Goal: Task Accomplishment & Management: Manage account settings

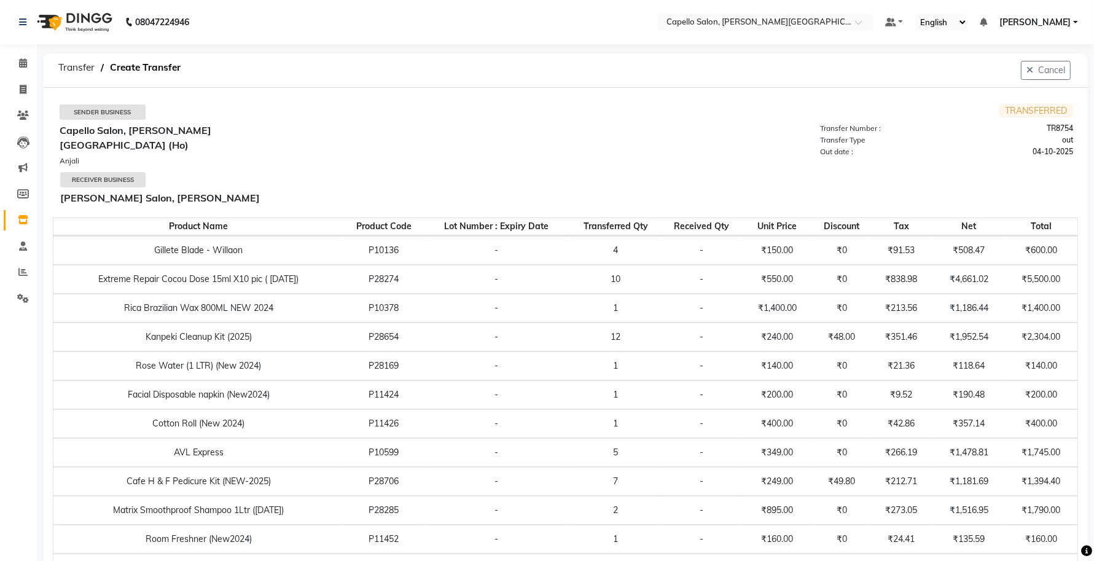
click at [10, 224] on link "Inventory" at bounding box center [18, 220] width 29 height 20
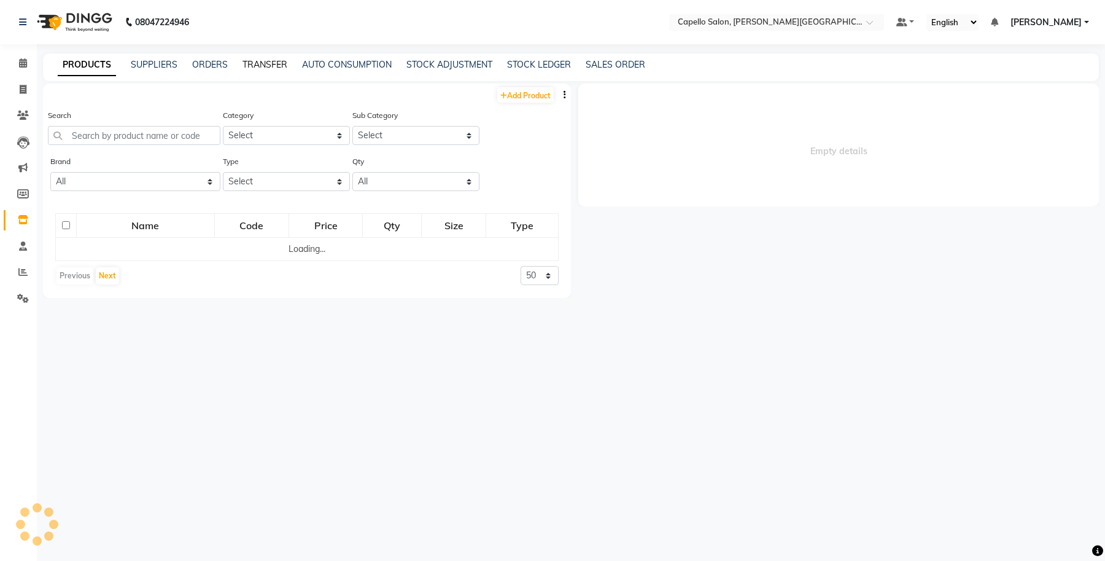
click at [265, 66] on link "TRANSFER" at bounding box center [265, 64] width 45 height 11
select select "sender"
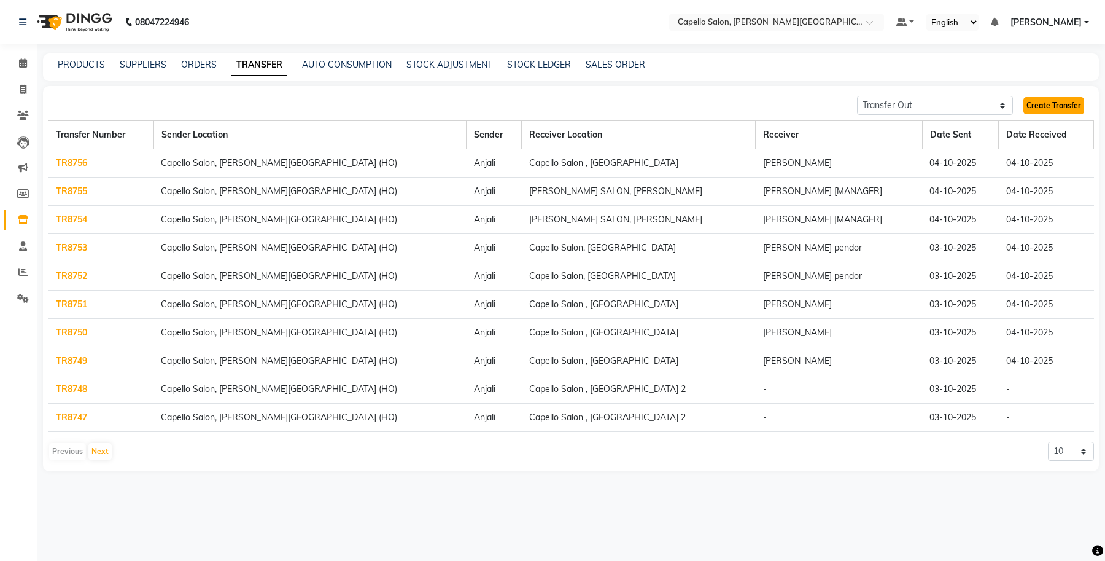
click at [1042, 109] on link "Create Transfer" at bounding box center [1054, 105] width 61 height 17
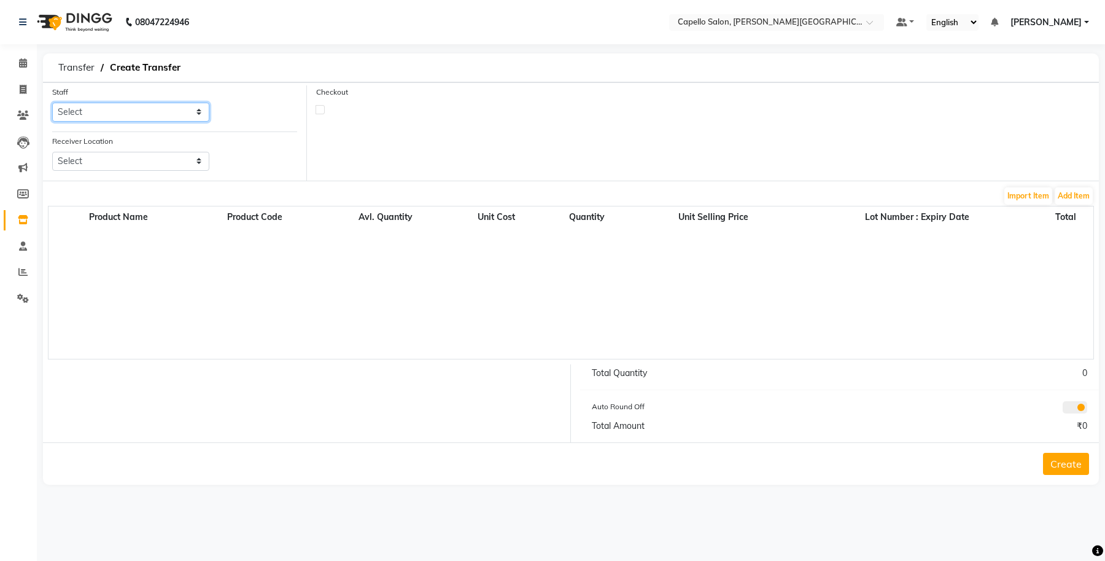
click at [133, 111] on select "Select Accounts Achal Kaithwas Aishwariya Anjali Anjali Walde Ankita Naitam Cap…" at bounding box center [130, 112] width 157 height 19
select select "13583"
click at [52, 103] on select "Select Accounts Achal Kaithwas Aishwariya Anjali Anjali Walde Ankita Naitam Cap…" at bounding box center [130, 112] width 157 height 19
click at [152, 173] on div "Receiver Location Select Capello Salon, Betul Naisha Salon, Zingabai Takli Cape…" at bounding box center [131, 157] width 176 height 46
click at [157, 161] on select "Select Capello Salon, Betul Naisha Salon, Zingabai Takli Capello Salon, Uslapur…" at bounding box center [130, 161] width 157 height 19
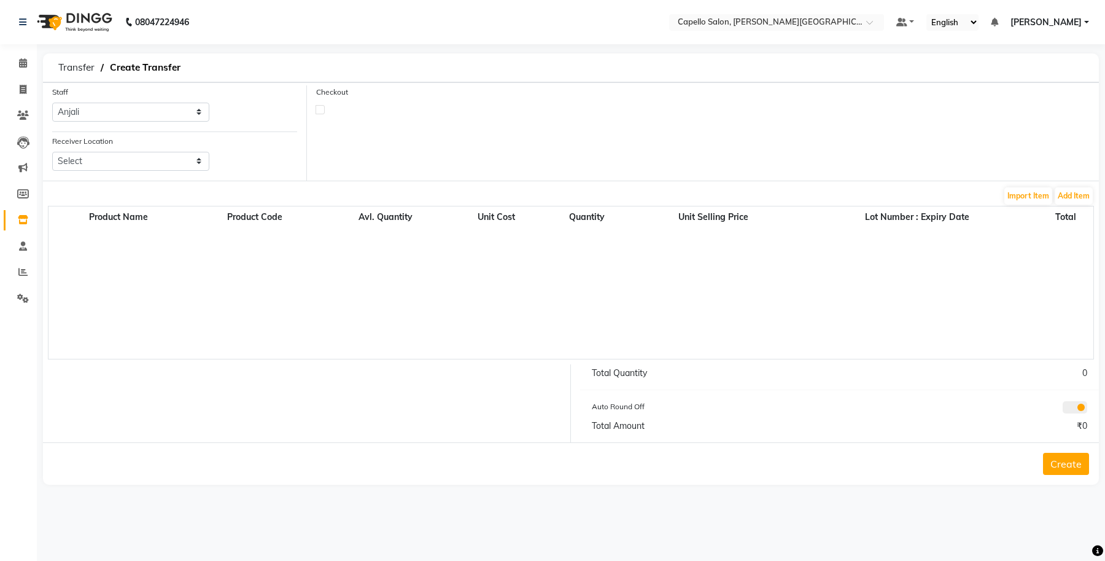
click at [364, 341] on div "Product Name Product Code Avl. Quantity Unit Cost Quantity Unit Selling Price L…" at bounding box center [571, 283] width 1046 height 154
click at [12, 216] on span at bounding box center [22, 220] width 21 height 14
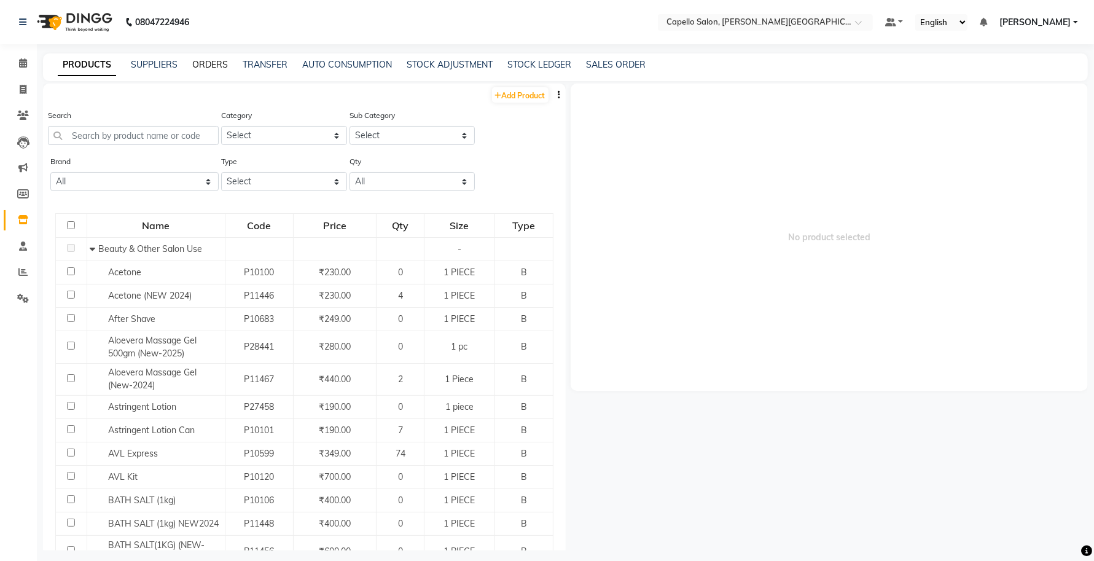
click at [213, 66] on link "ORDERS" at bounding box center [210, 64] width 36 height 11
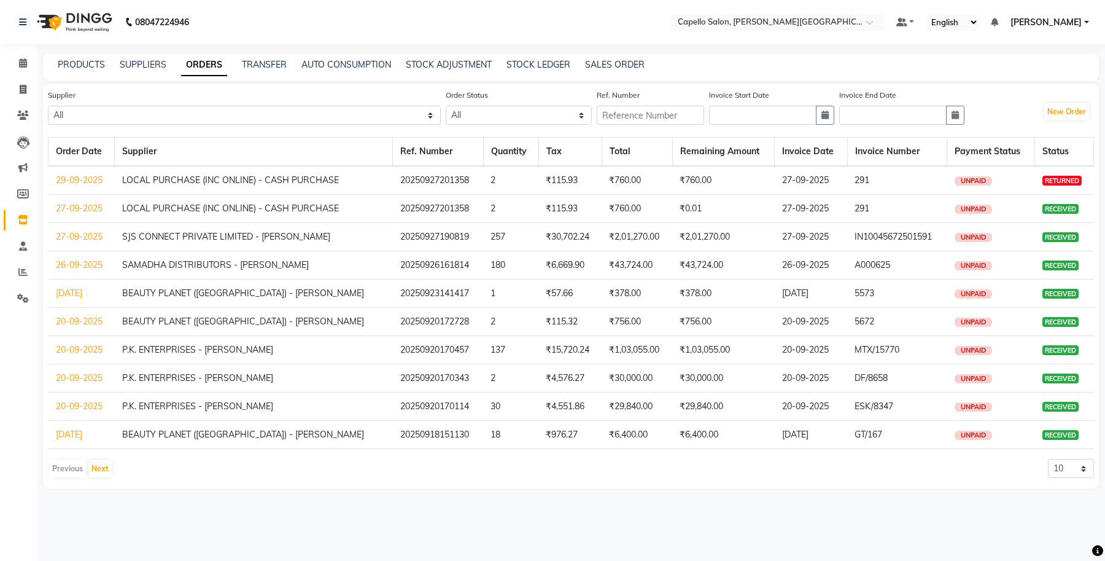
click at [416, 34] on nav "08047224946 Select Location × Capello Salon, Tilak Nagar (Ho) Default Panel My …" at bounding box center [552, 22] width 1105 height 44
click at [1063, 114] on button "New Order" at bounding box center [1066, 111] width 45 height 17
select select "true"
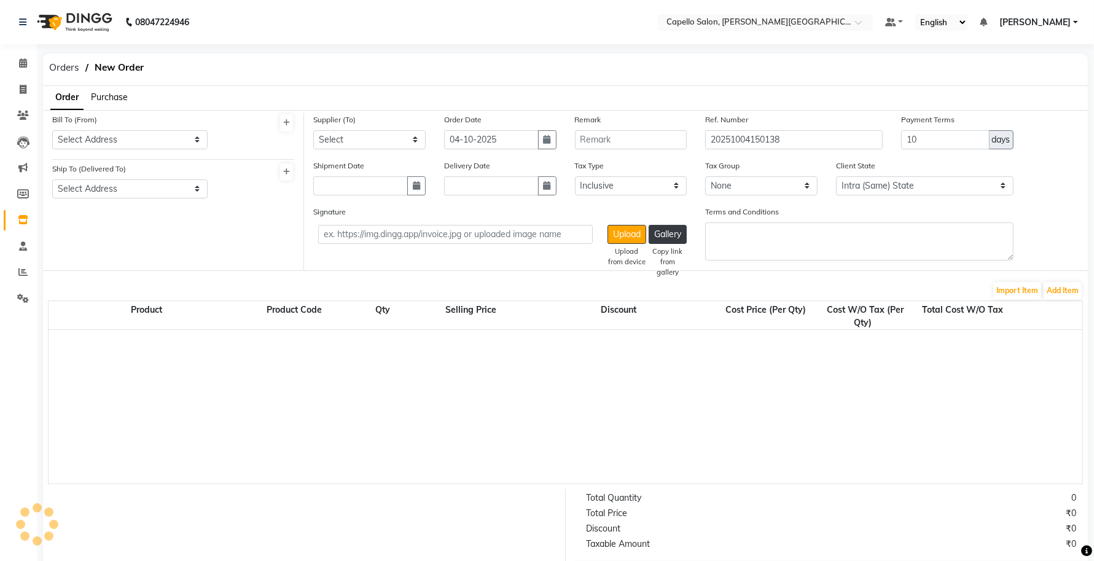
select select "997"
click at [117, 98] on span "Purchase" at bounding box center [109, 96] width 37 height 11
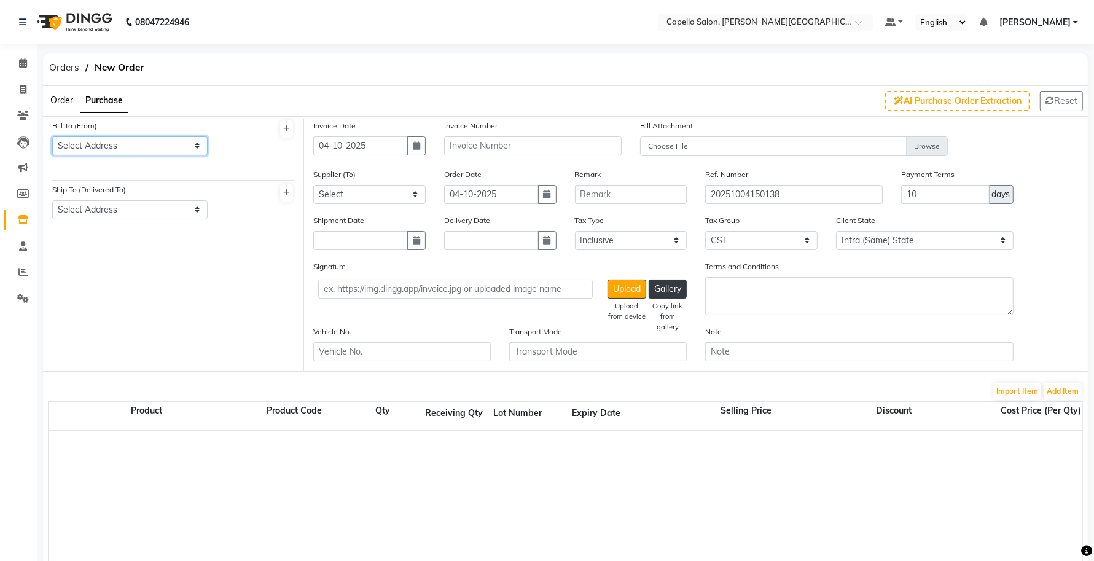
click at [117, 139] on select "Select Address CAPELLO ENTERPRISES PRIVATE LIMITED Capello Salon" at bounding box center [129, 145] width 155 height 19
select select "58"
click at [52, 136] on select "Select Address CAPELLO ENTERPRISES PRIVATE LIMITED Capello Salon" at bounding box center [129, 145] width 155 height 19
click at [126, 203] on select "Select Address Capello Salon CAPELLO ENTERPRISES PRIVATE LIMITED" at bounding box center [129, 209] width 155 height 19
select select "59"
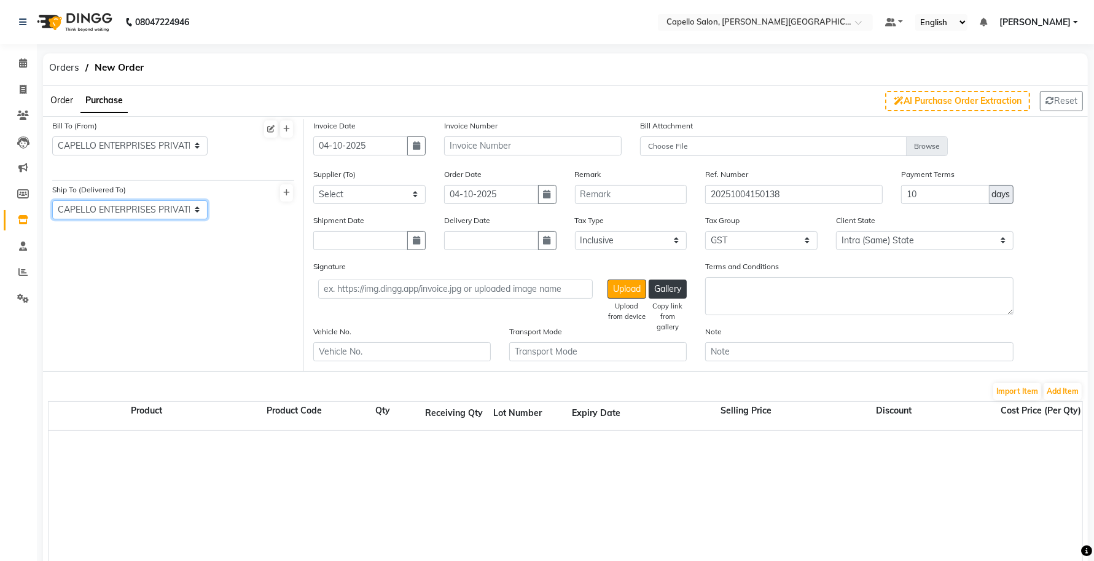
click at [52, 200] on select "Select Address Capello Salon CAPELLO ENTERPRISES PRIVATE LIMITED" at bounding box center [129, 209] width 155 height 19
click at [465, 148] on input "text" at bounding box center [532, 145] width 177 height 19
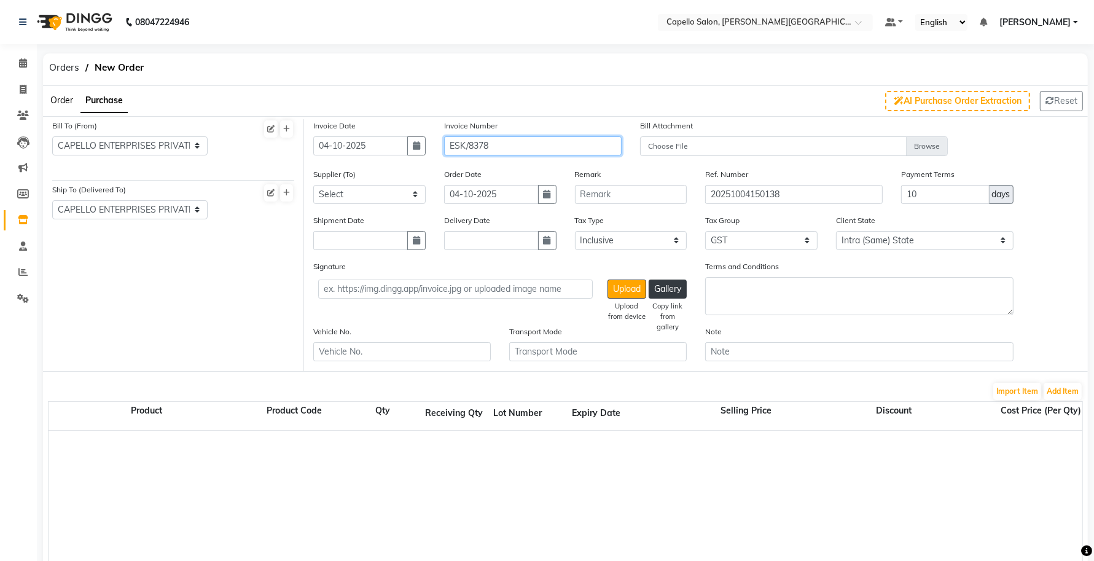
type input "ESK/8378"
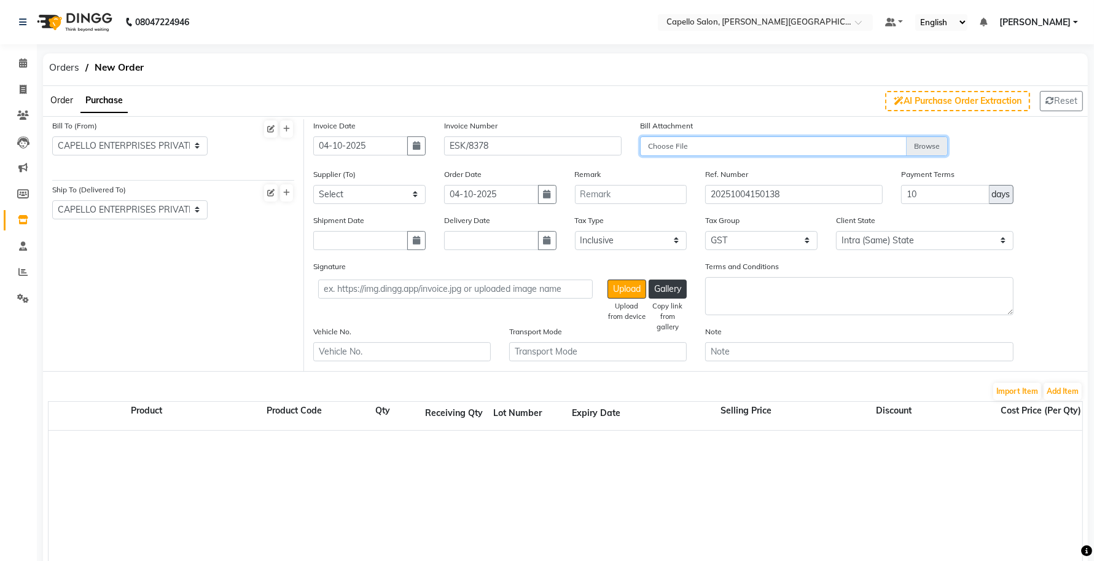
click at [780, 150] on input "Choose File" at bounding box center [794, 146] width 308 height 21
click at [662, 146] on input "Choose File" at bounding box center [794, 146] width 308 height 21
type input "C:\fakepath\WhatsApp Image 2025-10-04 at 3.00.09 PM.jpeg"
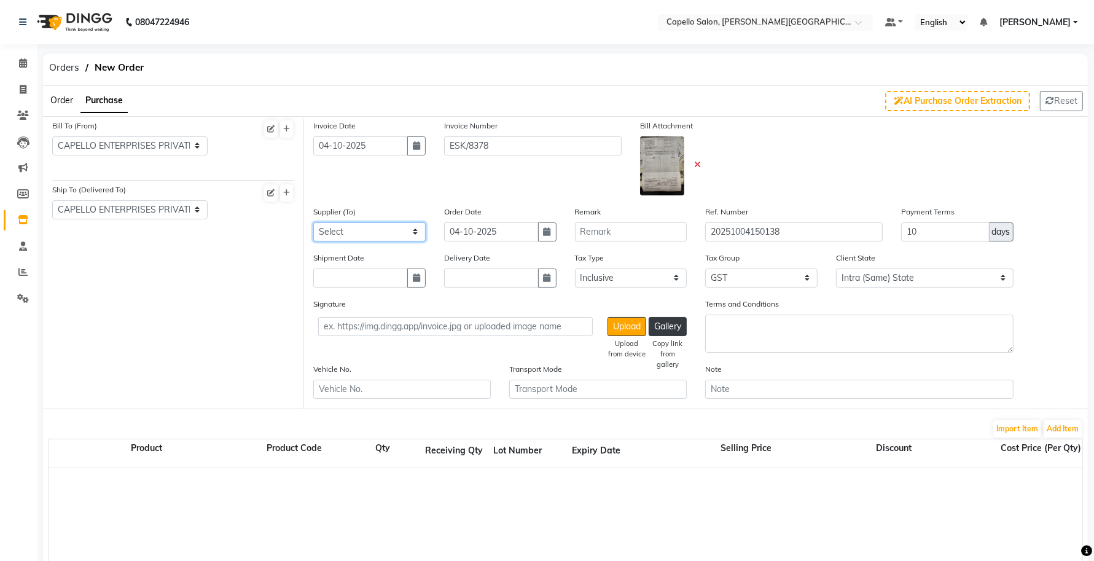
drag, startPoint x: 363, startPoint y: 232, endPoint x: 367, endPoint y: 219, distance: 14.0
click at [363, 232] on select "Select SJS CONNECT PRIVATE LIMITED - SAGAR BALANI P.K. ENTERPRISES - PRITAM KAL…" at bounding box center [369, 231] width 112 height 19
select select "527"
click at [313, 222] on select "Select SJS CONNECT PRIVATE LIMITED - SAGAR BALANI P.K. ENTERPRISES - PRITAM KAL…" at bounding box center [369, 231] width 112 height 19
click at [1066, 421] on button "Add Item" at bounding box center [1062, 428] width 38 height 17
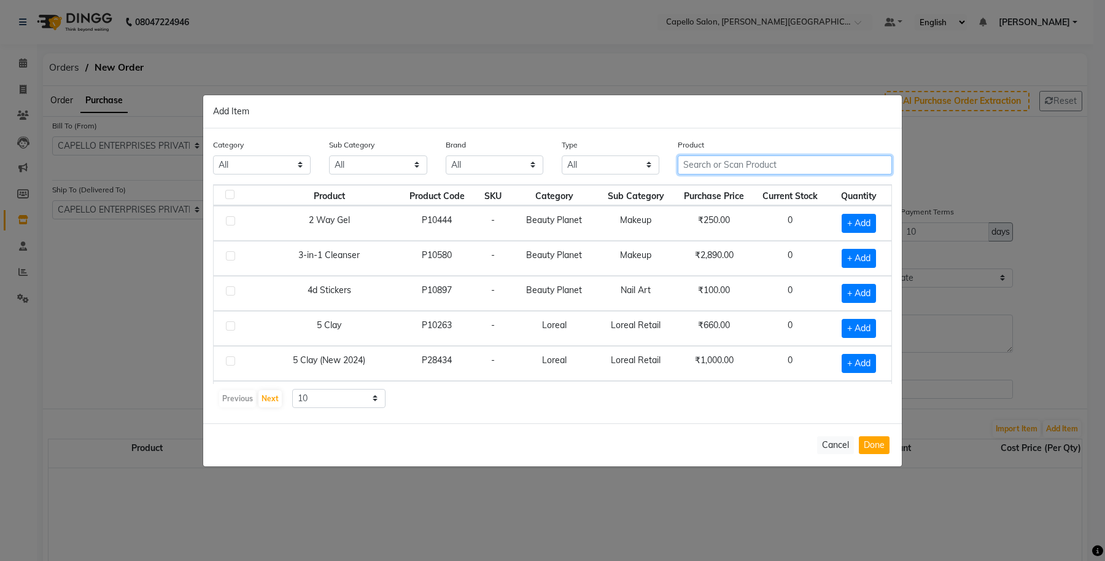
click at [685, 168] on input "text" at bounding box center [785, 164] width 214 height 19
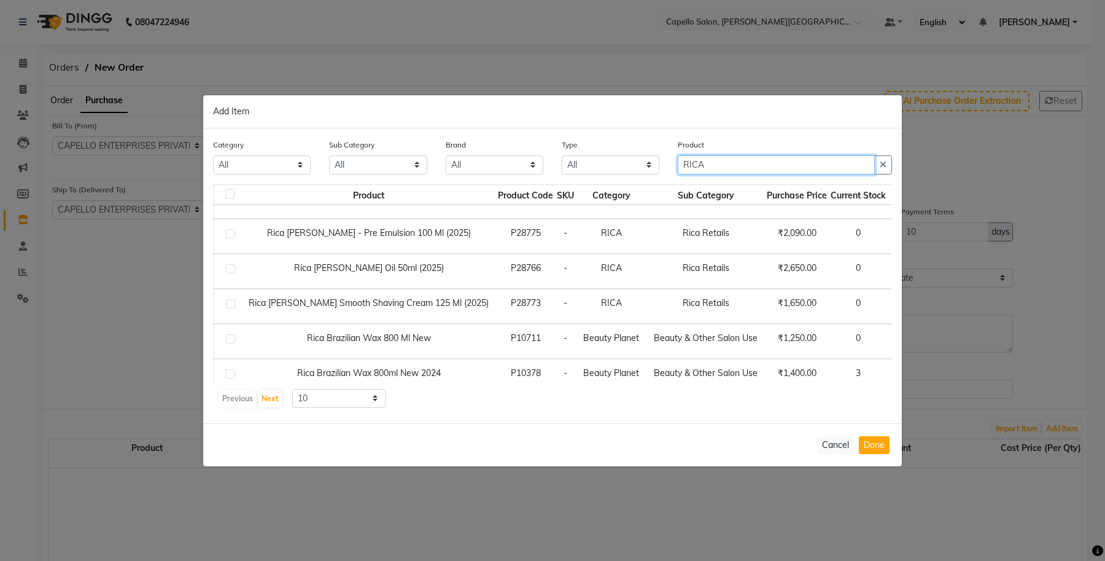
scroll to position [189, 0]
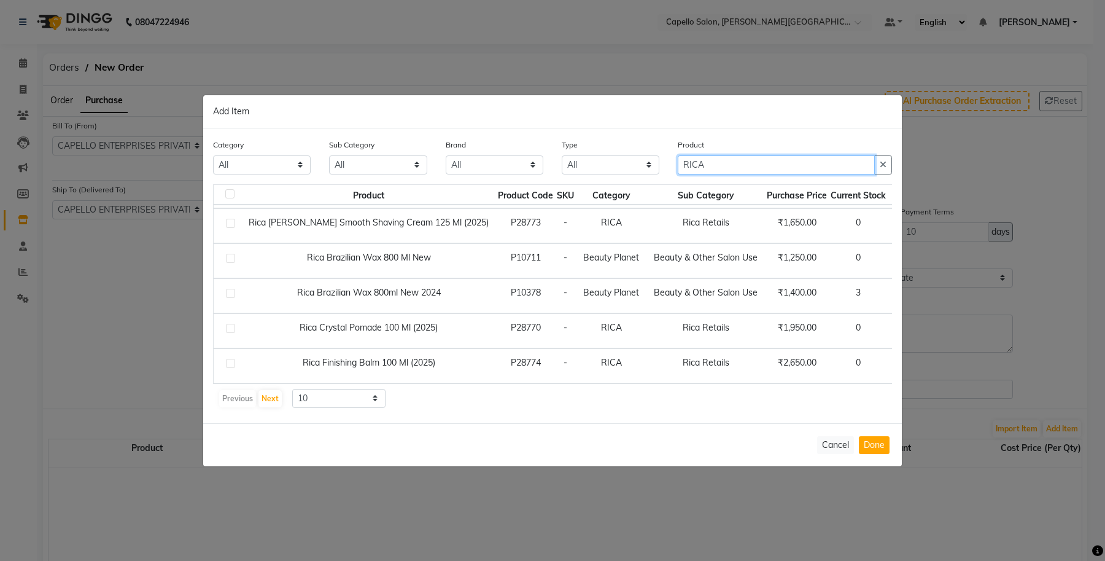
type input "RICA"
drag, startPoint x: 333, startPoint y: 400, endPoint x: 335, endPoint y: 410, distance: 9.4
click at [335, 410] on div "Category All Keramelon Skin Makeup Personal Care Appliances Beard Beauty Planet…" at bounding box center [552, 275] width 699 height 295
select select "100"
click at [292, 389] on select "10 50 100" at bounding box center [338, 398] width 93 height 19
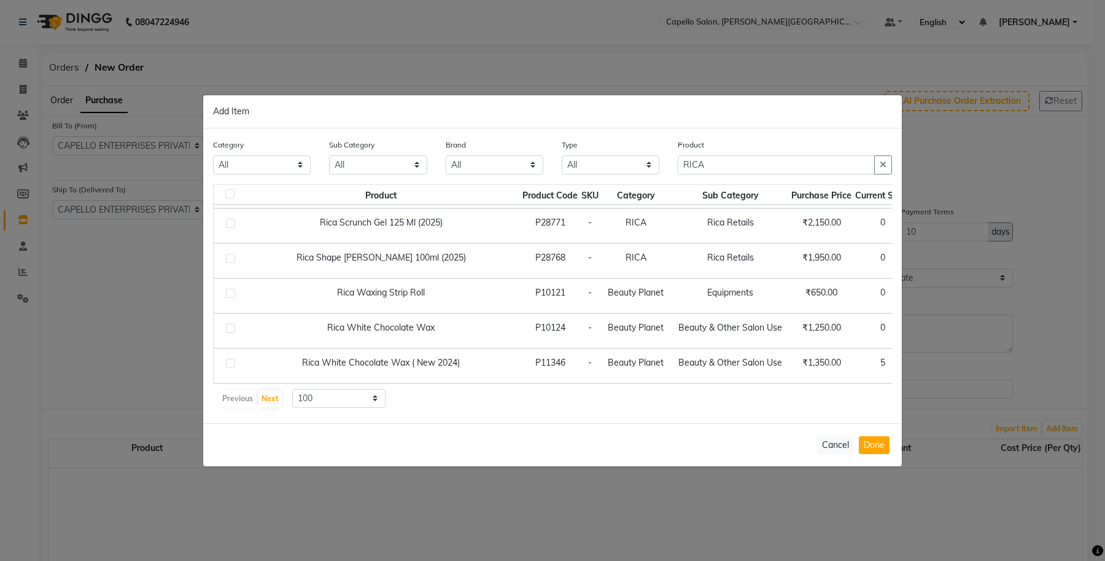
scroll to position [581, 44]
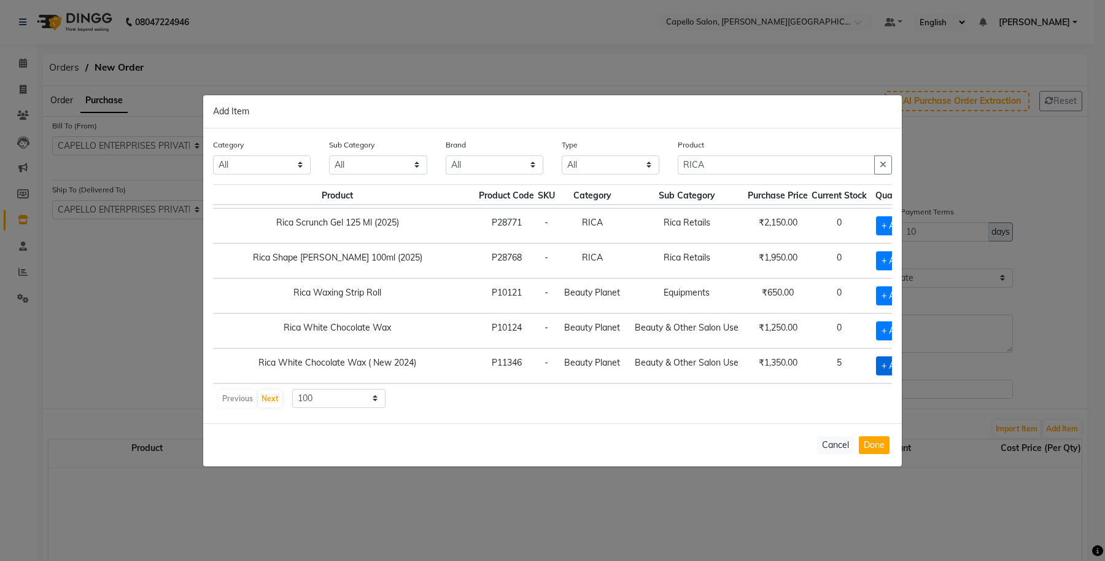
click at [876, 357] on span "+ Add" at bounding box center [893, 365] width 34 height 19
checkbox input "true"
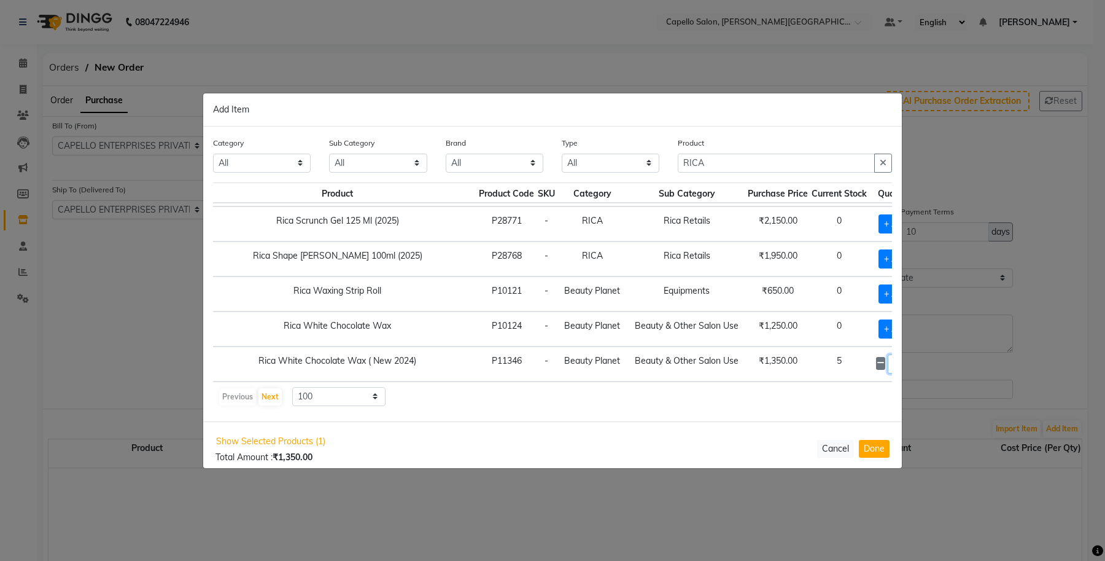
click at [888, 354] on input "1" at bounding box center [896, 363] width 17 height 19
type input "12"
click at [879, 284] on span "+ Add" at bounding box center [896, 293] width 34 height 19
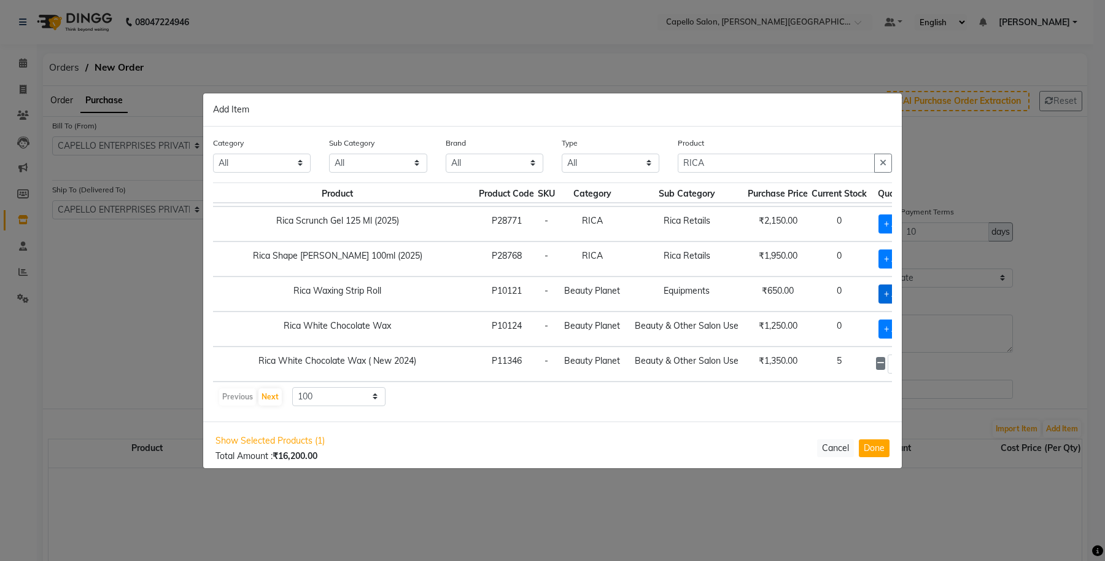
checkbox input "true"
drag, startPoint x: 860, startPoint y: 281, endPoint x: 830, endPoint y: 284, distance: 29.7
click at [869, 284] on td "1" at bounding box center [896, 293] width 54 height 35
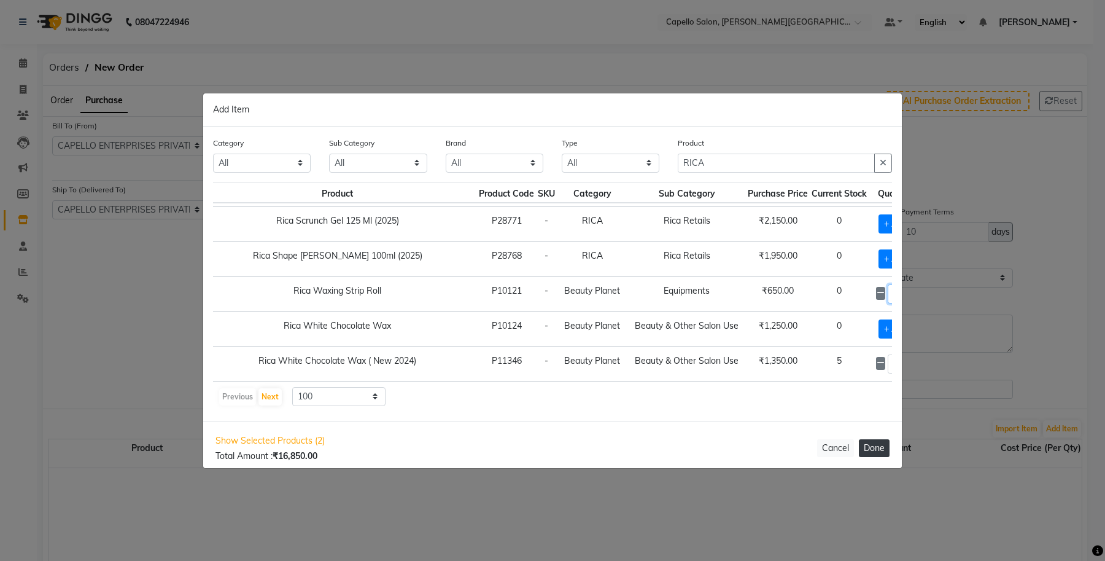
type input "25"
click at [873, 447] on button "Done" at bounding box center [874, 448] width 31 height 18
select select "997"
select select "1119"
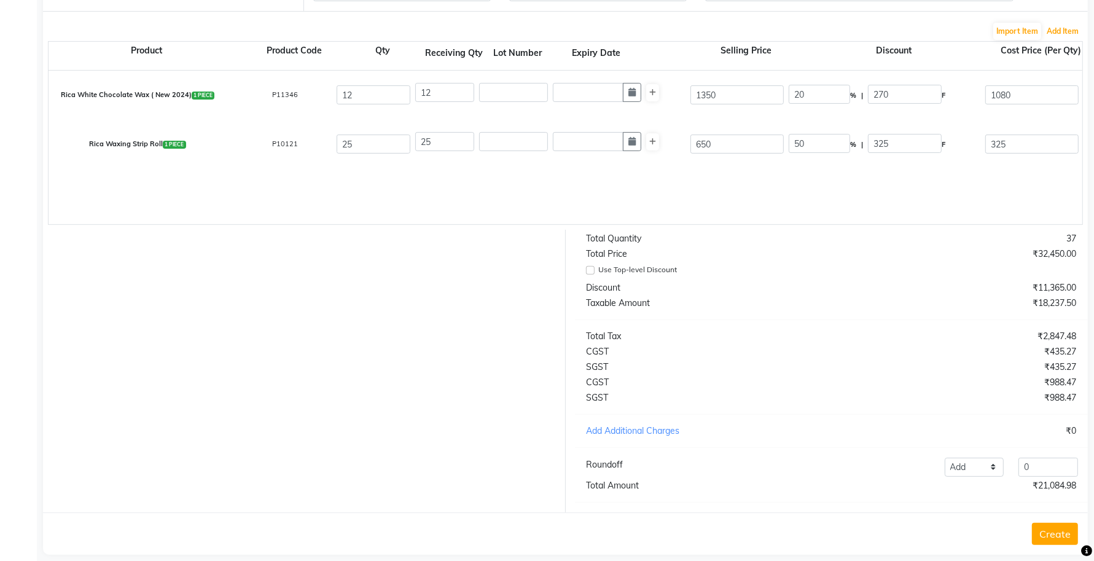
scroll to position [422, 0]
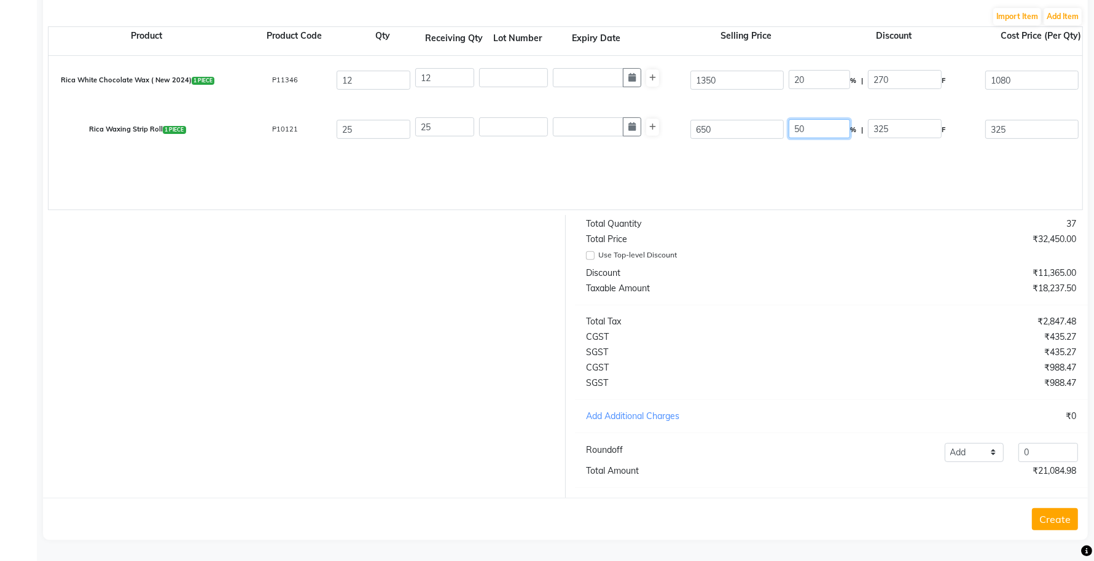
drag, startPoint x: 818, startPoint y: 114, endPoint x: 796, endPoint y: 115, distance: 22.1
click at [796, 119] on input "50" at bounding box center [818, 128] width 61 height 19
click at [748, 176] on div "Rica White Chocolate Wax ( New 2024) 1 PIECE P11346 12 12 1350 20 % | 270 F 108…" at bounding box center [1082, 133] width 2067 height 154
drag, startPoint x: 814, startPoint y: 119, endPoint x: 788, endPoint y: 123, distance: 26.8
click at [790, 123] on input "50" at bounding box center [818, 128] width 61 height 19
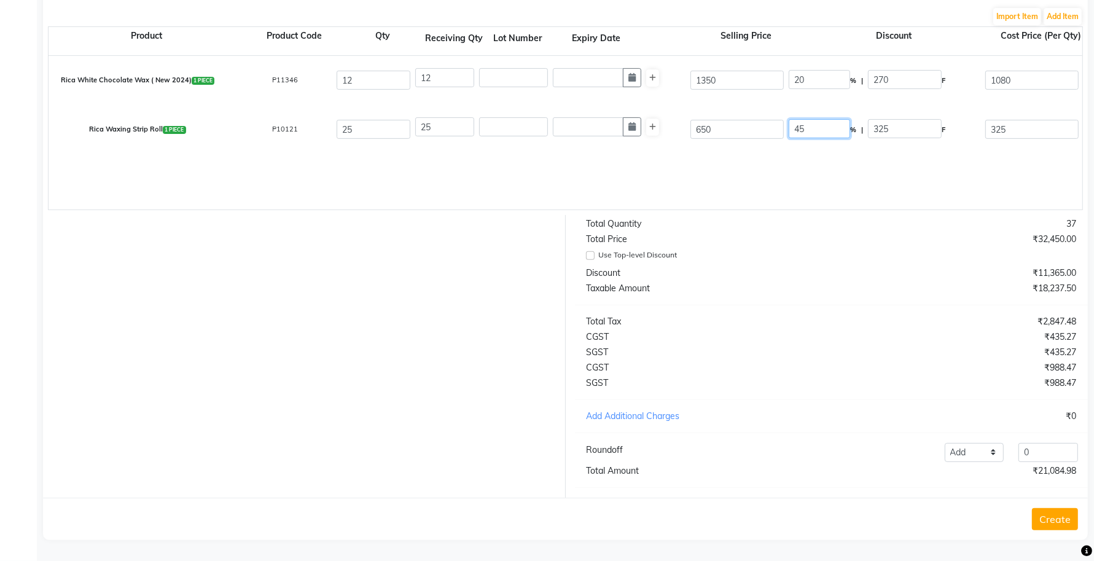
drag, startPoint x: 803, startPoint y: 117, endPoint x: 777, endPoint y: 124, distance: 26.2
click at [780, 123] on div "Rica Waxing Strip Roll 1 PIECE P10121 25 25 650 45 % | 325 F 325 290.18 7254.5 …" at bounding box center [1081, 129] width 2085 height 49
drag, startPoint x: 821, startPoint y: 117, endPoint x: 772, endPoint y: 124, distance: 49.0
click at [774, 125] on div "Rica Waxing Strip Roll 1 PIECE P10121 25 25 650 50 % | 325 F 325 290.18 7254.5 …" at bounding box center [1081, 129] width 2085 height 49
click at [769, 166] on div "Rica White Chocolate Wax ( New 2024) 1 PIECE P11346 12 12 1350 20 % | 270 F 108…" at bounding box center [1082, 133] width 2067 height 154
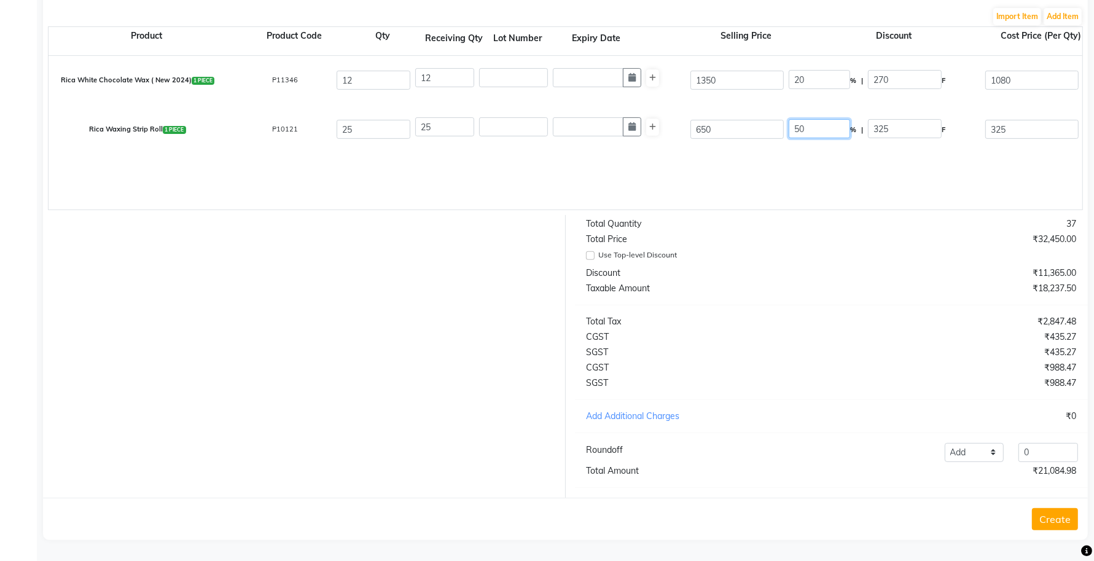
drag, startPoint x: 807, startPoint y: 114, endPoint x: 749, endPoint y: 123, distance: 59.0
click at [749, 123] on div "Rica Waxing Strip Roll 1 PIECE P10121 25 25 650 50 % | 325 F 325 290.18 7254.5 …" at bounding box center [1081, 129] width 2085 height 49
type input "45"
type input "292.5"
type input "357.5"
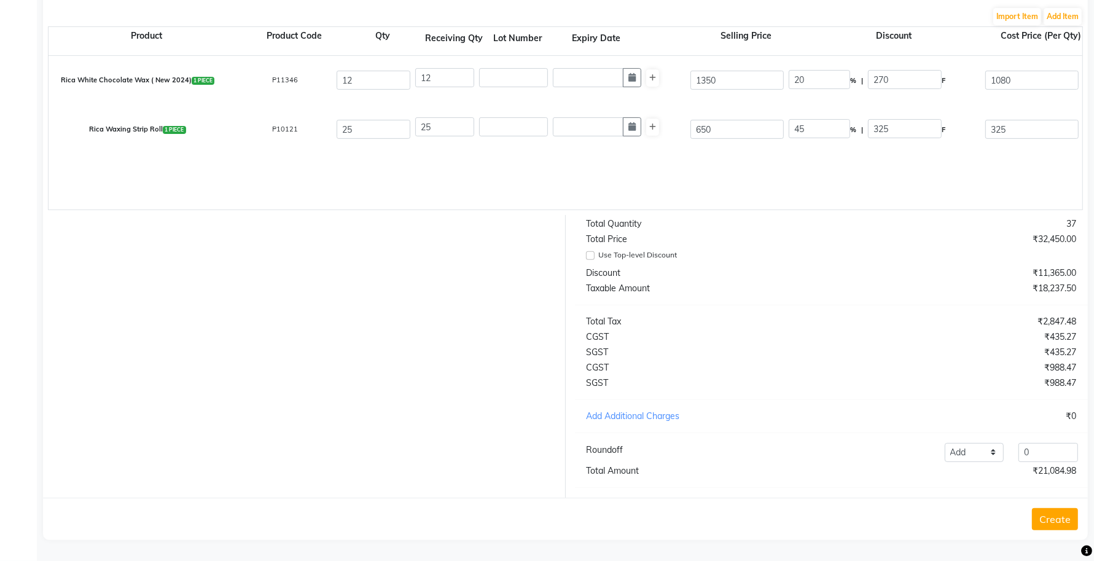
type input "319.2"
type input "7980"
type input "957.6"
type input "8937.6"
click at [737, 148] on div "Rica White Chocolate Wax ( New 2024) 1 PIECE P11346 12 12 1350 20 % | 270 F 108…" at bounding box center [1082, 133] width 2067 height 154
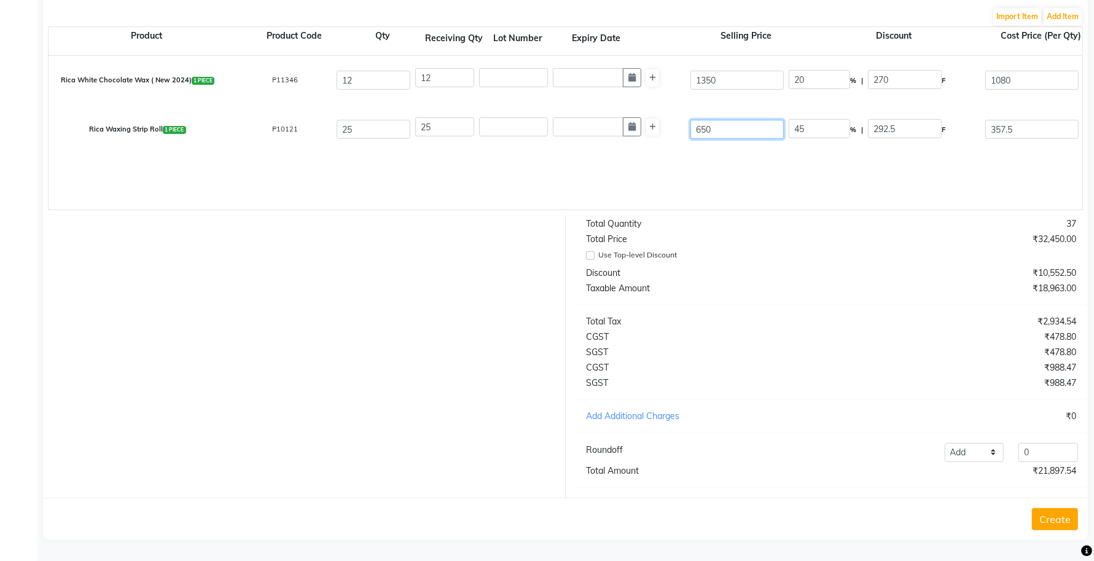
drag, startPoint x: 718, startPoint y: 114, endPoint x: 672, endPoint y: 133, distance: 49.6
click at [672, 133] on div "Rica Waxing Strip Roll 1 PIECE P10121 25 25 650 45 % | 292.5 F 357.5 319.2 7980…" at bounding box center [1081, 129] width 2085 height 49
type input "6"
type input "4875"
type input "60"
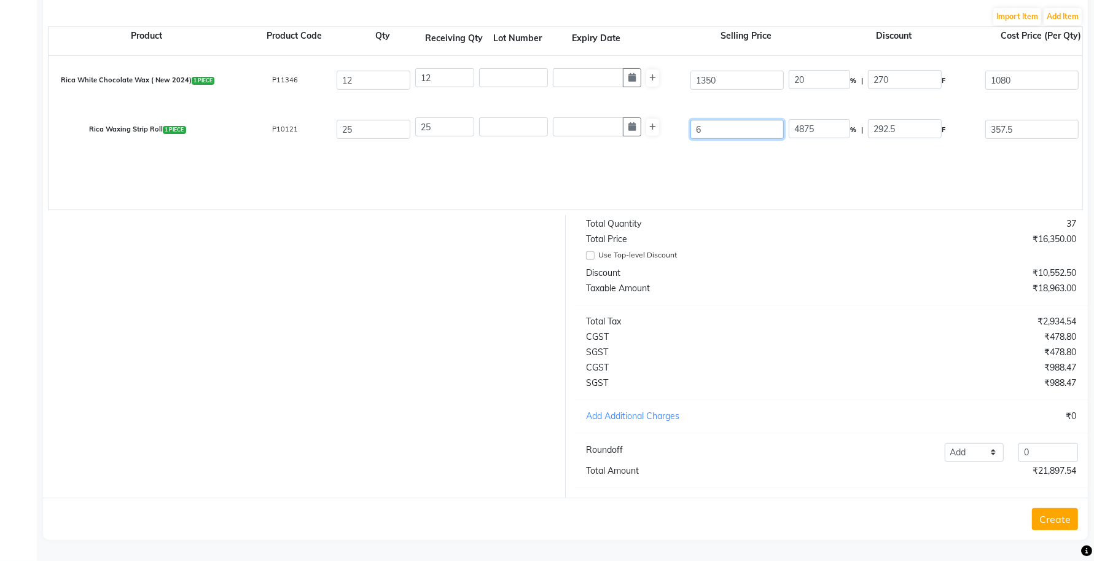
type input "487.5"
type input "609"
type input "48.03"
drag, startPoint x: 725, startPoint y: 114, endPoint x: 649, endPoint y: 132, distance: 78.2
click at [665, 130] on div "Rica Waxing Strip Roll 1 PIECE P10121 25 25 609 48.03 % | 292.5 F 357.5 319.2 7…" at bounding box center [1081, 129] width 2085 height 49
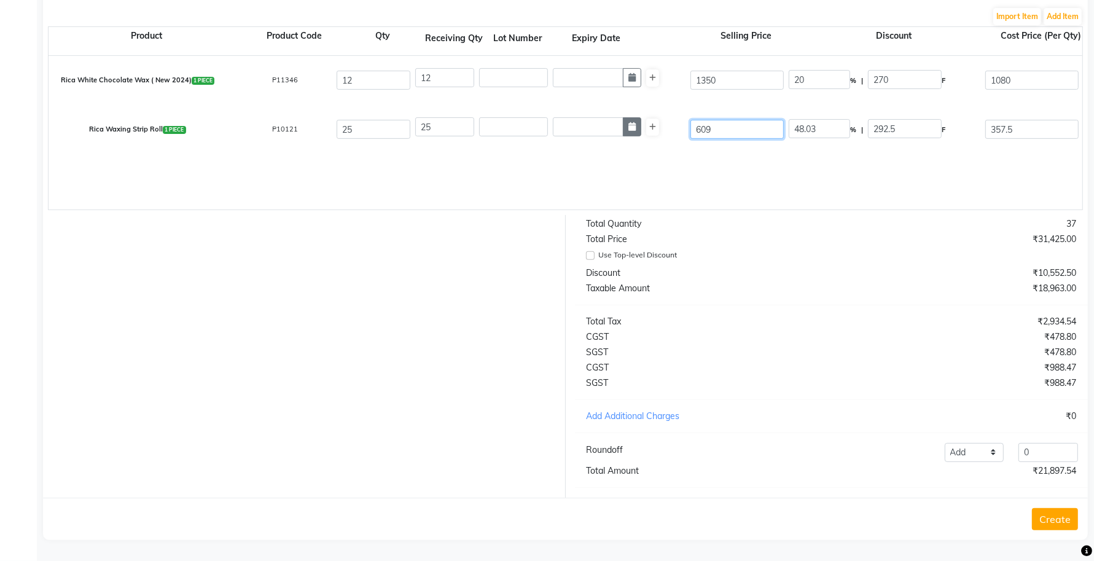
type input "6"
type input "4875"
type input "65"
type input "450"
type input "650"
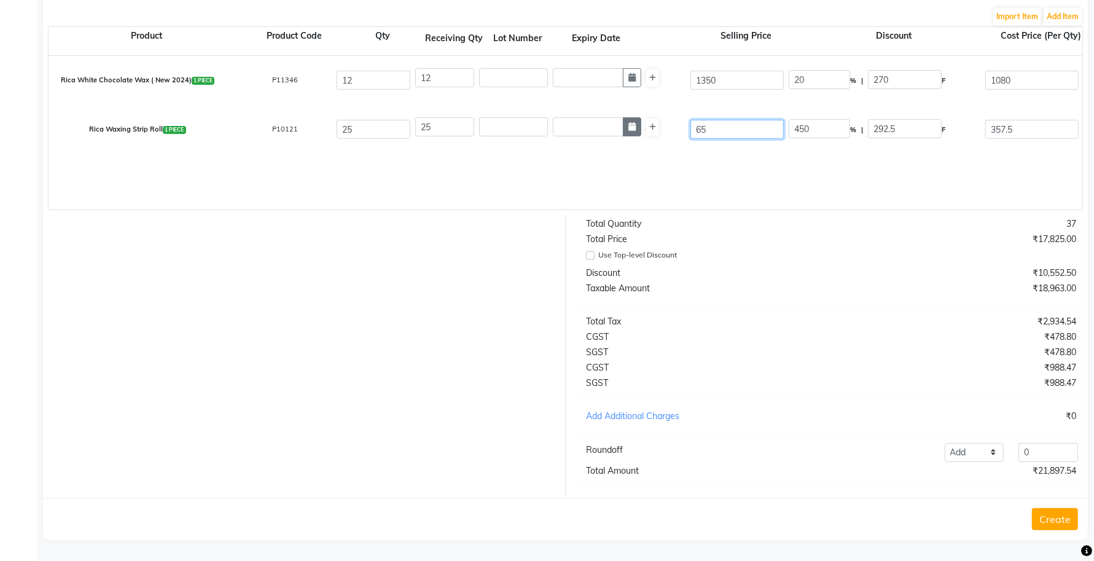
type input "45"
click at [650, 182] on div "Rica White Chocolate Wax ( New 2024) 1 PIECE P11346 12 12 1350 20 % | 270 F 108…" at bounding box center [1082, 133] width 2067 height 154
drag, startPoint x: 718, startPoint y: 117, endPoint x: 661, endPoint y: 132, distance: 59.7
click at [661, 132] on div "Rica Waxing Strip Roll 1 PIECE P10121 25 25 650 45 % | 292.5 F 357.5 319.2 7980…" at bounding box center [1081, 129] width 2085 height 49
type input "6"
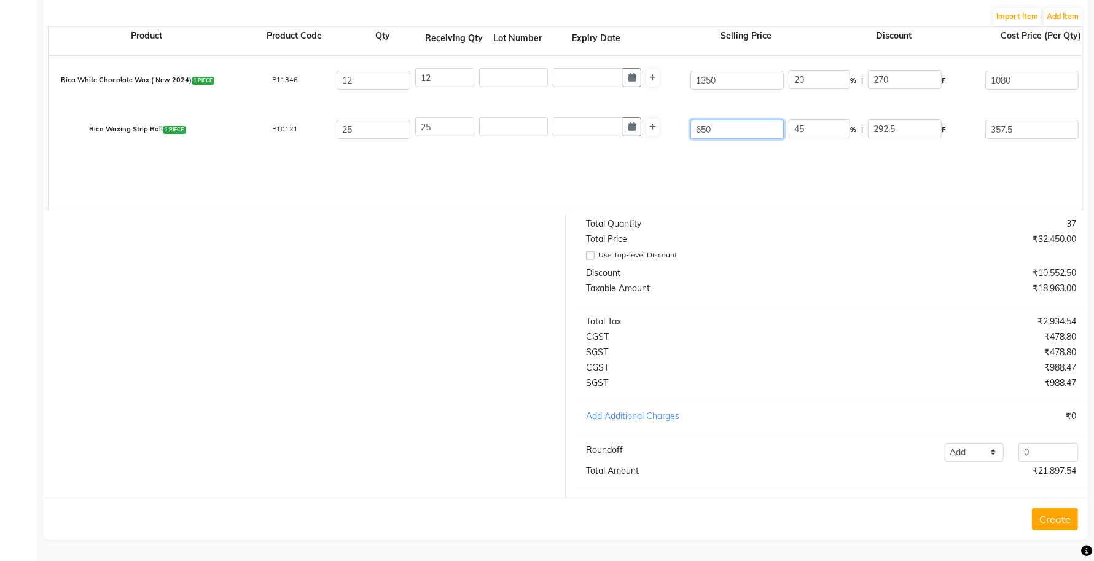
type input "4875"
type input "60"
type input "487.5"
type input "609"
type input "48.03"
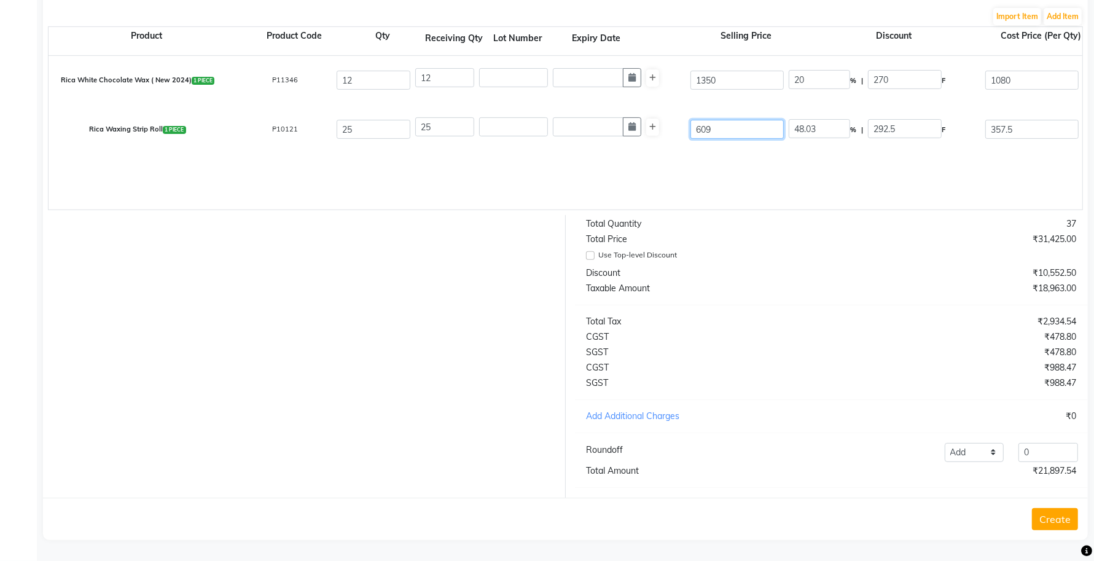
type input "609"
type input "41.3"
type input "251.5"
click at [695, 173] on div "Rica White Chocolate Wax ( New 2024) 1 PIECE P11346 12 12 1350 20 % | 270 F 108…" at bounding box center [1082, 133] width 2067 height 154
drag, startPoint x: 814, startPoint y: 120, endPoint x: 775, endPoint y: 127, distance: 38.8
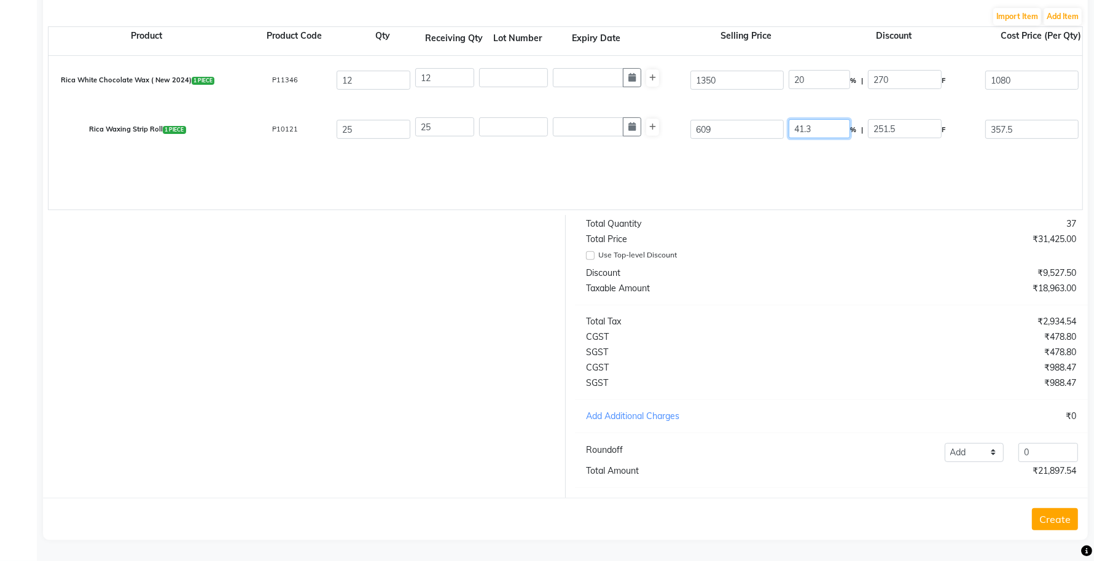
click at [775, 127] on div "Rica Waxing Strip Roll 1 PIECE P10121 25 25 609 41.3 % | 251.5 F 357.5 319.2 79…" at bounding box center [1081, 129] width 2085 height 49
type input "50"
type input "304.5"
type input "271.88"
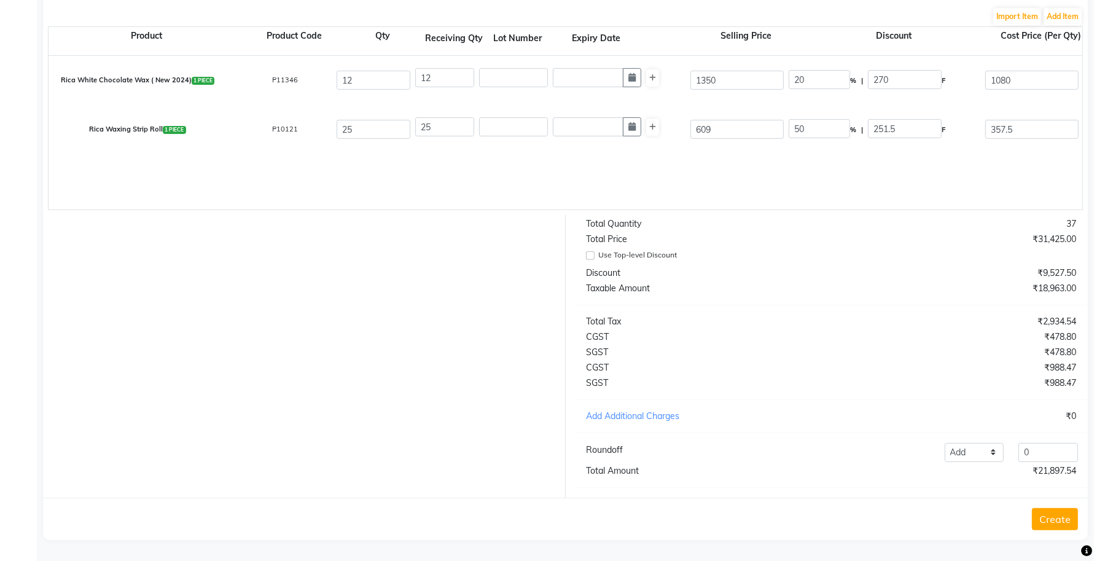
type input "6797"
type input "815.64"
type input "7612.64"
click at [768, 184] on div "Rica White Chocolate Wax ( New 2024) 1 PIECE P11346 12 12 1350 20 % | 270 F 108…" at bounding box center [1082, 133] width 2067 height 154
drag, startPoint x: 771, startPoint y: 105, endPoint x: 763, endPoint y: 105, distance: 8.0
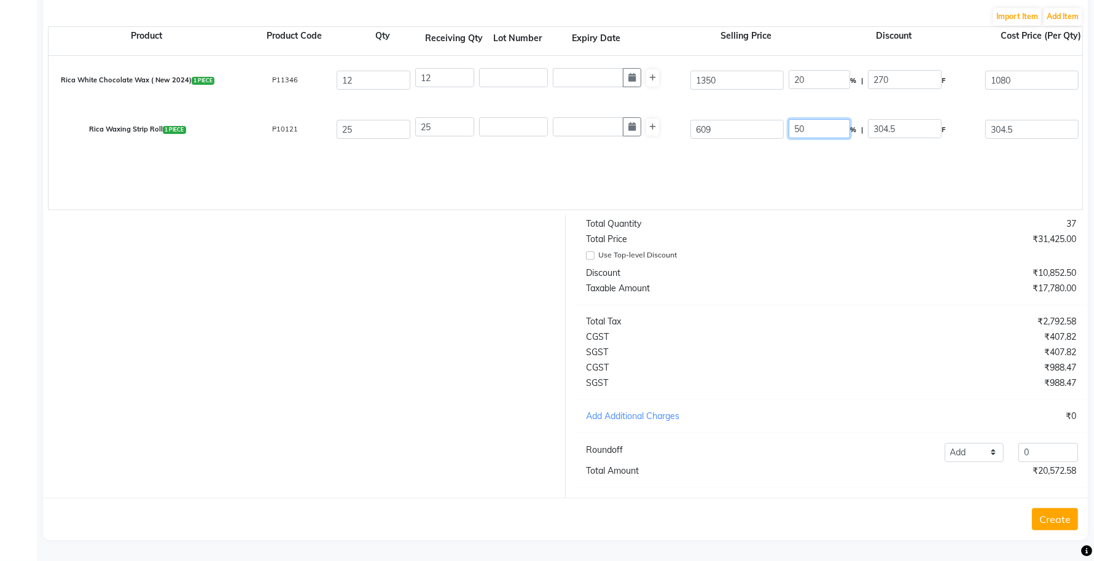
click at [763, 105] on div "Rica Waxing Strip Roll 1 PIECE P10121 25 25 609 50 % | 304.5 F 304.5 271.88 679…" at bounding box center [1081, 129] width 2085 height 49
type input "45"
type input "274.05"
type input "334.95"
type input "299.06"
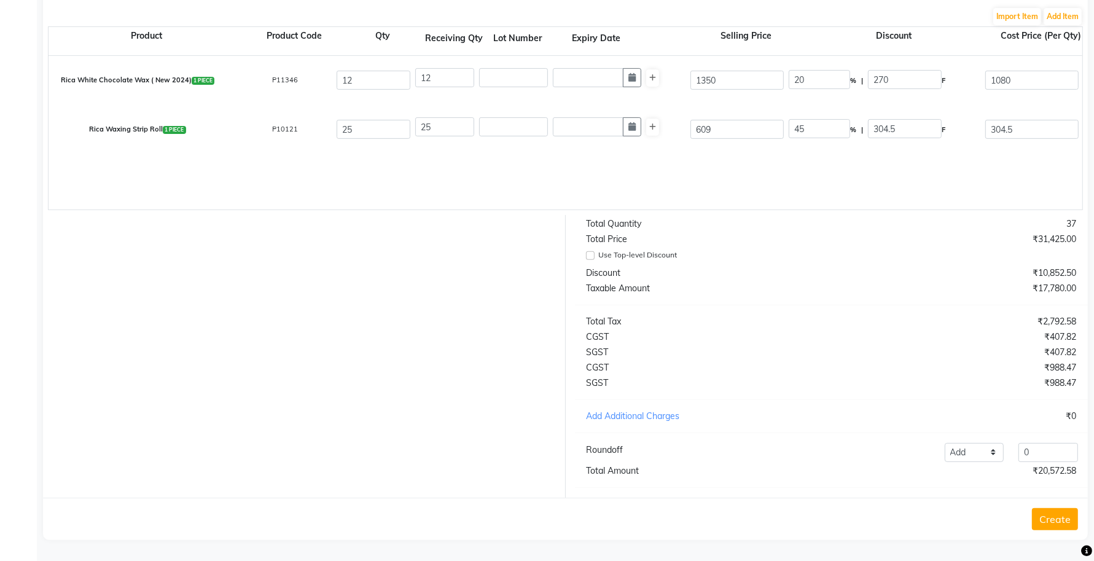
type input "7476.5"
type input "897.18"
type input "8373.68"
click at [765, 165] on div "Rica White Chocolate Wax ( New 2024) 1 PIECE P11346 12 12 1350 20 % | 270 F 108…" at bounding box center [1082, 133] width 2067 height 154
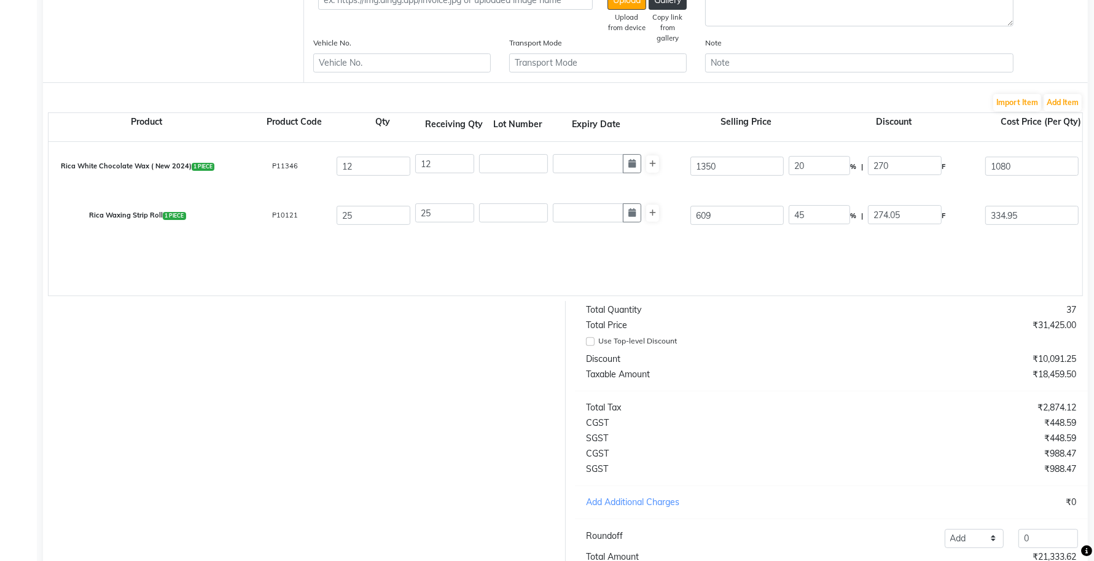
scroll to position [192, 0]
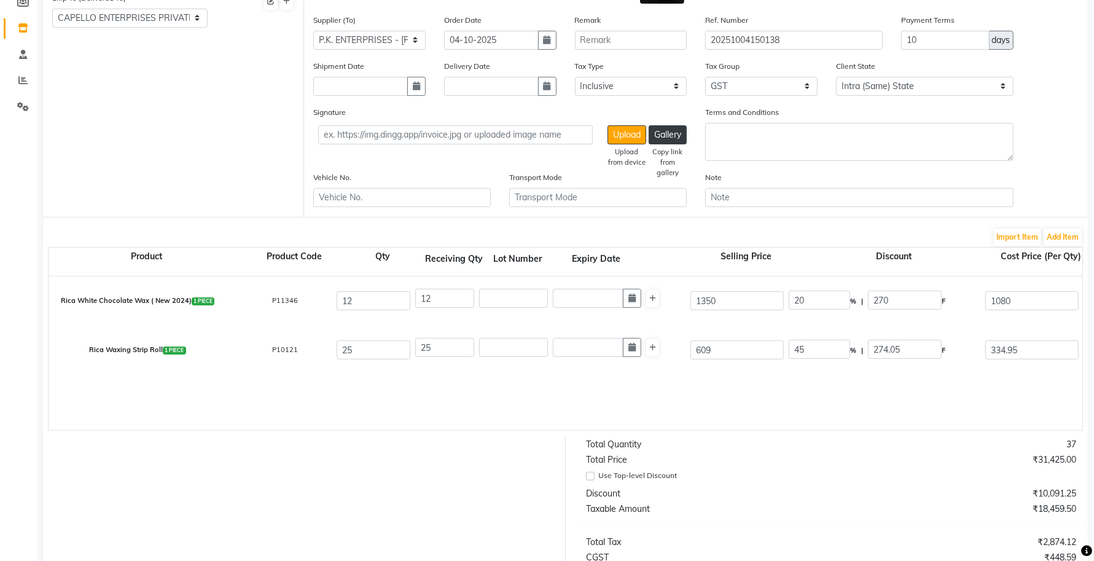
click at [99, 349] on div "Rica Waxing Strip Roll 1 PIECE" at bounding box center [137, 349] width 196 height 25
click at [731, 348] on input "609" at bounding box center [736, 349] width 93 height 19
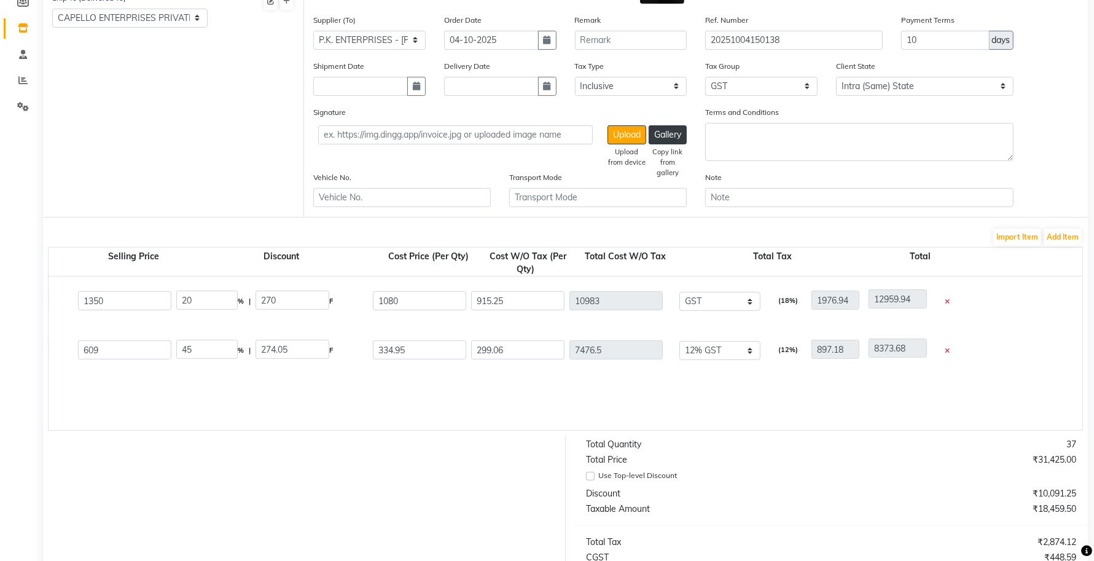
scroll to position [0, 740]
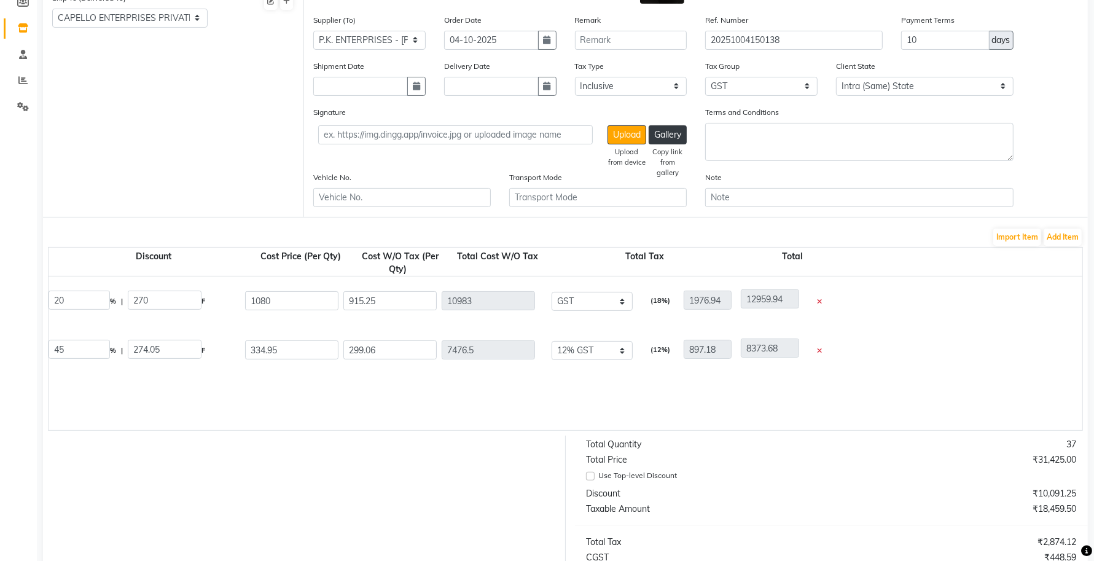
click at [818, 348] on icon at bounding box center [819, 351] width 5 height 7
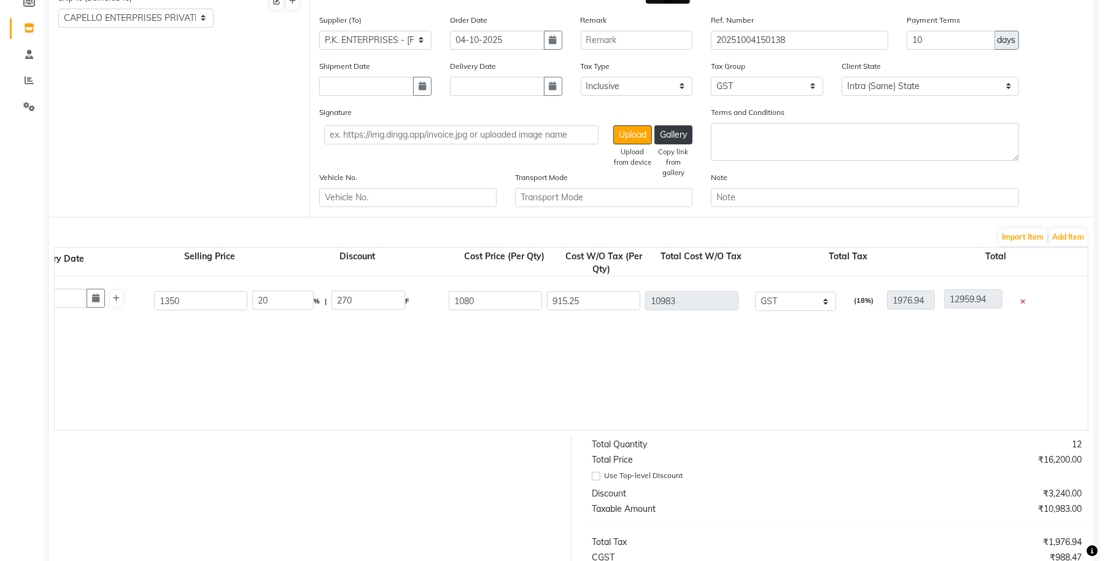
scroll to position [0, 0]
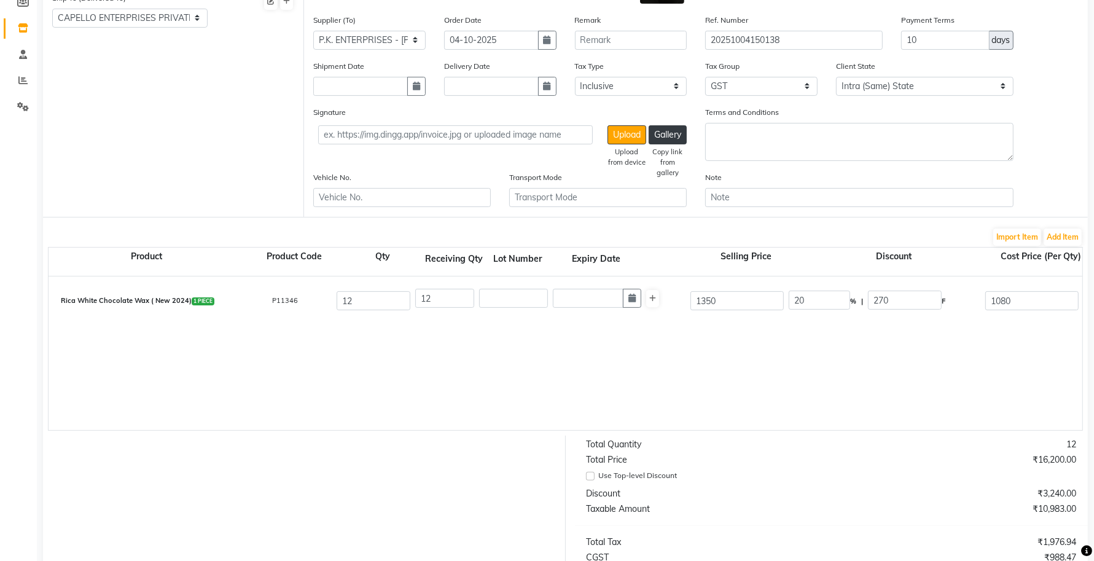
click at [88, 300] on div "Rica White Chocolate Wax ( New 2024) 1 PIECE" at bounding box center [137, 300] width 196 height 25
copy div "Rica White Chocolate Wax ( New 2024) 1 PIECE"
click at [1070, 231] on button "Add Item" at bounding box center [1062, 236] width 38 height 17
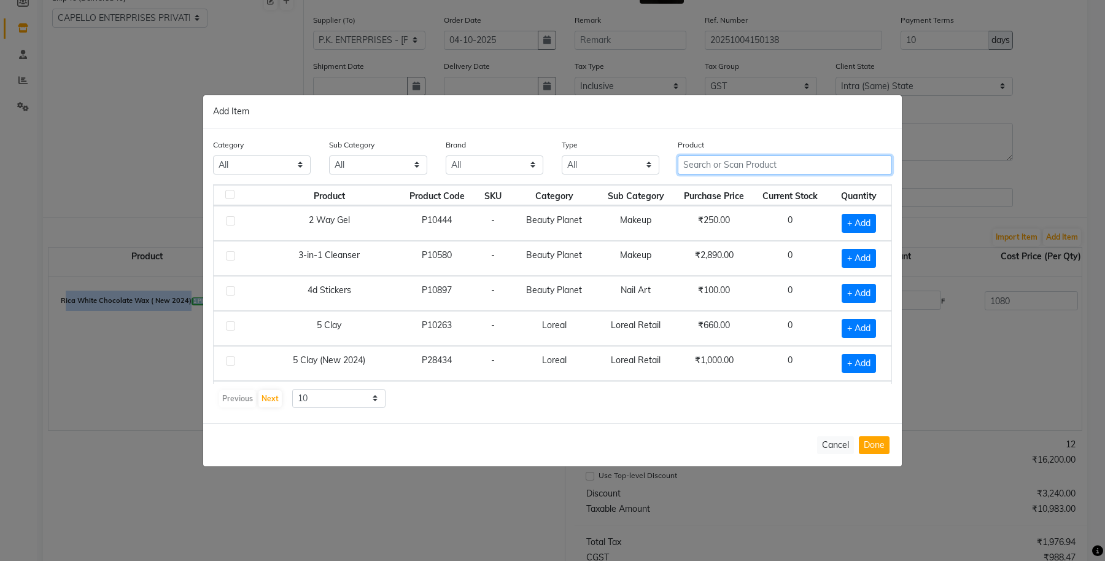
click at [735, 164] on input "text" at bounding box center [785, 164] width 214 height 19
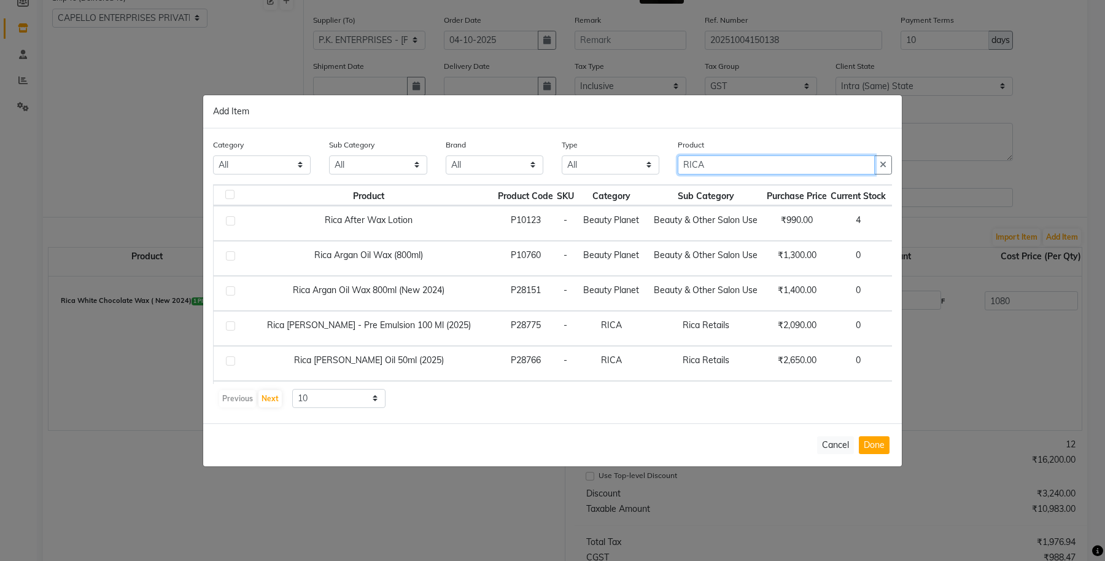
type input "RICA"
click at [647, 262] on td "Beauty & Other Salon Use" at bounding box center [706, 258] width 119 height 35
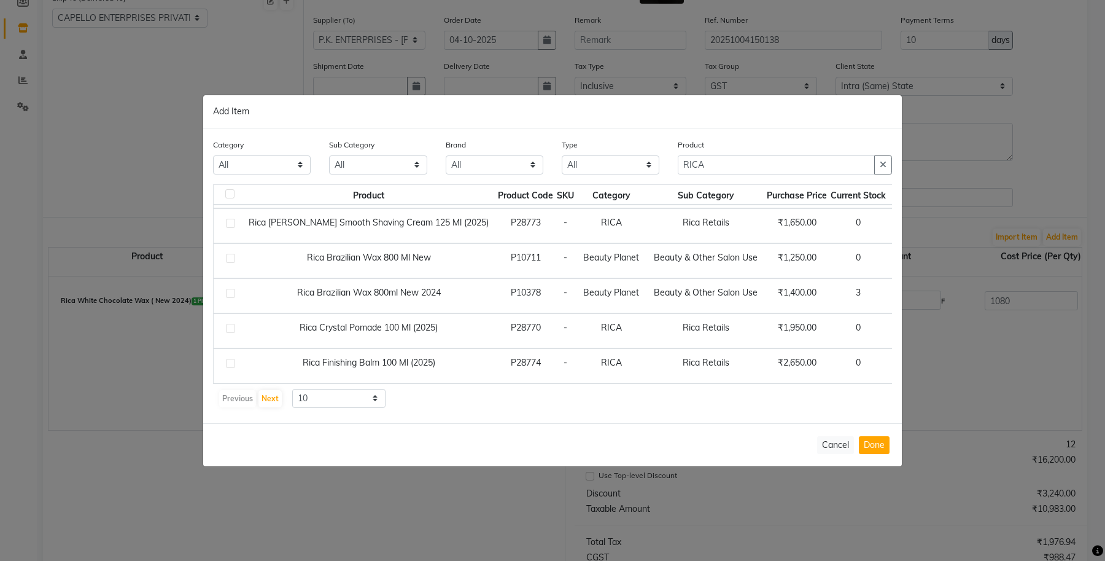
scroll to position [189, 0]
click at [338, 400] on select "10 50 100" at bounding box center [338, 398] width 93 height 19
select select "100"
click at [292, 389] on select "10 50 100" at bounding box center [338, 398] width 93 height 19
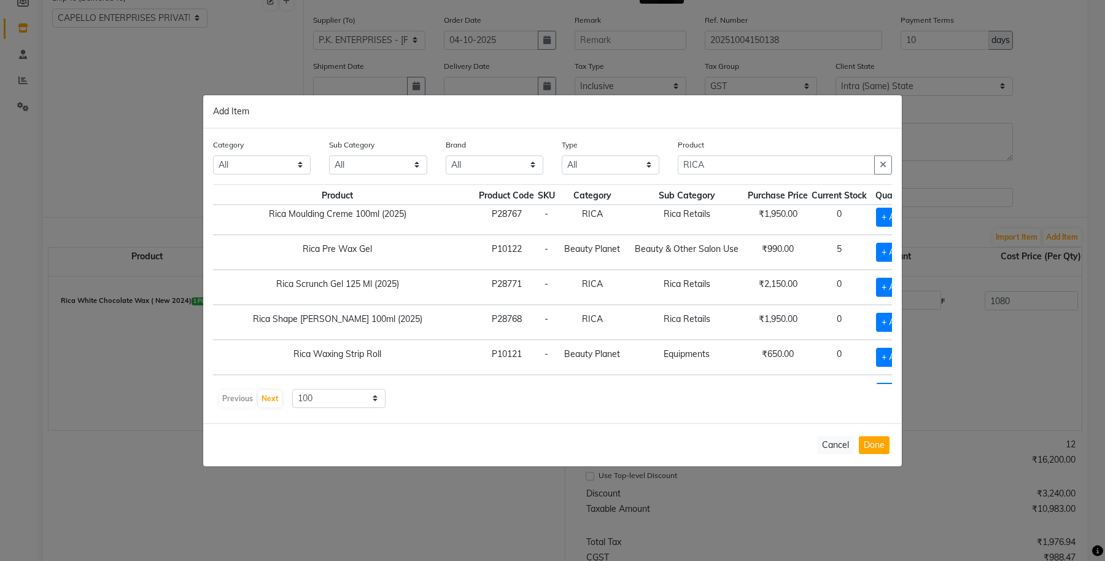
scroll to position [573, 44]
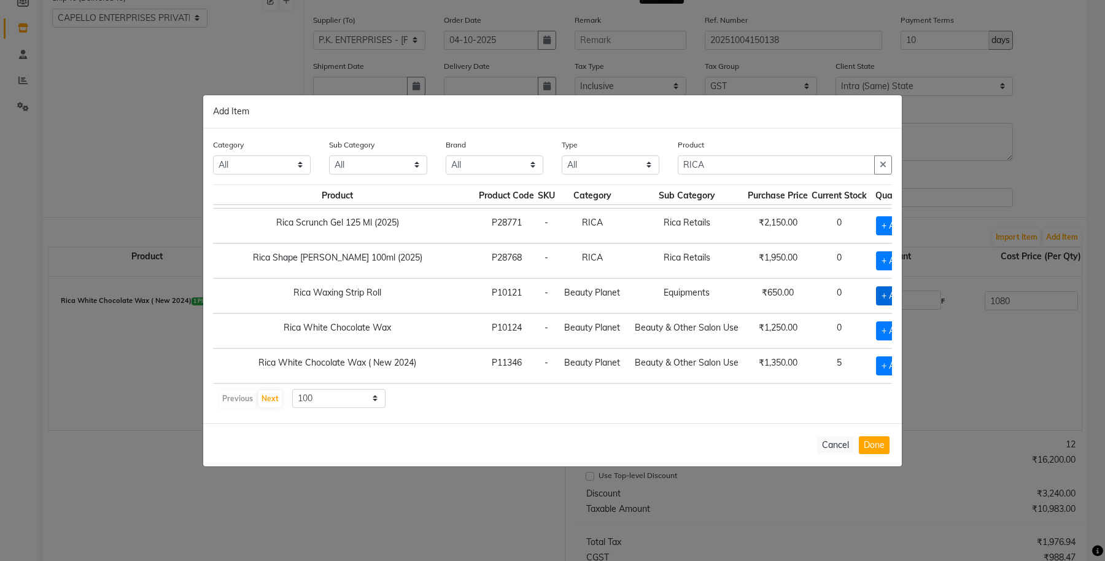
click at [876, 289] on span "+ Add" at bounding box center [893, 295] width 34 height 19
checkbox input "true"
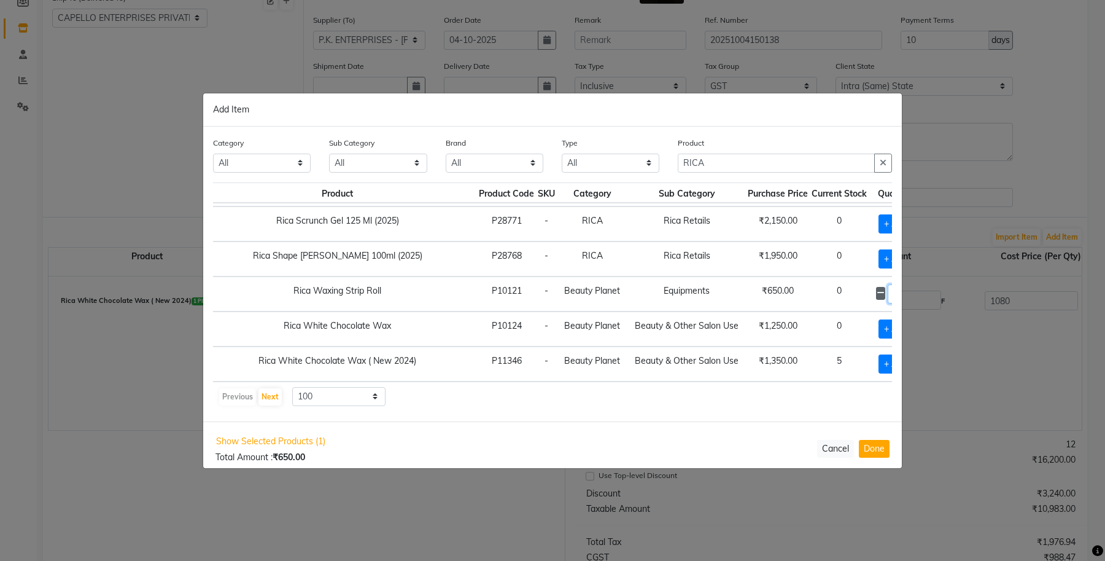
drag, startPoint x: 865, startPoint y: 289, endPoint x: 839, endPoint y: 290, distance: 25.2
click at [876, 290] on div "1" at bounding box center [895, 293] width 39 height 19
type input "25"
click at [879, 447] on button "Done" at bounding box center [874, 448] width 31 height 18
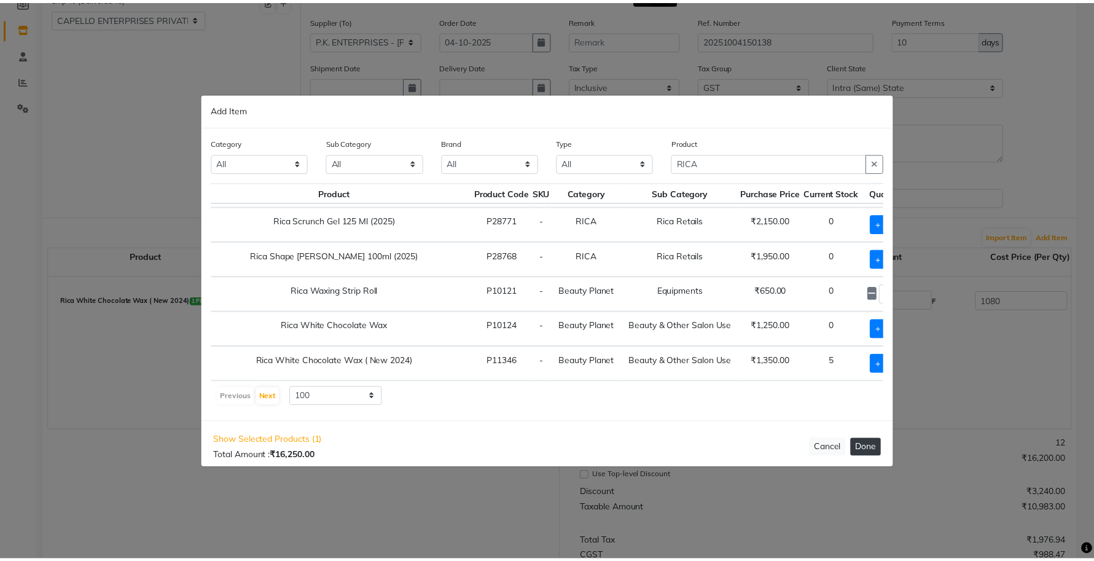
scroll to position [0, 0]
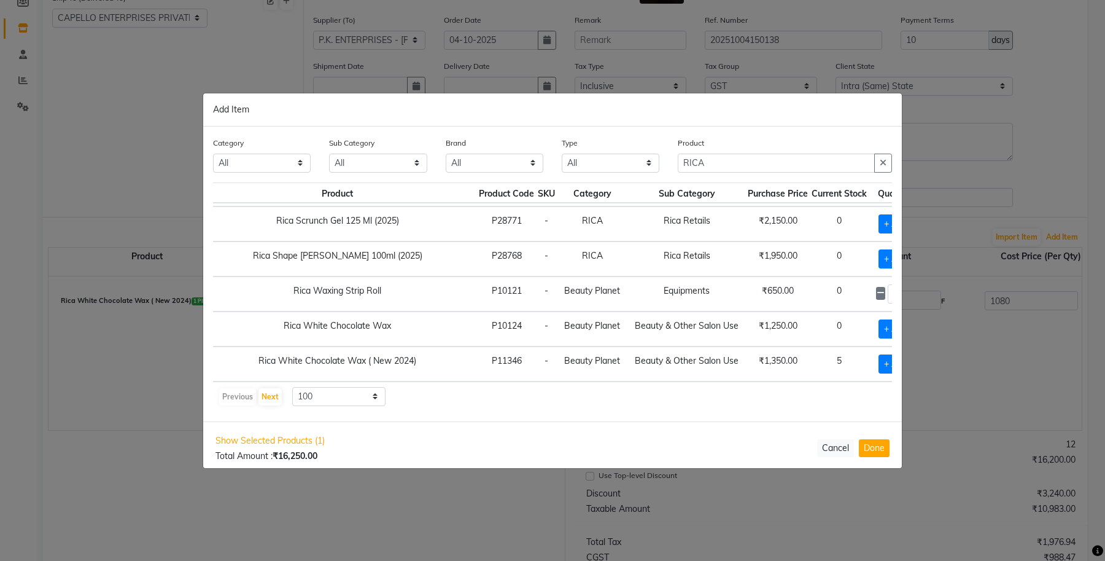
select select "1118"
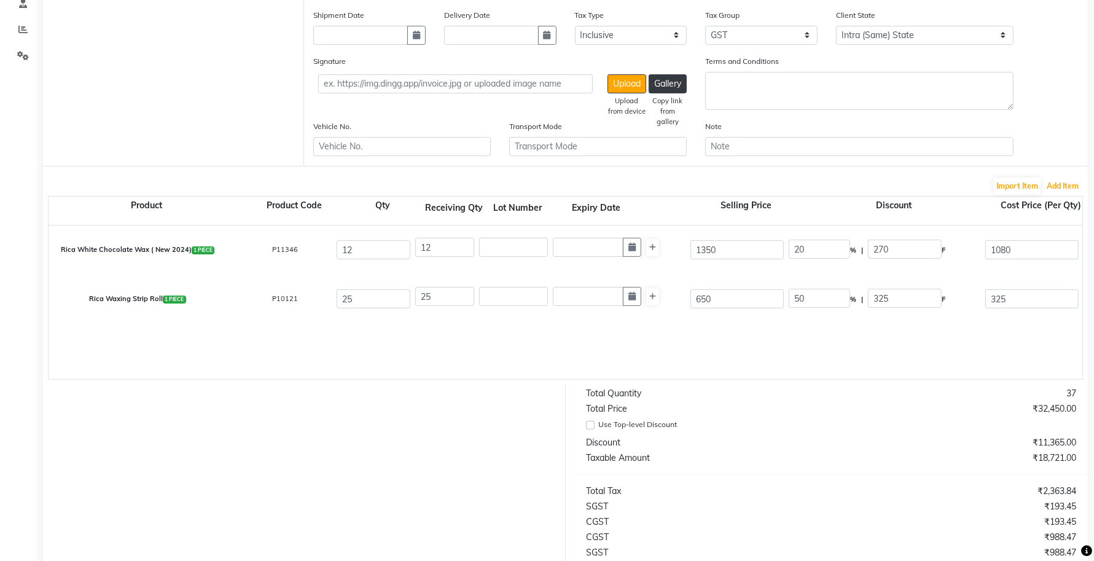
scroll to position [268, 0]
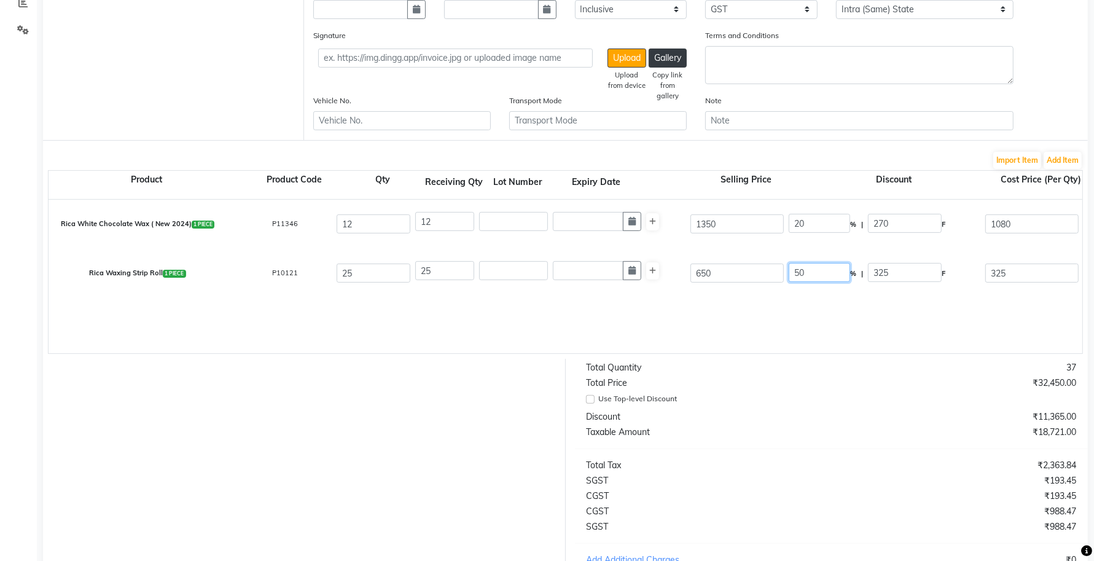
drag, startPoint x: 818, startPoint y: 269, endPoint x: 769, endPoint y: 277, distance: 49.8
click at [769, 277] on div "Rica Waxing Strip Roll 1 PIECE P10121 25 25 650 50 % | 325 F 325 309.52 7738 No…" at bounding box center [1081, 273] width 2085 height 49
type input "45"
type input "292.5"
type input "357.5"
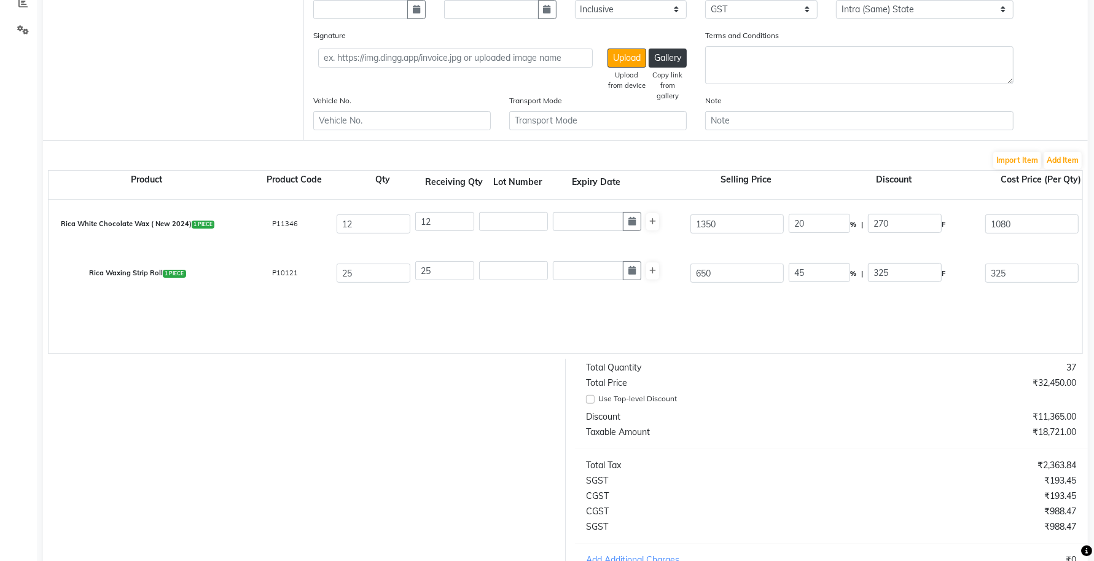
type input "340.48"
type input "8512"
type input "425.6"
type input "8937.6"
click at [763, 330] on div "Rica White Chocolate Wax ( New 2024) 1 PIECE P11346 12 12 1350 20 % | 270 F 108…" at bounding box center [1082, 277] width 2067 height 154
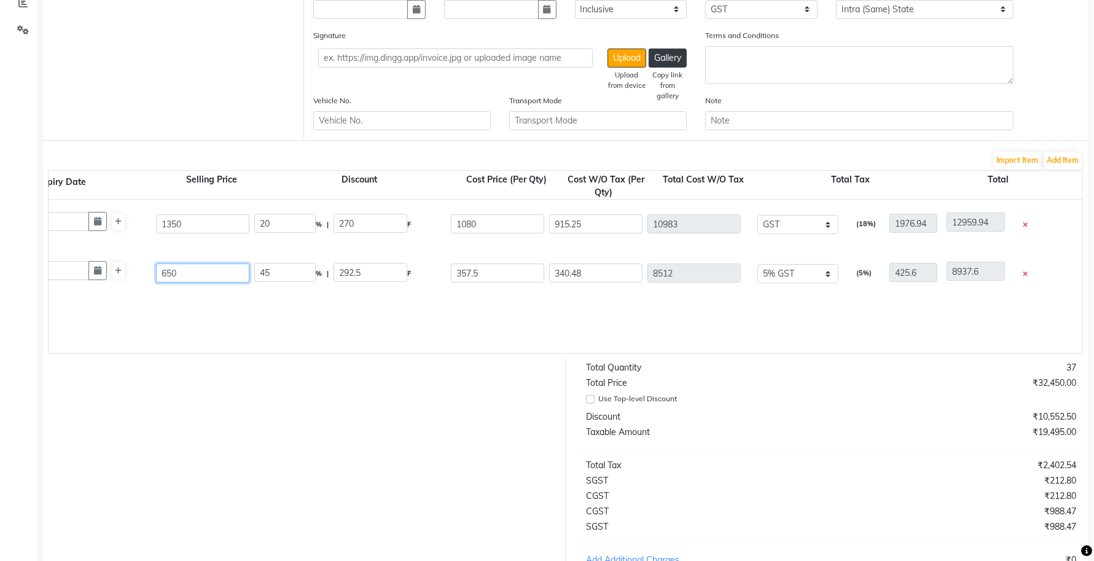
drag, startPoint x: 135, startPoint y: 276, endPoint x: 127, endPoint y: 278, distance: 8.1
click at [127, 278] on div "Rica Waxing Strip Roll 1 PIECE P10121 25 25 650 45 % | 292.5 F 357.5 340.48 851…" at bounding box center [547, 273] width 2085 height 49
type input "6"
type input "4875"
type input "60"
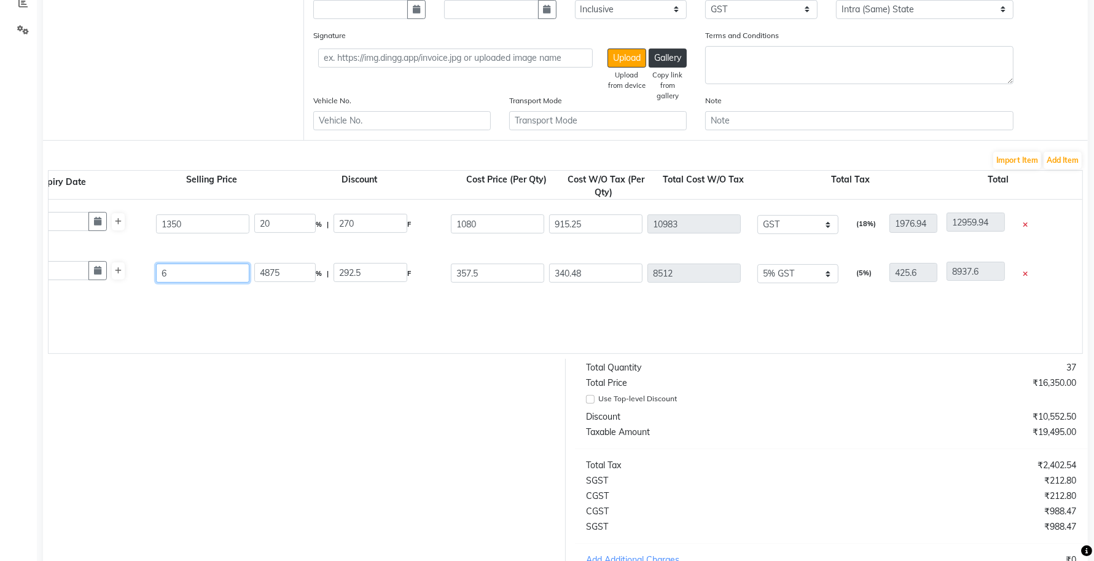
type input "487.5"
type input "609"
type input "48.03"
type input "609"
type input "41.3"
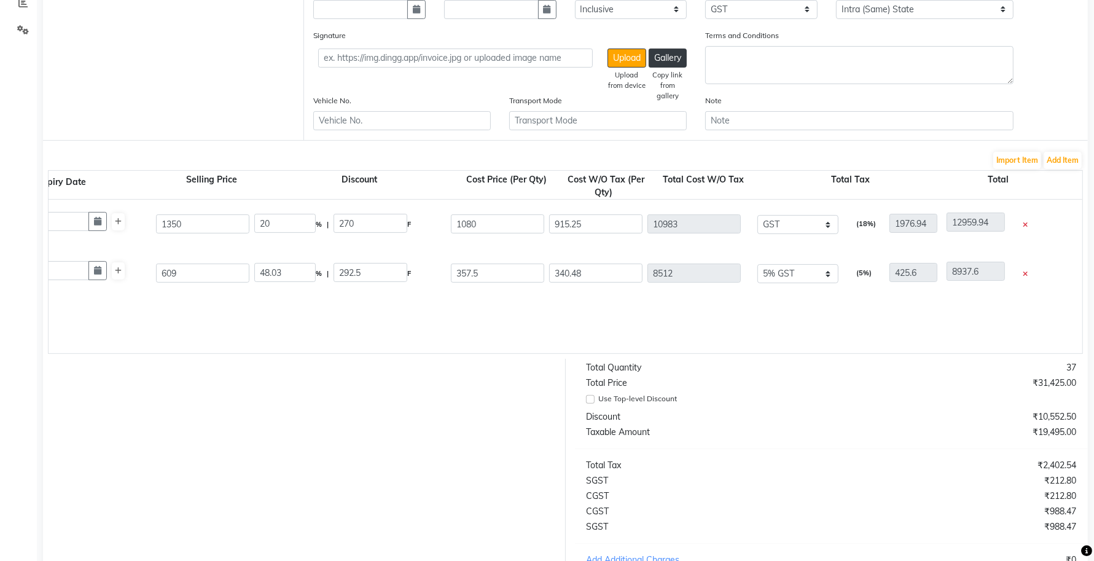
type input "251.5"
click at [179, 323] on div "Rica White Chocolate Wax ( New 2024) 1 PIECE P11346 12 12 1350 20 % | 270 F 108…" at bounding box center [547, 277] width 2067 height 154
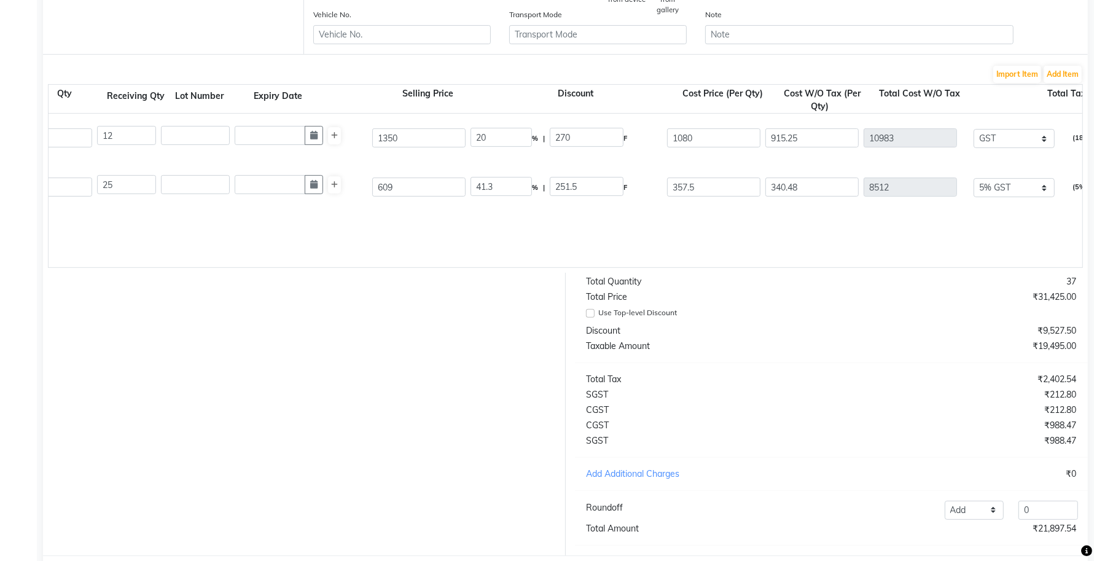
scroll to position [422, 0]
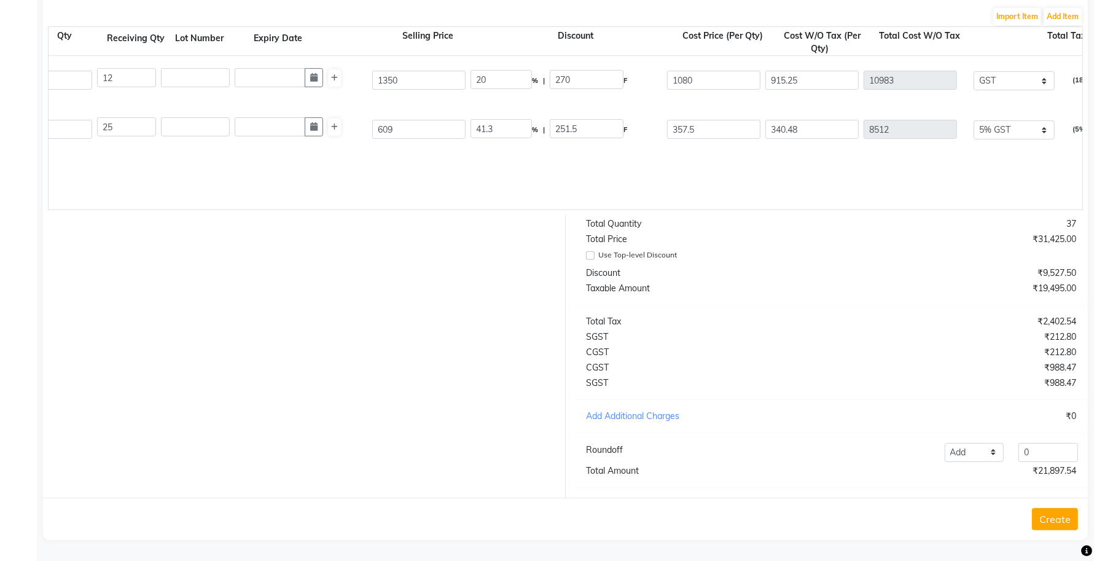
click at [468, 343] on div at bounding box center [300, 356] width 532 height 282
drag, startPoint x: 501, startPoint y: 106, endPoint x: 468, endPoint y: 121, distance: 36.0
click at [468, 121] on div "41.3 % | 251.5 F" at bounding box center [566, 130] width 196 height 26
type input "45"
type input "274.05"
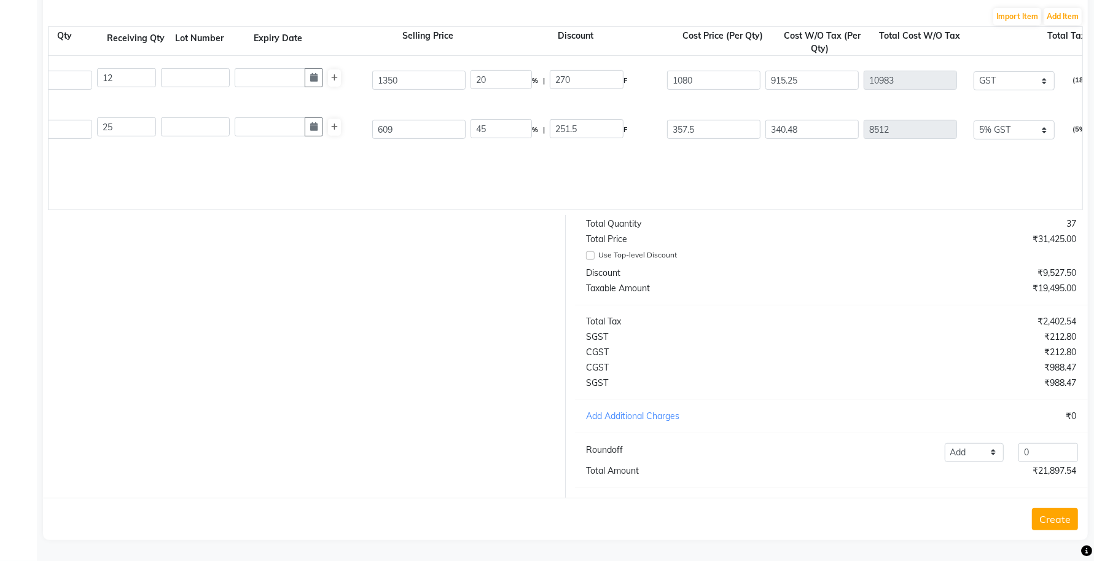
type input "334.95"
type input "319"
type input "7975"
type input "398.75"
type input "8373.75"
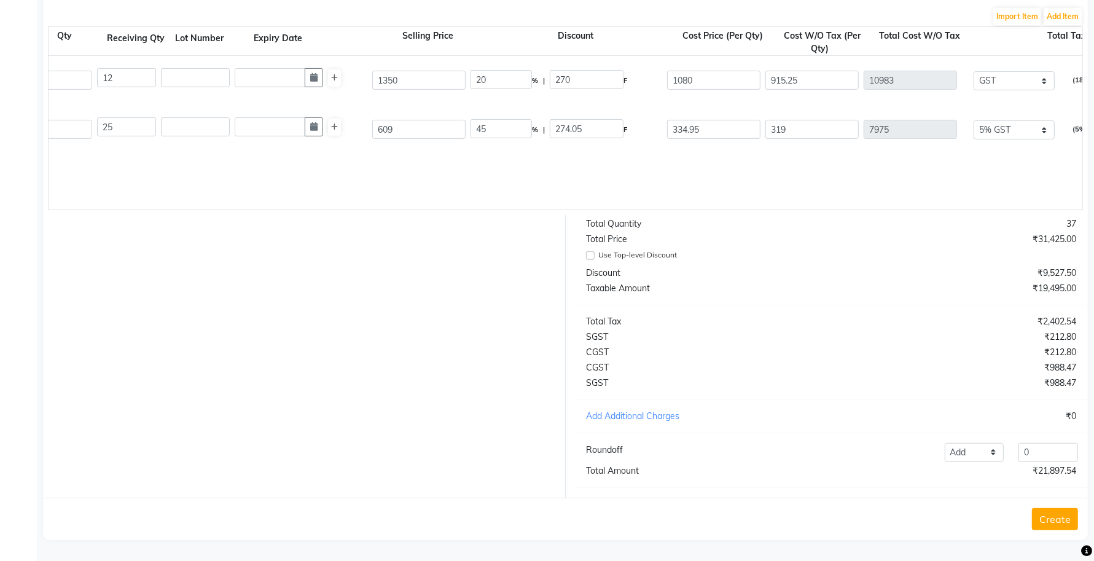
click at [492, 151] on div "Rica White Chocolate Wax ( New 2024) 1 PIECE P11346 12 12 1350 20 % | 270 F 108…" at bounding box center [763, 133] width 2067 height 154
drag, startPoint x: 1056, startPoint y: 458, endPoint x: 1028, endPoint y: 459, distance: 27.7
click at [1029, 459] on input "0" at bounding box center [1048, 452] width 60 height 19
drag, startPoint x: 1033, startPoint y: 452, endPoint x: 978, endPoint y: 457, distance: 54.9
click at [978, 457] on div "Add Reduce 0" at bounding box center [936, 452] width 297 height 19
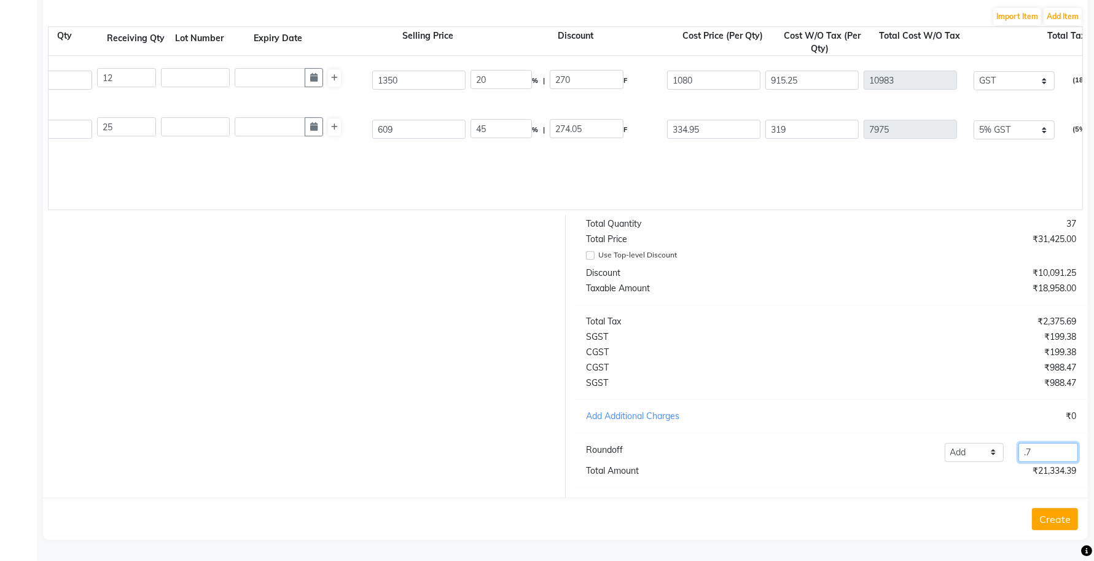
type input ".71"
drag, startPoint x: 1028, startPoint y: 453, endPoint x: 1009, endPoint y: 456, distance: 19.8
click at [1009, 456] on div "Add Reduce .71" at bounding box center [936, 452] width 297 height 19
type input ".31"
click at [1048, 522] on button "Create" at bounding box center [1055, 519] width 46 height 22
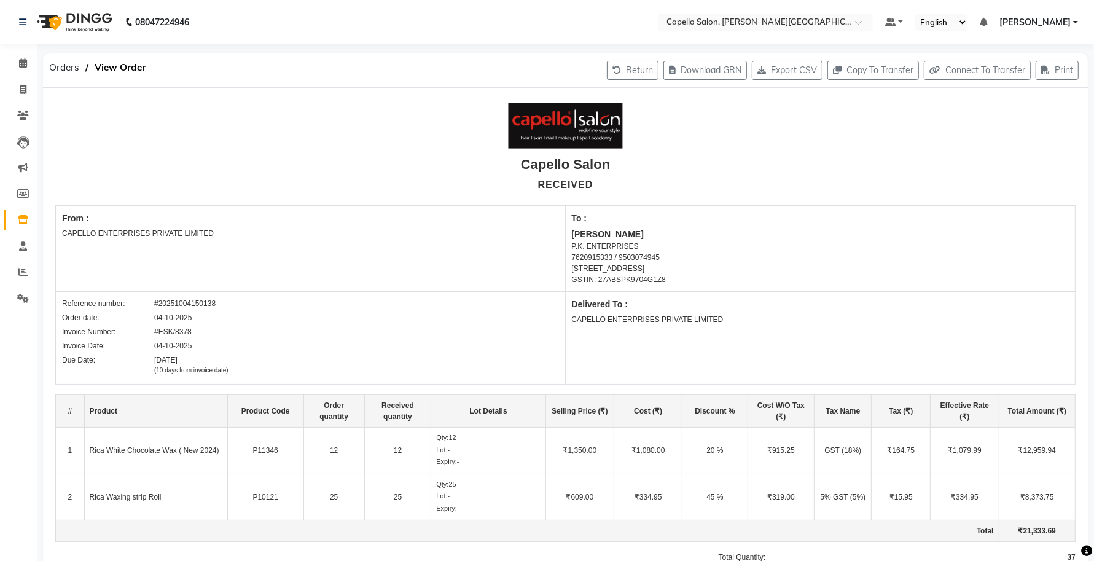
select select "true"
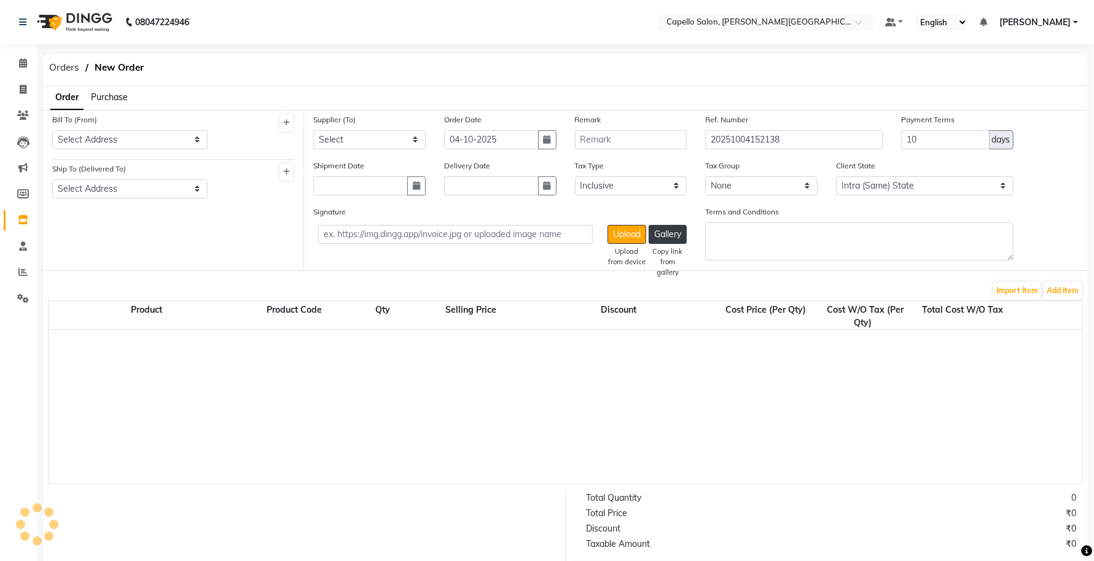
scroll to position [206, 0]
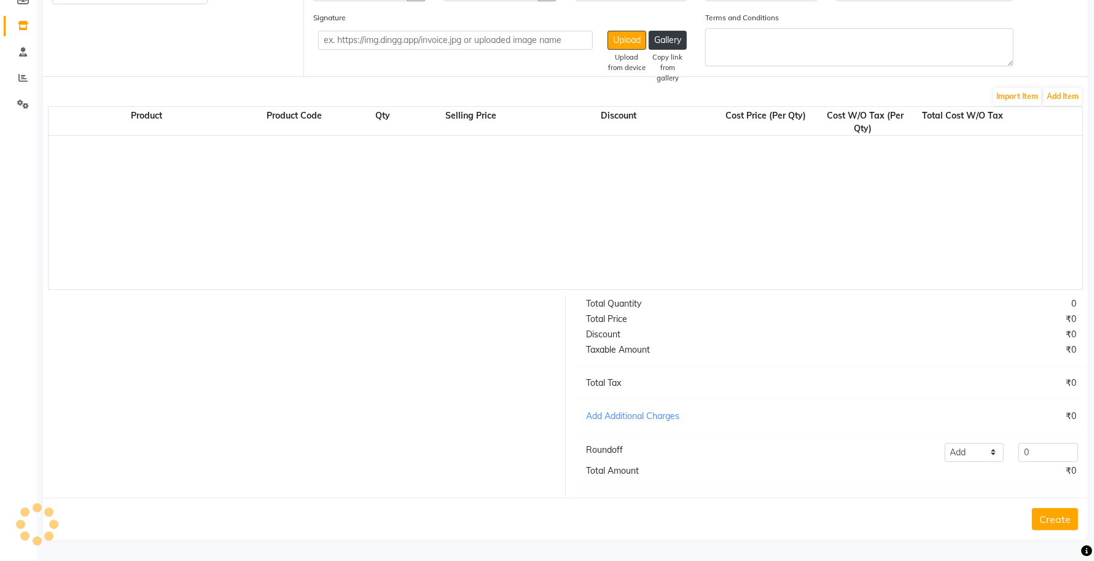
select select "997"
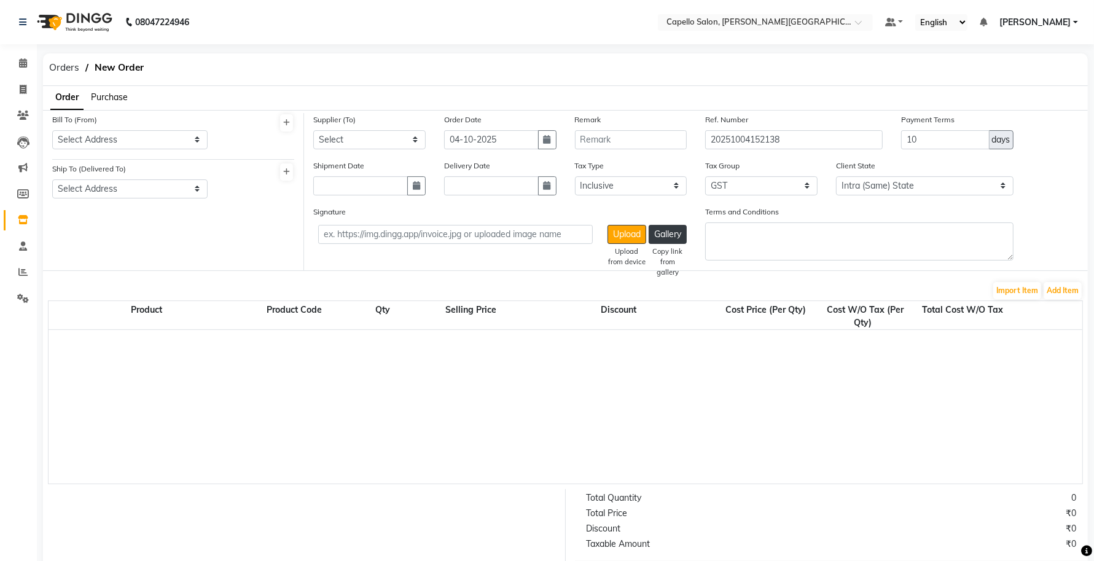
click at [117, 96] on span "Purchase" at bounding box center [109, 96] width 37 height 11
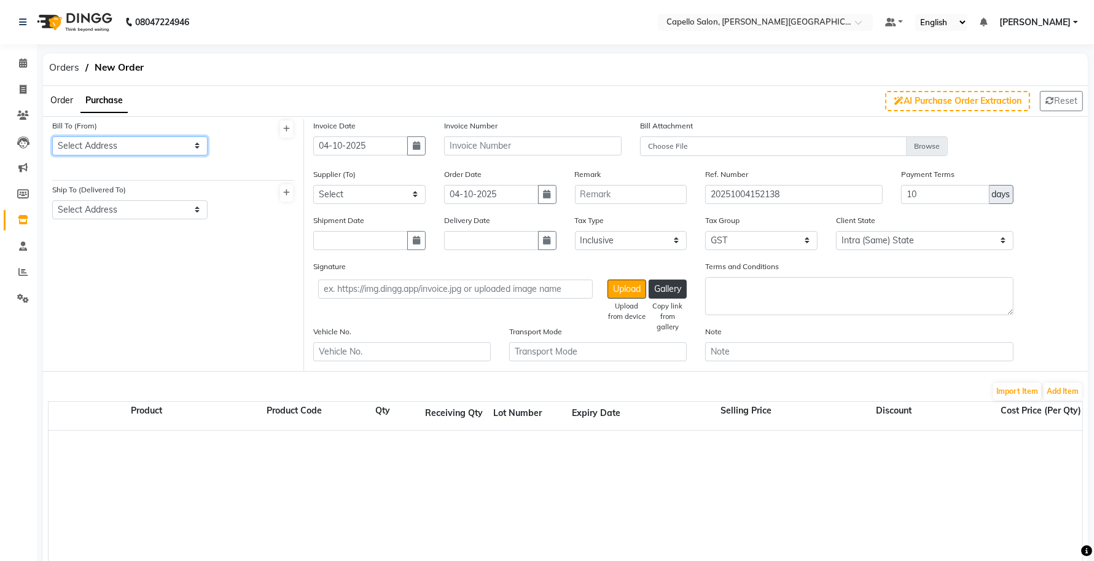
click at [111, 146] on select "Select Address CAPELLO ENTERPRISES PRIVATE LIMITED Capello Salon" at bounding box center [129, 145] width 155 height 19
select select "58"
click at [52, 136] on select "Select Address CAPELLO ENTERPRISES PRIVATE LIMITED Capello Salon" at bounding box center [129, 145] width 155 height 19
click at [112, 206] on select "Select Address Capello Salon CAPELLO ENTERPRISES PRIVATE LIMITED" at bounding box center [129, 209] width 155 height 19
select select "59"
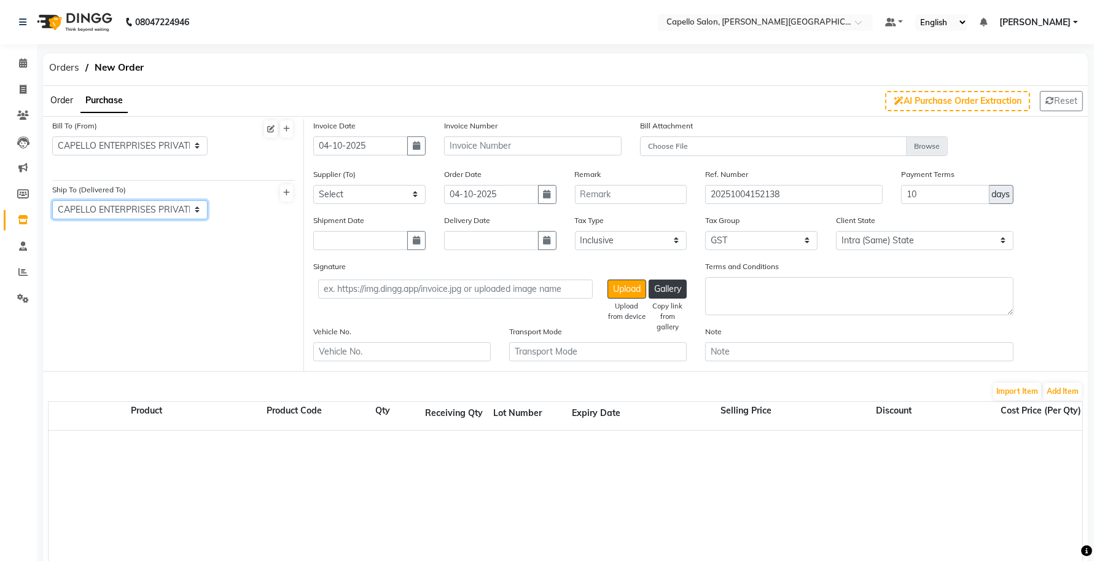
click at [52, 200] on select "Select Address Capello Salon CAPELLO ENTERPRISES PRIVATE LIMITED" at bounding box center [129, 209] width 155 height 19
click at [483, 149] on input "text" at bounding box center [532, 145] width 177 height 19
type input "ESK/8377"
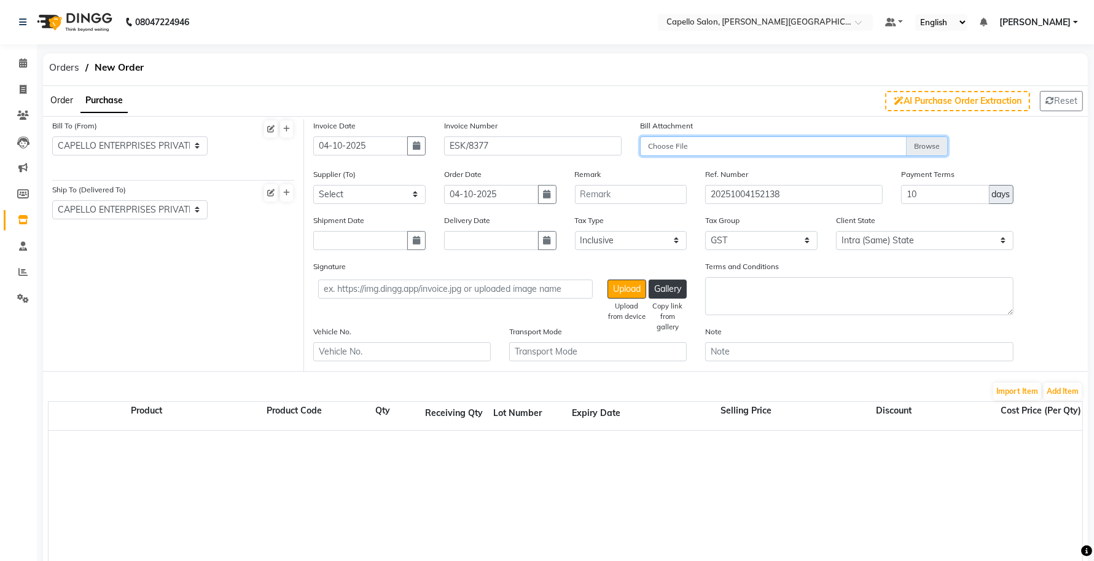
click at [683, 144] on input "Choose File" at bounding box center [794, 146] width 308 height 21
type input "C:\fakepath\WhatsApp Image 2025-10-04 at 3.00.08 PM.jpeg"
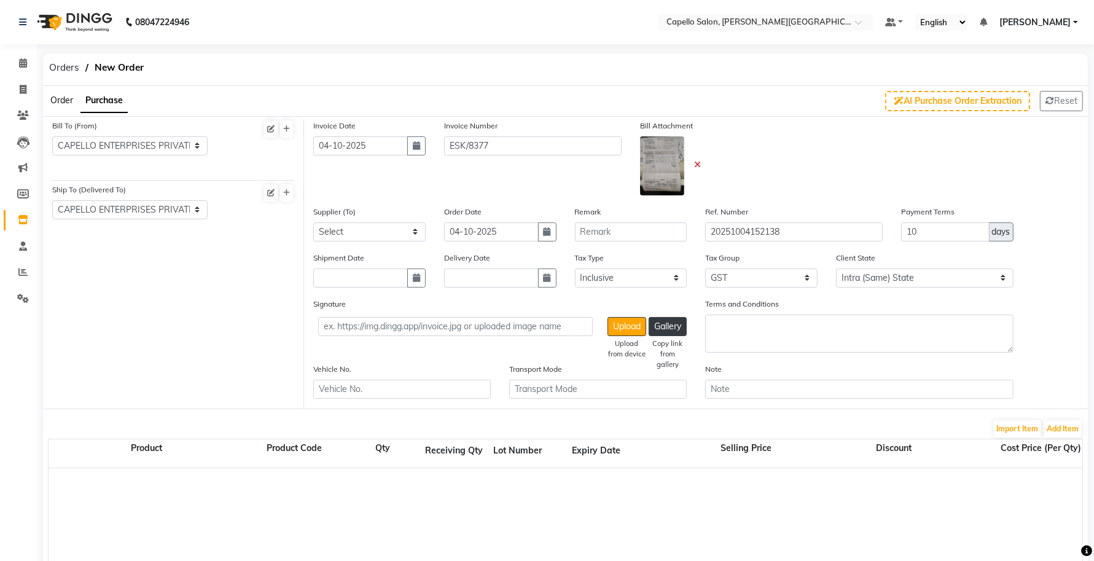
click at [698, 163] on icon at bounding box center [697, 164] width 7 height 9
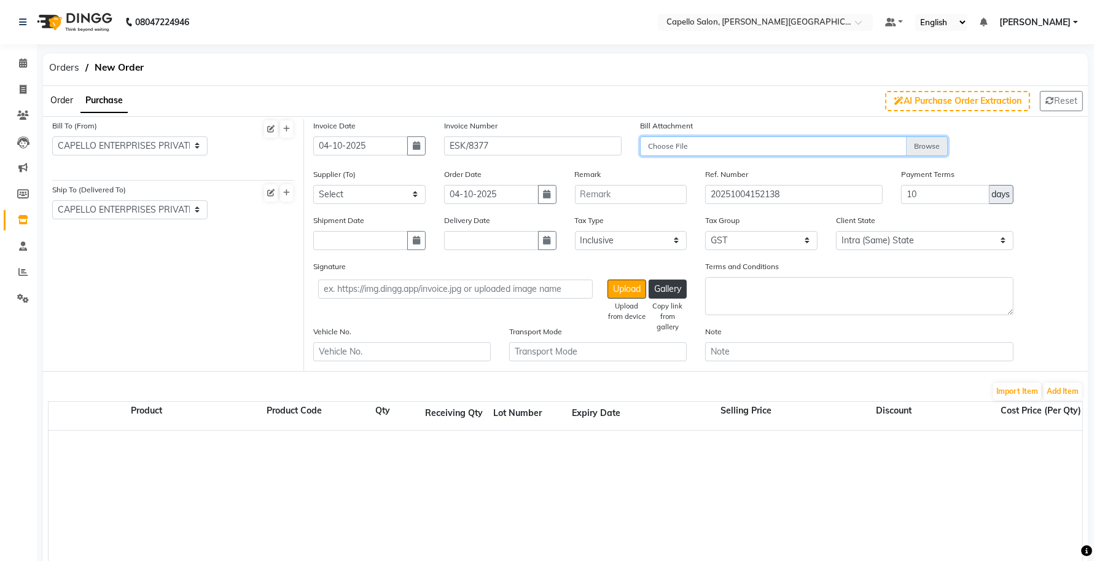
click at [771, 146] on input "Choose File" at bounding box center [794, 146] width 308 height 21
type input "C:\fakepath\WhatsApp Image 2025-10-04 at 3.00.08 PM.jpeg"
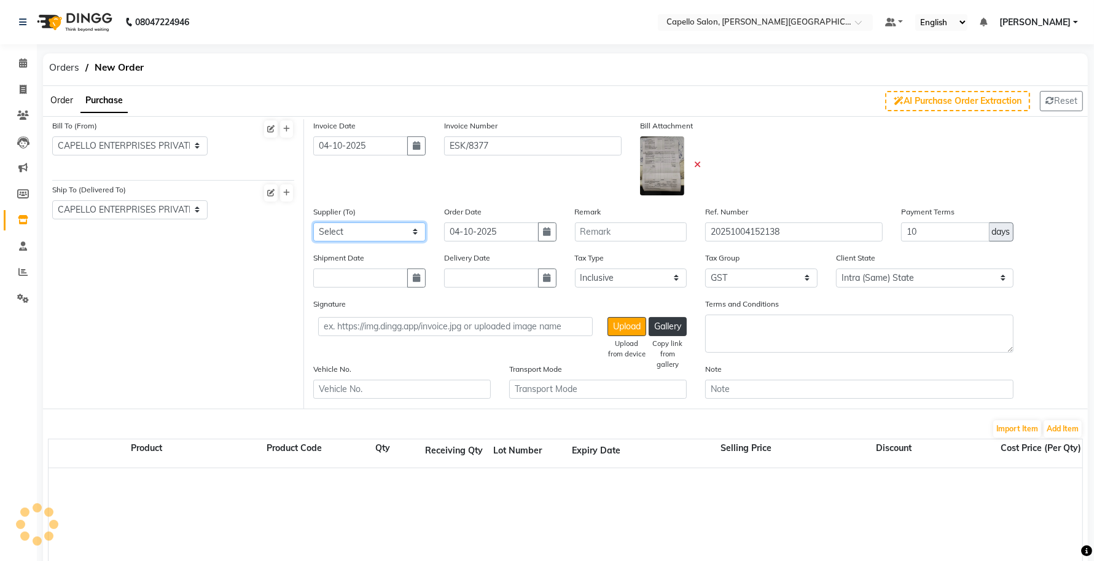
click at [357, 234] on select "Select SJS CONNECT PRIVATE LIMITED - SAGAR BALANI P.K. ENTERPRISES - PRITAM KAL…" at bounding box center [369, 231] width 112 height 19
select select "527"
click at [313, 222] on select "Select SJS CONNECT PRIVATE LIMITED - SAGAR BALANI P.K. ENTERPRISES - PRITAM KAL…" at bounding box center [369, 231] width 112 height 19
click at [1065, 430] on button "Add Item" at bounding box center [1062, 428] width 38 height 17
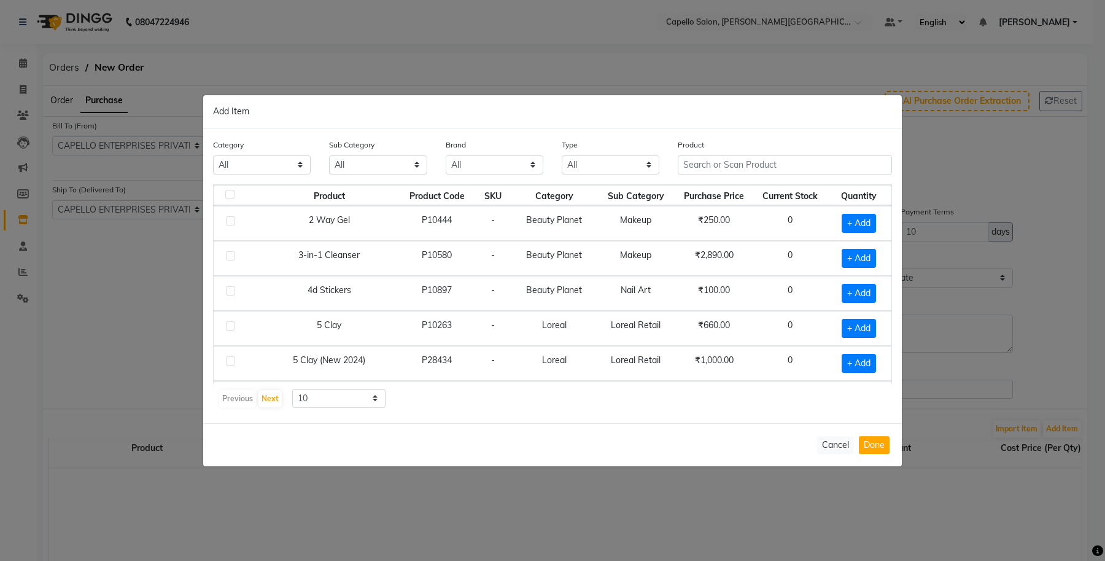
click at [243, 161] on select "All Keramelon Skin Makeup Personal Care Appliances Beard Beauty Planet Botox Ca…" at bounding box center [262, 164] width 98 height 19
select select "332902450"
click at [213, 155] on select "All Keramelon Skin Makeup Personal Care Appliances Beard Beauty Planet Botox Ca…" at bounding box center [262, 164] width 98 height 19
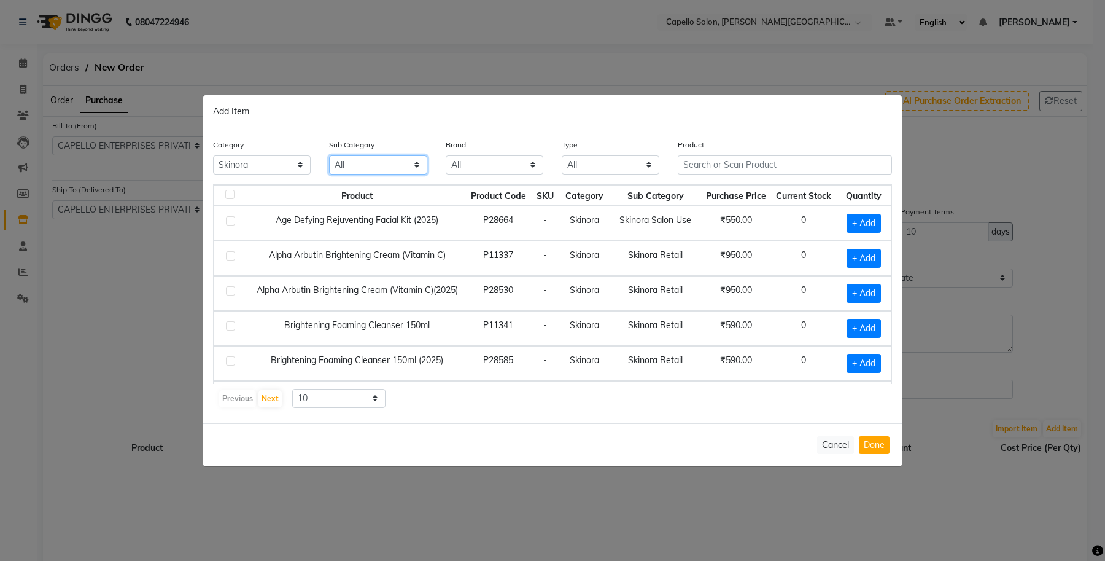
click at [418, 163] on select "All Skinora Retail Skinora Salon Use" at bounding box center [378, 164] width 98 height 19
select select "3329024502"
click at [329, 155] on select "All Skinora Retail Skinora Salon Use" at bounding box center [378, 164] width 98 height 19
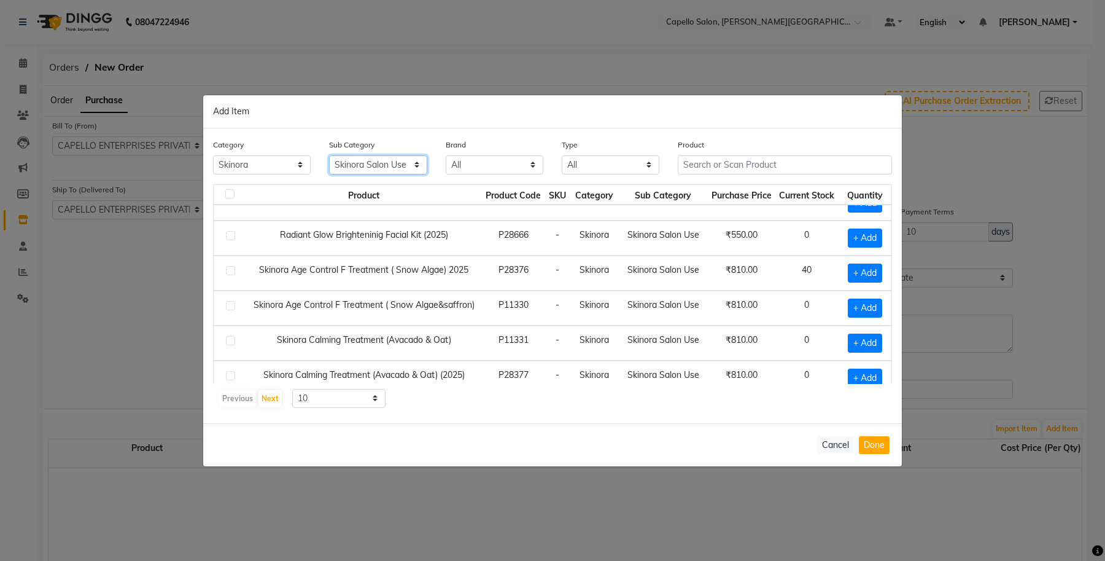
scroll to position [77, 0]
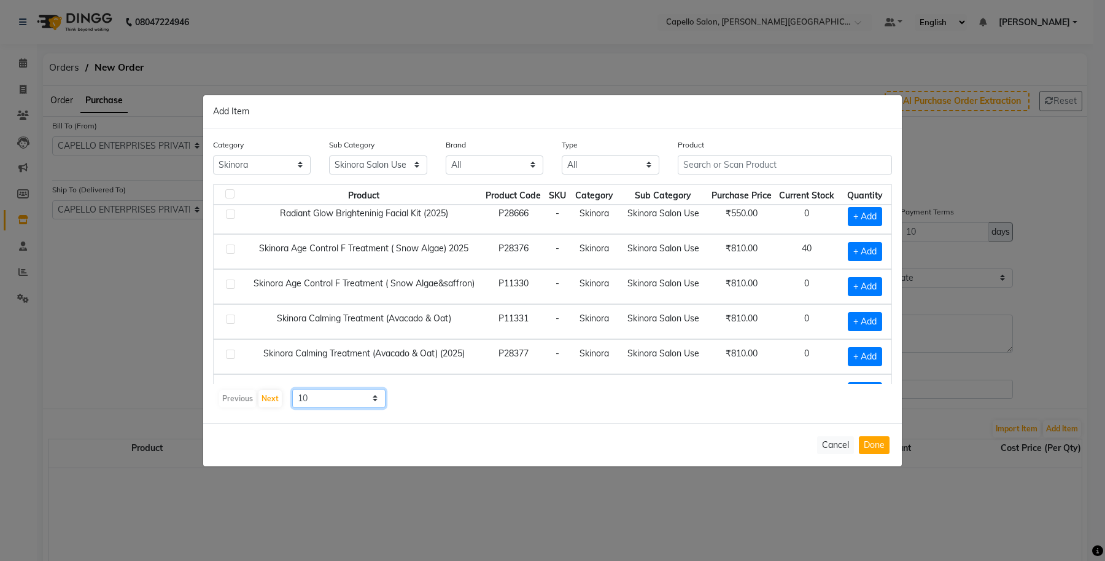
drag, startPoint x: 329, startPoint y: 399, endPoint x: 326, endPoint y: 406, distance: 8.0
click at [329, 399] on select "10 50 100" at bounding box center [338, 398] width 93 height 19
select select "100"
click at [292, 389] on select "10 50 100" at bounding box center [338, 398] width 93 height 19
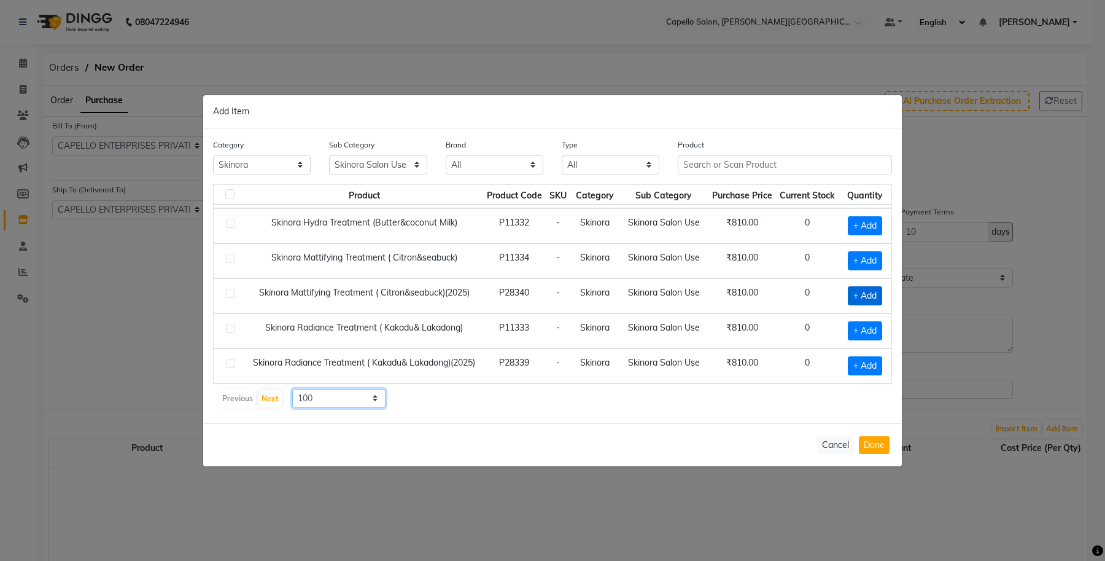
scroll to position [320, 0]
click at [848, 369] on span "+ Add" at bounding box center [865, 365] width 34 height 19
checkbox input "true"
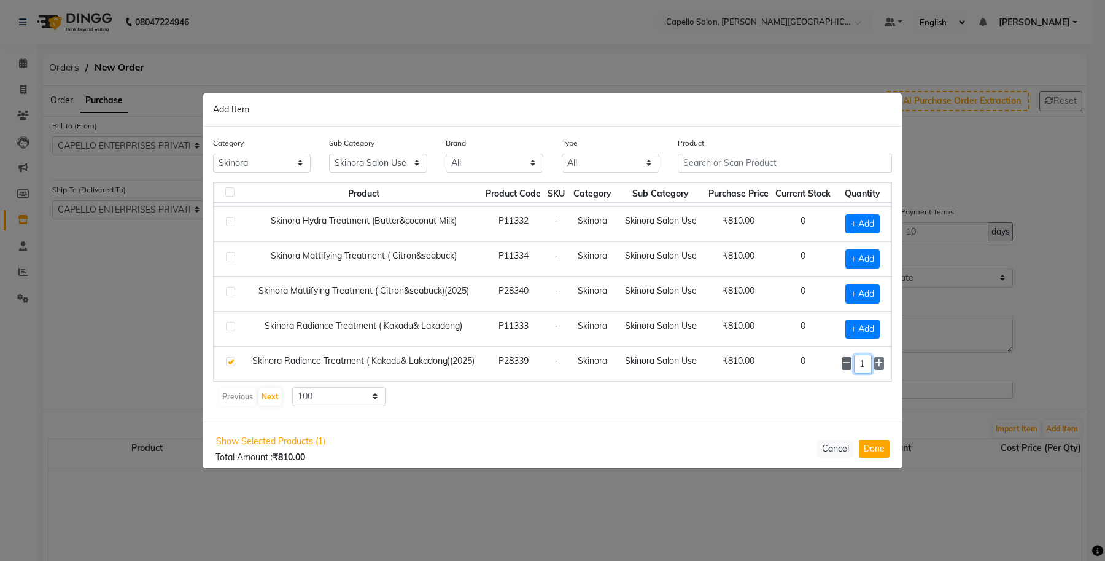
drag, startPoint x: 858, startPoint y: 361, endPoint x: 839, endPoint y: 358, distance: 19.3
click at [842, 358] on div "1" at bounding box center [863, 363] width 42 height 19
type input "48"
click at [845, 284] on span "+ Add" at bounding box center [862, 293] width 34 height 19
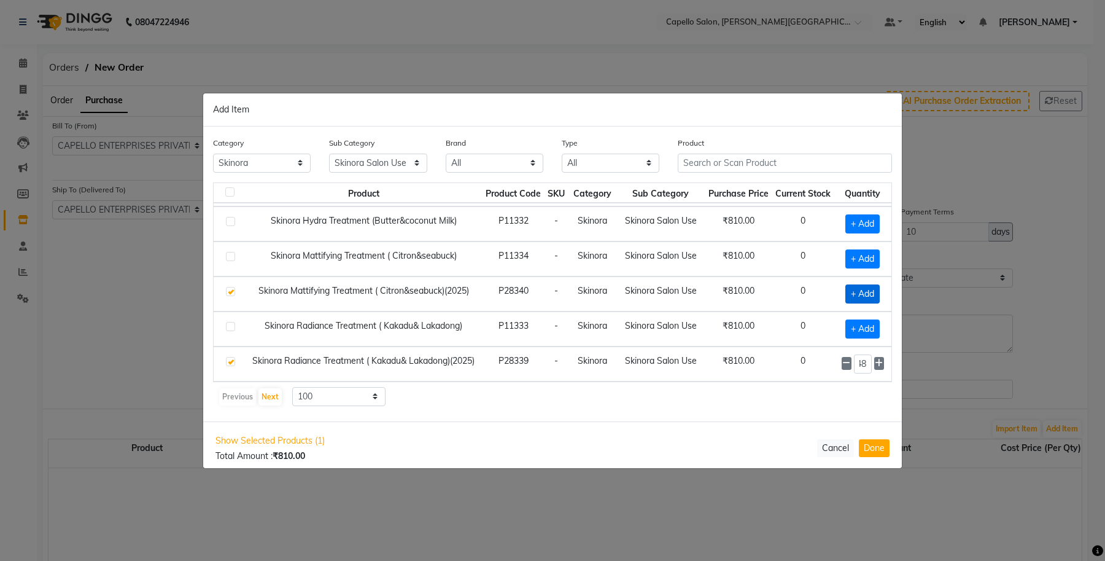
checkbox input "true"
drag, startPoint x: 857, startPoint y: 290, endPoint x: 820, endPoint y: 290, distance: 36.8
click at [820, 290] on tr "Skinora Mattifying Treatment ( Citron&seabuck)(2025) P28340 - Skinora Skinora S…" at bounding box center [553, 293] width 678 height 35
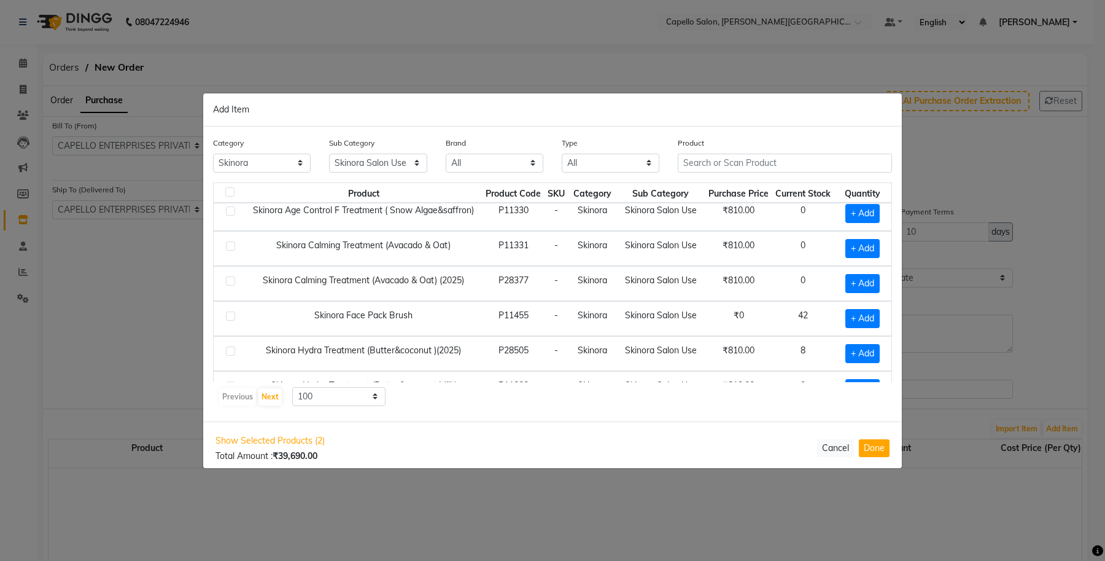
scroll to position [90, 0]
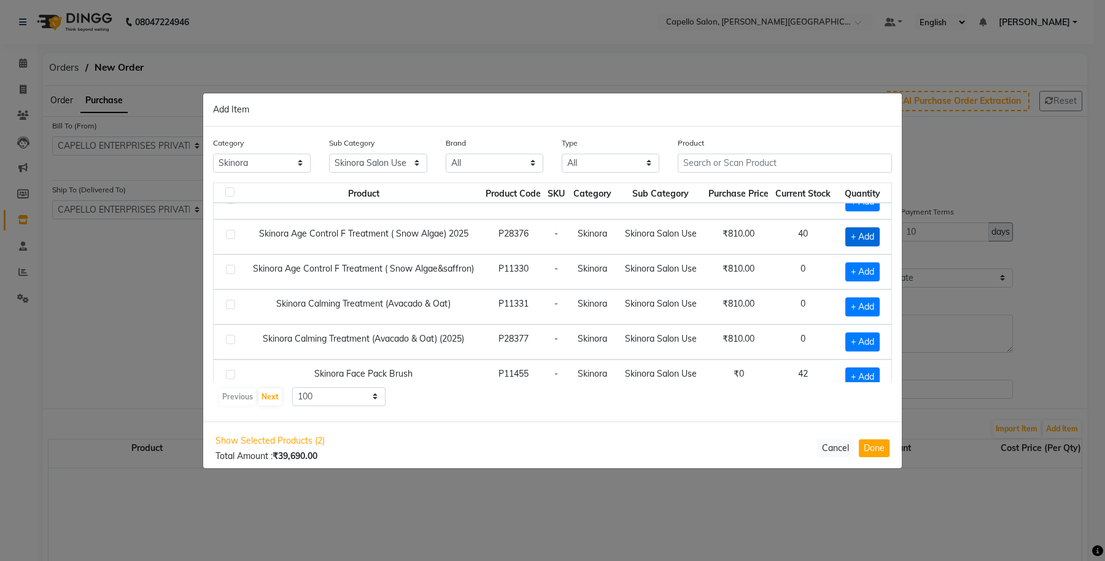
type input "20"
click at [846, 239] on span "+ Add" at bounding box center [862, 236] width 34 height 19
checkbox input "true"
drag, startPoint x: 855, startPoint y: 236, endPoint x: 832, endPoint y: 236, distance: 23.3
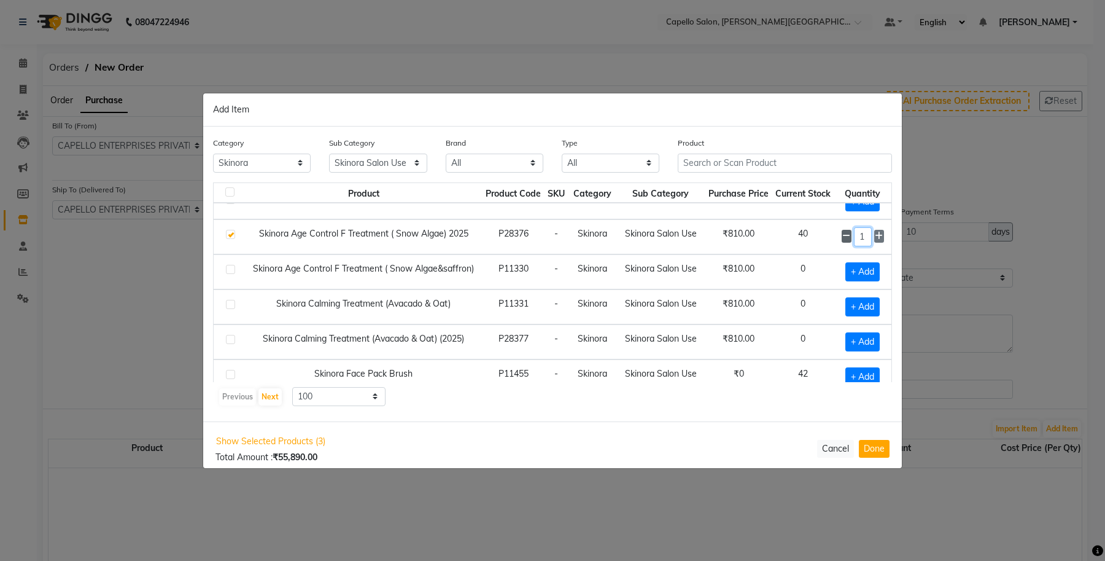
click at [842, 236] on div "1" at bounding box center [863, 236] width 42 height 19
type input "20"
click at [852, 343] on span "+ Add" at bounding box center [862, 341] width 34 height 19
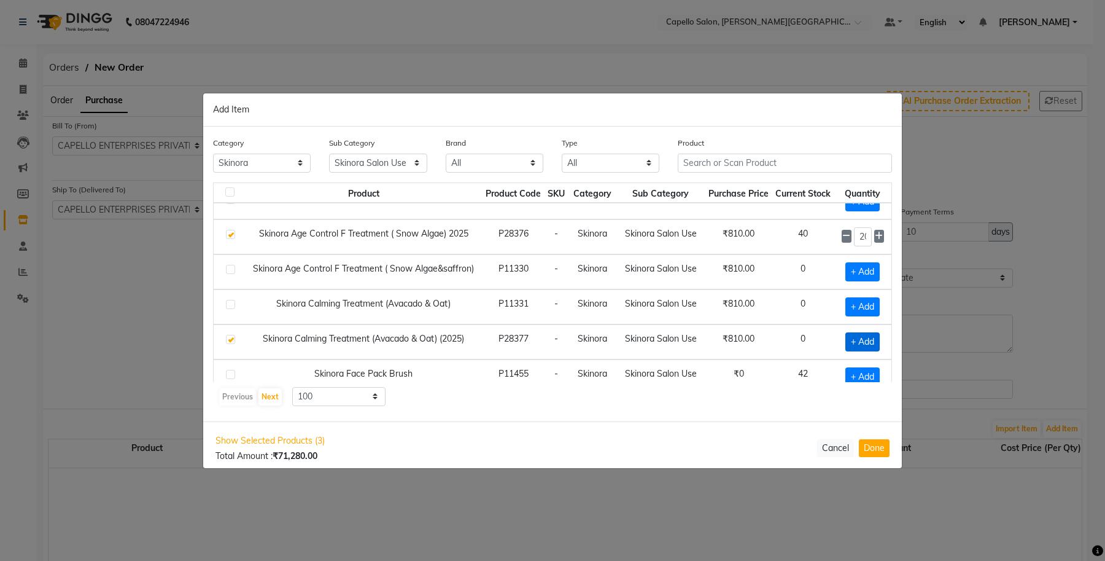
checkbox input "true"
drag, startPoint x: 857, startPoint y: 345, endPoint x: 839, endPoint y: 345, distance: 17.2
click at [842, 345] on div "1" at bounding box center [863, 341] width 42 height 19
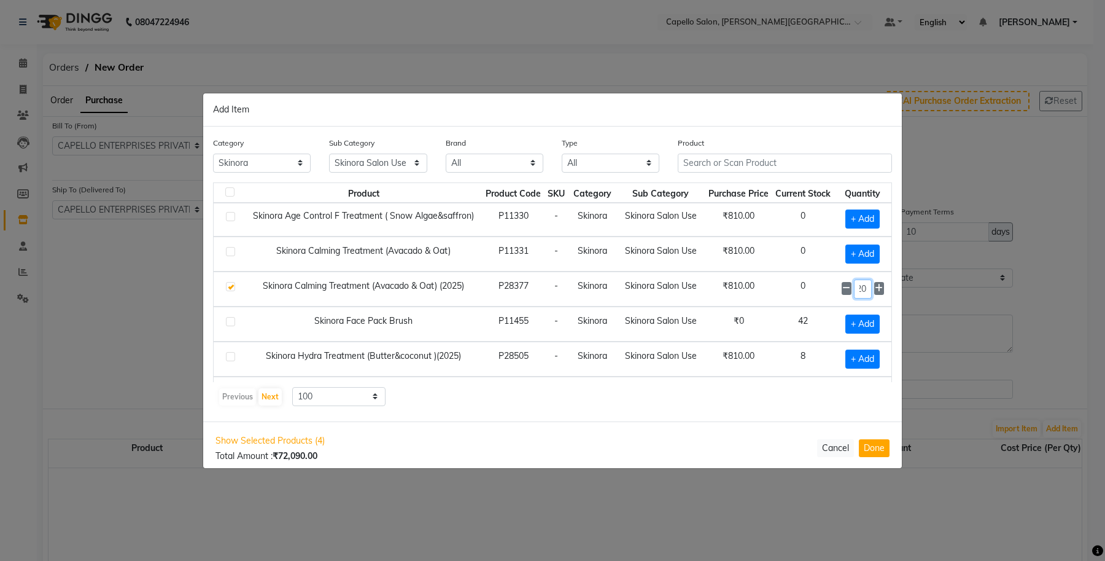
scroll to position [166, 0]
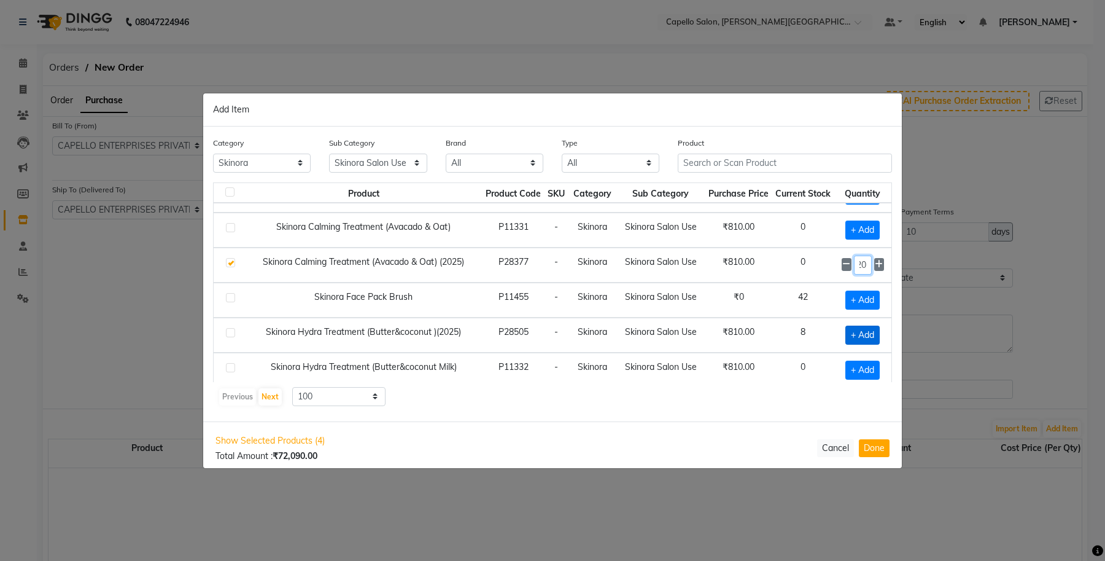
type input "20"
click at [845, 342] on span "+ Add" at bounding box center [862, 334] width 34 height 19
checkbox input "true"
click at [854, 336] on input "1" at bounding box center [863, 334] width 18 height 19
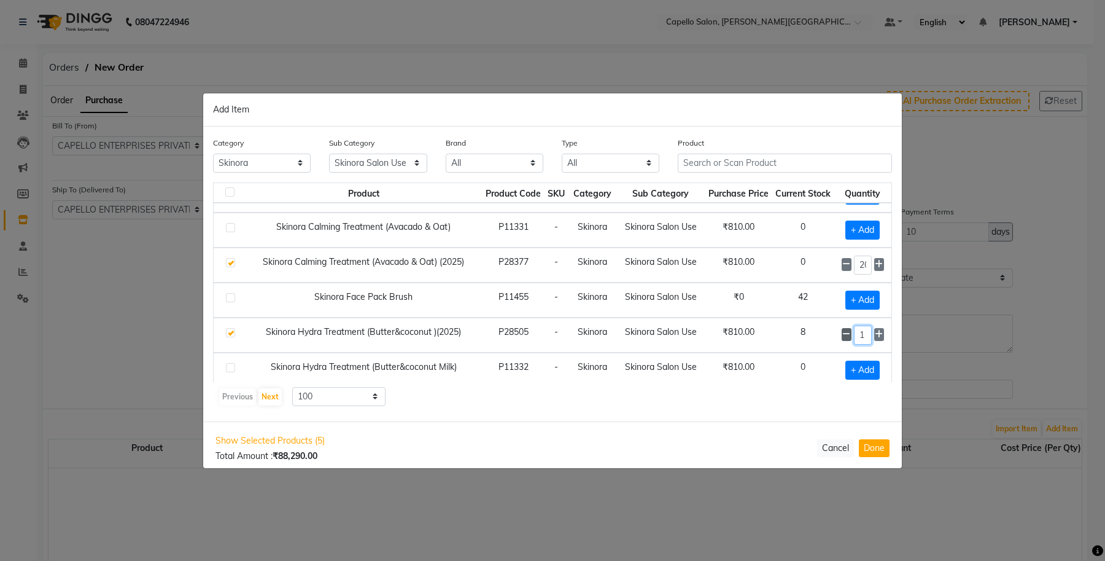
drag, startPoint x: 854, startPoint y: 341, endPoint x: 840, endPoint y: 341, distance: 14.1
click at [842, 341] on div "1" at bounding box center [863, 334] width 42 height 19
type input "20"
click at [748, 308] on td "₹0" at bounding box center [739, 299] width 67 height 35
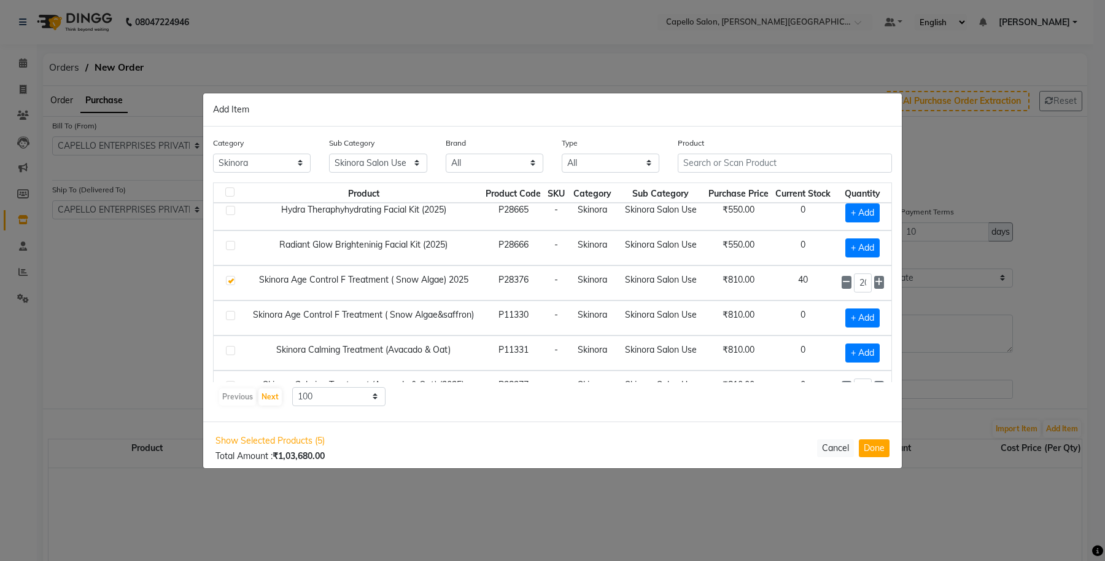
scroll to position [0, 0]
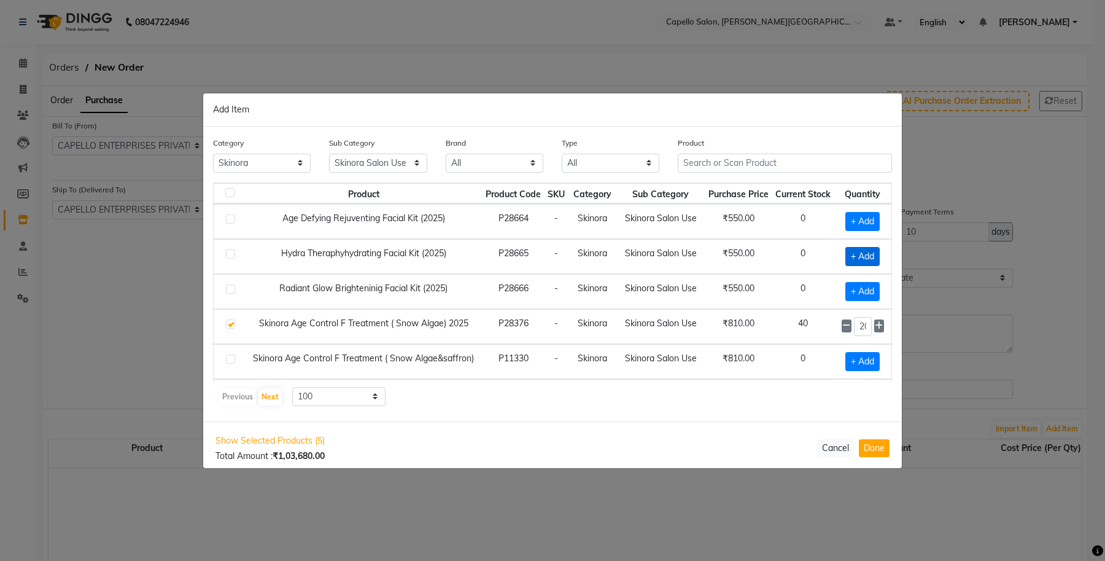
click at [845, 254] on span "+ Add" at bounding box center [862, 256] width 34 height 19
checkbox input "true"
click at [855, 257] on input "1" at bounding box center [863, 256] width 18 height 19
type input "120"
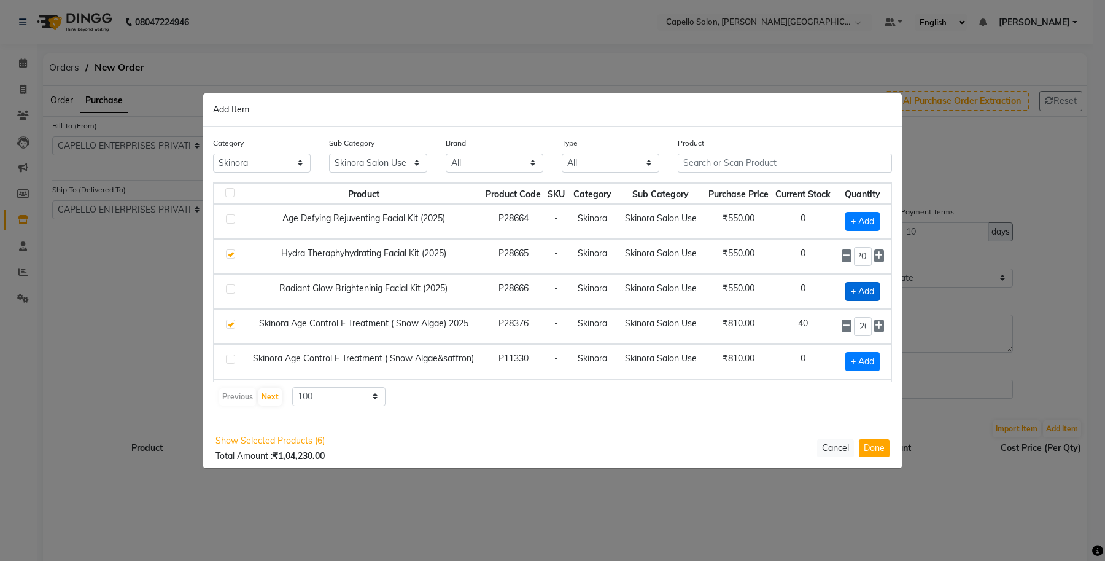
click at [848, 289] on span "+ Add" at bounding box center [862, 291] width 34 height 19
checkbox input "true"
drag, startPoint x: 855, startPoint y: 293, endPoint x: 832, endPoint y: 293, distance: 22.7
click at [842, 293] on div "1" at bounding box center [863, 291] width 42 height 19
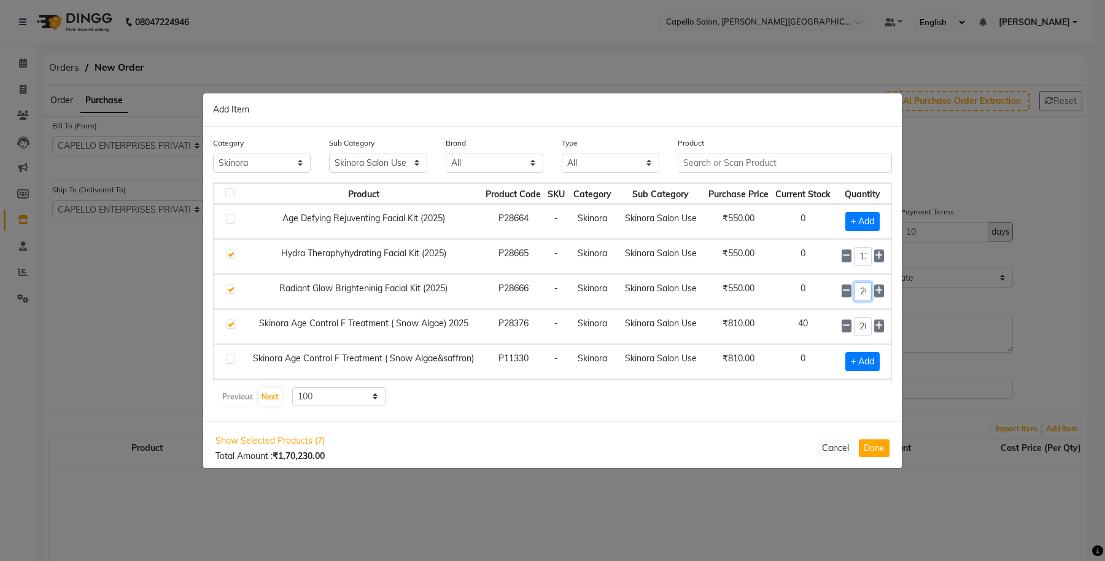
scroll to position [0, 10]
type input "120"
click at [744, 312] on td "₹810.00" at bounding box center [739, 326] width 67 height 35
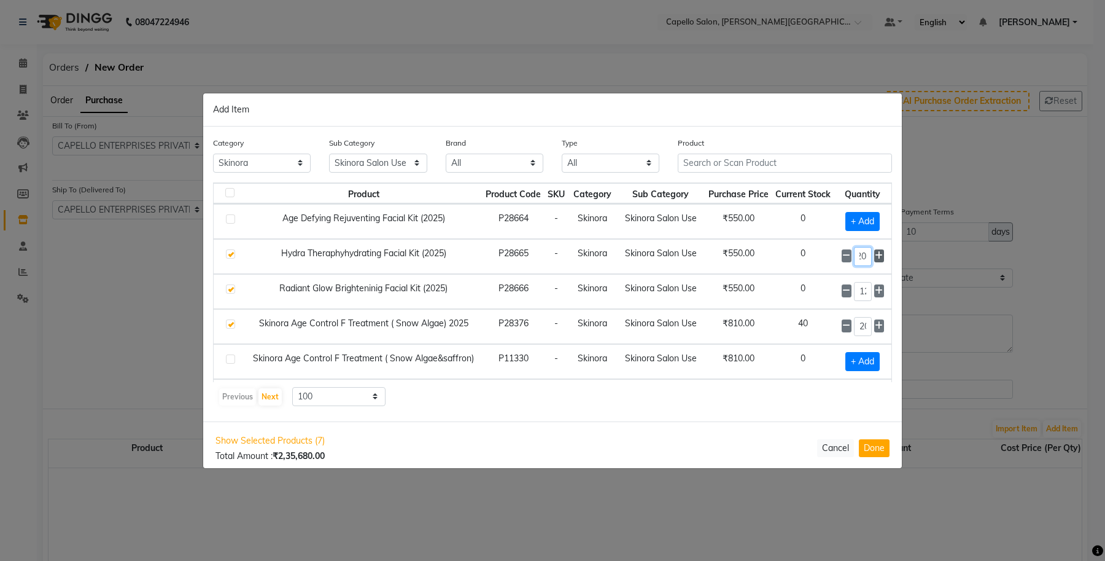
drag, startPoint x: 849, startPoint y: 258, endPoint x: 869, endPoint y: 258, distance: 20.9
click at [869, 258] on div "120" at bounding box center [863, 256] width 42 height 19
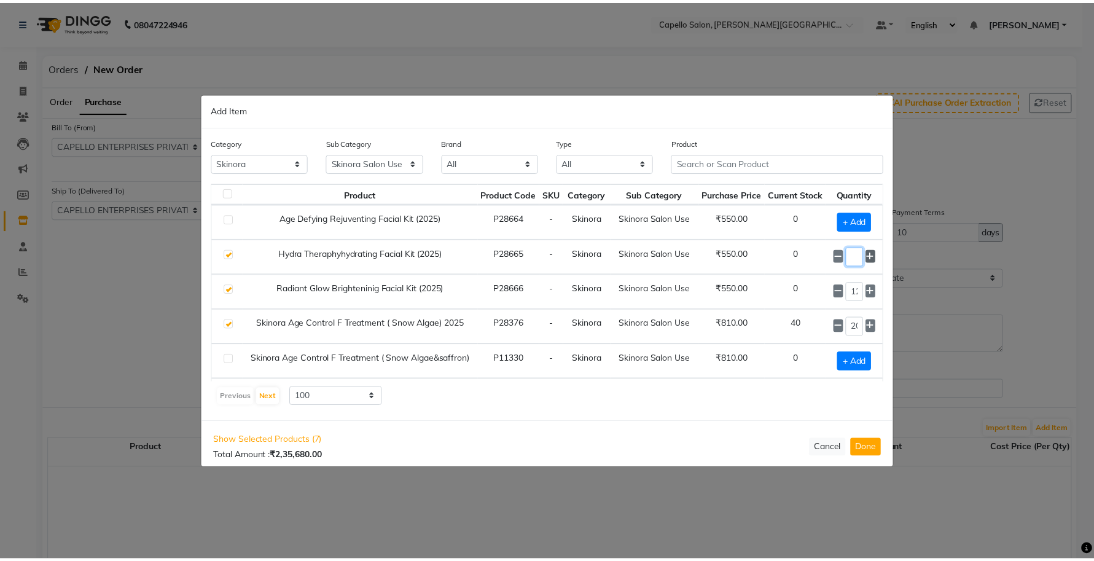
scroll to position [0, 0]
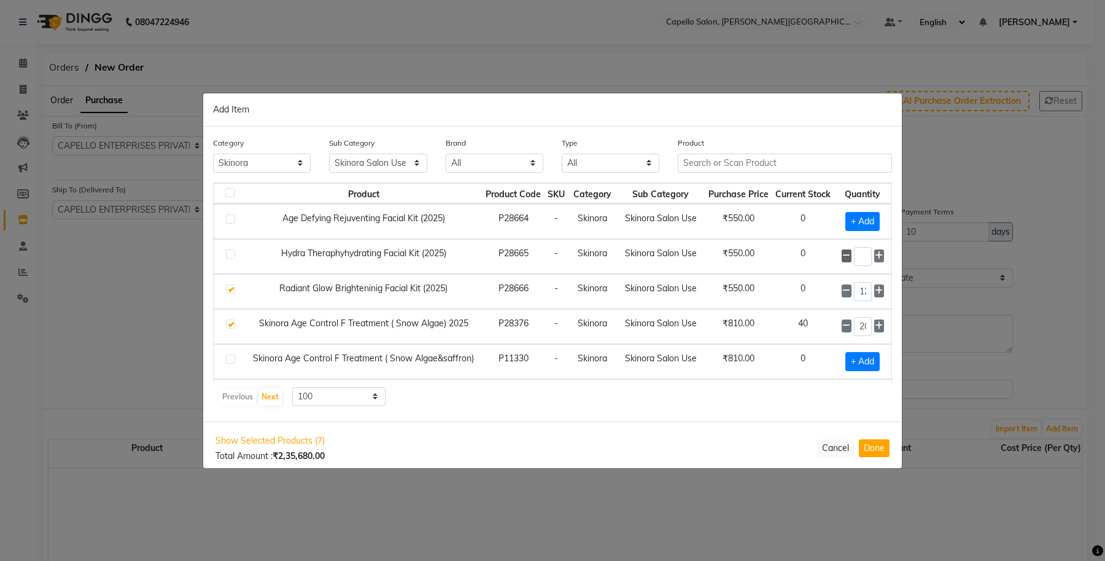
checkbox input "false"
click at [873, 448] on button "Done" at bounding box center [874, 448] width 31 height 18
select select "997"
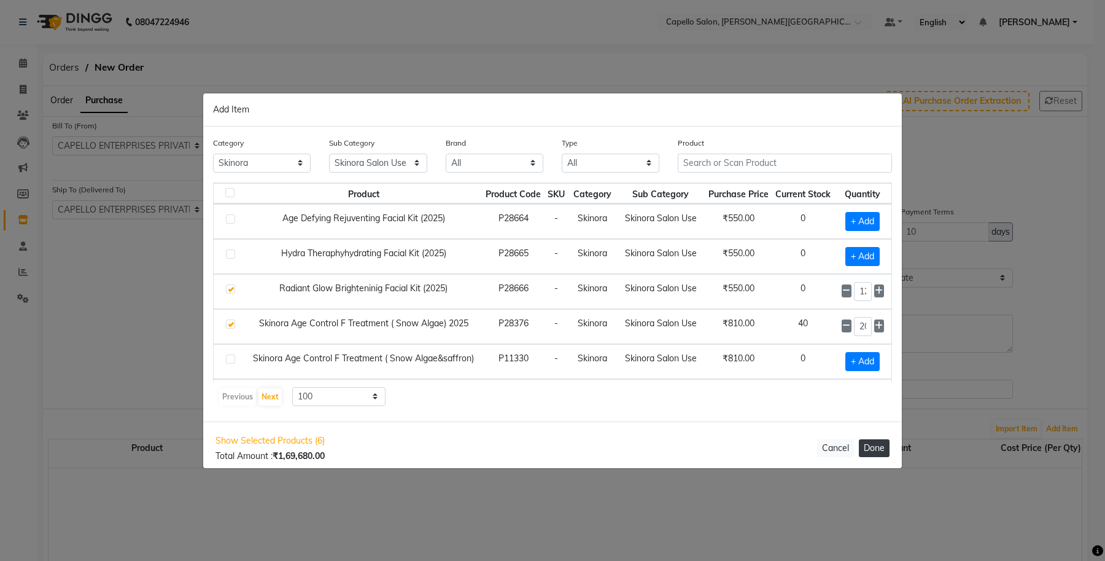
select select "997"
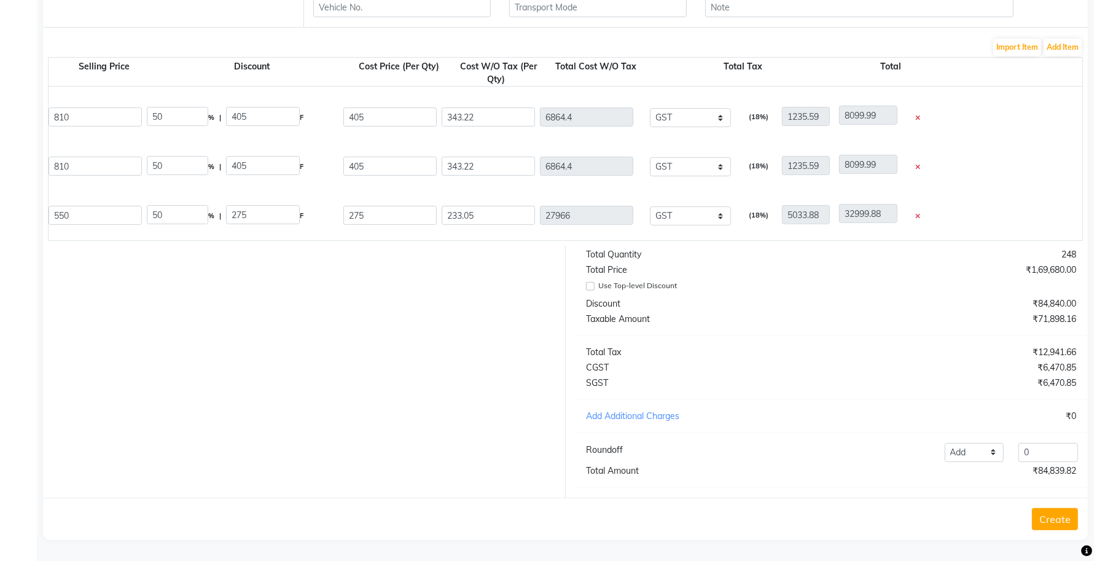
scroll to position [0, 728]
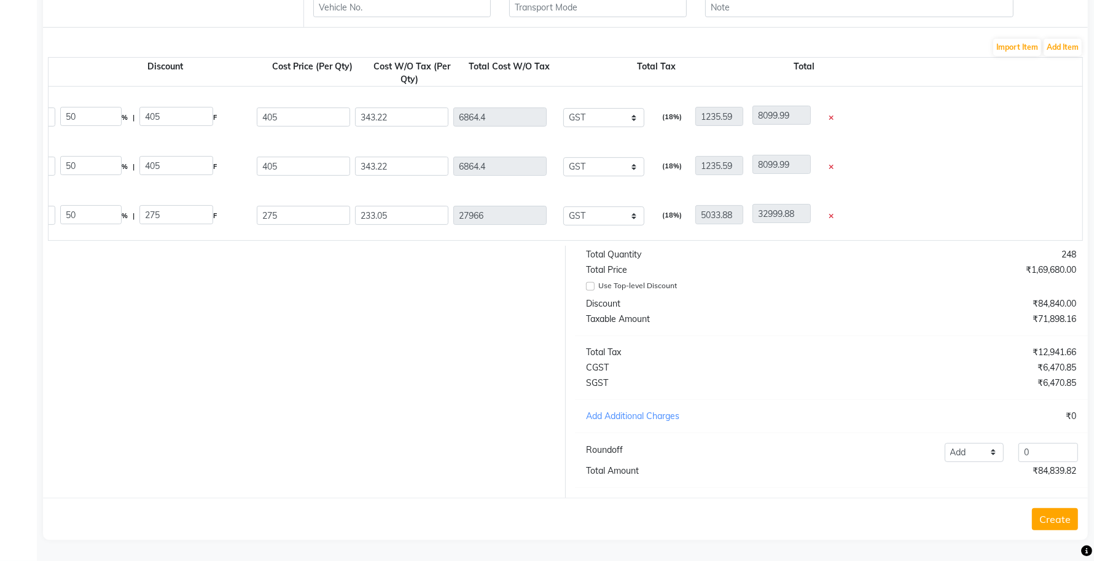
click at [832, 213] on icon at bounding box center [830, 216] width 5 height 7
click at [1072, 39] on button "Add Item" at bounding box center [1062, 47] width 38 height 17
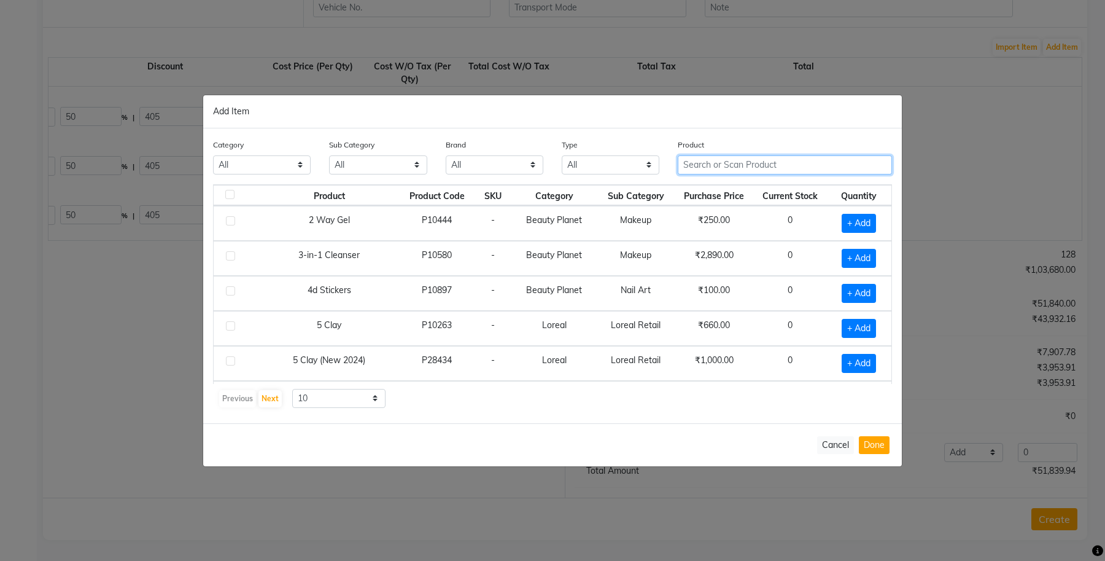
click at [711, 163] on input "text" at bounding box center [785, 164] width 214 height 19
drag, startPoint x: 266, startPoint y: 155, endPoint x: 267, endPoint y: 173, distance: 17.8
click at [267, 157] on select "All Keramelon Skin Makeup Personal Care Appliances Beard Beauty Planet Botox Ca…" at bounding box center [262, 164] width 98 height 19
click at [246, 154] on div "Category All Keramelon Skin Makeup Personal Care Appliances Beard Beauty Planet…" at bounding box center [262, 156] width 98 height 36
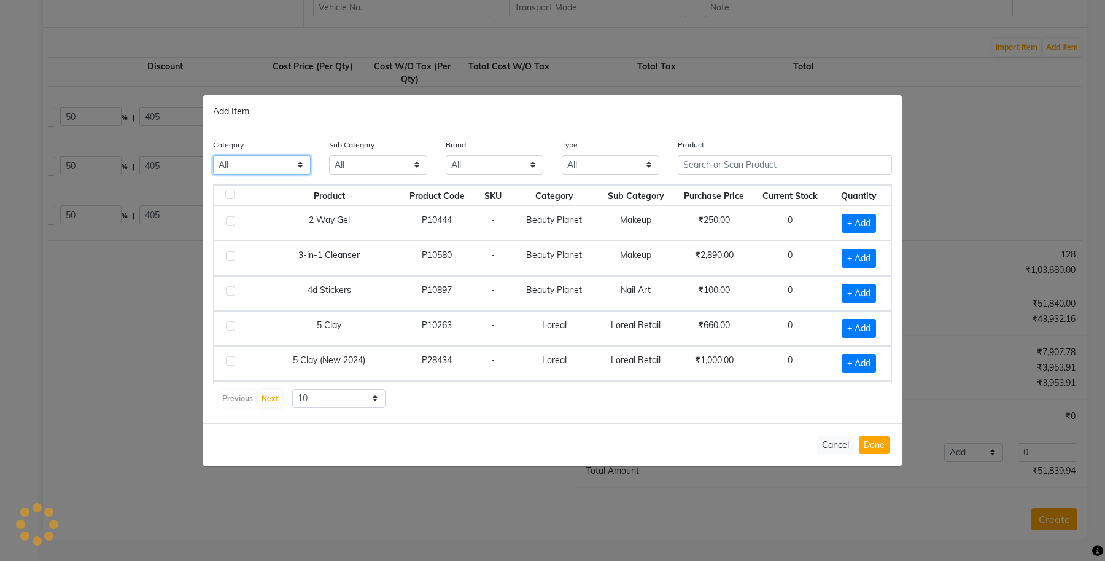
click at [266, 158] on select "All Keramelon Skin Makeup Personal Care Appliances Beard Beauty Planet Botox Ca…" at bounding box center [262, 164] width 98 height 19
click at [213, 155] on select "All Keramelon Skin Makeup Personal Care Appliances Beard Beauty Planet Botox Ca…" at bounding box center [262, 164] width 98 height 19
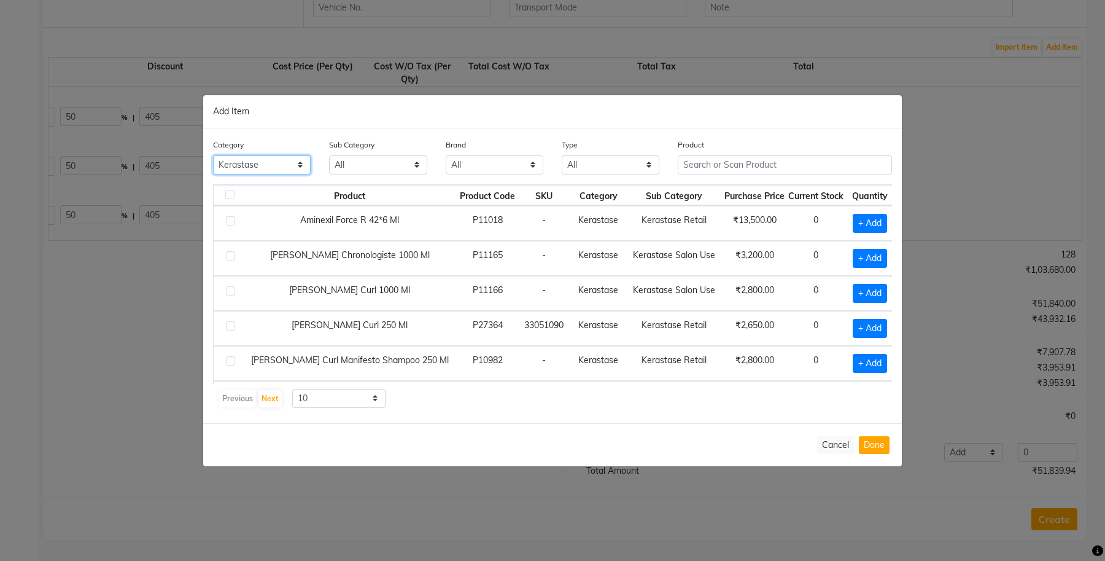
click at [260, 169] on select "All Keramelon Skin Makeup Personal Care Appliances Beard Beauty Planet Botox Ca…" at bounding box center [262, 164] width 98 height 19
select select "332902450"
click at [213, 155] on select "All Keramelon Skin Makeup Personal Care Appliances Beard Beauty Planet Botox Ca…" at bounding box center [262, 164] width 98 height 19
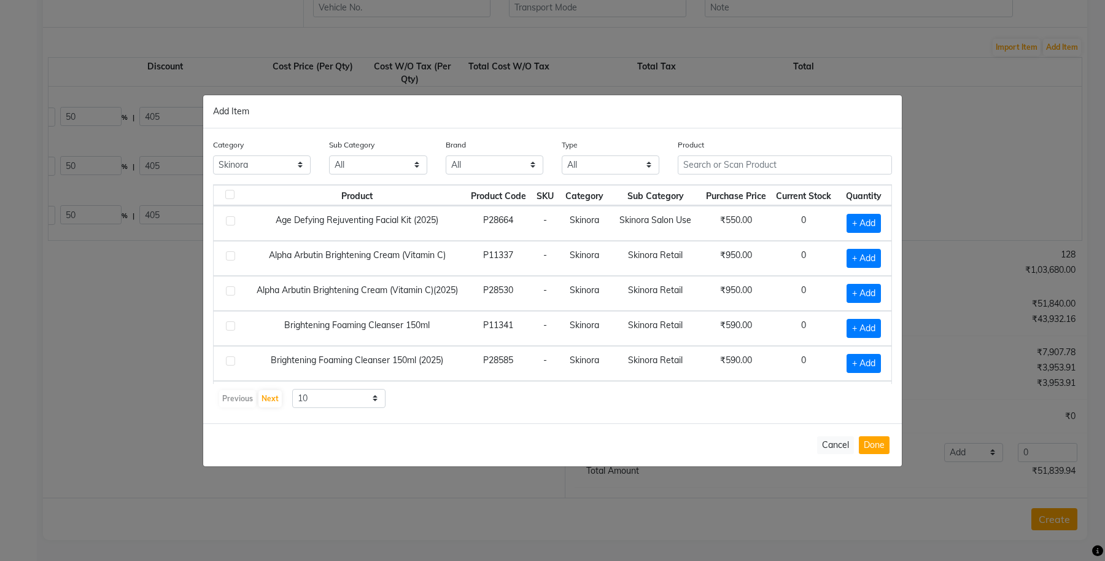
click at [354, 176] on div "Sub Category All Skinora Retail Skinora Salon Use" at bounding box center [378, 161] width 116 height 46
click at [359, 168] on select "All Skinora Retail Skinora Salon Use" at bounding box center [378, 164] width 98 height 19
select select "3329024502"
click at [329, 155] on select "All Skinora Retail Skinora Salon Use" at bounding box center [378, 164] width 98 height 19
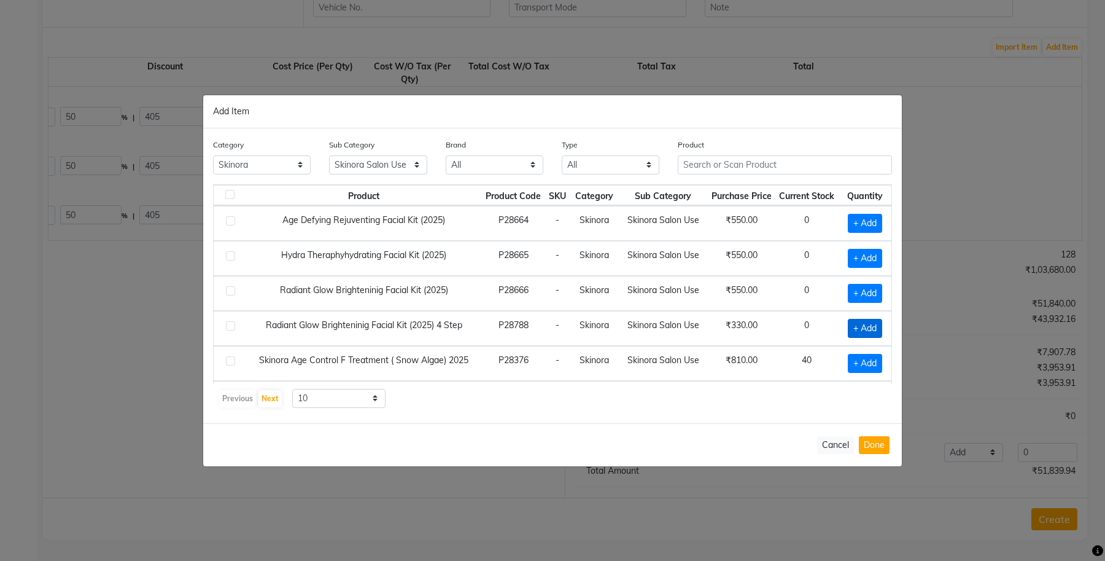
click at [848, 327] on span "+ Add" at bounding box center [865, 328] width 34 height 19
checkbox input "true"
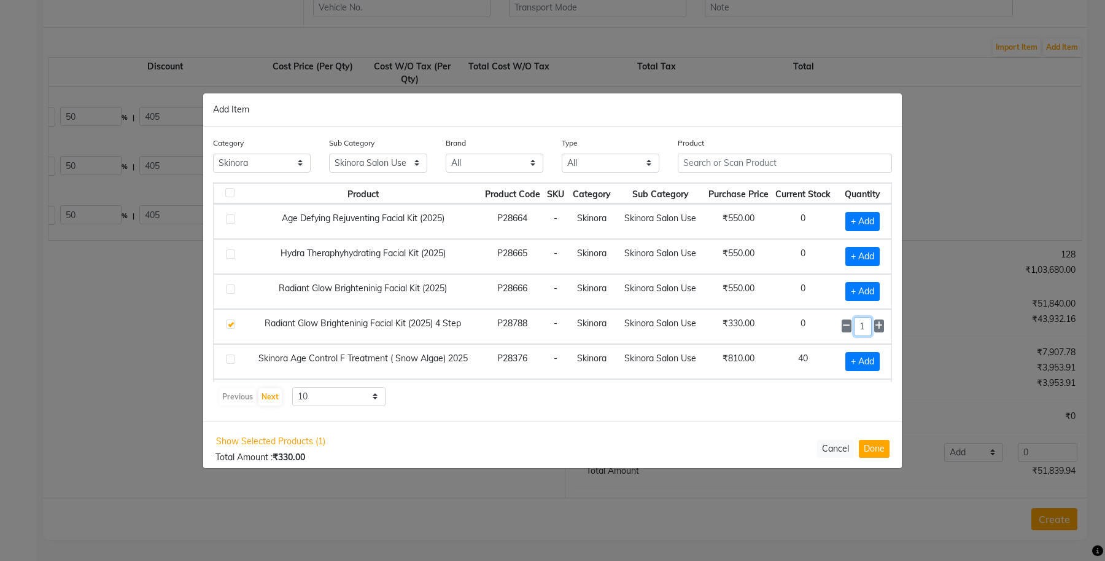
click at [857, 327] on input "1" at bounding box center [863, 326] width 18 height 19
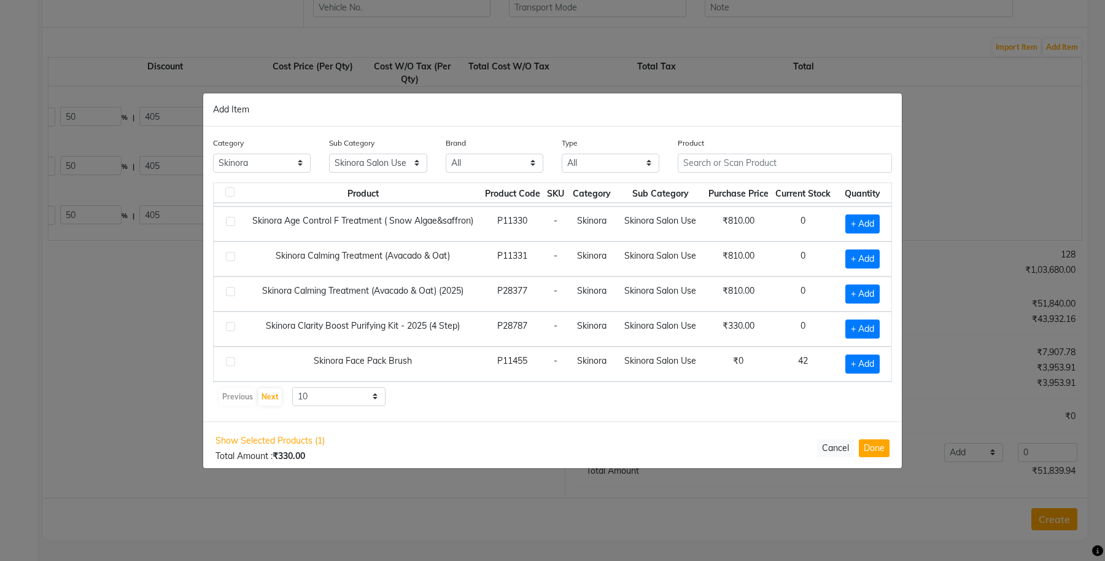
scroll to position [178, 0]
type input "120"
click at [850, 321] on span "+ Add" at bounding box center [862, 328] width 34 height 19
checkbox input "true"
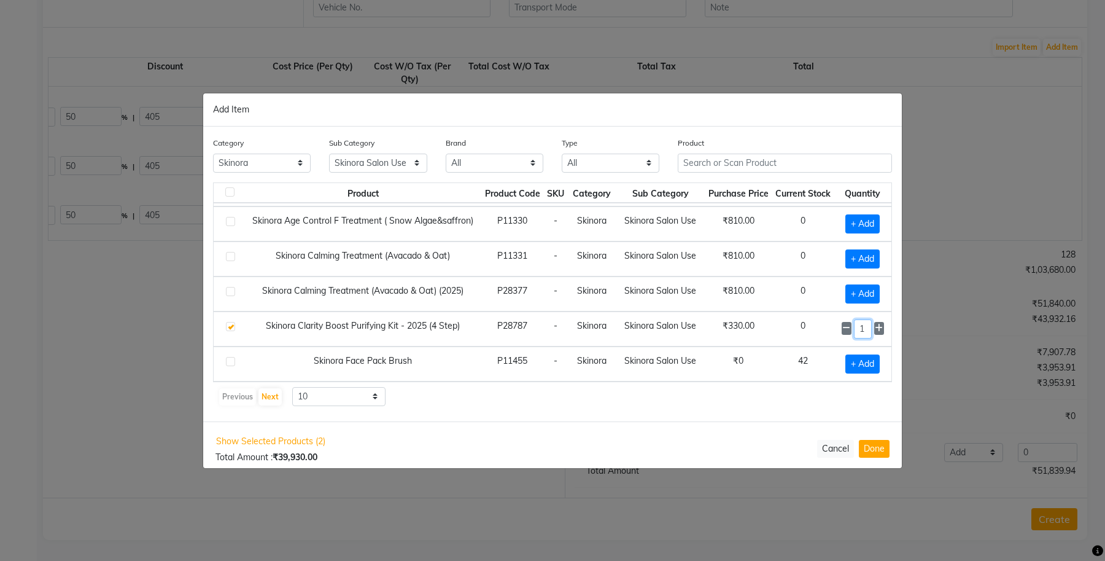
click at [854, 324] on input "1" at bounding box center [863, 328] width 18 height 19
type input "120"
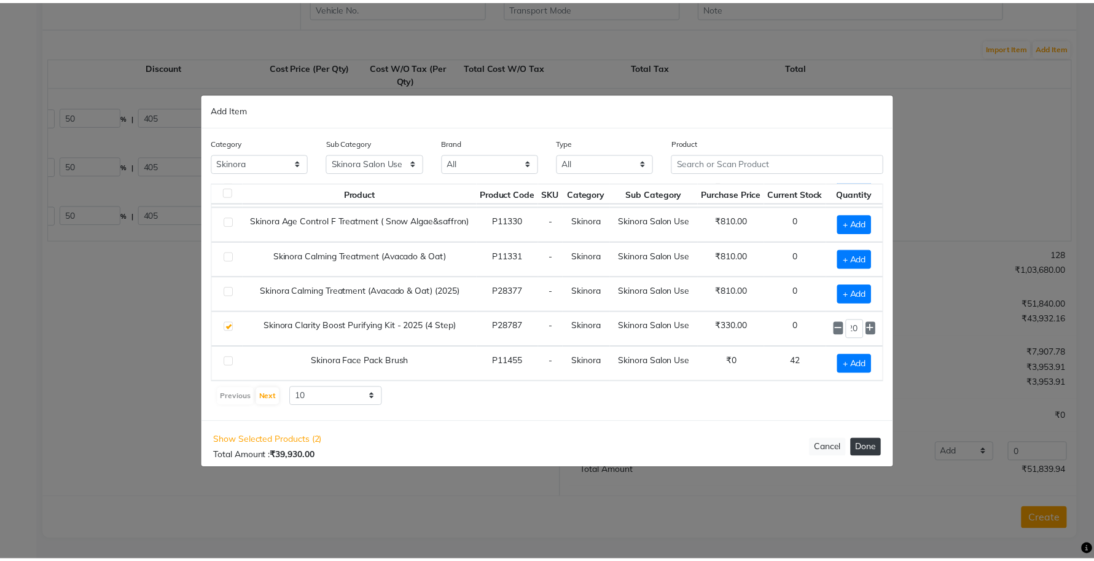
scroll to position [0, 0]
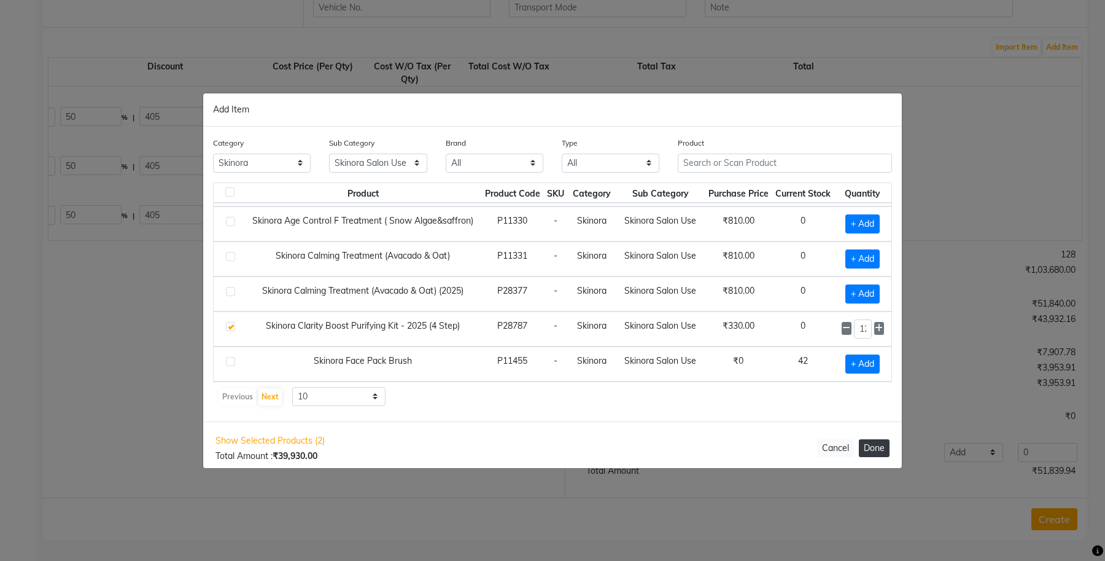
click at [874, 444] on button "Done" at bounding box center [874, 448] width 31 height 18
select select "997"
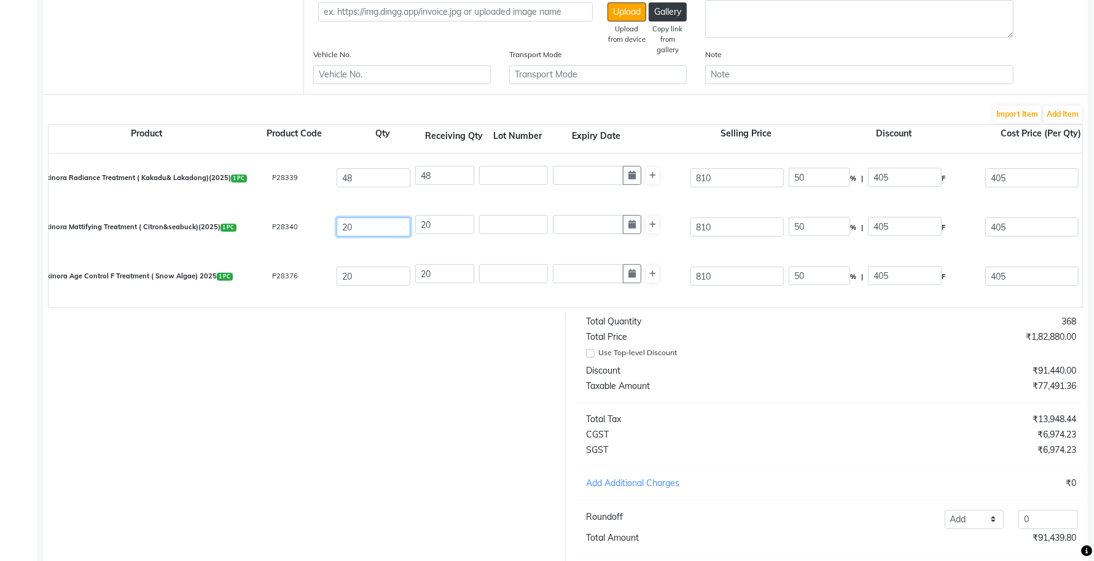
drag, startPoint x: 348, startPoint y: 220, endPoint x: 336, endPoint y: 218, distance: 11.8
click at [338, 218] on input "20" at bounding box center [373, 226] width 74 height 19
type input "16"
drag, startPoint x: 438, startPoint y: 223, endPoint x: 386, endPoint y: 223, distance: 52.2
click at [387, 223] on div "Skinora Mattifying Treatment ( Citron&seabuck)(2025) 1 PC P28340 16 20 810 50 %…" at bounding box center [1081, 227] width 2085 height 49
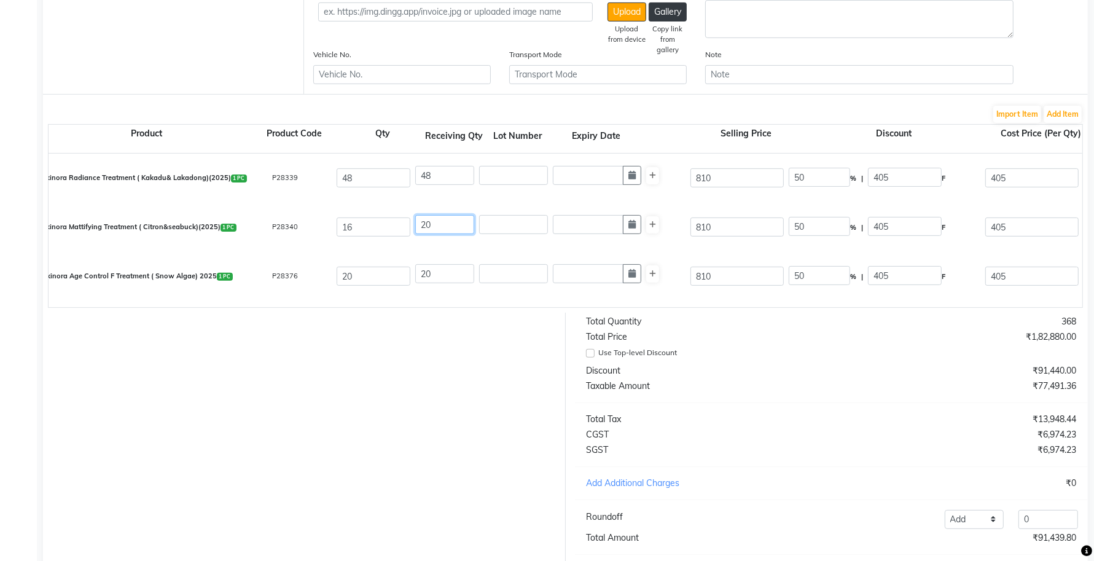
type input "1"
type input "343.22"
type input "1578.81"
type input "61.78"
type input "405"
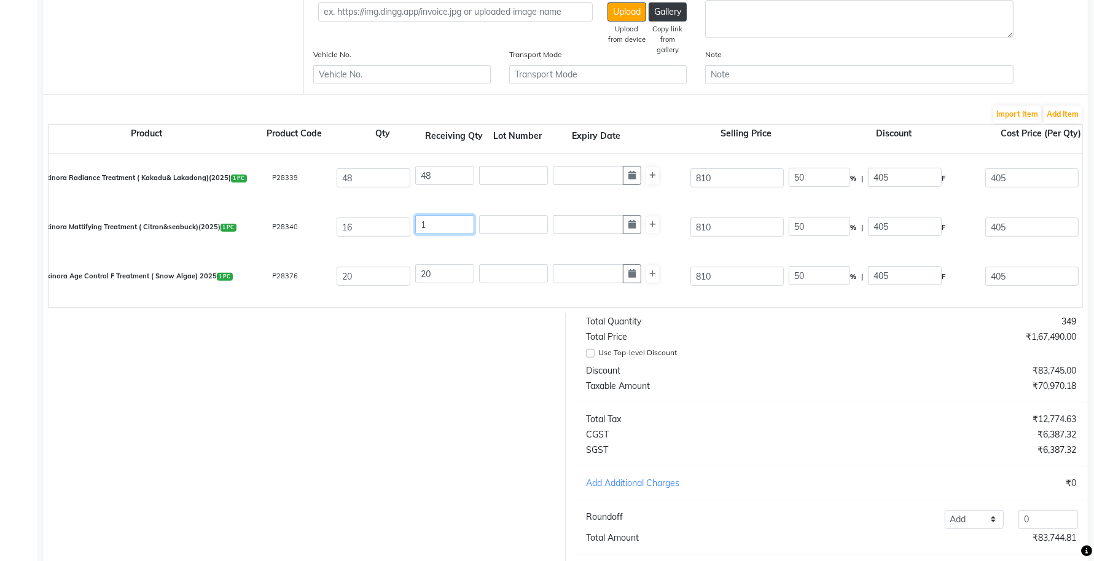
type input "16"
type input "5491.52"
type input "5553.3"
type input "988.47"
type input "6479.99"
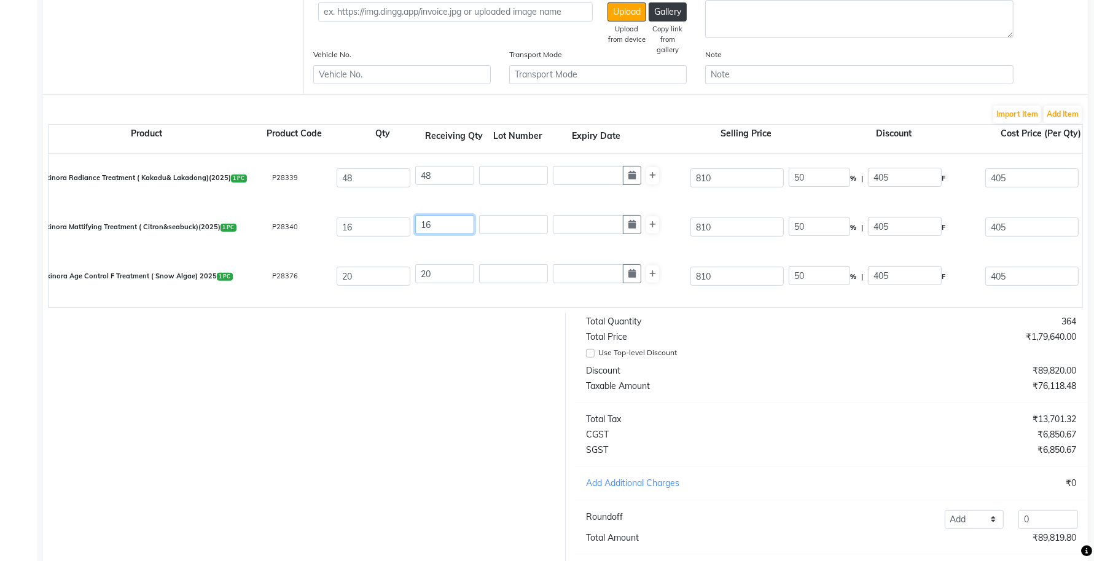
type input "16"
click at [421, 244] on div "Skinora Mattifying Treatment ( Citron&seabuck)(2025) 1 PC P28340 16 16 810 50 %…" at bounding box center [1081, 227] width 2085 height 49
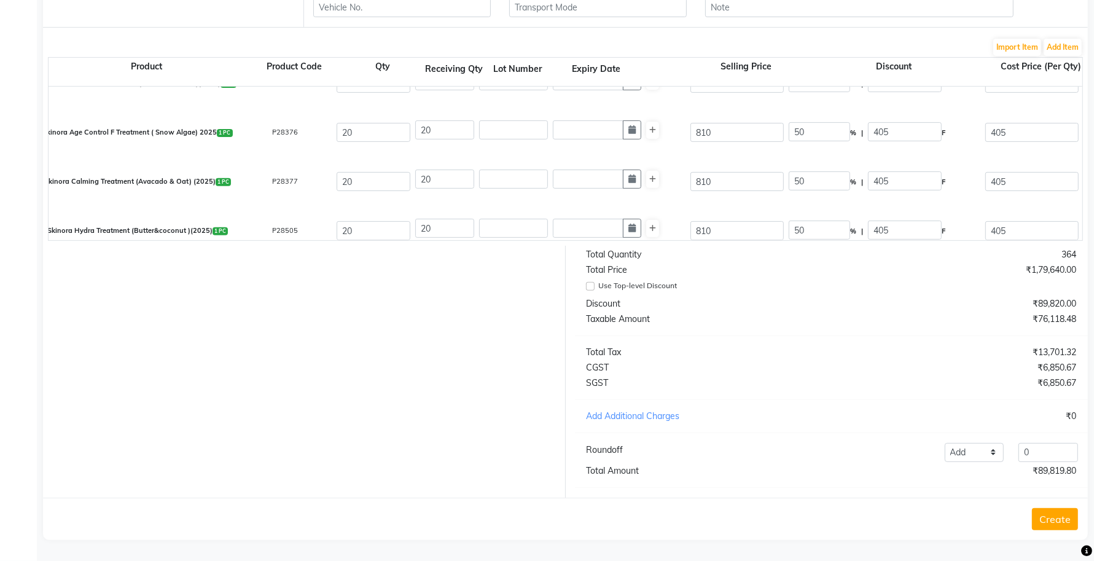
scroll to position [391, 0]
drag, startPoint x: 1029, startPoint y: 453, endPoint x: 1011, endPoint y: 453, distance: 18.4
click at [1011, 453] on div "0" at bounding box center [1048, 452] width 74 height 19
type input ".20"
click at [1057, 523] on button "Create" at bounding box center [1055, 519] width 46 height 22
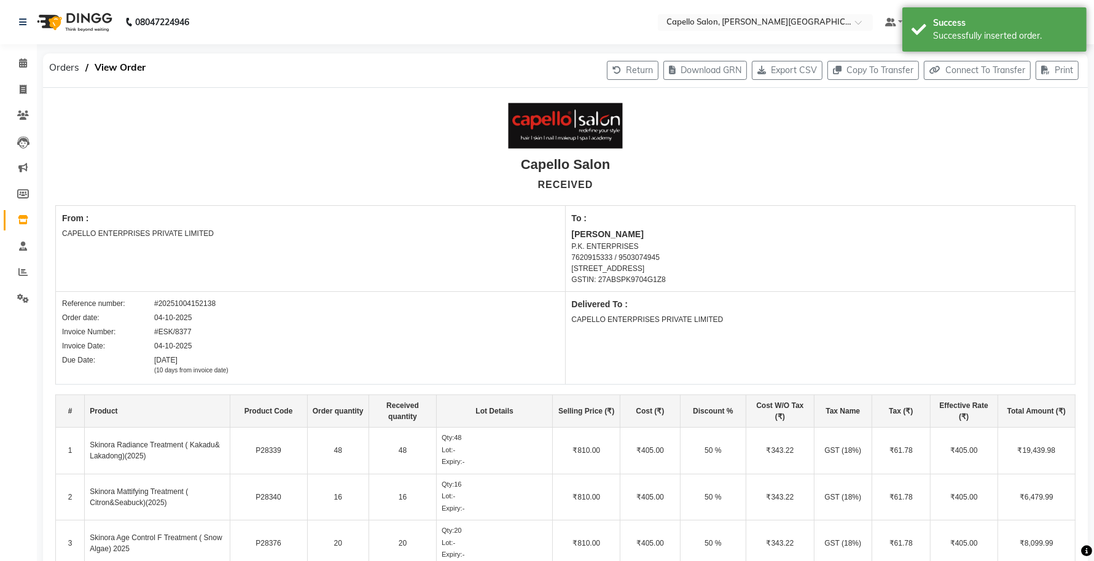
select select "true"
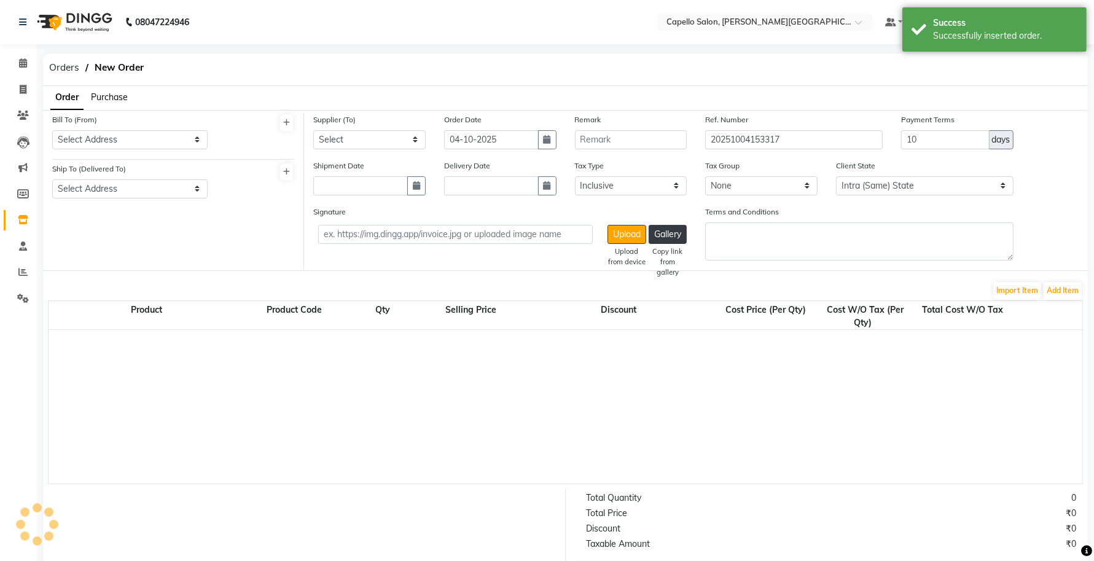
scroll to position [206, 0]
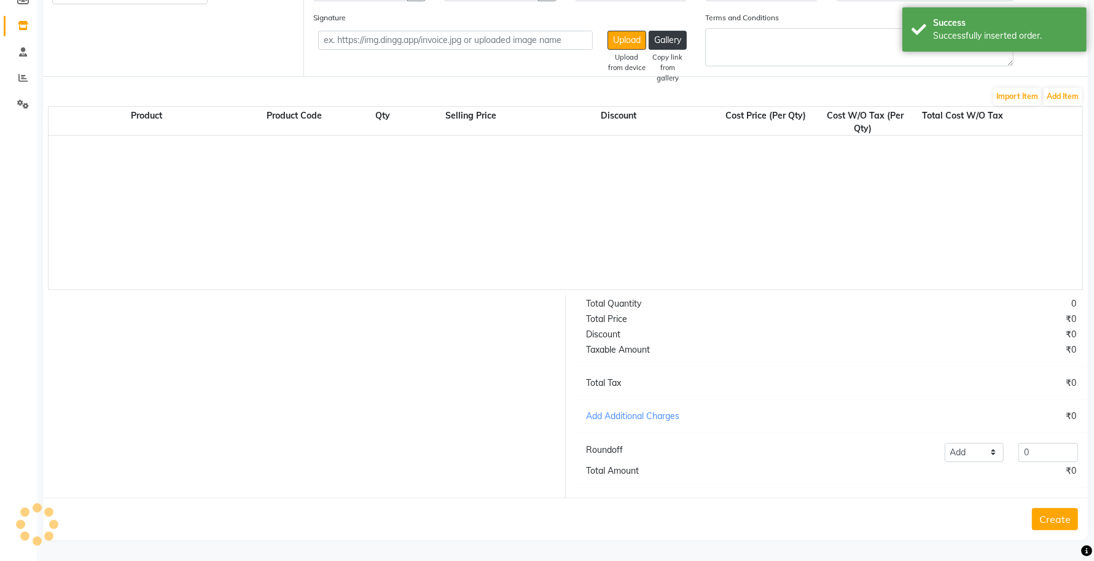
select select "997"
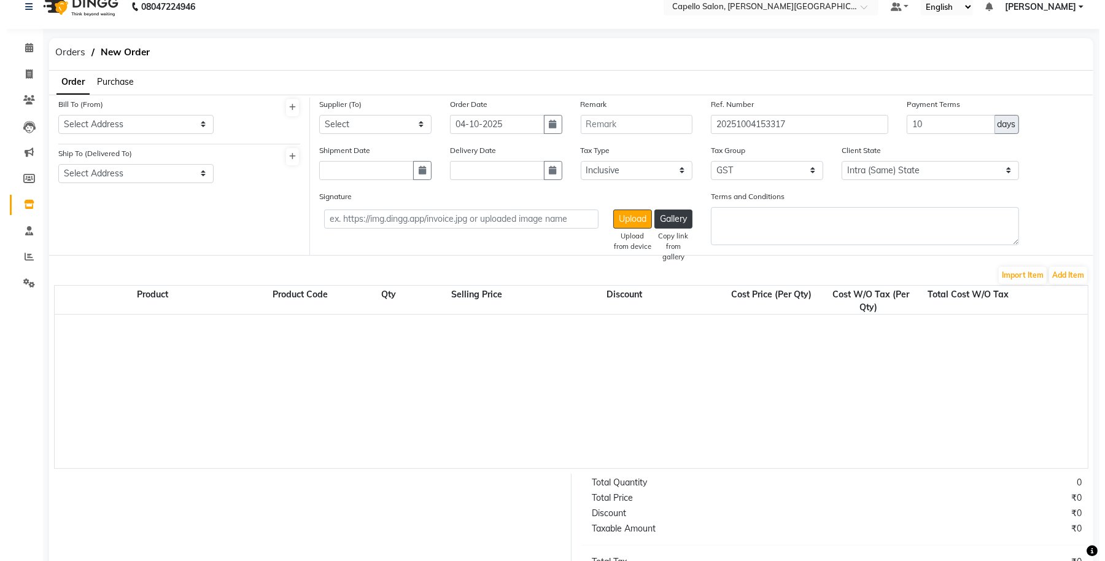
scroll to position [0, 0]
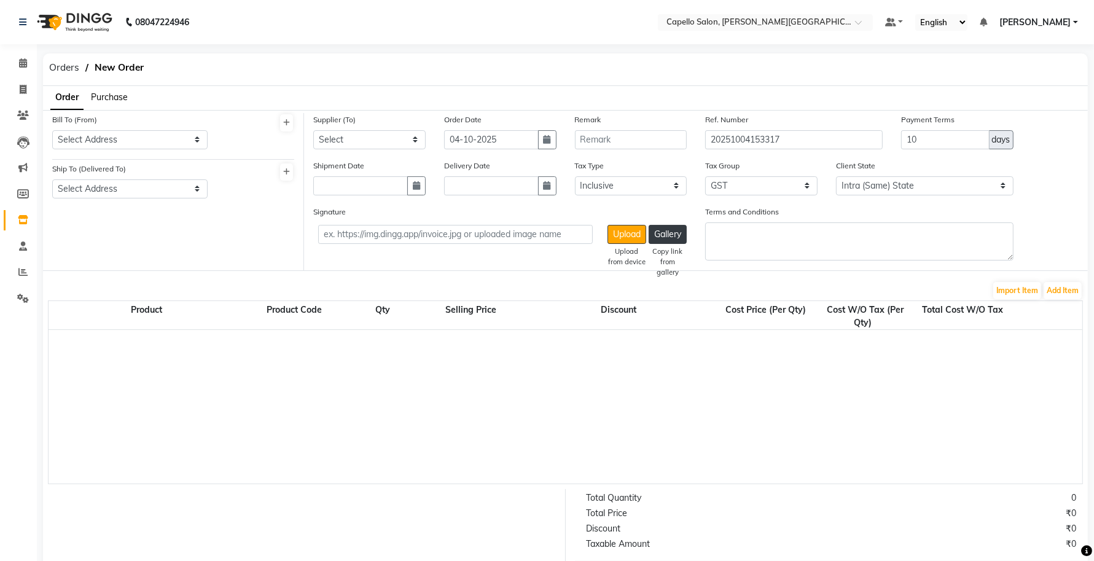
click at [108, 103] on li "Purchase" at bounding box center [109, 97] width 37 height 13
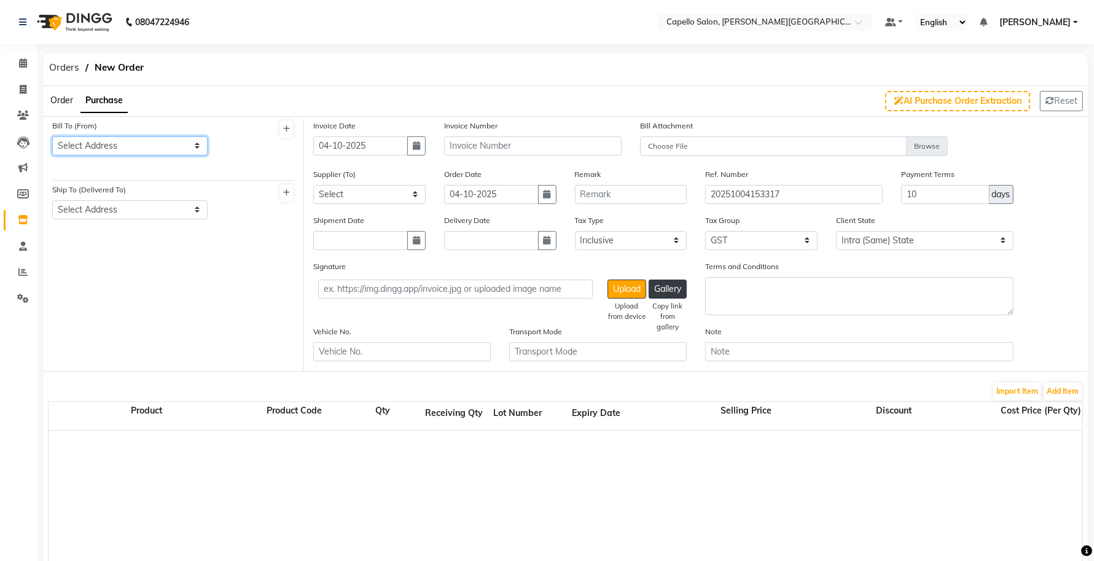
click at [118, 152] on select "Select Address CAPELLO ENTERPRISES PRIVATE LIMITED Capello Salon" at bounding box center [129, 145] width 155 height 19
select select "58"
click at [52, 136] on select "Select Address CAPELLO ENTERPRISES PRIVATE LIMITED Capello Salon" at bounding box center [129, 145] width 155 height 19
click at [117, 213] on select "Select Address Capello Salon CAPELLO ENTERPRISES PRIVATE LIMITED" at bounding box center [129, 209] width 155 height 19
select select "59"
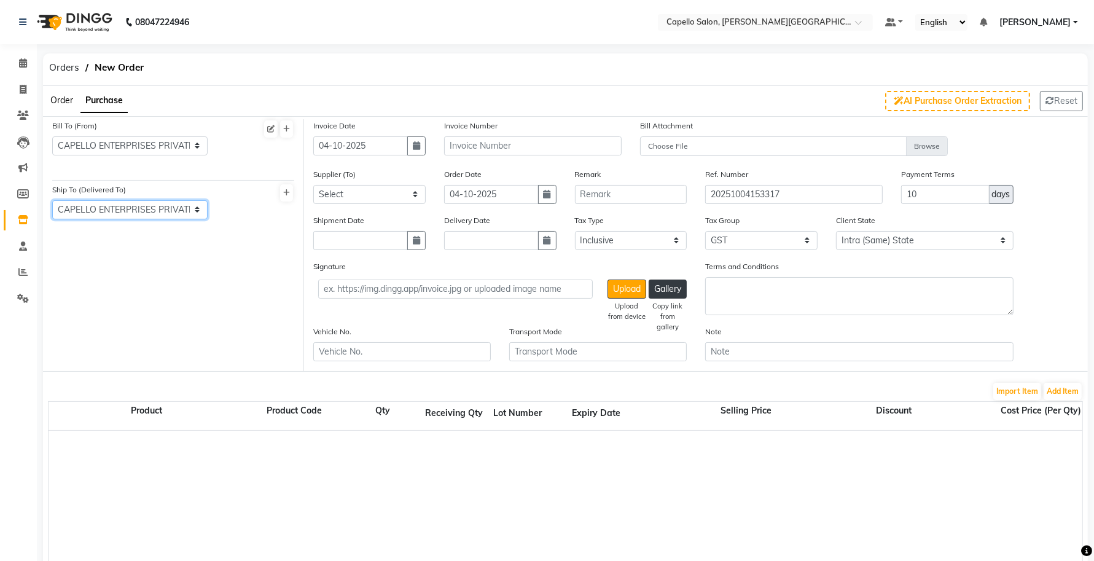
click at [52, 200] on select "Select Address Capello Salon CAPELLO ENTERPRISES PRIVATE LIMITED" at bounding box center [129, 209] width 155 height 19
click at [458, 139] on input "text" at bounding box center [532, 145] width 177 height 19
click at [470, 146] on input "text" at bounding box center [532, 145] width 177 height 19
type input "d"
type input "DP/7882"
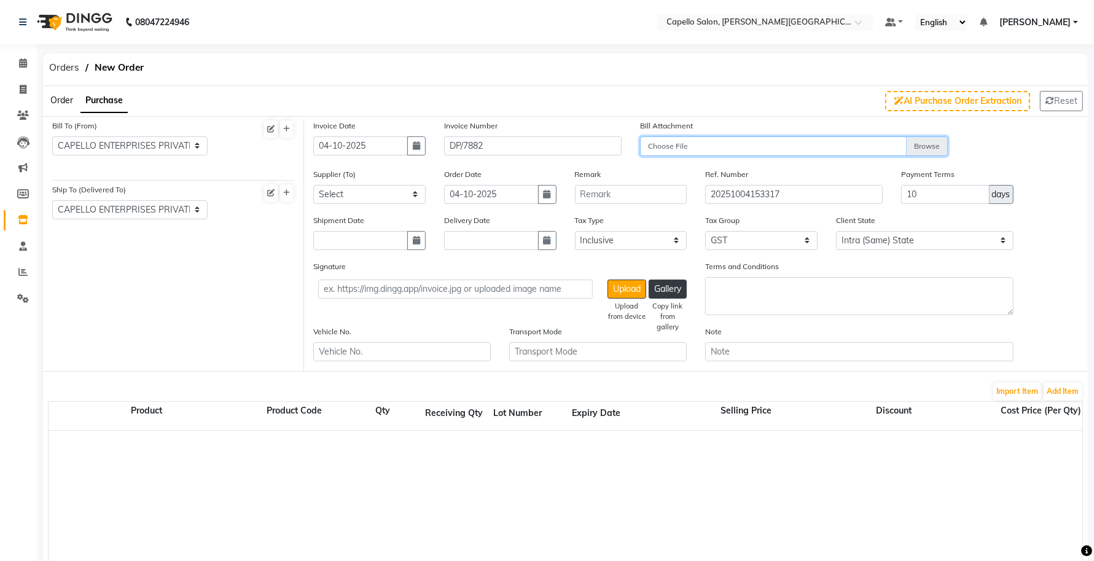
click at [731, 136] on input "Choose File" at bounding box center [794, 146] width 308 height 21
type input "C:\fakepath\WhatsApp Image 2025-10-04 at 3.00.08 PM (1).jpeg"
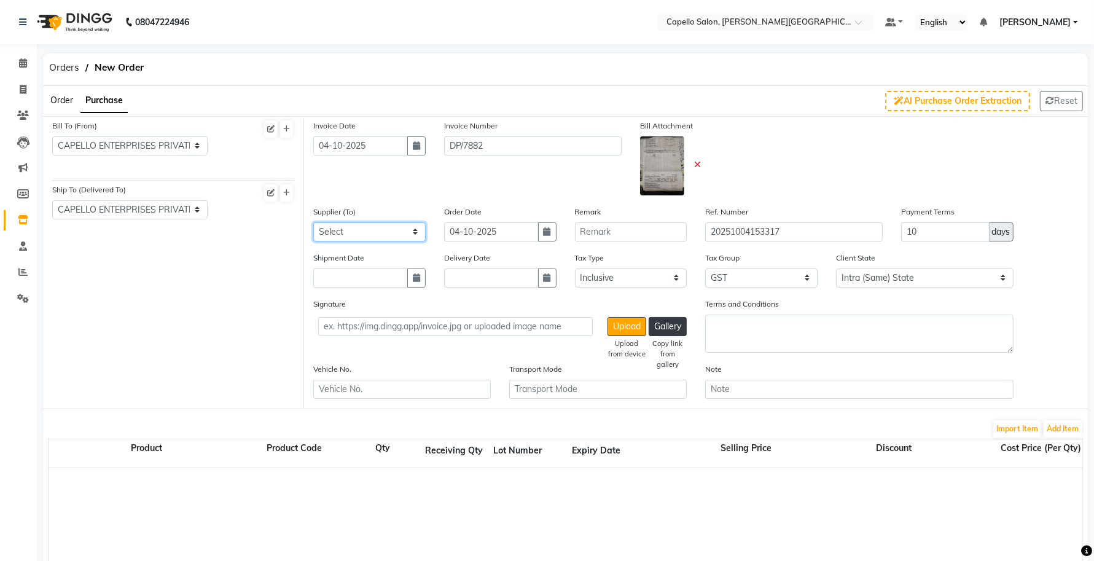
click at [370, 234] on select "Select SJS CONNECT PRIVATE LIMITED - SAGAR BALANI P.K. ENTERPRISES - PRITAM KAL…" at bounding box center [369, 231] width 112 height 19
select select "527"
click at [313, 222] on select "Select SJS CONNECT PRIVATE LIMITED - SAGAR BALANI P.K. ENTERPRISES - PRITAM KAL…" at bounding box center [369, 231] width 112 height 19
click at [1061, 430] on button "Add Item" at bounding box center [1062, 428] width 38 height 17
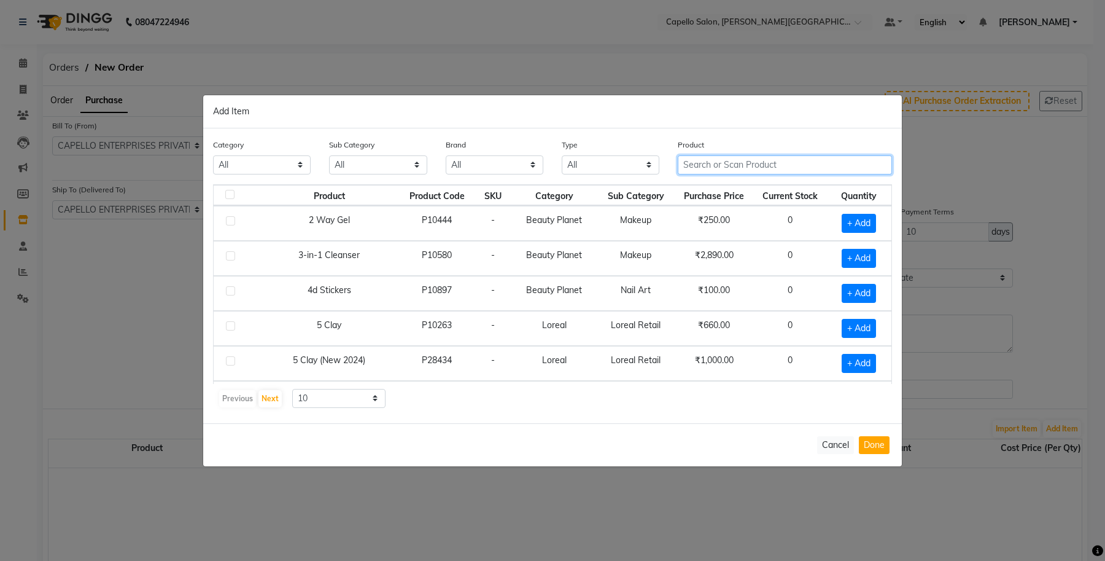
click at [711, 163] on input "text" at bounding box center [785, 164] width 214 height 19
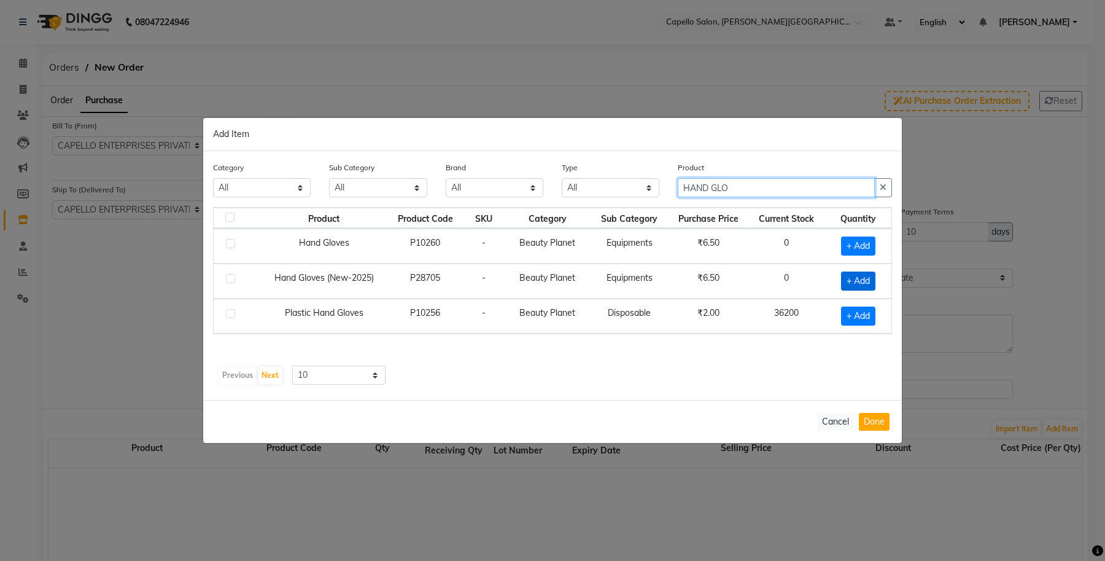
type input "HAND GLO"
click at [854, 283] on span "+ Add" at bounding box center [858, 280] width 34 height 19
checkbox input "true"
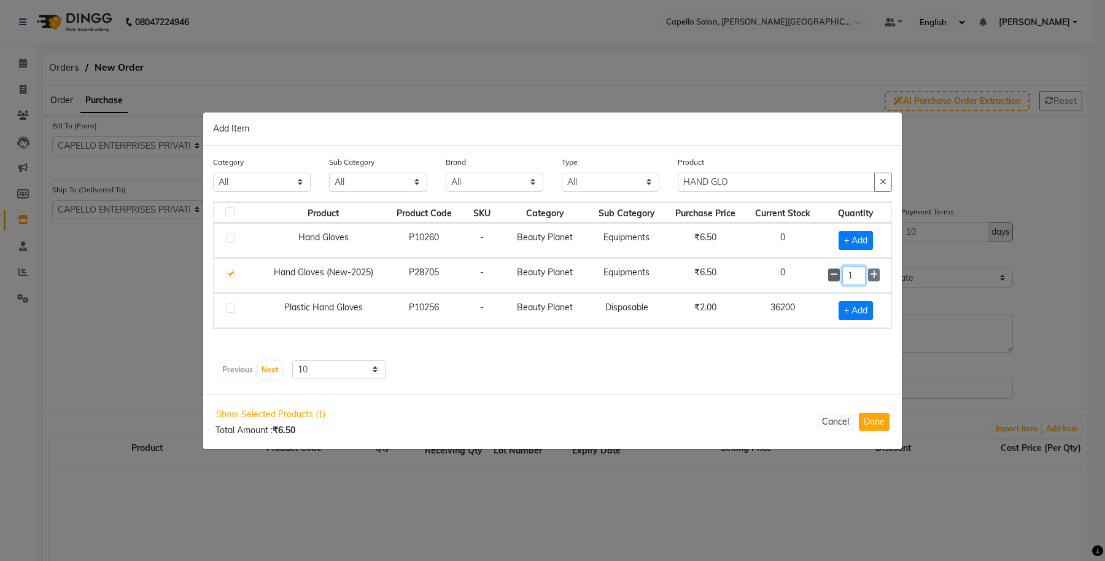
drag, startPoint x: 857, startPoint y: 271, endPoint x: 838, endPoint y: 275, distance: 19.4
click at [839, 274] on div "1" at bounding box center [856, 275] width 56 height 19
type input "2000"
drag, startPoint x: 878, startPoint y: 422, endPoint x: 842, endPoint y: 406, distance: 39.6
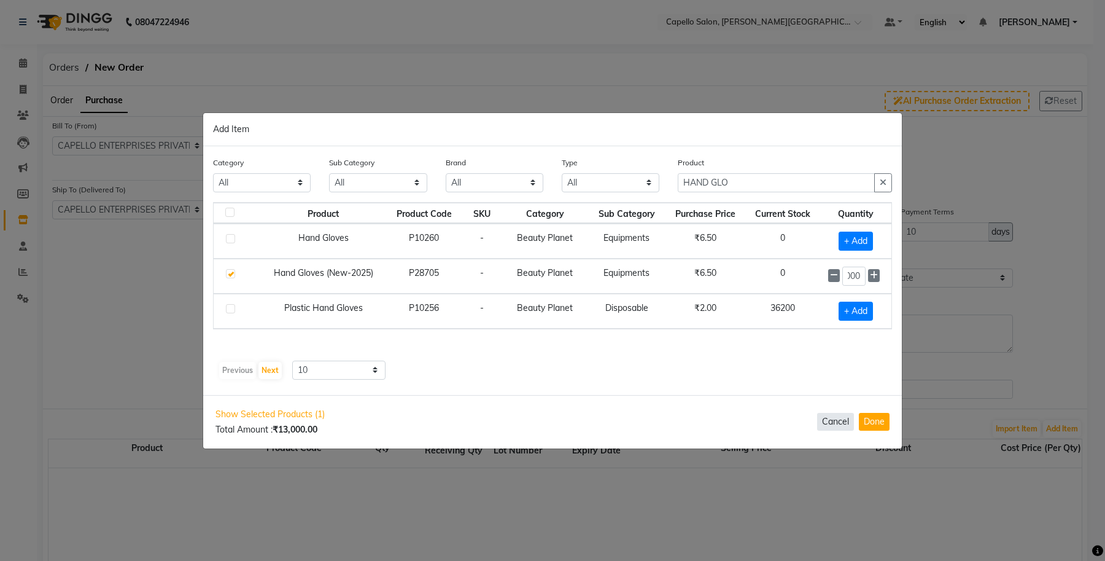
click at [877, 422] on button "Done" at bounding box center [874, 422] width 31 height 18
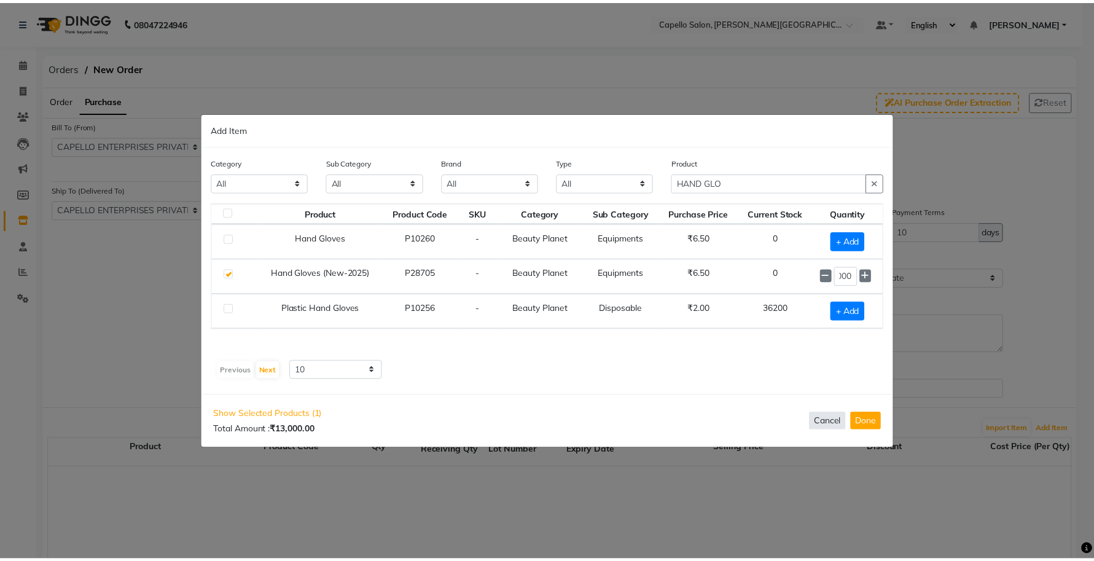
scroll to position [0, 0]
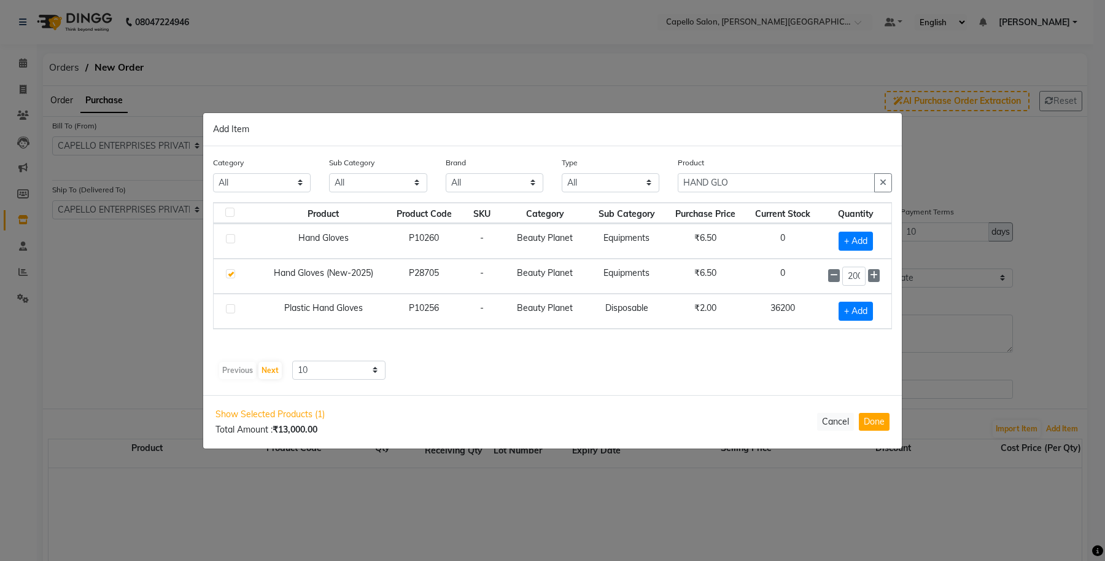
select select "997"
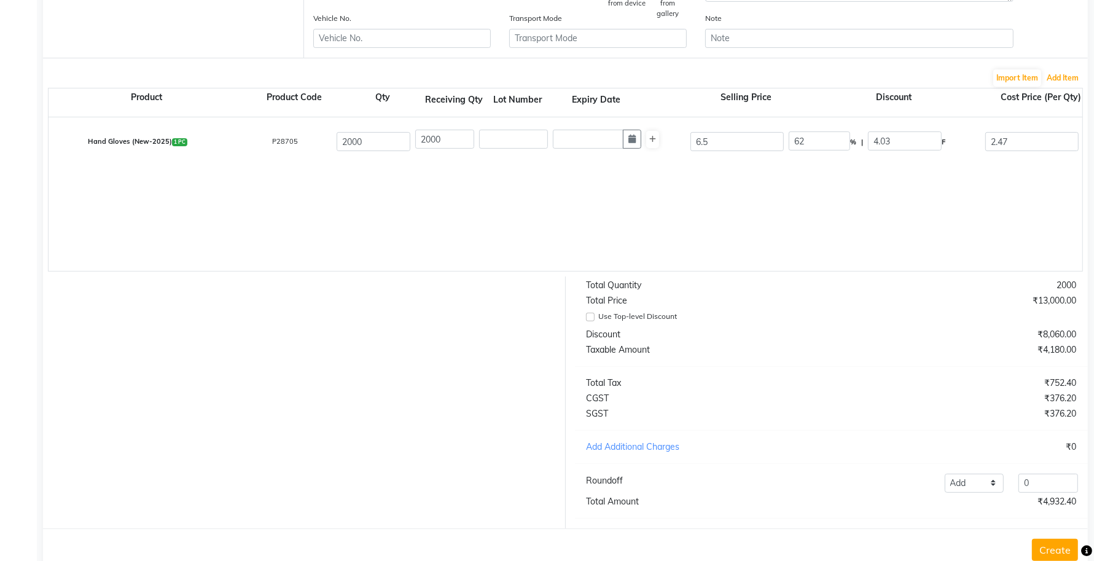
scroll to position [391, 0]
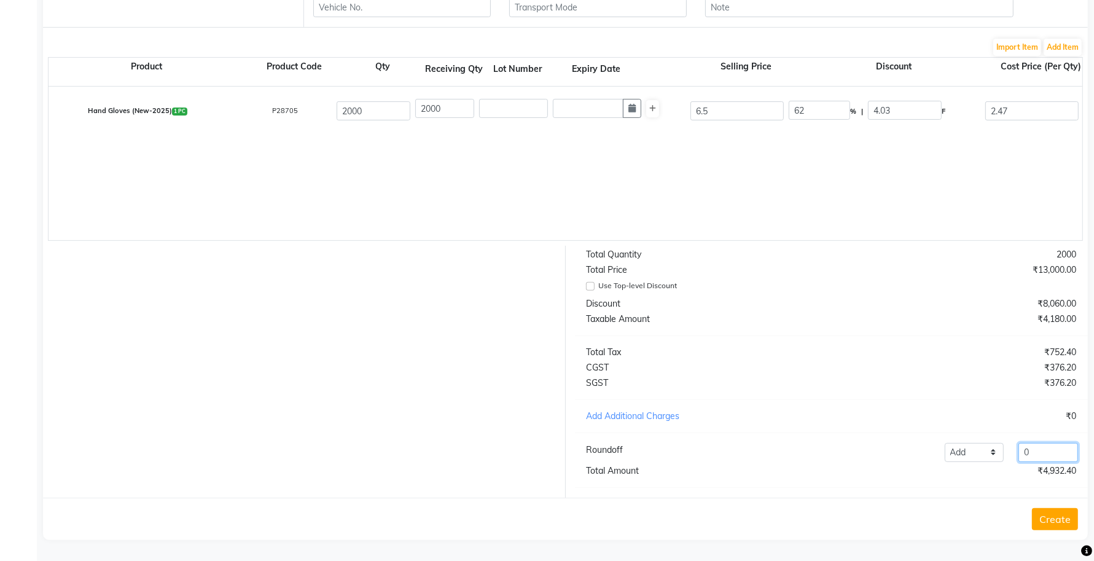
drag, startPoint x: 1045, startPoint y: 451, endPoint x: 1003, endPoint y: 457, distance: 42.8
click at [1003, 457] on div "Add Reduce 0" at bounding box center [936, 452] width 297 height 19
type input "-.40"
click at [1058, 516] on button "Create" at bounding box center [1055, 519] width 46 height 22
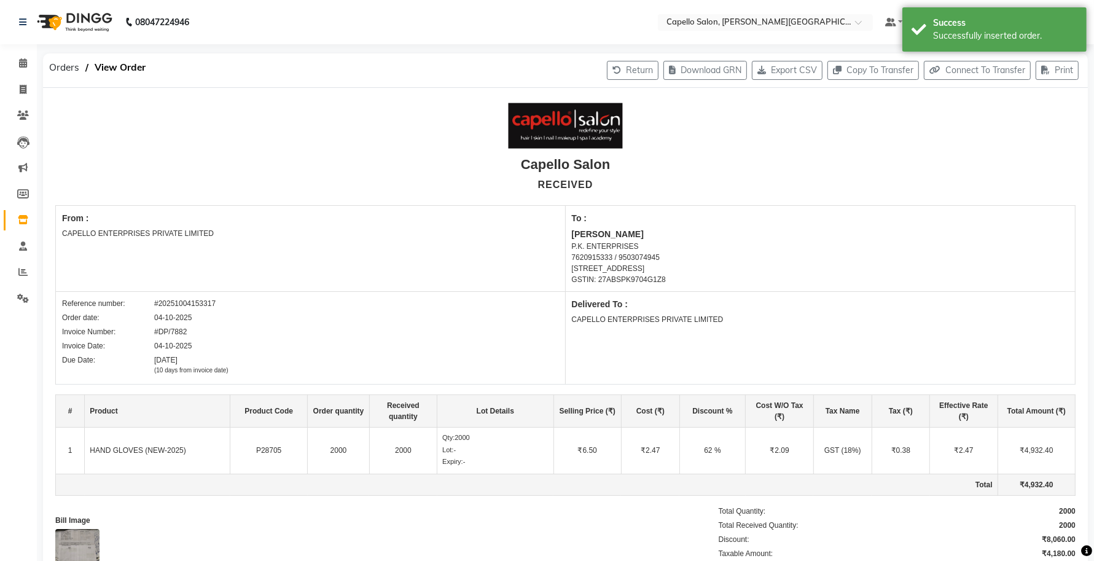
select select "true"
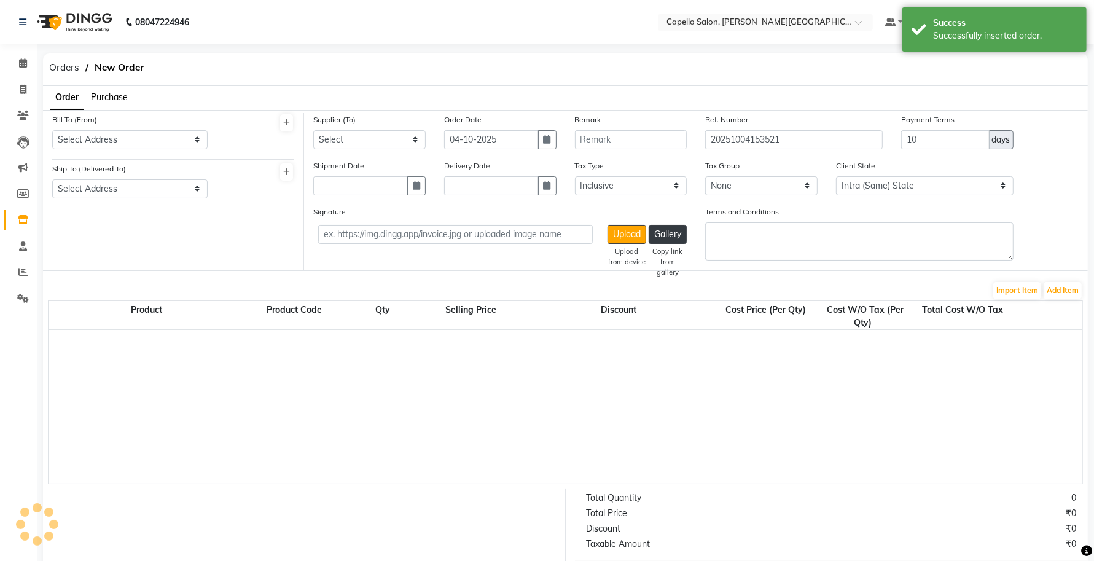
scroll to position [152, 0]
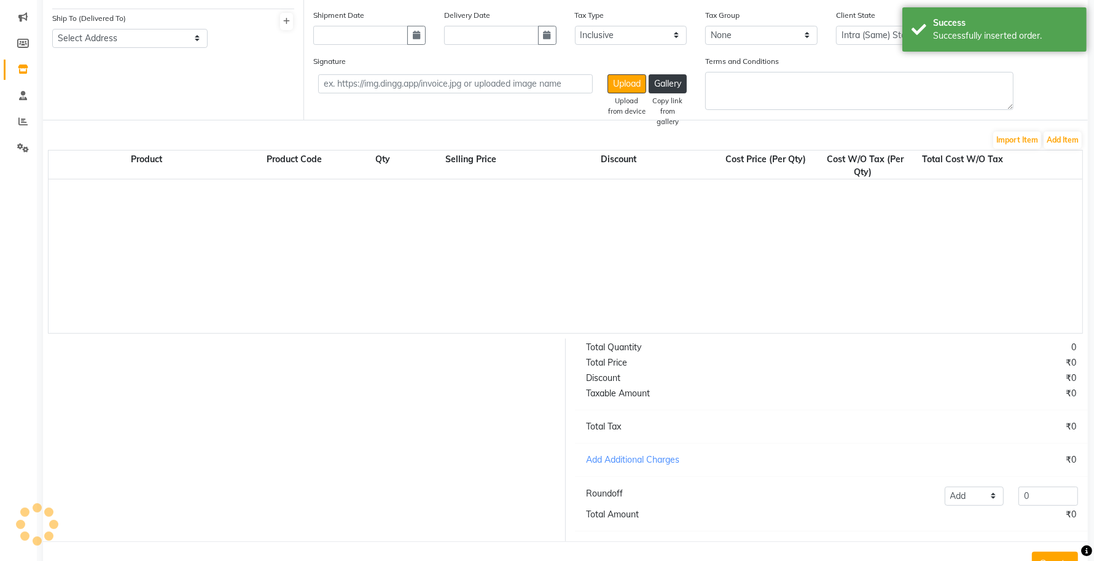
select select "997"
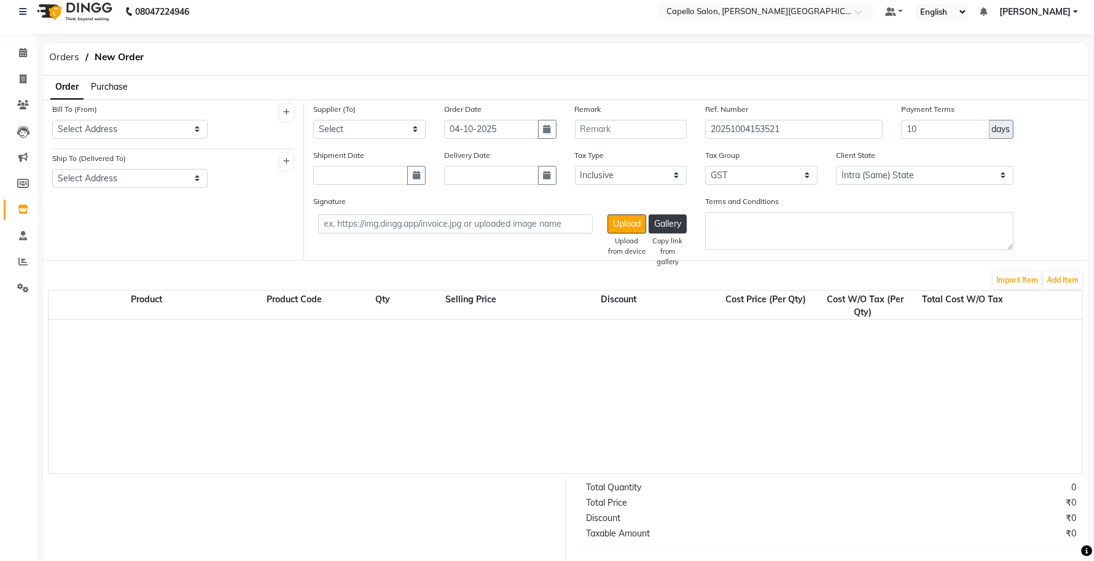
scroll to position [0, 0]
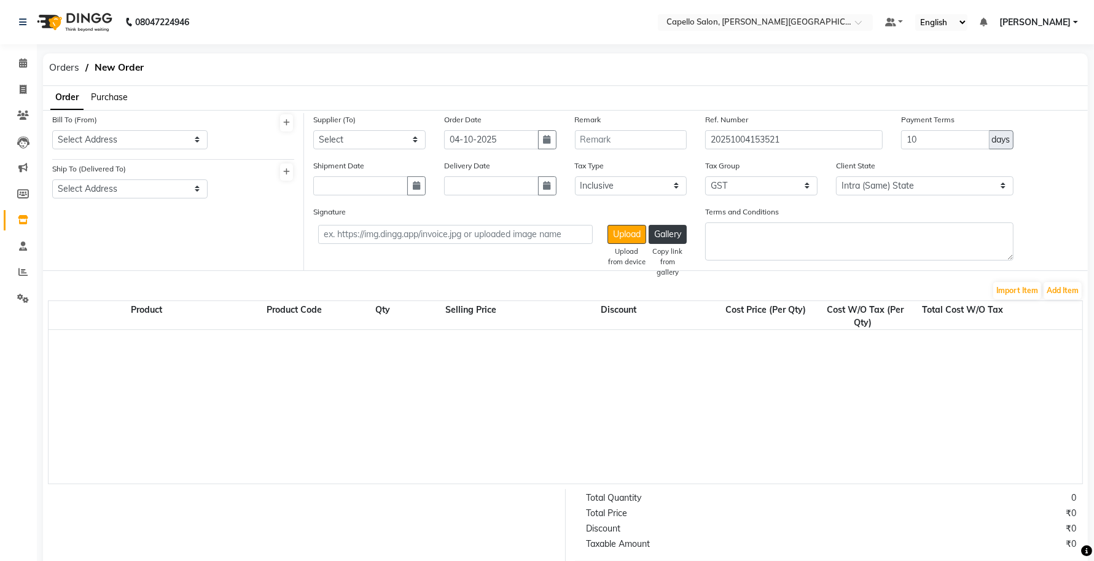
click at [117, 91] on span "Purchase" at bounding box center [109, 96] width 37 height 11
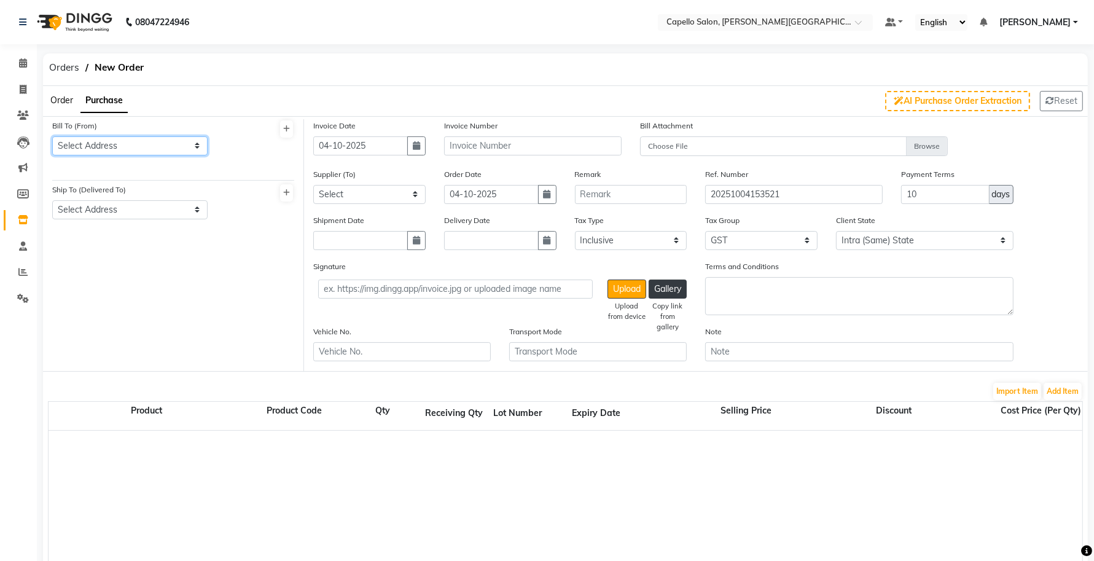
drag, startPoint x: 112, startPoint y: 143, endPoint x: 112, endPoint y: 152, distance: 9.2
click at [112, 143] on select "Select Address CAPELLO ENTERPRISES PRIVATE LIMITED Capello Salon" at bounding box center [129, 145] width 155 height 19
select select "58"
click at [52, 136] on select "Select Address CAPELLO ENTERPRISES PRIVATE LIMITED Capello Salon" at bounding box center [129, 145] width 155 height 19
click at [123, 207] on select "Select Address Capello Salon CAPELLO ENTERPRISES PRIVATE LIMITED" at bounding box center [129, 209] width 155 height 19
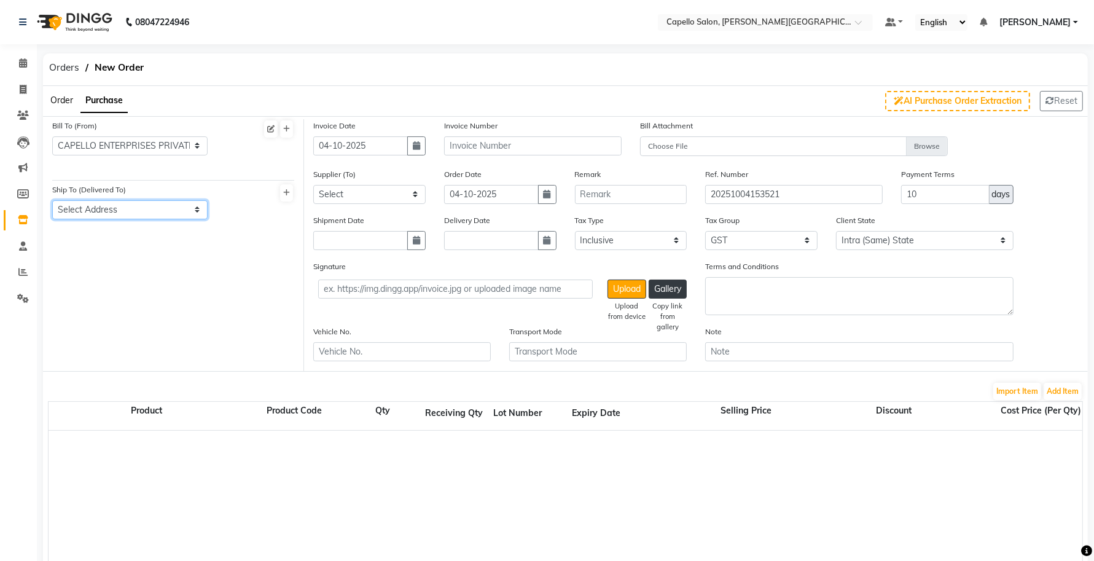
select select "59"
click at [52, 200] on select "Select Address Capello Salon CAPELLO ENTERPRISES PRIVATE LIMITED" at bounding box center [129, 209] width 155 height 19
click at [480, 149] on input "text" at bounding box center [532, 145] width 177 height 19
click at [480, 149] on input "DF/" at bounding box center [532, 145] width 177 height 19
type input "DF/8690"
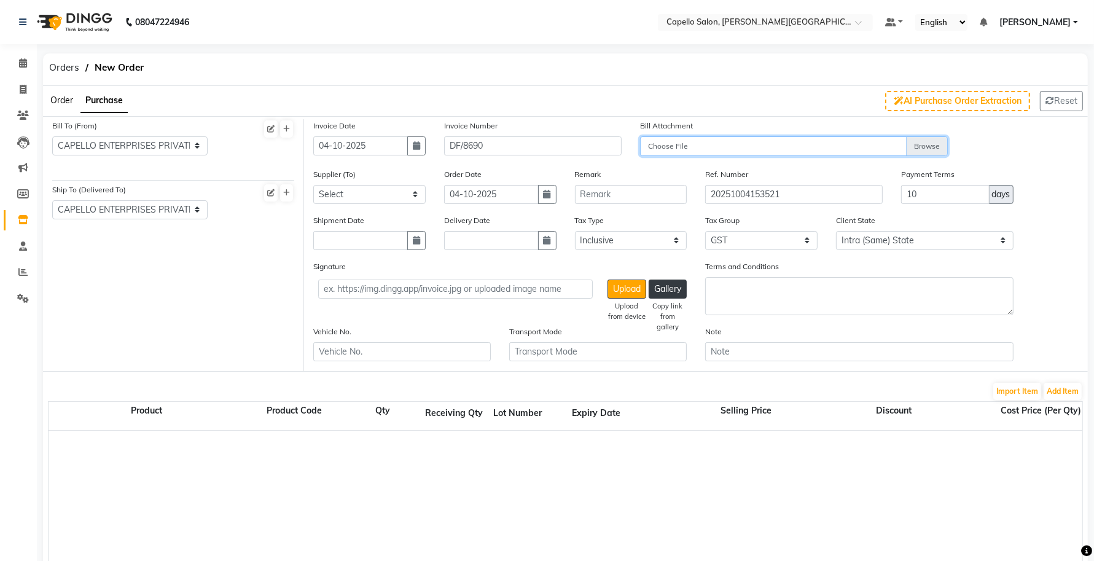
click at [769, 149] on input "Choose File" at bounding box center [794, 146] width 308 height 21
type input "C:\fakepath\WhatsApp Image 2025-10-04 at 3.00.07 PM.jpeg"
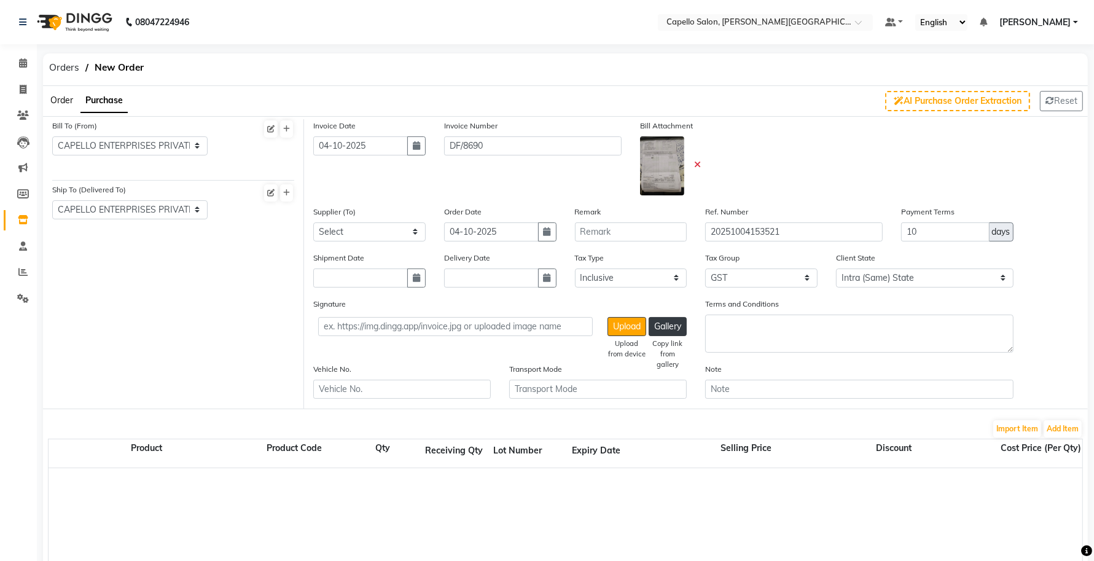
click at [357, 216] on div "Supplier (To) Select SJS CONNECT PRIVATE LIMITED - SAGAR BALANI P.K. ENTERPRISE…" at bounding box center [369, 223] width 112 height 36
click at [360, 227] on select "Select SJS CONNECT PRIVATE LIMITED - SAGAR BALANI P.K. ENTERPRISES - PRITAM KAL…" at bounding box center [369, 231] width 112 height 19
select select "527"
click at [313, 222] on select "Select SJS CONNECT PRIVATE LIMITED - SAGAR BALANI P.K. ENTERPRISES - PRITAM KAL…" at bounding box center [369, 231] width 112 height 19
click at [1052, 424] on button "Add Item" at bounding box center [1062, 428] width 38 height 17
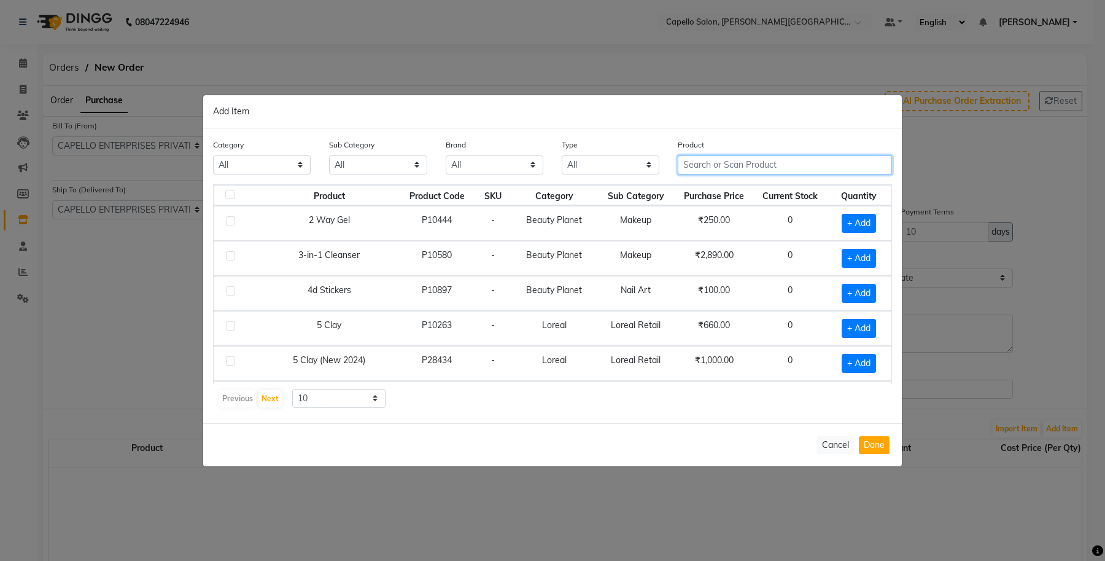
click at [678, 166] on input "text" at bounding box center [785, 164] width 214 height 19
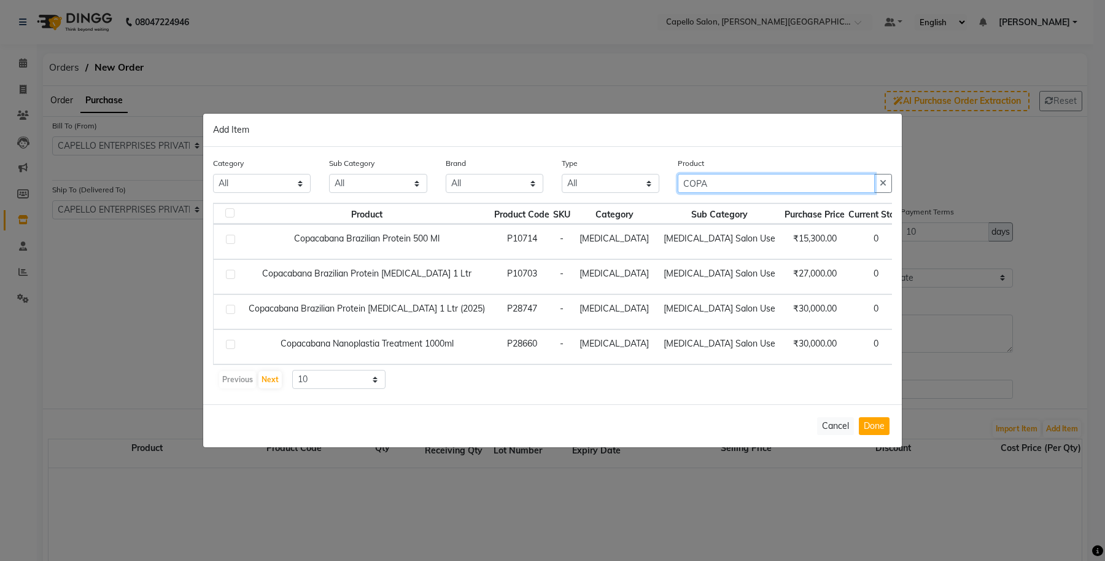
type input "COPA"
click at [913, 311] on span "+ Add" at bounding box center [930, 311] width 34 height 19
checkbox input "true"
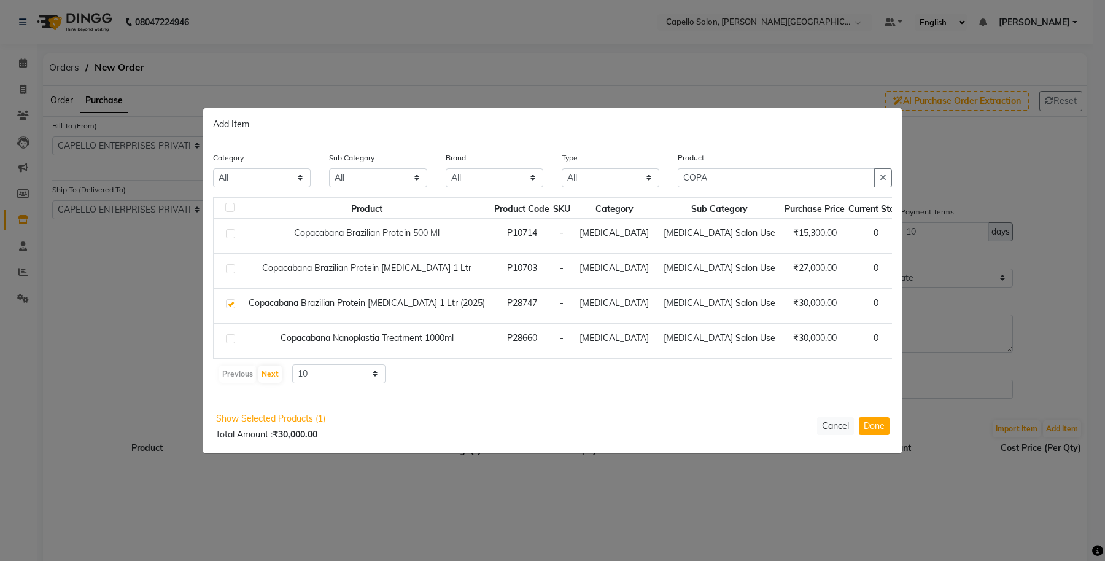
click at [944, 307] on icon at bounding box center [948, 305] width 8 height 9
type input "3"
click at [915, 338] on span "+ Add" at bounding box center [932, 341] width 34 height 19
checkbox input "true"
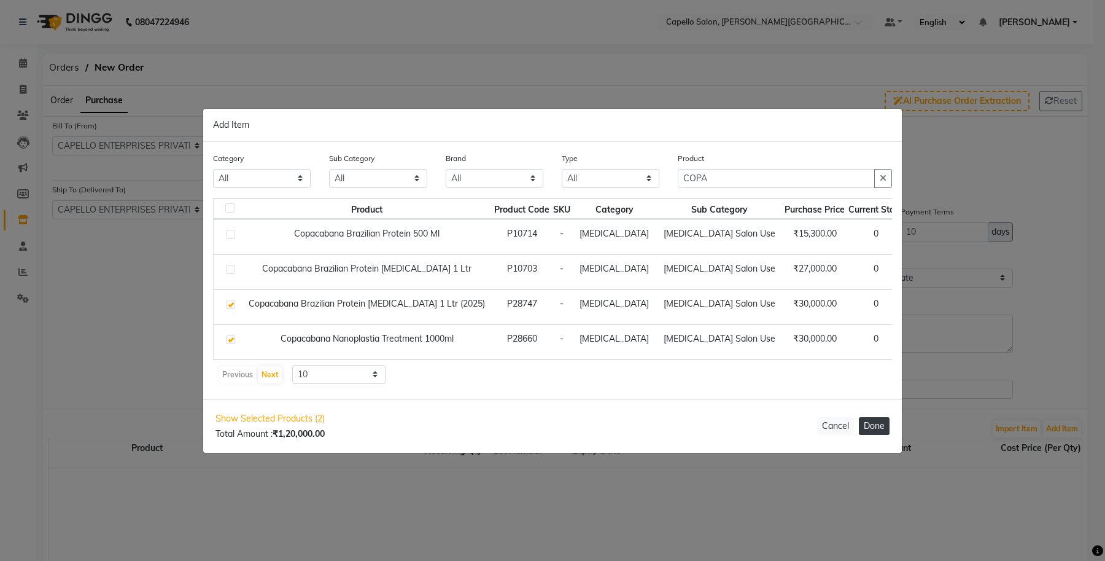
click at [876, 430] on button "Done" at bounding box center [874, 426] width 31 height 18
select select "997"
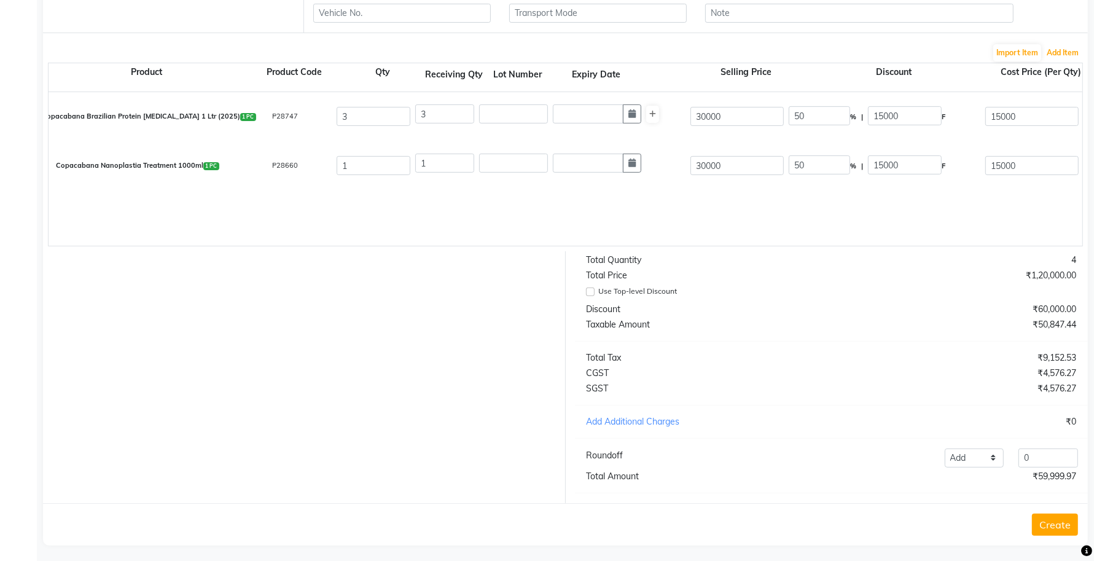
scroll to position [391, 0]
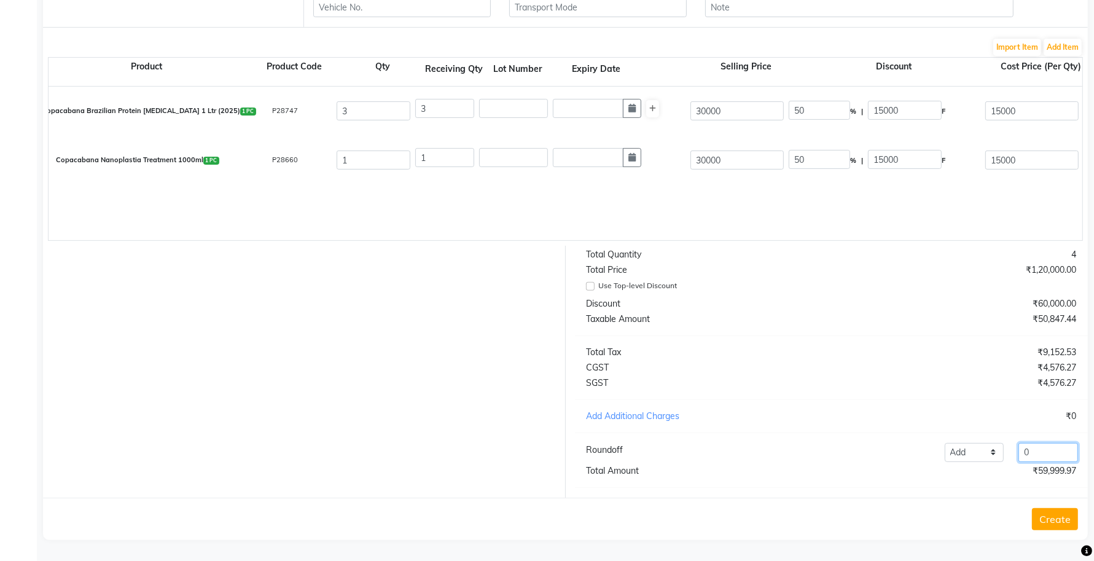
drag, startPoint x: 1044, startPoint y: 454, endPoint x: 984, endPoint y: 459, distance: 60.9
click at [984, 459] on div "Add Reduce 0" at bounding box center [936, 452] width 297 height 19
type input ".03"
click at [1063, 516] on button "Create" at bounding box center [1055, 519] width 46 height 22
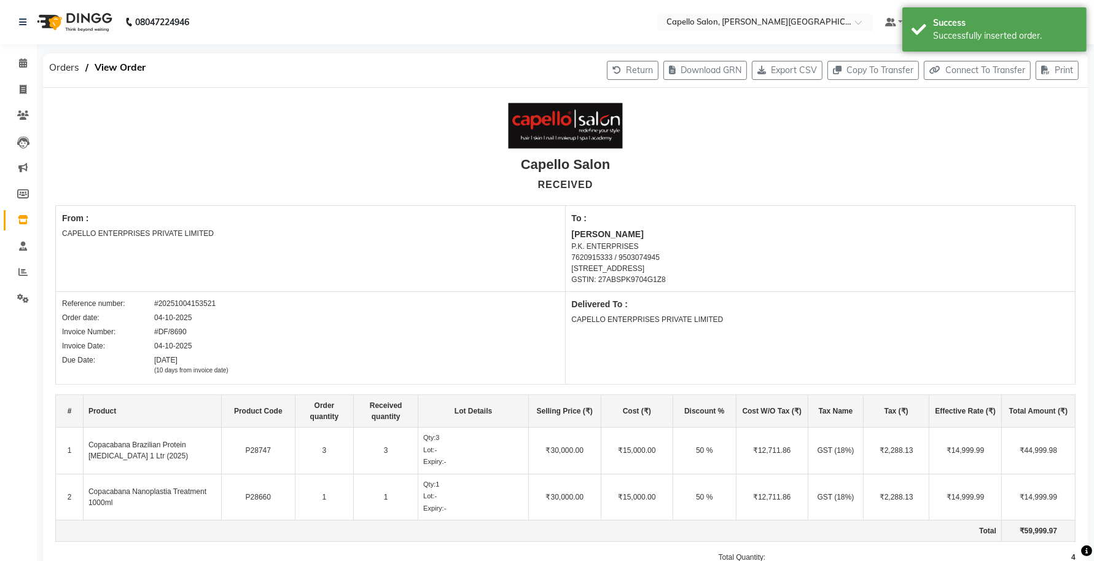
click at [5, 219] on link "Inventory" at bounding box center [18, 220] width 29 height 20
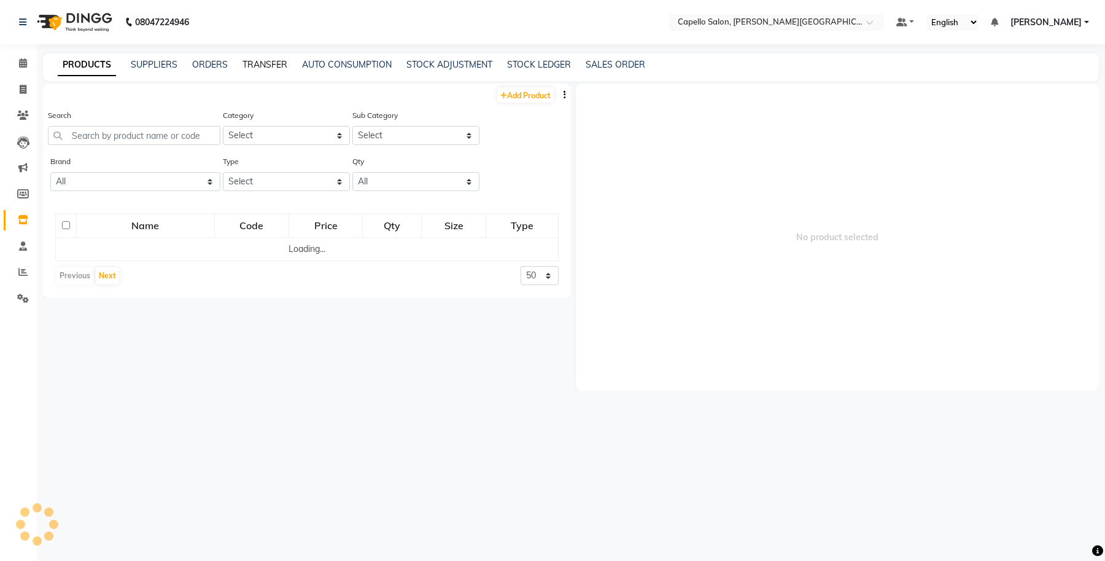
click at [271, 60] on link "TRANSFER" at bounding box center [265, 64] width 45 height 11
select select "sender"
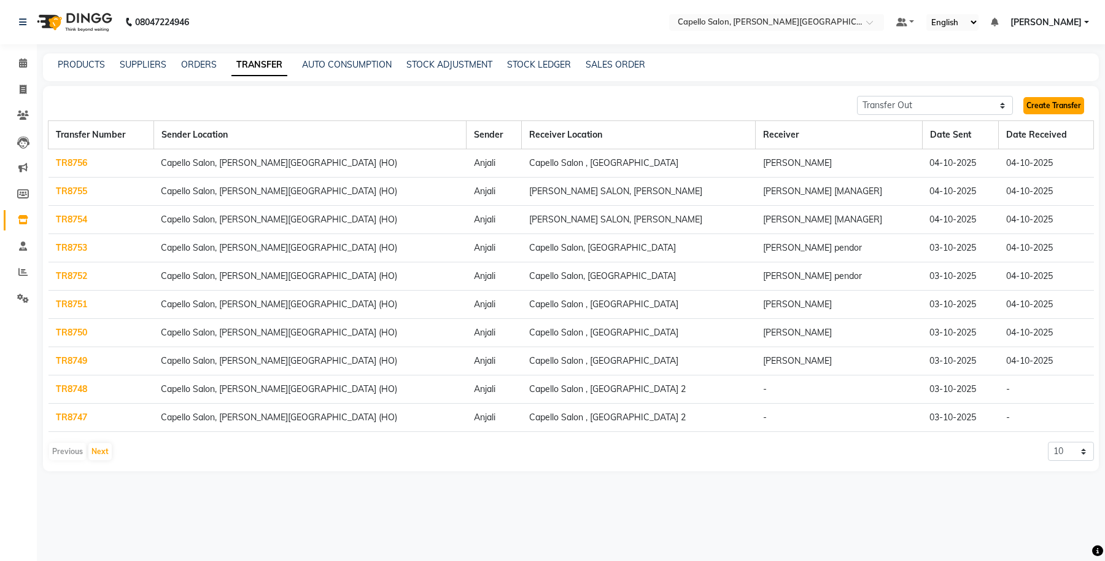
click at [1039, 111] on link "Create Transfer" at bounding box center [1054, 105] width 61 height 17
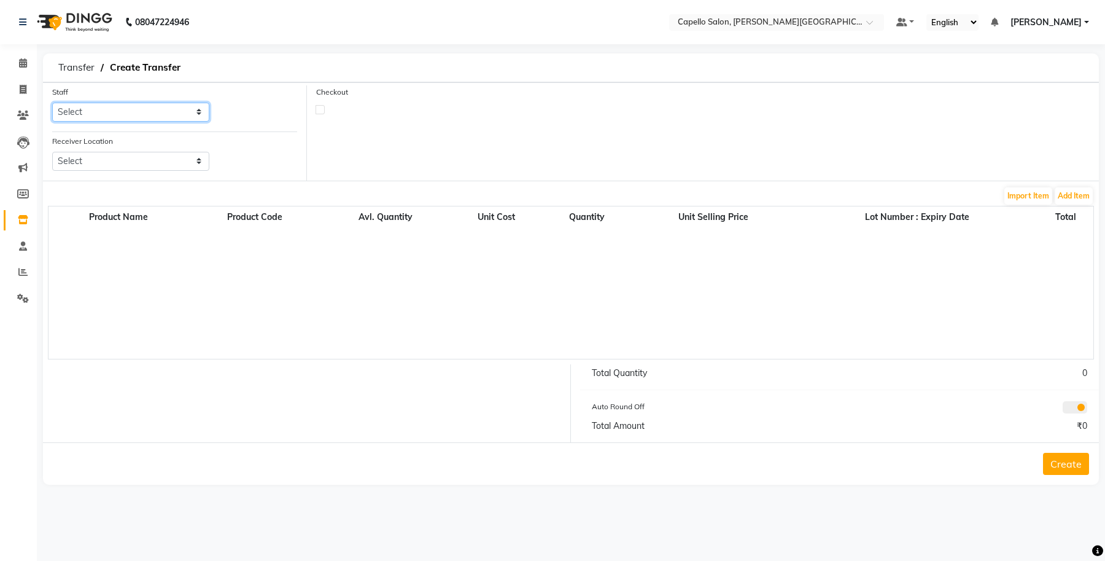
click at [124, 111] on select "Select Accounts Achal Kaithwas Aishwariya Anjali Anjali Walde Ankita Naitam Cap…" at bounding box center [130, 112] width 157 height 19
select select "13583"
click at [52, 103] on select "Select Accounts Achal Kaithwas Aishwariya Anjali Anjali Walde Ankita Naitam Cap…" at bounding box center [130, 112] width 157 height 19
drag, startPoint x: 111, startPoint y: 154, endPoint x: 109, endPoint y: 161, distance: 7.6
click at [111, 154] on select "Select Capello Salon, Betul Naisha Salon, Zingabai Takli Capello Salon, Uslapur…" at bounding box center [130, 161] width 157 height 19
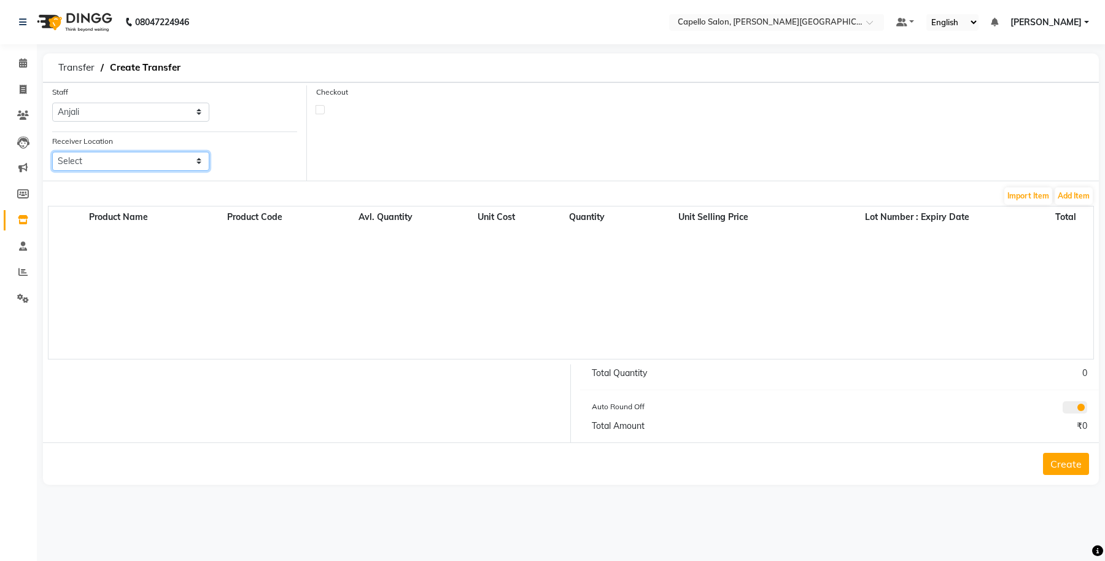
select select "1376"
click at [52, 152] on select "Select Capello Salon, Betul Naisha Salon, Zingabai Takli Capello Salon, Uslapur…" at bounding box center [130, 161] width 157 height 19
click at [317, 109] on label at bounding box center [320, 109] width 9 height 9
click at [317, 109] on input "checkbox" at bounding box center [320, 109] width 8 height 8
checkbox input "true"
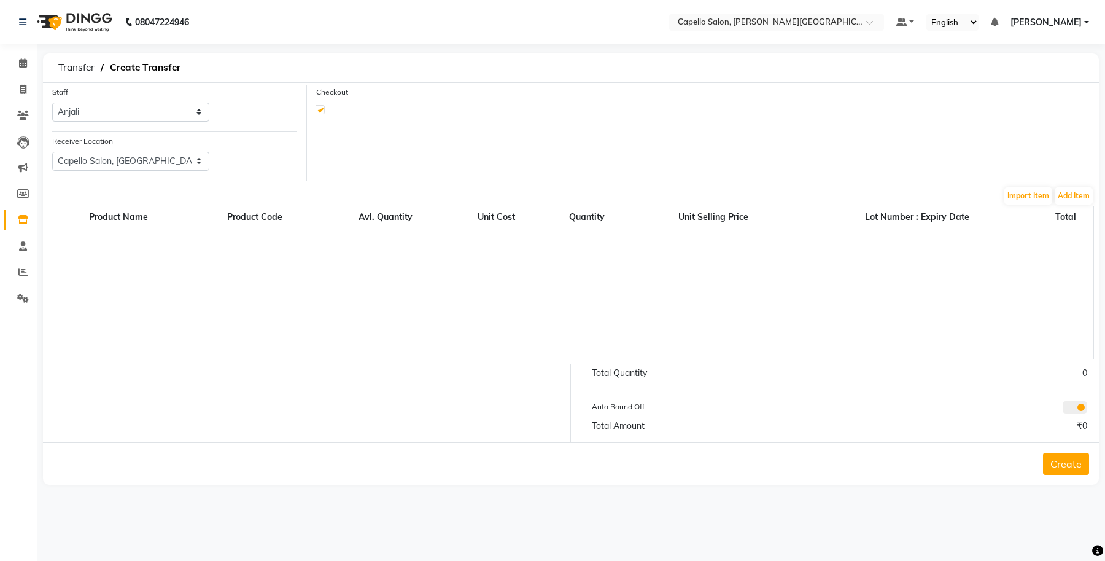
select select "true"
select select "997"
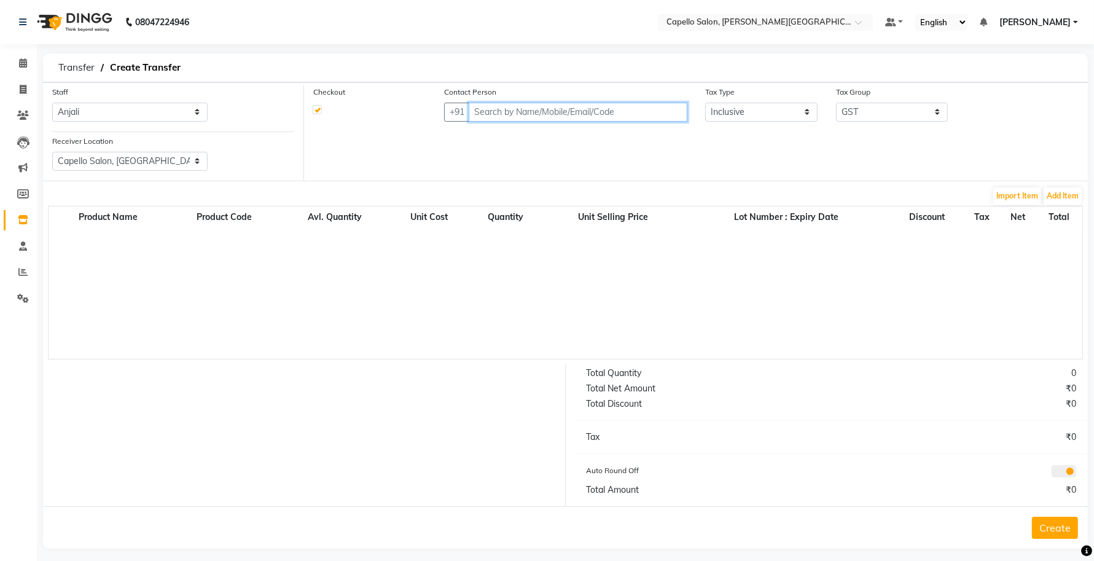
click at [530, 112] on input "text" at bounding box center [577, 112] width 219 height 19
click at [484, 115] on input "text" at bounding box center [577, 112] width 219 height 19
paste input "9145755777"
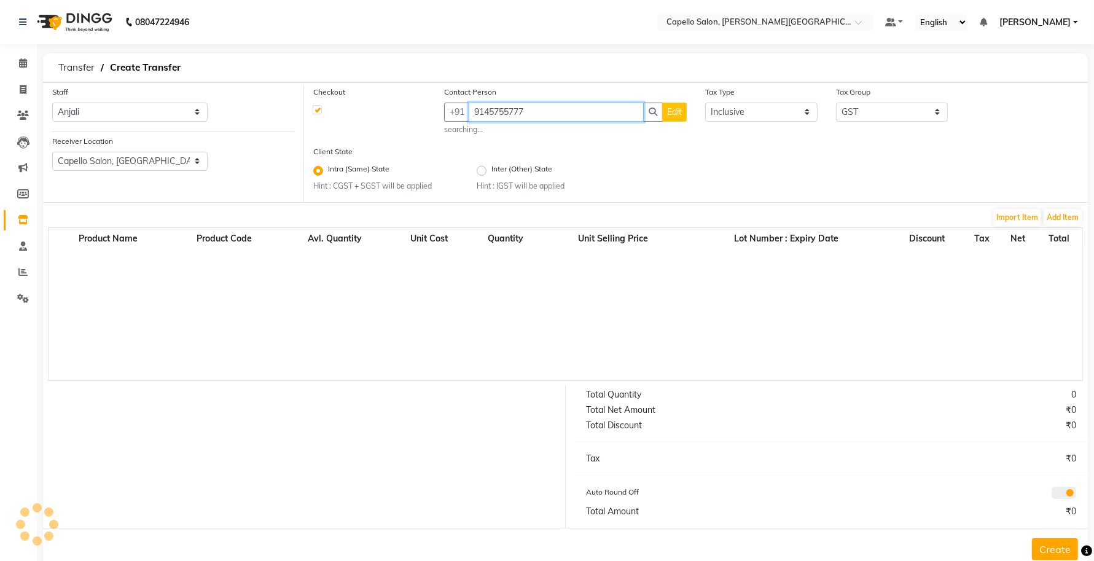
type input "9145755777"
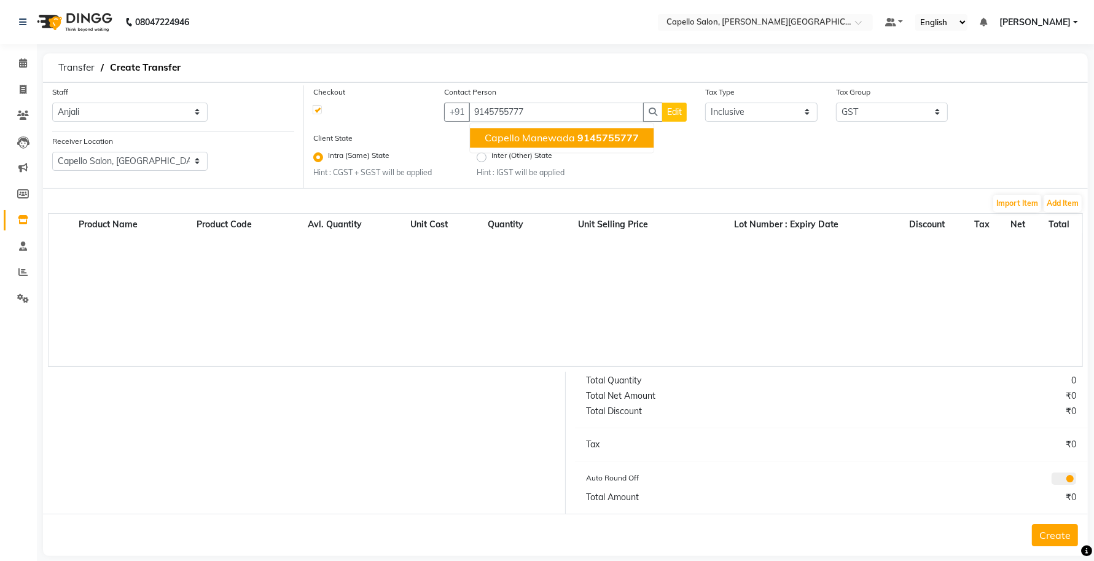
click at [1057, 216] on th "Total" at bounding box center [1058, 224] width 47 height 17
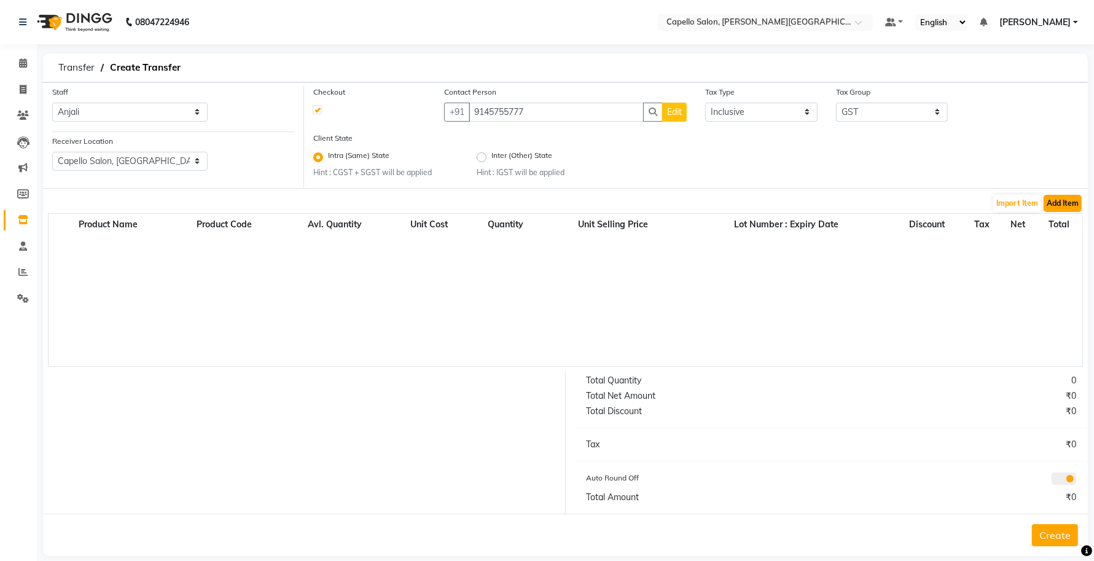
click at [1063, 204] on button "Add Item" at bounding box center [1062, 203] width 38 height 17
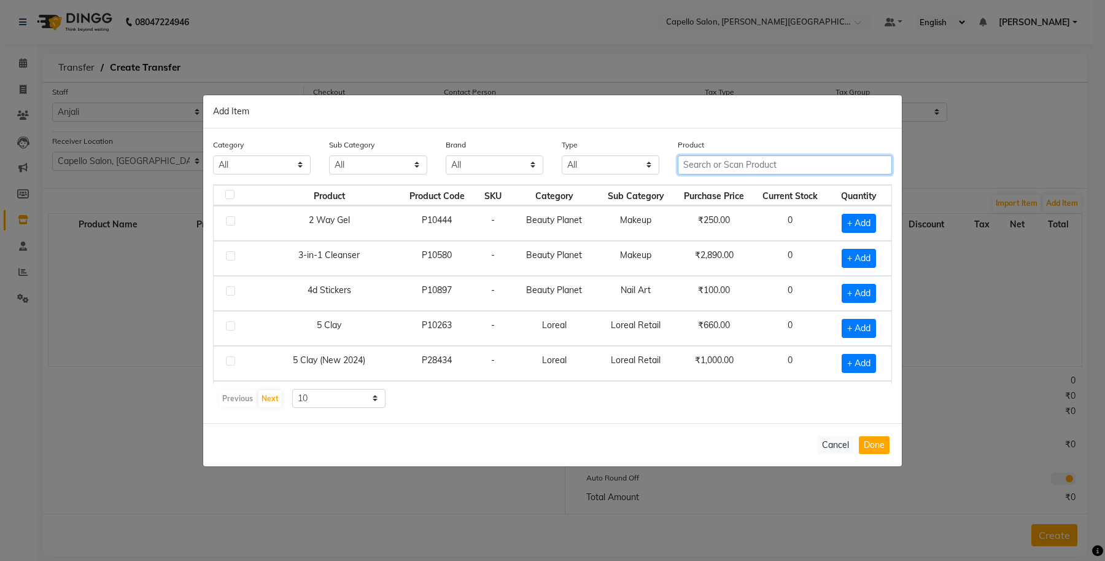
click at [699, 163] on input "text" at bounding box center [785, 164] width 214 height 19
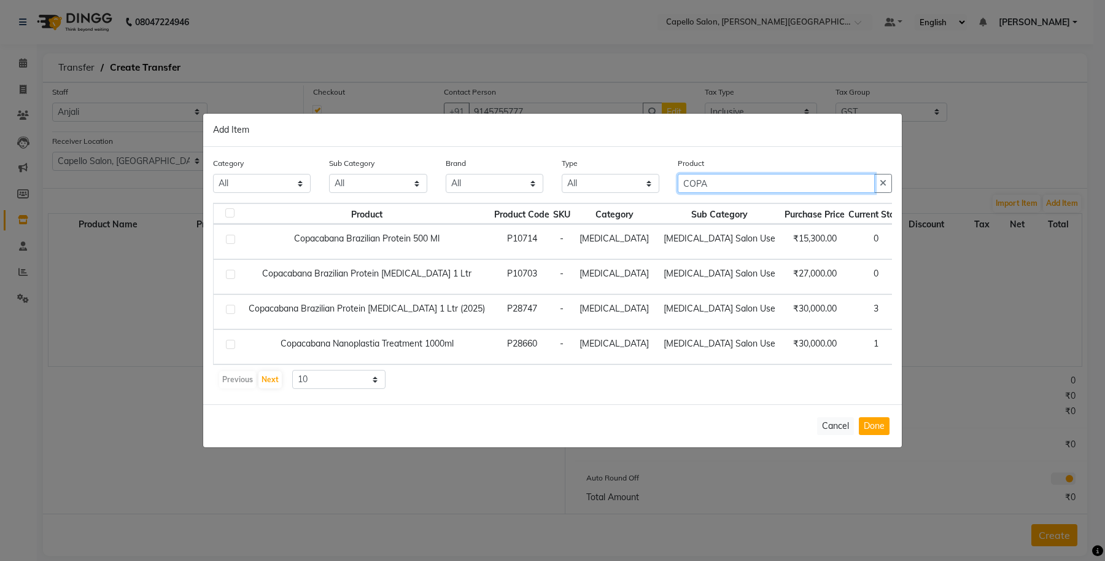
type input "COPA"
click at [913, 310] on span "+ Add" at bounding box center [930, 311] width 34 height 19
checkbox input "true"
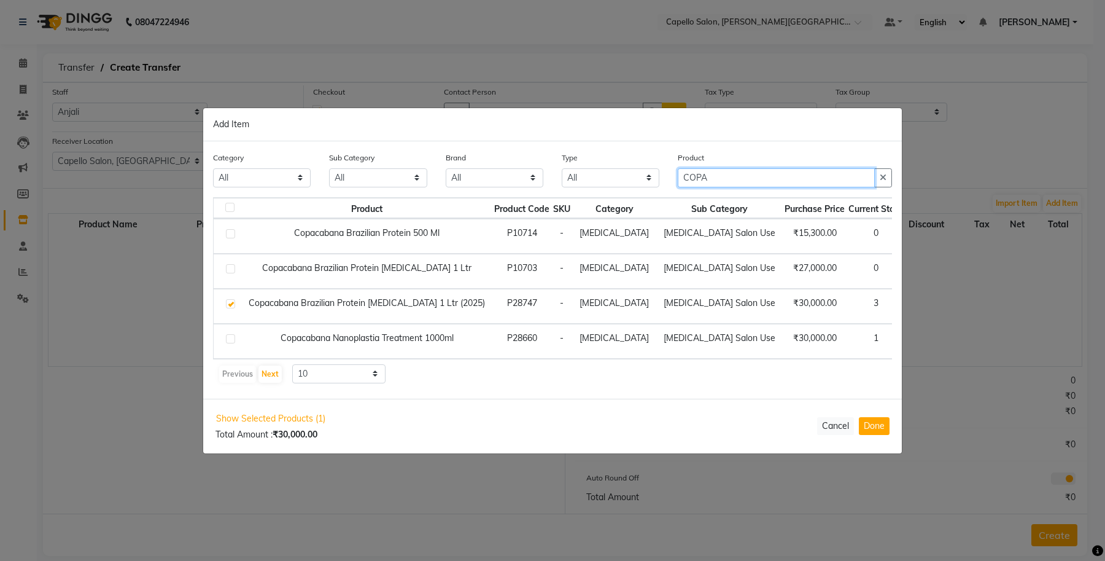
drag, startPoint x: 664, startPoint y: 184, endPoint x: 614, endPoint y: 198, distance: 52.1
click at [614, 198] on div "Category All Keramelon Skin Makeup Personal Care Appliances Beard Beauty Planet…" at bounding box center [552, 269] width 699 height 257
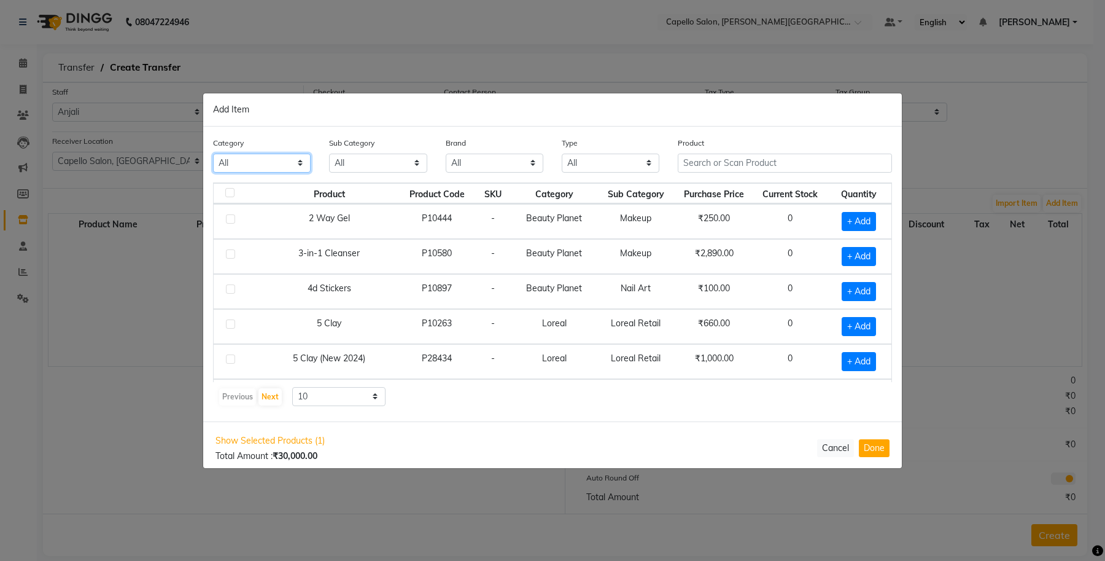
click at [286, 166] on select "All Keramelon Skin Makeup Personal Care Appliances Beard Beauty Planet Botox Ca…" at bounding box center [262, 163] width 98 height 19
select select "332902450"
click at [213, 154] on select "All Keramelon Skin Makeup Personal Care Appliances Beard Beauty Planet Botox Ca…" at bounding box center [262, 163] width 98 height 19
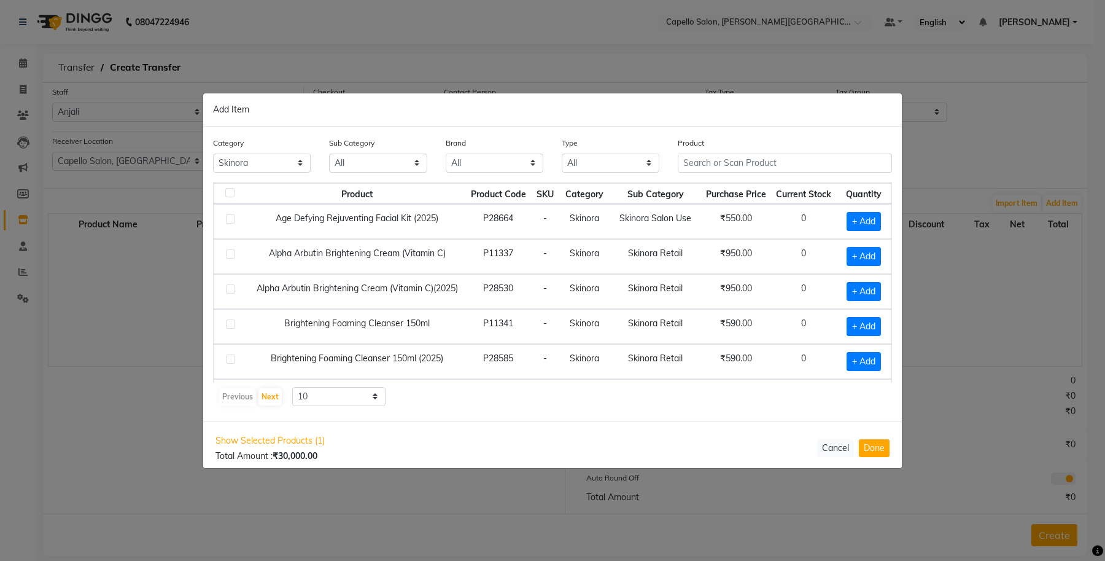
click at [355, 152] on div "Sub Category All Skinora Retail Skinora Salon Use" at bounding box center [378, 154] width 98 height 36
click at [363, 160] on select "All Skinora Retail Skinora Salon Use" at bounding box center [378, 163] width 98 height 19
select select "3329024502"
click at [329, 154] on select "All Skinora Retail Skinora Salon Use" at bounding box center [378, 163] width 98 height 19
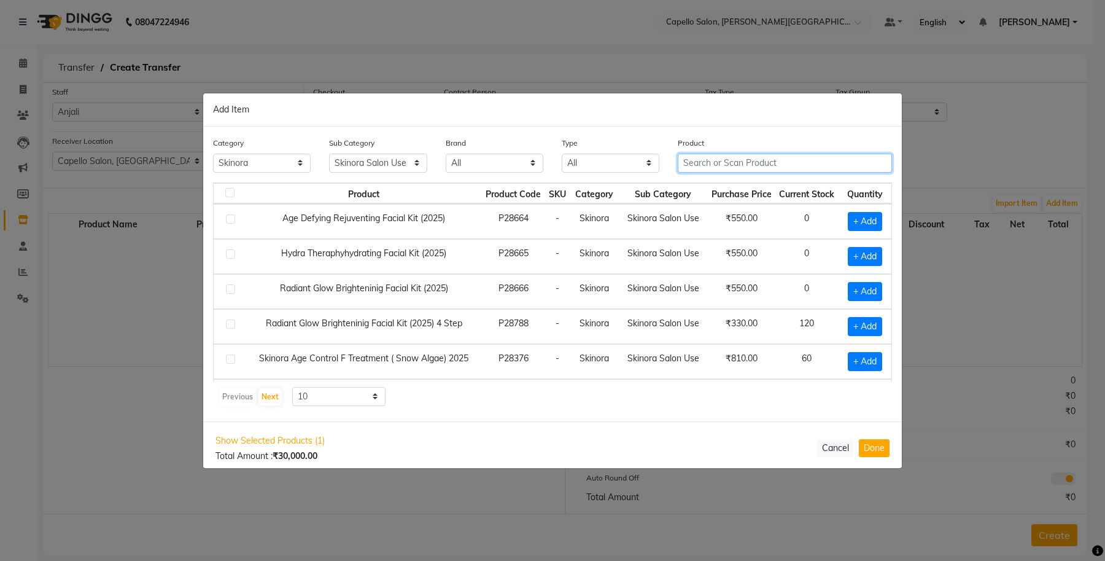
click at [720, 164] on input "text" at bounding box center [785, 163] width 214 height 19
click at [514, 370] on td "P28376" at bounding box center [513, 361] width 63 height 35
click at [848, 330] on span "+ Add" at bounding box center [865, 326] width 34 height 19
checkbox input "true"
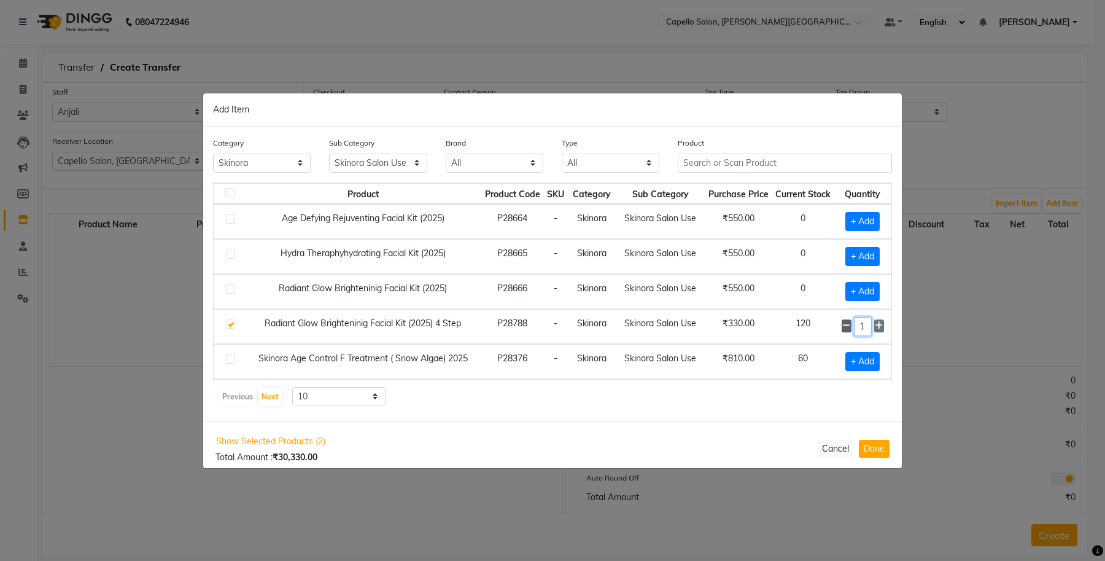
drag, startPoint x: 852, startPoint y: 327, endPoint x: 840, endPoint y: 327, distance: 12.3
click at [854, 327] on input "1" at bounding box center [863, 326] width 18 height 19
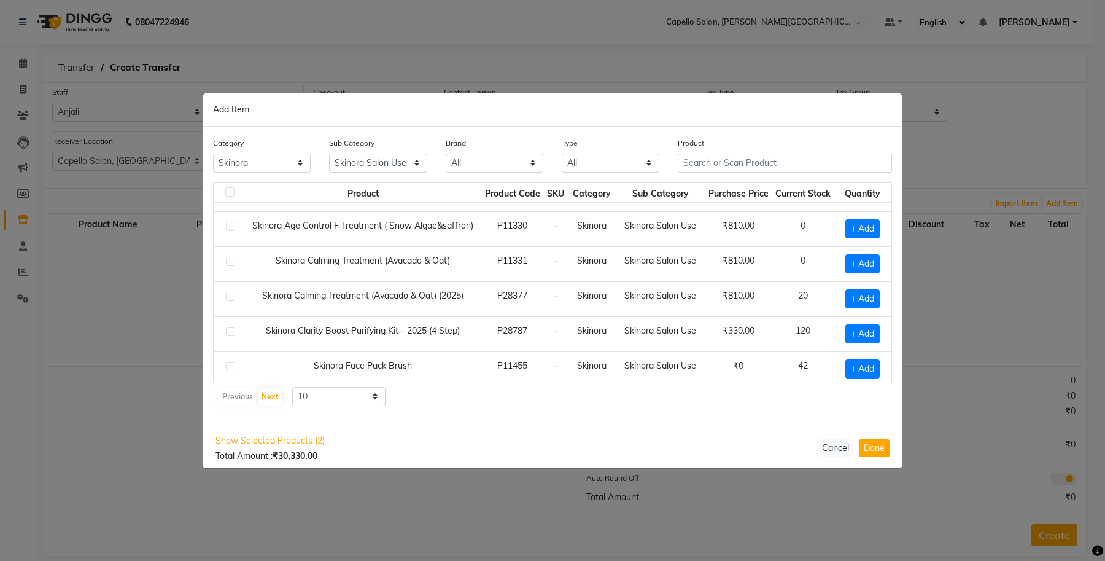
scroll to position [178, 0]
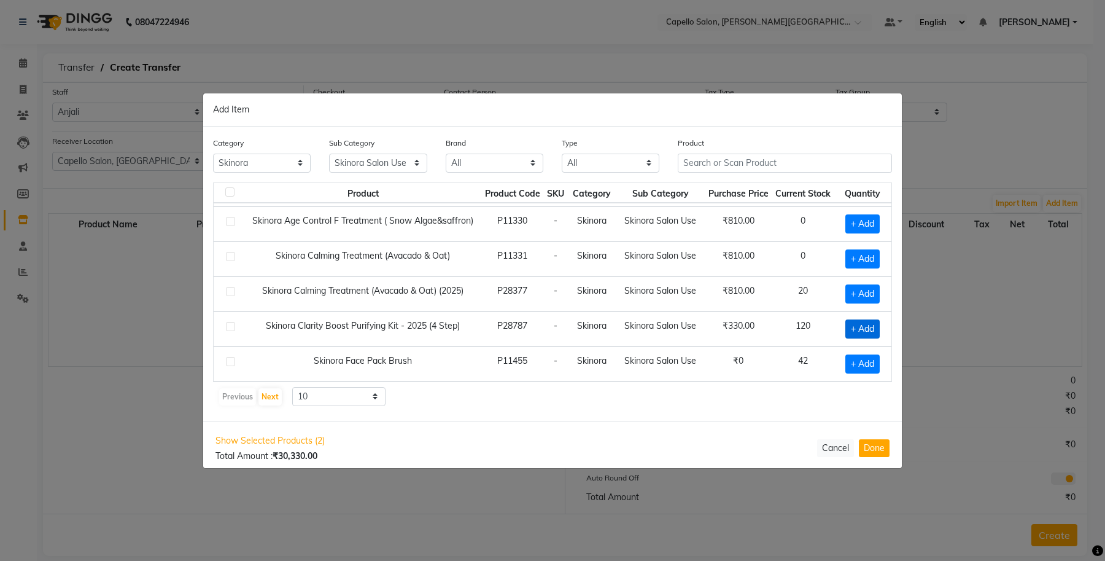
type input "8"
click at [845, 325] on span "+ Add" at bounding box center [862, 328] width 34 height 19
checkbox input "true"
drag, startPoint x: 855, startPoint y: 325, endPoint x: 841, endPoint y: 326, distance: 14.1
click at [842, 326] on div "1" at bounding box center [863, 328] width 42 height 19
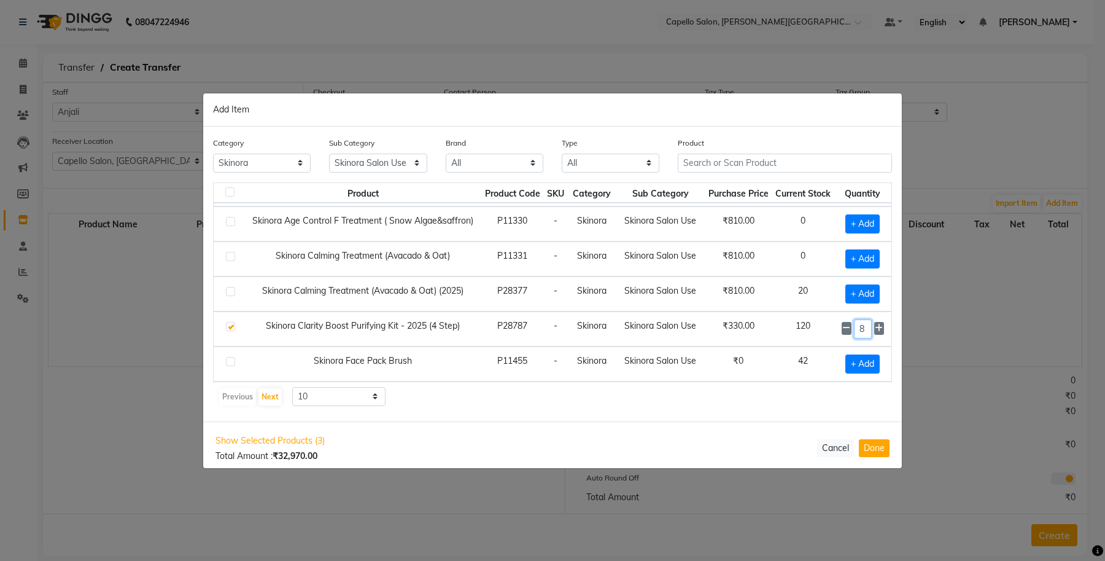
type input "8"
click at [246, 158] on select "All Keramelon Skin Makeup Personal Care Appliances Beard Beauty Planet Botox Ca…" at bounding box center [262, 163] width 98 height 19
select select
click at [213, 154] on select "All Keramelon Skin Makeup Personal Care Appliances Beard Beauty Planet Botox Ca…" at bounding box center [262, 163] width 98 height 19
select select
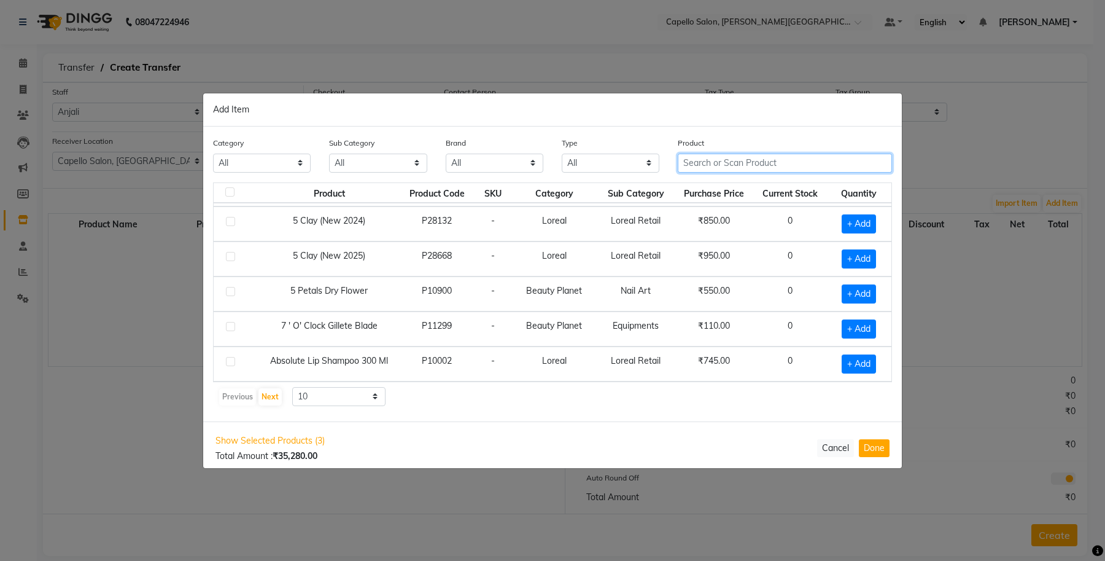
click at [717, 161] on input "text" at bounding box center [785, 163] width 214 height 19
click at [227, 157] on select "All Keramelon Skin Makeup Personal Care Appliances Beard Beauty Planet Botox Ca…" at bounding box center [262, 163] width 98 height 19
select select "332902450"
click at [213, 154] on select "All Keramelon Skin Makeup Personal Care Appliances Beard Beauty Planet Botox Ca…" at bounding box center [262, 163] width 98 height 19
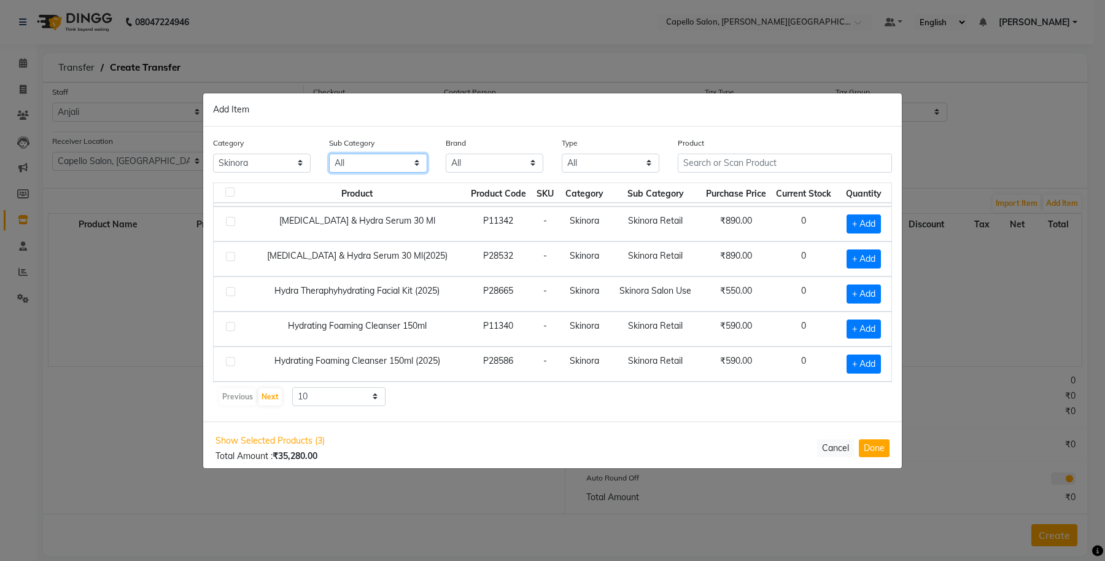
click at [368, 165] on select "All Skinora Retail Skinora Salon Use" at bounding box center [378, 163] width 98 height 19
select select "3329024502"
click at [329, 154] on select "All Skinora Retail Skinora Salon Use" at bounding box center [378, 163] width 98 height 19
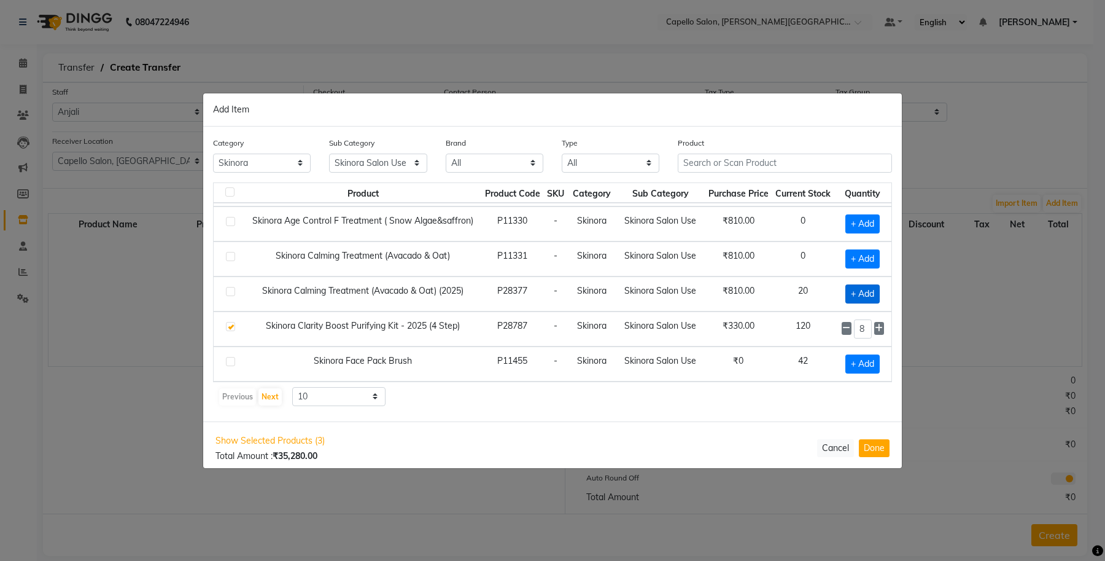
click at [854, 290] on span "+ Add" at bounding box center [862, 293] width 34 height 19
checkbox input "true"
click at [875, 292] on icon at bounding box center [879, 293] width 8 height 9
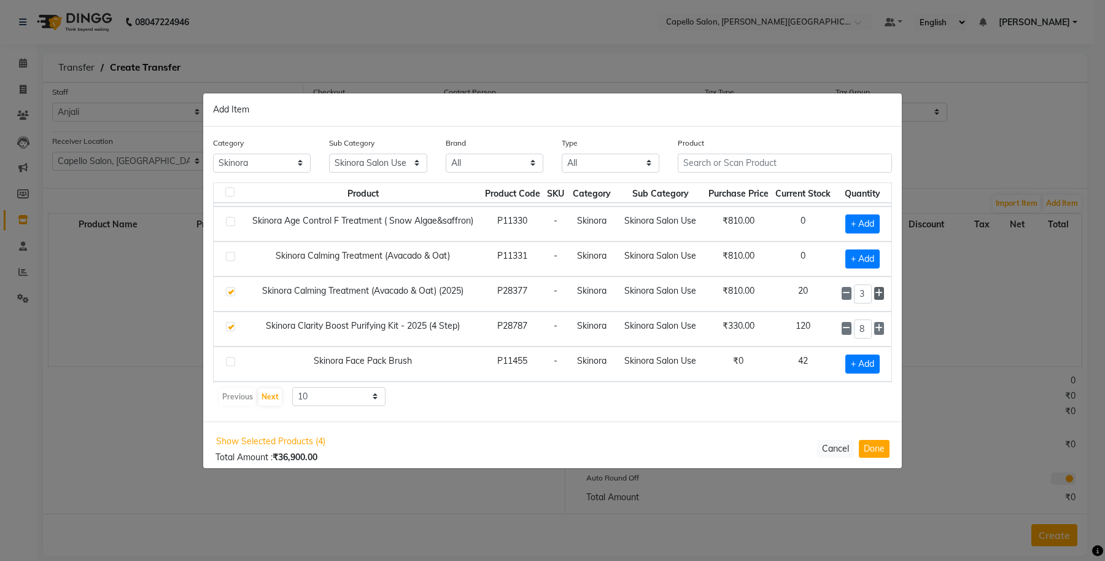
click at [875, 292] on icon at bounding box center [879, 293] width 8 height 9
type input "4"
click at [711, 160] on input "text" at bounding box center [785, 163] width 214 height 19
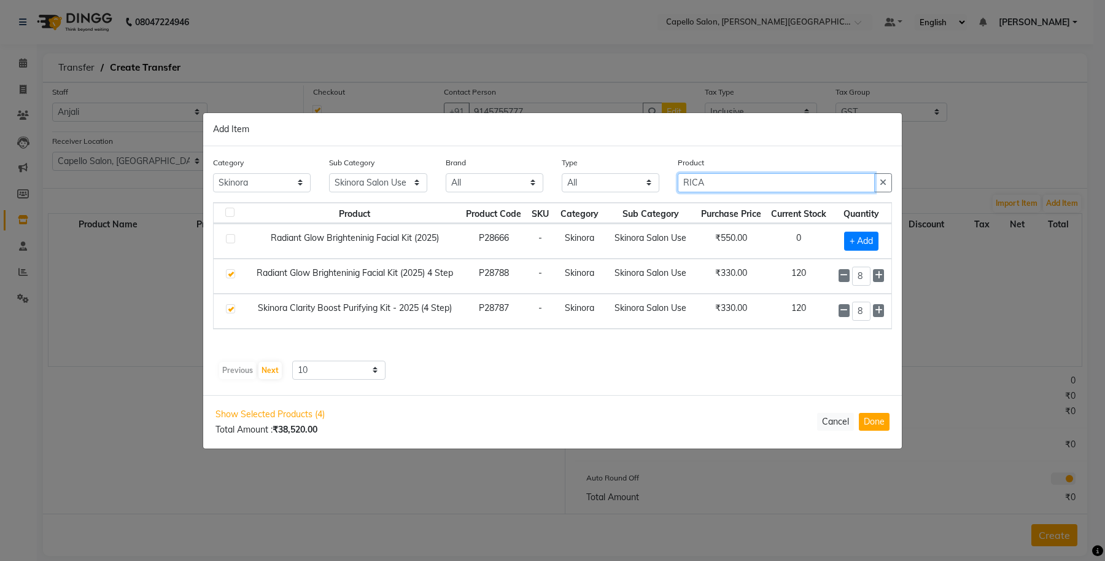
type input "RICA"
click at [658, 244] on td "Skinora Salon Use" at bounding box center [651, 241] width 92 height 35
click at [239, 181] on select "All Keramelon Skin Makeup Personal Care Appliances Beard Beauty Planet Botox Ca…" at bounding box center [262, 182] width 98 height 19
select select
click at [213, 173] on select "All Keramelon Skin Makeup Personal Care Appliances Beard Beauty Planet Botox Ca…" at bounding box center [262, 182] width 98 height 19
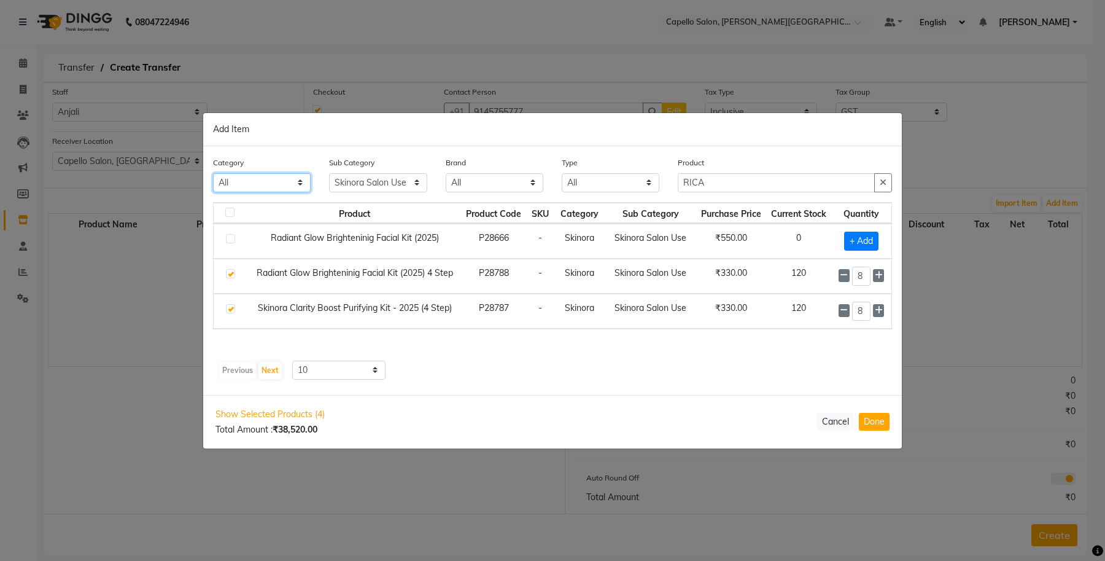
select select
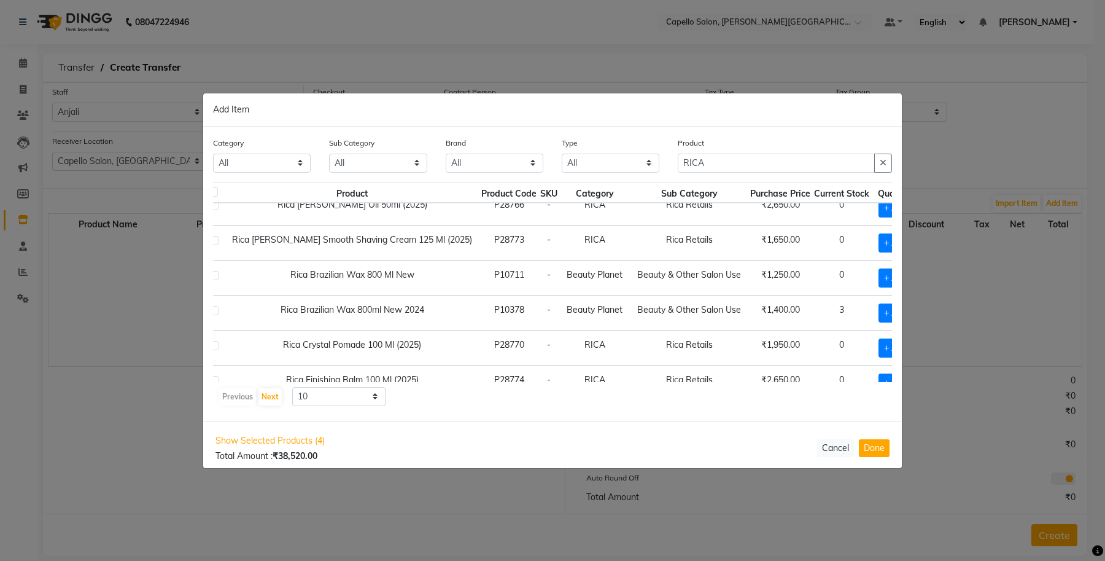
scroll to position [189, 17]
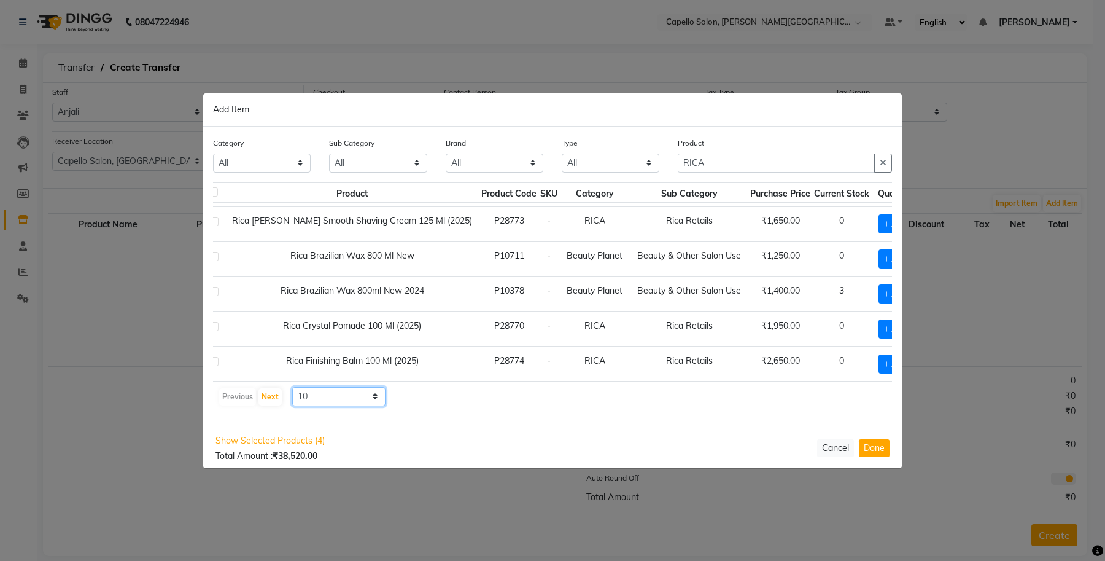
click at [312, 403] on select "10 50 100" at bounding box center [338, 396] width 93 height 19
select select "100"
click at [292, 387] on select "10 50 100" at bounding box center [338, 396] width 93 height 19
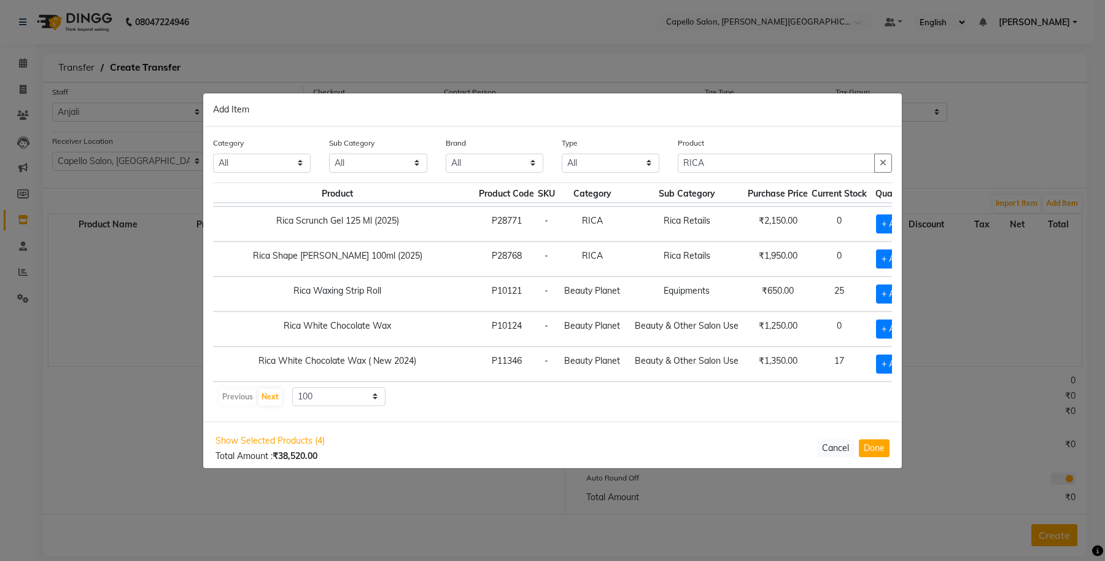
scroll to position [573, 44]
click at [876, 292] on span "+ Add" at bounding box center [893, 293] width 34 height 19
checkbox input "true"
drag, startPoint x: 731, startPoint y: 160, endPoint x: 621, endPoint y: 185, distance: 112.0
click at [626, 185] on div "Category All Keramelon Skin Makeup Personal Care Appliances Beard Beauty Planet…" at bounding box center [552, 273] width 699 height 295
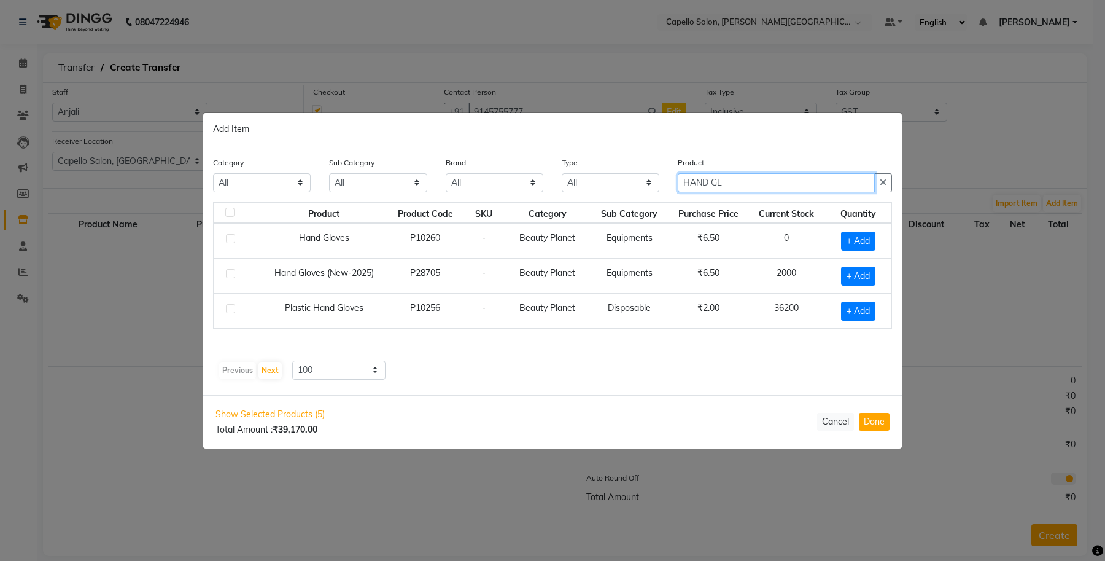
scroll to position [0, 0]
type input "HAND GLOVE"
click at [847, 274] on span "+ Add" at bounding box center [858, 275] width 34 height 19
checkbox input "true"
click at [855, 274] on input "1" at bounding box center [853, 275] width 23 height 19
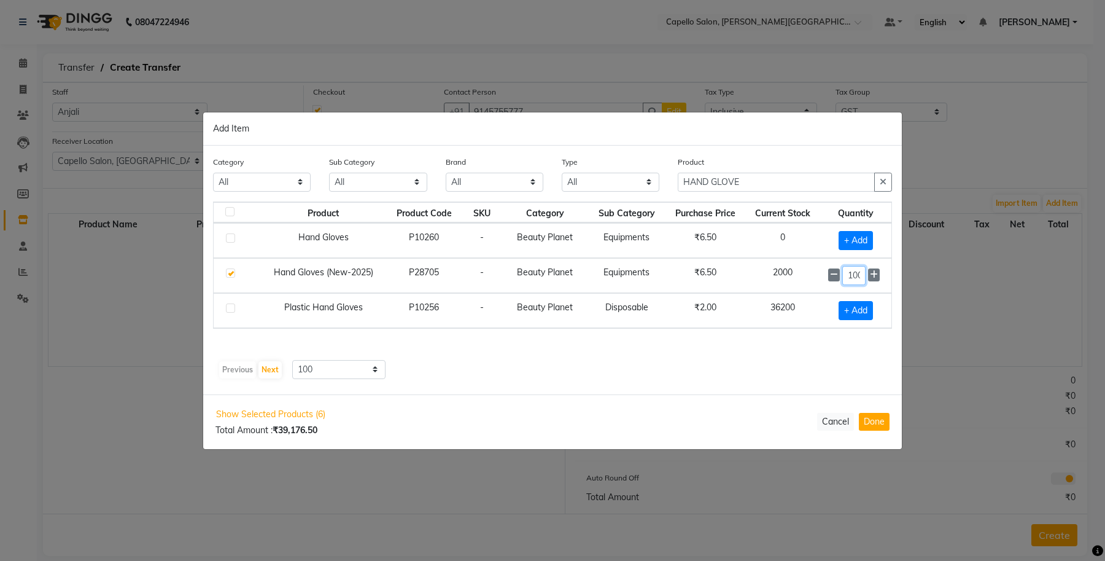
scroll to position [0, 3]
type input "100"
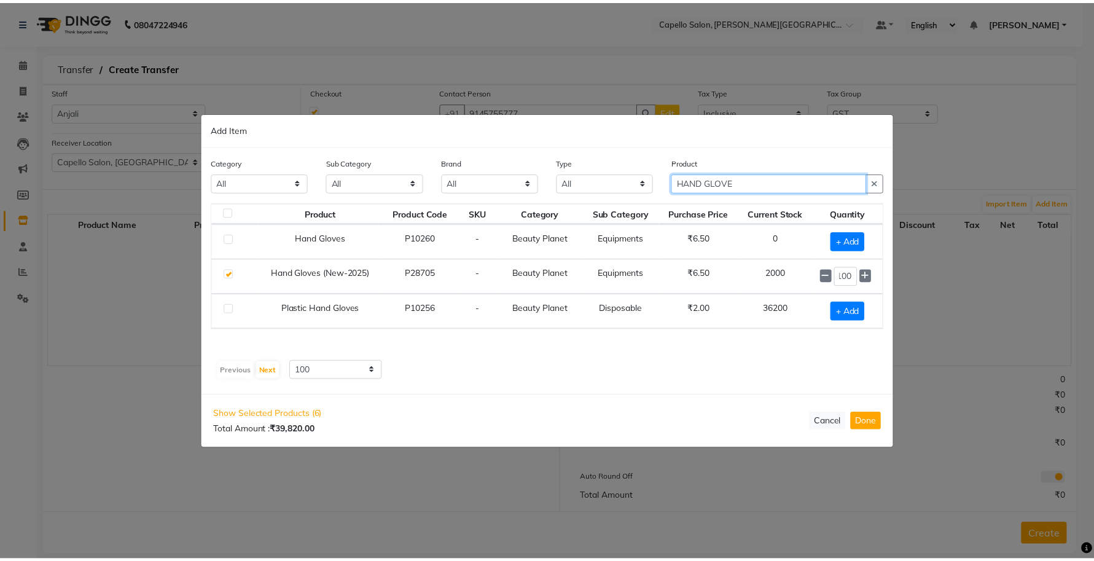
scroll to position [0, 0]
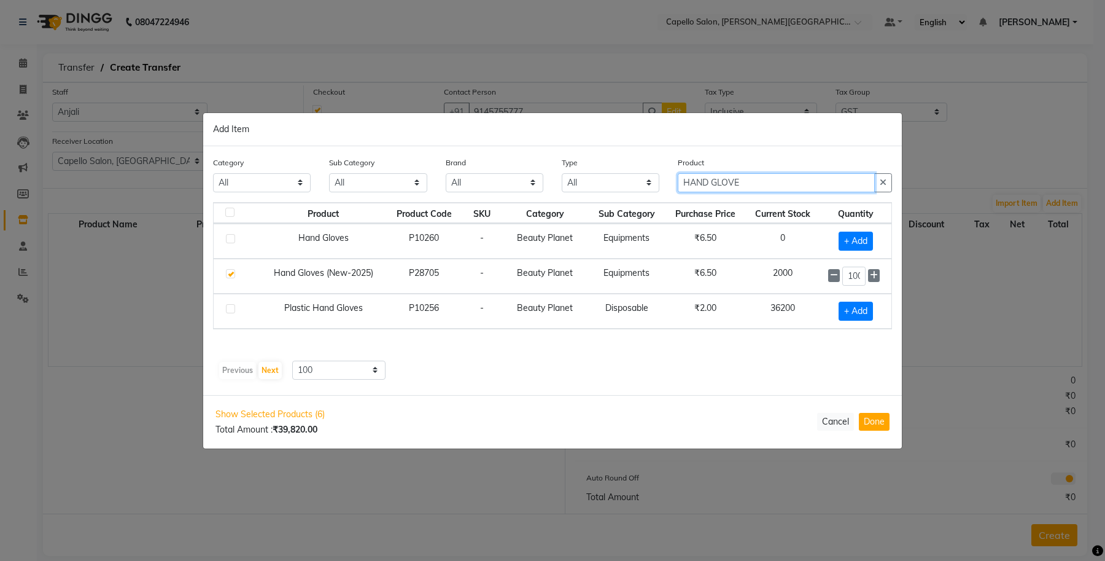
drag, startPoint x: 747, startPoint y: 182, endPoint x: 624, endPoint y: 197, distance: 123.1
click at [624, 197] on div "Category All Keramelon Skin Makeup Personal Care Appliances Beard Beauty Planet…" at bounding box center [553, 179] width 698 height 46
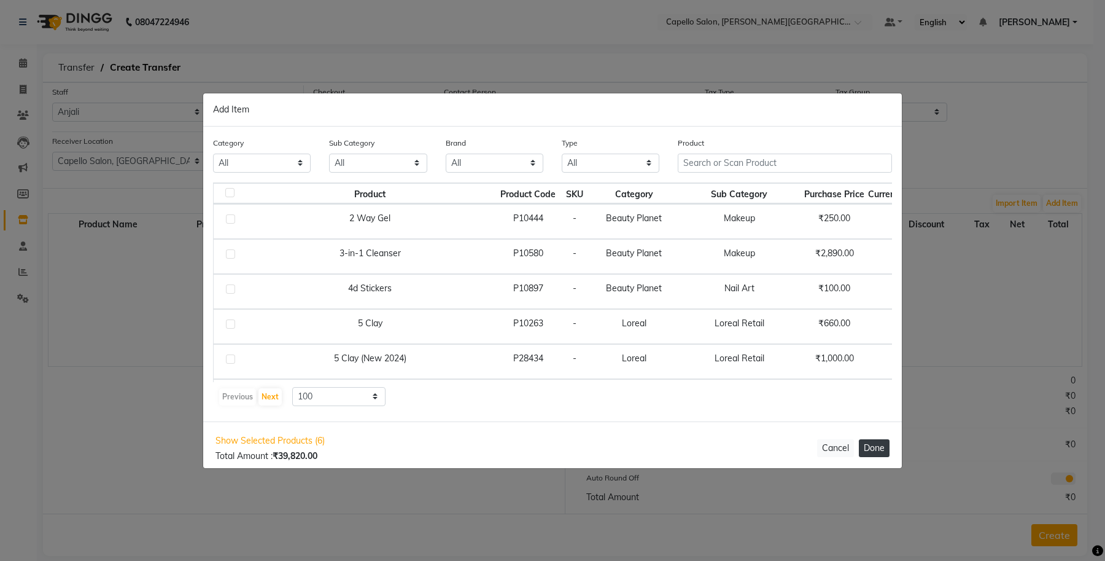
click at [873, 447] on button "Done" at bounding box center [874, 448] width 31 height 18
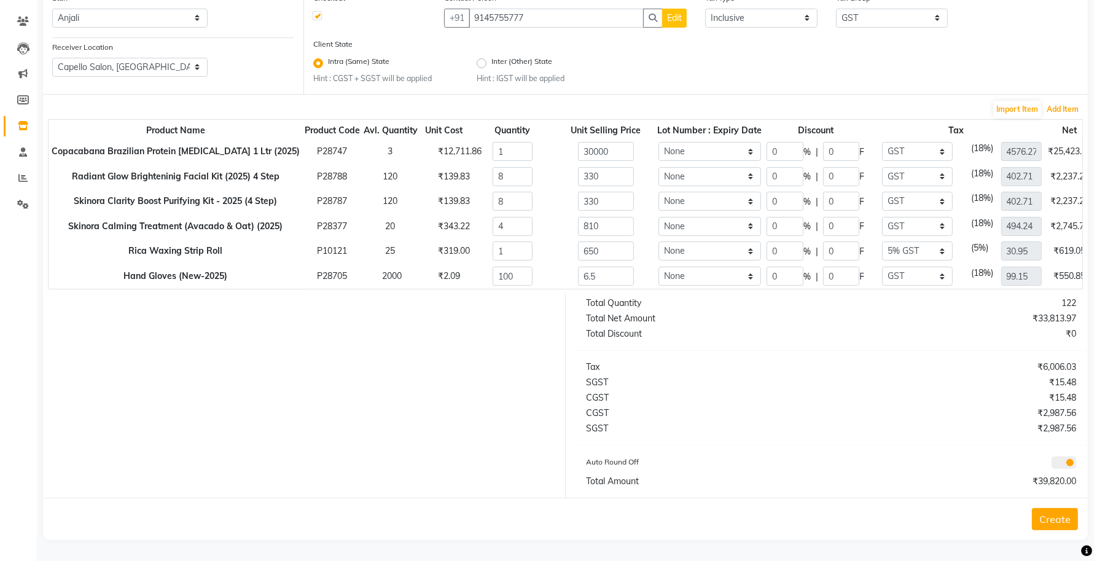
scroll to position [104, 0]
drag, startPoint x: 763, startPoint y: 165, endPoint x: 722, endPoint y: 164, distance: 40.5
click at [723, 164] on tr "Radiant Glow Brighteninig Facial Kit (2025) 4 Step P28788 120 ₹139.83 8 330 Non…" at bounding box center [617, 176] width 1137 height 25
drag, startPoint x: 763, startPoint y: 192, endPoint x: 723, endPoint y: 194, distance: 40.0
click at [723, 194] on tr "Skinora Clarity Boost Purifying Kit - 2025 (4 Step) P28787 120 ₹139.83 8 330 No…" at bounding box center [617, 201] width 1137 height 25
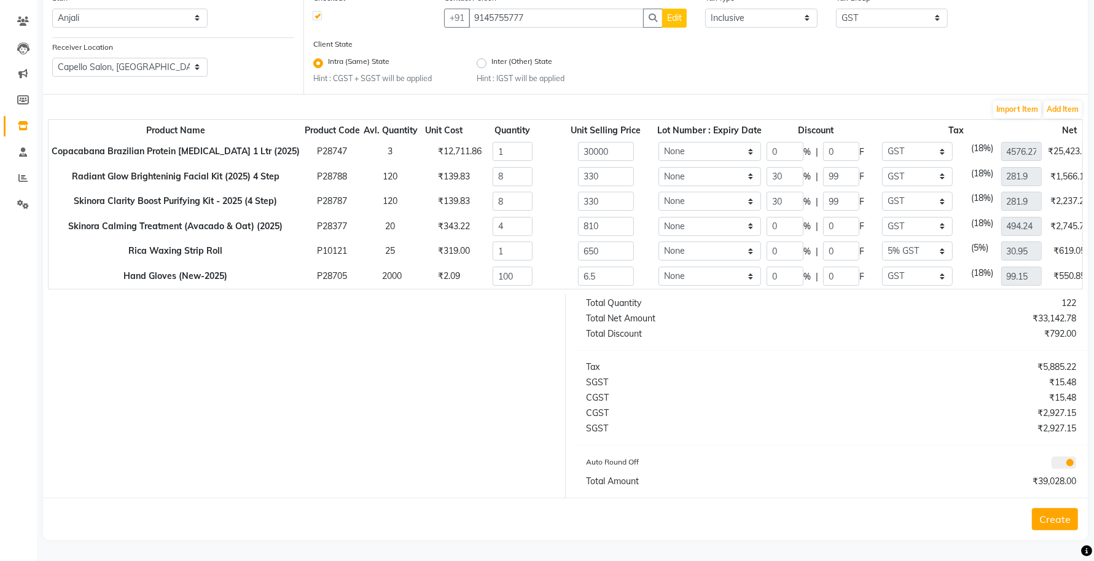
click at [689, 99] on div "Import Item Add Item" at bounding box center [565, 109] width 1035 height 20
drag, startPoint x: 762, startPoint y: 212, endPoint x: 711, endPoint y: 222, distance: 51.9
click at [711, 222] on tr "Skinora Calming Treatment (Avacado & Oat) (2025) P28377 20 ₹343.22 4 810 None 0…" at bounding box center [617, 226] width 1137 height 25
click at [699, 347] on div "Total Quantity 122 Total Net Amount ₹32,471.59 Total Discount ₹1,584.00 Tax ₹5,…" at bounding box center [832, 395] width 532 height 203
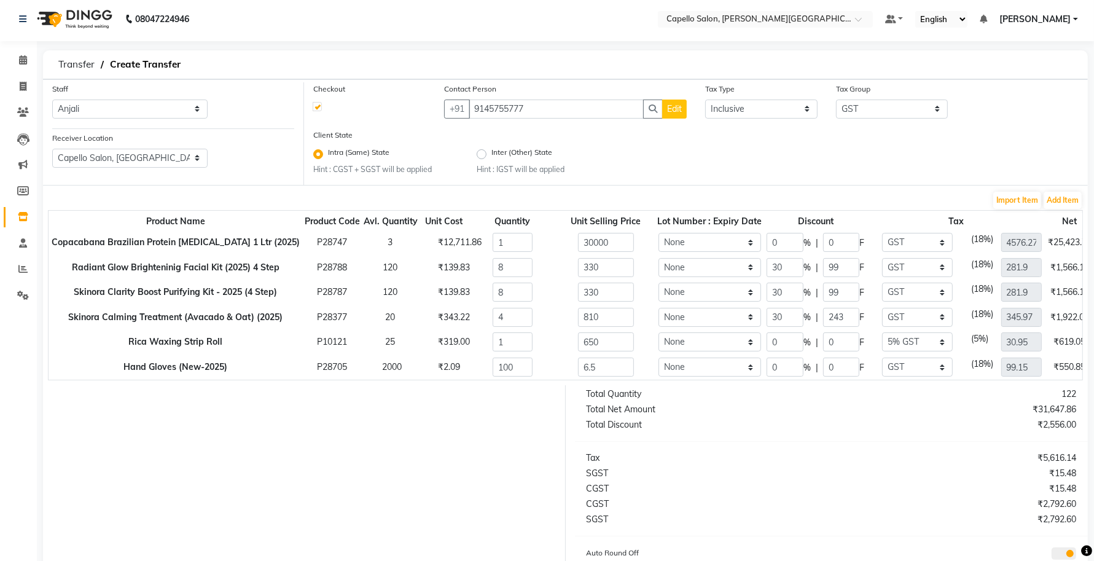
scroll to position [0, 0]
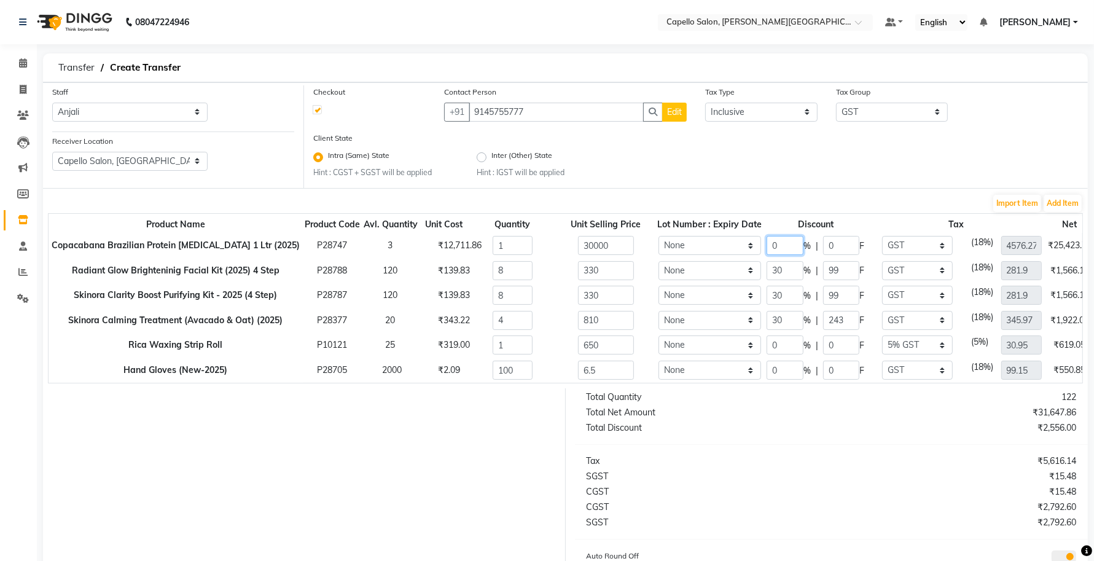
drag, startPoint x: 764, startPoint y: 241, endPoint x: 740, endPoint y: 246, distance: 25.0
click at [740, 246] on tr "Copacabana Brazilian Protein Botox 1 Ltr (2025) P28747 3 ₹12,711.86 1 30000 Non…" at bounding box center [617, 245] width 1137 height 25
click at [693, 181] on div "Client State Intra (Same) State Hint : CGST + SGST will be applied Inter (Other…" at bounding box center [695, 159] width 783 height 56
click at [449, 440] on div at bounding box center [300, 489] width 532 height 203
click at [1072, 203] on button "Add Item" at bounding box center [1062, 203] width 38 height 17
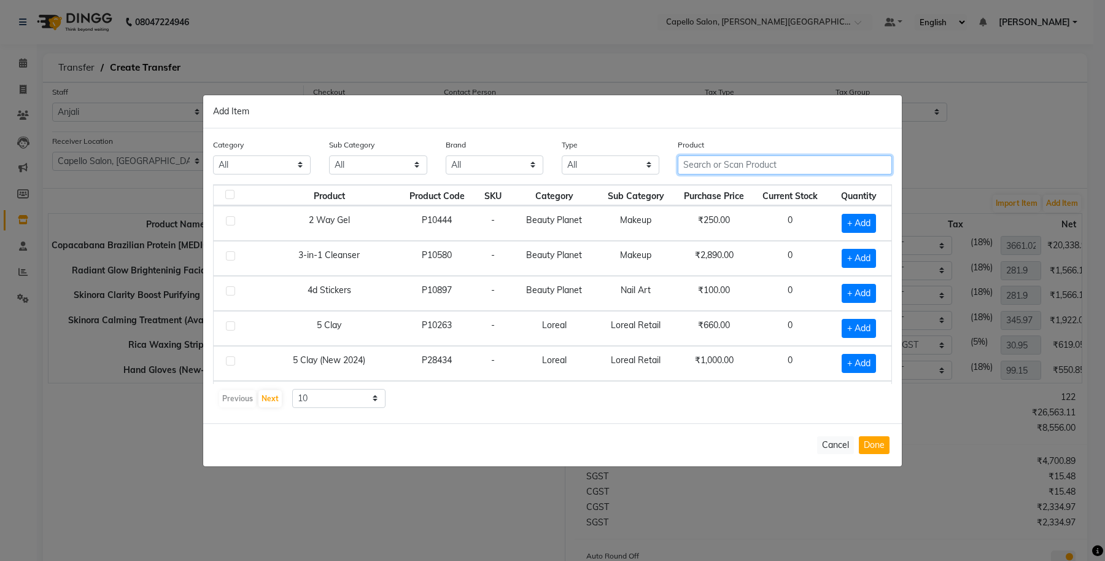
click at [751, 166] on input "text" at bounding box center [785, 164] width 214 height 19
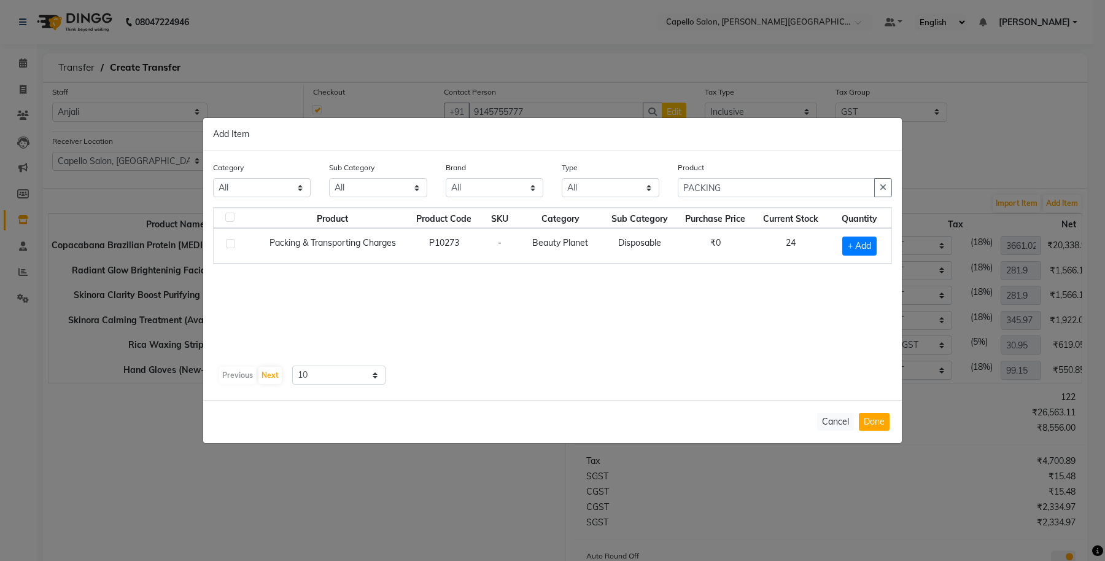
click at [658, 274] on div "Product Product Code SKU Category Sub Category Purchase Price Current Stock Qua…" at bounding box center [552, 284] width 679 height 154
click at [863, 247] on span "+ Add" at bounding box center [859, 245] width 34 height 19
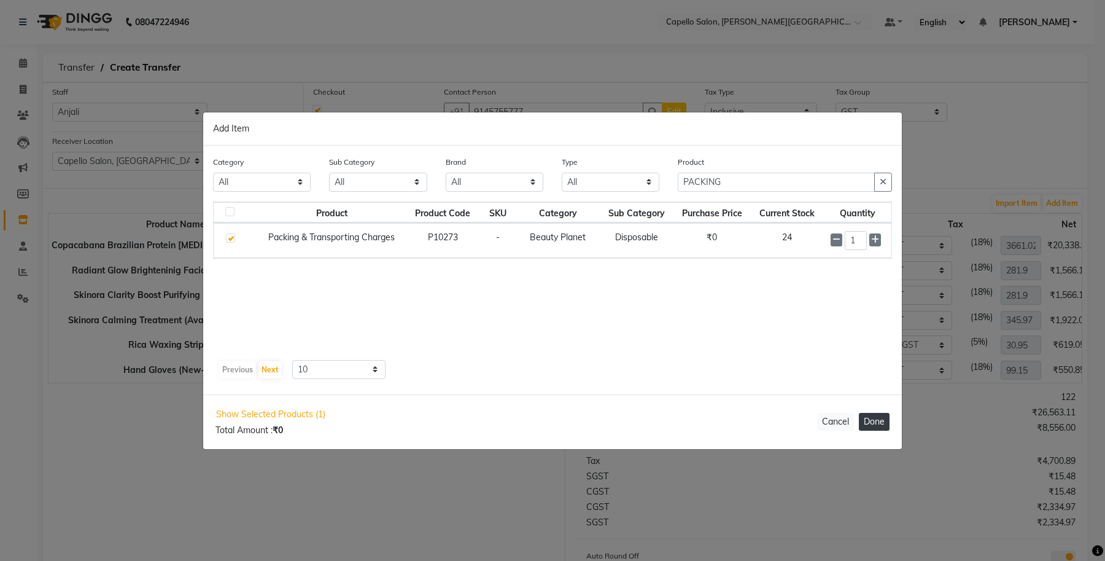
click at [882, 419] on button "Done" at bounding box center [874, 422] width 31 height 18
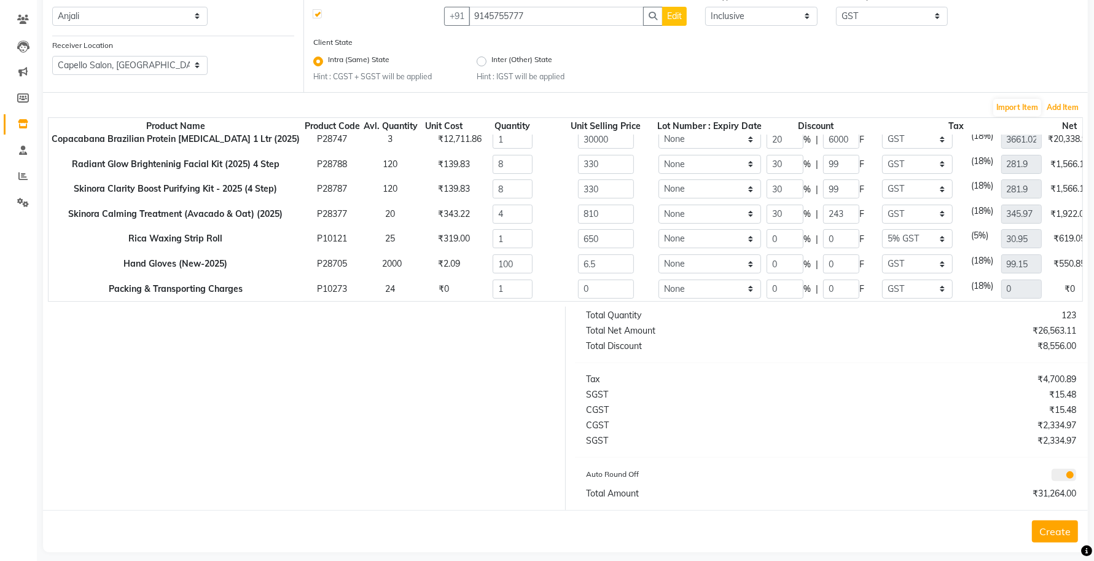
scroll to position [106, 0]
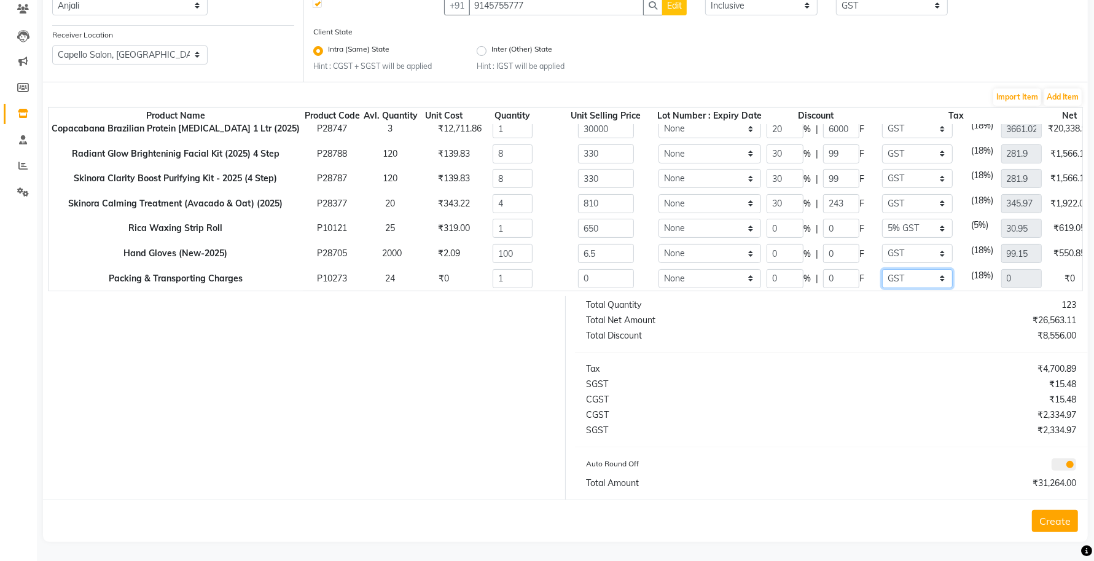
click at [895, 269] on select "None GST 5% IGST (18%) IGST (5%) IGST (12%) 12% GST 5% GST GST" at bounding box center [917, 278] width 71 height 19
click at [882, 269] on select "None GST 5% IGST (18%) IGST (5%) IGST (12%) 12% GST 5% GST GST" at bounding box center [917, 278] width 71 height 19
drag, startPoint x: 591, startPoint y: 268, endPoint x: 501, endPoint y: 278, distance: 90.3
click at [501, 278] on div "Product Name Product Code Avl. Quantity Unit Cost Quantity Unit Selling Price L…" at bounding box center [565, 199] width 1035 height 184
click at [465, 364] on div at bounding box center [300, 397] width 532 height 203
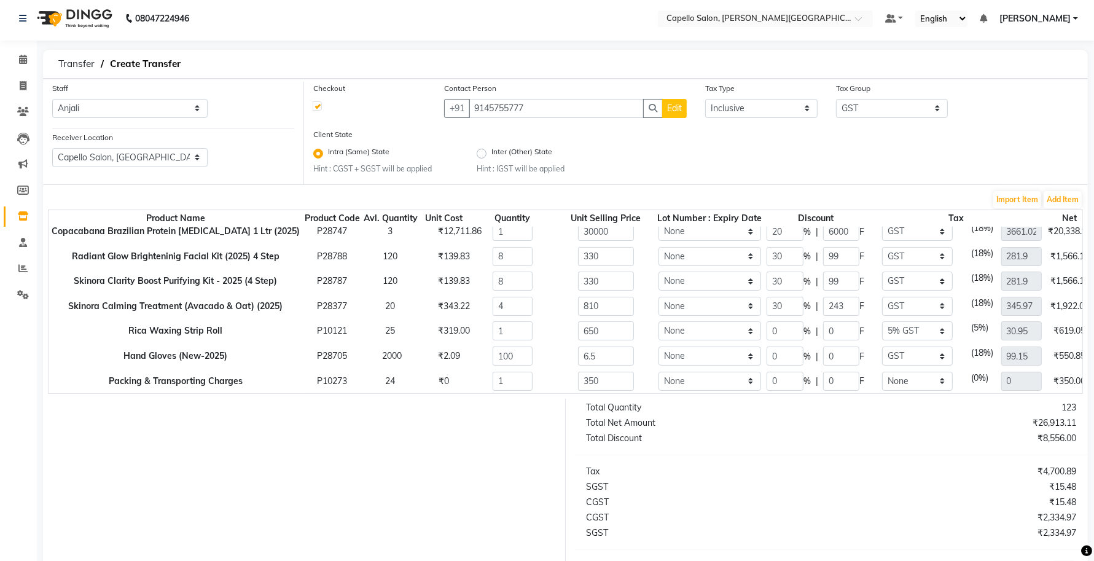
scroll to position [0, 0]
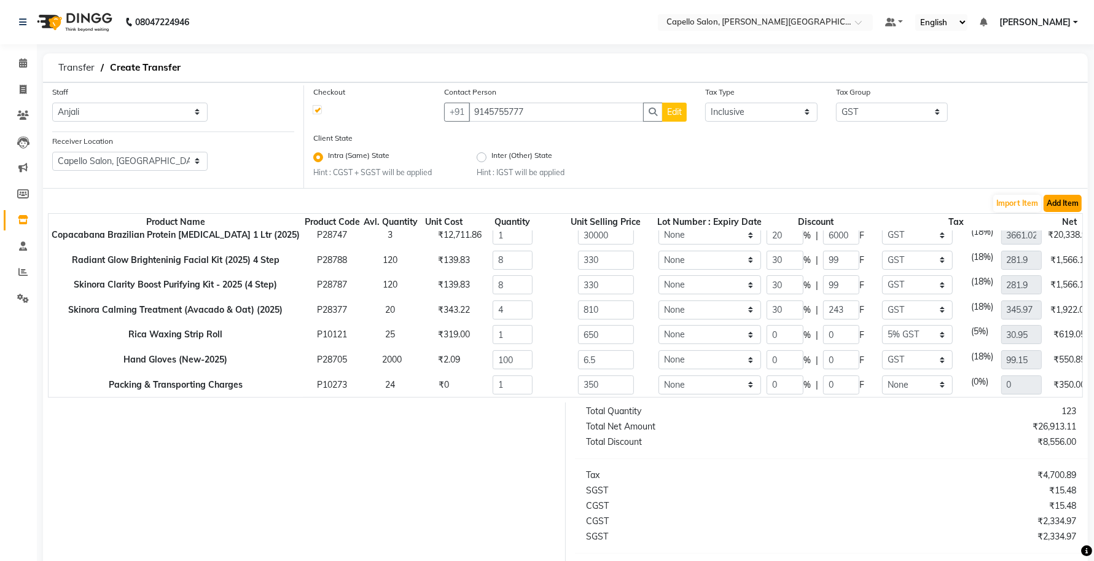
click at [1061, 207] on button "Add Item" at bounding box center [1062, 203] width 38 height 17
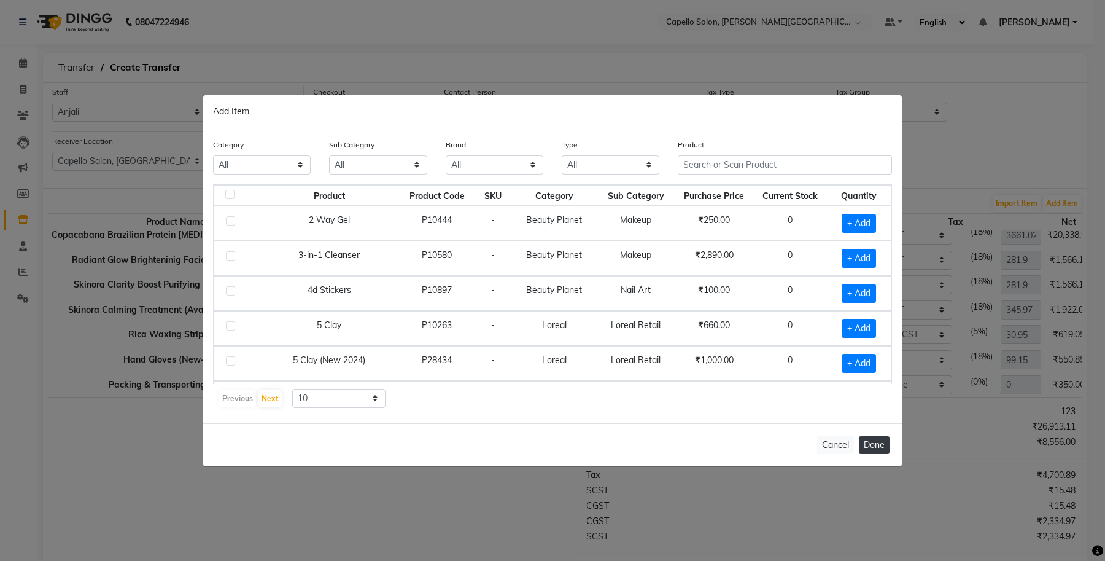
click at [872, 450] on button "Done" at bounding box center [874, 445] width 31 height 18
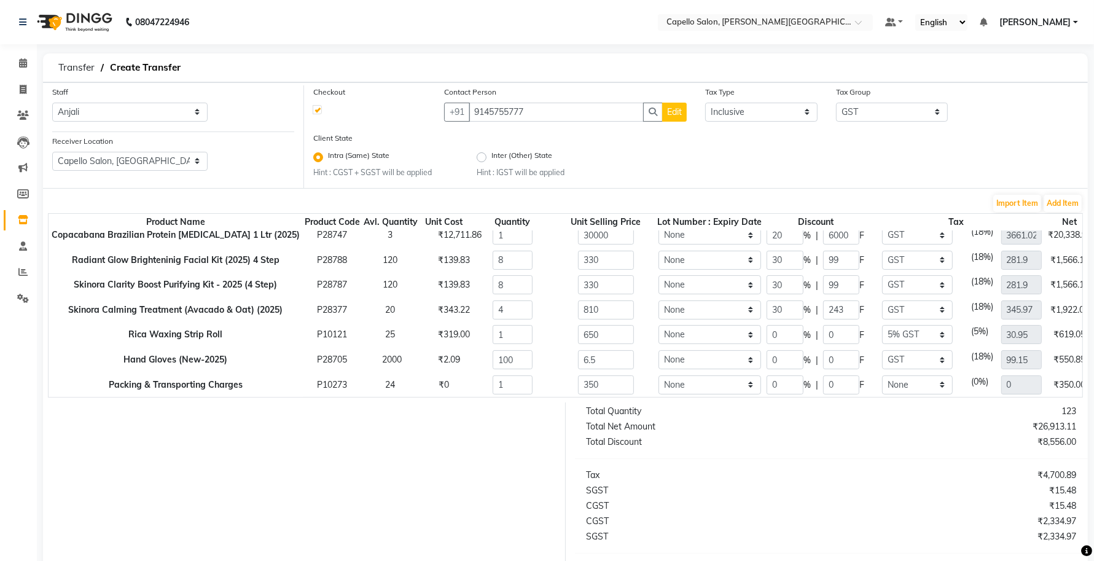
click at [674, 121] on button "Edit" at bounding box center [674, 112] width 25 height 19
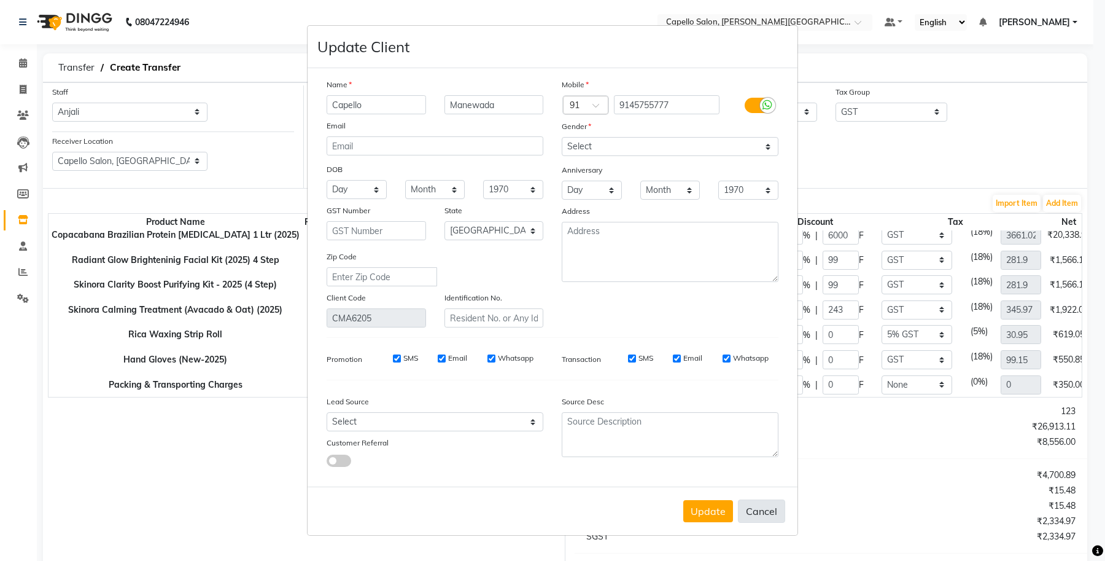
click at [761, 507] on button "Cancel" at bounding box center [761, 510] width 47 height 23
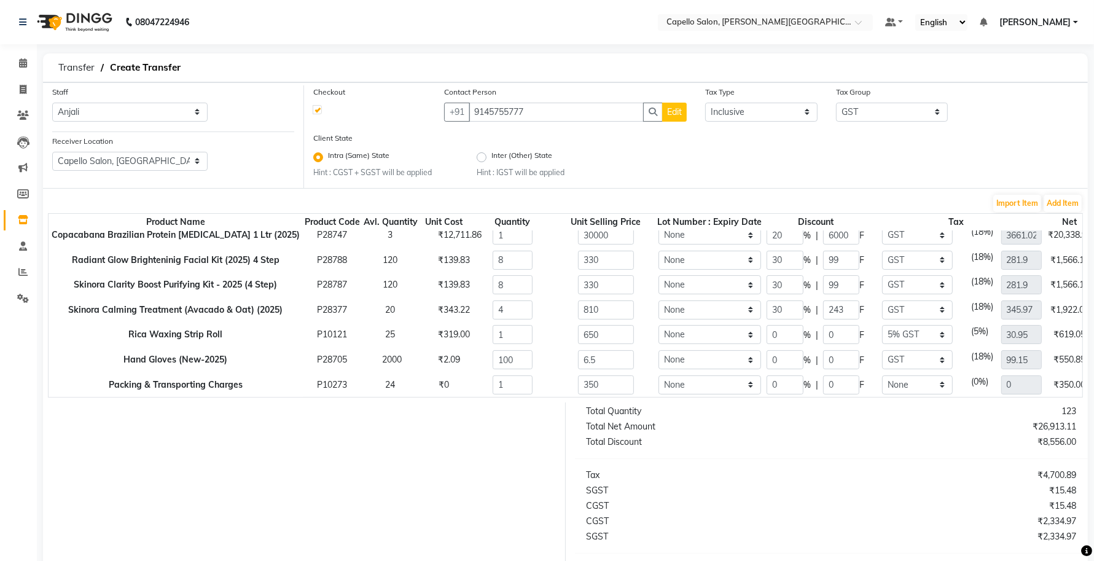
click at [671, 118] on button "Edit" at bounding box center [674, 112] width 25 height 19
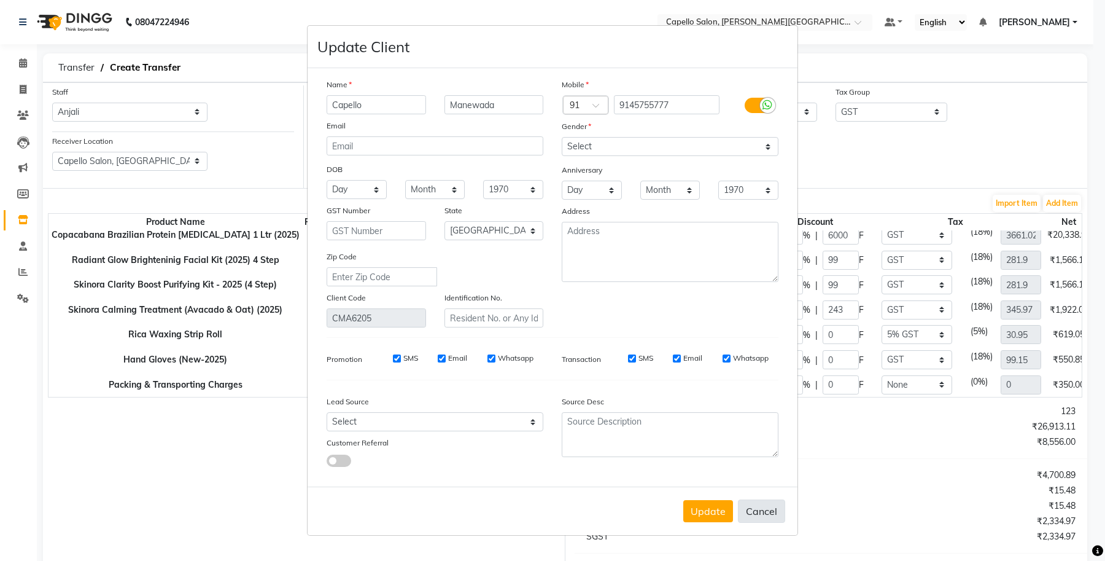
click at [764, 508] on button "Cancel" at bounding box center [761, 510] width 47 height 23
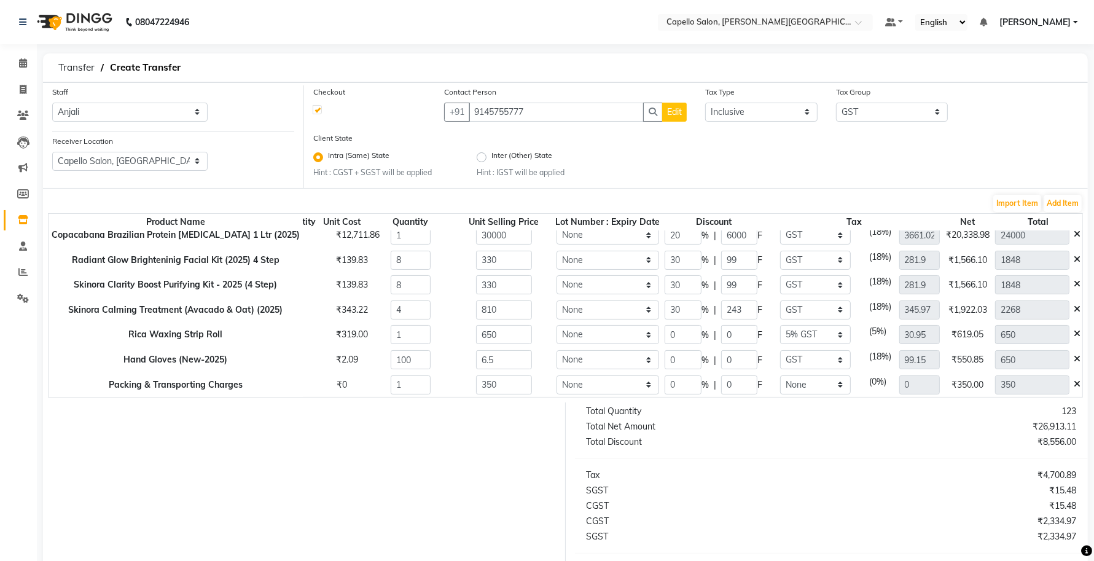
scroll to position [106, 0]
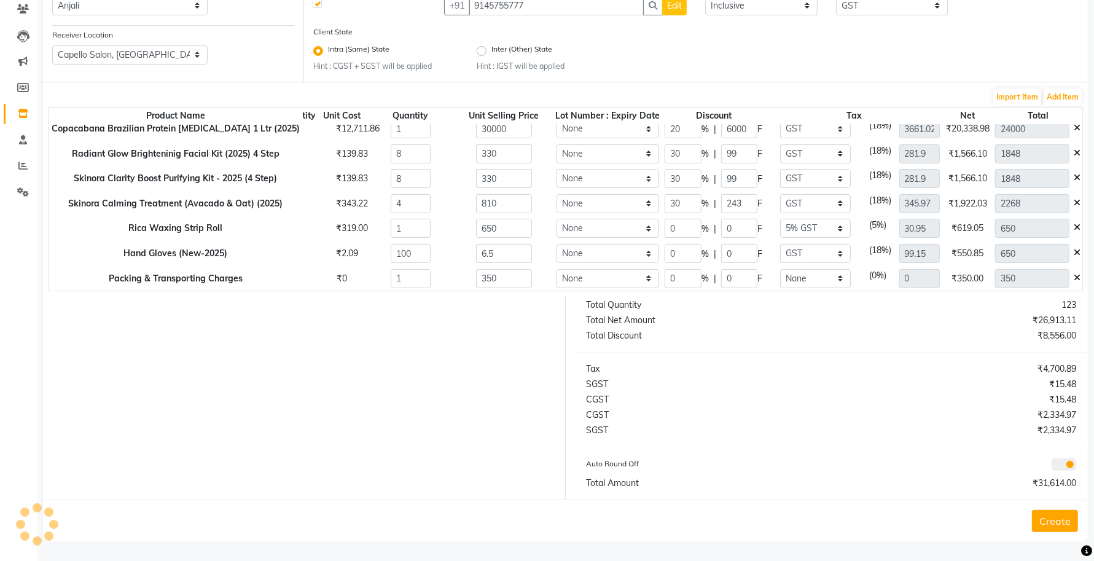
click at [1052, 519] on button "Create" at bounding box center [1055, 521] width 46 height 22
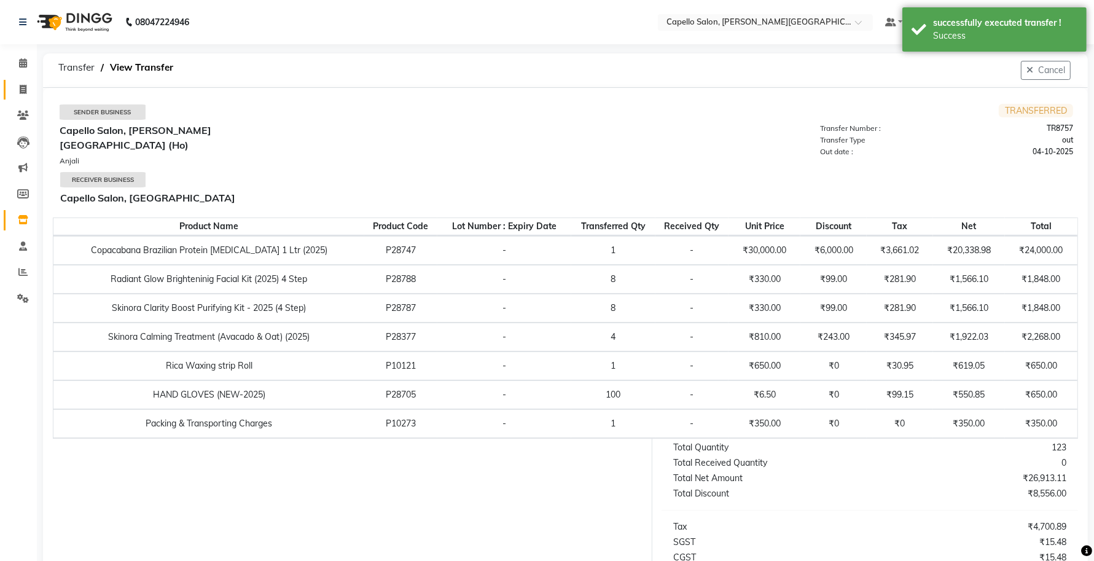
click at [8, 87] on link "Invoice" at bounding box center [18, 90] width 29 height 20
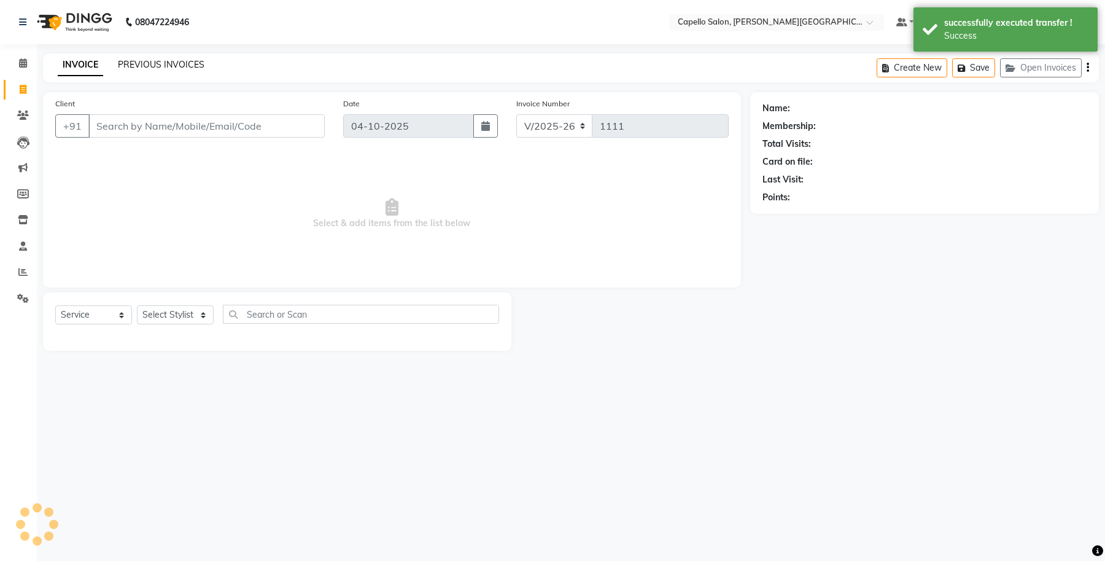
click at [166, 61] on link "PREVIOUS INVOICES" at bounding box center [161, 64] width 87 height 11
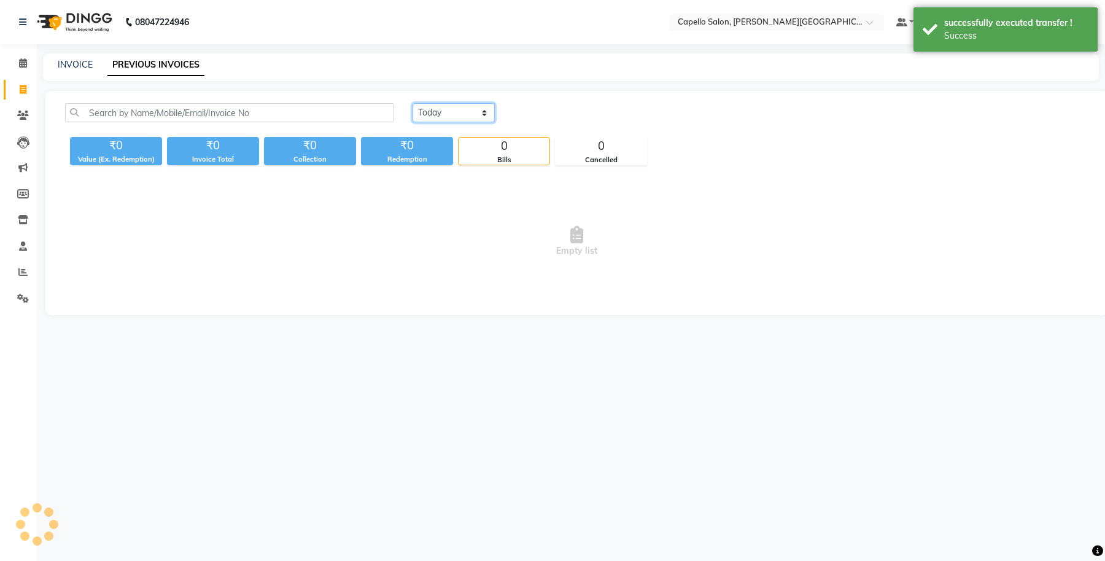
click at [474, 118] on select "Today Yesterday Custom Range" at bounding box center [454, 112] width 82 height 19
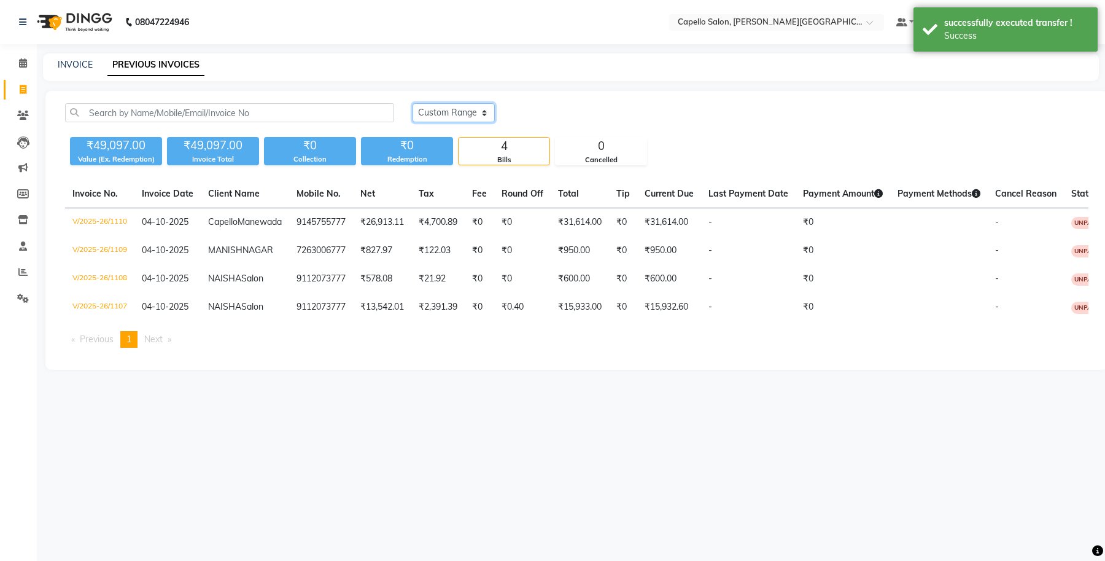
click at [413, 103] on select "Today Yesterday Custom Range" at bounding box center [454, 112] width 82 height 19
click at [576, 111] on input "04-10-2025" at bounding box center [554, 112] width 86 height 17
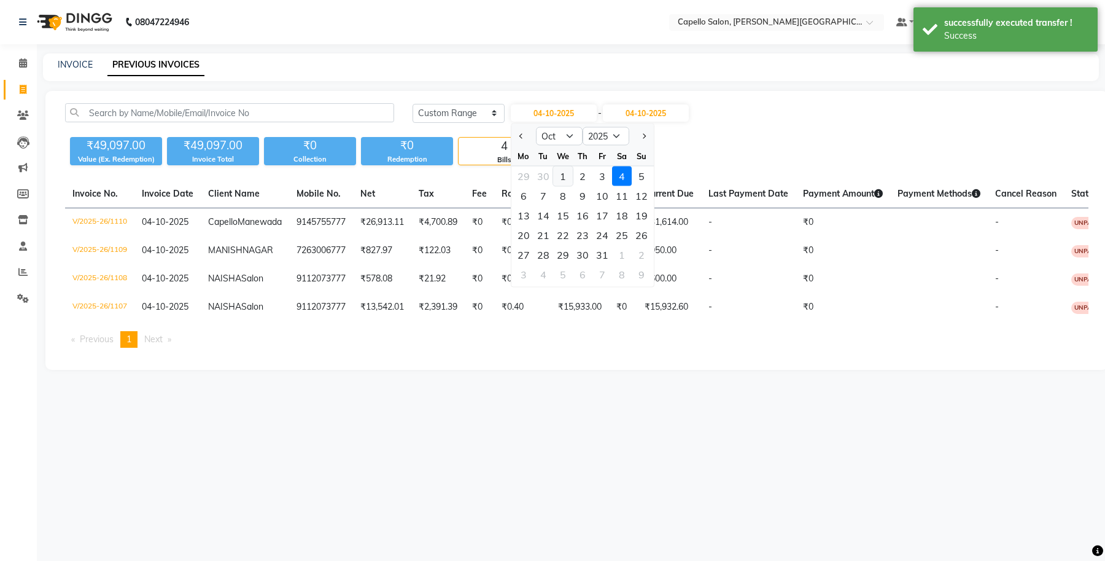
click at [562, 177] on div "1" at bounding box center [563, 176] width 20 height 20
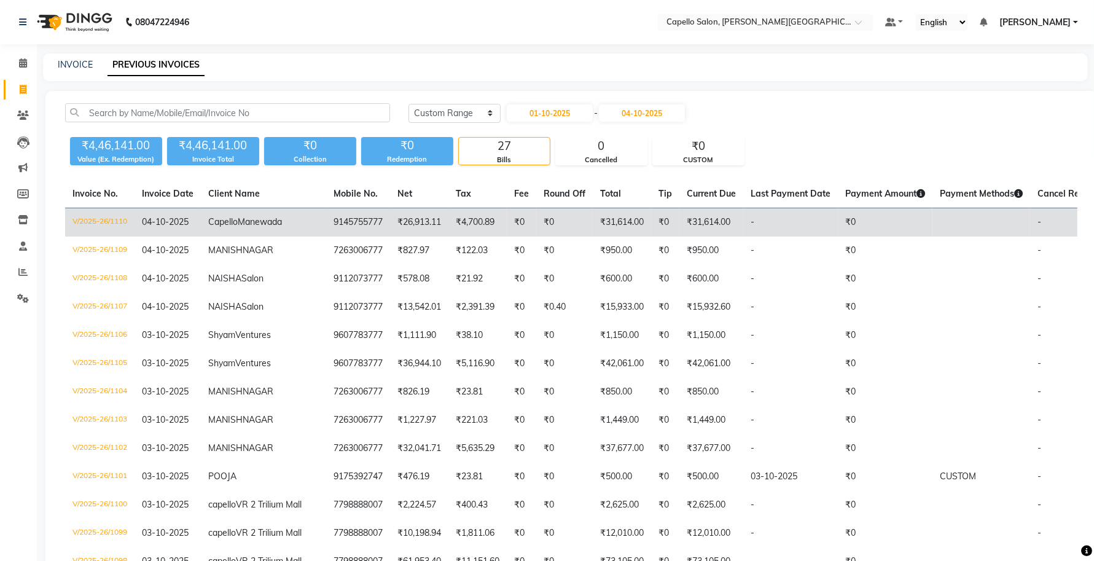
click at [99, 222] on td "V/2025-26/1110" at bounding box center [99, 222] width 69 height 29
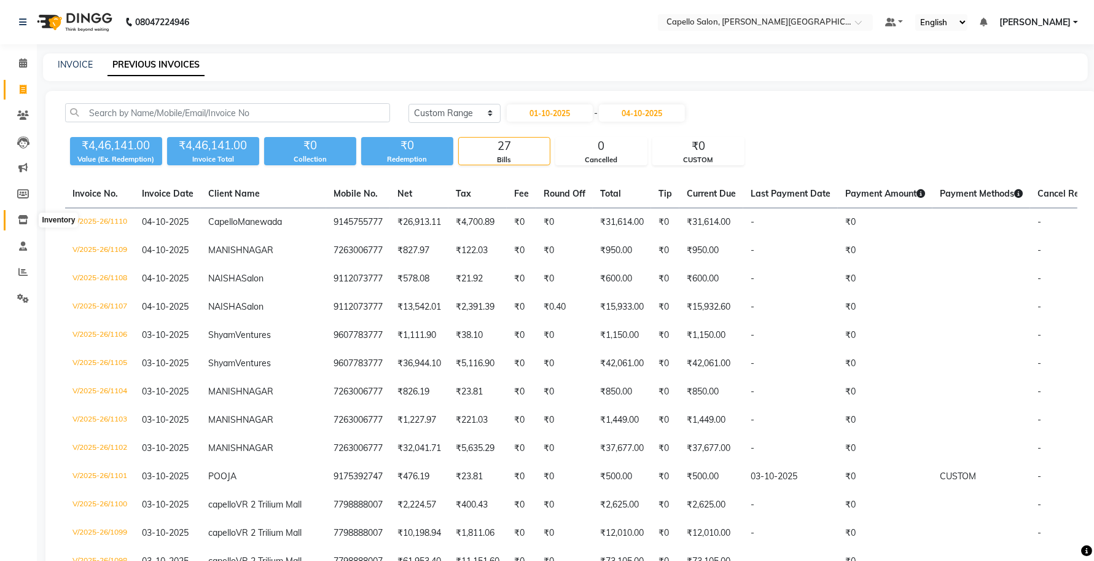
click at [14, 222] on span at bounding box center [22, 220] width 21 height 14
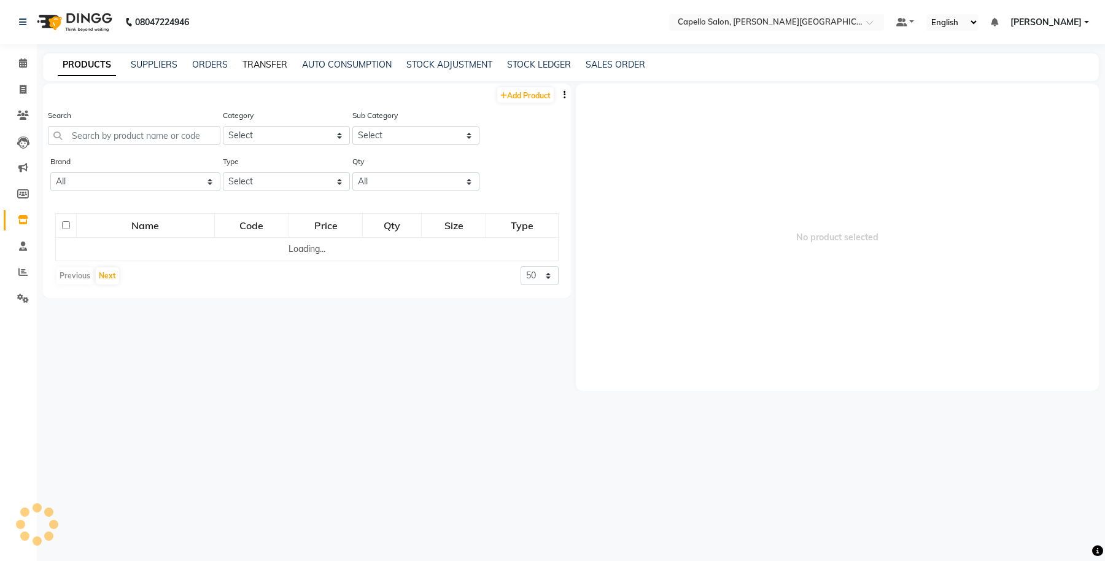
click at [258, 64] on link "TRANSFER" at bounding box center [265, 64] width 45 height 11
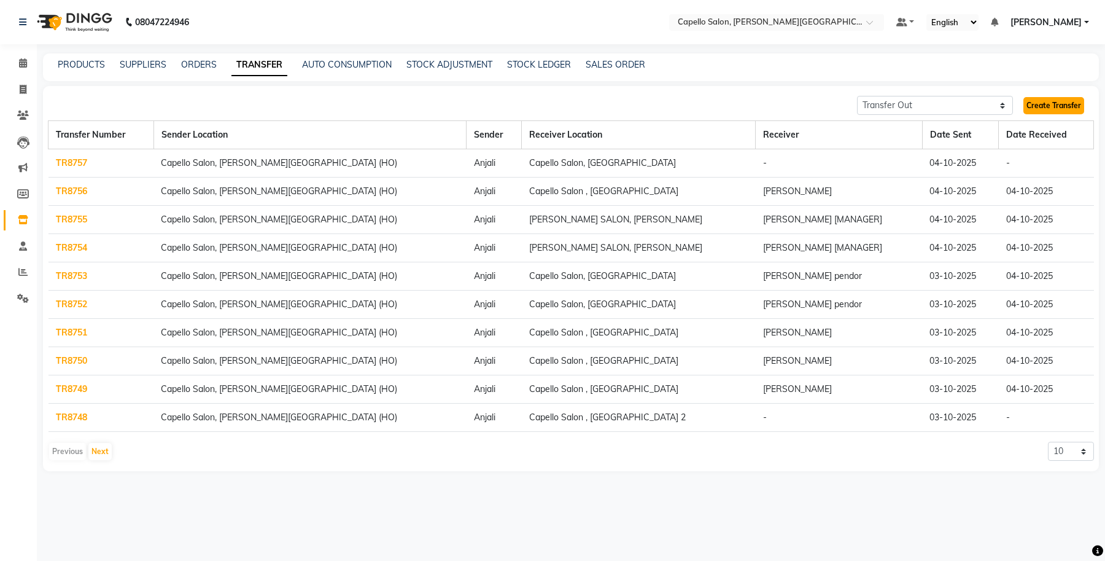
click at [1038, 107] on link "Create Transfer" at bounding box center [1054, 105] width 61 height 17
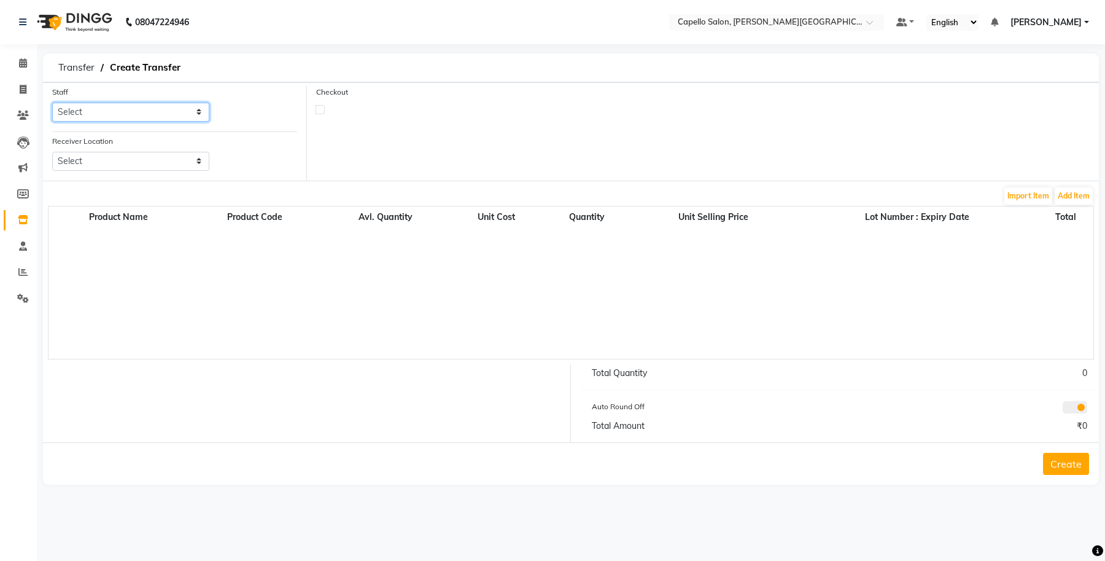
click at [109, 117] on select "Select Accounts Achal Kaithwas Aishwariya Anjali Anjali Walde Ankita Naitam Cap…" at bounding box center [130, 112] width 157 height 19
click at [52, 103] on select "Select Accounts Achal Kaithwas Aishwariya Anjali Anjali Walde Ankita Naitam Cap…" at bounding box center [130, 112] width 157 height 19
click at [127, 164] on select "Select Capello Salon, Betul Naisha Salon, Zingabai Takli Capello Salon, Uslapur…" at bounding box center [130, 161] width 157 height 19
click at [52, 152] on select "Select Capello Salon, Betul Naisha Salon, Zingabai Takli Capello Salon, Uslapur…" at bounding box center [130, 161] width 157 height 19
click at [319, 106] on label at bounding box center [320, 109] width 9 height 9
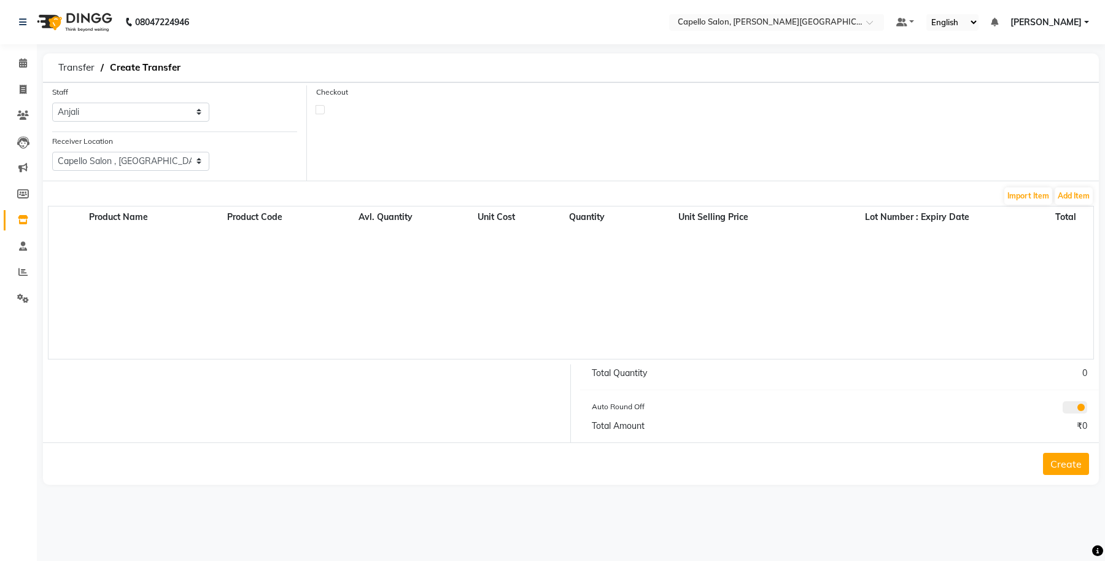
click at [319, 106] on input "checkbox" at bounding box center [320, 109] width 8 height 8
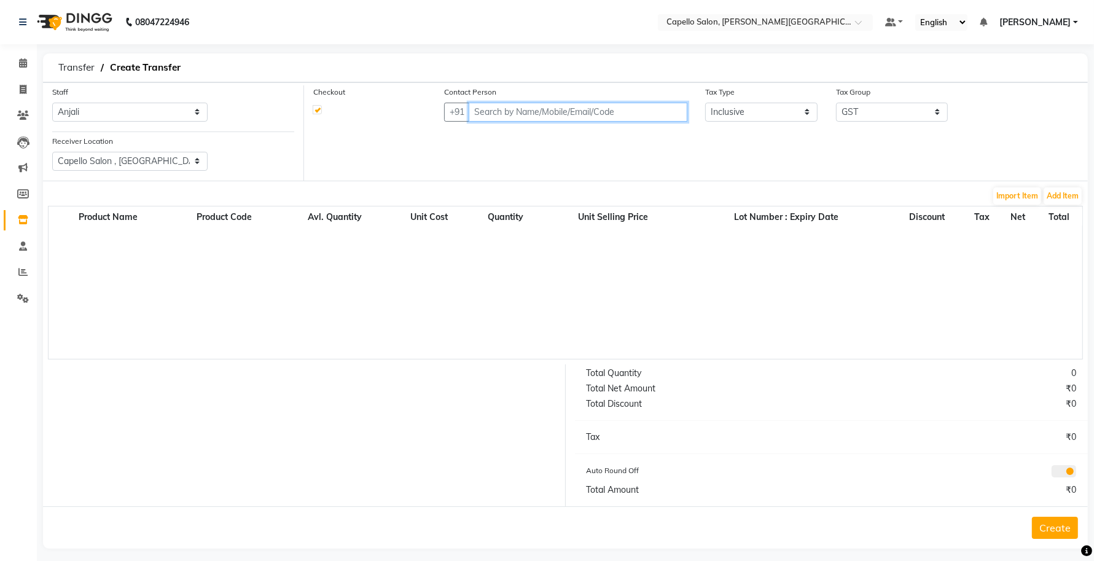
click at [538, 112] on input "text" at bounding box center [577, 112] width 219 height 19
click at [516, 114] on input "text" at bounding box center [577, 112] width 219 height 19
paste input "7263006777"
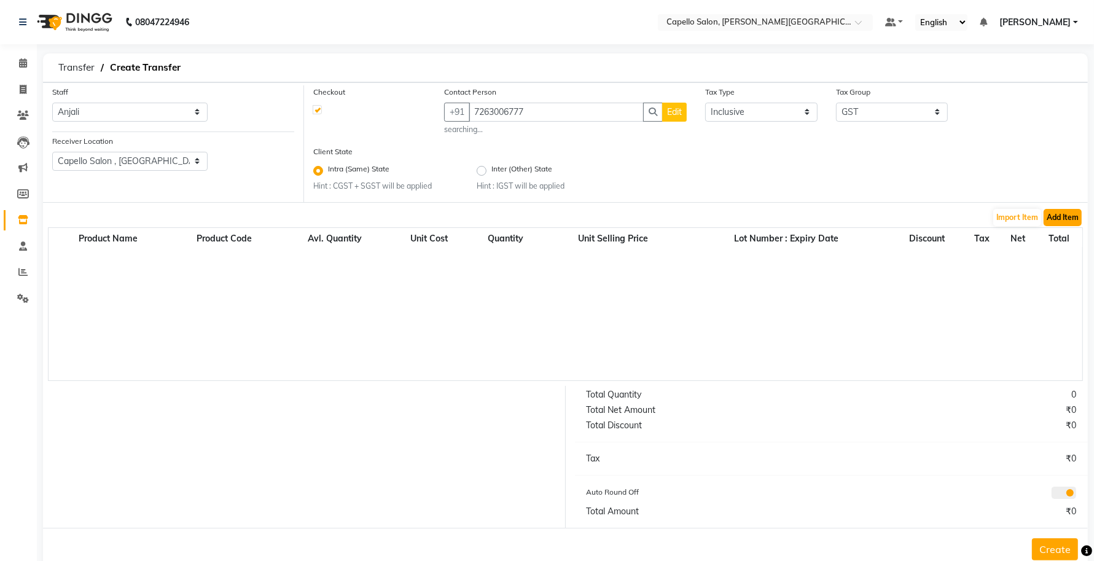
click at [1056, 222] on button "Add Item" at bounding box center [1062, 217] width 38 height 17
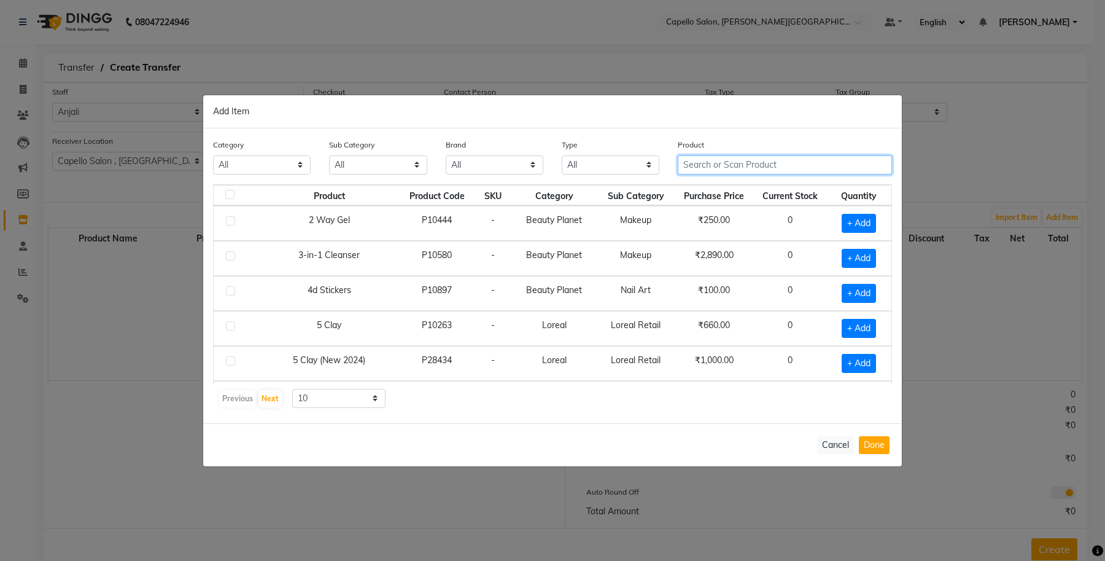
click at [710, 173] on input "text" at bounding box center [785, 164] width 214 height 19
click at [717, 169] on input "text" at bounding box center [785, 164] width 214 height 19
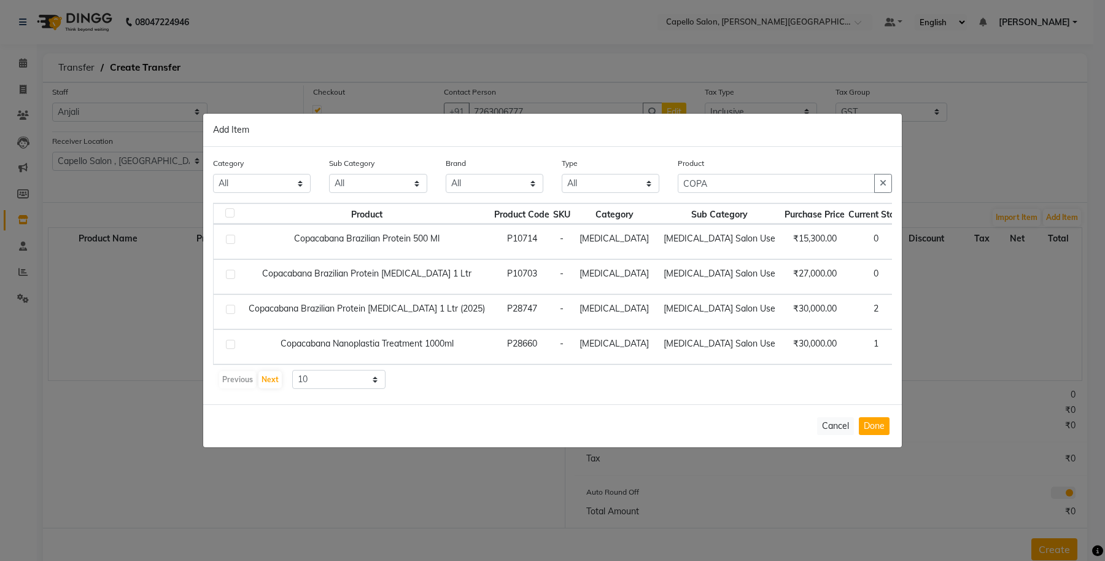
click at [680, 297] on td "Botox Salon Use" at bounding box center [719, 311] width 126 height 35
click at [906, 324] on td "+ Add" at bounding box center [930, 311] width 49 height 35
click at [913, 314] on span "+ Add" at bounding box center [930, 311] width 34 height 19
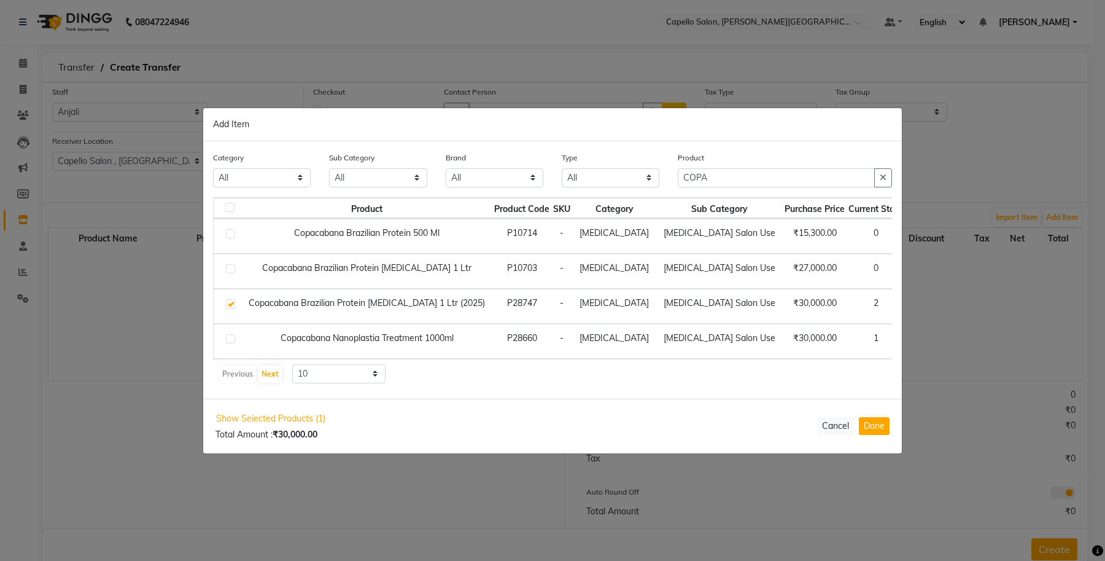
click at [915, 349] on span "+ Add" at bounding box center [932, 341] width 34 height 19
drag, startPoint x: 694, startPoint y: 185, endPoint x: 640, endPoint y: 188, distance: 54.1
click at [640, 188] on div "Category All Keramelon Skin Makeup Personal Care Appliances Beard Beauty Planet…" at bounding box center [553, 175] width 698 height 46
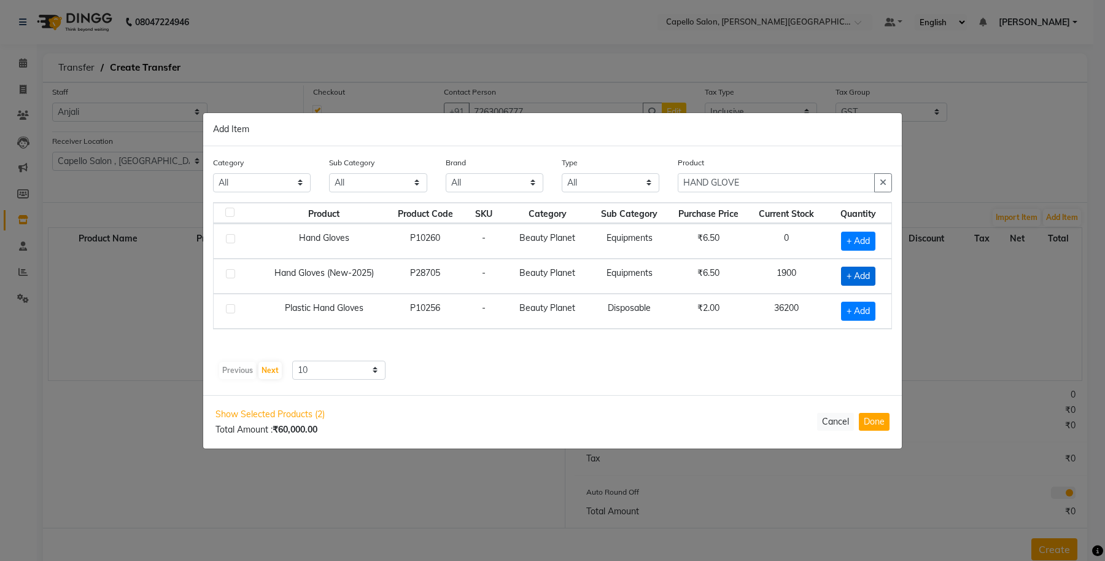
click at [849, 272] on span "+ Add" at bounding box center [858, 275] width 34 height 19
click at [860, 272] on input "1" at bounding box center [853, 275] width 23 height 19
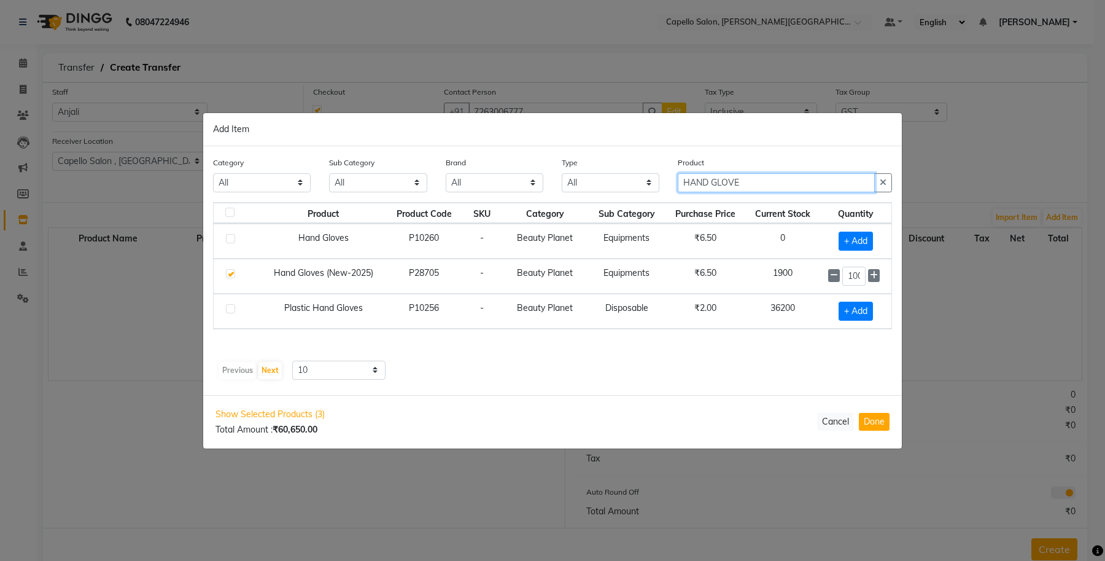
drag, startPoint x: 744, startPoint y: 182, endPoint x: 545, endPoint y: 172, distance: 199.2
click at [545, 172] on div "Category All Keramelon Skin Makeup Personal Care Appliances Beard Beauty Planet…" at bounding box center [553, 179] width 698 height 46
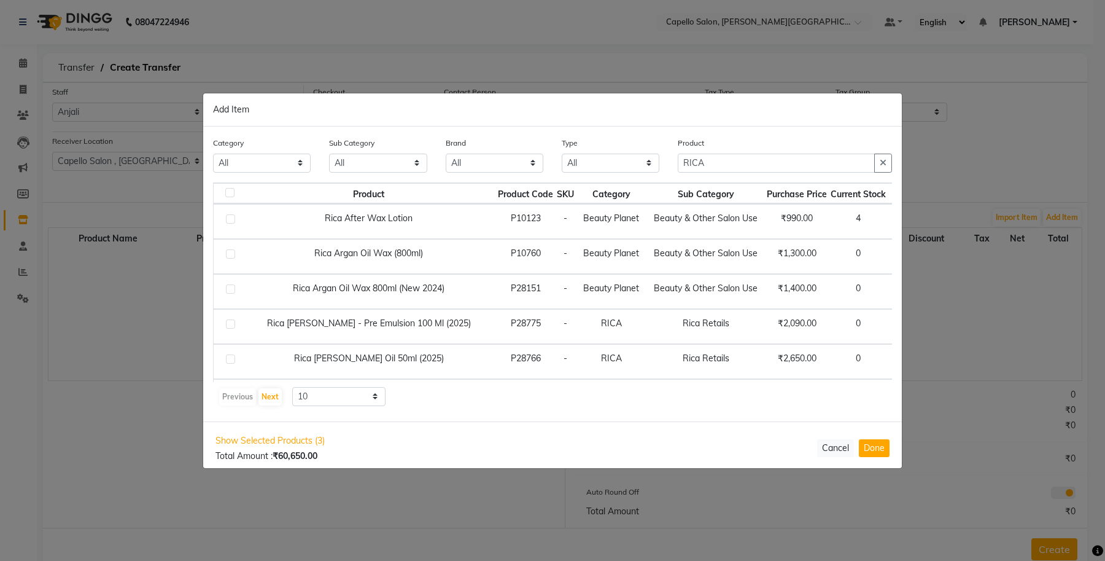
click at [555, 266] on td "-" at bounding box center [565, 256] width 21 height 35
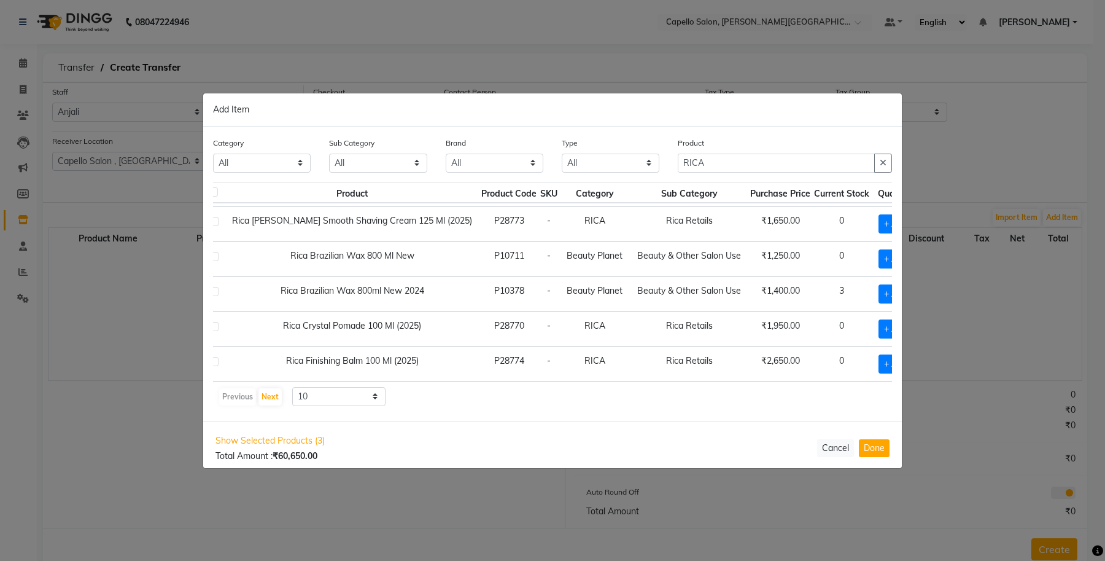
scroll to position [189, 17]
click at [344, 403] on select "10 50 100" at bounding box center [338, 396] width 93 height 19
click at [292, 387] on select "10 50 100" at bounding box center [338, 396] width 93 height 19
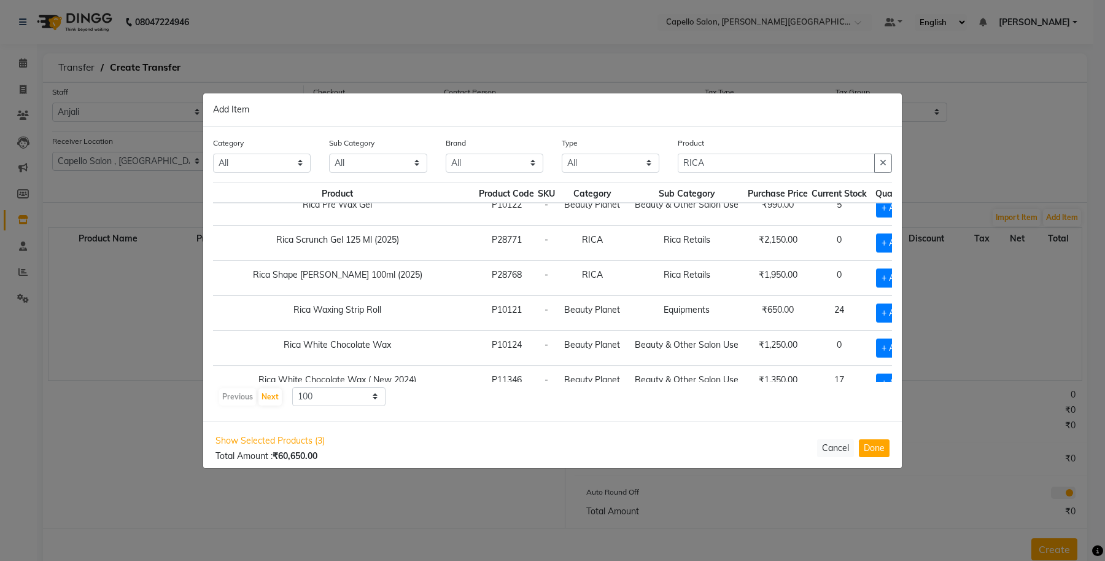
scroll to position [573, 44]
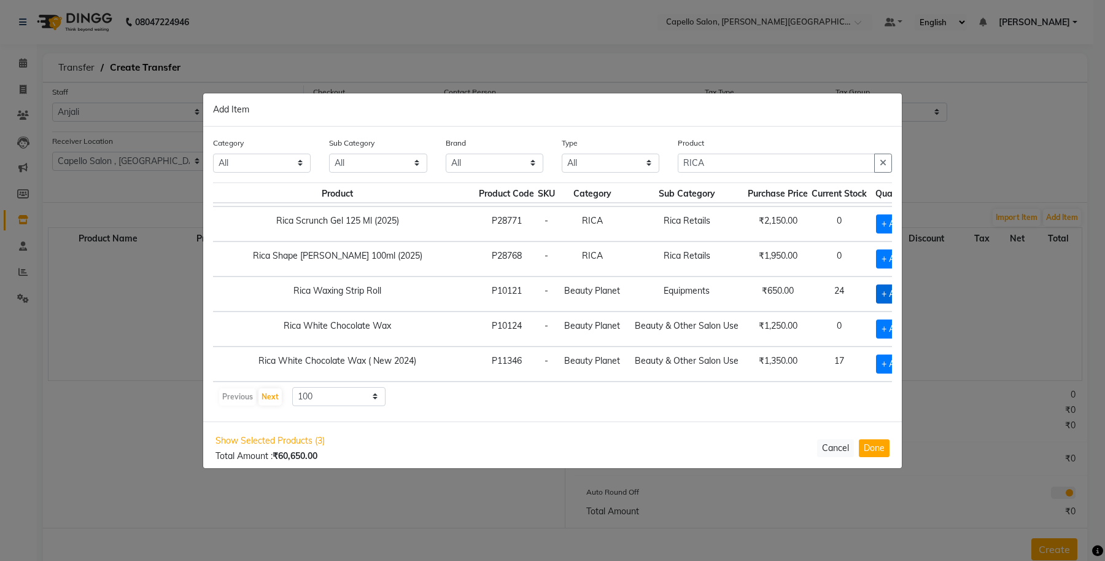
click at [876, 287] on span "+ Add" at bounding box center [893, 293] width 34 height 19
drag, startPoint x: 671, startPoint y: 165, endPoint x: 622, endPoint y: 165, distance: 49.1
click at [622, 165] on div "Category All Keramelon Skin Makeup Personal Care Appliances Beard Beauty Planet…" at bounding box center [553, 159] width 698 height 46
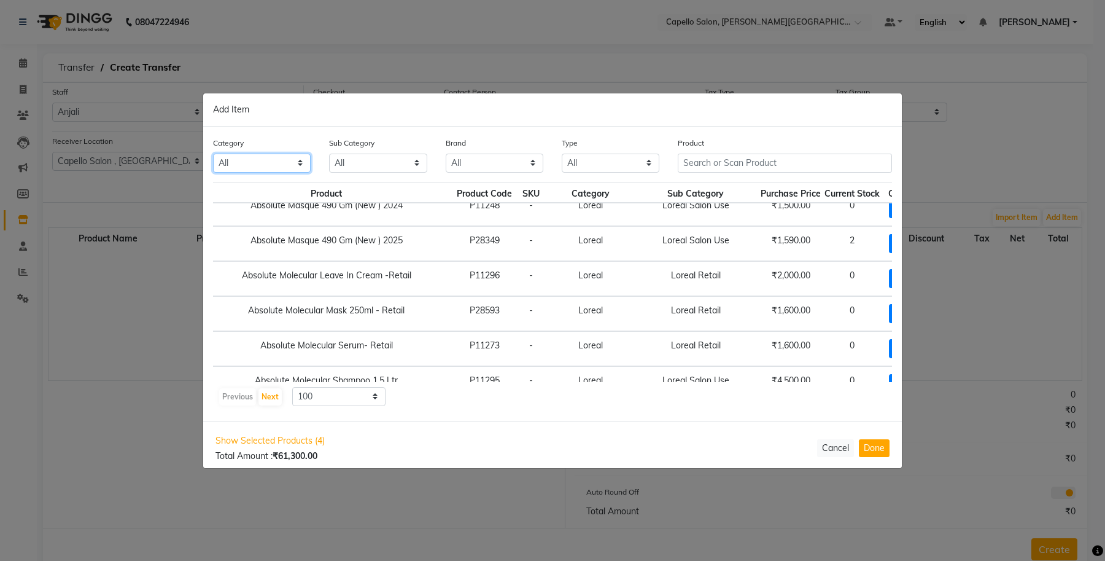
click at [270, 157] on select "All Keramelon Skin Makeup Personal Care Appliances Beard Beauty Planet Botox Ca…" at bounding box center [262, 163] width 98 height 19
click at [213, 154] on select "All Keramelon Skin Makeup Personal Care Appliances Beard Beauty Planet Botox Ca…" at bounding box center [262, 163] width 98 height 19
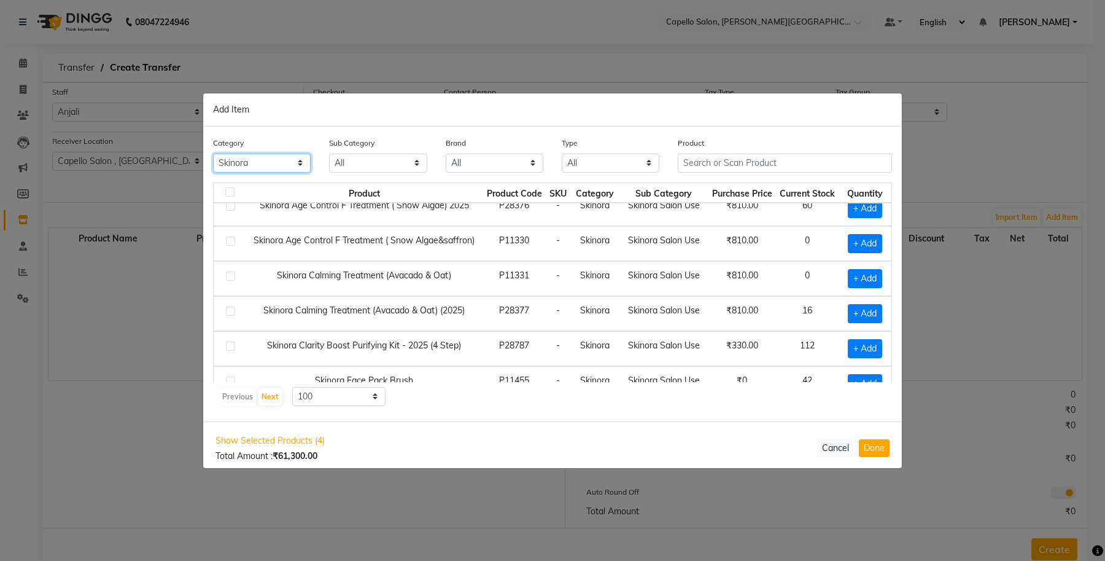
scroll to position [573, 0]
click at [394, 158] on select "All Skinora Retail Skinora Salon Use" at bounding box center [378, 163] width 98 height 19
click at [329, 154] on select "All Skinora Retail Skinora Salon Use" at bounding box center [378, 163] width 98 height 19
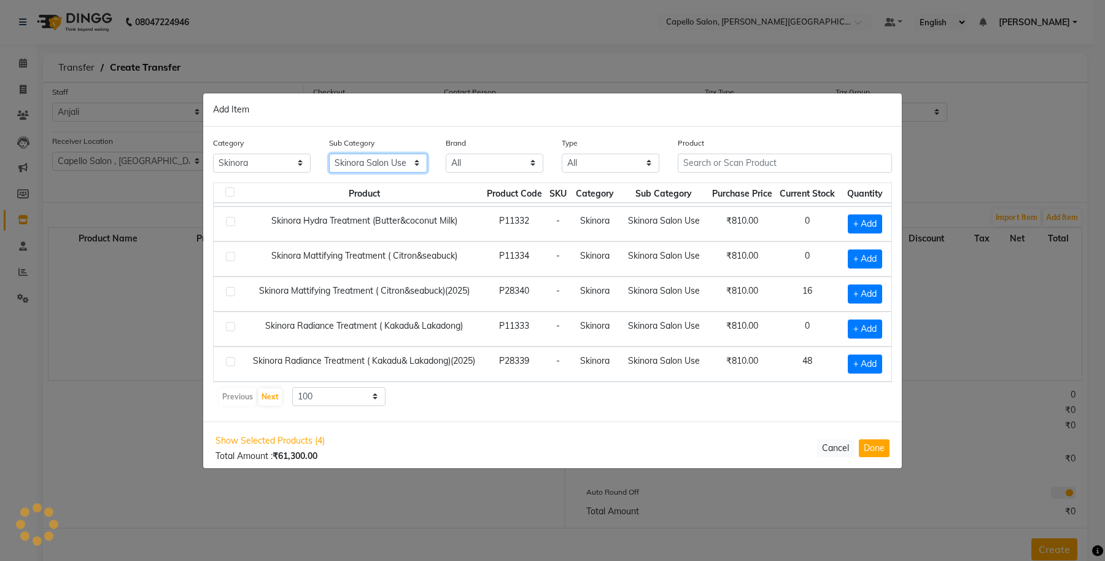
scroll to position [392, 0]
click at [340, 398] on select "10 50 100" at bounding box center [338, 396] width 93 height 19
click at [292, 387] on select "10 50 100" at bounding box center [338, 396] width 93 height 19
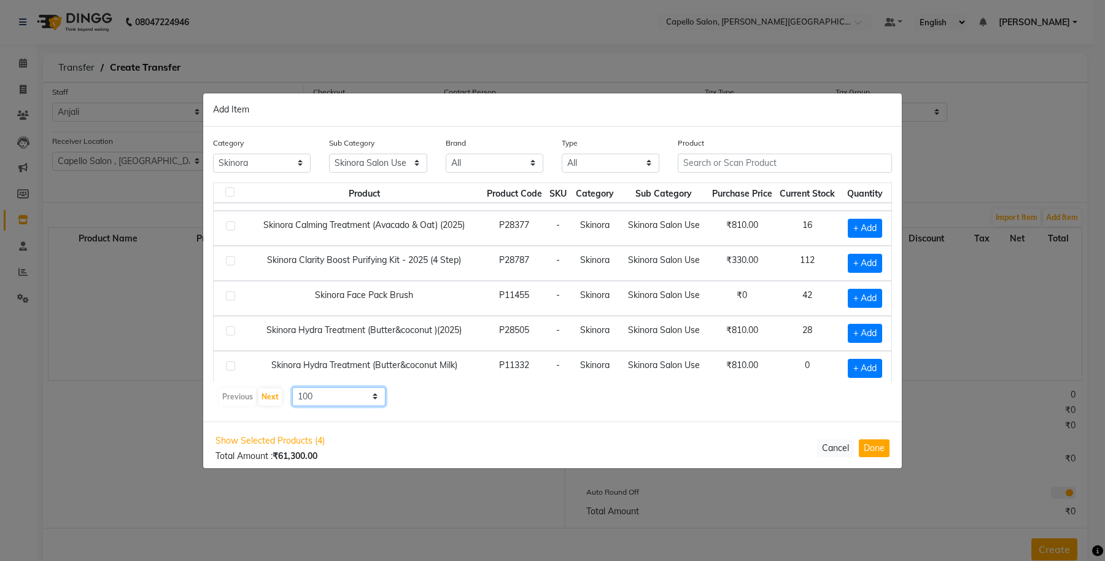
scroll to position [161, 0]
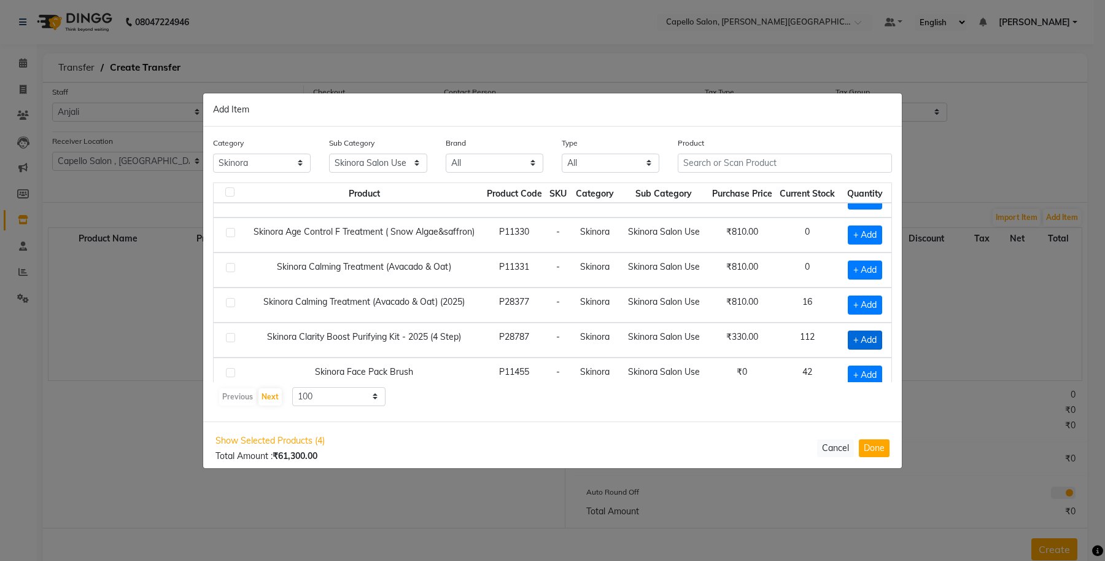
click at [849, 348] on span "+ Add" at bounding box center [865, 339] width 34 height 19
click at [854, 342] on input "1" at bounding box center [863, 339] width 18 height 19
drag, startPoint x: 857, startPoint y: 341, endPoint x: 828, endPoint y: 347, distance: 29.4
click at [834, 347] on td "1" at bounding box center [862, 339] width 57 height 35
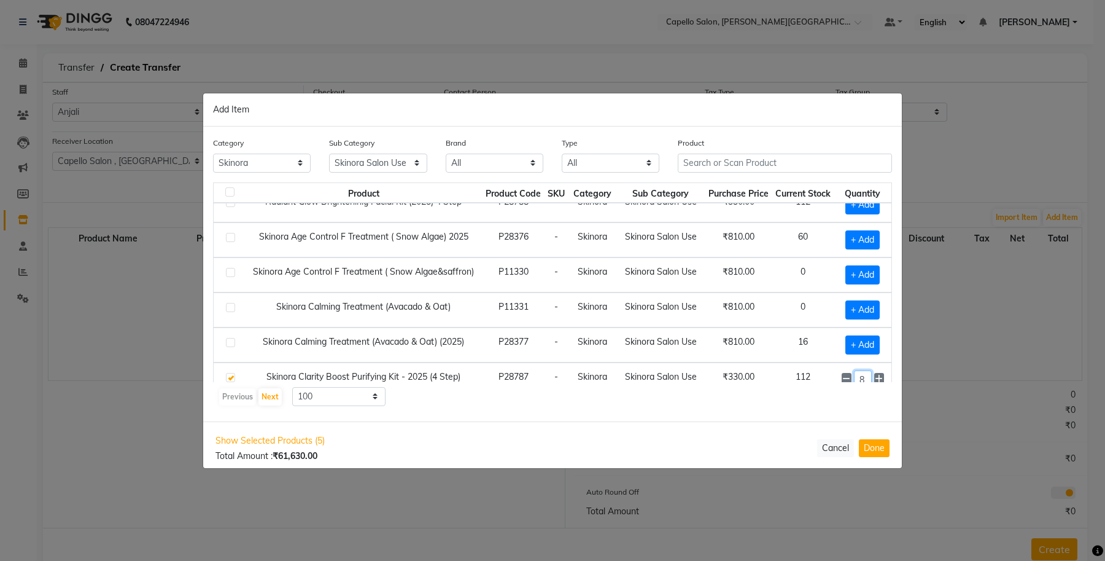
scroll to position [84, 0]
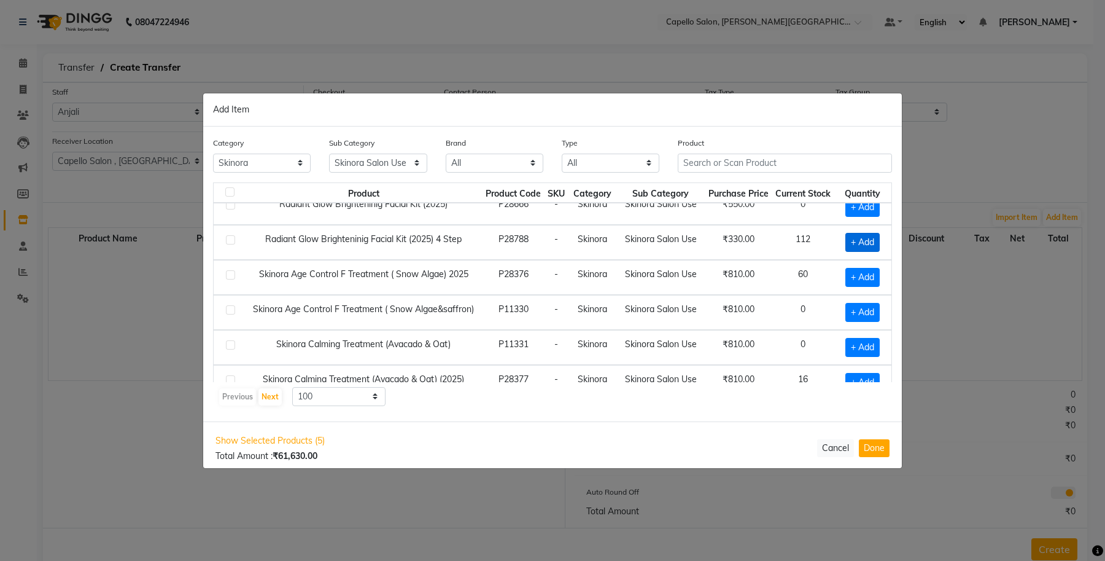
click at [845, 234] on span "+ Add" at bounding box center [862, 242] width 34 height 19
drag, startPoint x: 858, startPoint y: 241, endPoint x: 835, endPoint y: 243, distance: 23.5
click at [842, 243] on div "1" at bounding box center [863, 242] width 42 height 19
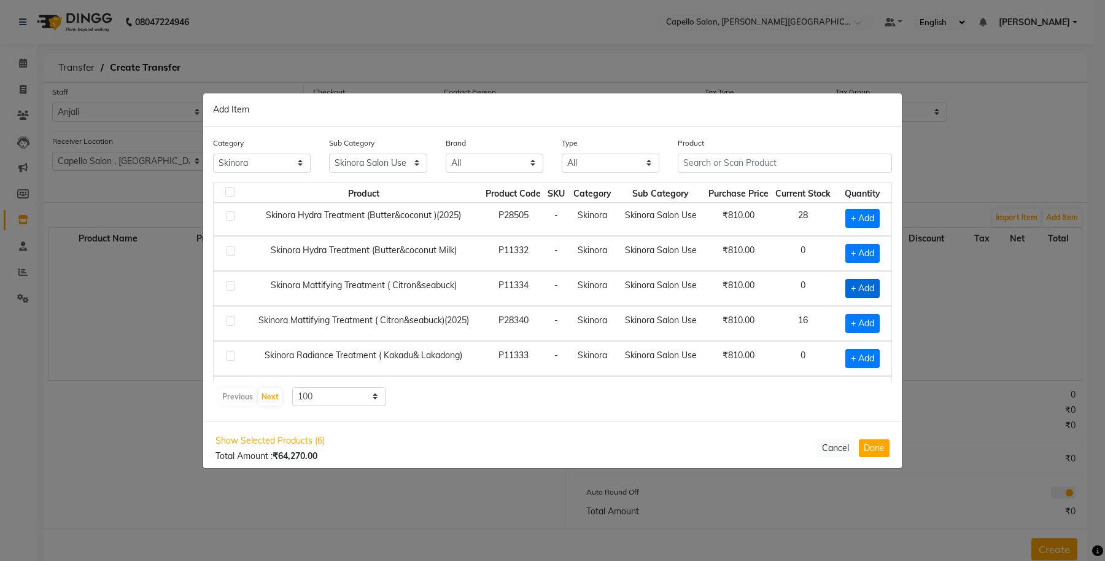
scroll to position [391, 0]
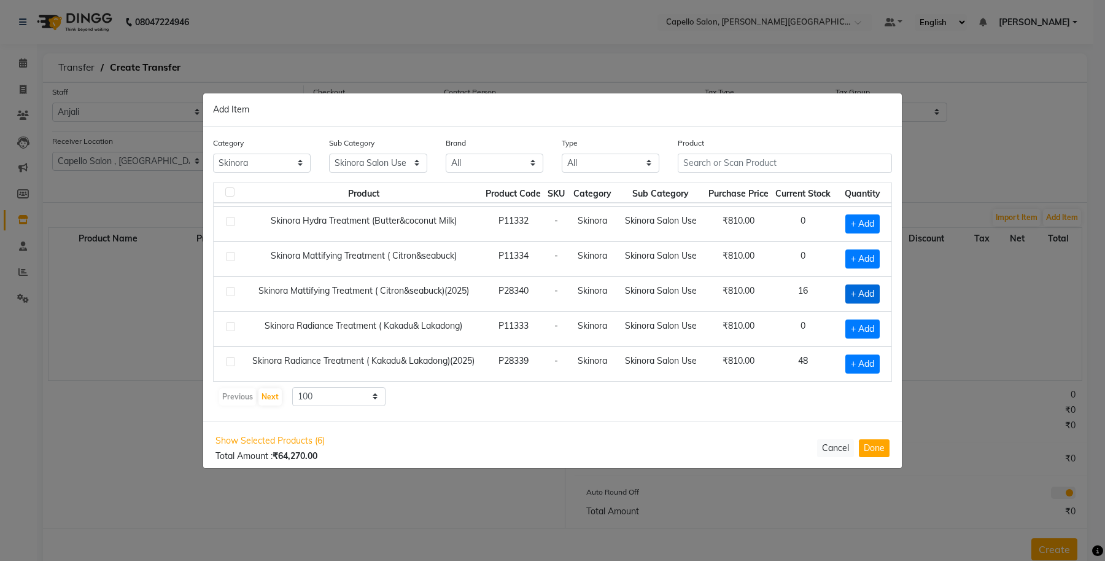
click at [847, 289] on span "+ Add" at bounding box center [862, 293] width 34 height 19
click at [875, 289] on icon at bounding box center [879, 293] width 8 height 9
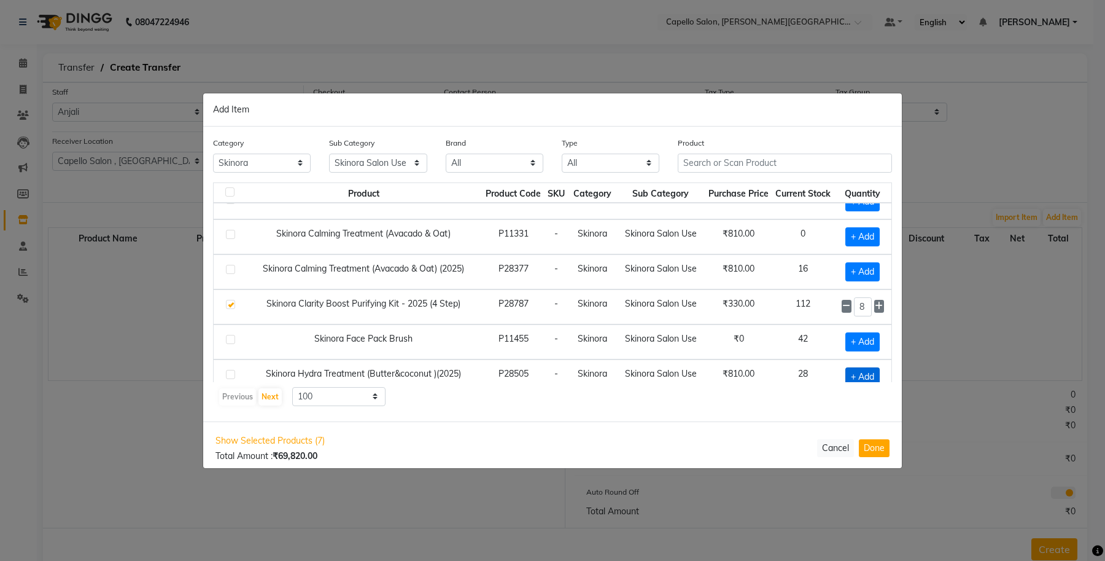
scroll to position [160, 0]
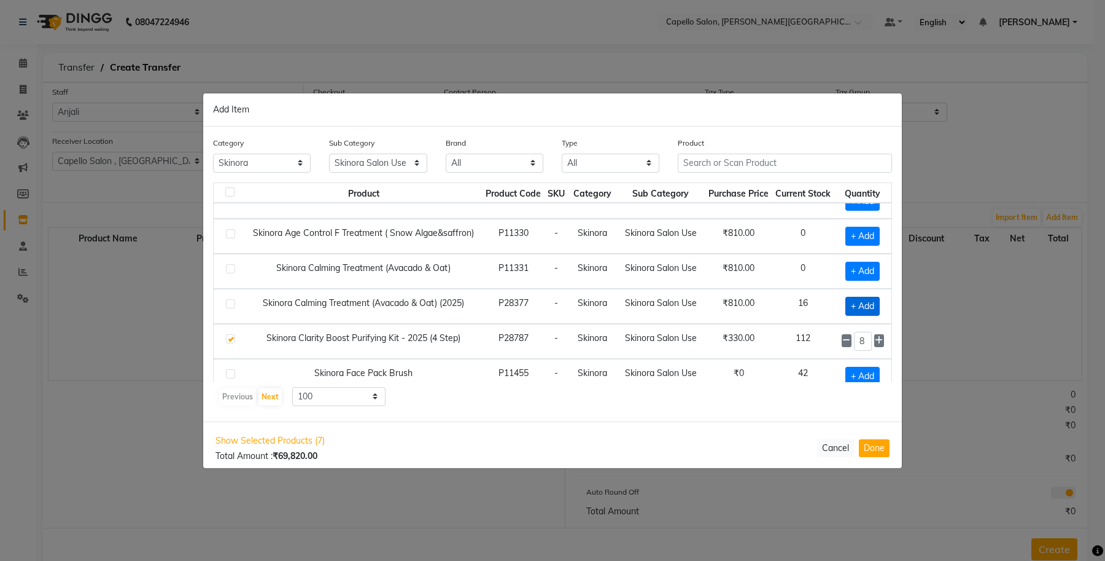
click at [857, 310] on span "+ Add" at bounding box center [862, 306] width 34 height 19
click at [875, 308] on icon at bounding box center [879, 305] width 8 height 9
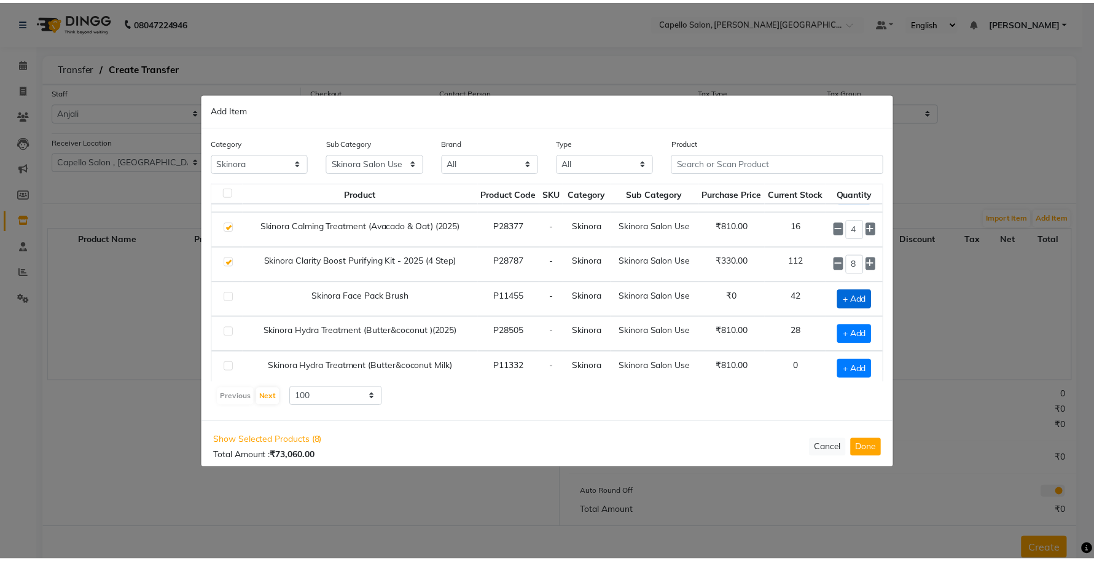
scroll to position [391, 0]
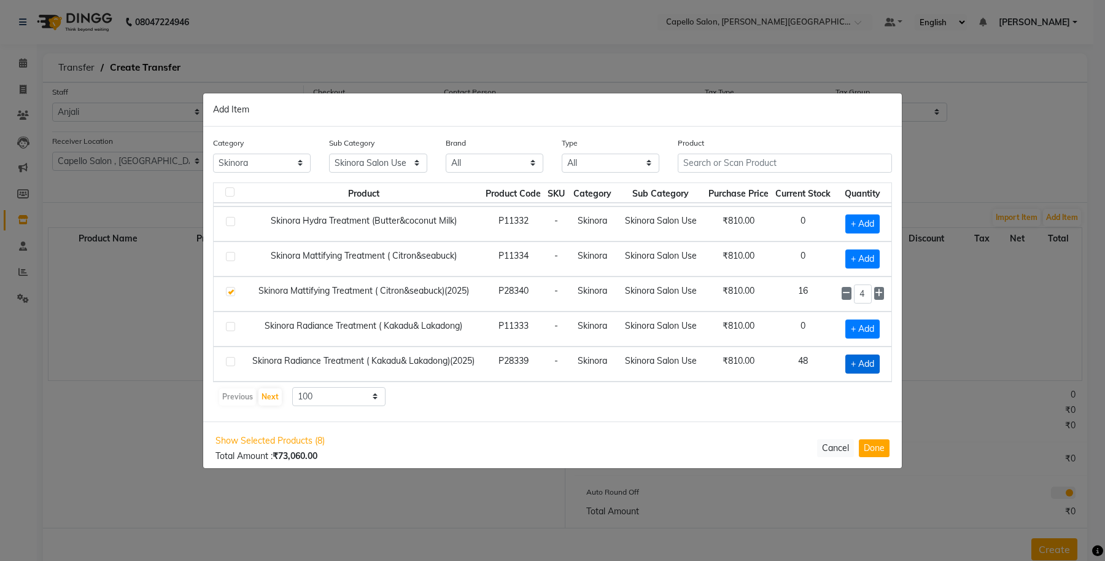
click at [855, 358] on span "+ Add" at bounding box center [862, 363] width 34 height 19
click at [875, 363] on icon at bounding box center [879, 363] width 8 height 9
click at [875, 446] on button "Done" at bounding box center [874, 448] width 31 height 18
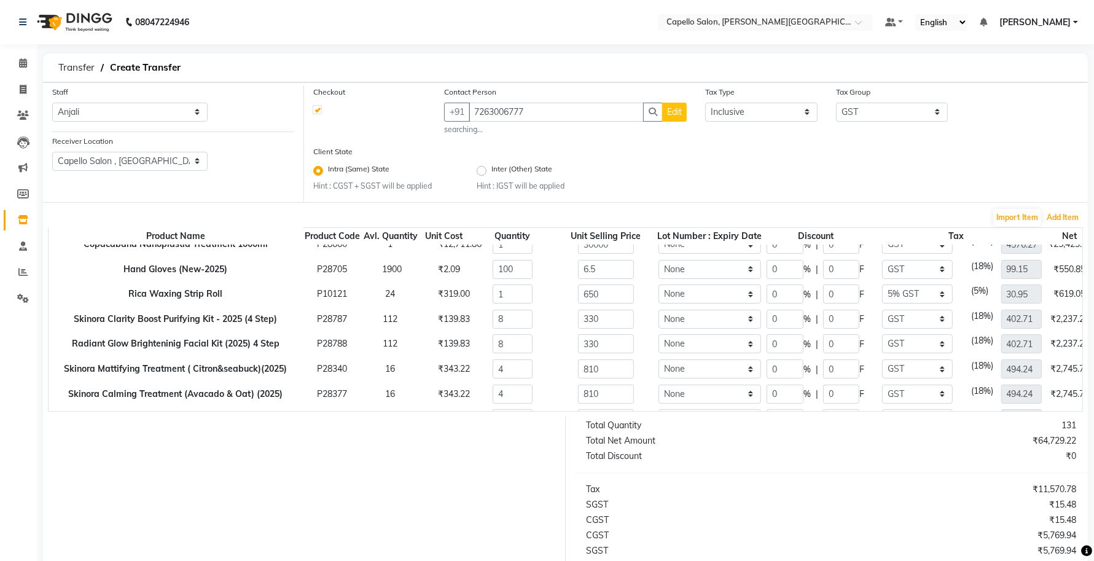
scroll to position [72, 0]
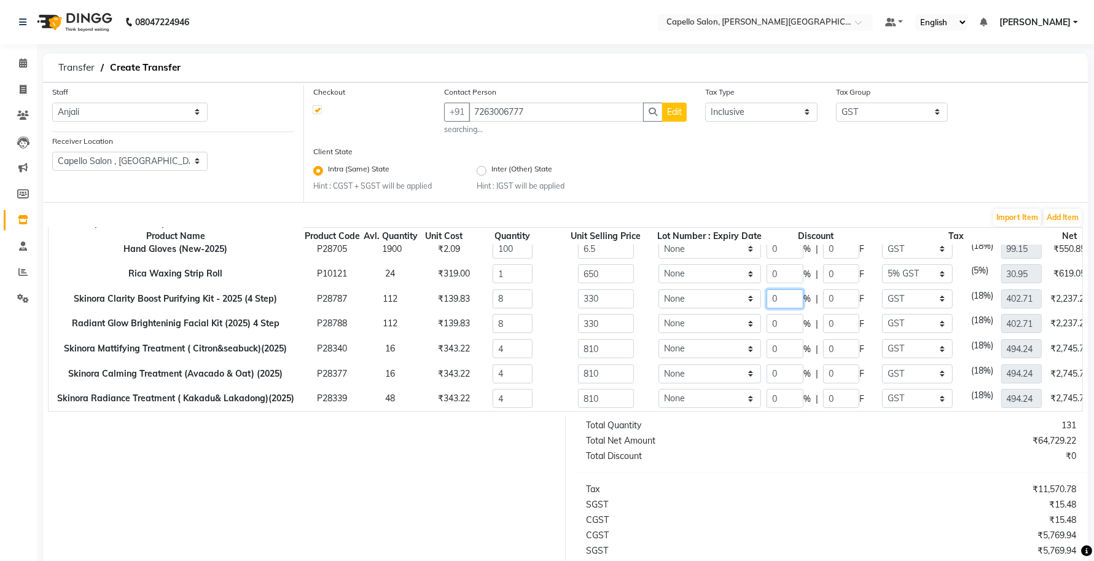
drag, startPoint x: 774, startPoint y: 286, endPoint x: 740, endPoint y: 295, distance: 34.8
click at [740, 295] on tr "Skinora Clarity Boost Purifying Kit - 2025 (4 Step) P28787 112 ₹139.83 8 330 No…" at bounding box center [617, 298] width 1137 height 25
click at [737, 317] on tr "Radiant Glow Brighteninig Facial Kit (2025) 4 Step P28788 112 ₹139.83 8 330 Non…" at bounding box center [617, 323] width 1137 height 25
drag, startPoint x: 768, startPoint y: 330, endPoint x: 741, endPoint y: 335, distance: 27.5
click at [741, 336] on tr "Skinora Mattifying Treatment ( Citron&seabuck)(2025) P28340 16 ₹343.22 4 810 No…" at bounding box center [617, 348] width 1137 height 25
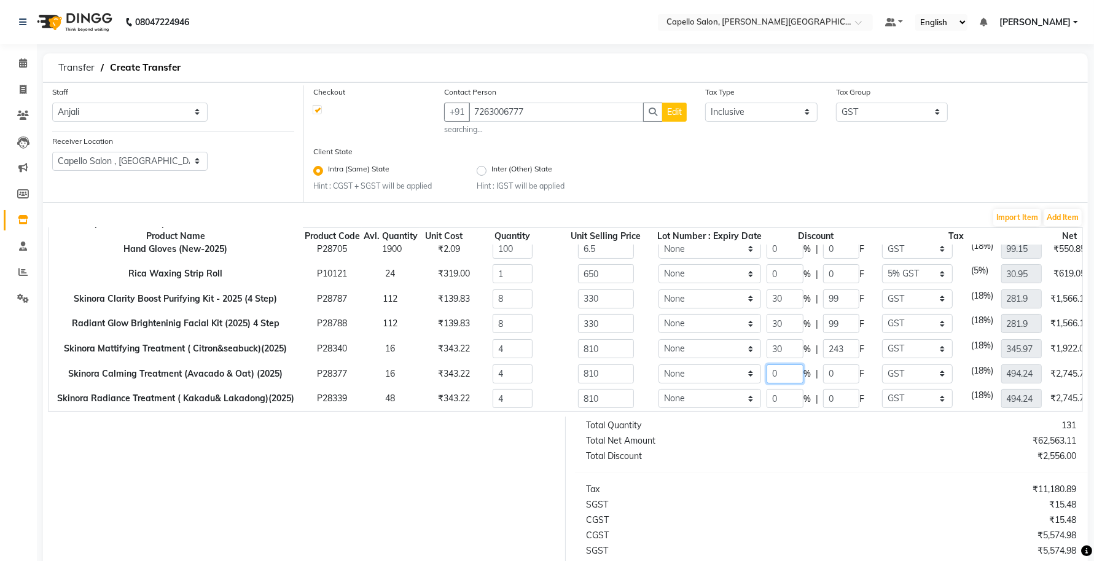
drag, startPoint x: 775, startPoint y: 355, endPoint x: 734, endPoint y: 368, distance: 43.3
click at [734, 368] on tr "Skinora Calming Treatment (Avacado & Oat) (2025) P28377 16 ₹343.22 4 810 None 0…" at bounding box center [617, 373] width 1137 height 25
drag, startPoint x: 761, startPoint y: 385, endPoint x: 723, endPoint y: 390, distance: 38.4
click at [723, 390] on tr "Skinora Radiance Treatment ( Kakadu& Lakadong)(2025) P28339 48 ₹343.22 4 810 No…" at bounding box center [617, 398] width 1137 height 25
click at [744, 180] on div "Client State Intra (Same) State Hint : CGST + SGST will be applied Inter (Other…" at bounding box center [695, 173] width 783 height 56
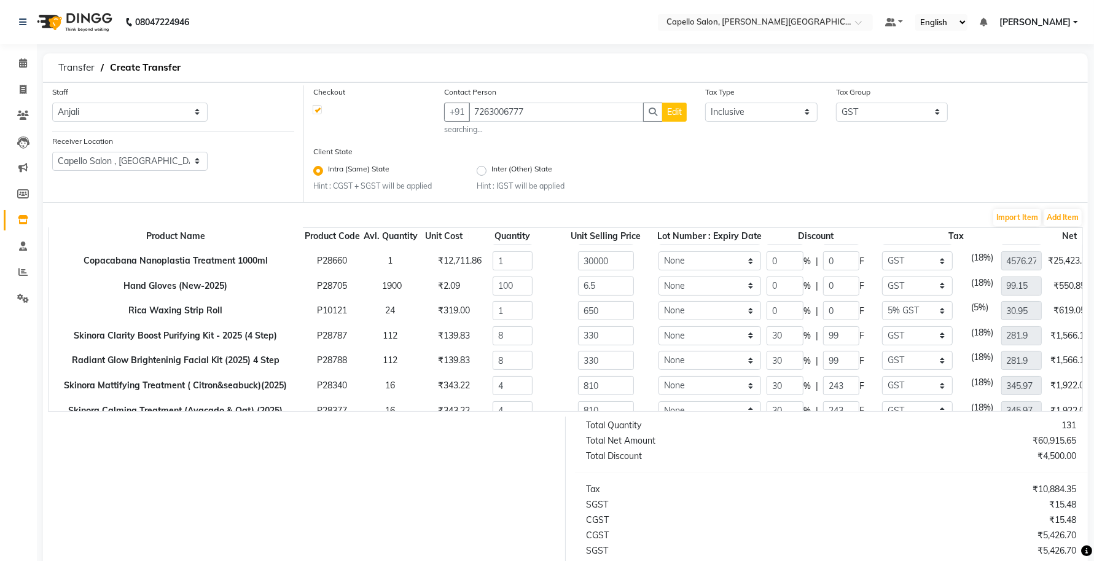
scroll to position [0, 0]
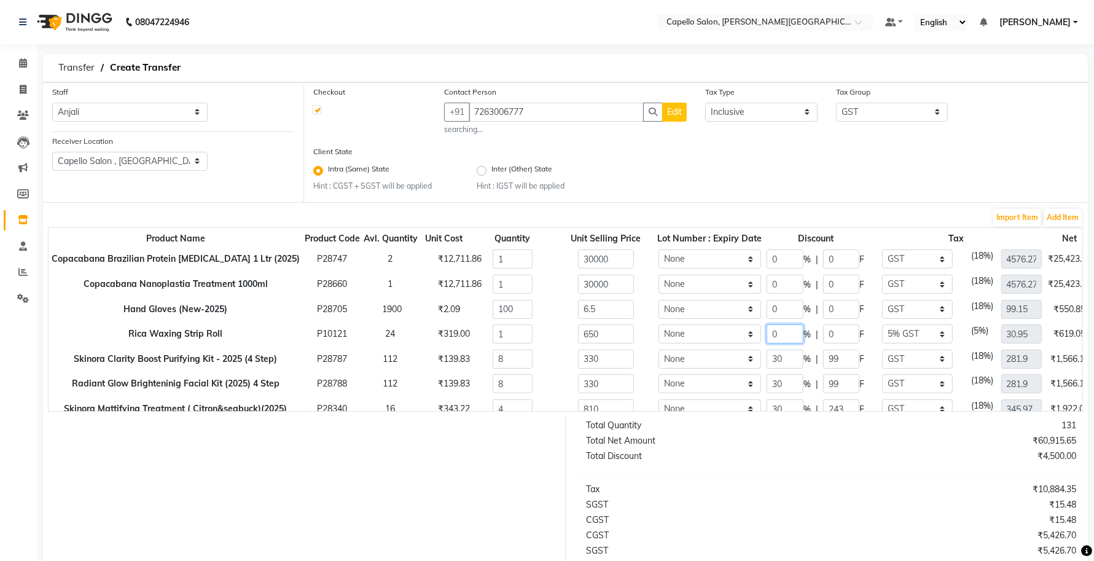
drag, startPoint x: 784, startPoint y: 328, endPoint x: 745, endPoint y: 338, distance: 40.4
click at [745, 338] on tr "Rica Waxing Strip Roll P10121 24 ₹319.00 1 650 None 1 0 % | 0 F None GST 5% IGS…" at bounding box center [617, 333] width 1137 height 25
drag, startPoint x: 775, startPoint y: 282, endPoint x: 753, endPoint y: 284, distance: 21.5
click at [754, 284] on tr "Copacabana Nanoplastia Treatment 1000ml P28660 1 ₹12,711.86 1 30000 None 0 % | …" at bounding box center [617, 283] width 1137 height 25
drag, startPoint x: 740, startPoint y: 263, endPoint x: 728, endPoint y: 265, distance: 12.5
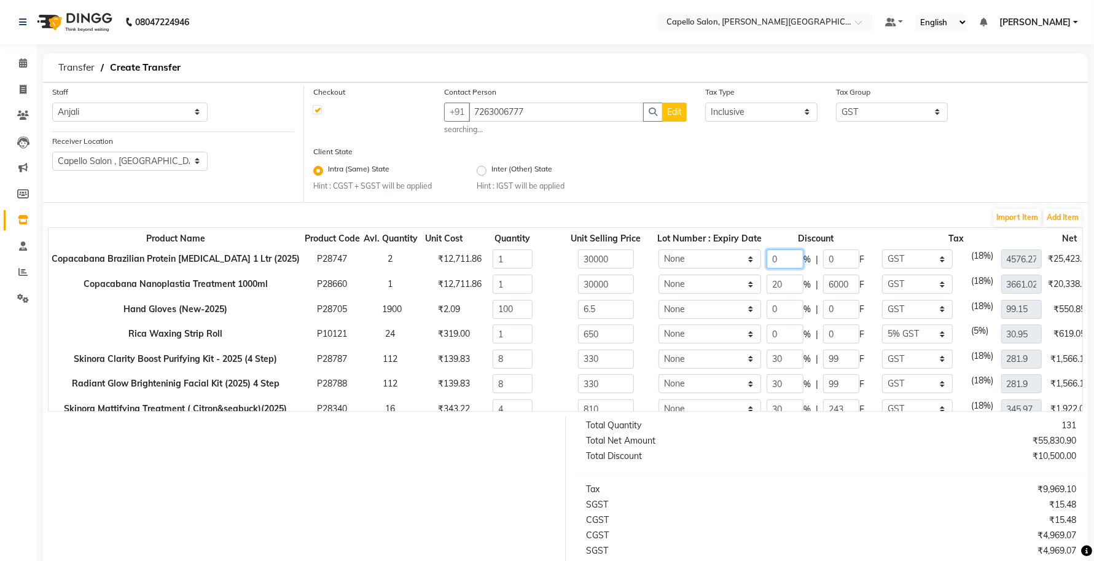
click at [728, 265] on tr "Copacabana Brazilian Protein Botox 1 Ltr (2025) P28747 2 ₹12,711.86 1 30000 Non…" at bounding box center [617, 259] width 1137 height 25
click at [713, 198] on div "Client State Intra (Same) State Hint : CGST + SGST will be applied Inter (Other…" at bounding box center [695, 173] width 783 height 56
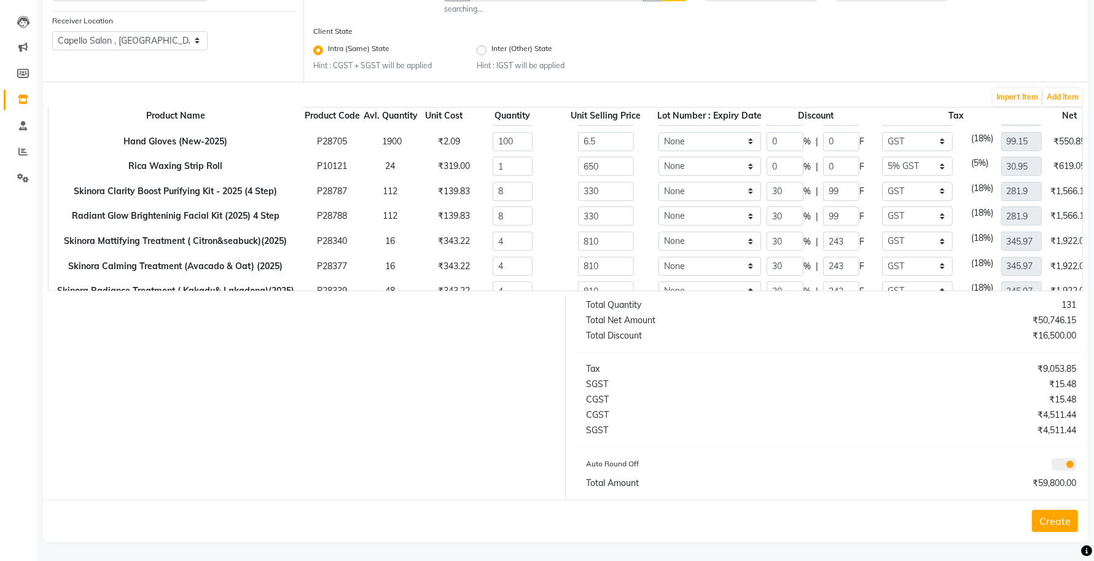
scroll to position [72, 0]
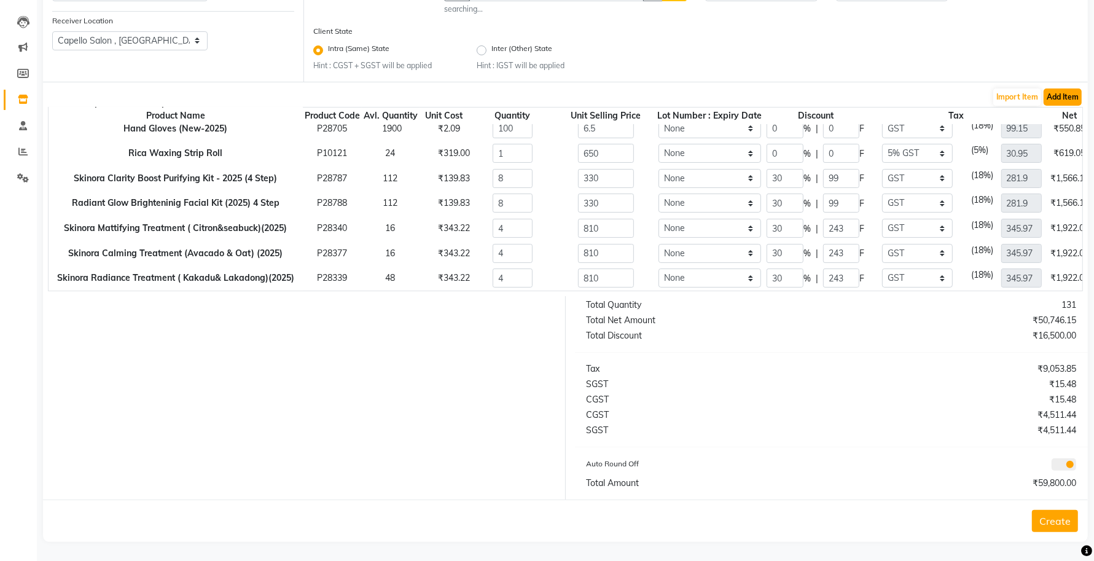
click at [1059, 103] on button "Add Item" at bounding box center [1062, 96] width 38 height 17
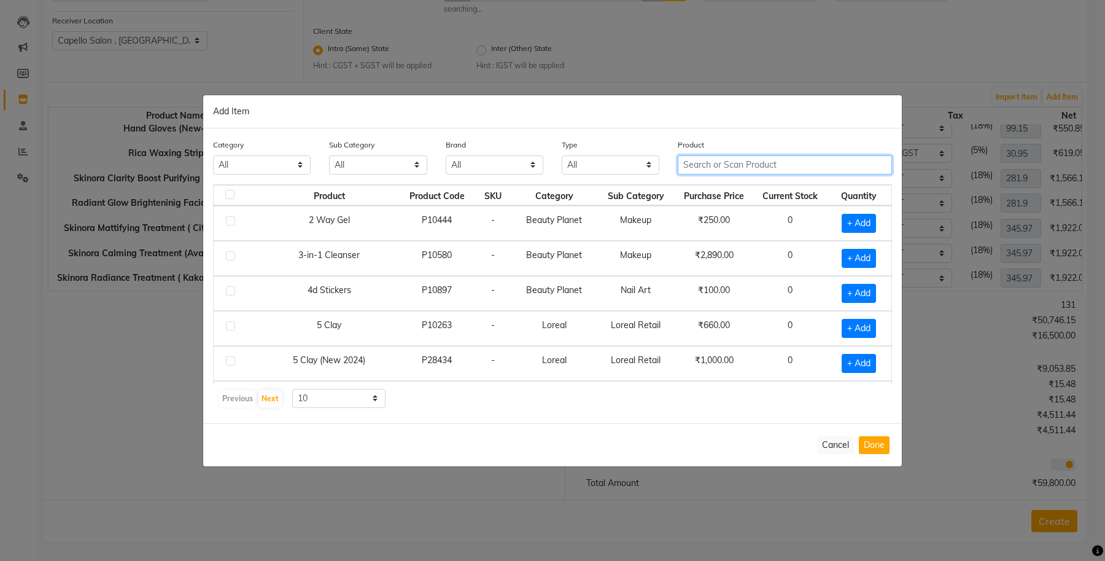
click at [710, 171] on input "text" at bounding box center [785, 164] width 214 height 19
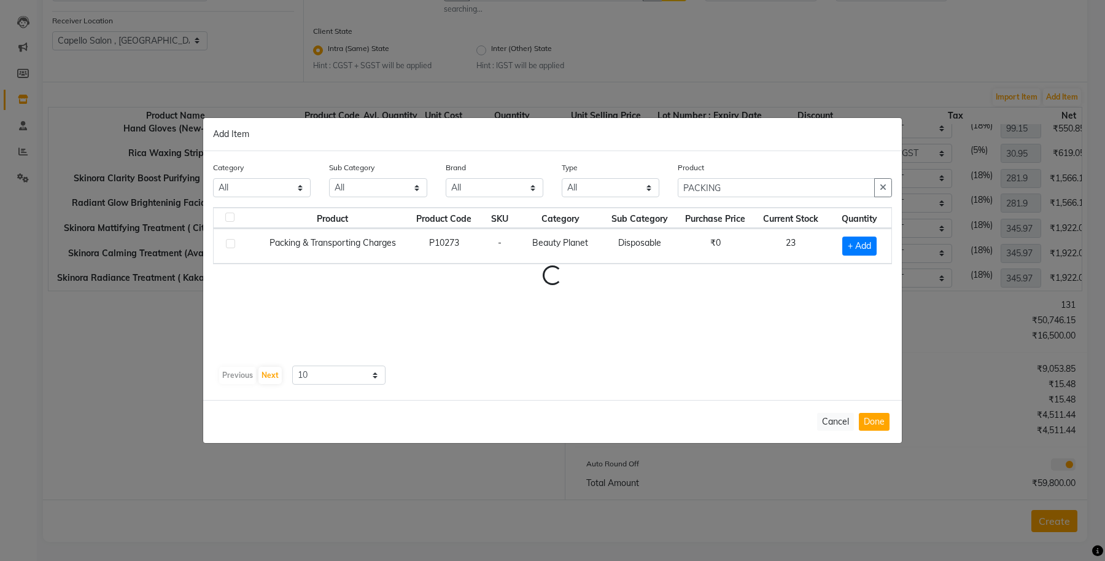
click at [698, 263] on td "₹0" at bounding box center [716, 245] width 78 height 35
click at [869, 244] on span "+ Add" at bounding box center [859, 245] width 34 height 19
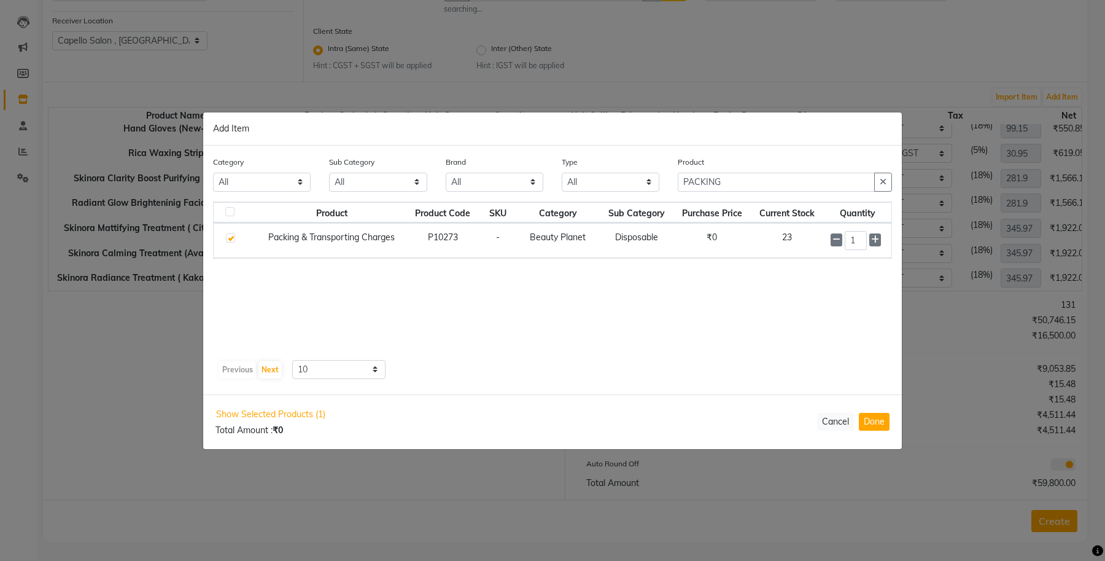
click at [879, 432] on div "Show Selected Products (1) Total Amount : ₹0 Cancel Done" at bounding box center [552, 421] width 699 height 55
click at [869, 425] on button "Done" at bounding box center [874, 422] width 31 height 18
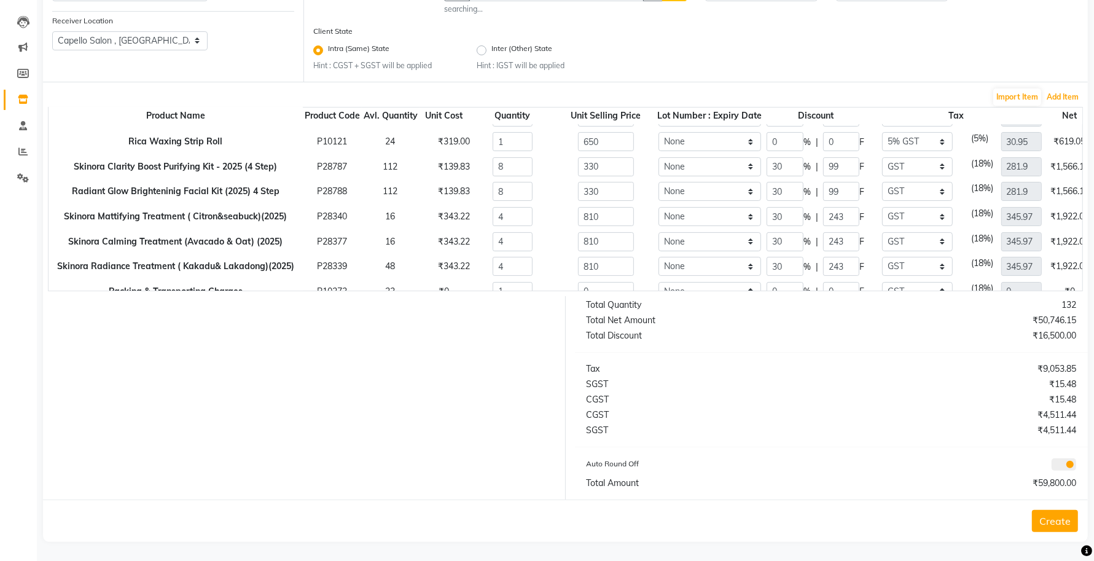
scroll to position [96, 0]
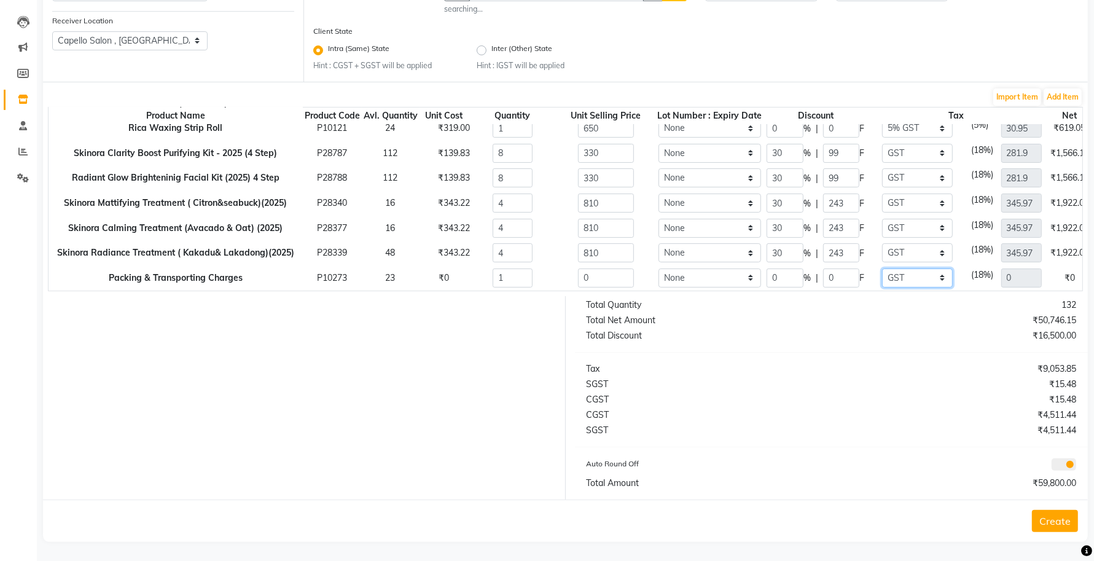
click at [903, 268] on select "None GST 5% IGST (18%) IGST (5%) IGST (12%) 12% GST 5% GST GST" at bounding box center [917, 277] width 71 height 19
click at [882, 268] on select "None GST 5% IGST (18%) IGST (5%) IGST (12%) 12% GST 5% GST GST" at bounding box center [917, 277] width 71 height 19
drag, startPoint x: 587, startPoint y: 269, endPoint x: 553, endPoint y: 273, distance: 34.0
click at [554, 273] on div "0" at bounding box center [606, 277] width 112 height 19
click at [475, 341] on div at bounding box center [300, 397] width 532 height 203
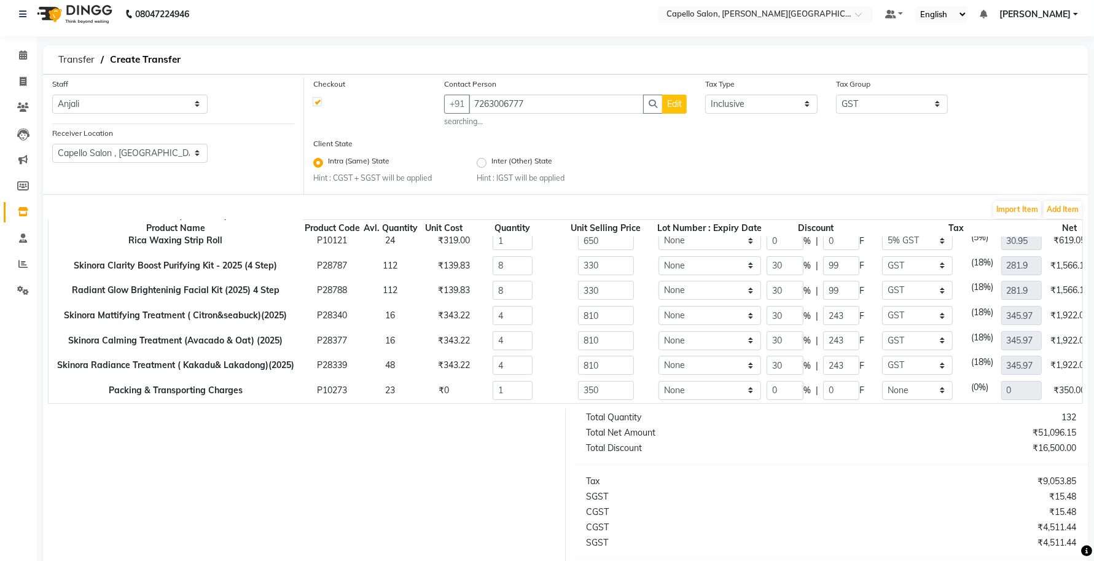
scroll to position [0, 0]
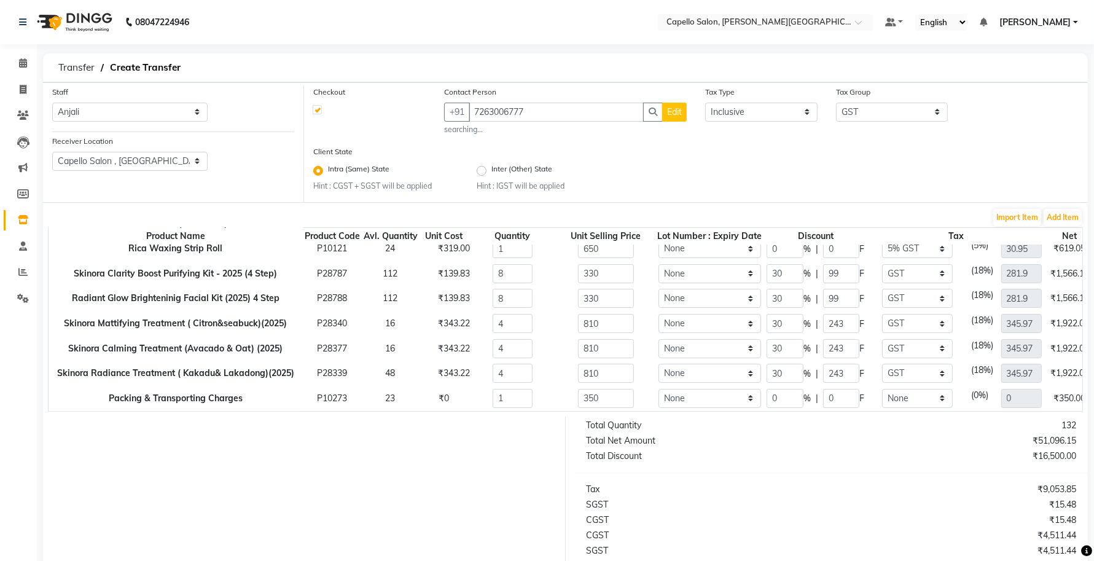
click at [667, 118] on button "Edit" at bounding box center [674, 112] width 25 height 19
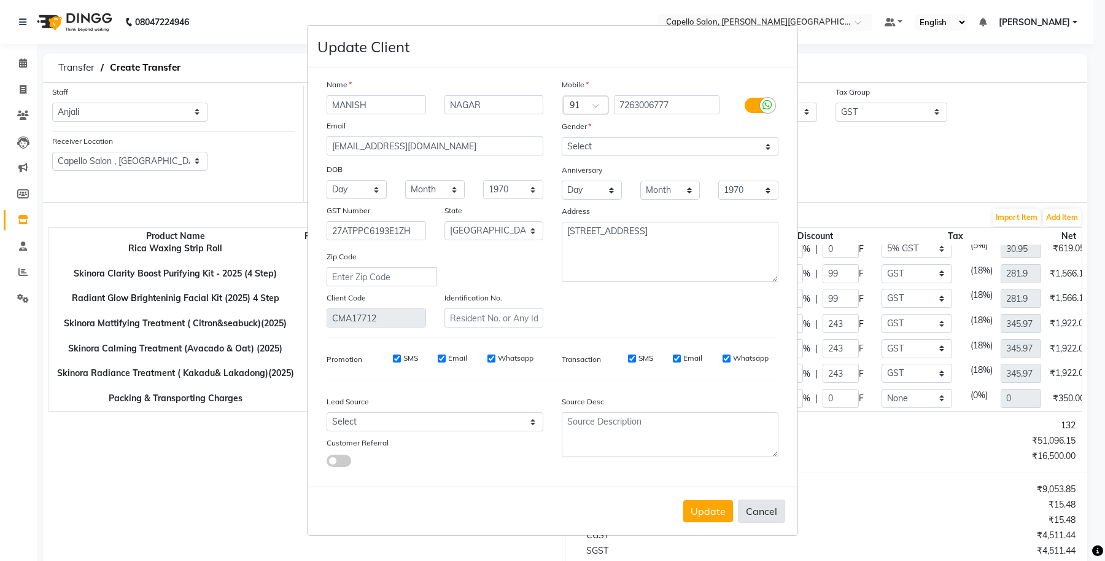
click at [769, 510] on button "Cancel" at bounding box center [761, 510] width 47 height 23
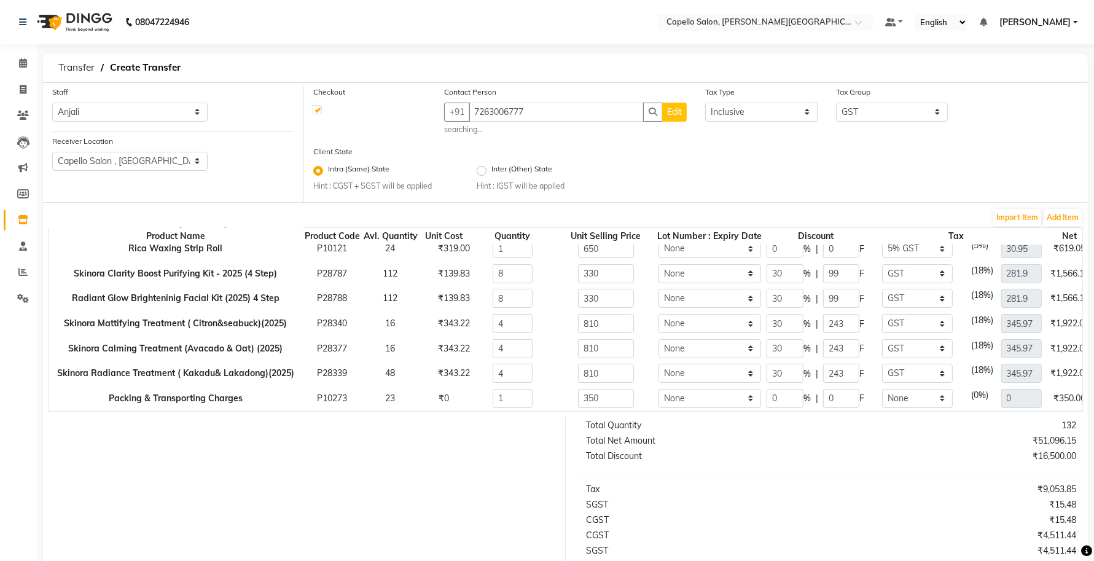
click at [679, 117] on button "Edit" at bounding box center [674, 112] width 25 height 19
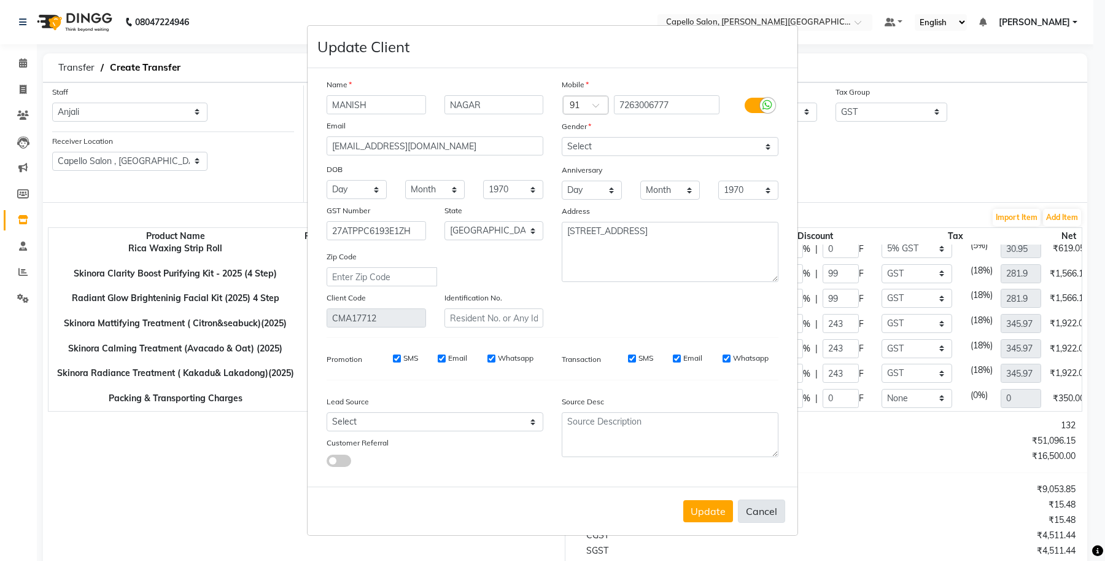
click at [769, 502] on button "Cancel" at bounding box center [761, 510] width 47 height 23
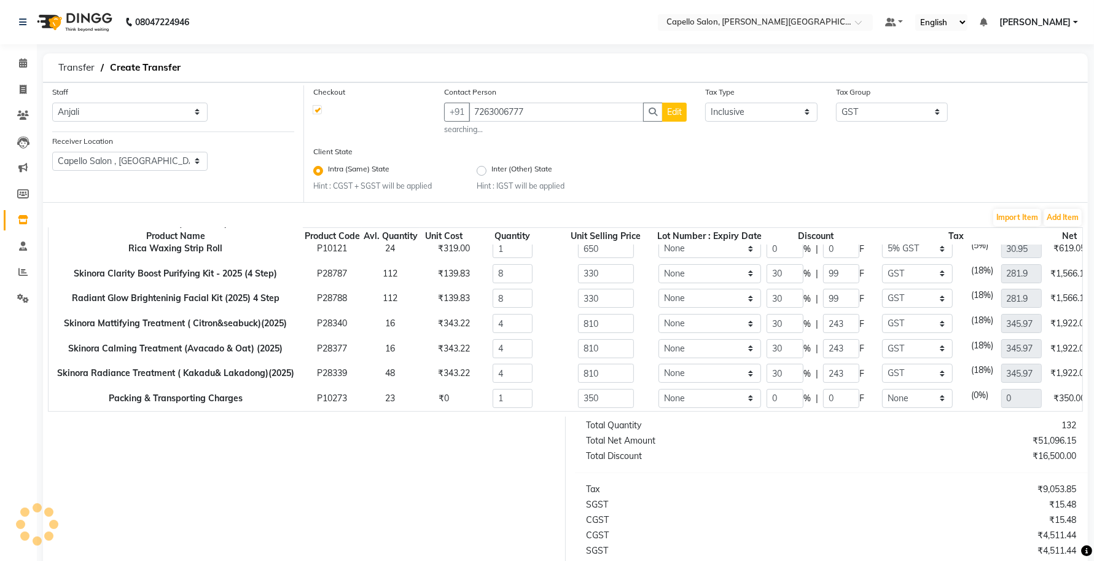
click at [668, 120] on button "Edit" at bounding box center [674, 112] width 25 height 19
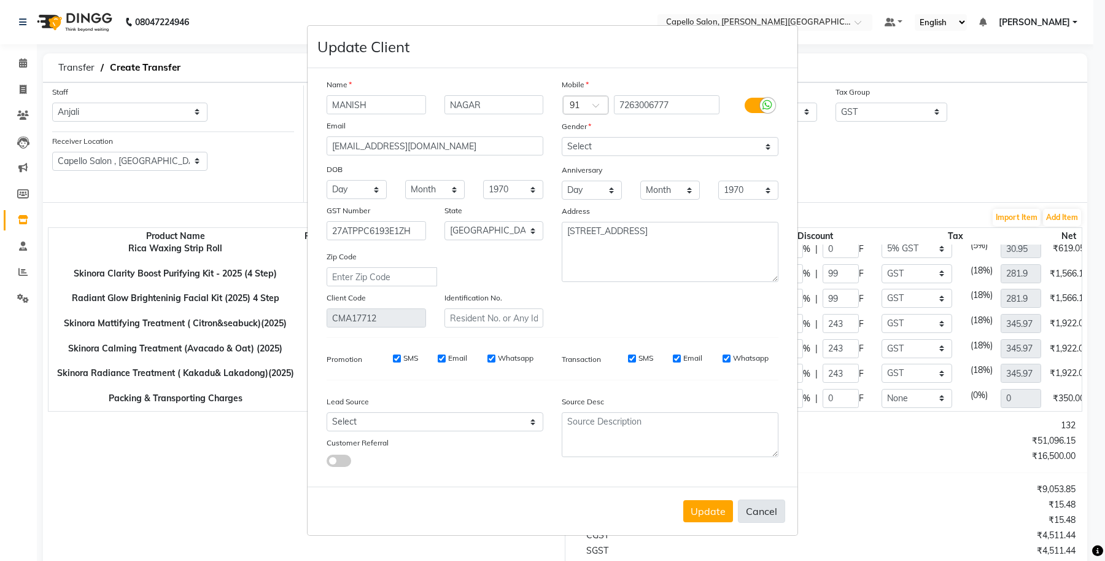
click at [771, 510] on button "Cancel" at bounding box center [761, 510] width 47 height 23
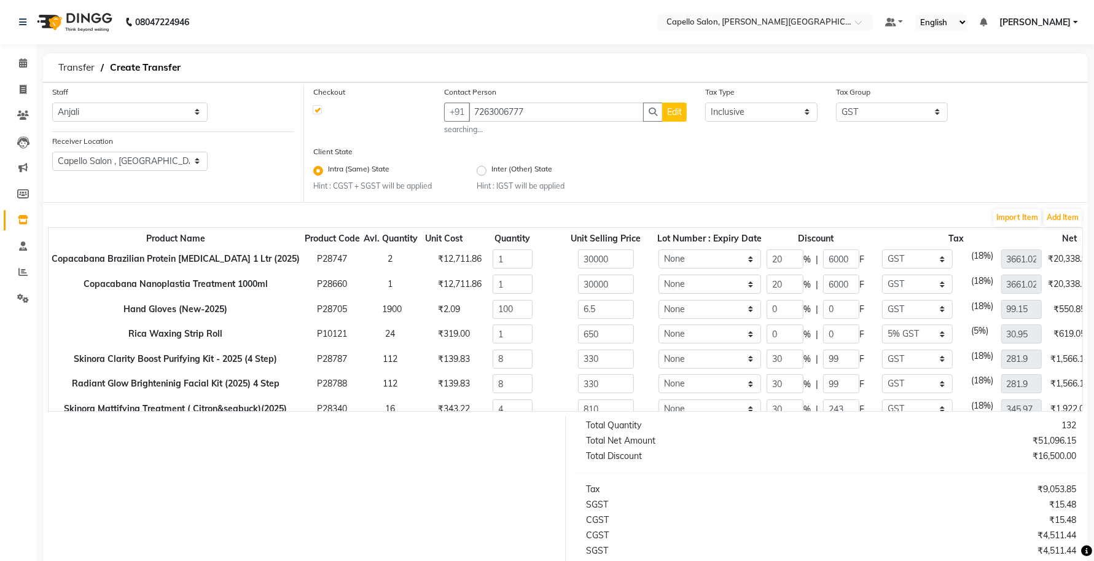
click at [674, 117] on span "Edit" at bounding box center [674, 111] width 15 height 11
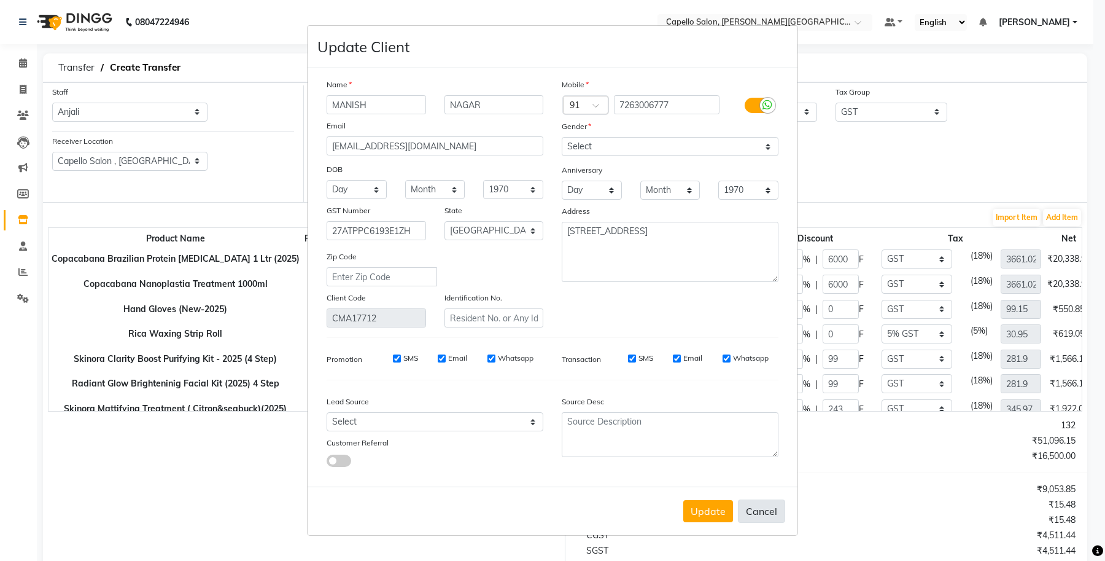
click at [759, 507] on button "Cancel" at bounding box center [761, 510] width 47 height 23
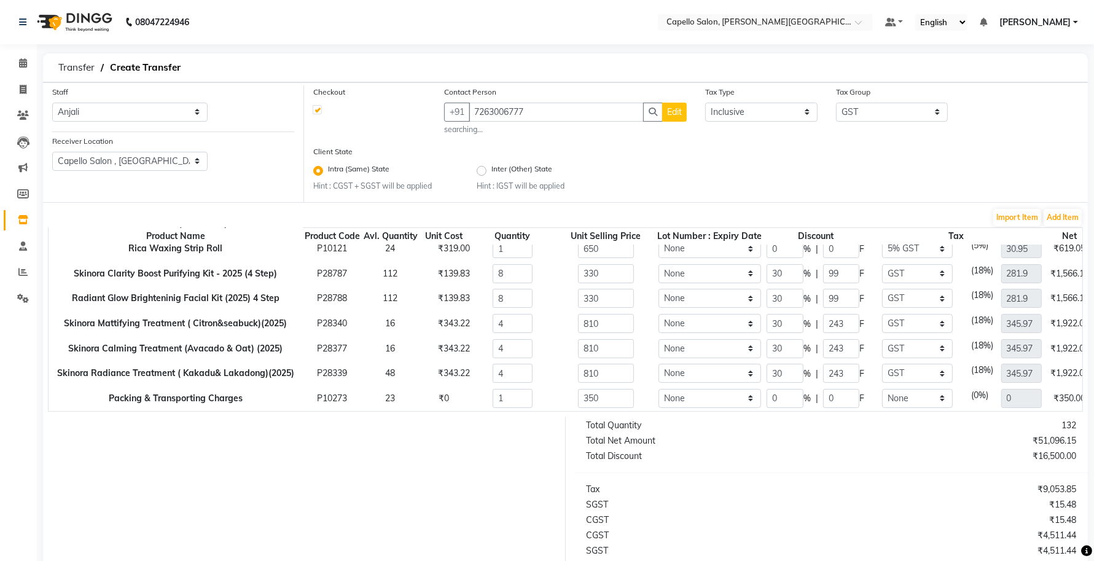
click at [670, 120] on button "Edit" at bounding box center [674, 112] width 25 height 19
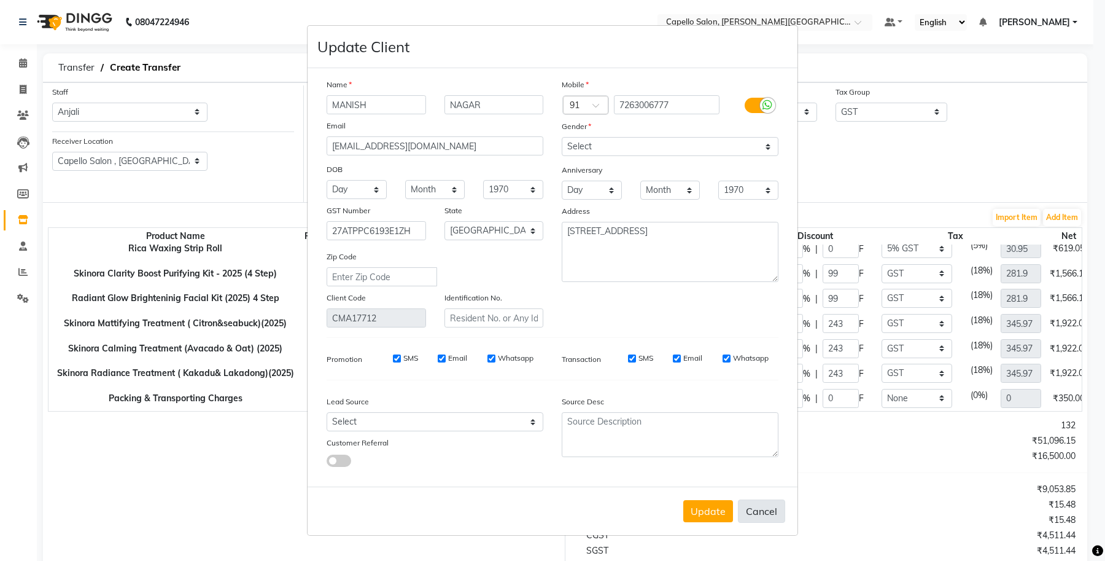
click at [771, 510] on button "Cancel" at bounding box center [761, 510] width 47 height 23
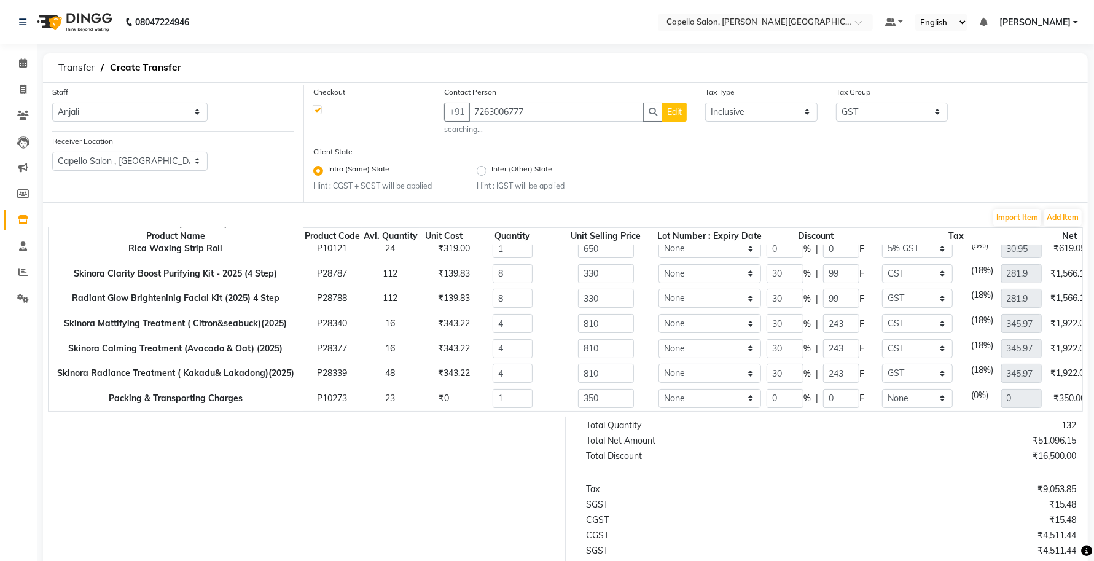
click at [670, 115] on span "Edit" at bounding box center [674, 111] width 15 height 11
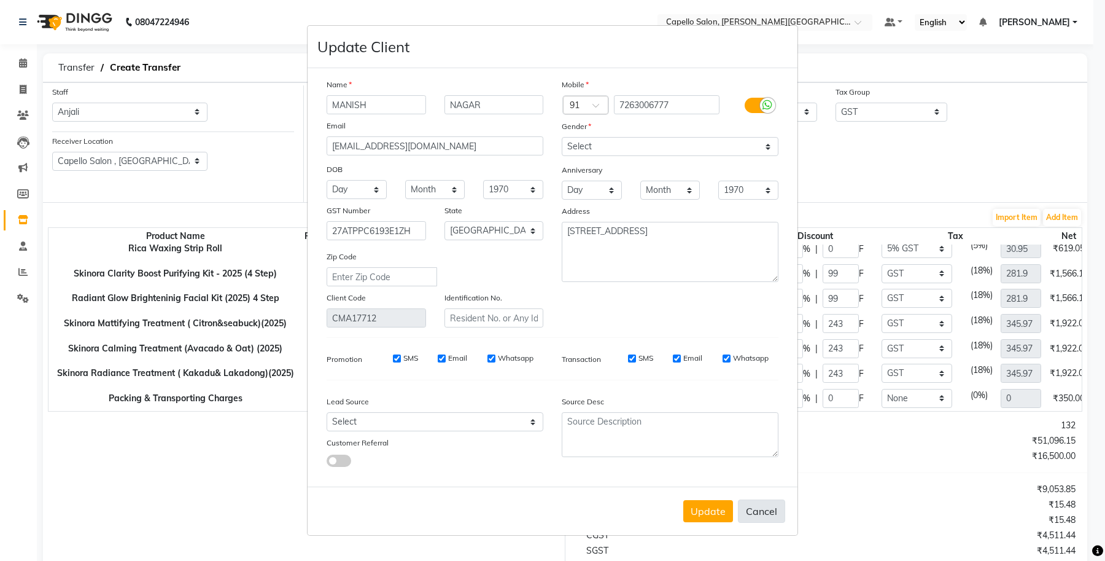
click at [755, 513] on button "Cancel" at bounding box center [761, 510] width 47 height 23
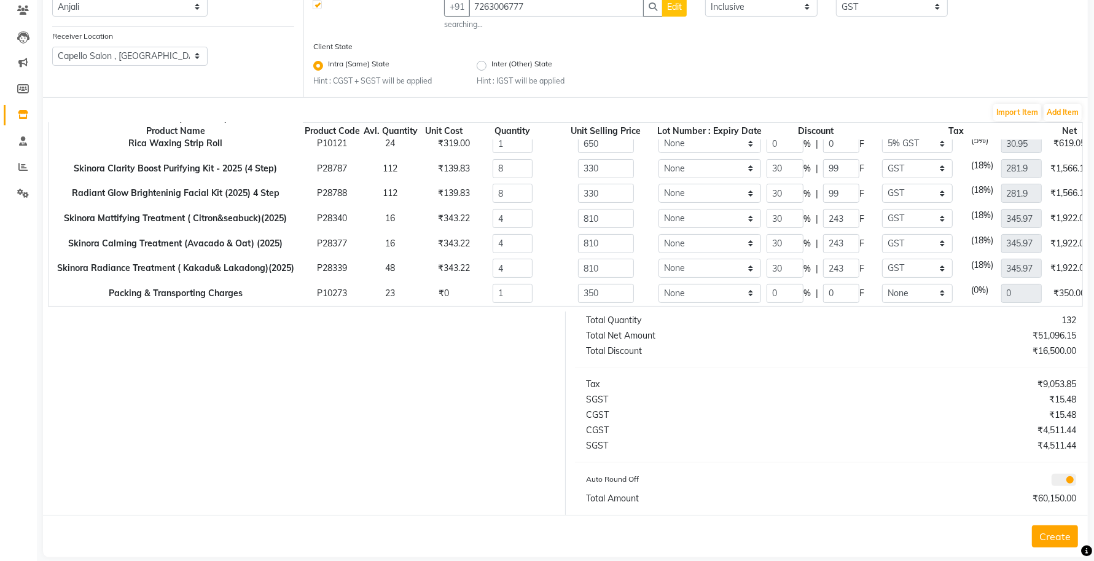
scroll to position [120, 0]
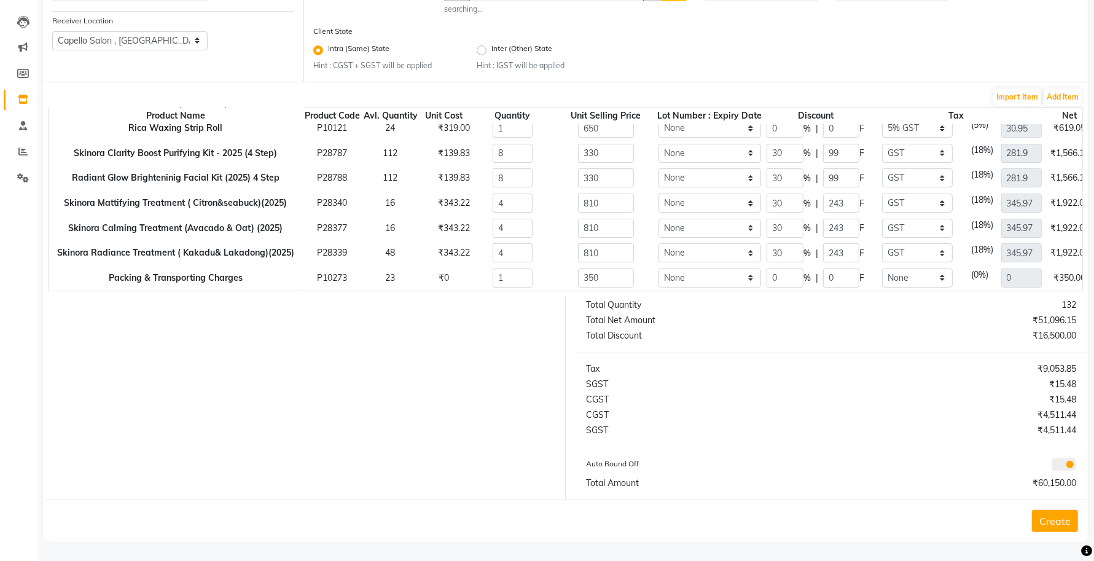
click at [1051, 516] on button "Create" at bounding box center [1055, 521] width 46 height 22
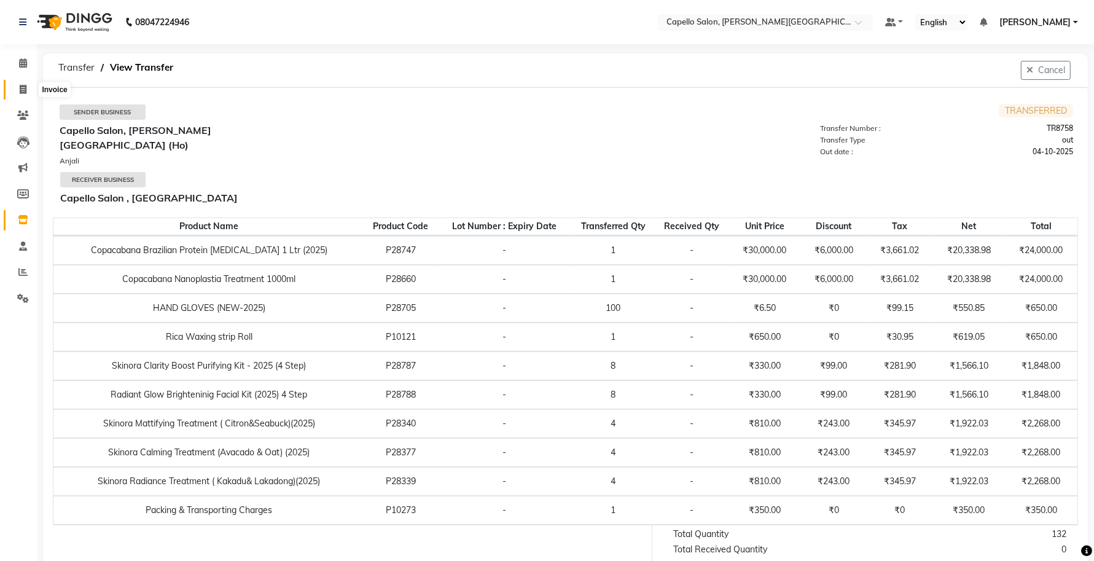
click at [22, 87] on icon at bounding box center [23, 89] width 7 height 9
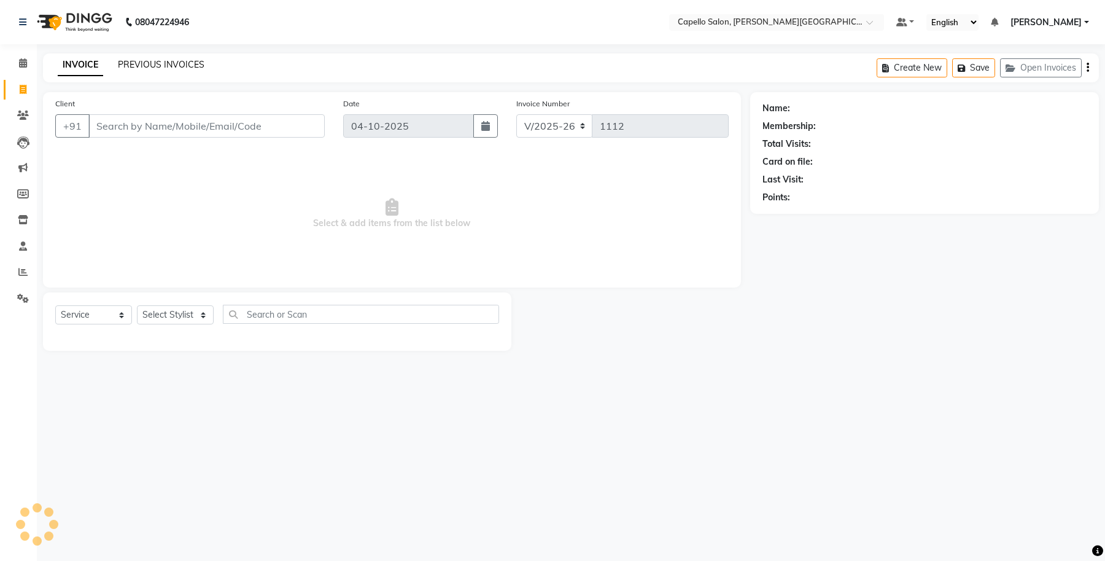
click at [185, 63] on link "PREVIOUS INVOICES" at bounding box center [161, 64] width 87 height 11
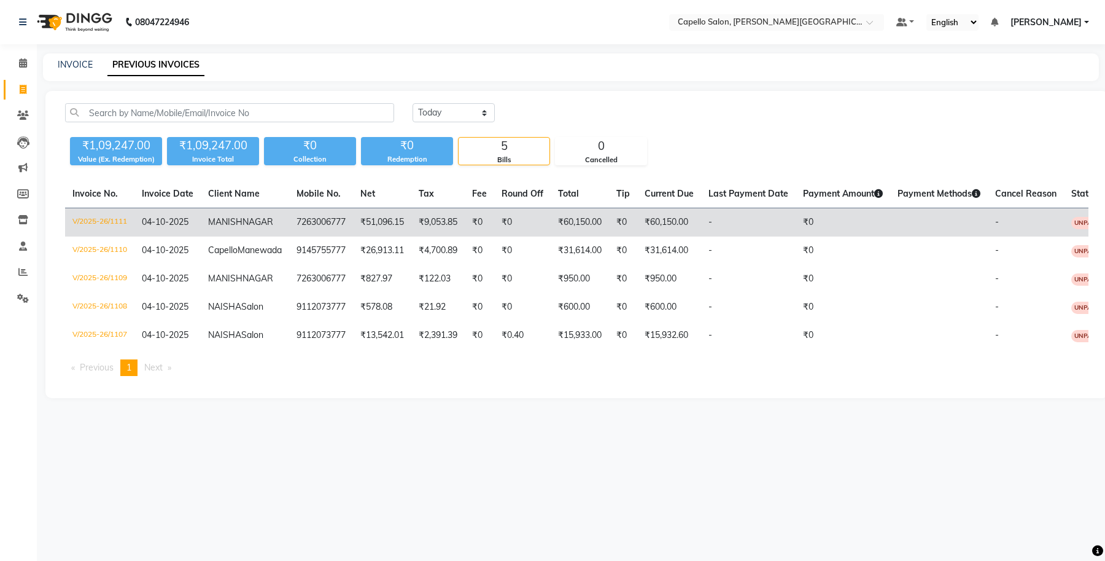
click at [103, 220] on td "V/2025-26/1111" at bounding box center [99, 222] width 69 height 29
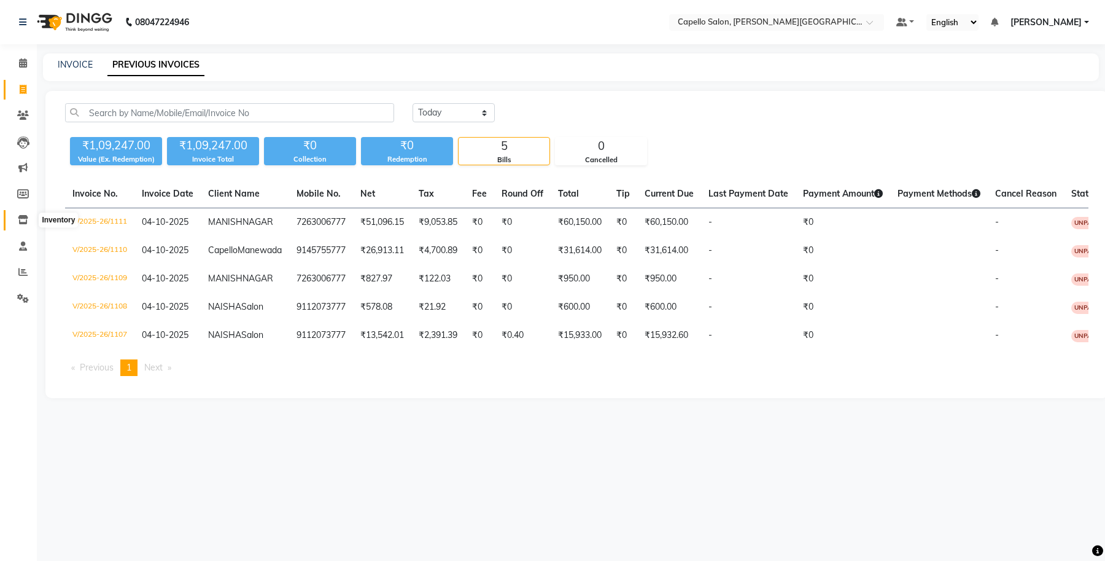
click at [14, 217] on span at bounding box center [22, 220] width 21 height 14
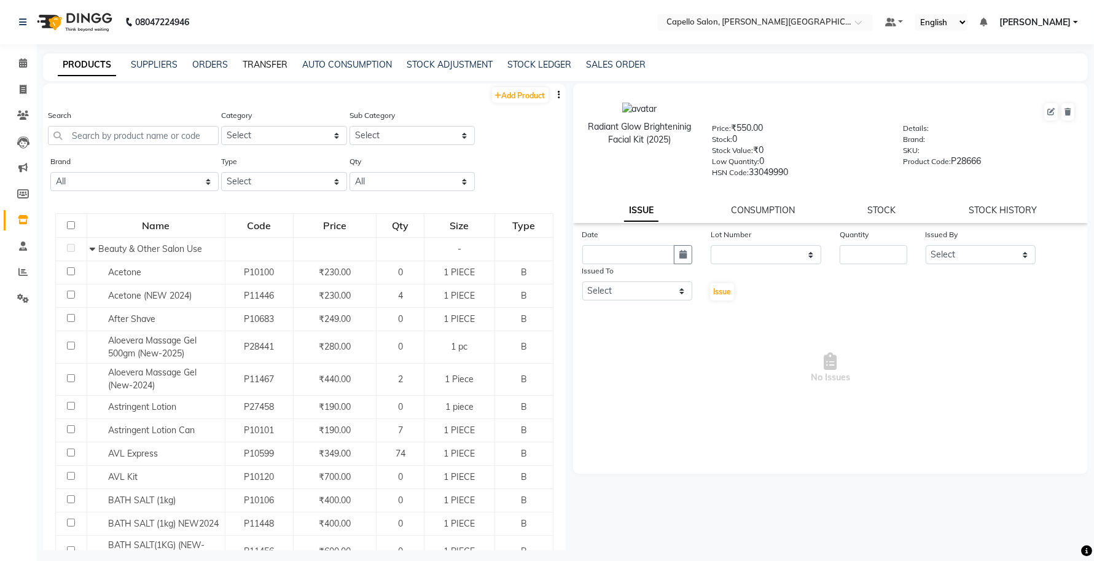
click at [253, 63] on link "TRANSFER" at bounding box center [265, 64] width 45 height 11
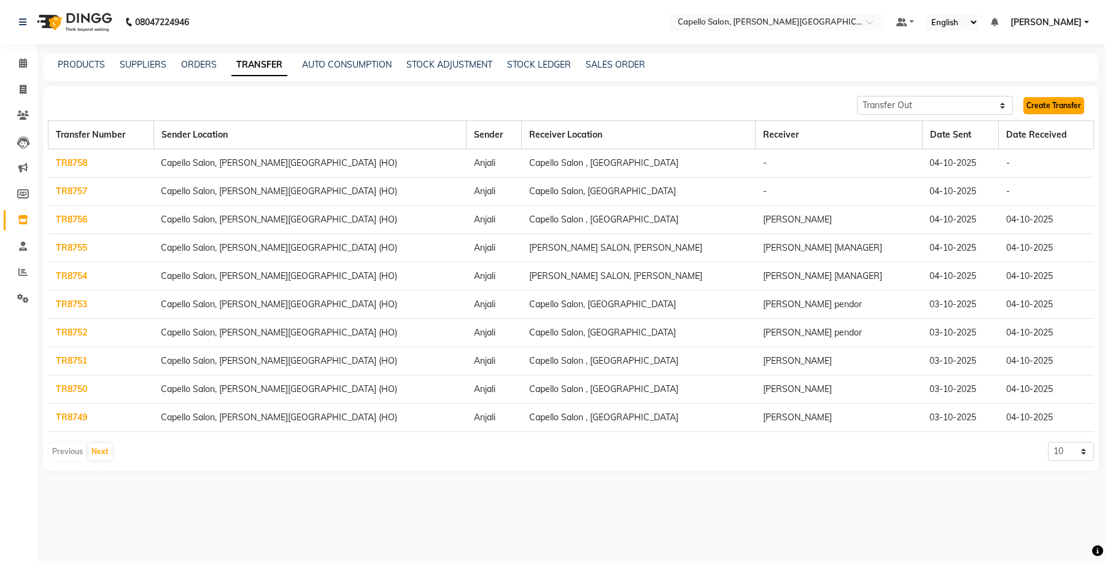
click at [1054, 107] on link "Create Transfer" at bounding box center [1054, 105] width 61 height 17
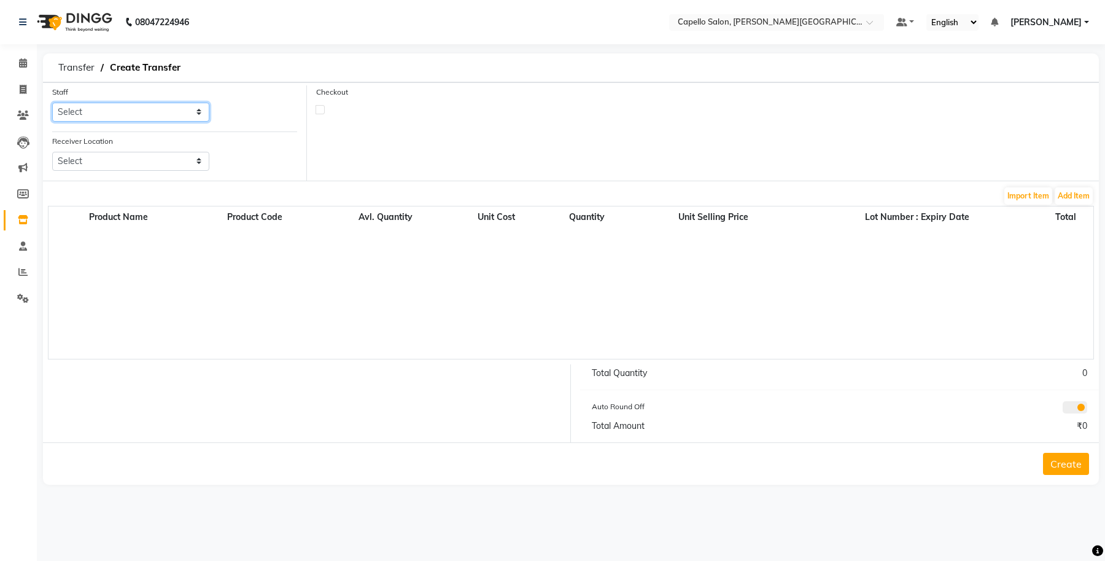
click at [136, 109] on select "Select Accounts Achal Kaithwas Aishwariya Anjali Anjali Walde Ankita Naitam Cap…" at bounding box center [130, 112] width 157 height 19
click at [52, 103] on select "Select Accounts Achal Kaithwas Aishwariya Anjali Anjali Walde Ankita Naitam Cap…" at bounding box center [130, 112] width 157 height 19
click at [124, 166] on select "Select Capello Salon, Betul Naisha Salon, Zingabai Takli Capello Salon, Uslapur…" at bounding box center [130, 161] width 157 height 19
click at [52, 152] on select "Select Capello Salon, Betul Naisha Salon, Zingabai Takli Capello Salon, Uslapur…" at bounding box center [130, 161] width 157 height 19
click at [319, 111] on label at bounding box center [320, 109] width 9 height 9
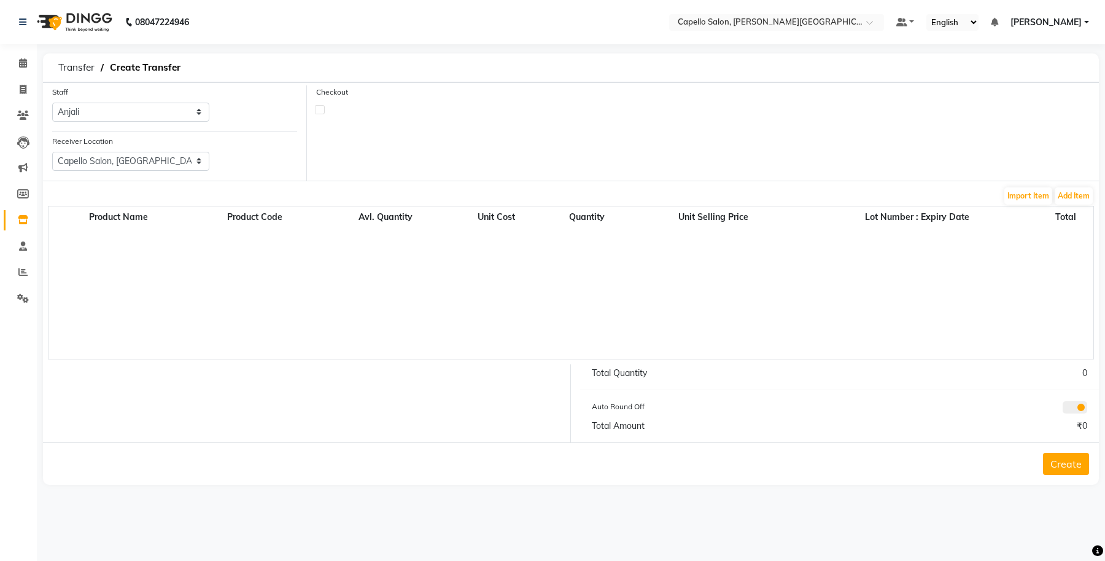
click at [319, 111] on input "checkbox" at bounding box center [320, 109] width 8 height 8
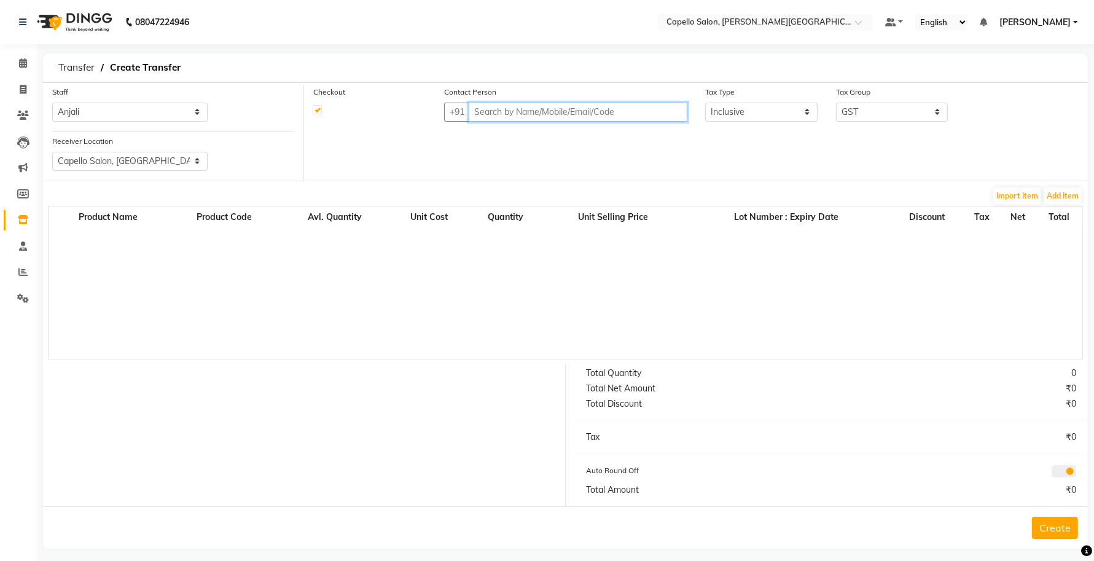
click at [572, 109] on input "text" at bounding box center [577, 112] width 219 height 19
click at [526, 109] on input "text" at bounding box center [577, 112] width 219 height 19
paste input "9607783777"
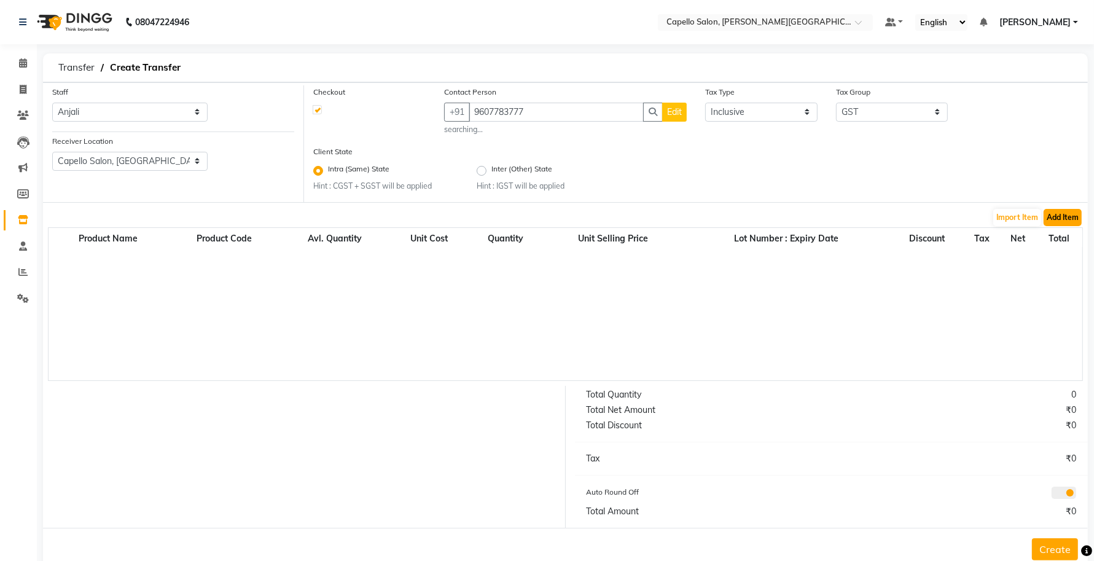
click at [1063, 216] on button "Add Item" at bounding box center [1062, 217] width 38 height 17
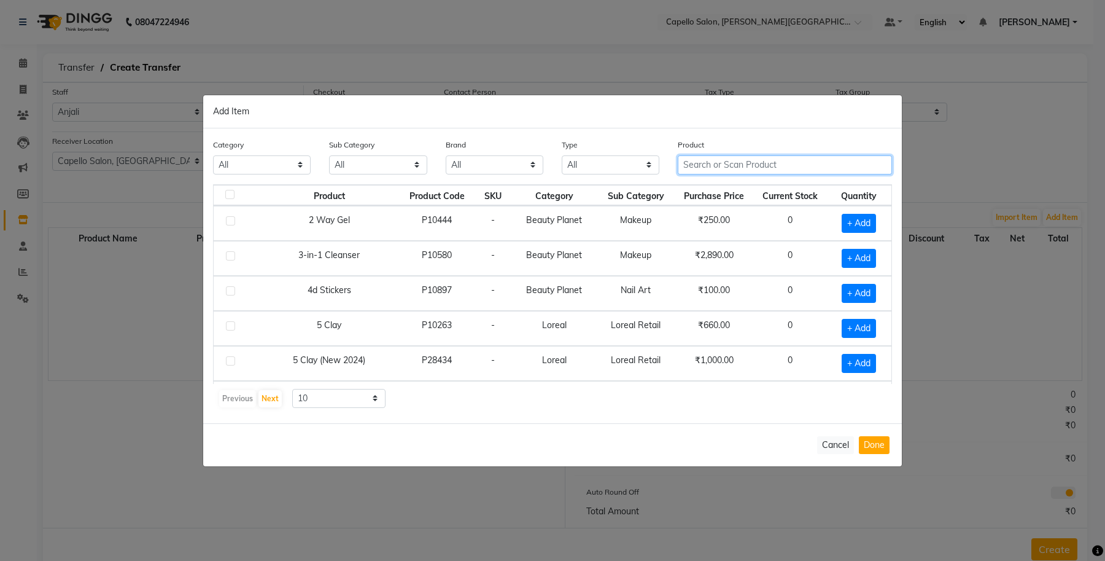
click at [694, 164] on input "text" at bounding box center [785, 164] width 214 height 19
click at [723, 161] on input "text" at bounding box center [785, 164] width 214 height 19
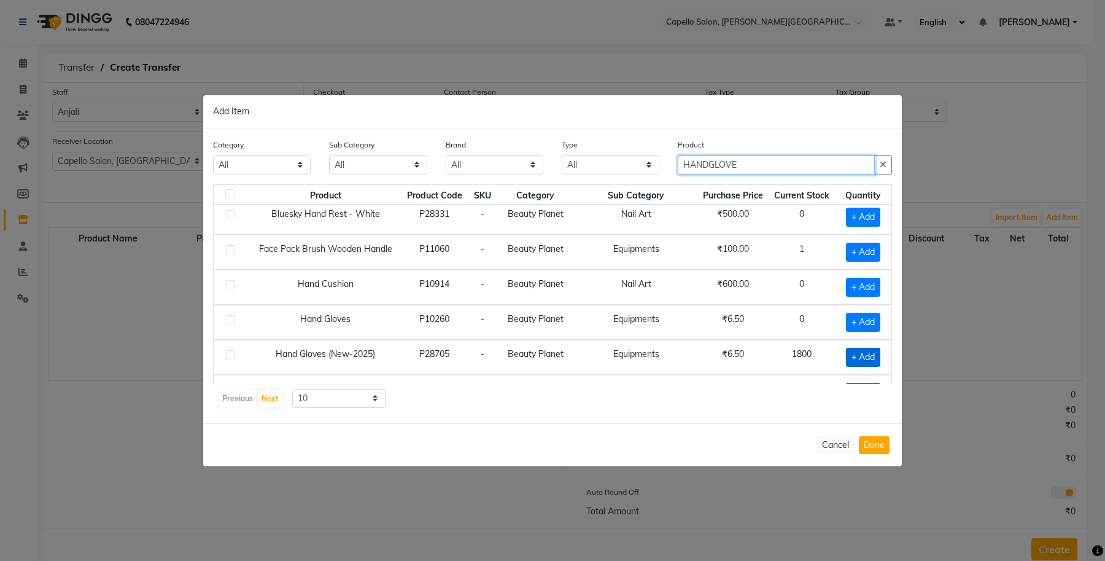
scroll to position [106, 0]
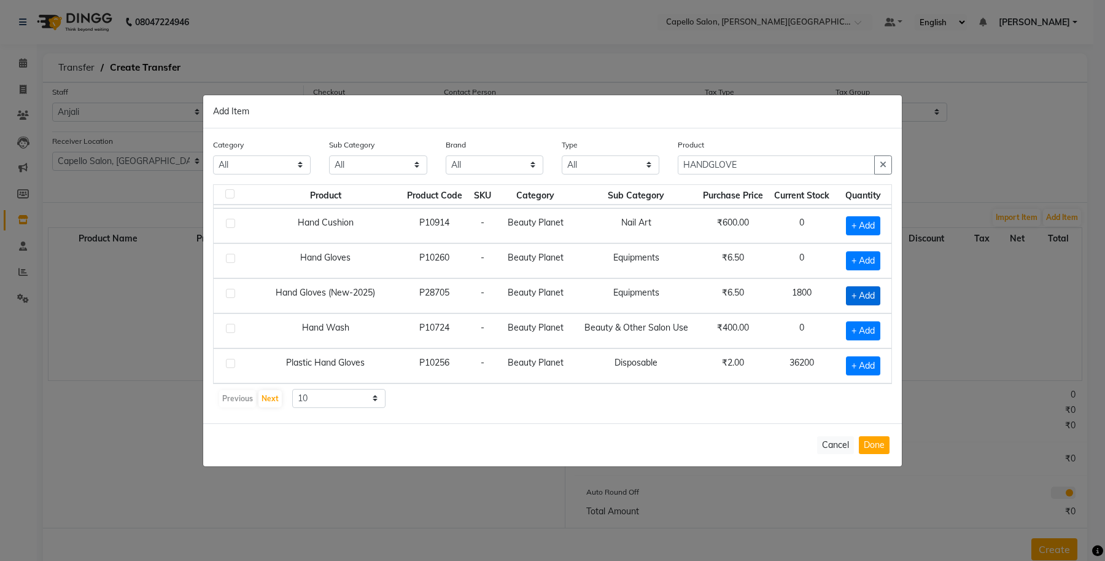
click at [846, 289] on span "+ Add" at bounding box center [863, 295] width 34 height 19
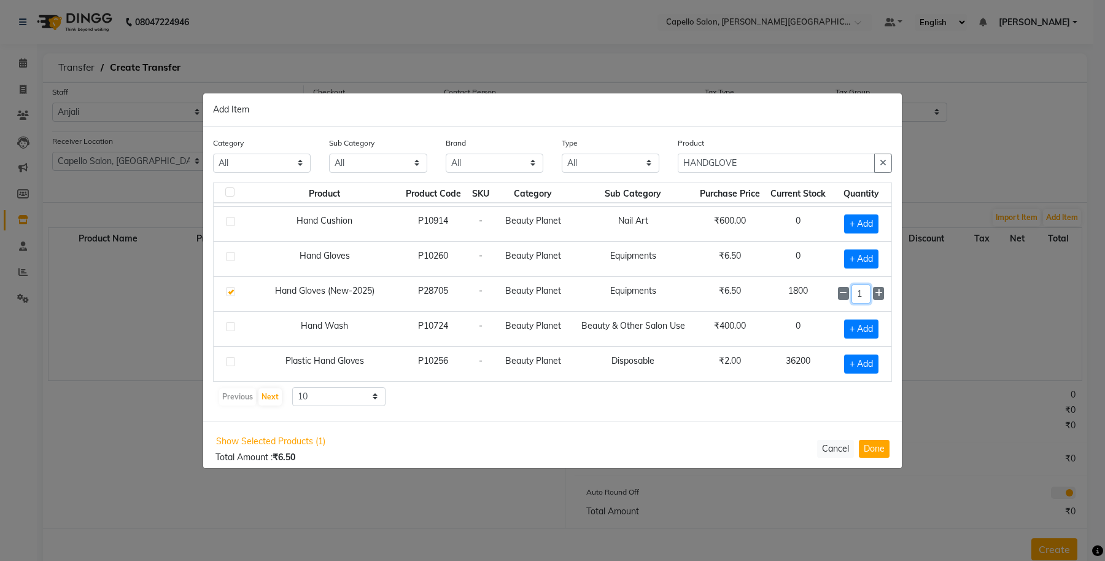
click at [852, 292] on input "1" at bounding box center [861, 293] width 19 height 19
drag, startPoint x: 733, startPoint y: 161, endPoint x: 580, endPoint y: 178, distance: 153.2
click at [580, 178] on div "Category All Keramelon Skin Makeup Personal Care Appliances Beard Beauty Planet…" at bounding box center [553, 159] width 698 height 46
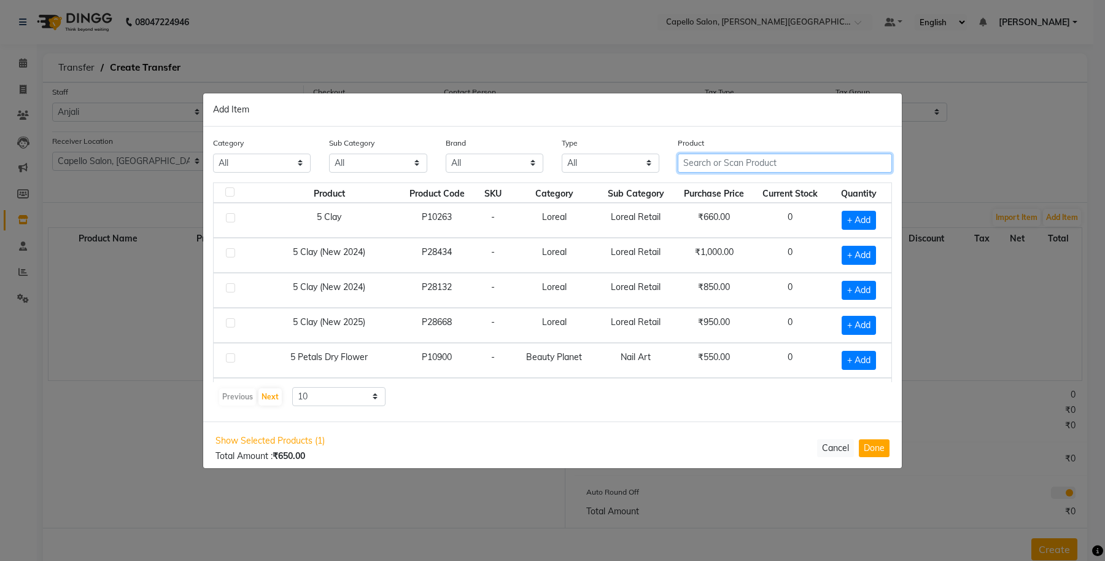
click at [708, 157] on input "text" at bounding box center [785, 163] width 214 height 19
click at [701, 155] on input "text" at bounding box center [785, 163] width 214 height 19
click at [258, 168] on select "All Keramelon Skin Makeup Personal Care Appliances Beard Beauty Planet Botox Ca…" at bounding box center [262, 163] width 98 height 19
click at [213, 154] on select "All Keramelon Skin Makeup Personal Care Appliances Beard Beauty Planet Botox Ca…" at bounding box center [262, 163] width 98 height 19
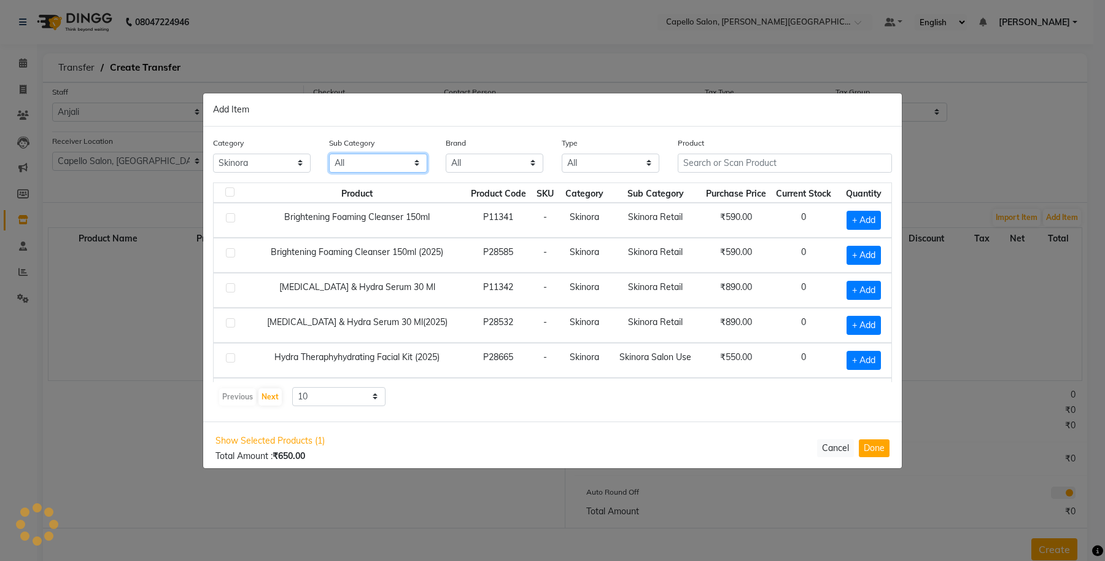
click at [356, 163] on select "All Lips Botox Salon Use Bath & Body Beauty & Other Salon Use Shampoo Houskeepi…" at bounding box center [378, 163] width 98 height 19
click at [329, 154] on select "All Skinora Retail Skinora Salon Use" at bounding box center [378, 163] width 98 height 19
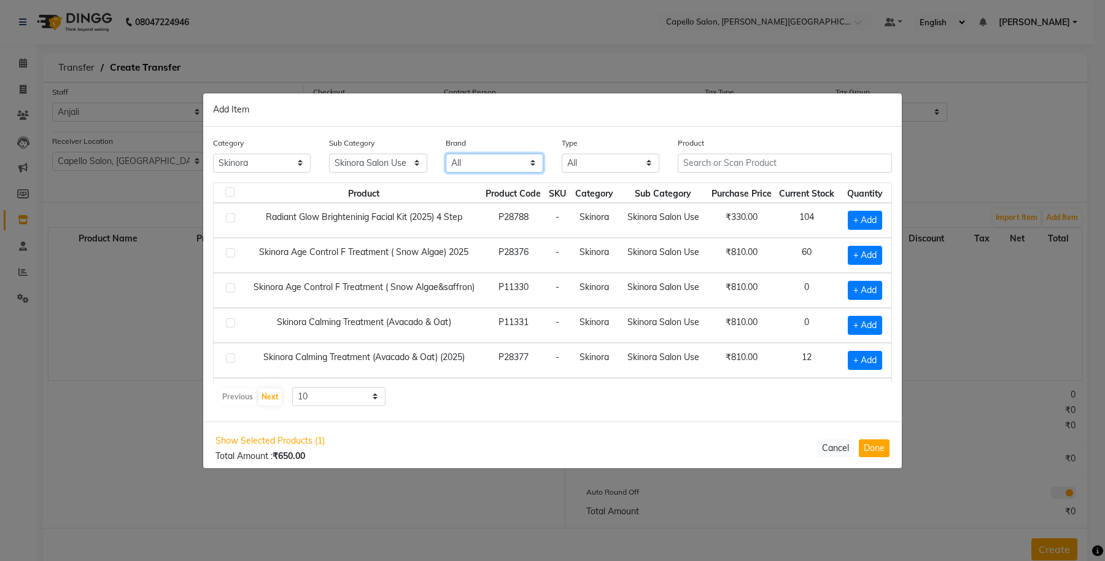
click at [494, 160] on select "All Aroma Beauty Planet Bluesky Botox Cadiveu Cheryl's Galm Glam Glams Health S…" at bounding box center [495, 163] width 98 height 19
click at [494, 163] on select "All Aroma Beauty Planet Bluesky Botox Cadiveu Cheryl's Galm Glam Glams Health S…" at bounding box center [495, 163] width 98 height 19
click at [492, 163] on select "All Aroma Beauty Planet Bluesky Botox Cadiveu Cheryl's Galm Glam Glams Health S…" at bounding box center [495, 163] width 98 height 19
click at [387, 165] on select "All Skinora Retail Skinora Salon Use" at bounding box center [378, 163] width 98 height 19
click at [329, 154] on select "All Skinora Retail Skinora Salon Use" at bounding box center [378, 163] width 98 height 19
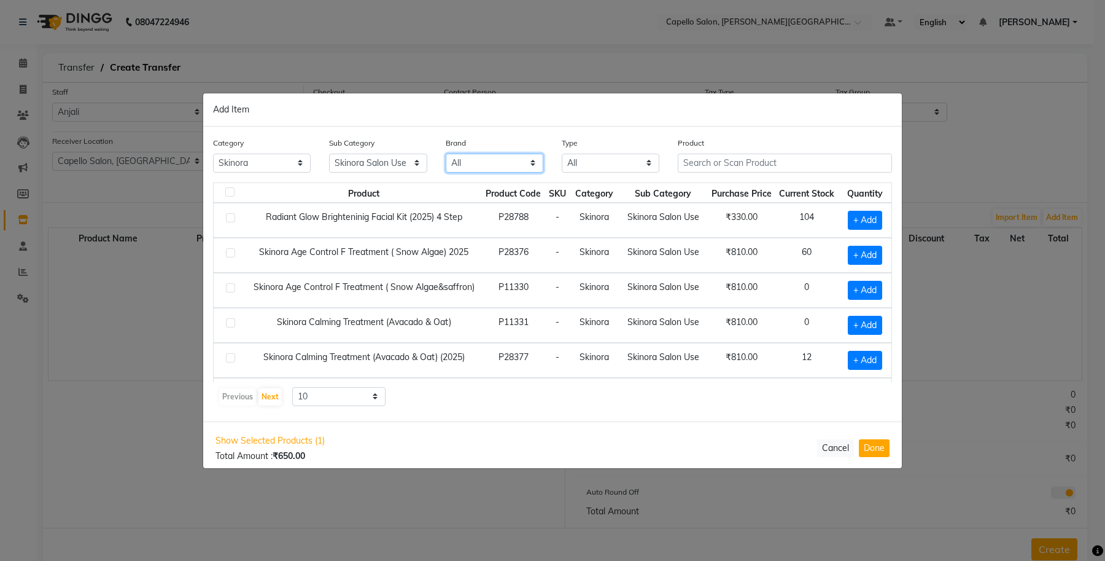
click at [476, 167] on select "All Aroma Beauty Planet Bluesky Botox Cadiveu Cheryl's Galm Glam Glams Health S…" at bounding box center [495, 163] width 98 height 19
click at [338, 161] on select "All Skinora Retail Skinora Salon Use" at bounding box center [378, 163] width 98 height 19
click at [329, 154] on select "All Skinora Retail Skinora Salon Use" at bounding box center [378, 163] width 98 height 19
click at [723, 166] on input "text" at bounding box center [785, 163] width 214 height 19
click at [354, 160] on select "All Skinora Retail Skinora Salon Use" at bounding box center [378, 163] width 98 height 19
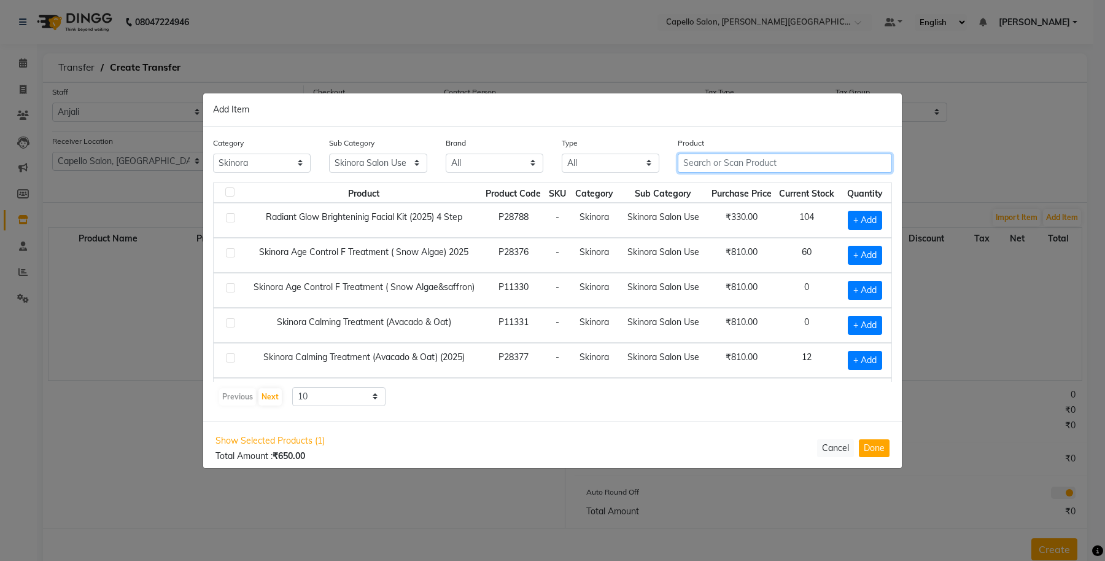
click at [703, 161] on input "text" at bounding box center [785, 163] width 214 height 19
click at [570, 258] on td "Skinora" at bounding box center [594, 255] width 49 height 35
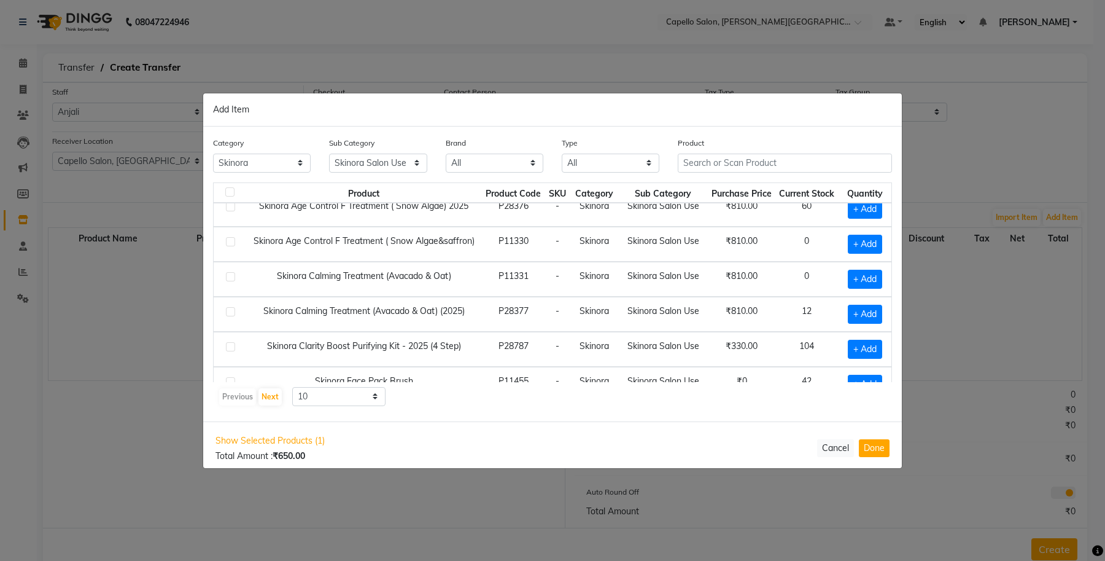
scroll to position [178, 0]
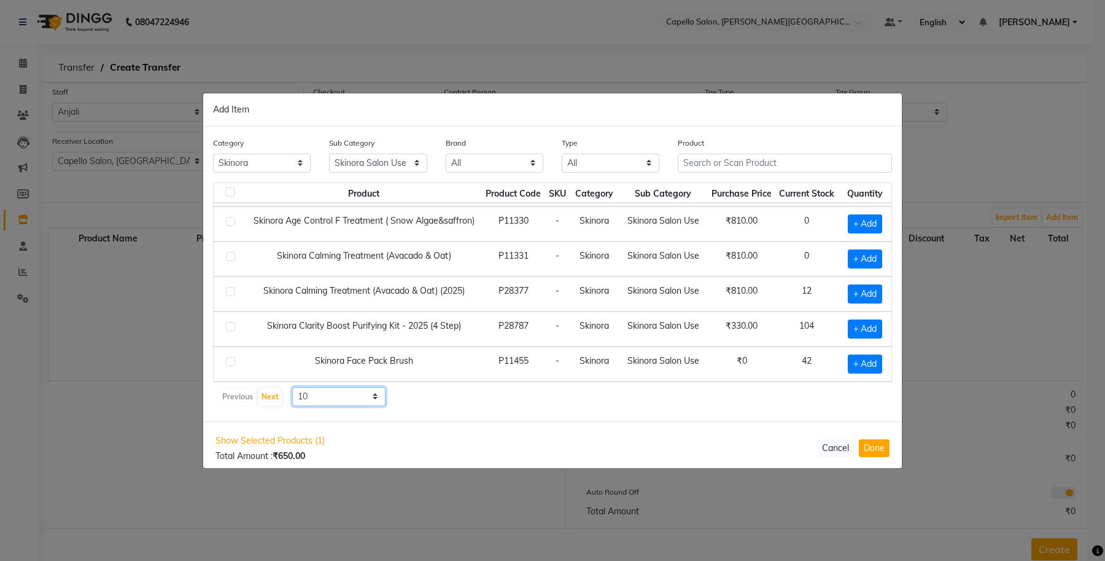
click at [343, 395] on select "10 50 100" at bounding box center [338, 396] width 93 height 19
click at [292, 387] on select "10 50 100" at bounding box center [338, 396] width 93 height 19
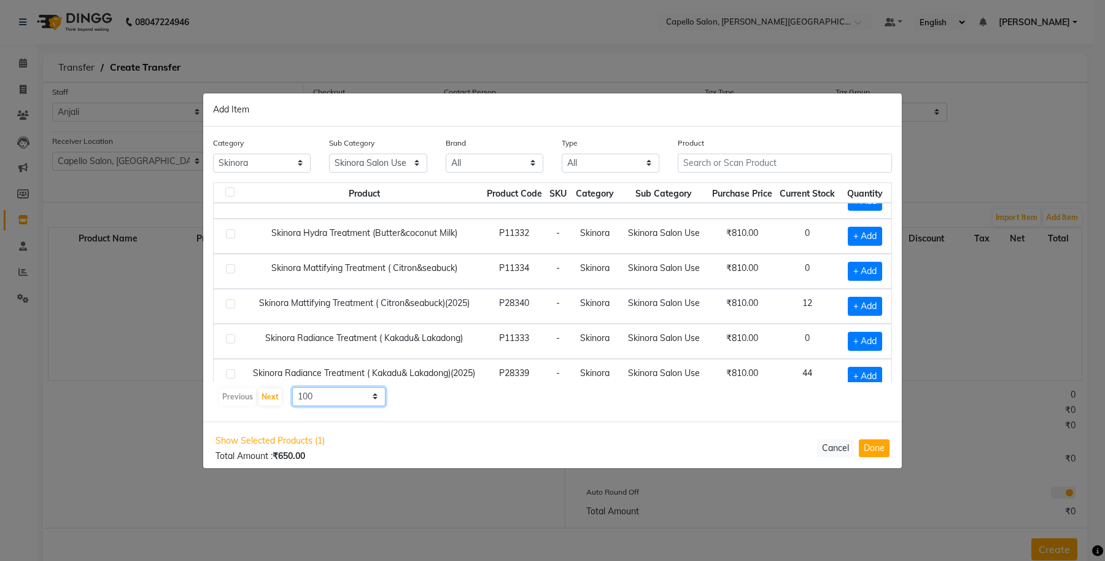
scroll to position [392, 0]
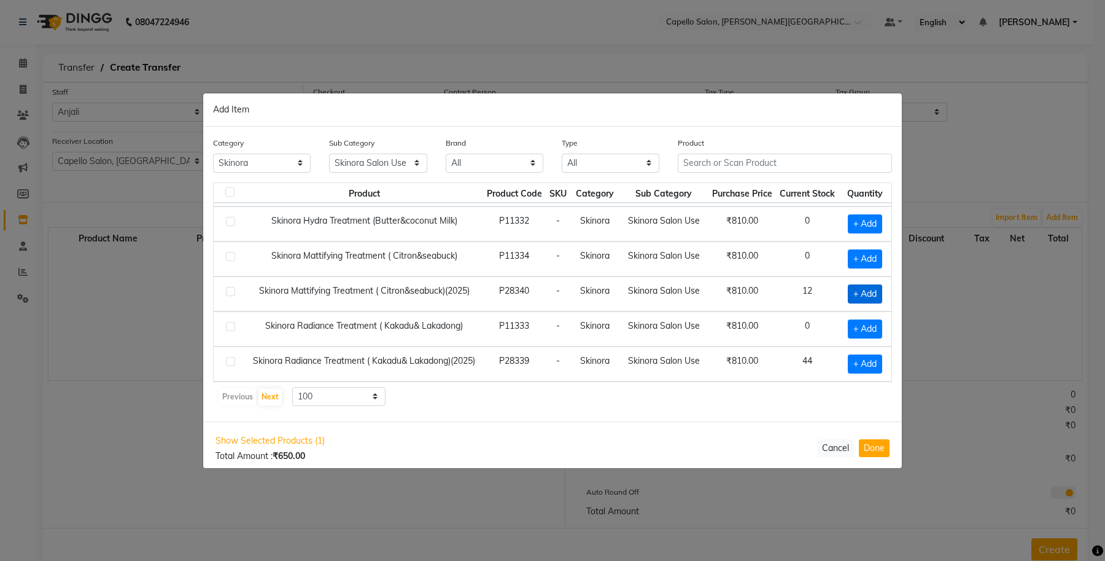
click at [849, 297] on span "+ Add" at bounding box center [865, 293] width 34 height 19
click at [875, 293] on icon at bounding box center [879, 293] width 8 height 9
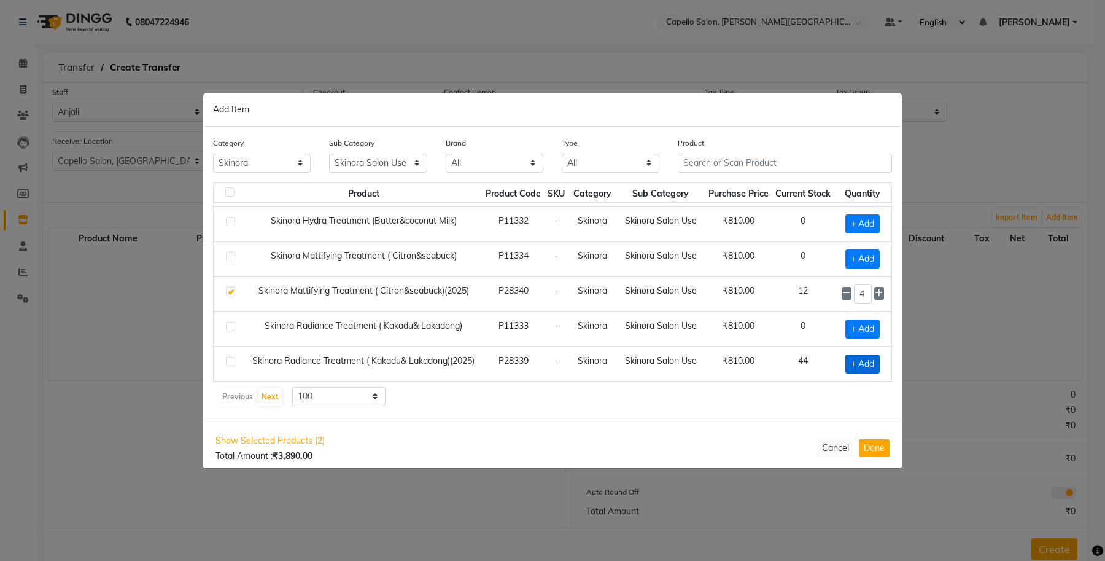
click at [851, 362] on span "+ Add" at bounding box center [862, 363] width 34 height 19
click at [875, 360] on icon at bounding box center [879, 363] width 8 height 9
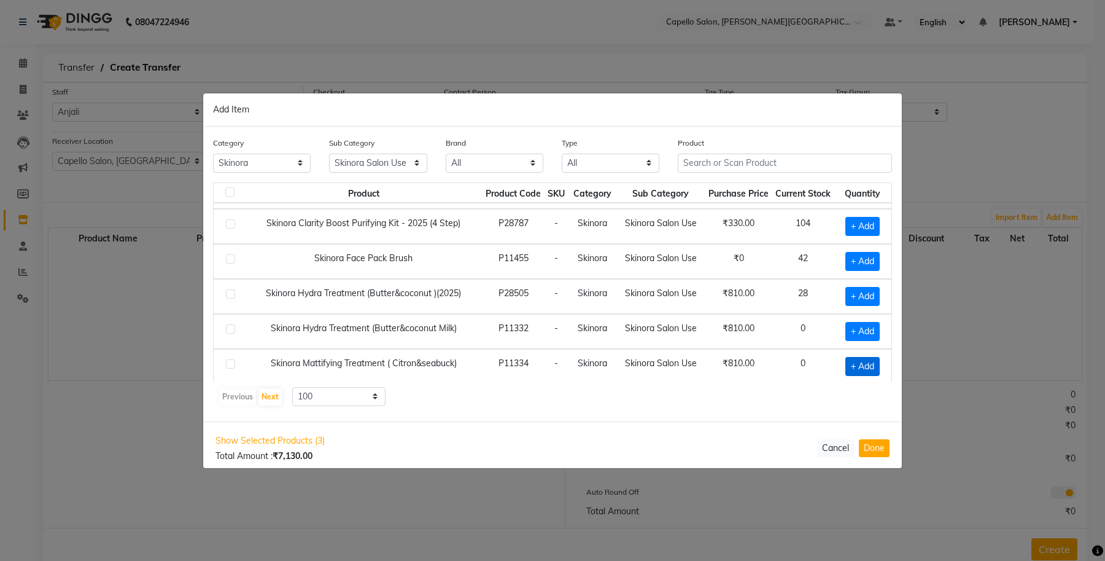
scroll to position [238, 0]
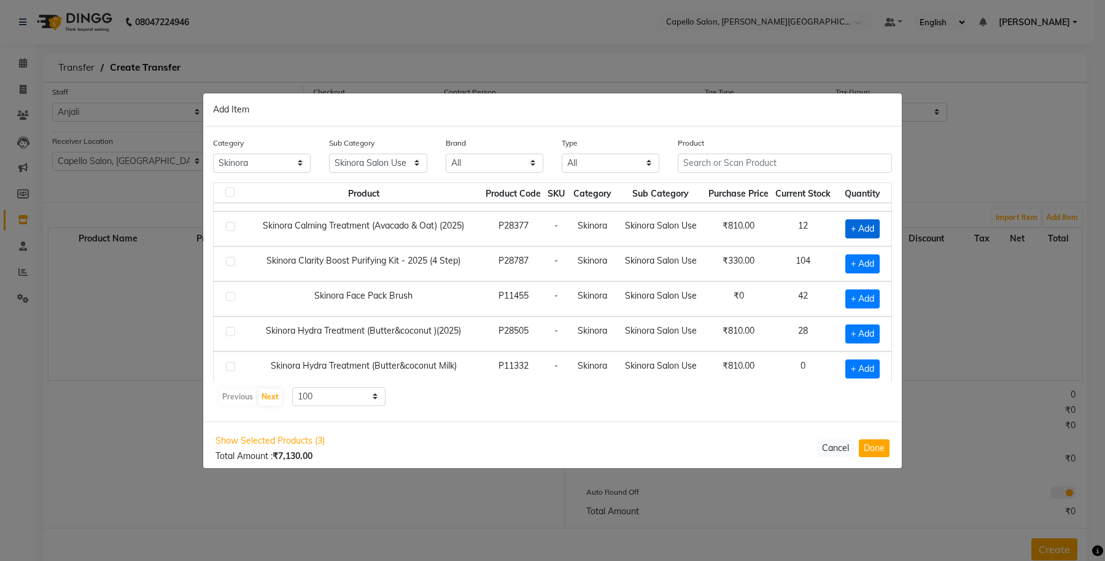
drag, startPoint x: 845, startPoint y: 226, endPoint x: 851, endPoint y: 228, distance: 6.4
click at [851, 228] on span "+ Add" at bounding box center [862, 228] width 34 height 19
click at [875, 232] on icon at bounding box center [879, 228] width 8 height 9
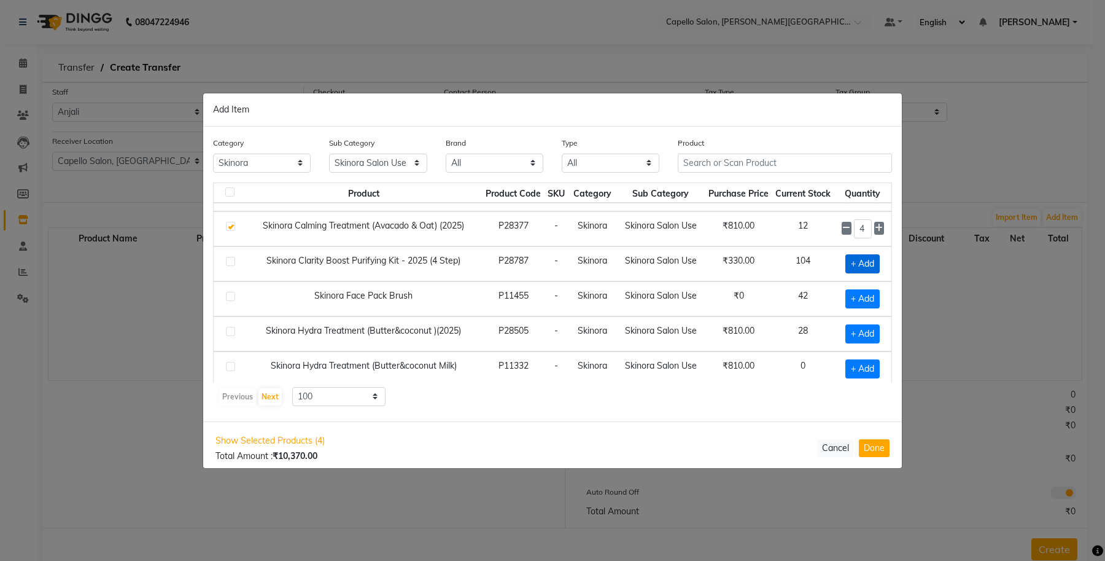
click at [846, 264] on span "+ Add" at bounding box center [862, 263] width 34 height 19
drag, startPoint x: 857, startPoint y: 267, endPoint x: 826, endPoint y: 267, distance: 30.1
click at [834, 267] on td "1" at bounding box center [862, 263] width 57 height 35
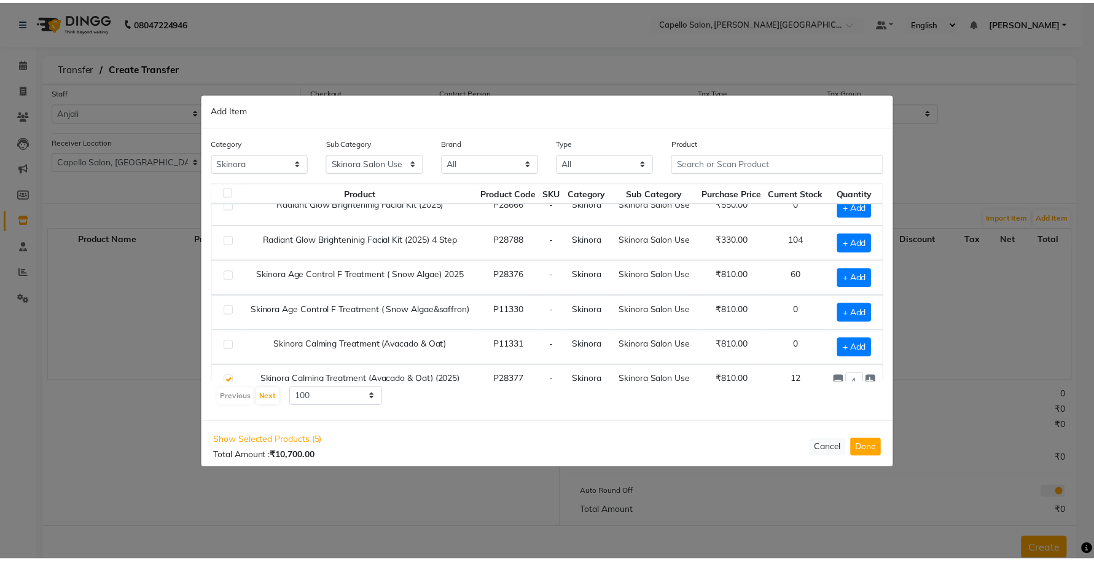
scroll to position [7, 0]
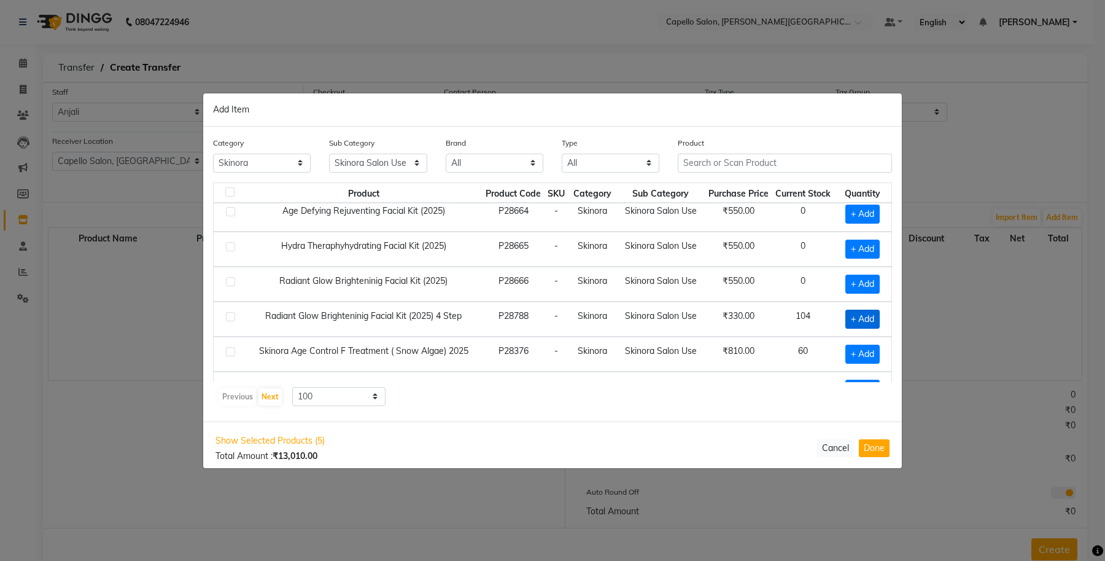
click at [845, 324] on span "+ Add" at bounding box center [862, 318] width 34 height 19
drag, startPoint x: 857, startPoint y: 320, endPoint x: 833, endPoint y: 319, distance: 24.0
click at [842, 320] on div "1" at bounding box center [863, 318] width 42 height 19
click at [880, 444] on button "Done" at bounding box center [874, 448] width 31 height 18
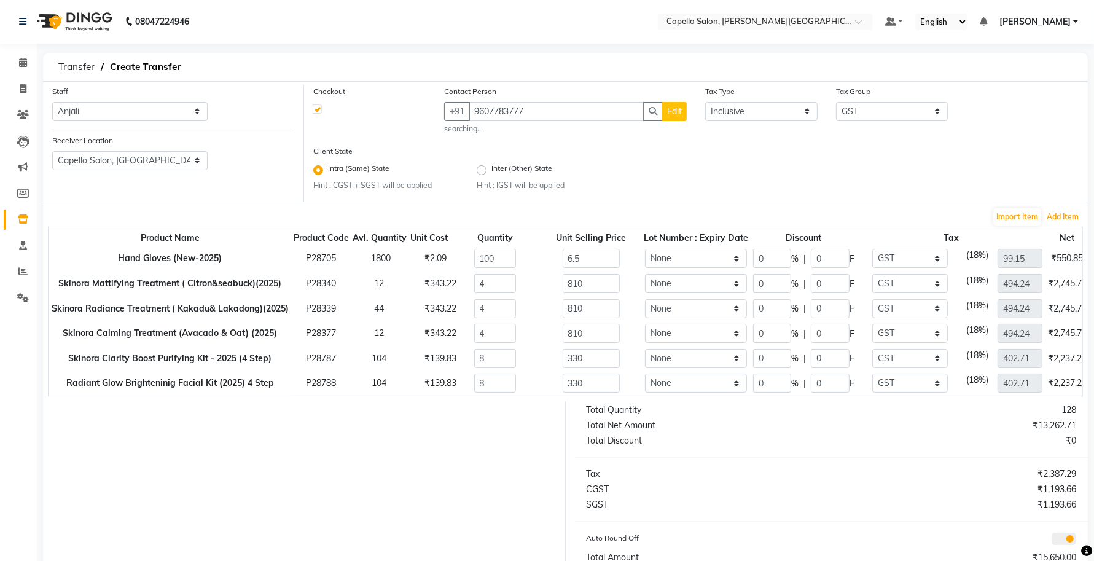
scroll to position [0, 0]
drag, startPoint x: 763, startPoint y: 282, endPoint x: 748, endPoint y: 282, distance: 14.7
click at [748, 282] on tr "Skinora Mattifying Treatment ( Citron&seabuck)(2025) P28340 12 ₹343.22 4 810 No…" at bounding box center [617, 283] width 1137 height 25
drag, startPoint x: 768, startPoint y: 308, endPoint x: 750, endPoint y: 304, distance: 17.7
click at [750, 304] on tr "Skinora Radiance Treatment ( Kakadu& Lakadong)(2025) P28339 44 ₹343.22 4 810 No…" at bounding box center [617, 309] width 1137 height 25
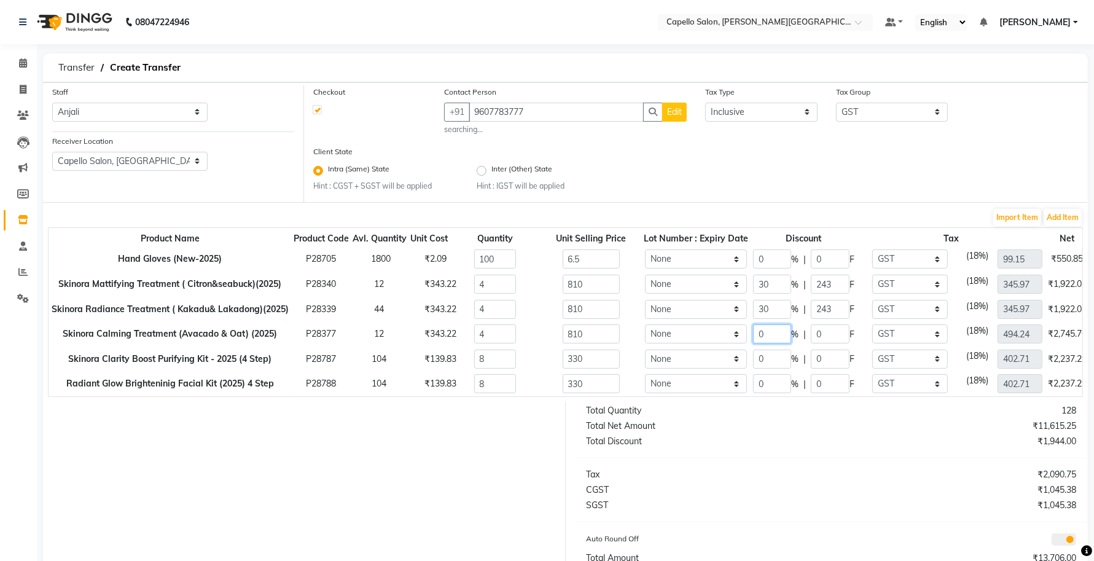
click at [747, 330] on tr "Skinora Calming Treatment (Avacado & Oat) (2025) P28377 12 ₹343.22 4 810 None 0…" at bounding box center [617, 333] width 1137 height 25
click at [747, 358] on tr "Skinora Clarity Boost Purifying Kit - 2025 (4 Step) P28787 104 ₹139.83 8 330 No…" at bounding box center [617, 358] width 1137 height 25
drag, startPoint x: 769, startPoint y: 385, endPoint x: 747, endPoint y: 387, distance: 22.2
click at [747, 387] on tr "Radiant Glow Brighteninig Facial Kit (2025) 4 Step P28788 104 ₹139.83 8 330 Non…" at bounding box center [617, 383] width 1137 height 25
click at [760, 429] on div "Total Quantity 128 Total Net Amount ₹10,120.33 Total Discount ₹3,708.00 Tax ₹1,…" at bounding box center [832, 488] width 532 height 173
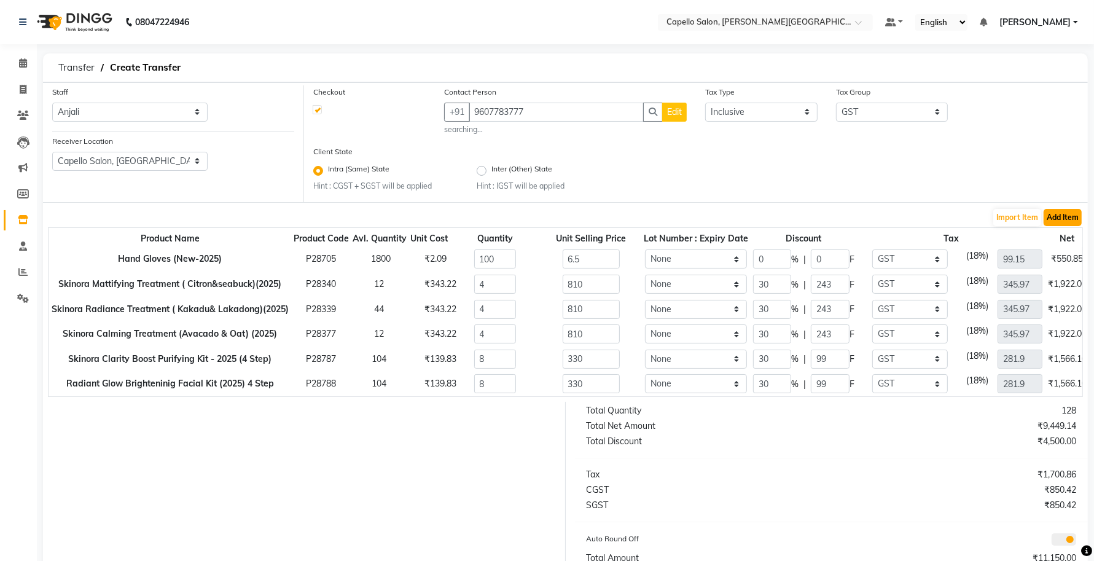
click at [1048, 219] on button "Add Item" at bounding box center [1062, 217] width 38 height 17
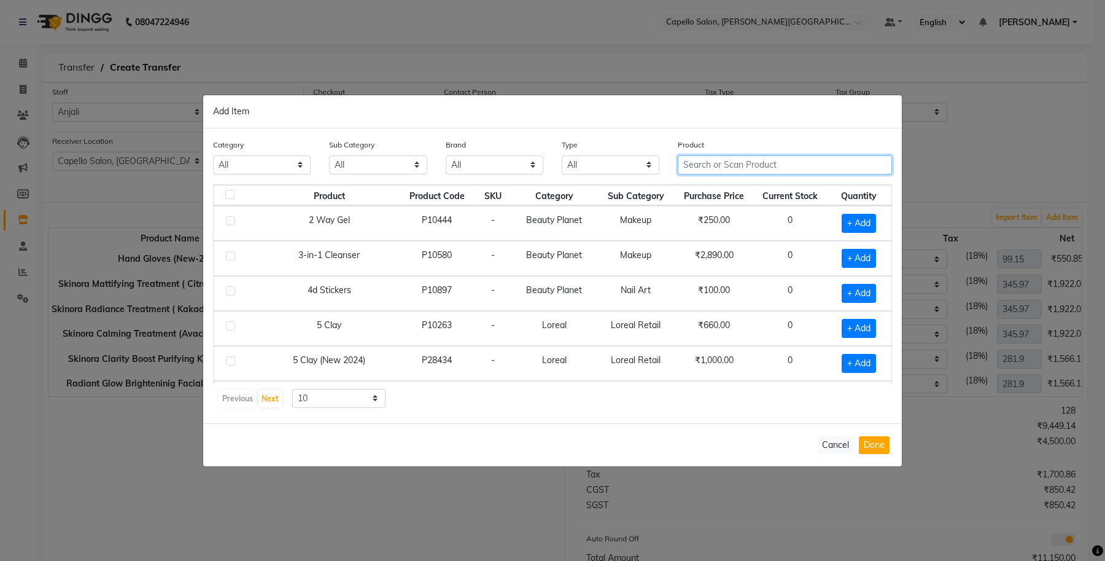
click at [710, 166] on input "text" at bounding box center [785, 164] width 214 height 19
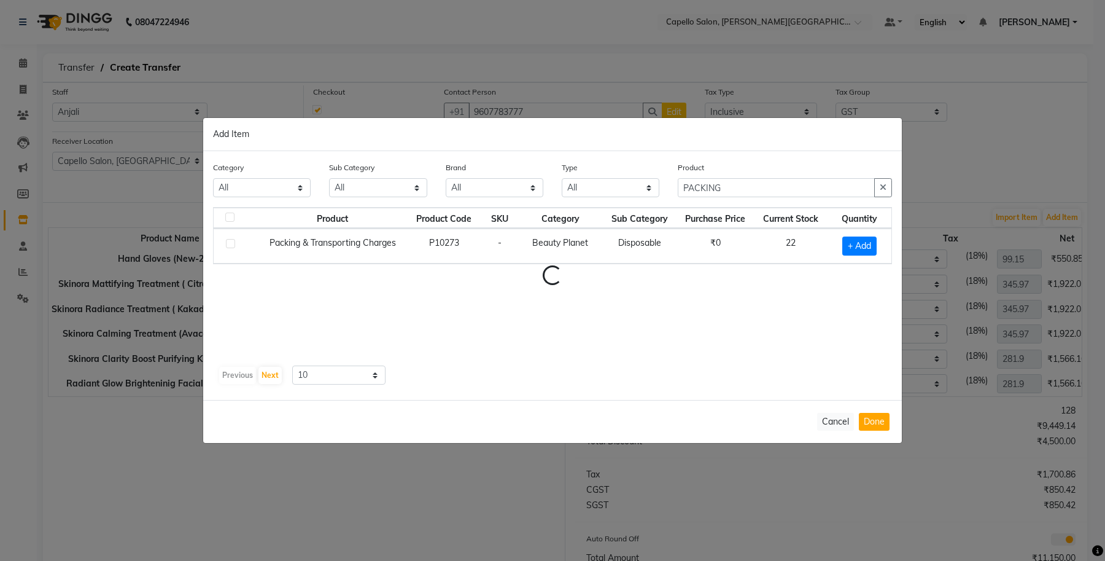
click at [672, 264] on table "Product Product Code SKU Category Sub Category Purchase Price Current Stock Qua…" at bounding box center [552, 235] width 679 height 57
click at [879, 246] on div "+ Add" at bounding box center [859, 245] width 49 height 19
click at [860, 243] on span "+ Add" at bounding box center [859, 245] width 34 height 19
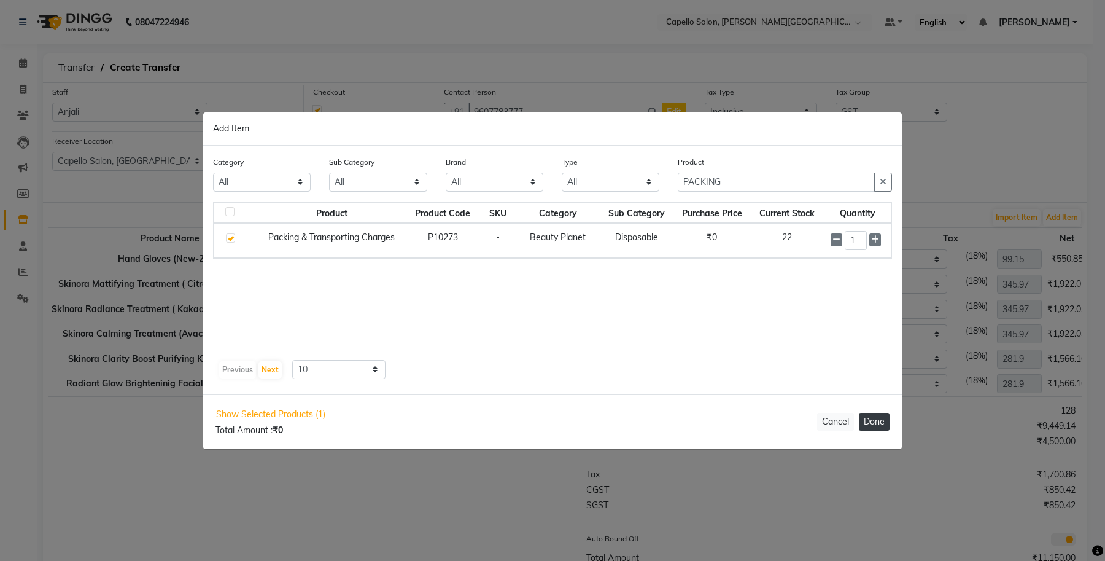
click at [874, 422] on button "Done" at bounding box center [874, 422] width 31 height 18
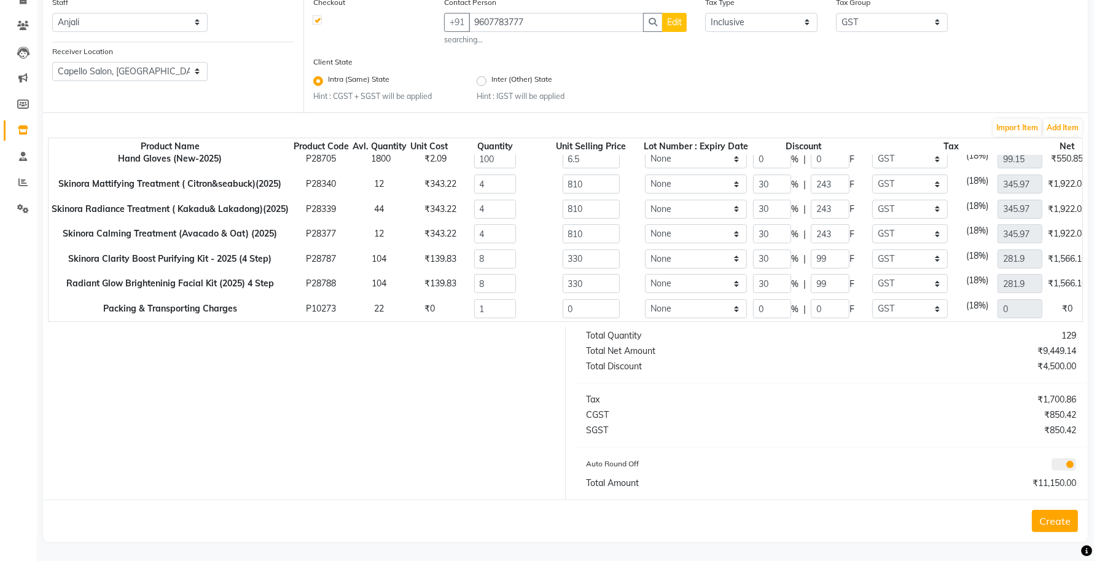
scroll to position [22, 0]
click at [888, 299] on select "None GST 5% IGST (18%) IGST (5%) IGST (12%) 12% GST 5% GST GST" at bounding box center [910, 308] width 76 height 19
click at [872, 299] on select "None GST 5% IGST (18%) IGST (5%) IGST (12%) 12% GST 5% GST GST" at bounding box center [910, 308] width 76 height 19
drag, startPoint x: 586, startPoint y: 297, endPoint x: 535, endPoint y: 314, distance: 54.0
click at [535, 314] on div "Product Name Product Code Avl. Quantity Unit Cost Quantity Unit Selling Price L…" at bounding box center [565, 230] width 1035 height 184
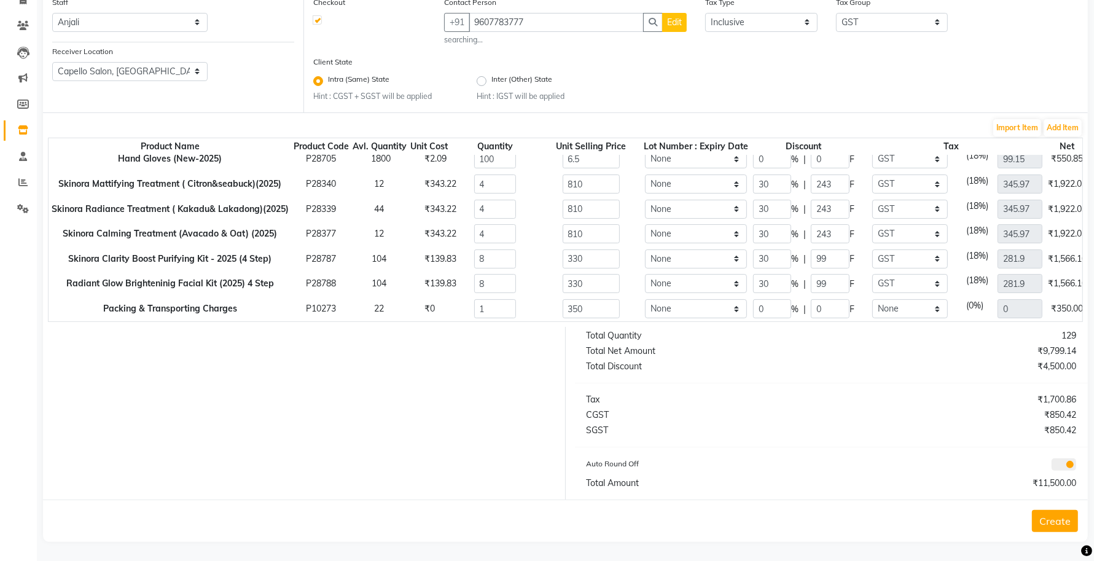
click at [450, 410] on div at bounding box center [300, 413] width 532 height 173
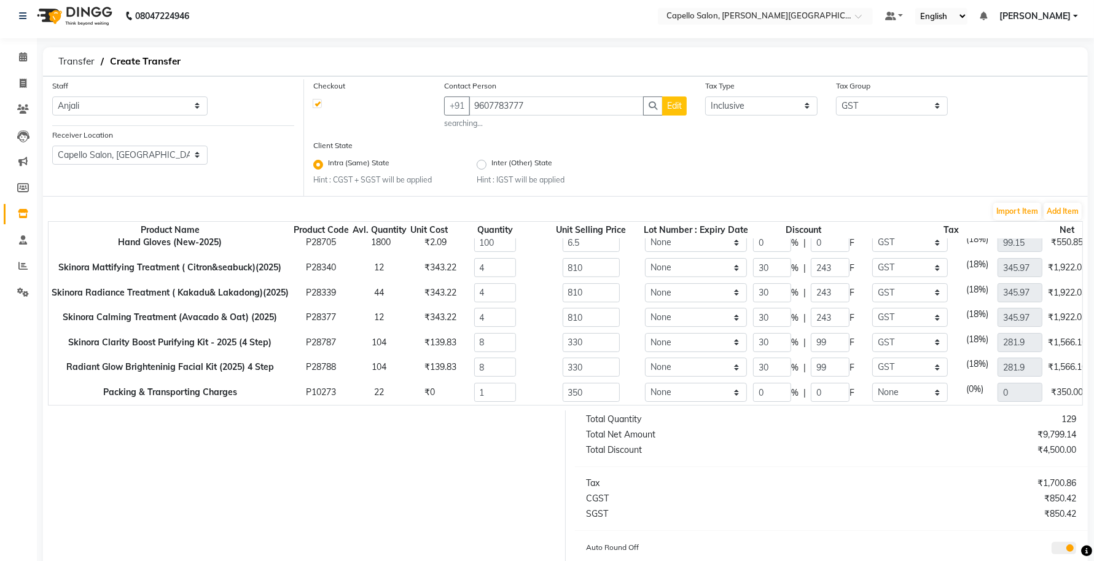
scroll to position [0, 0]
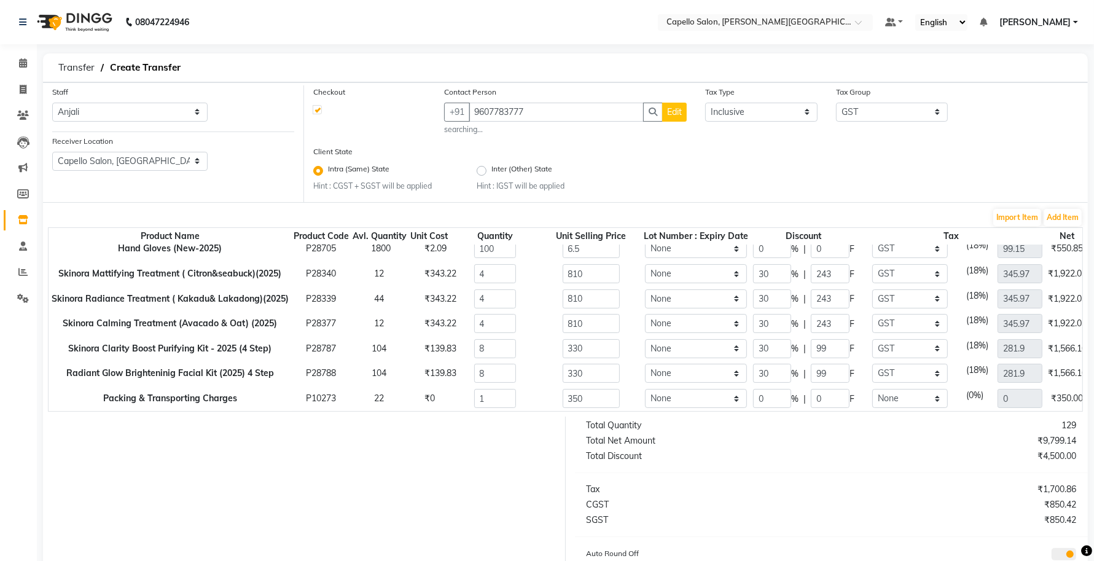
click at [676, 118] on button "Edit" at bounding box center [674, 112] width 25 height 19
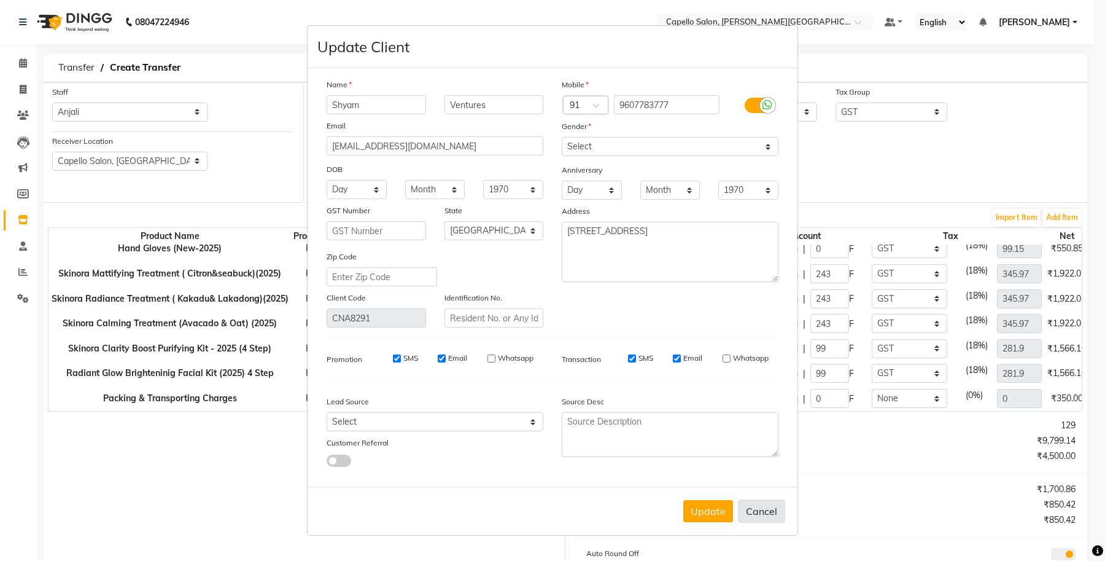
click at [771, 511] on button "Cancel" at bounding box center [761, 510] width 47 height 23
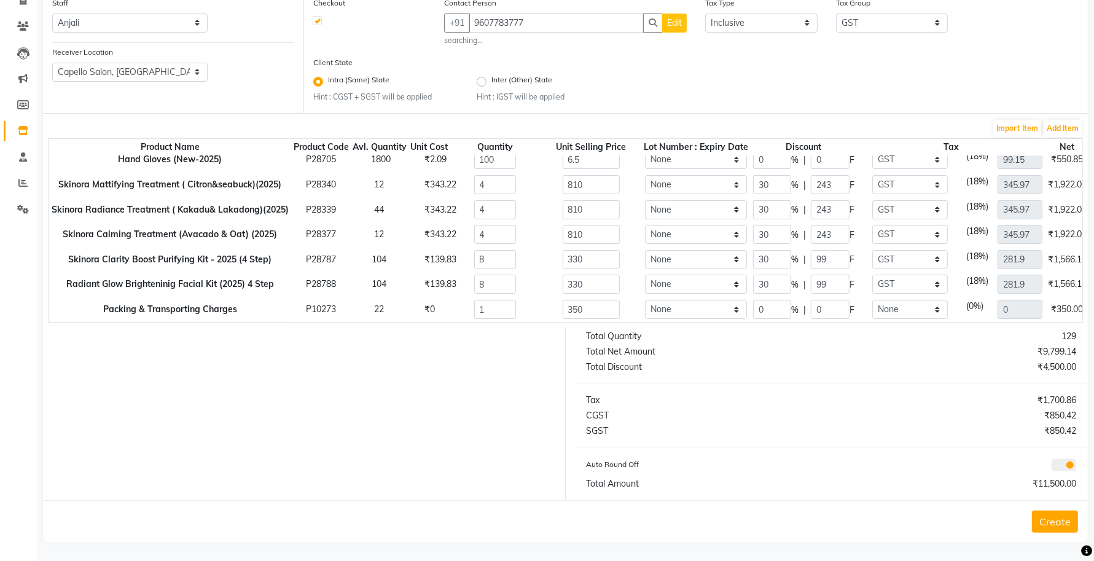
scroll to position [90, 0]
click at [1046, 521] on button "Create" at bounding box center [1055, 521] width 46 height 22
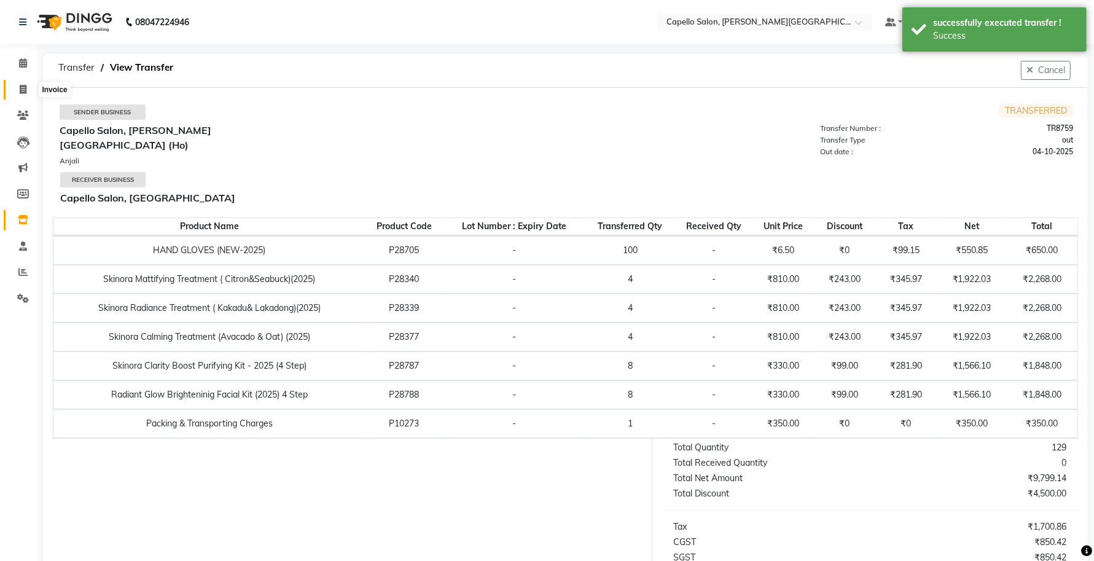
click at [17, 88] on span at bounding box center [22, 90] width 21 height 14
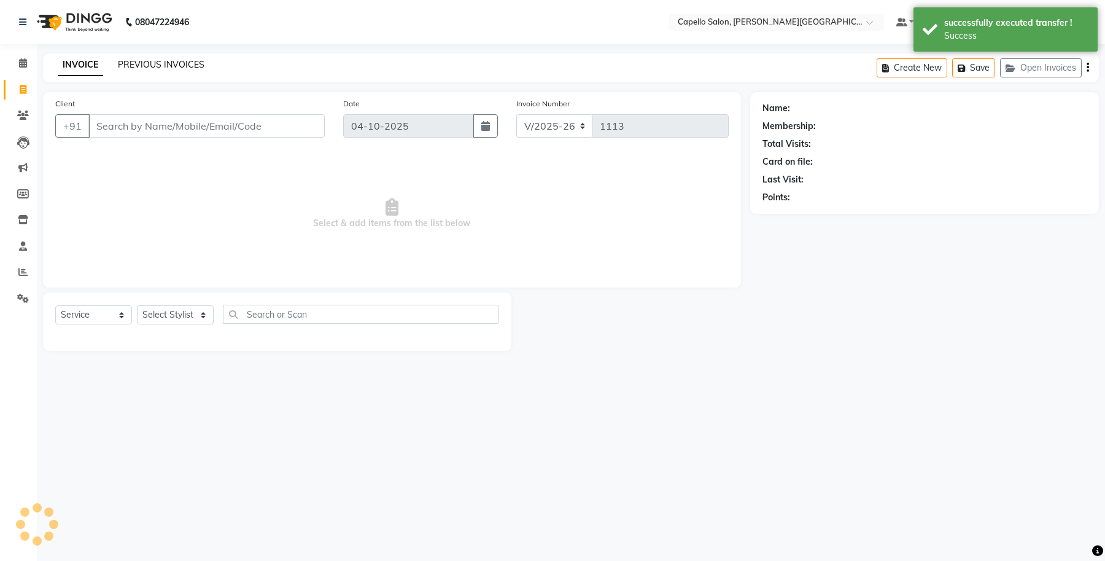
click at [152, 68] on link "PREVIOUS INVOICES" at bounding box center [161, 64] width 87 height 11
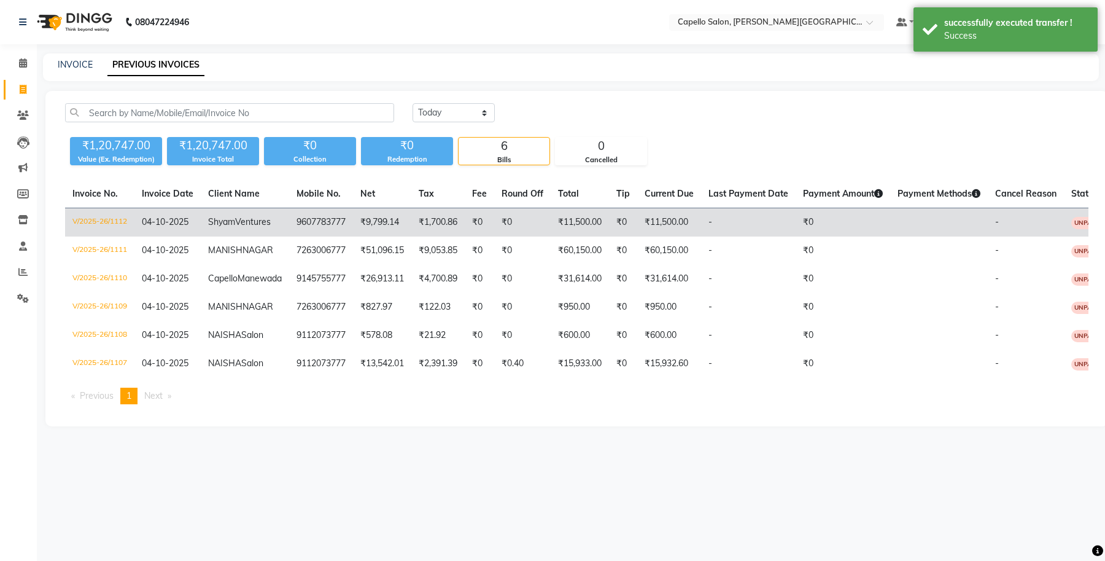
click at [82, 221] on td "V/2025-26/1112" at bounding box center [99, 222] width 69 height 29
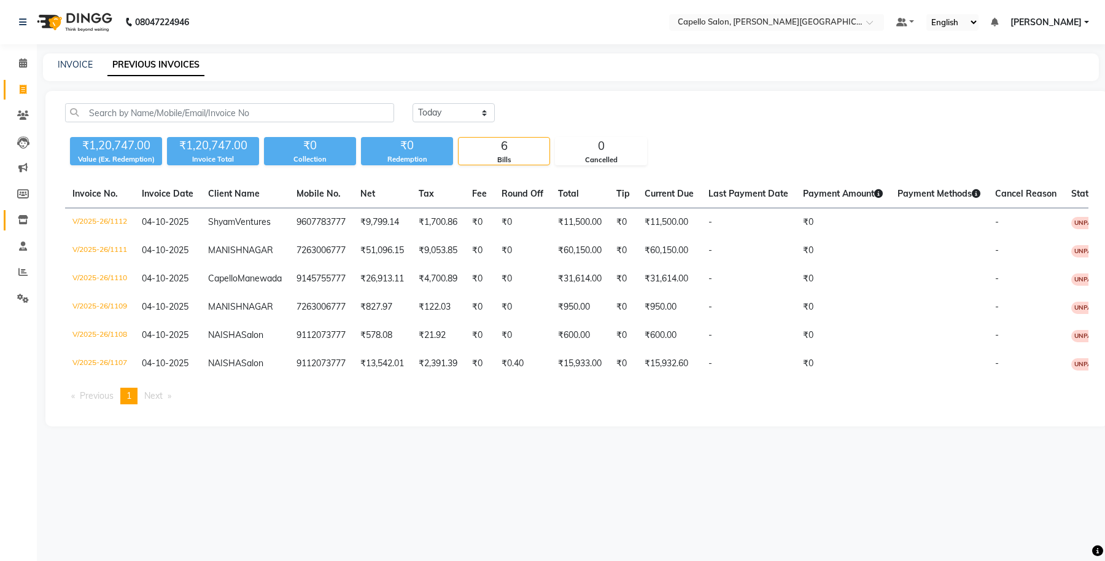
click at [9, 216] on link "Inventory" at bounding box center [18, 220] width 29 height 20
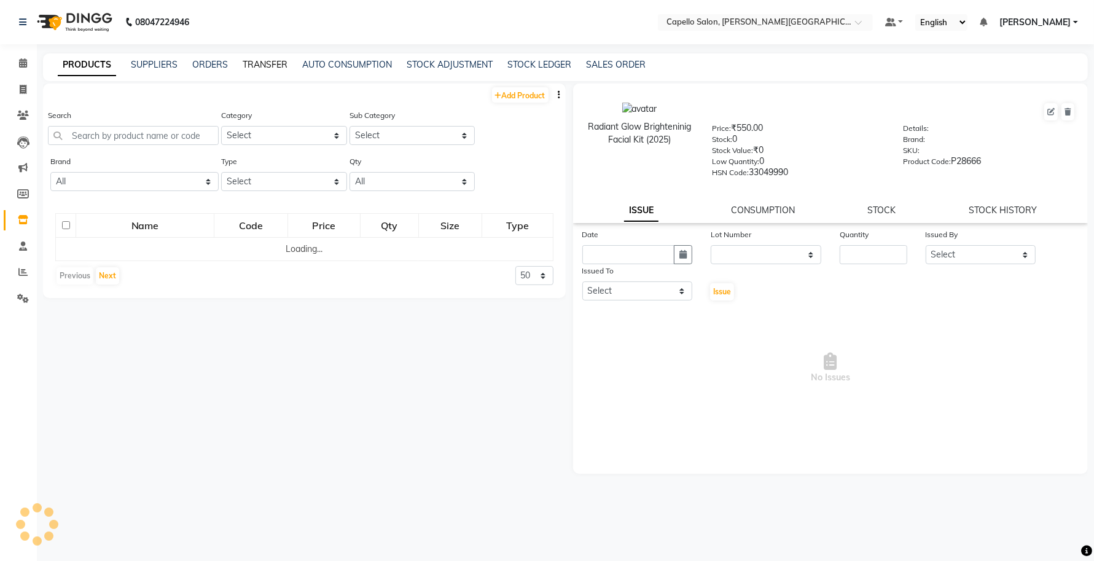
click at [252, 68] on link "TRANSFER" at bounding box center [265, 64] width 45 height 11
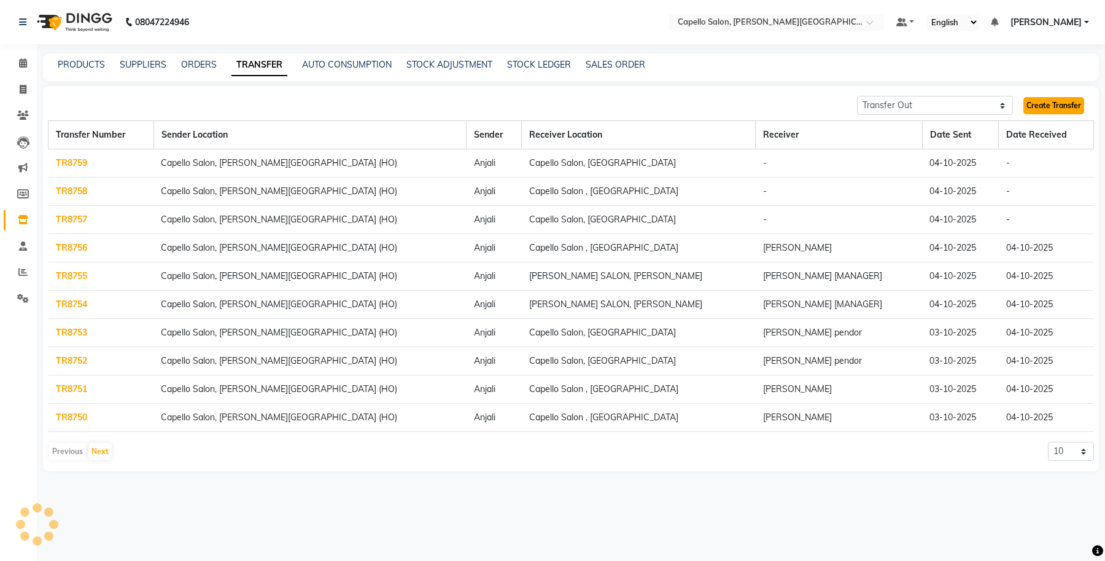
click at [1071, 103] on link "Create Transfer" at bounding box center [1054, 105] width 61 height 17
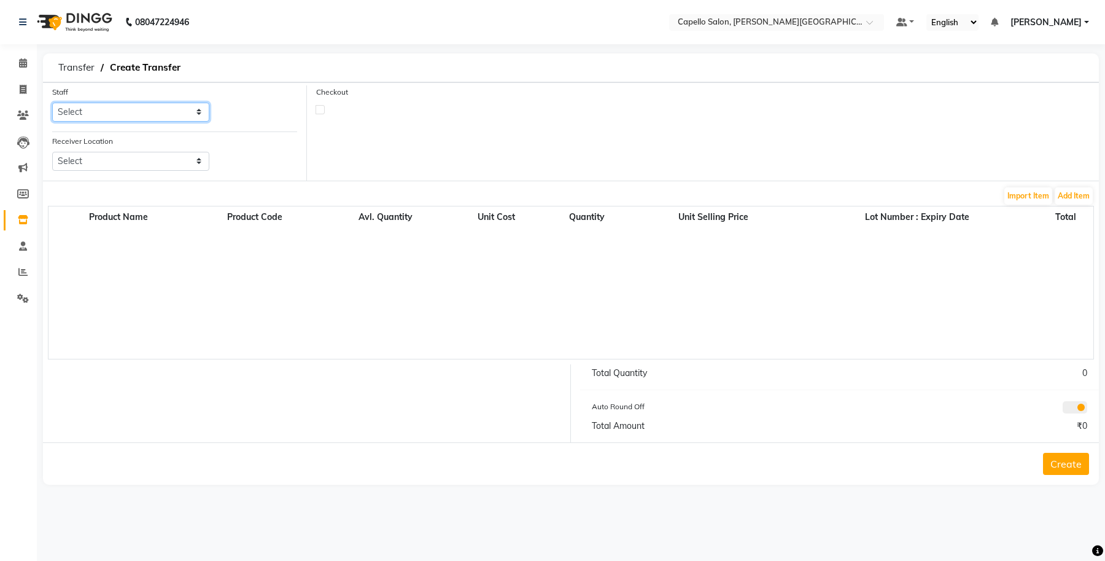
click at [135, 103] on select "Select Accounts Achal Kaithwas Aishwariya Anjali Anjali Walde Ankita Naitam Cap…" at bounding box center [130, 112] width 157 height 19
click at [52, 103] on select "Select Accounts Achal Kaithwas Aishwariya Anjali Anjali Walde Ankita Naitam Cap…" at bounding box center [130, 112] width 157 height 19
click at [118, 160] on select "Select Capello Salon, Betul Naisha Salon, Zingabai Takli Capello Salon, Uslapur…" at bounding box center [130, 161] width 157 height 19
click at [52, 152] on select "Select Capello Salon, Betul Naisha Salon, Zingabai Takli Capello Salon, Uslapur…" at bounding box center [130, 161] width 157 height 19
click at [330, 105] on div at bounding box center [373, 109] width 114 height 8
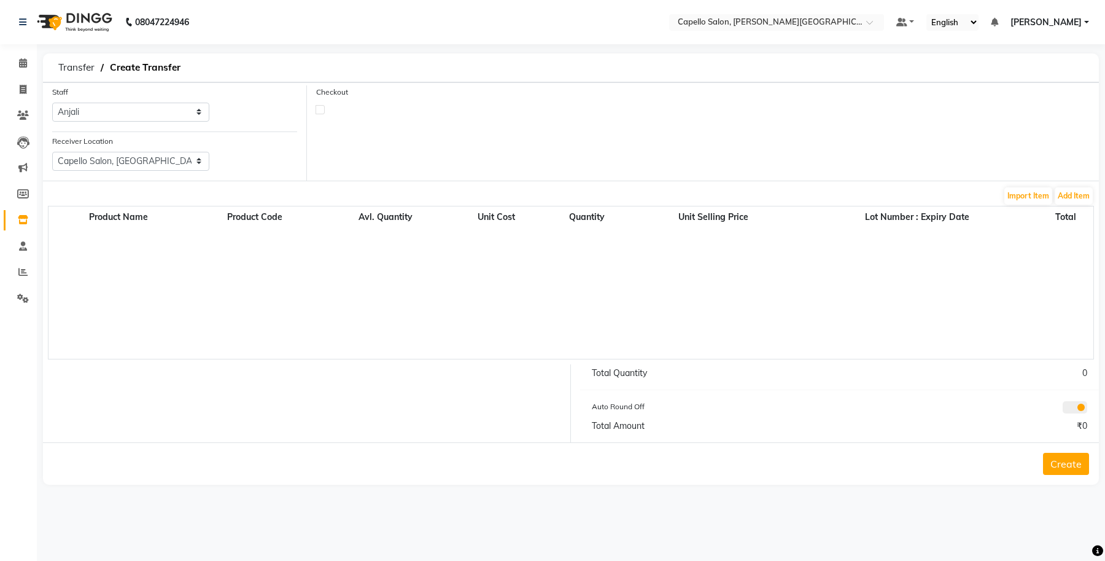
click at [317, 107] on label at bounding box center [320, 109] width 9 height 9
click at [317, 107] on input "checkbox" at bounding box center [320, 109] width 8 height 8
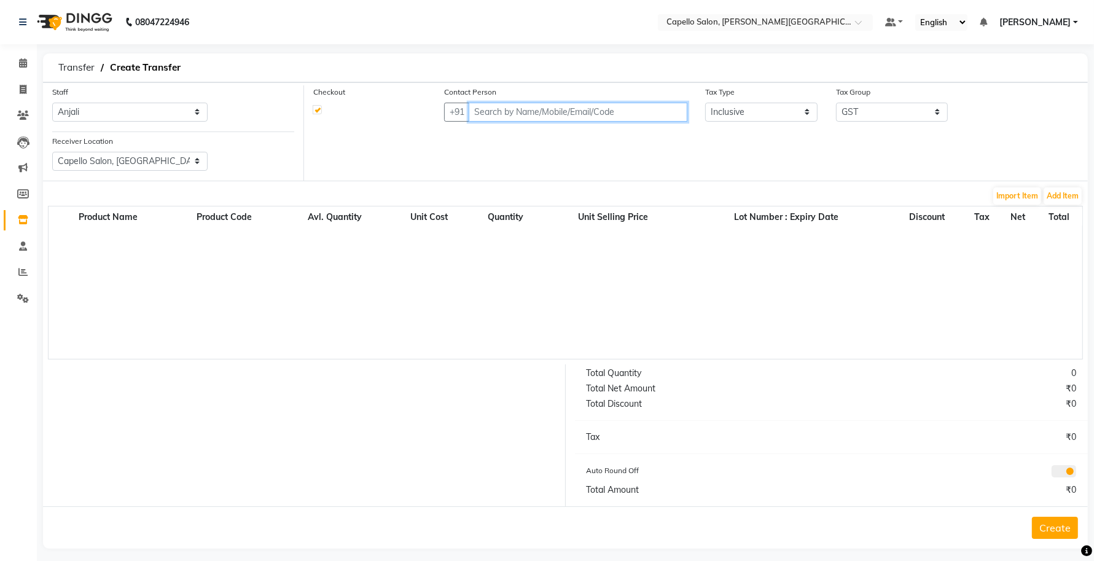
click at [490, 109] on input "text" at bounding box center [577, 112] width 219 height 19
click at [513, 114] on input "text" at bounding box center [577, 112] width 219 height 19
paste input "9145786777"
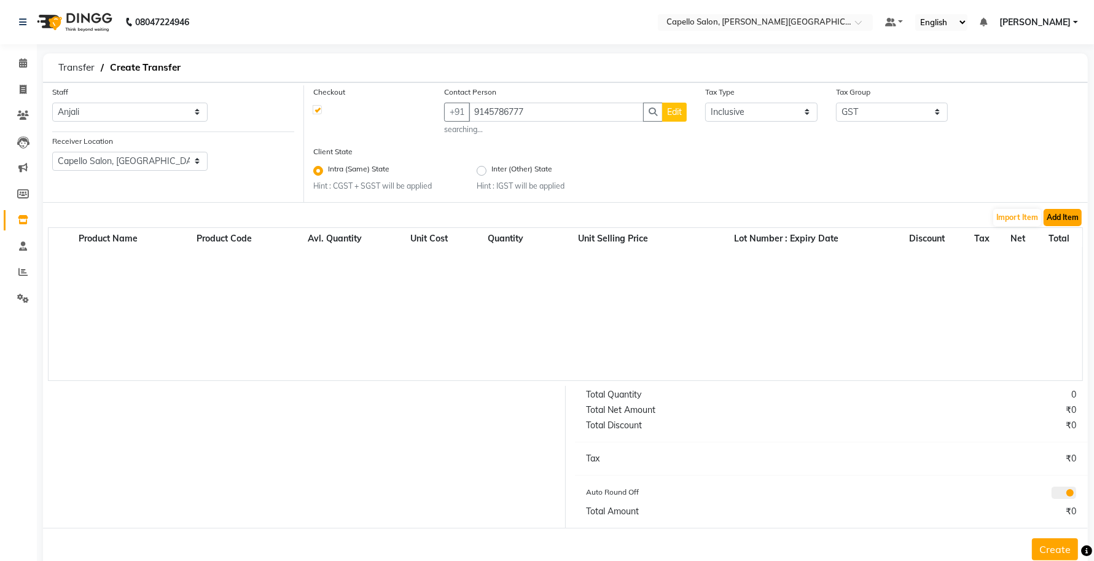
click at [1067, 219] on button "Add Item" at bounding box center [1062, 217] width 38 height 17
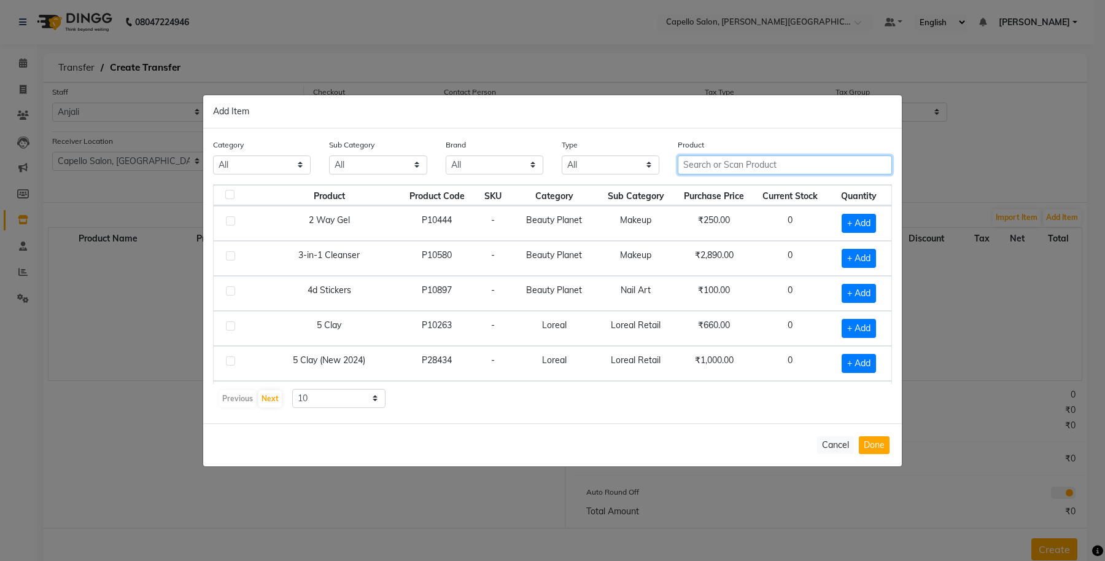
click at [702, 161] on input "text" at bounding box center [785, 164] width 214 height 19
click at [697, 167] on input "text" at bounding box center [785, 164] width 214 height 19
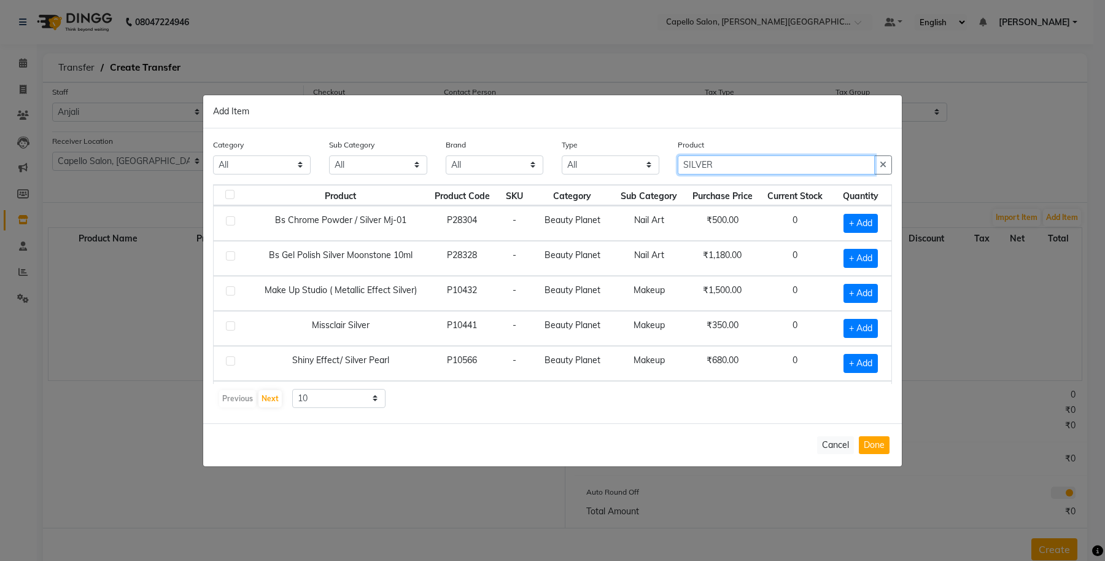
scroll to position [178, 0]
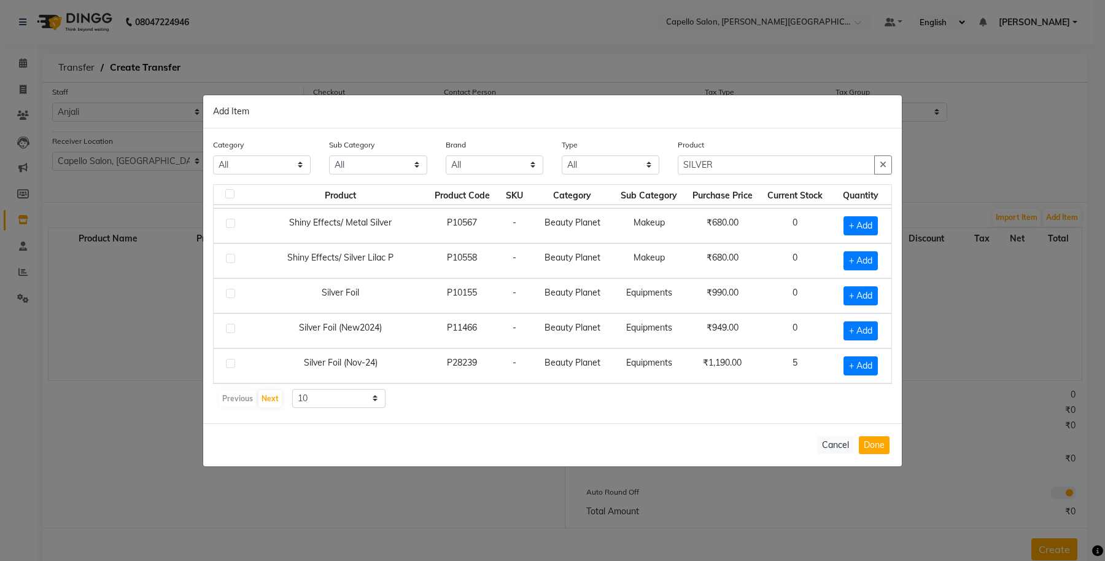
click at [848, 354] on td "+ Add" at bounding box center [861, 365] width 61 height 35
click at [849, 368] on span "+ Add" at bounding box center [861, 365] width 34 height 19
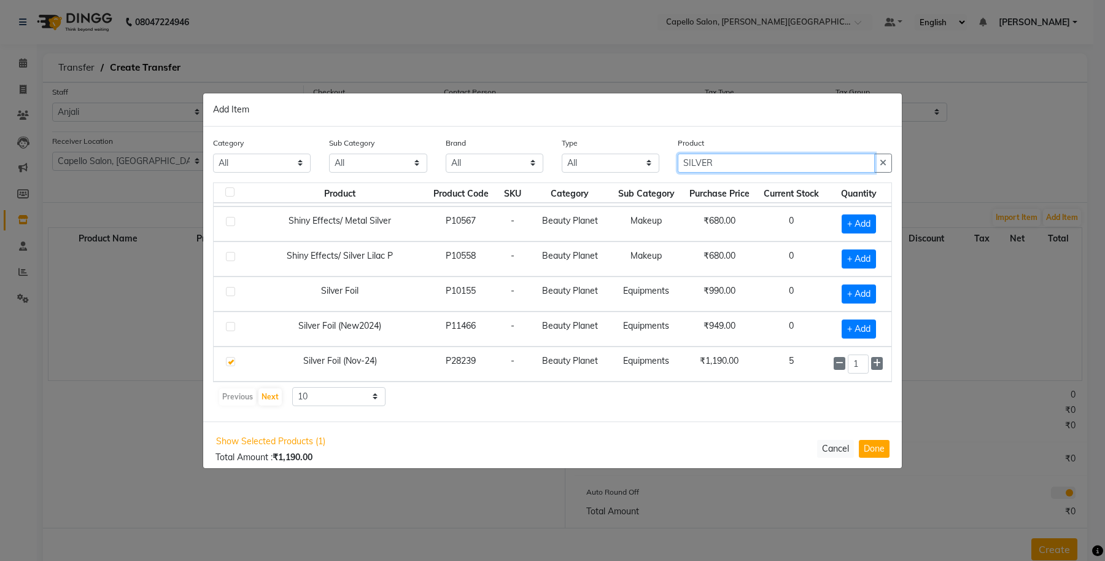
drag, startPoint x: 726, startPoint y: 166, endPoint x: 621, endPoint y: 175, distance: 105.4
click at [621, 175] on div "Category All Keramelon Skin Makeup Personal Care Appliances Beard Beauty Planet…" at bounding box center [553, 159] width 698 height 46
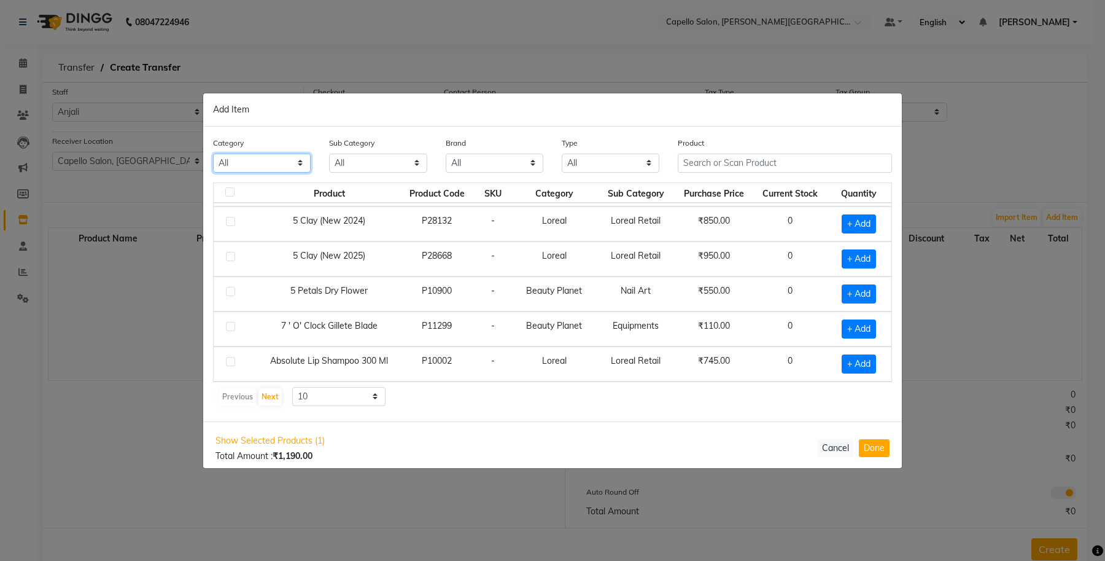
click at [247, 172] on select "All Keramelon Skin Makeup Personal Care Appliances Beard Beauty Planet Botox Ca…" at bounding box center [262, 163] width 98 height 19
click at [213, 154] on select "All Keramelon Skin Makeup Personal Care Appliances Beard Beauty Planet Botox Ca…" at bounding box center [262, 163] width 98 height 19
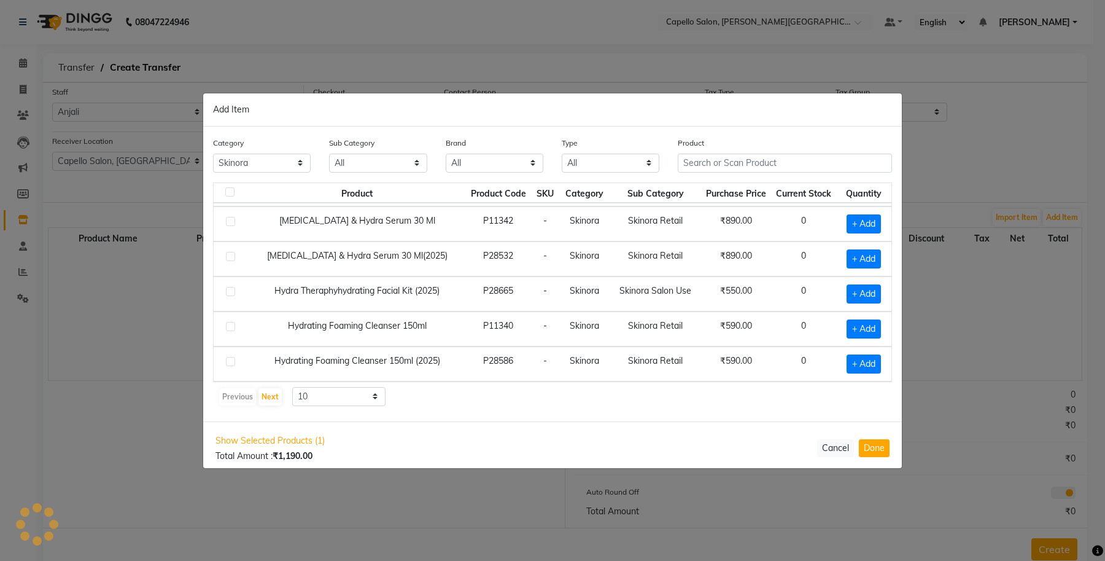
drag, startPoint x: 367, startPoint y: 173, endPoint x: 369, endPoint y: 158, distance: 14.9
click at [367, 172] on div "Sub Category All Lips Botox Salon Use Bath & Body Beauty & Other Salon Use Sham…" at bounding box center [378, 159] width 116 height 46
click at [370, 158] on select "All Skinora Retail Skinora Salon Use" at bounding box center [378, 163] width 98 height 19
click at [329, 154] on select "All Skinora Retail Skinora Salon Use" at bounding box center [378, 163] width 98 height 19
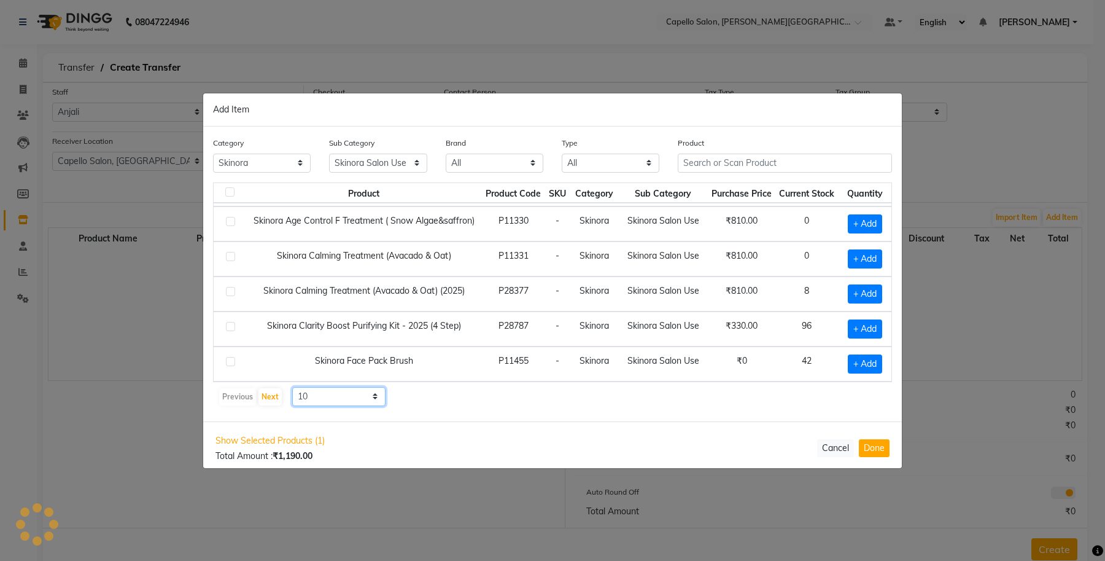
click at [344, 400] on select "10 50 100" at bounding box center [338, 396] width 93 height 19
click at [292, 387] on select "10 50 100" at bounding box center [338, 396] width 93 height 19
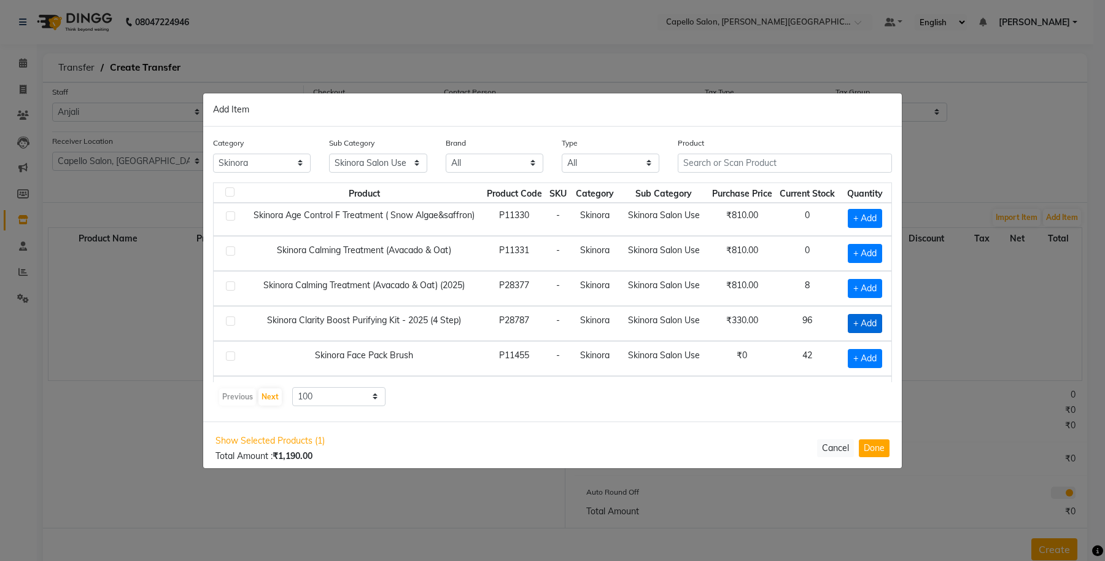
click at [848, 329] on span "+ Add" at bounding box center [865, 323] width 34 height 19
drag, startPoint x: 860, startPoint y: 330, endPoint x: 839, endPoint y: 327, distance: 21.7
click at [842, 328] on div "1" at bounding box center [863, 323] width 42 height 19
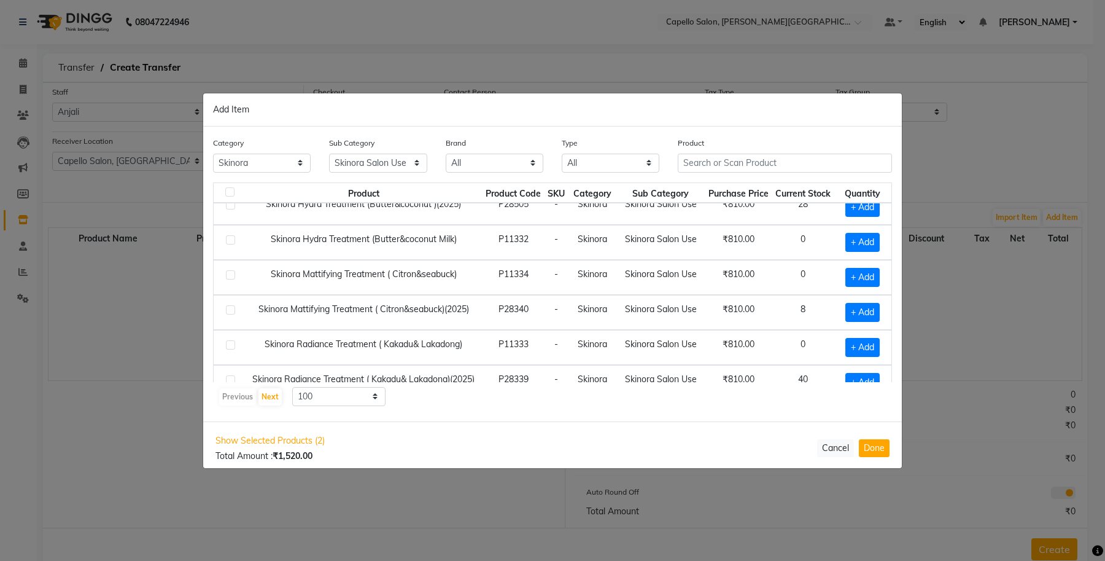
scroll to position [391, 0]
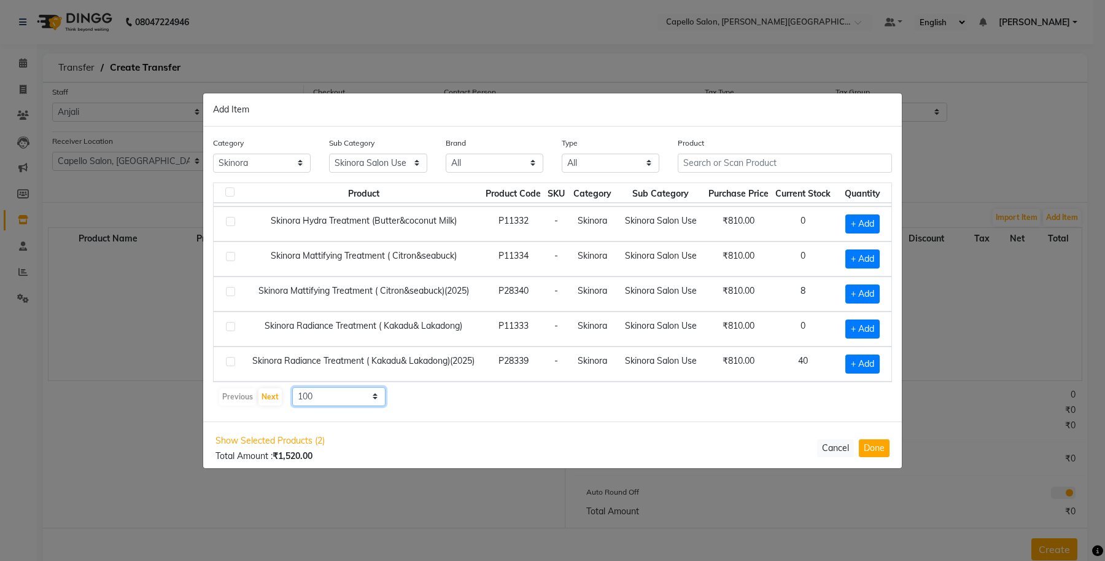
click at [354, 391] on select "10 50 100" at bounding box center [338, 396] width 93 height 19
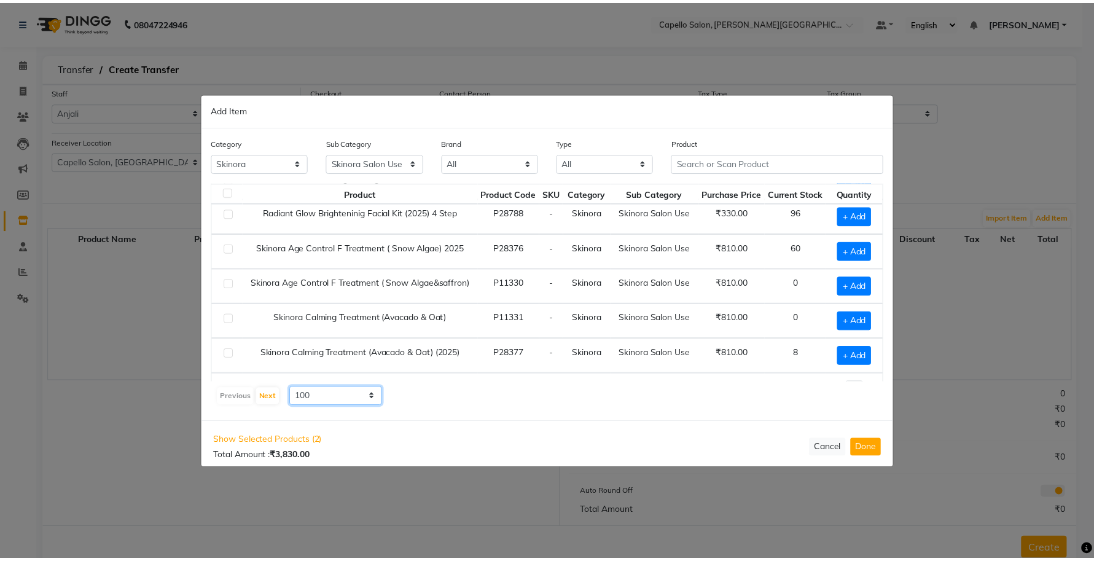
scroll to position [84, 0]
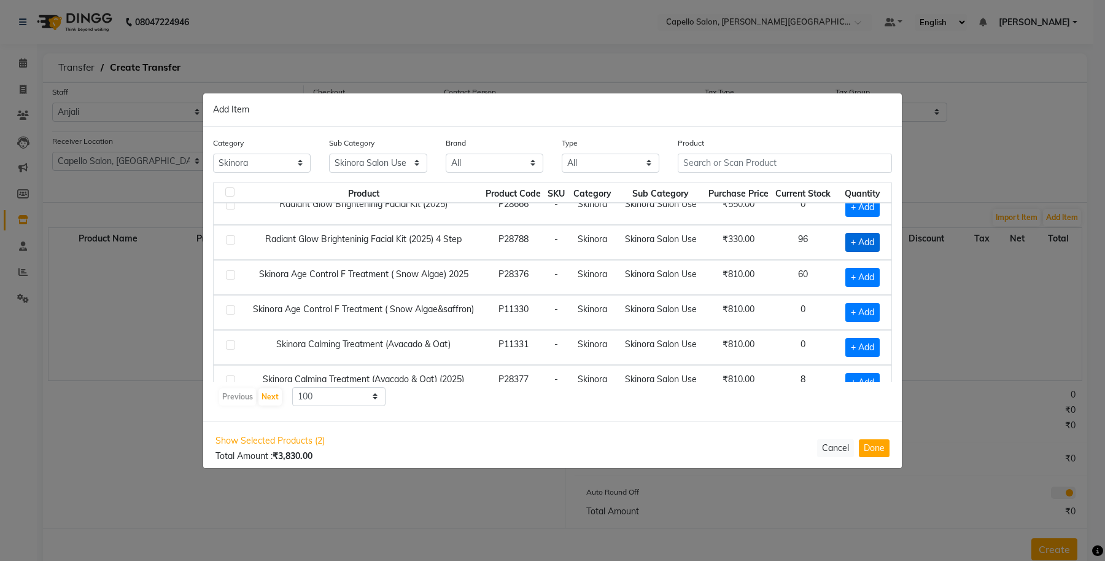
click at [848, 238] on span "+ Add" at bounding box center [862, 242] width 34 height 19
drag, startPoint x: 860, startPoint y: 239, endPoint x: 844, endPoint y: 238, distance: 16.0
click at [854, 238] on input "1" at bounding box center [863, 242] width 18 height 19
click at [763, 274] on tr "Skinora Age Control F Treatment ( Snow Algae) 2025 P28376 - Skinora Skinora Sal…" at bounding box center [553, 277] width 678 height 35
click at [870, 439] on button "Done" at bounding box center [874, 448] width 31 height 18
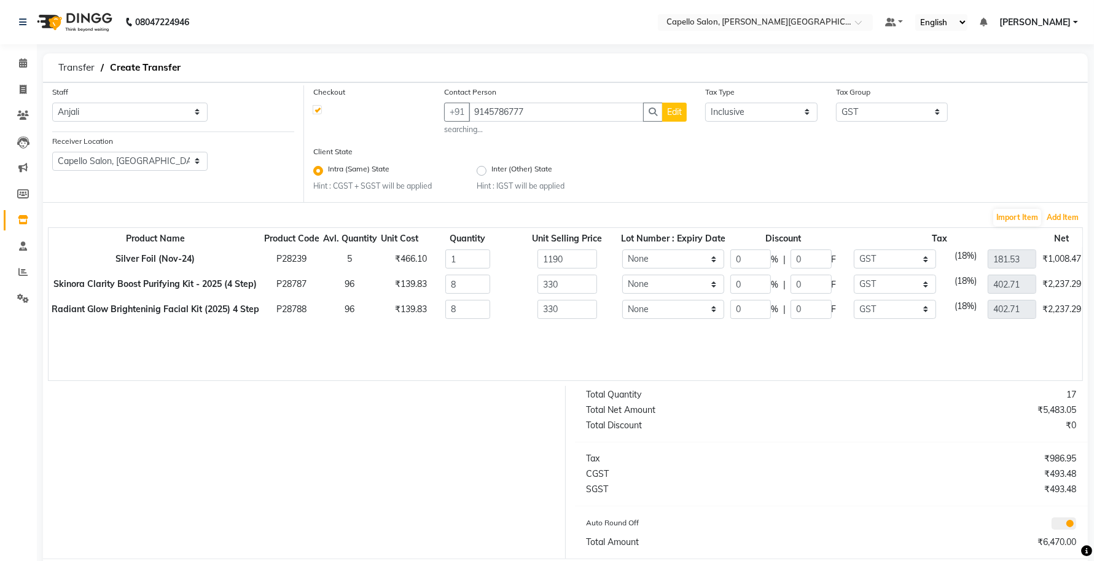
scroll to position [59, 0]
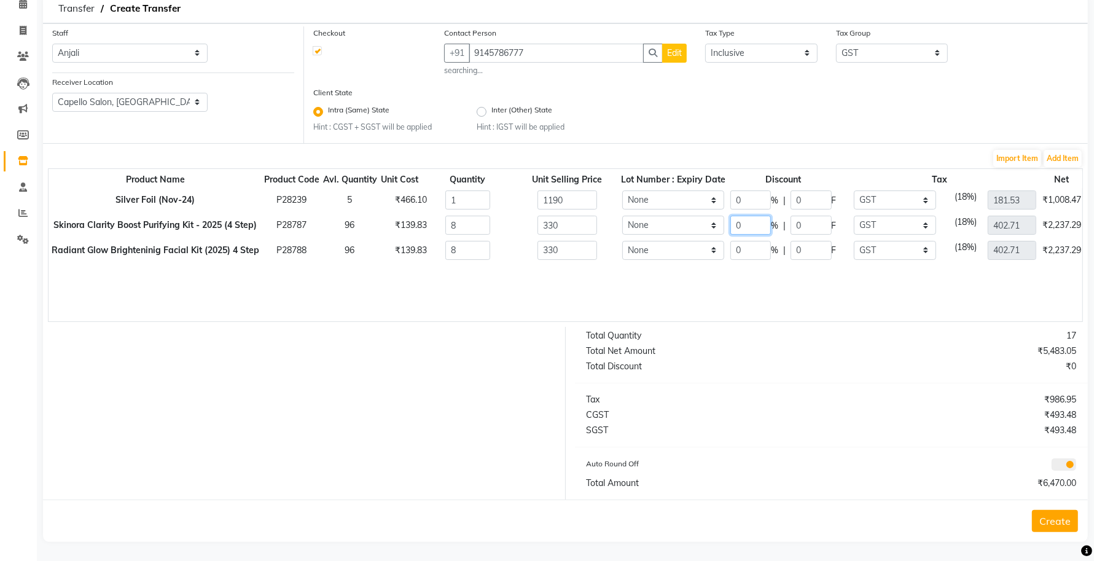
drag, startPoint x: 742, startPoint y: 222, endPoint x: 711, endPoint y: 221, distance: 30.7
click at [711, 221] on tr "Skinora Clarity Boost Purifying Kit - 2025 (4 Step) P28787 96 ₹139.83 8 330 Non…" at bounding box center [617, 224] width 1137 height 25
drag, startPoint x: 744, startPoint y: 244, endPoint x: 714, endPoint y: 249, distance: 30.6
click at [714, 249] on tr "Radiant Glow Brighteninig Facial Kit (2025) 4 Step P28788 96 ₹139.83 8 330 None…" at bounding box center [617, 250] width 1137 height 25
click at [1053, 155] on button "Add Item" at bounding box center [1062, 158] width 38 height 17
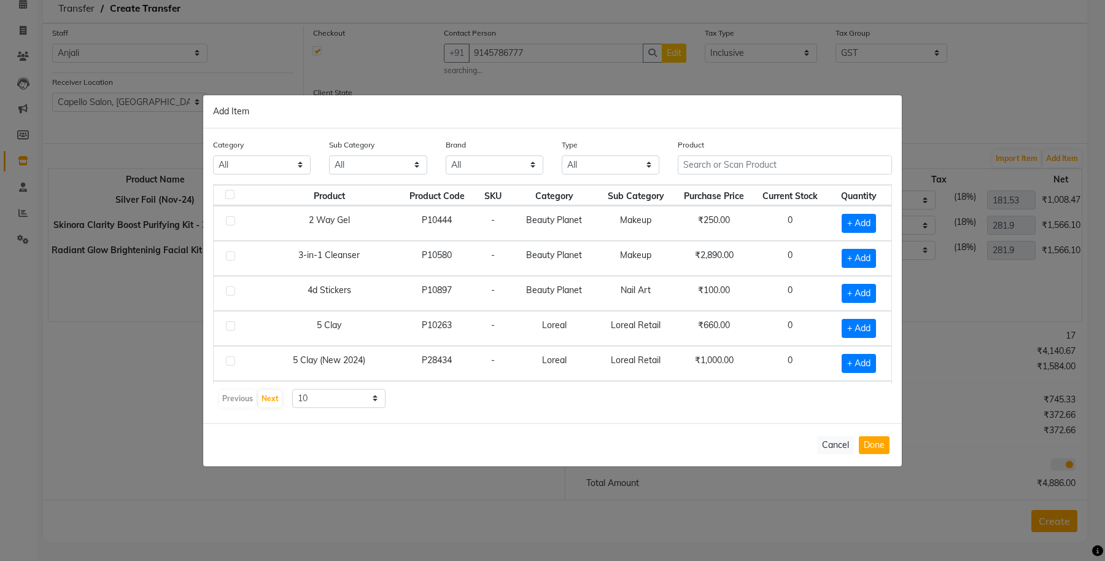
click at [740, 177] on div "Product" at bounding box center [785, 161] width 233 height 46
click at [737, 172] on input "text" at bounding box center [785, 164] width 214 height 19
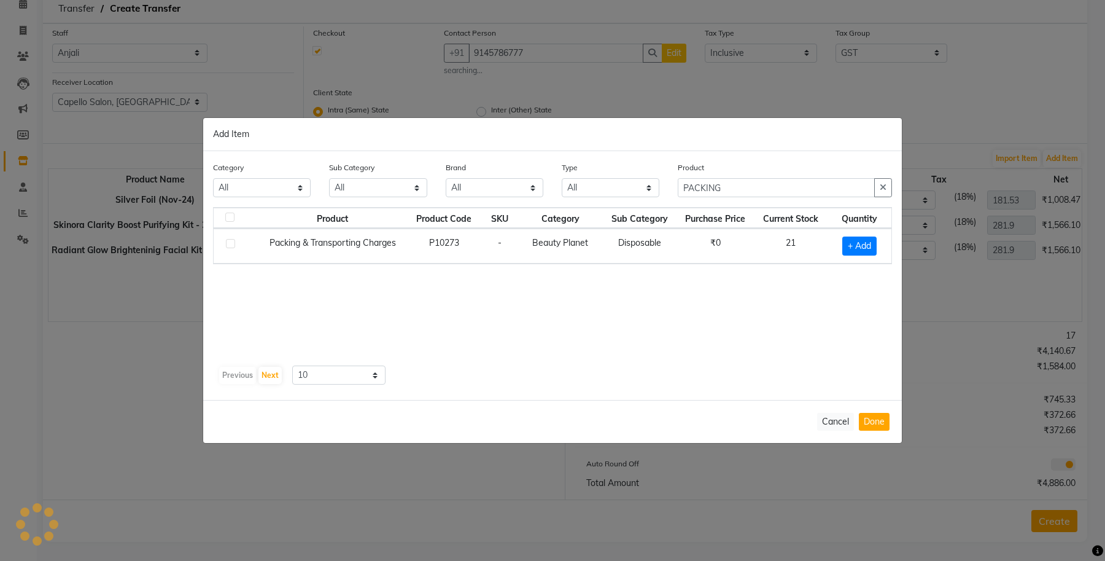
click at [704, 260] on td "₹0" at bounding box center [716, 245] width 78 height 35
click at [860, 244] on span "+ Add" at bounding box center [859, 245] width 34 height 19
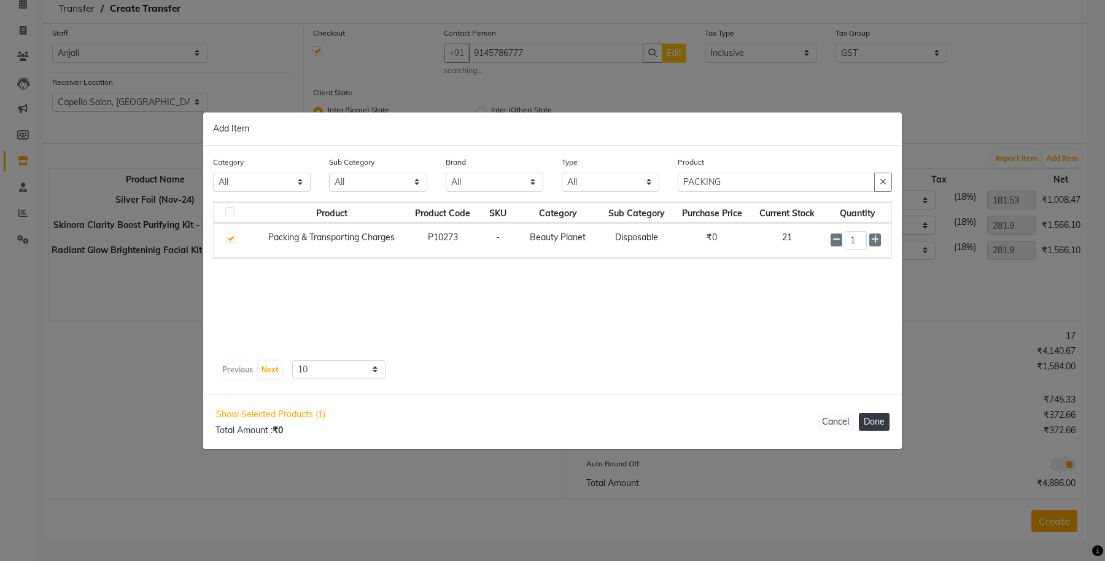
click at [869, 426] on button "Done" at bounding box center [874, 422] width 31 height 18
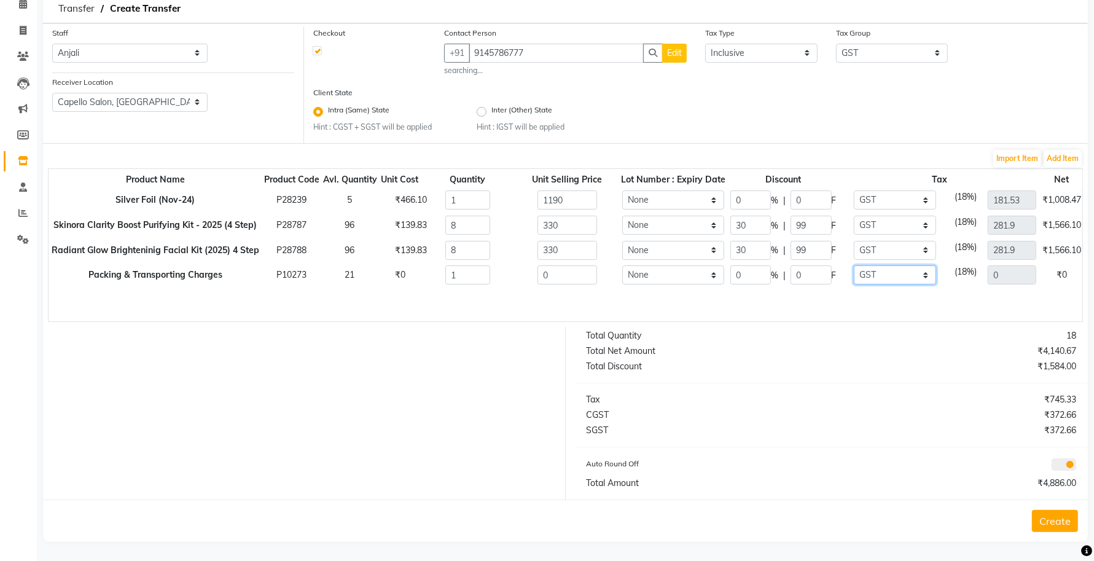
drag, startPoint x: 888, startPoint y: 269, endPoint x: 884, endPoint y: 279, distance: 11.3
click at [888, 269] on select "None GST 5% IGST (18%) IGST (5%) IGST (12%) 12% GST 5% GST GST" at bounding box center [894, 274] width 82 height 19
click at [853, 265] on select "None GST 5% IGST (18%) IGST (5%) IGST (12%) 12% GST 5% GST GST" at bounding box center [894, 274] width 82 height 19
drag, startPoint x: 559, startPoint y: 271, endPoint x: 516, endPoint y: 271, distance: 43.0
click at [516, 271] on div "0" at bounding box center [567, 274] width 116 height 19
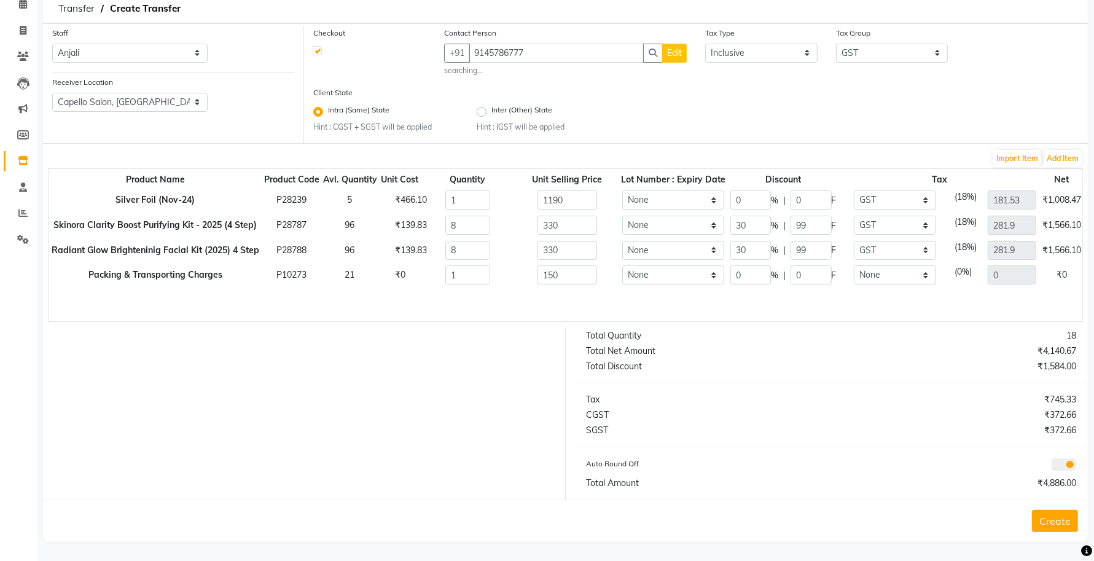
click at [553, 297] on div "Product Name Product Code Avl. Quantity Unit Cost Quantity Unit Selling Price L…" at bounding box center [565, 245] width 1035 height 154
click at [680, 61] on button "Edit" at bounding box center [674, 53] width 25 height 19
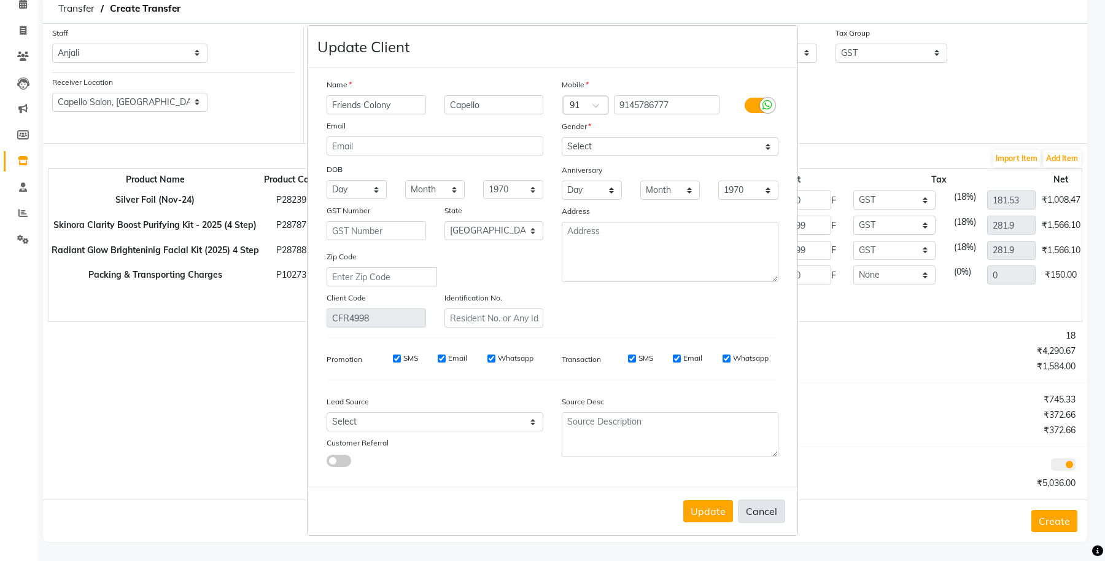
click at [775, 503] on button "Cancel" at bounding box center [761, 510] width 47 height 23
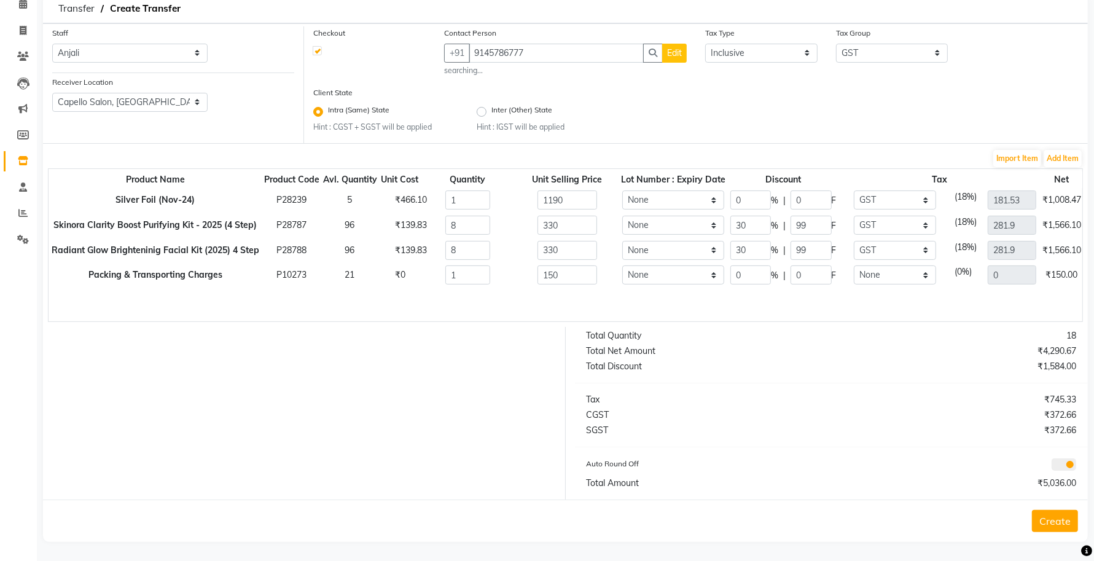
click at [1071, 518] on button "Create" at bounding box center [1055, 521] width 46 height 22
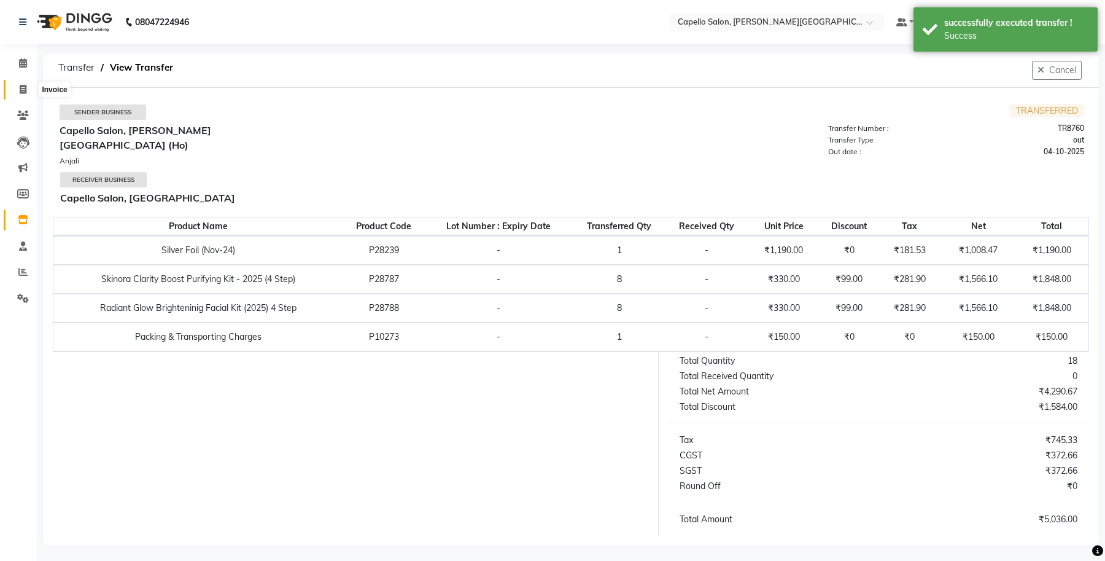
click at [17, 90] on span at bounding box center [22, 90] width 21 height 14
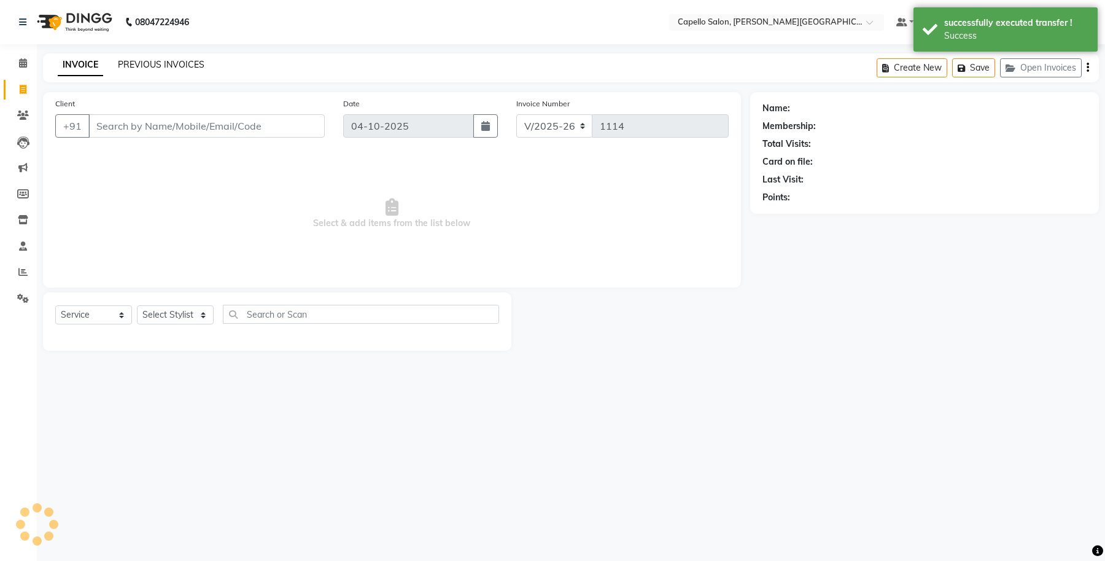
click at [155, 65] on link "PREVIOUS INVOICES" at bounding box center [161, 64] width 87 height 11
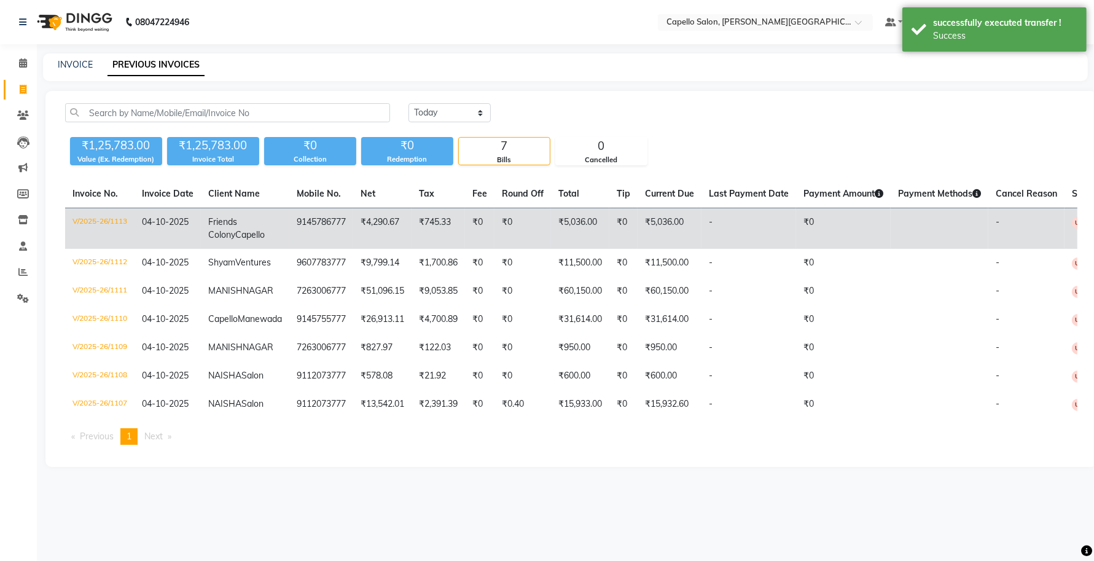
click at [96, 219] on td "V/2025-26/1113" at bounding box center [99, 228] width 69 height 41
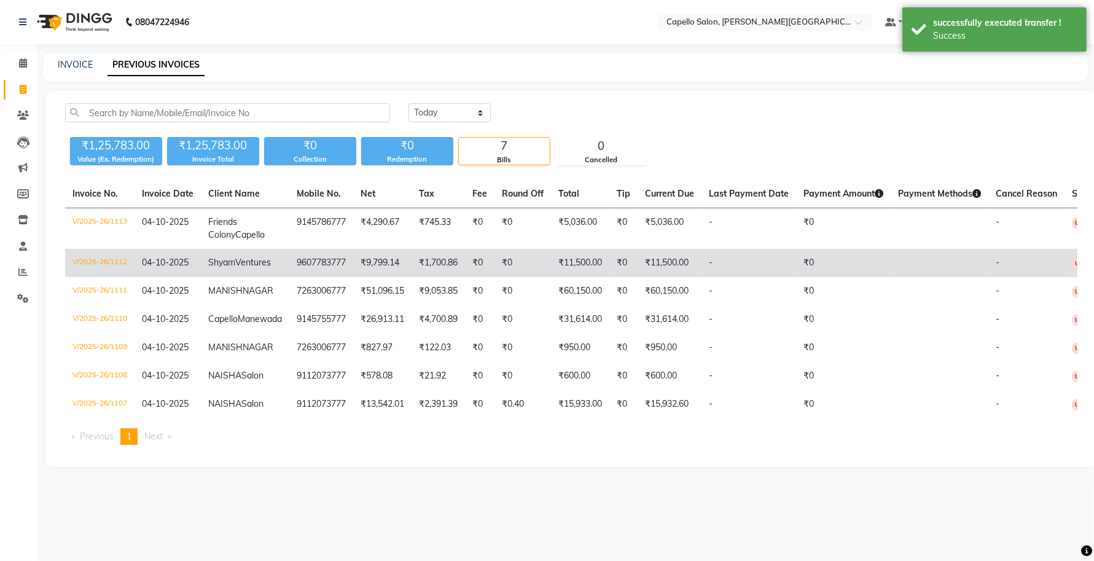
click at [107, 271] on td "V/2025-26/1112" at bounding box center [99, 263] width 69 height 28
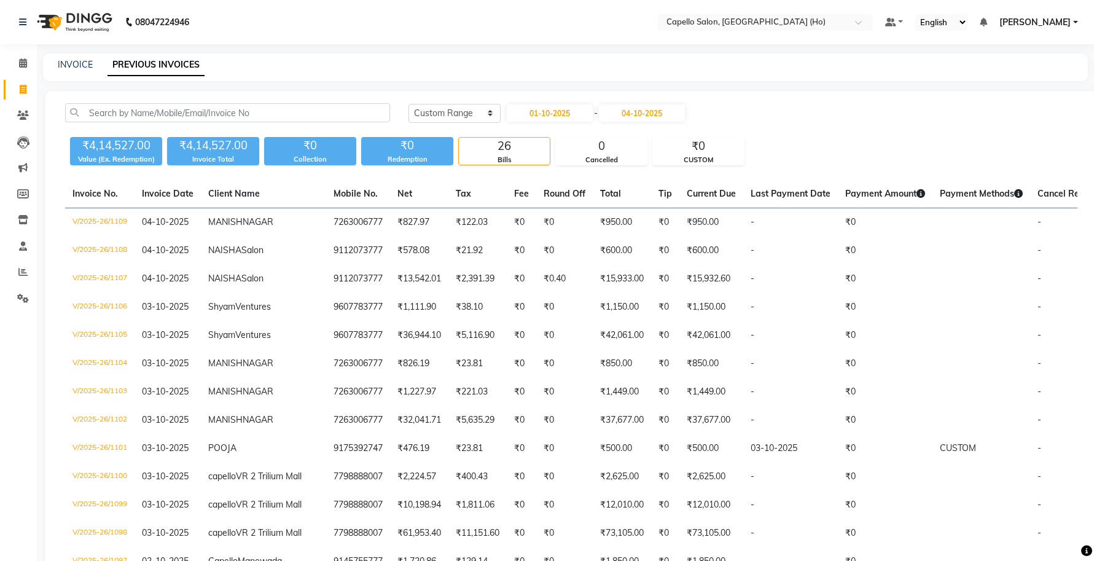
select select "range"
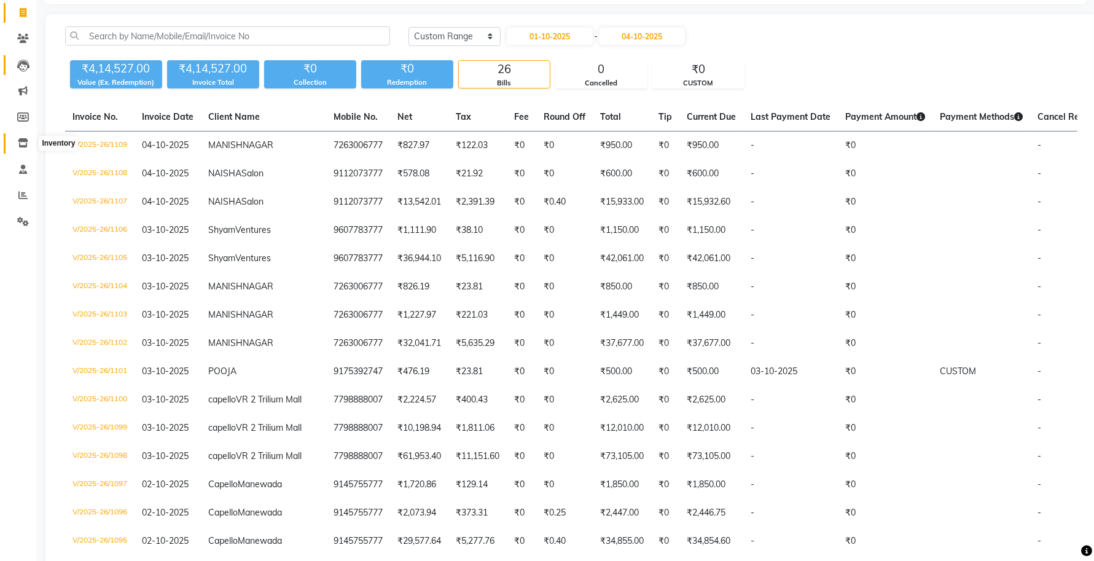
drag, startPoint x: 11, startPoint y: 149, endPoint x: 26, endPoint y: 142, distance: 16.8
click at [12, 149] on span at bounding box center [22, 143] width 21 height 14
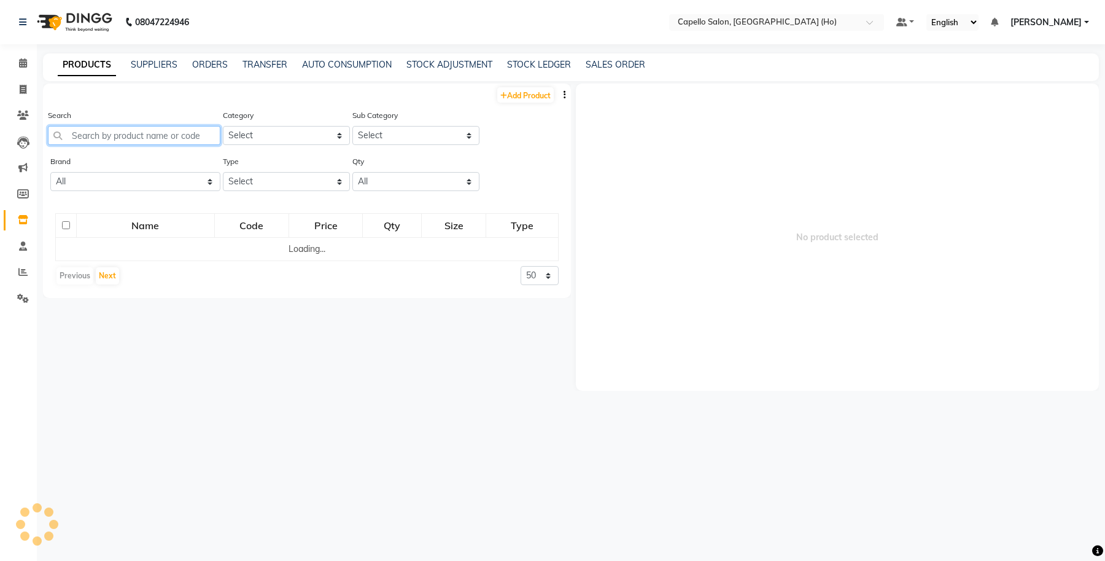
click at [179, 136] on input "text" at bounding box center [134, 135] width 173 height 19
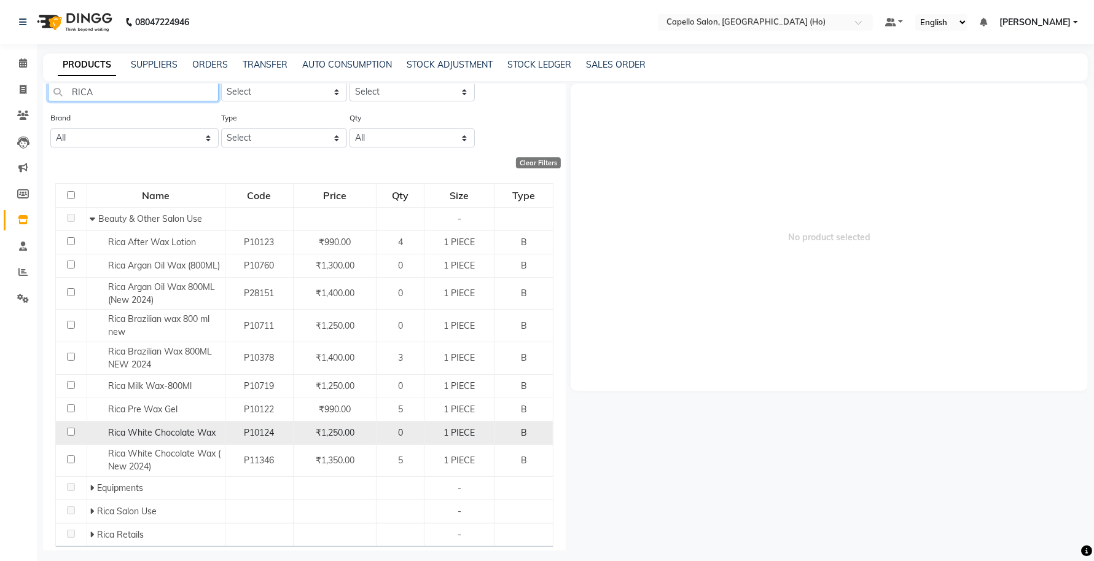
scroll to position [87, 0]
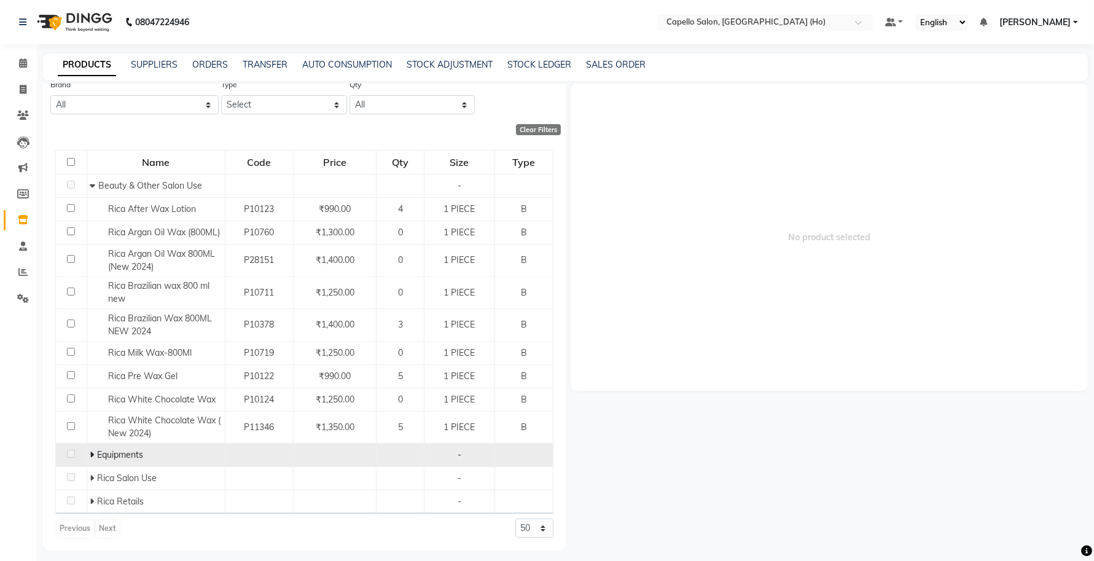
type input "RICA"
click at [92, 456] on icon at bounding box center [92, 454] width 4 height 9
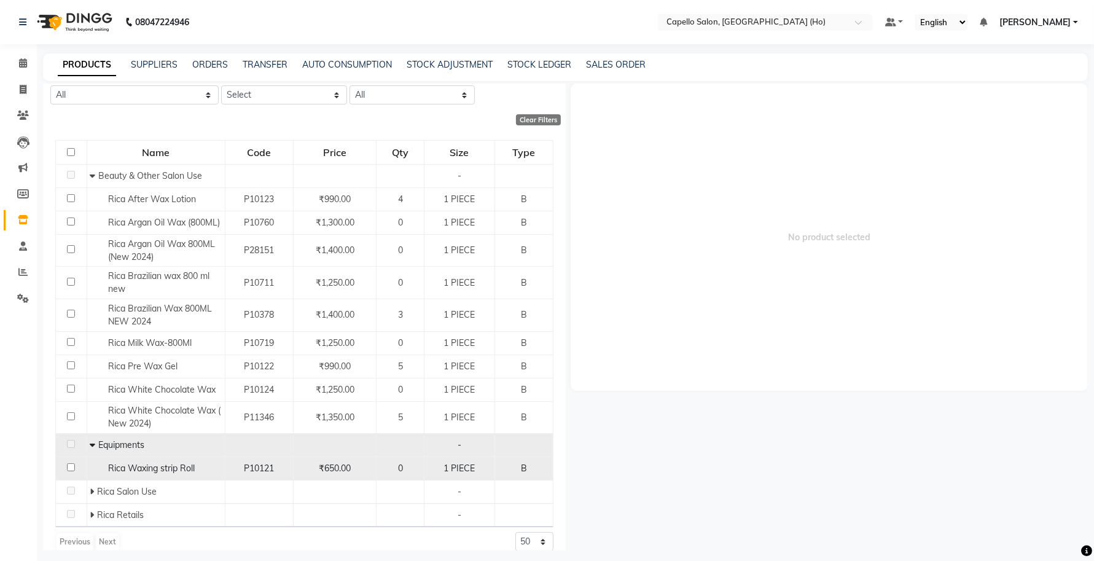
click at [175, 473] on span "Rica Waxing strip Roll" at bounding box center [151, 467] width 87 height 11
select select
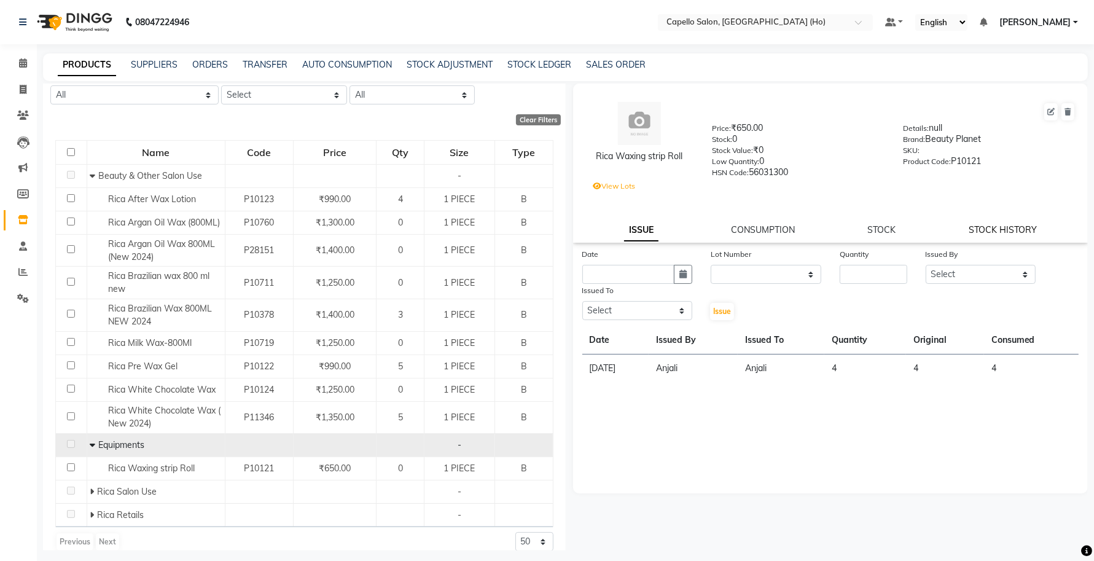
click at [1017, 228] on link "STOCK HISTORY" at bounding box center [1002, 229] width 68 height 11
select select "all"
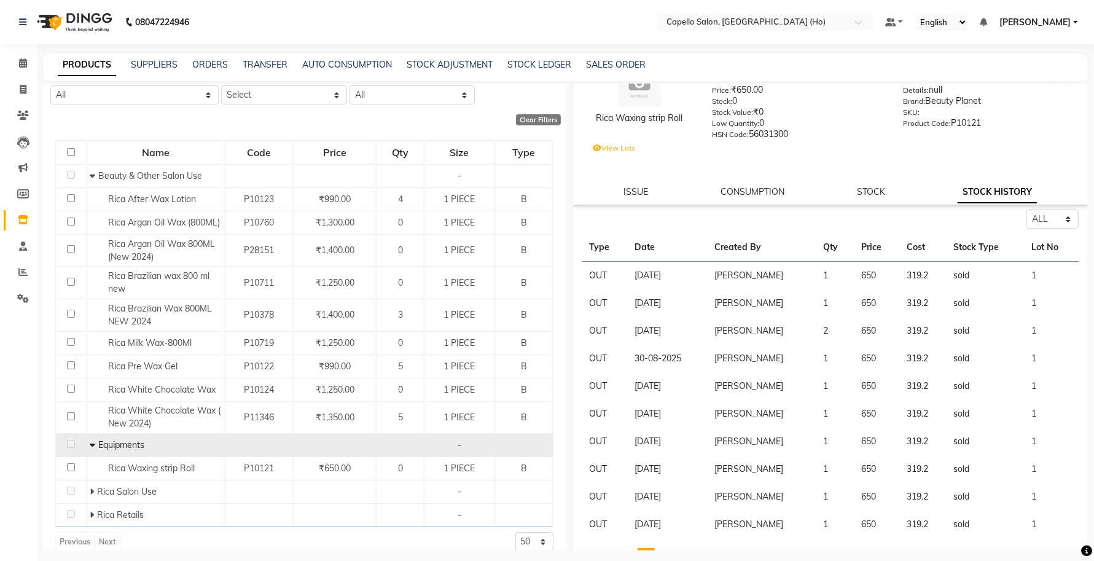
scroll to position [59, 0]
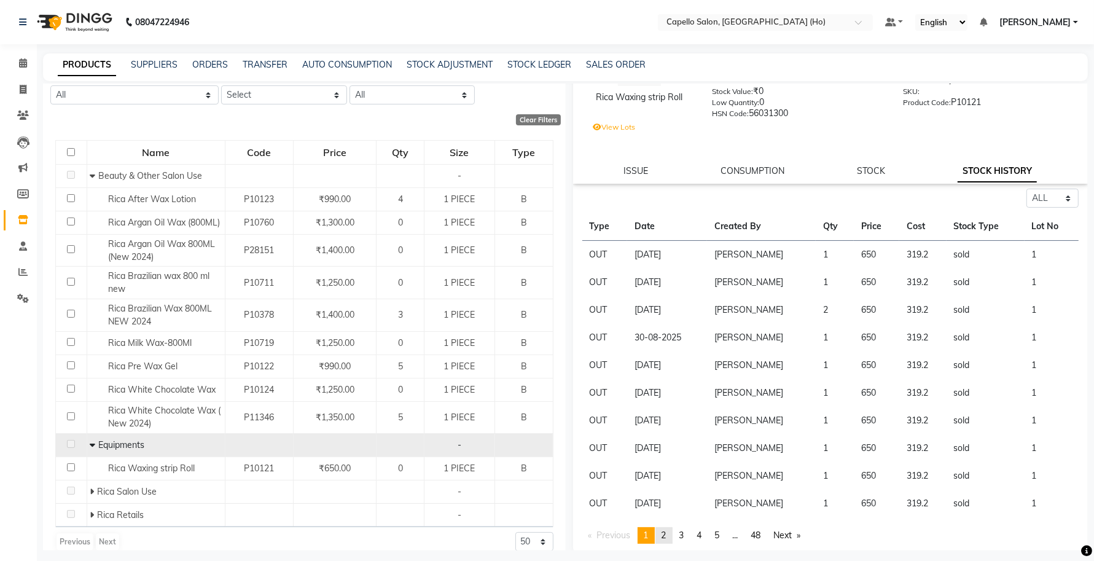
click at [671, 535] on link "page 2" at bounding box center [663, 535] width 17 height 17
click at [259, 55] on div "PRODUCTS SUPPLIERS ORDERS TRANSFER AUTO CONSUMPTION STOCK ADJUSTMENT STOCK LEDG…" at bounding box center [565, 67] width 1044 height 28
click at [209, 65] on link "ORDERS" at bounding box center [210, 64] width 36 height 11
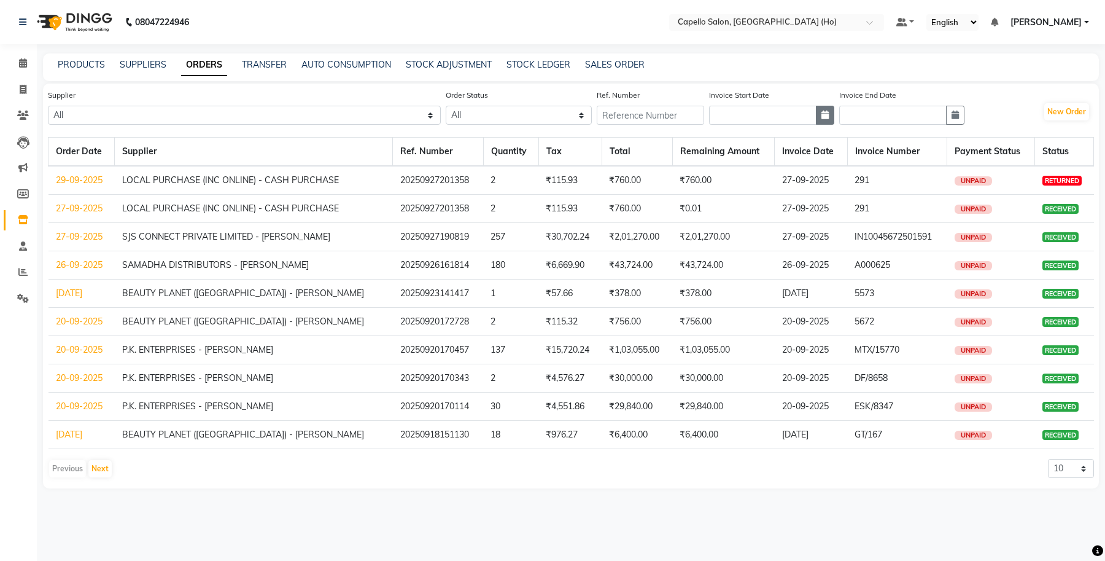
click at [829, 114] on icon "button" at bounding box center [825, 115] width 7 height 9
select select "10"
select select "2025"
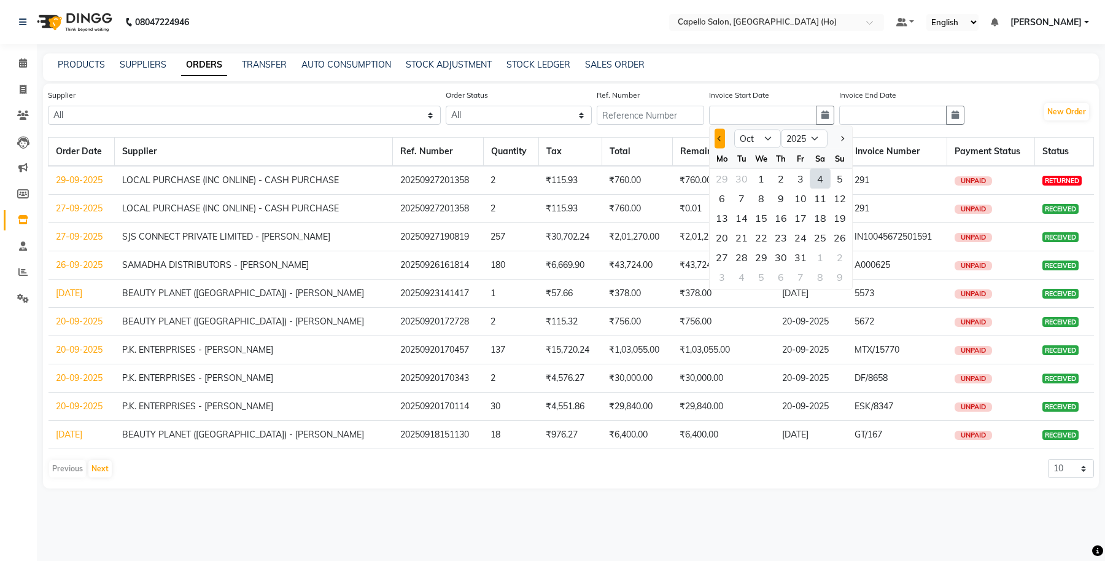
click at [723, 139] on span "Previous month" at bounding box center [720, 138] width 5 height 5
select select "7"
click at [830, 198] on div "12" at bounding box center [820, 199] width 20 height 20
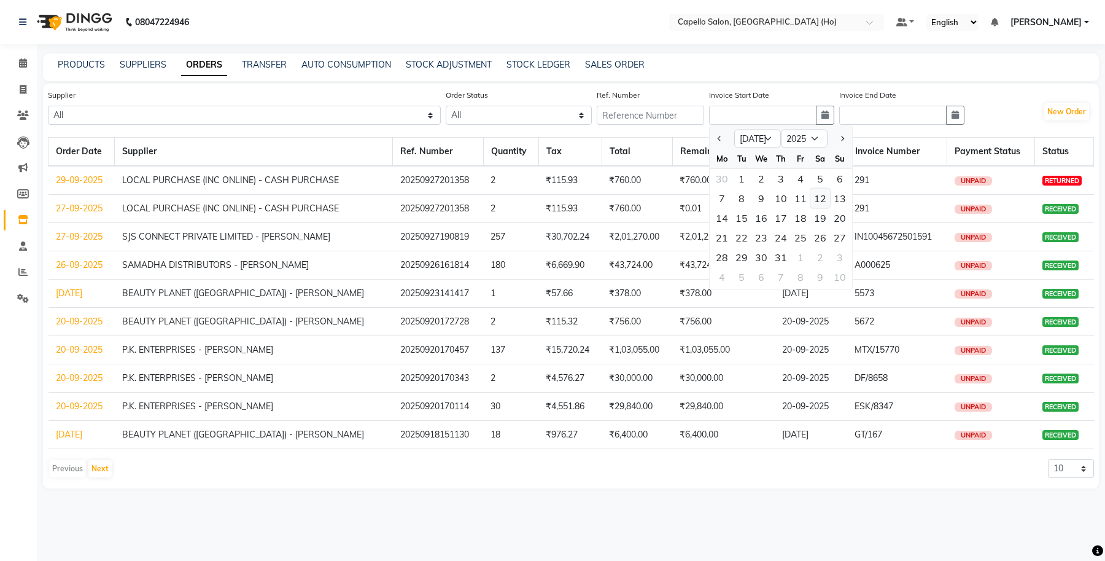
type input "12-07-2025"
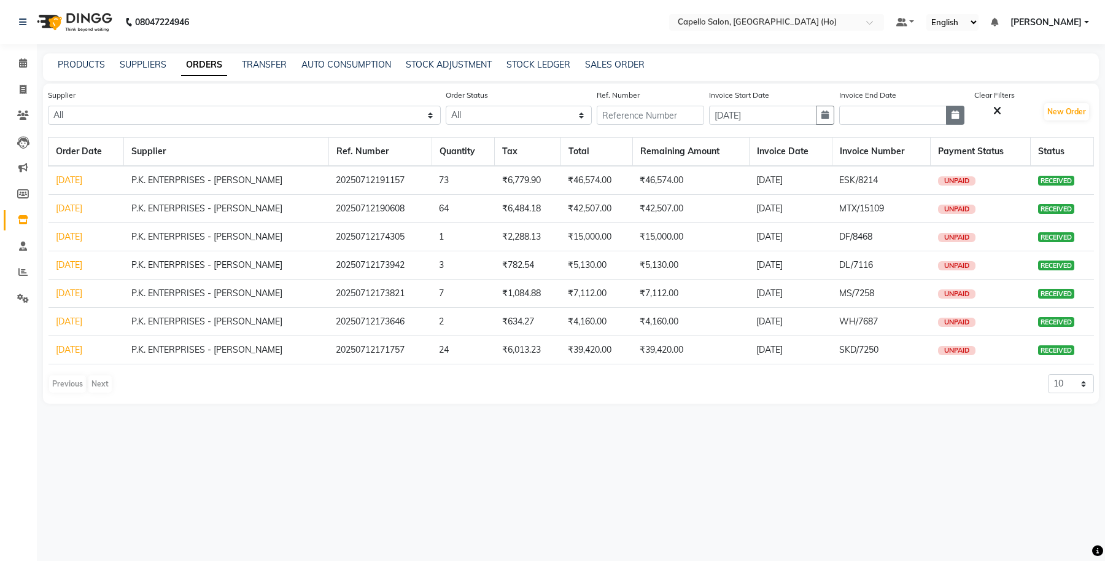
click at [959, 114] on icon "button" at bounding box center [955, 115] width 7 height 9
select select "10"
select select "2025"
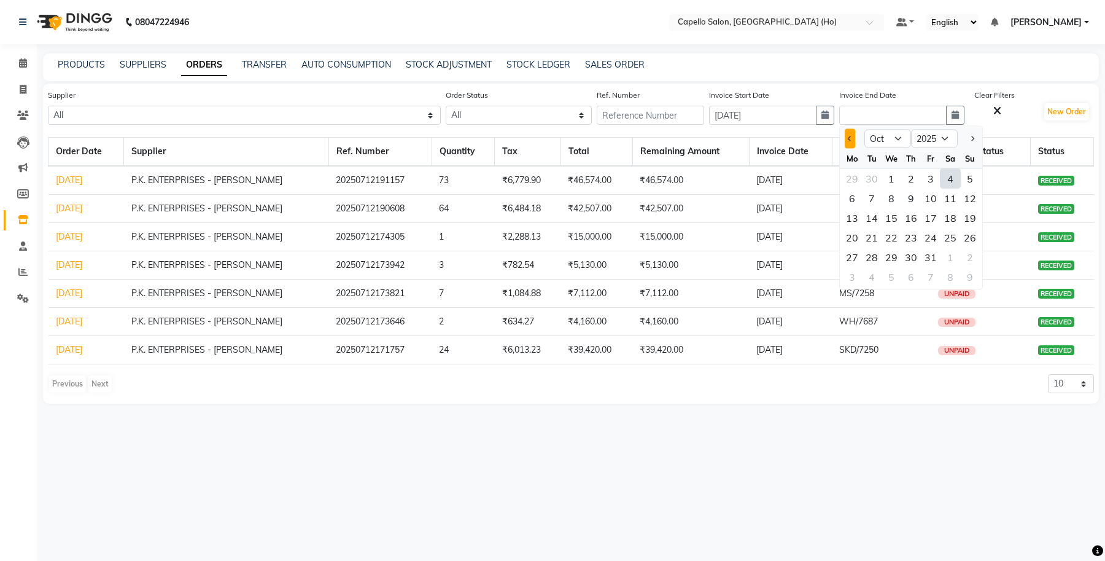
click at [855, 141] on button "Previous month" at bounding box center [850, 139] width 10 height 20
select select "7"
click at [960, 197] on div "12" at bounding box center [951, 199] width 20 height 20
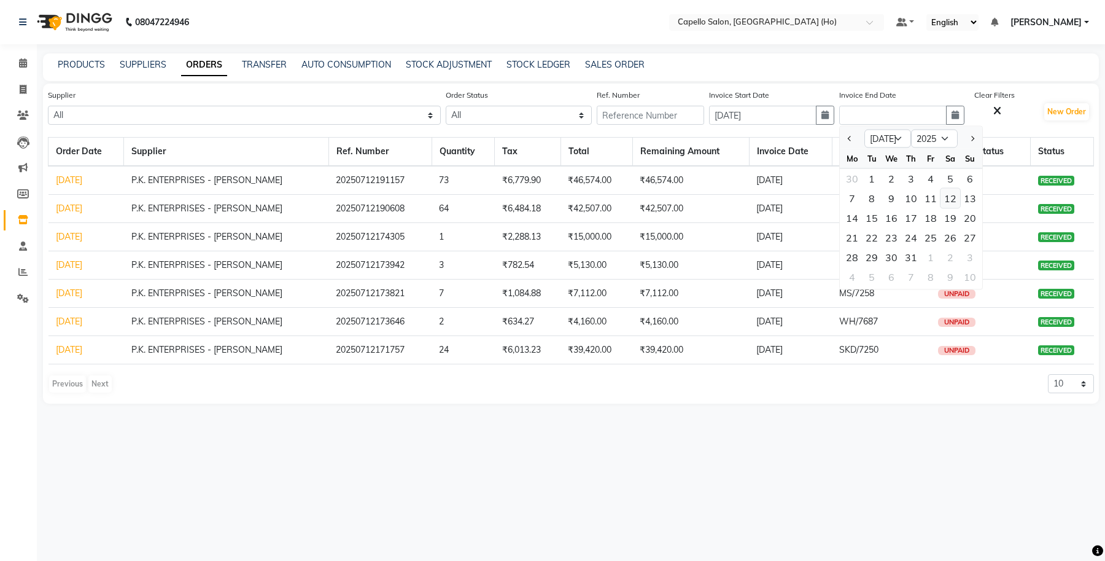
type input "12-07-2025"
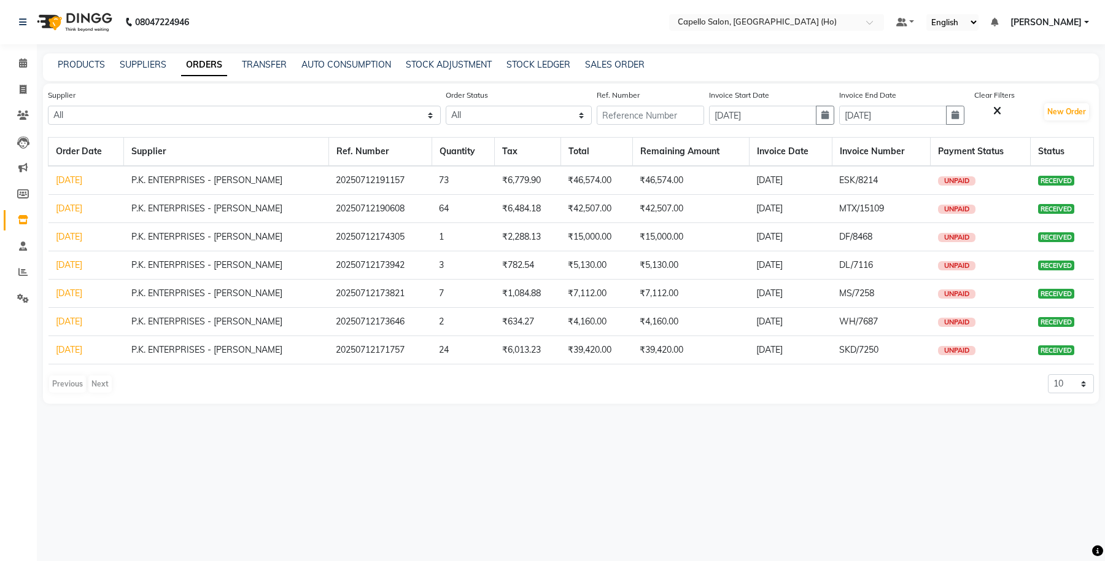
click at [64, 176] on link "12-07-2025" at bounding box center [69, 179] width 26 height 11
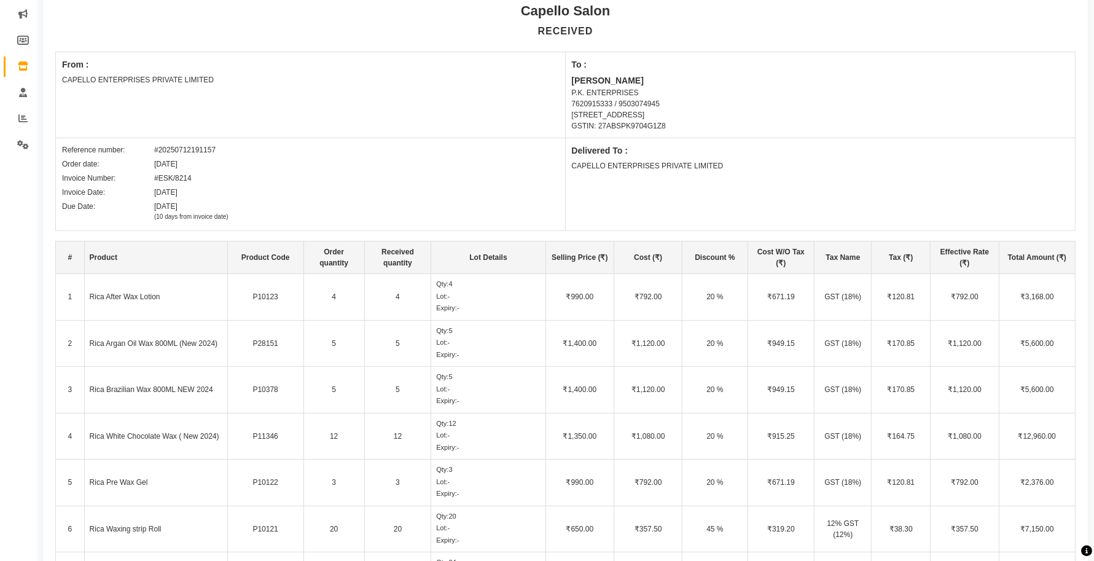
scroll to position [307, 0]
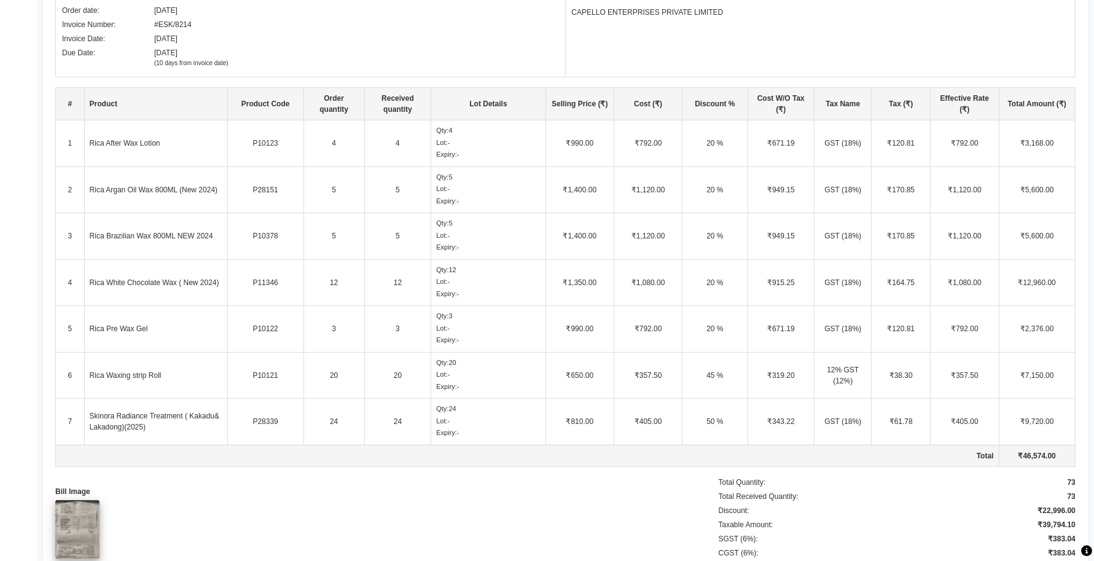
click at [80, 532] on img at bounding box center [77, 529] width 44 height 59
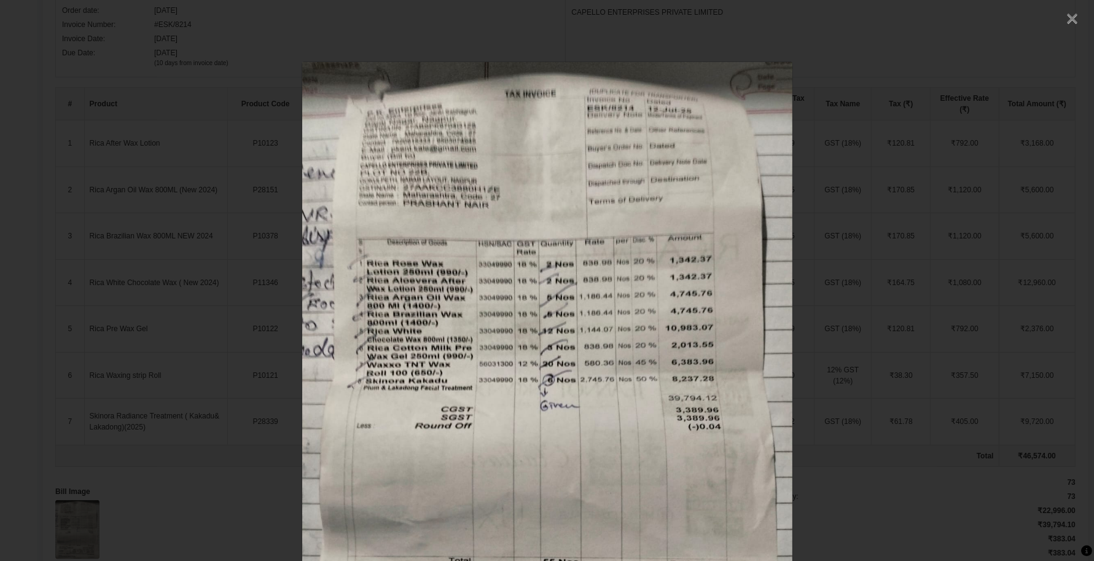
click at [1066, 17] on span "×" at bounding box center [1071, 16] width 13 height 21
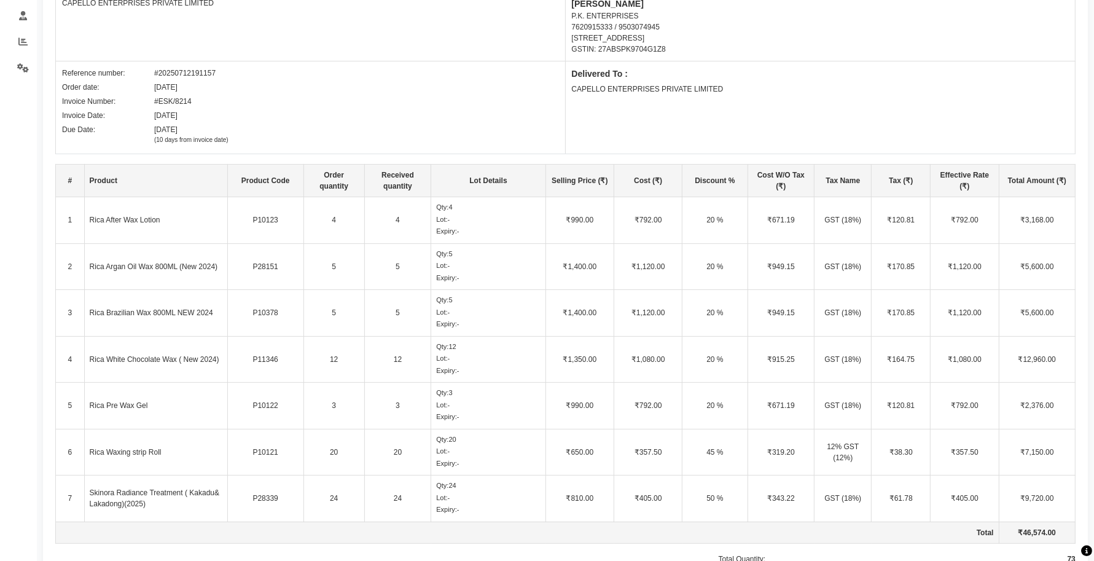
scroll to position [0, 0]
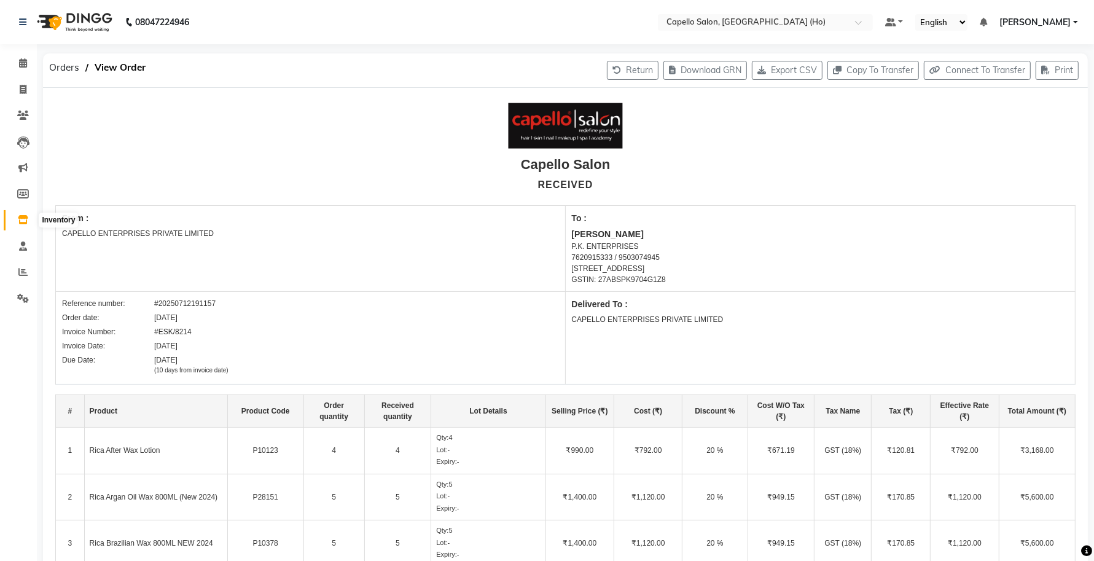
click at [16, 213] on span at bounding box center [22, 220] width 21 height 14
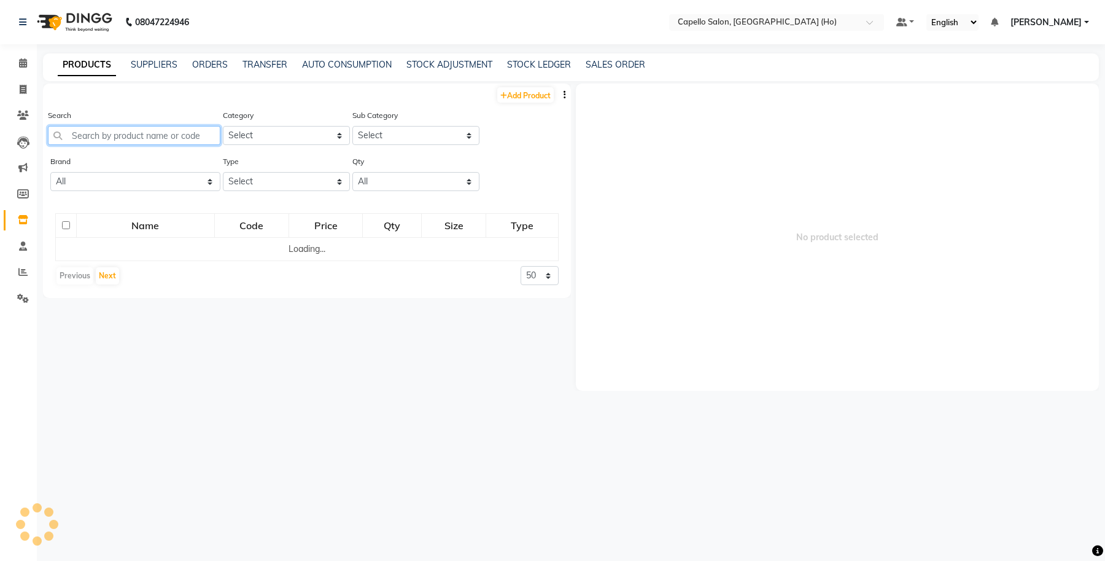
click at [136, 136] on input "text" at bounding box center [134, 135] width 173 height 19
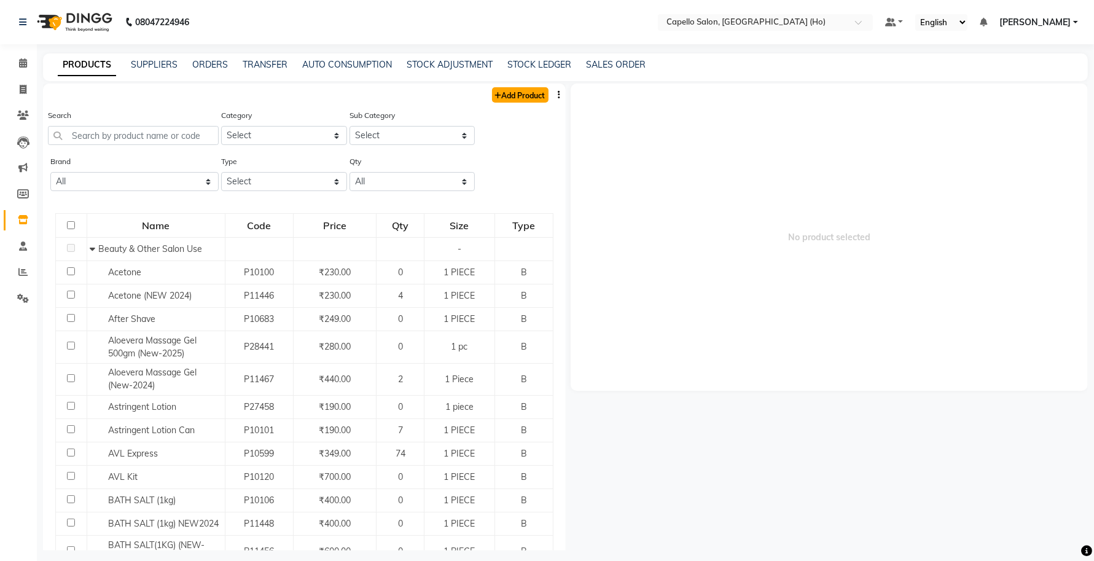
click at [504, 94] on link "Add Product" at bounding box center [520, 94] width 56 height 15
select select "true"
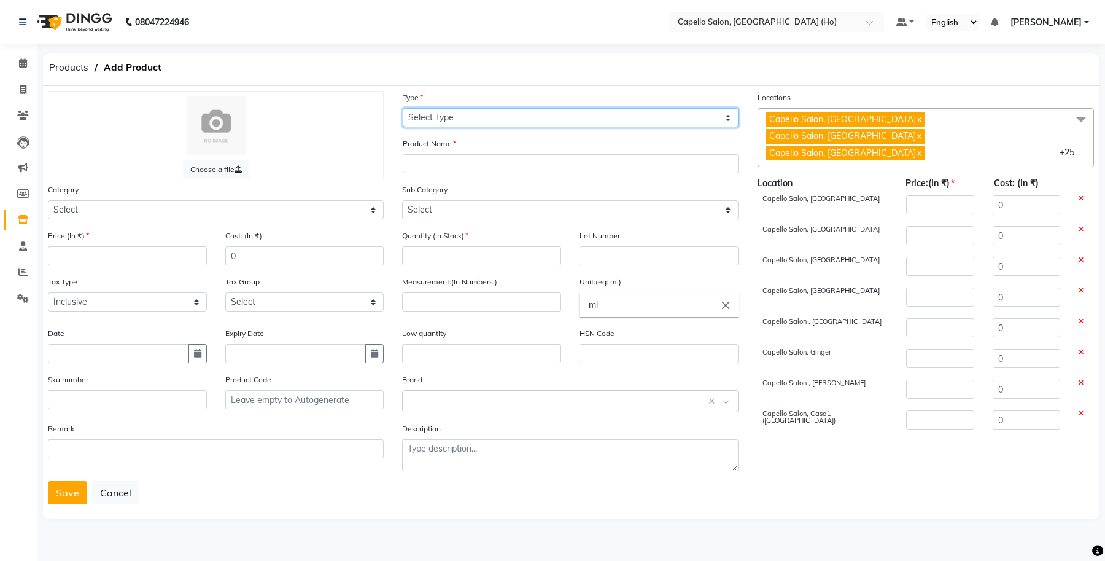
click at [442, 117] on select "Select Type Both Retail Consumable" at bounding box center [571, 117] width 336 height 19
select select "B"
click at [403, 108] on select "Select Type Both Retail Consumable" at bounding box center [571, 117] width 336 height 19
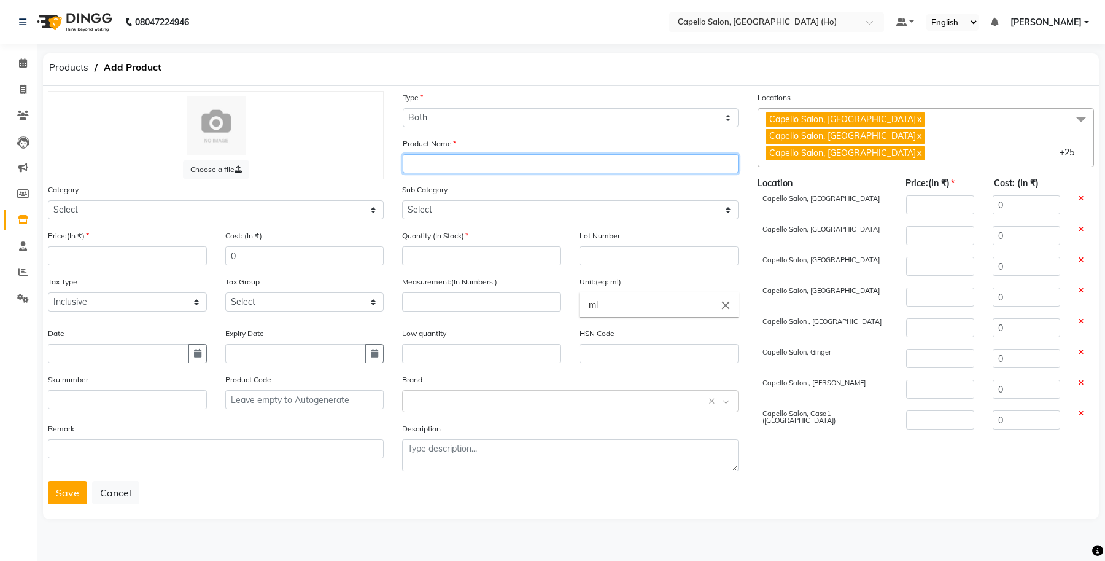
click at [422, 163] on input "text" at bounding box center [571, 163] width 336 height 19
type input "RICA"
click at [1078, 120] on span at bounding box center [1081, 119] width 25 height 23
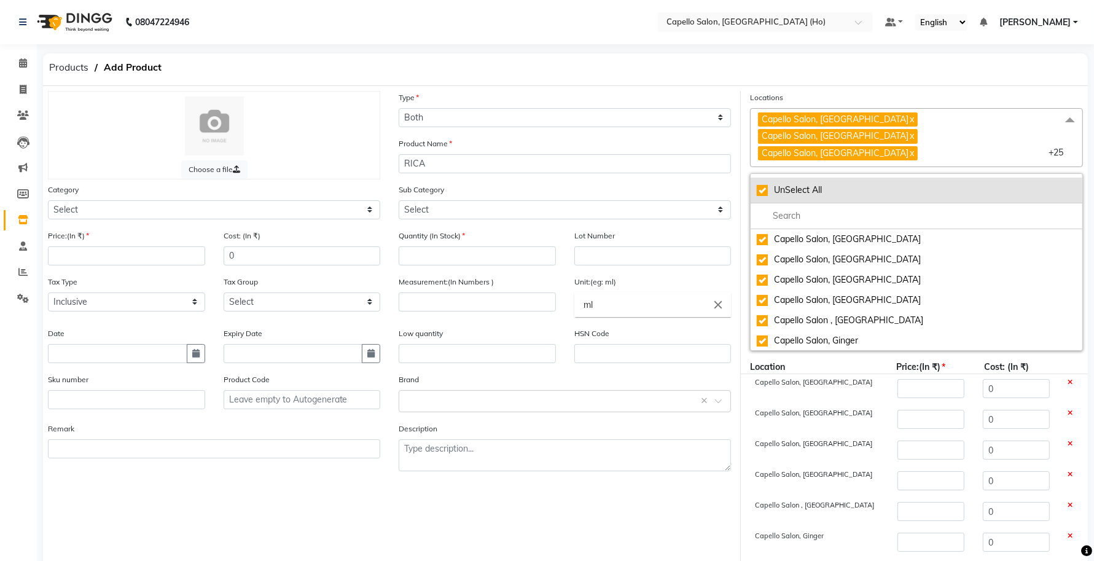
click at [765, 184] on div "UnSelect All" at bounding box center [915, 190] width 319 height 13
checkbox input "false"
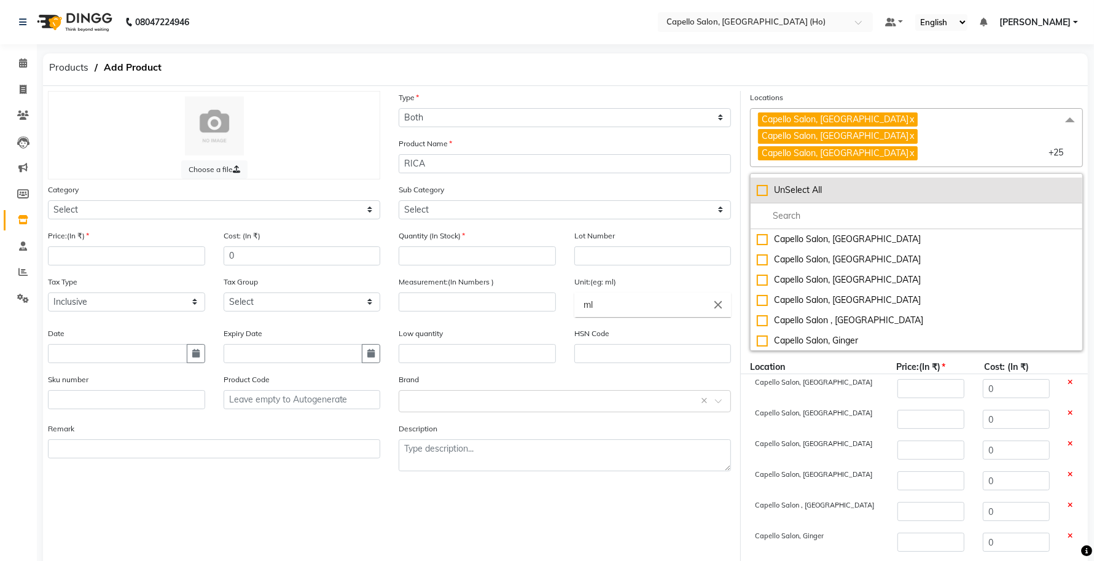
checkbox input "false"
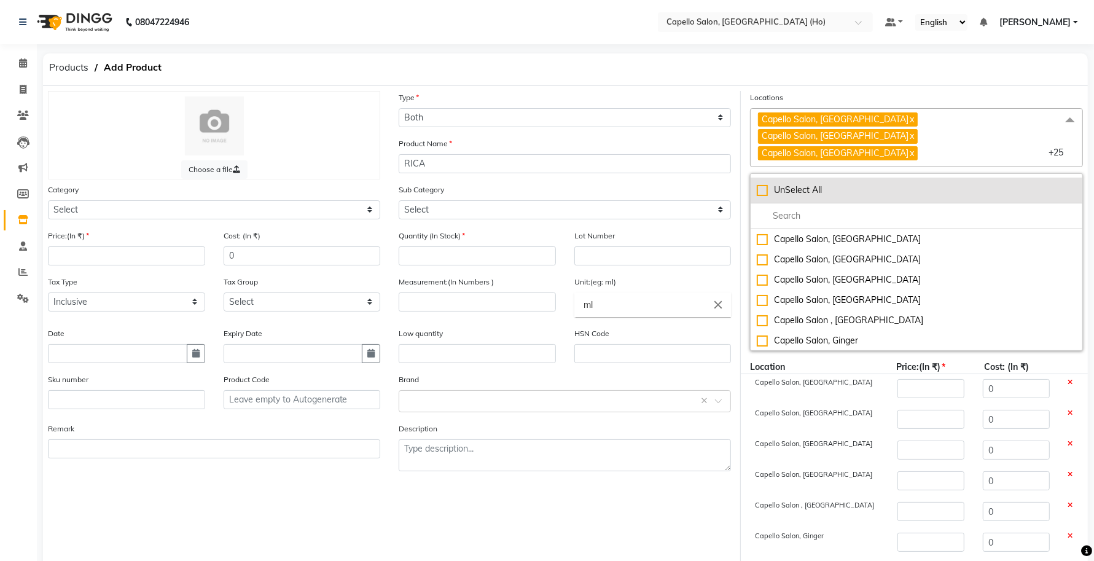
checkbox input "false"
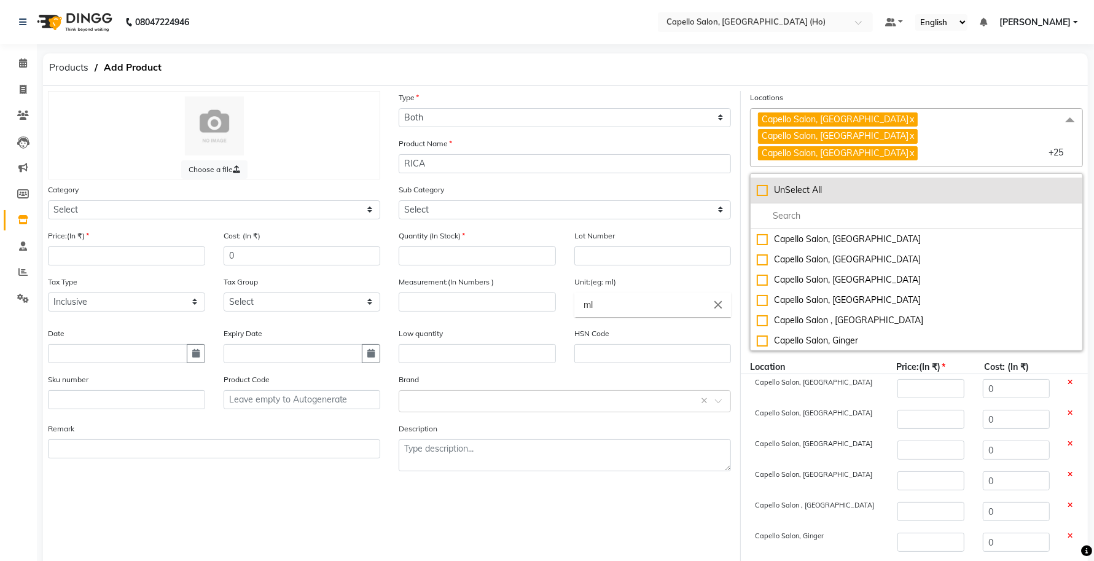
checkbox input "false"
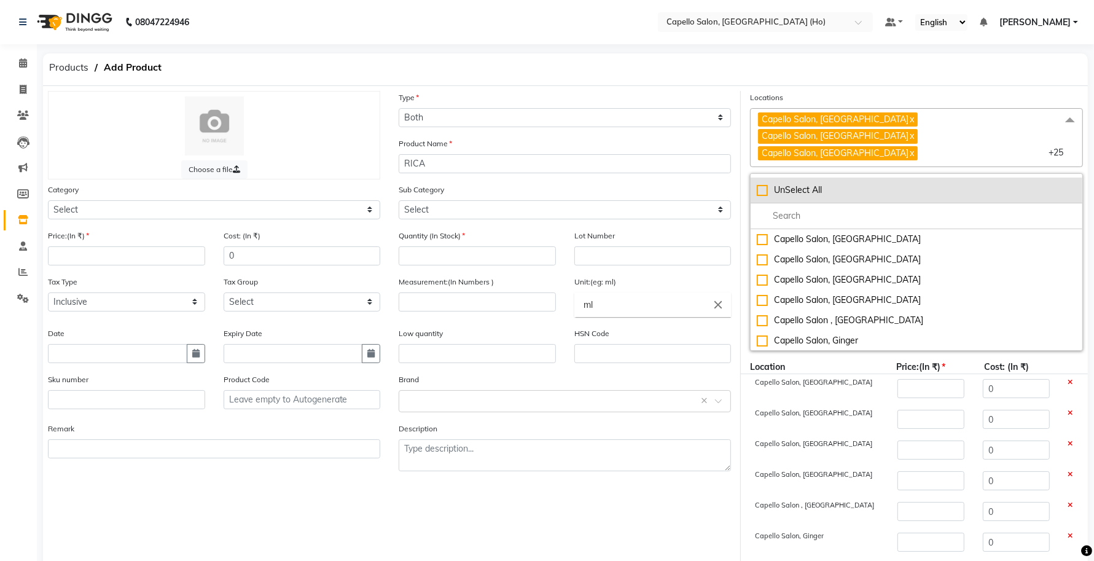
checkbox input "false"
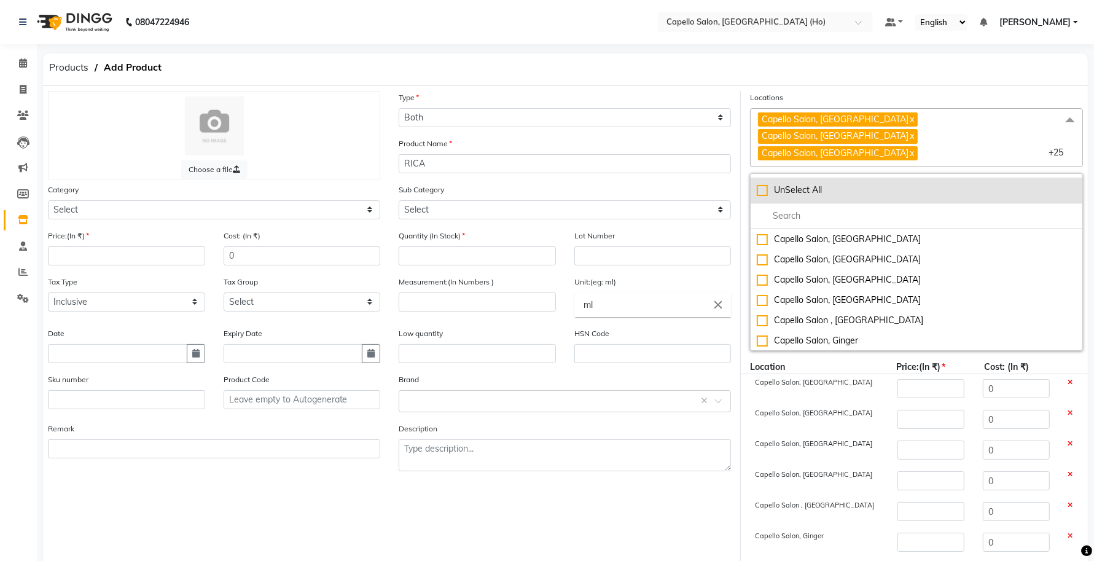
checkbox input "false"
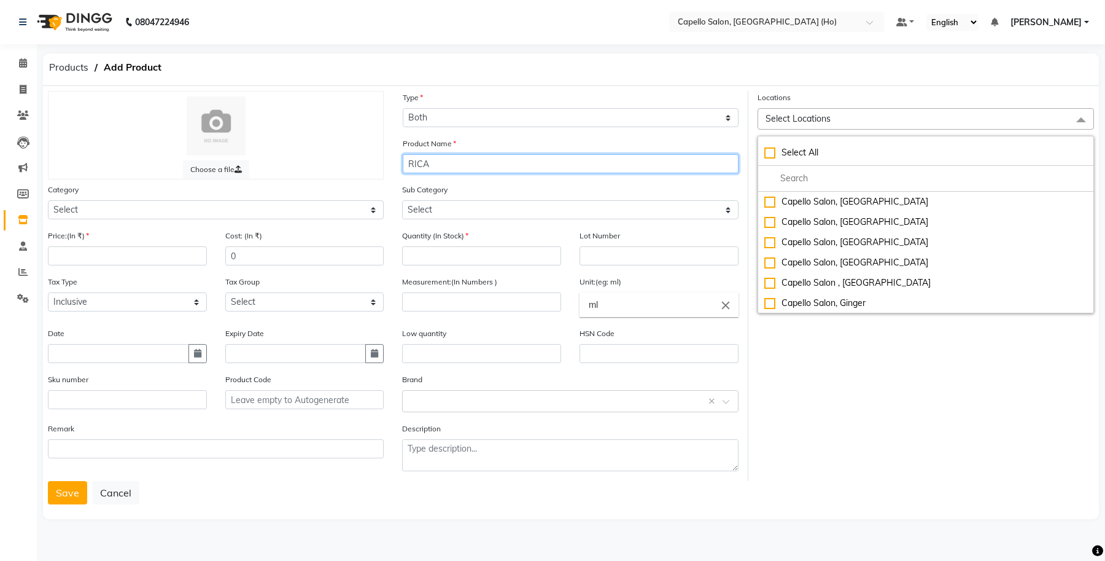
click at [459, 164] on input "RICA" at bounding box center [571, 163] width 336 height 19
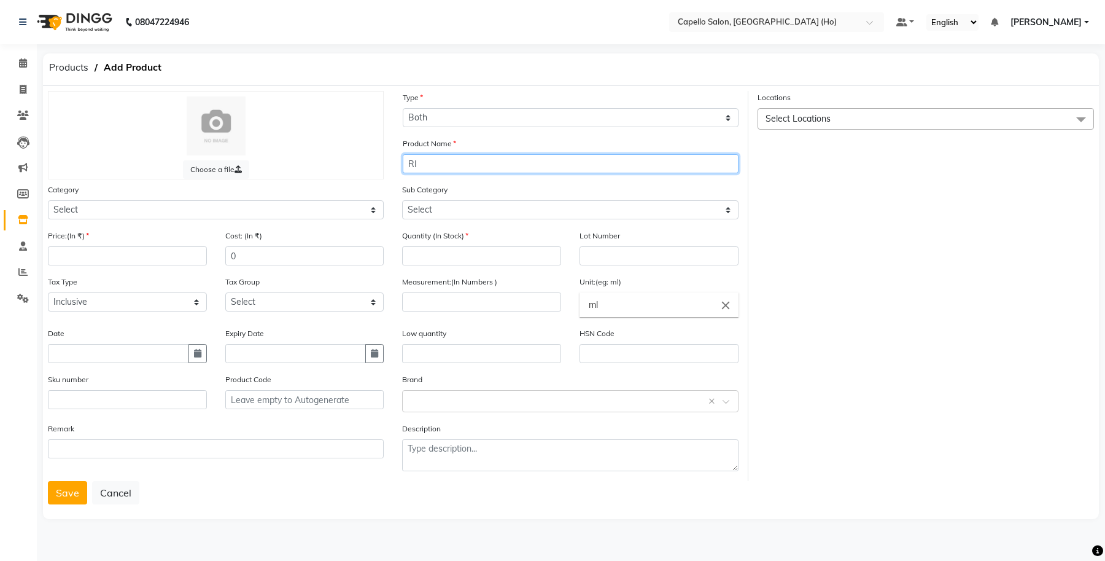
type input "R"
click at [461, 166] on input "text" at bounding box center [571, 163] width 336 height 19
paste input "Rica White Chocolate Wax ( New 2024) 1 PIECE"
click at [565, 163] on input "Rica White Chocolate Wax ( New 2024)" at bounding box center [571, 163] width 336 height 19
type input "Rica White Chocolate Wax ( New 2025)"
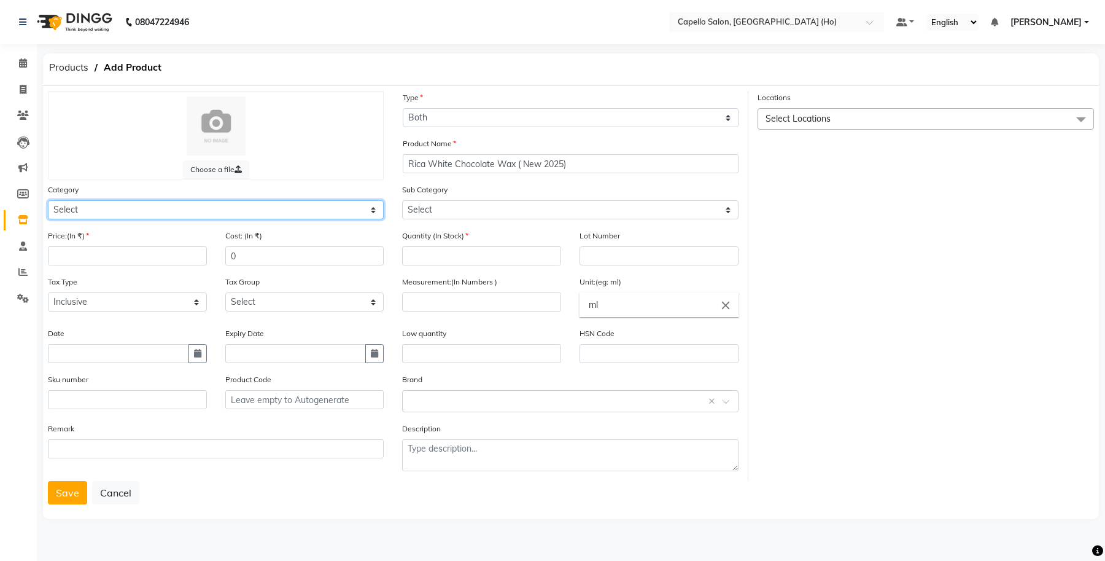
click at [238, 209] on select "Select Keramelon Skin Makeup Personal Care Appliances Beard Beauty Planet Botox…" at bounding box center [216, 209] width 336 height 19
select select "332901650"
click at [48, 200] on select "Select Keramelon Skin Makeup Personal Care Appliances Beard Beauty Planet Botox…" at bounding box center [216, 209] width 336 height 19
click at [499, 193] on div "Sub Category Select Loreal Retail Loreal Salon Use Hair Colour Salon Use Matrix…" at bounding box center [570, 201] width 336 height 36
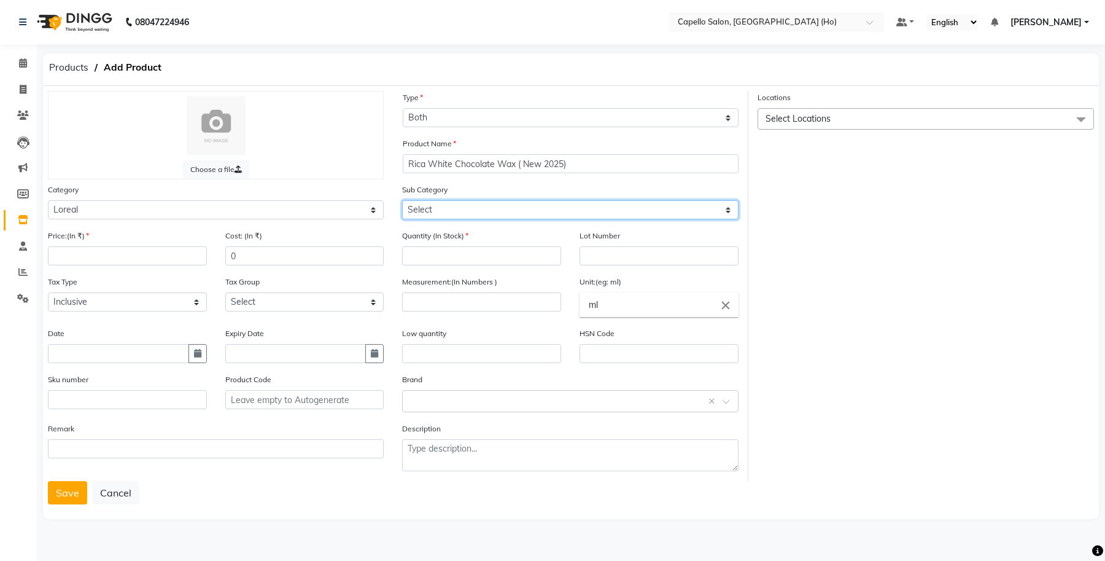
click at [486, 212] on select "Select Loreal Retail Loreal Salon Use Hair Colour Salon Use Matrix Salon Use Ma…" at bounding box center [570, 209] width 336 height 19
select select "332901651"
click at [402, 200] on select "Select Loreal Retail Loreal Salon Use Hair Colour Salon Use Matrix Salon Use Ma…" at bounding box center [570, 209] width 336 height 19
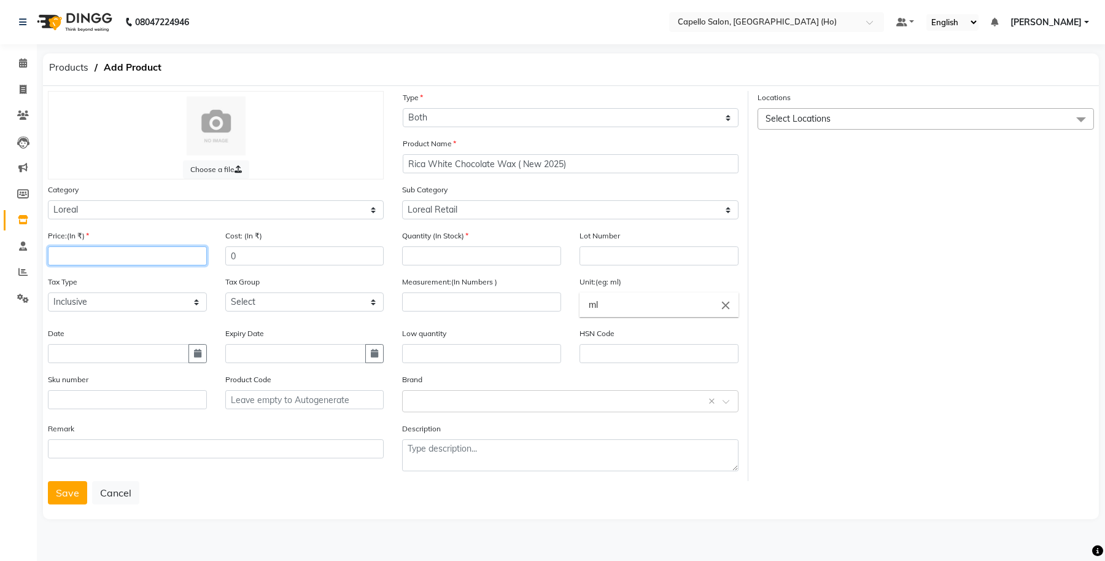
click at [93, 256] on input "number" at bounding box center [127, 255] width 159 height 19
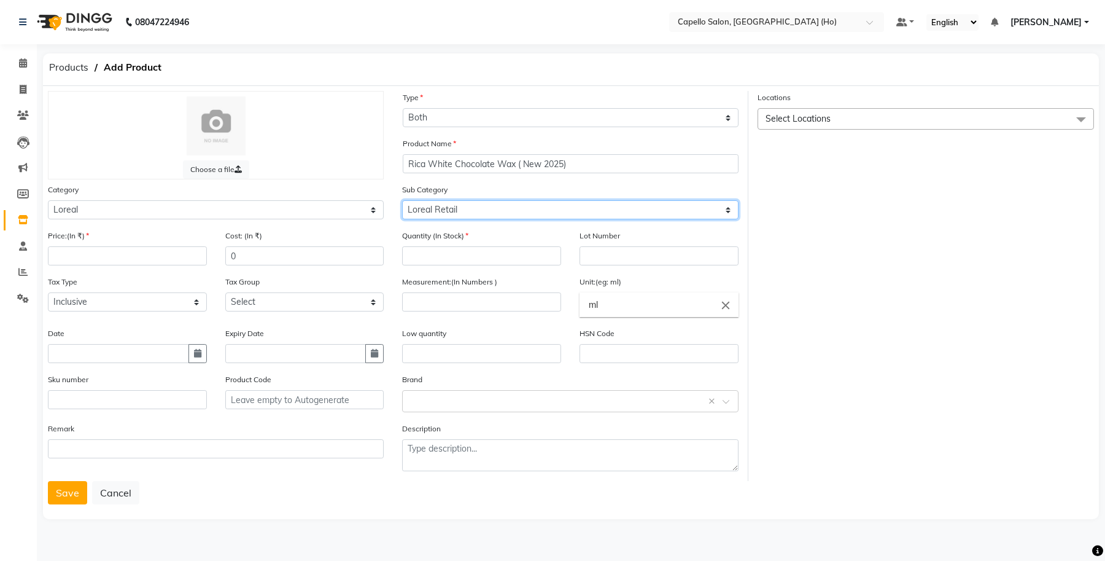
click at [443, 209] on select "Select Loreal Retail Loreal Salon Use Hair Colour Salon Use Matrix Salon Use Ma…" at bounding box center [570, 209] width 336 height 19
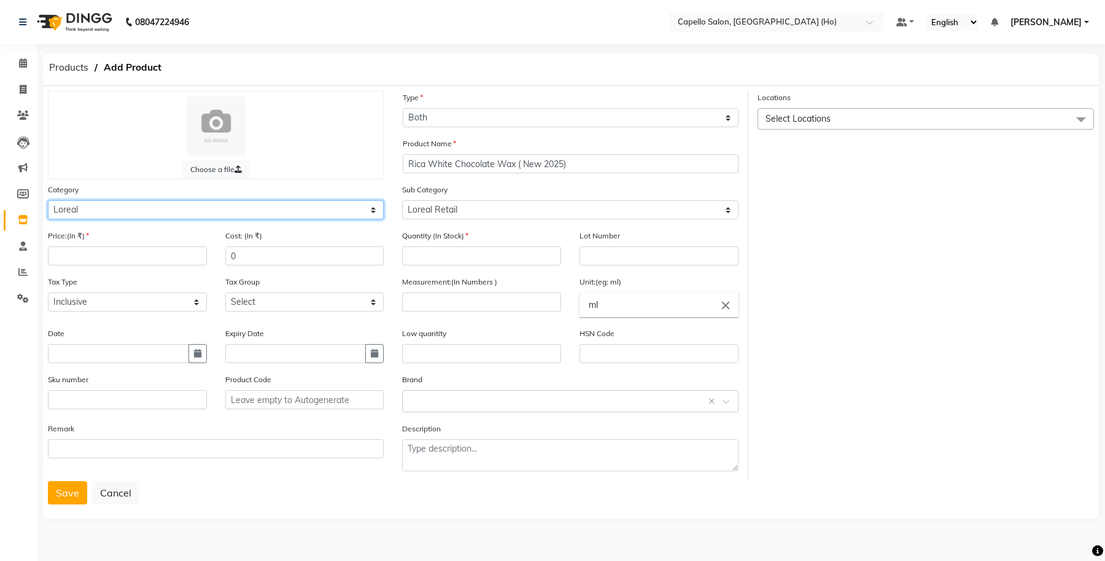
click at [195, 209] on select "Select Keramelon Skin Makeup Personal Care Appliances Beard Beauty Planet Botox…" at bounding box center [216, 209] width 336 height 19
select select "332901400"
click at [48, 200] on select "Select Keramelon Skin Makeup Personal Care Appliances Beard Beauty Planet Botox…" at bounding box center [216, 209] width 336 height 19
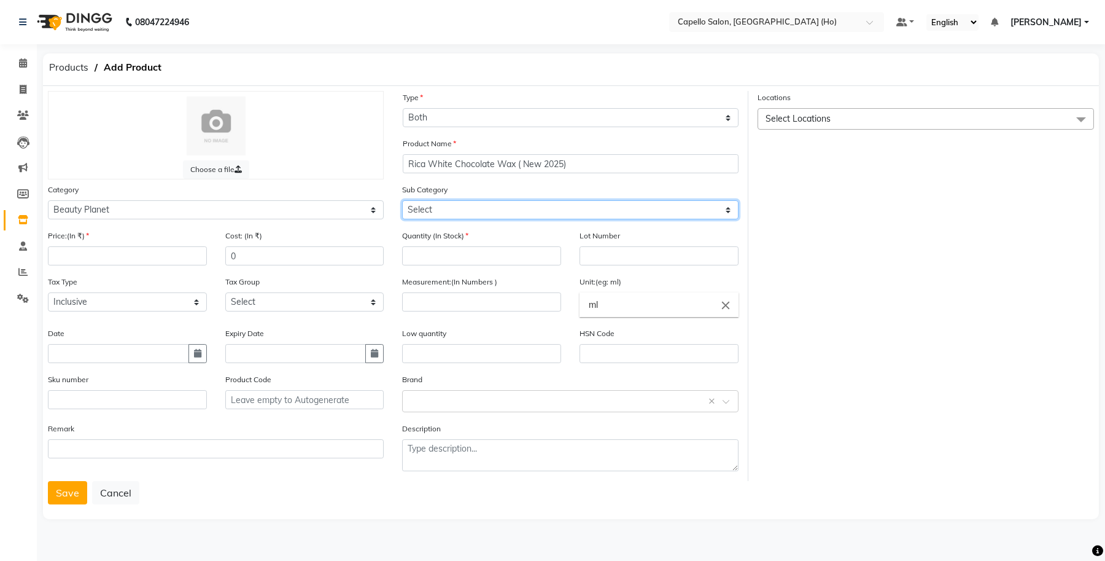
click at [459, 209] on select "Select Beauty & Other Salon Use Disposable Makeup Equipments Nail Art" at bounding box center [570, 209] width 336 height 19
select select "332901404"
click at [402, 200] on select "Select Beauty & Other Salon Use Disposable Makeup Equipments Nail Art" at bounding box center [570, 209] width 336 height 19
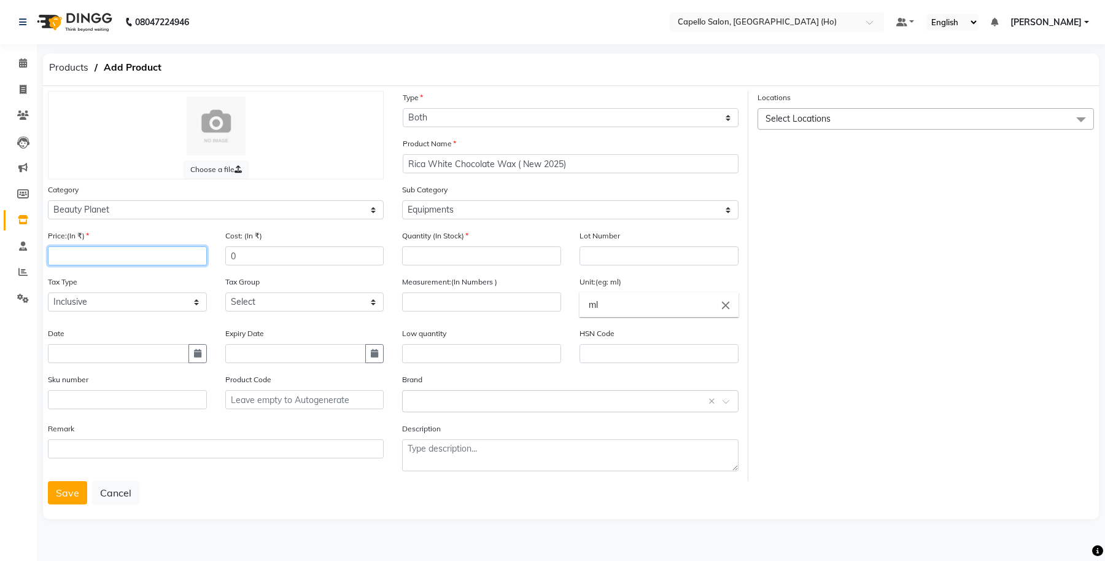
click at [123, 258] on input "number" at bounding box center [127, 255] width 159 height 19
type input "609"
drag, startPoint x: 255, startPoint y: 251, endPoint x: 216, endPoint y: 259, distance: 40.2
click at [216, 259] on div "Cost: (In ₹) 0" at bounding box center [304, 252] width 177 height 46
type input "5"
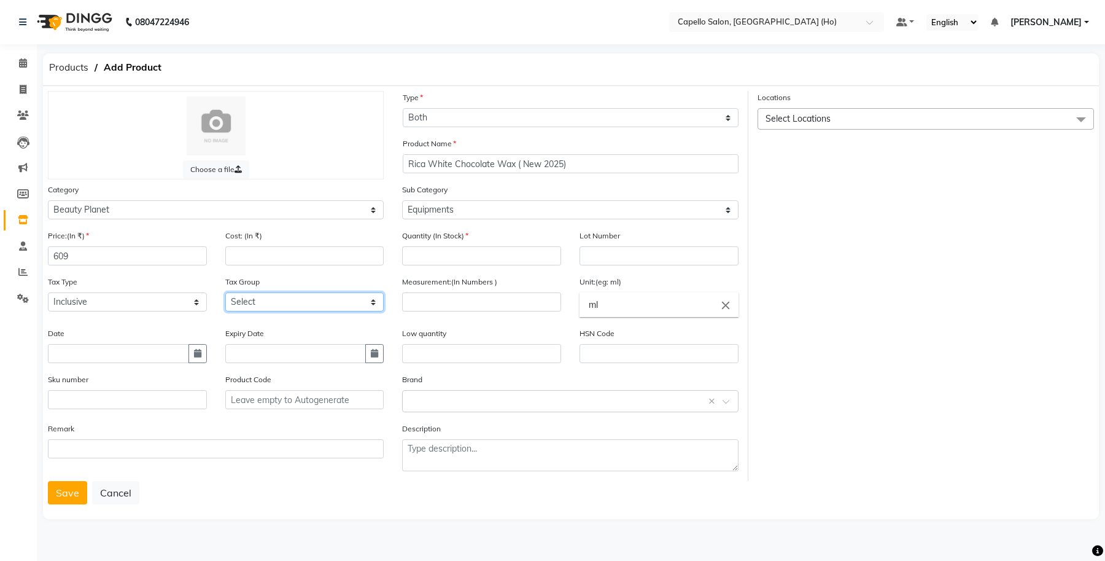
click at [327, 298] on select "Select GST 5% IGST (18%) IGST (5%) IGST (12%) 12% GST 5% GST GST" at bounding box center [304, 301] width 159 height 19
select select "1118"
click at [225, 292] on select "Select GST 5% IGST (18%) IGST (5%) IGST (12%) 12% GST 5% GST GST" at bounding box center [304, 301] width 159 height 19
click at [498, 304] on input "number" at bounding box center [481, 301] width 159 height 19
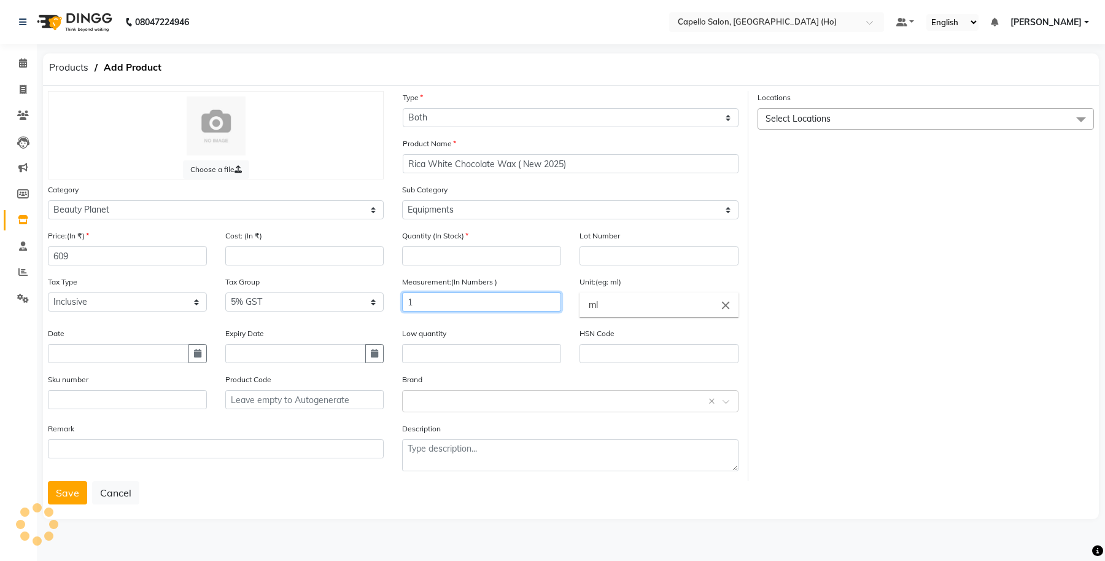
type input "1"
click at [723, 303] on icon "close" at bounding box center [726, 305] width 14 height 14
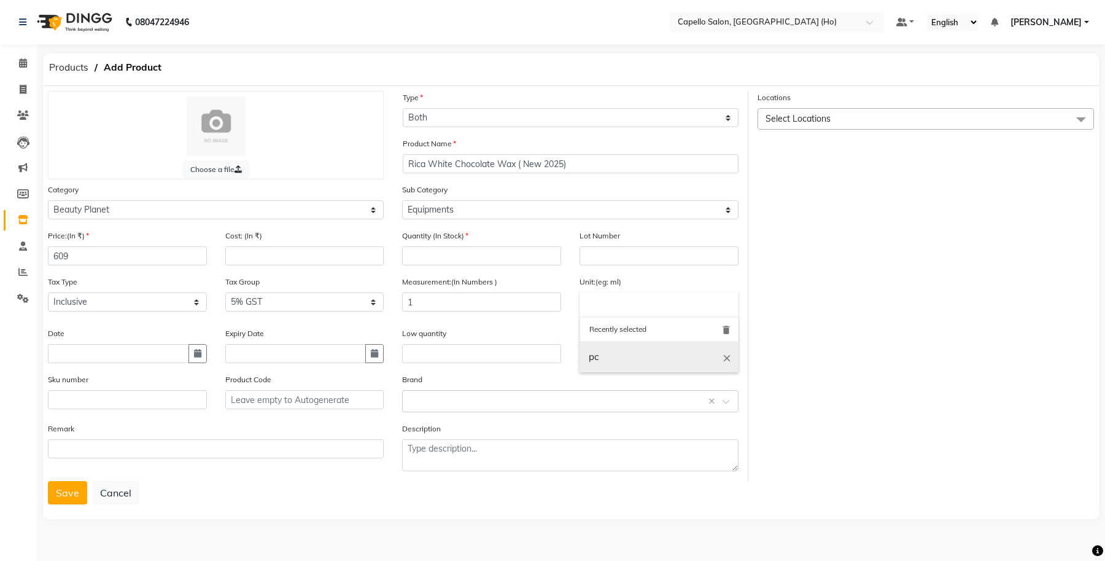
click at [628, 344] on link "pc" at bounding box center [659, 356] width 159 height 31
type input "pc"
click at [594, 352] on input "text" at bounding box center [659, 353] width 159 height 19
type input "3"
type input "56031300"
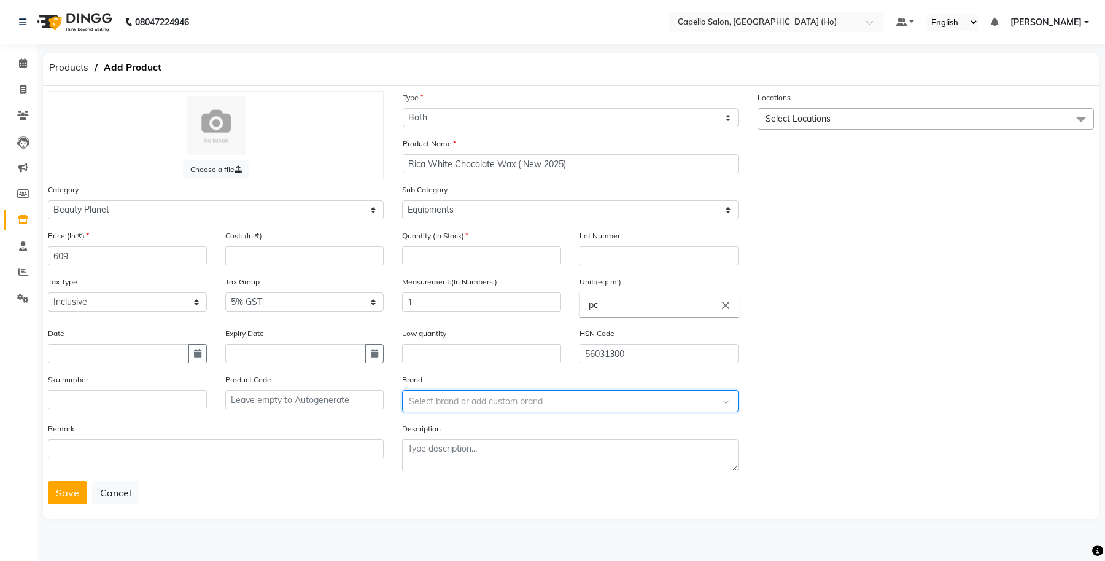
click at [296, 264] on div "Cost: (In ₹)" at bounding box center [304, 252] width 177 height 46
click at [284, 259] on input "number" at bounding box center [304, 255] width 159 height 19
click at [118, 488] on button "Cancel" at bounding box center [115, 492] width 47 height 23
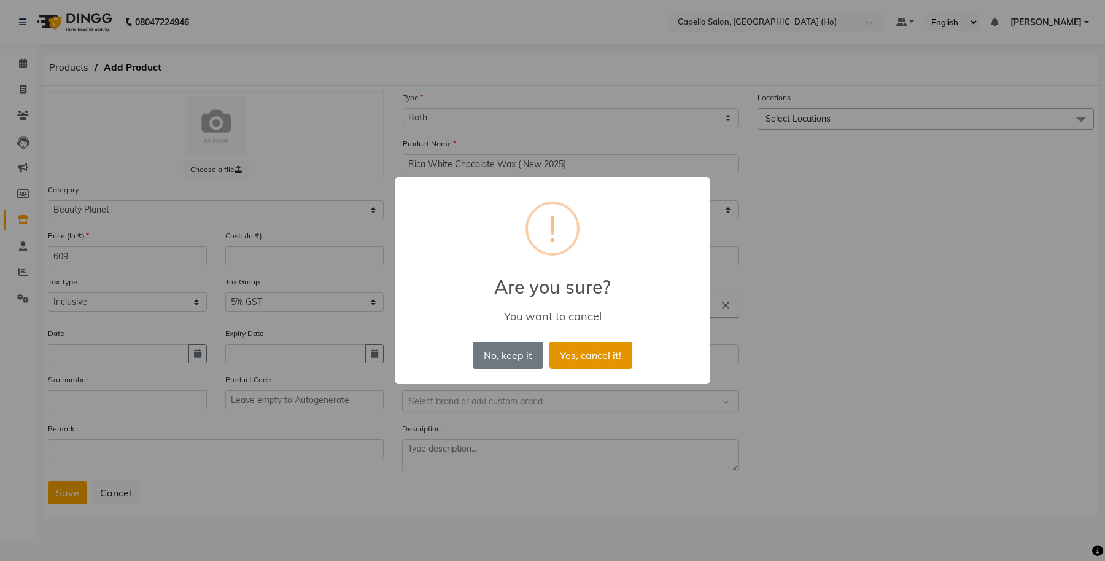
click at [602, 353] on button "Yes, cancel it!" at bounding box center [591, 354] width 83 height 27
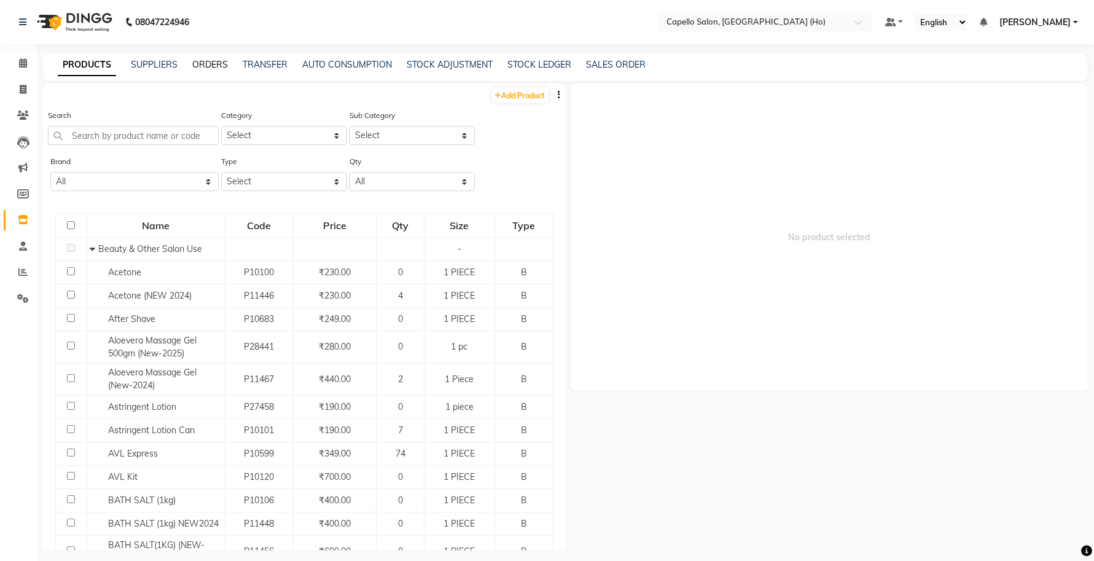
click at [210, 66] on link "ORDERS" at bounding box center [210, 64] width 36 height 11
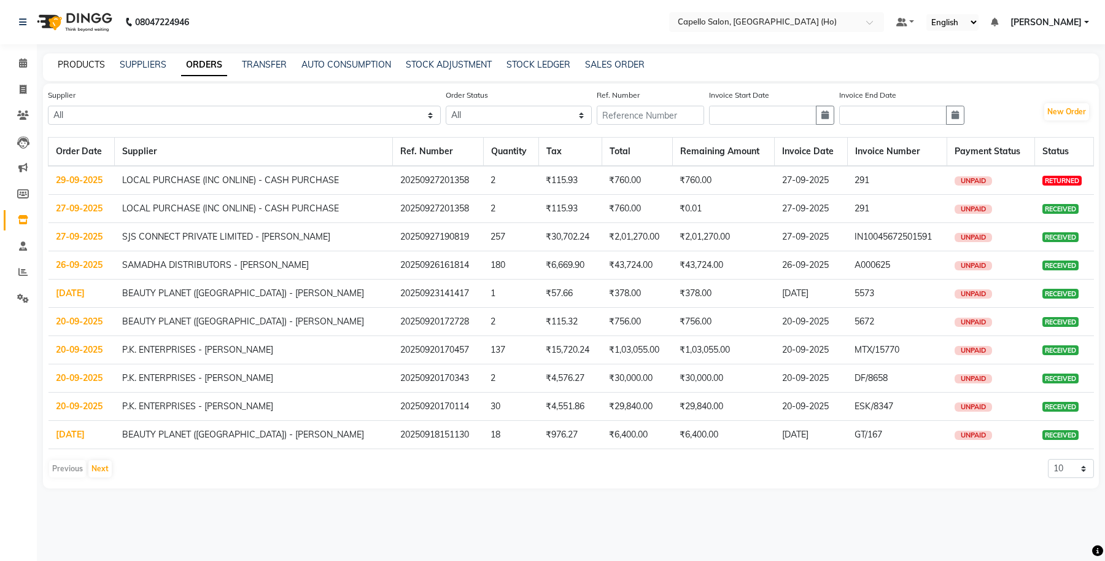
click at [74, 65] on link "PRODUCTS" at bounding box center [81, 64] width 47 height 11
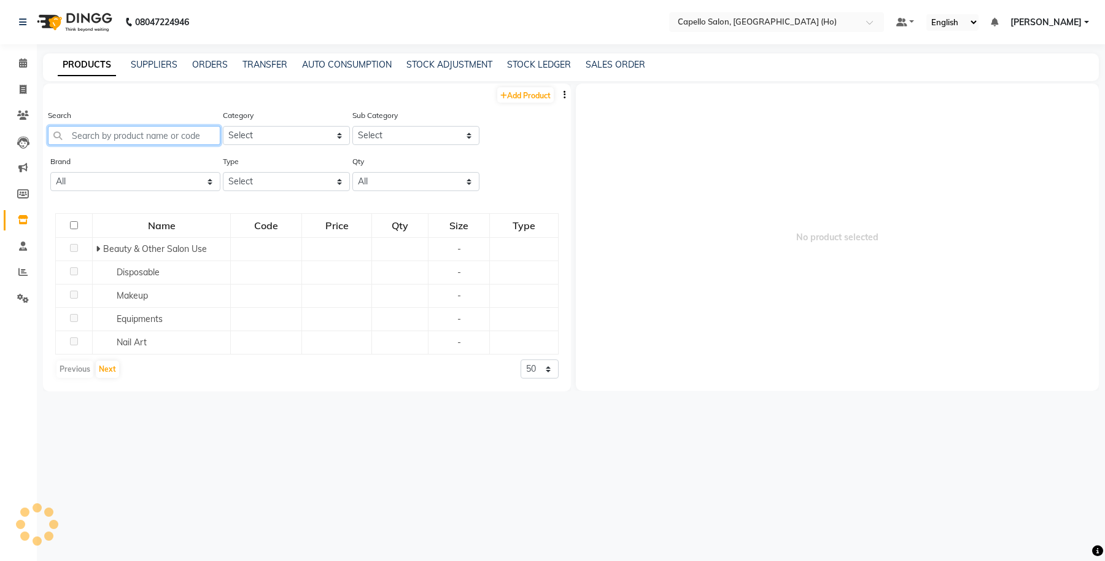
click at [133, 138] on input "text" at bounding box center [134, 135] width 173 height 19
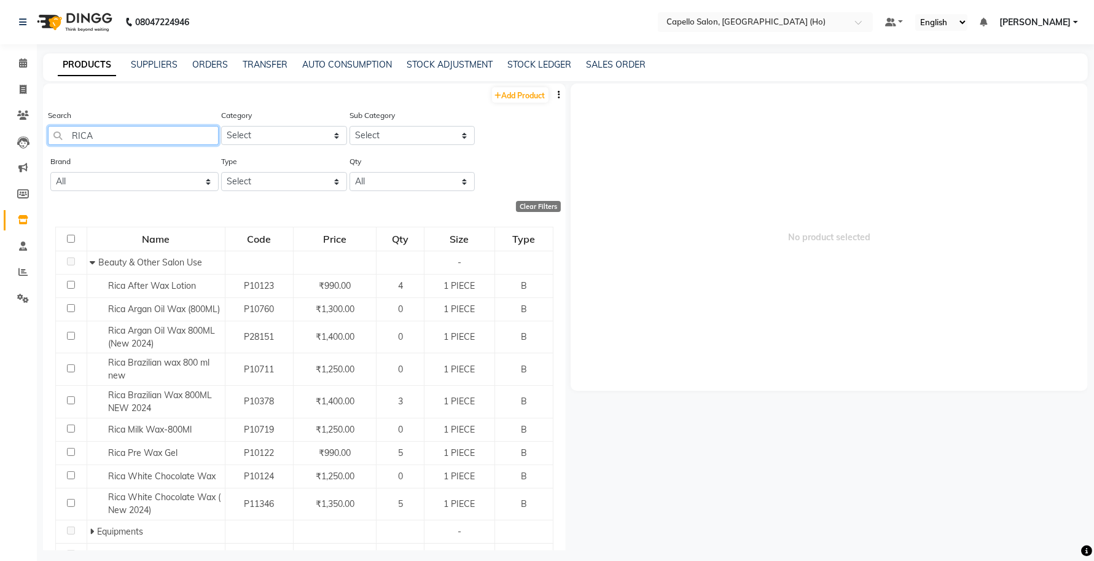
scroll to position [87, 0]
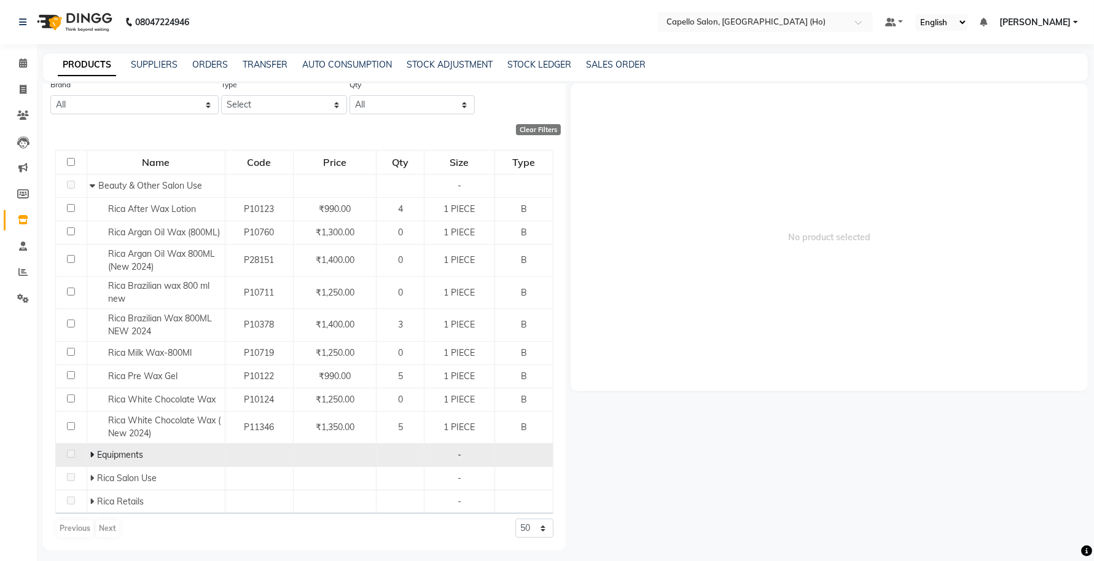
type input "RICA"
click at [90, 452] on icon at bounding box center [92, 454] width 4 height 9
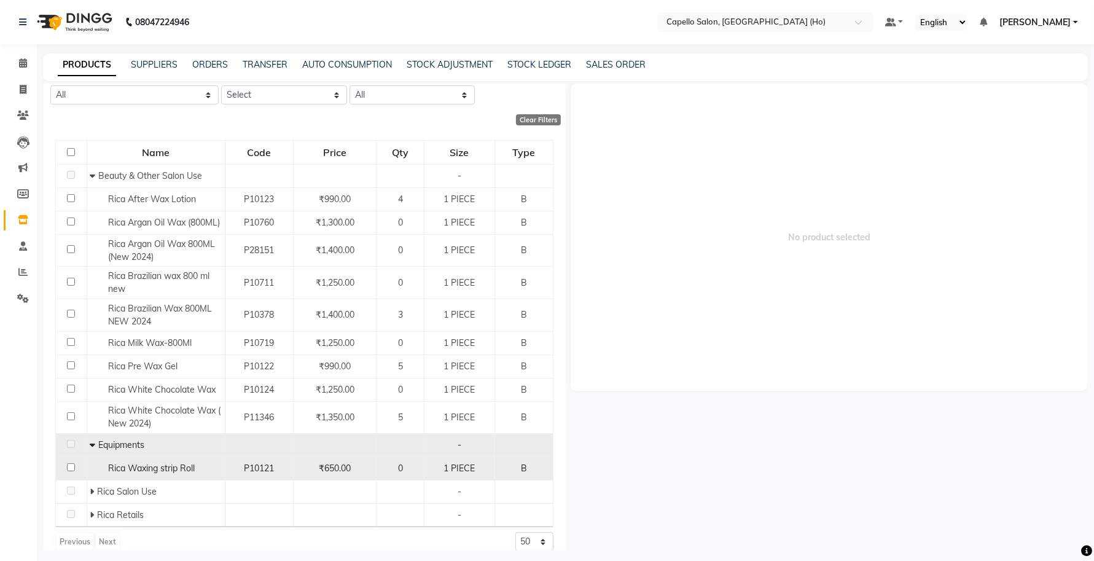
click at [161, 473] on span "Rica Waxing strip Roll" at bounding box center [151, 467] width 87 height 11
select select
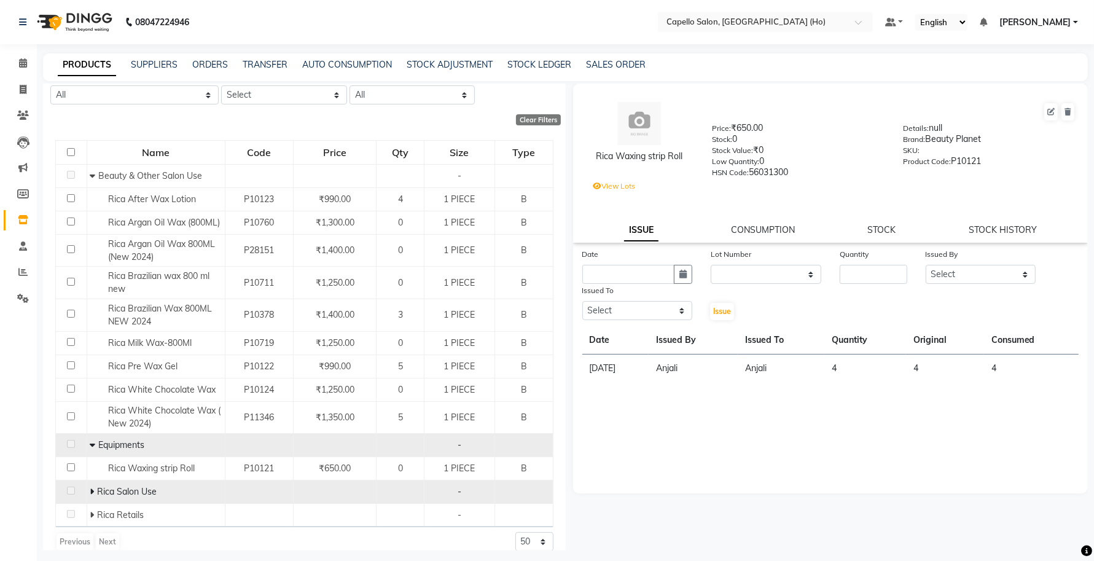
click at [90, 496] on icon at bounding box center [92, 491] width 4 height 9
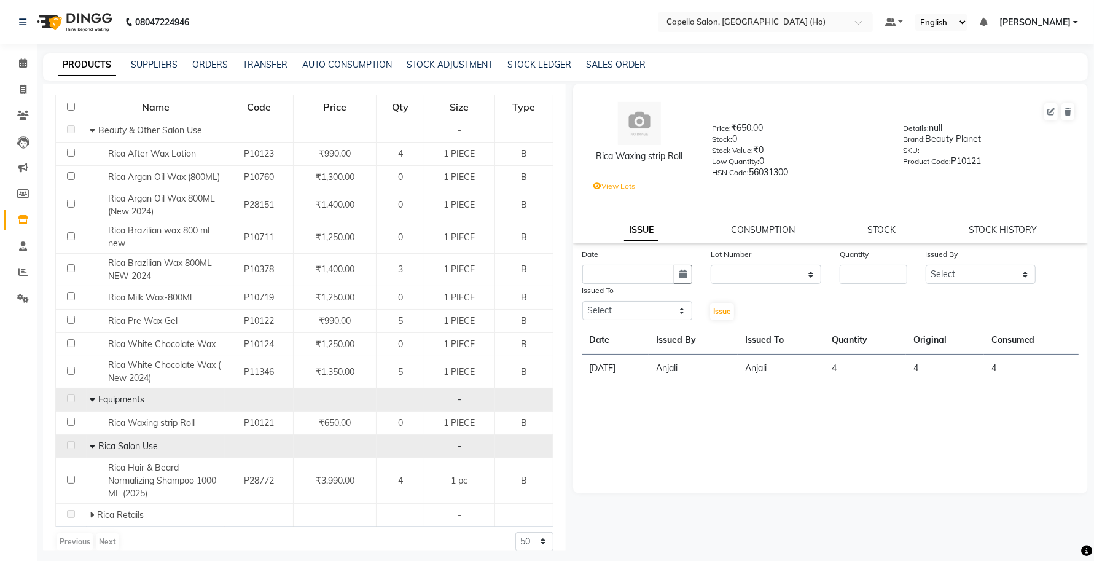
scroll to position [155, 0]
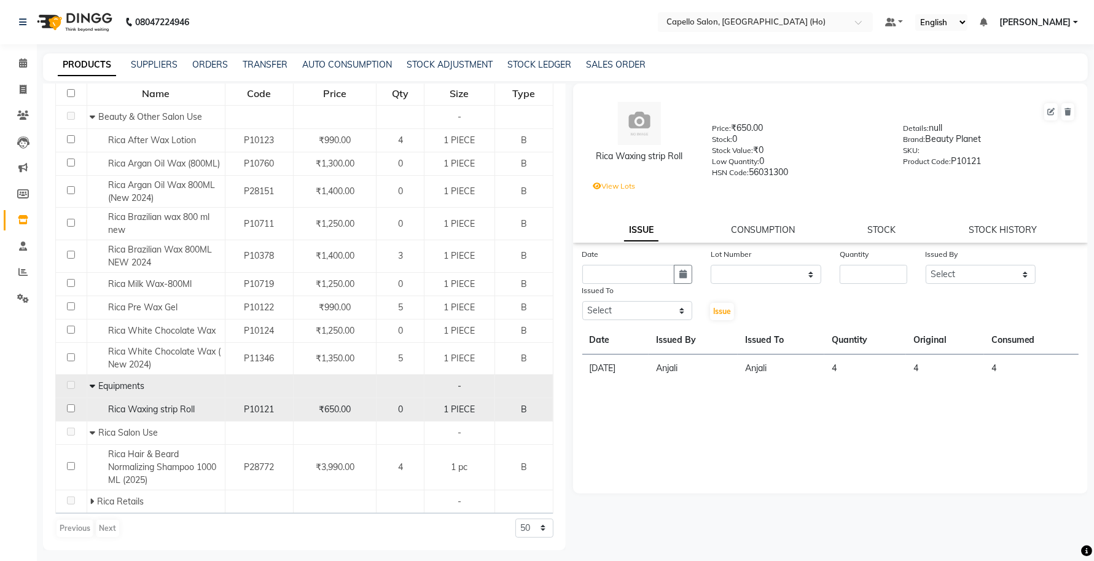
click at [126, 406] on span "Rica Waxing strip Roll" at bounding box center [151, 408] width 87 height 11
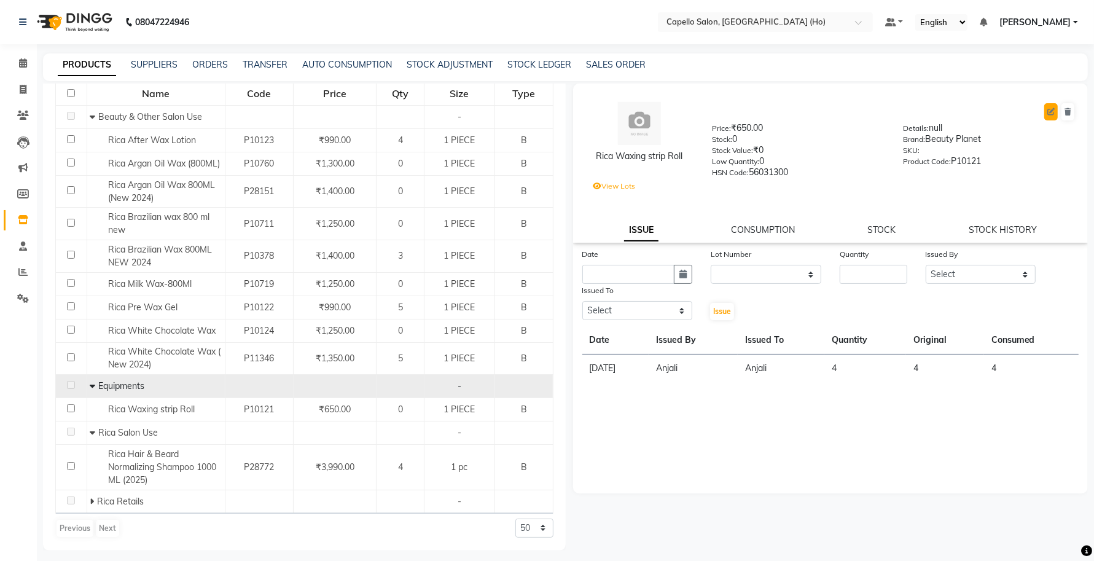
click at [1055, 114] on button at bounding box center [1051, 111] width 14 height 17
select select "true"
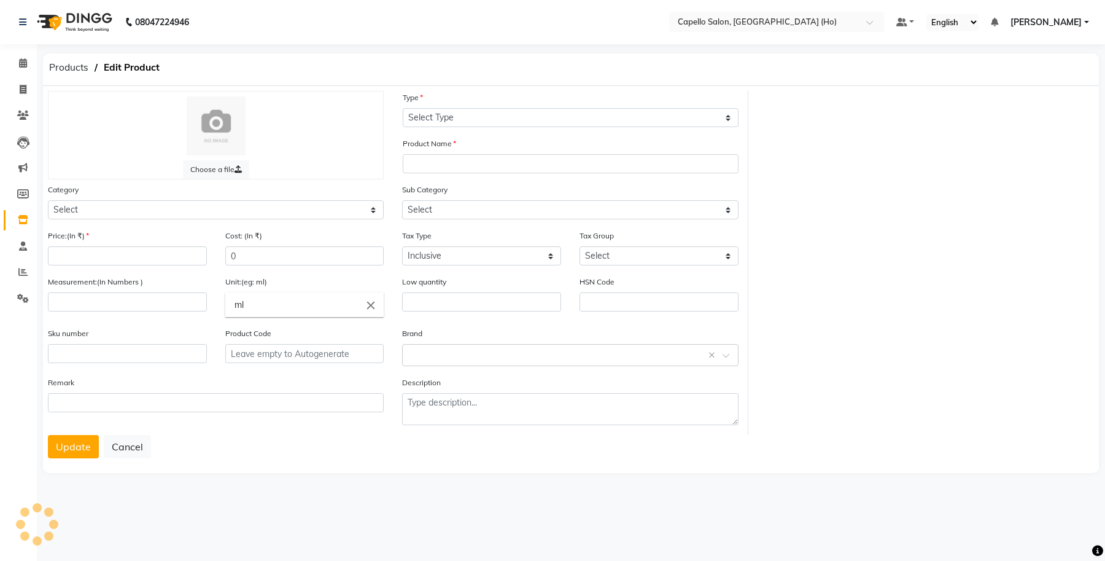
select select "B"
type input "Rica Waxing strip Roll"
select select
type input "650"
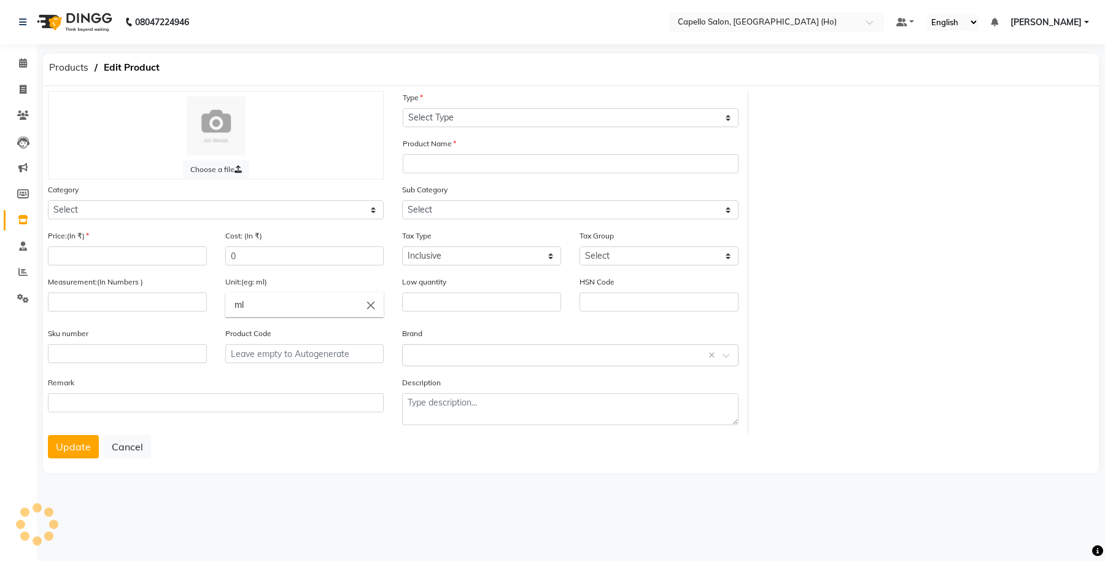
type input "325"
type input "1"
type input "PIECE"
type input "0"
type input "56031300"
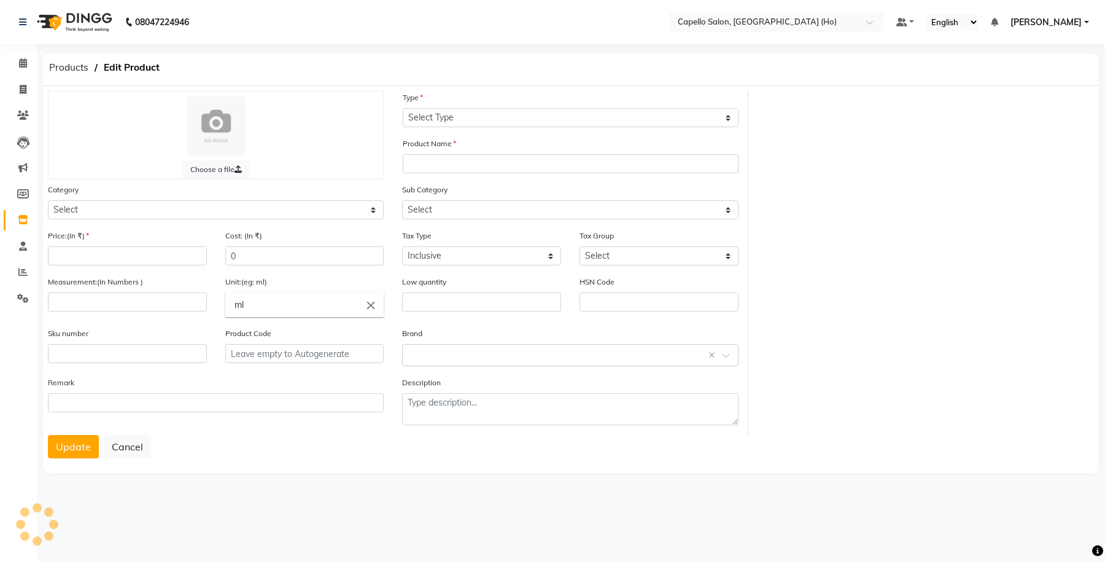
type input "P10121"
type textarea "null"
select select "332901404"
select select "1119"
select select "332901400"
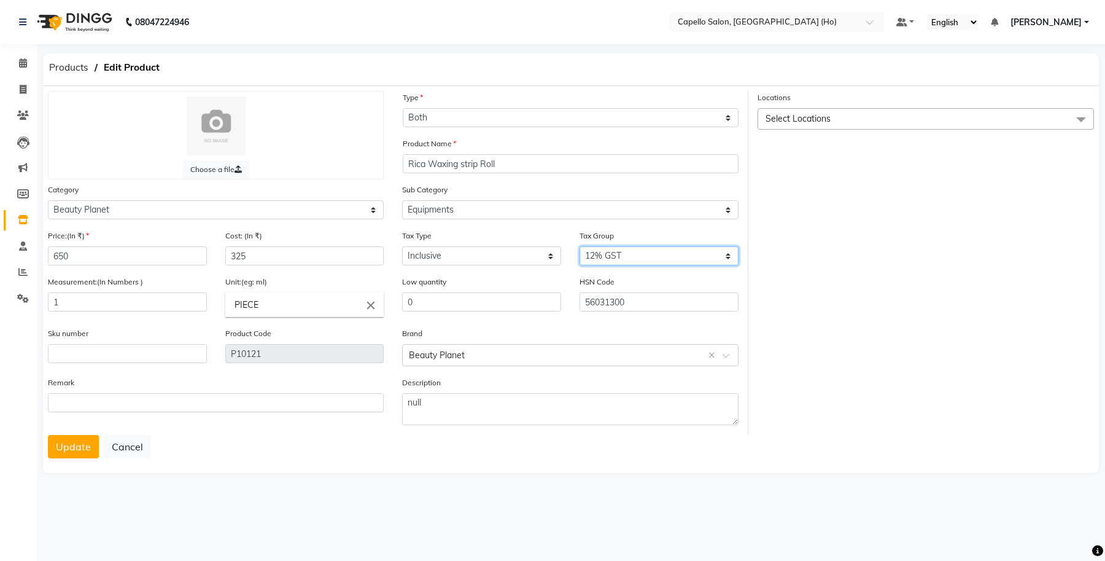
click at [628, 251] on select "Select GST 5% IGST (18%) IGST (5%) IGST (12%) 12% GST 5% GST GST" at bounding box center [659, 255] width 159 height 19
select select "1118"
click at [580, 246] on select "Select GST 5% IGST (18%) IGST (5%) IGST (12%) 12% GST 5% GST GST" at bounding box center [659, 255] width 159 height 19
click at [78, 450] on button "Update" at bounding box center [73, 446] width 51 height 23
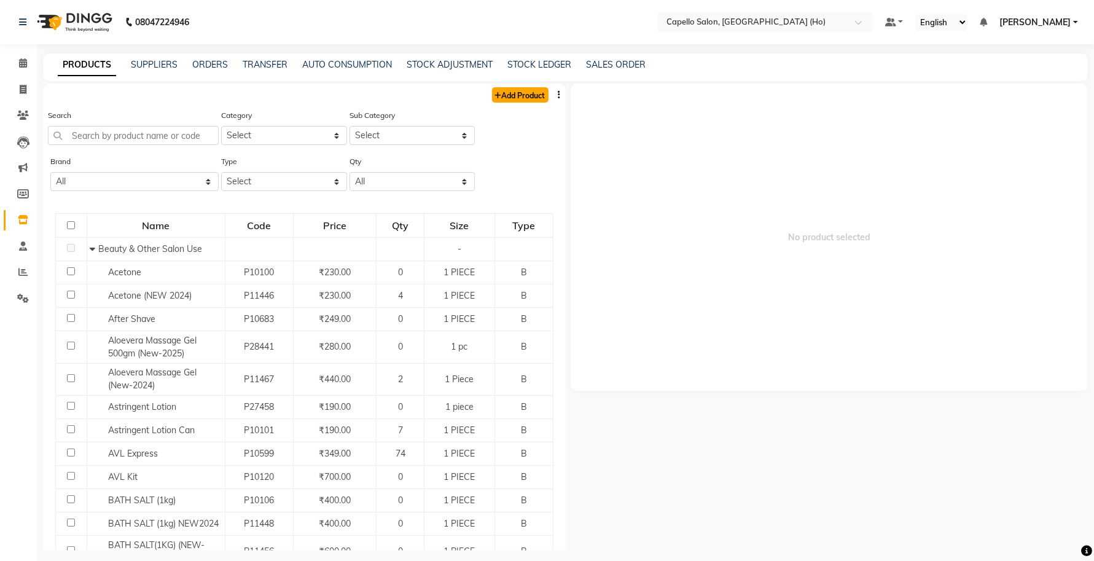
click at [496, 98] on link "Add Product" at bounding box center [520, 94] width 56 height 15
select select "true"
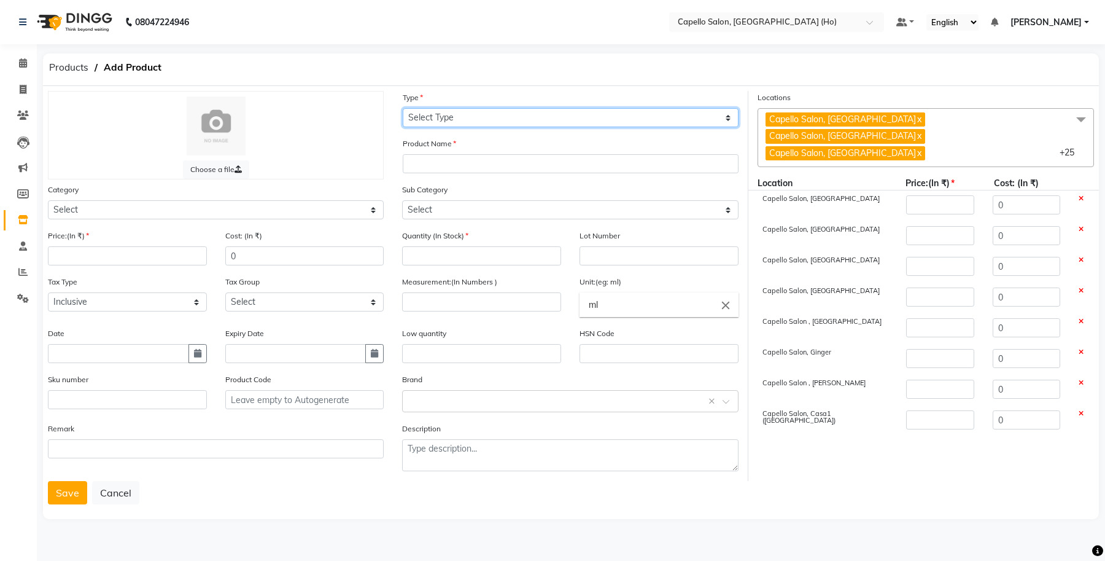
click at [422, 124] on select "Select Type Both Retail Consumable" at bounding box center [571, 117] width 336 height 19
select select "B"
click at [403, 108] on select "Select Type Both Retail Consumable" at bounding box center [571, 117] width 336 height 19
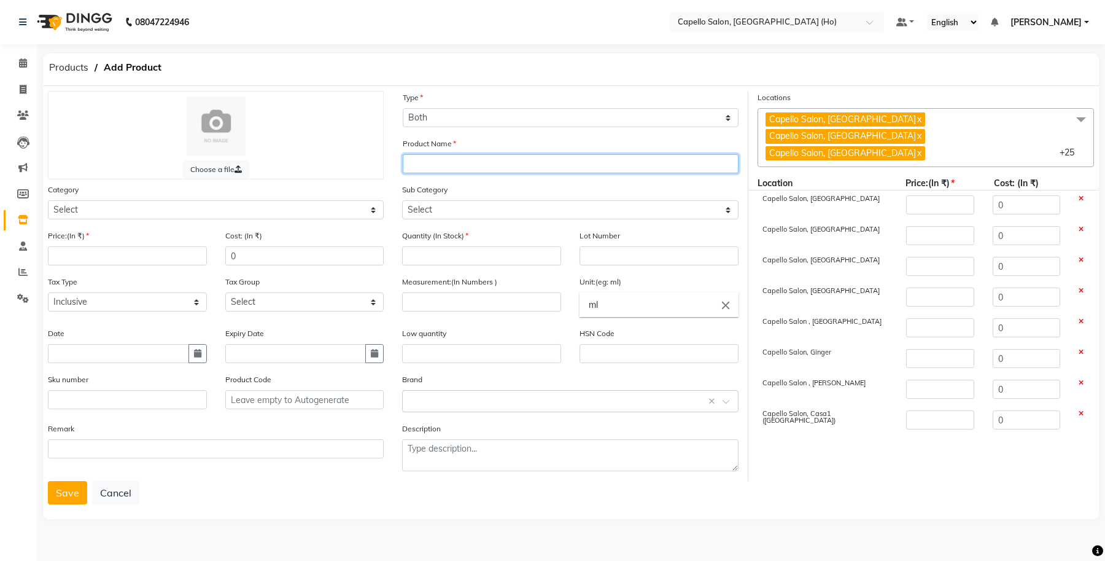
click at [441, 163] on input "text" at bounding box center [571, 163] width 336 height 19
click at [1078, 122] on span at bounding box center [1081, 119] width 25 height 23
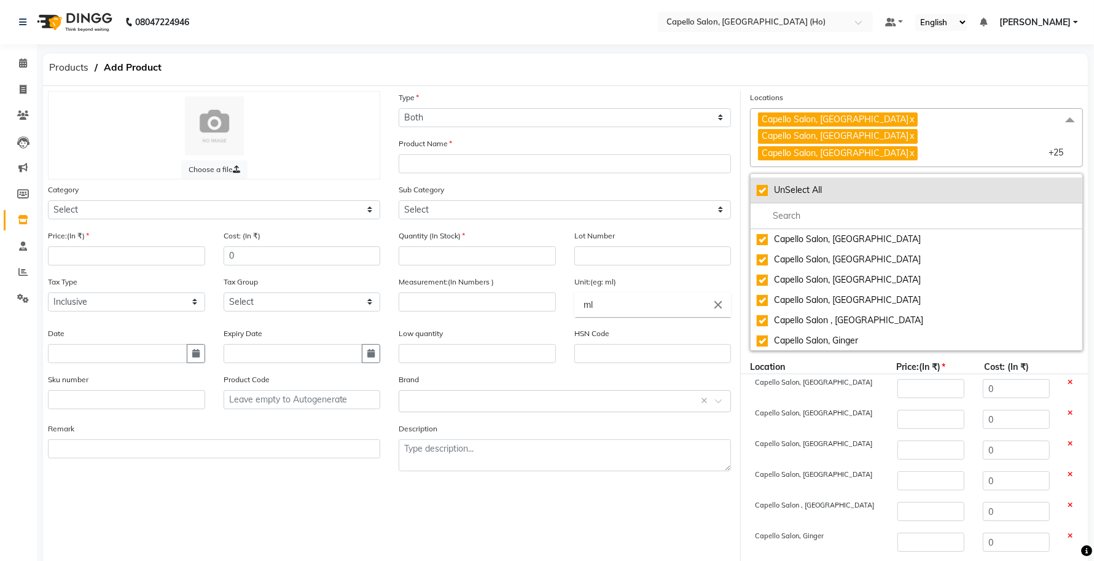
click at [763, 184] on div "UnSelect All" at bounding box center [915, 190] width 319 height 13
checkbox input "false"
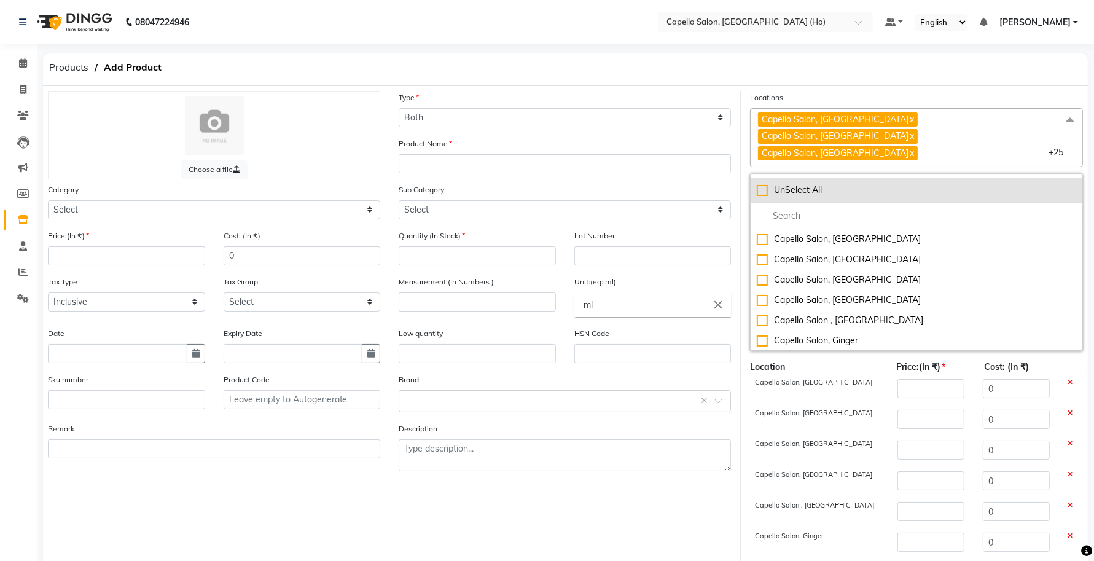
checkbox input "false"
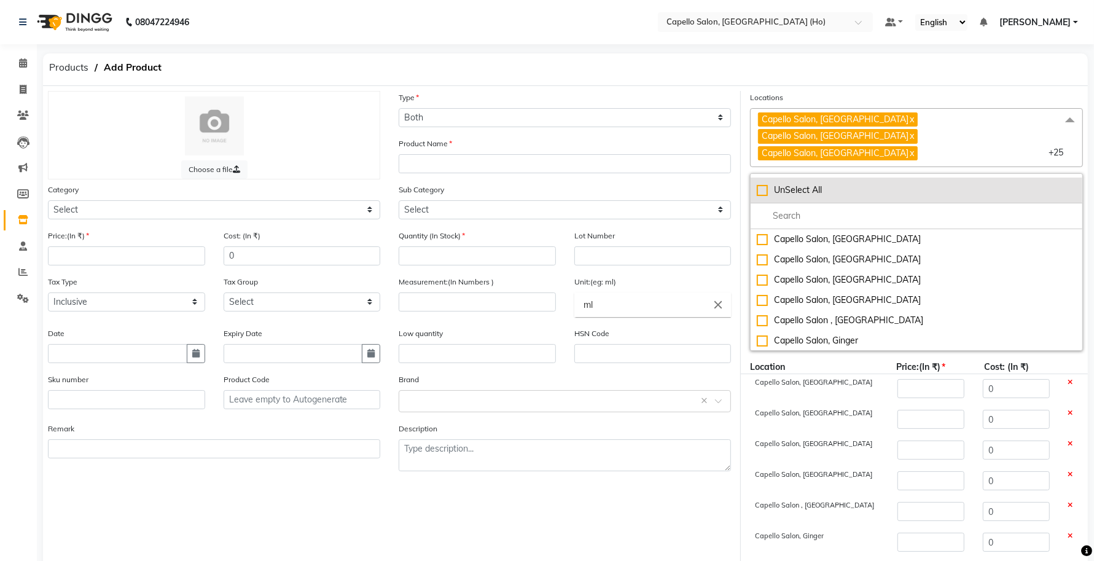
checkbox input "false"
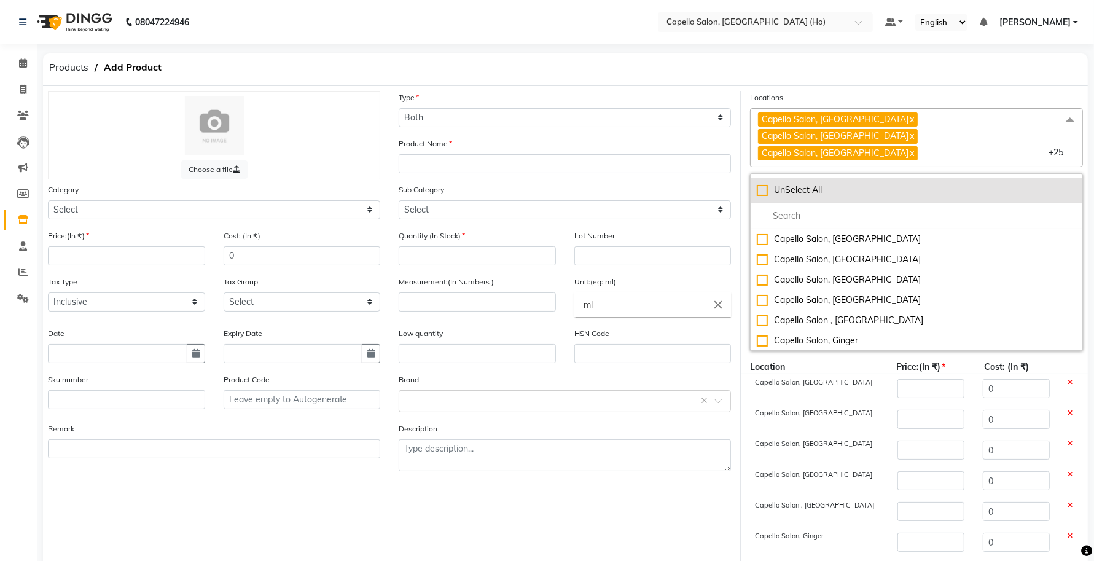
checkbox input "false"
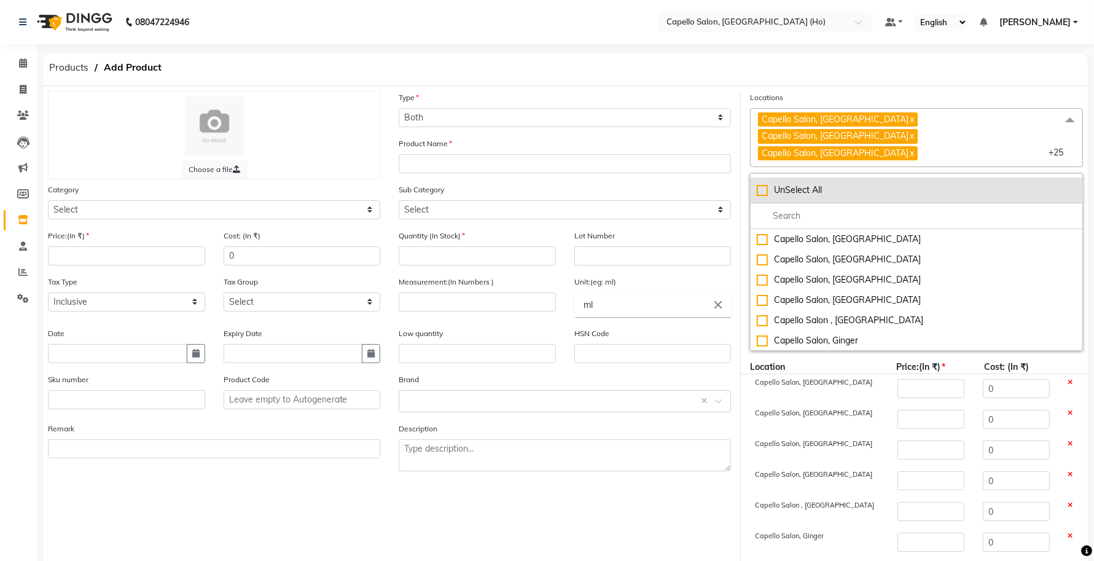
checkbox input "false"
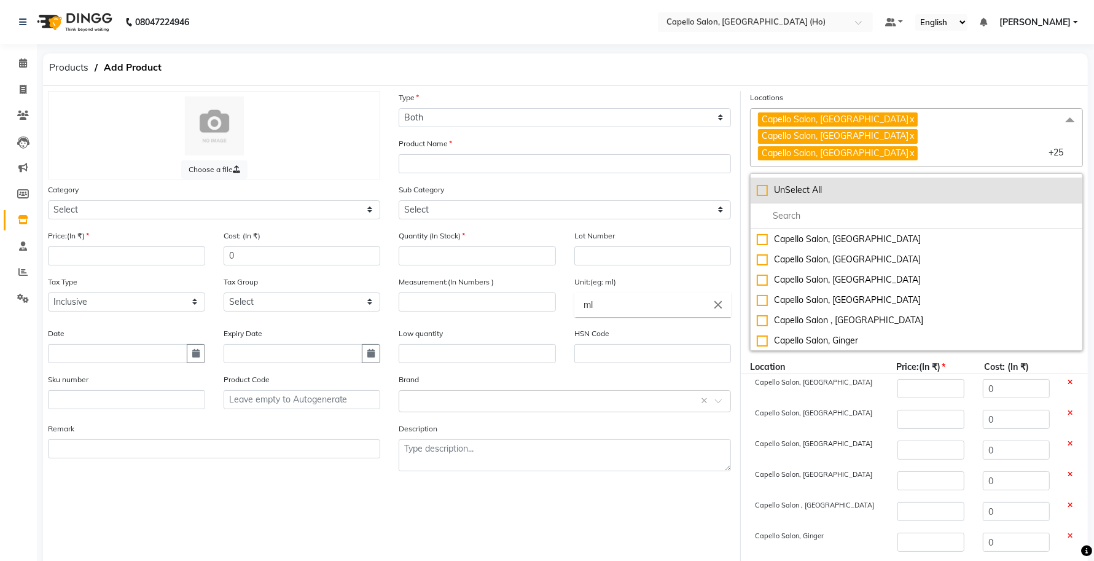
checkbox input "false"
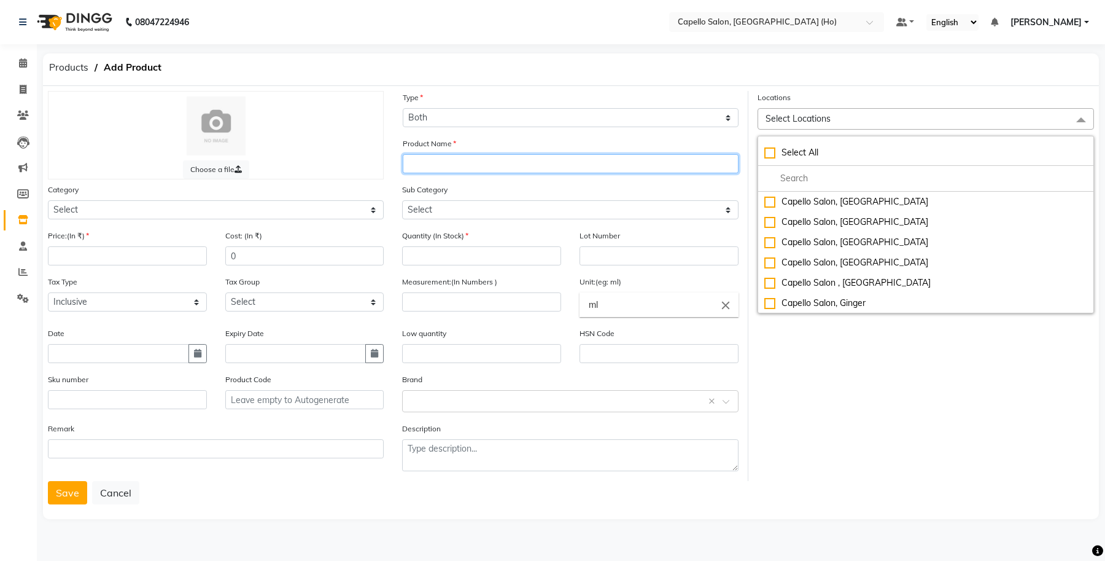
click at [456, 165] on input "text" at bounding box center [571, 163] width 336 height 19
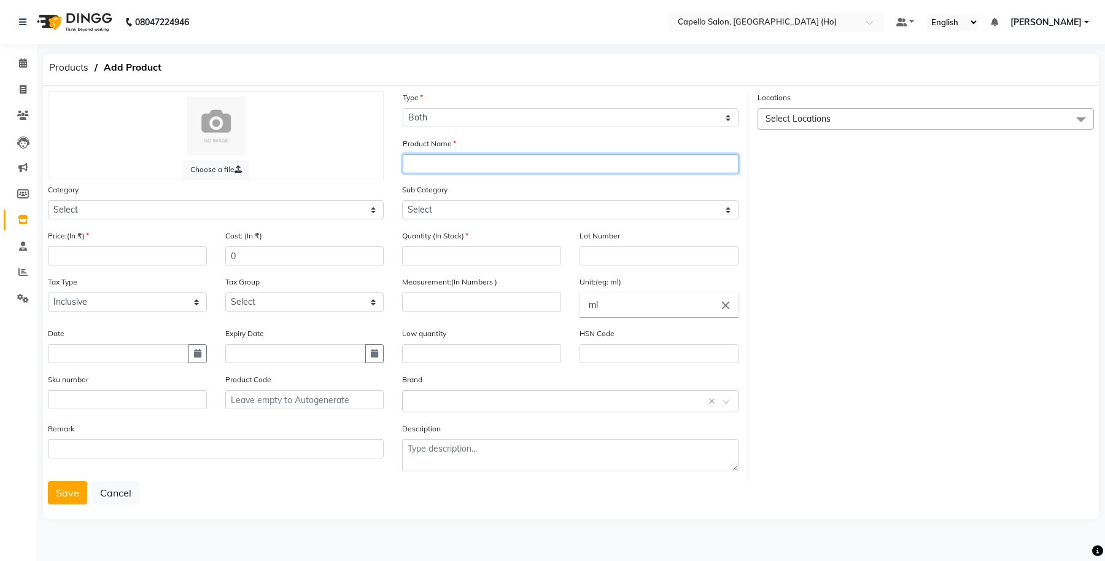
type input "s"
click at [540, 166] on input "Skinora Clarity Boost Purifying Kit 4" at bounding box center [571, 163] width 336 height 19
click at [551, 161] on input "Skinora Clarity Boost Purifying Kit ( 4" at bounding box center [571, 163] width 336 height 19
click at [560, 161] on input "Skinora Clarity Boost Purifying Kit (4" at bounding box center [571, 163] width 336 height 19
click at [551, 163] on input "Skinora Clarity Boost Purifying Kit (4tep" at bounding box center [571, 163] width 336 height 19
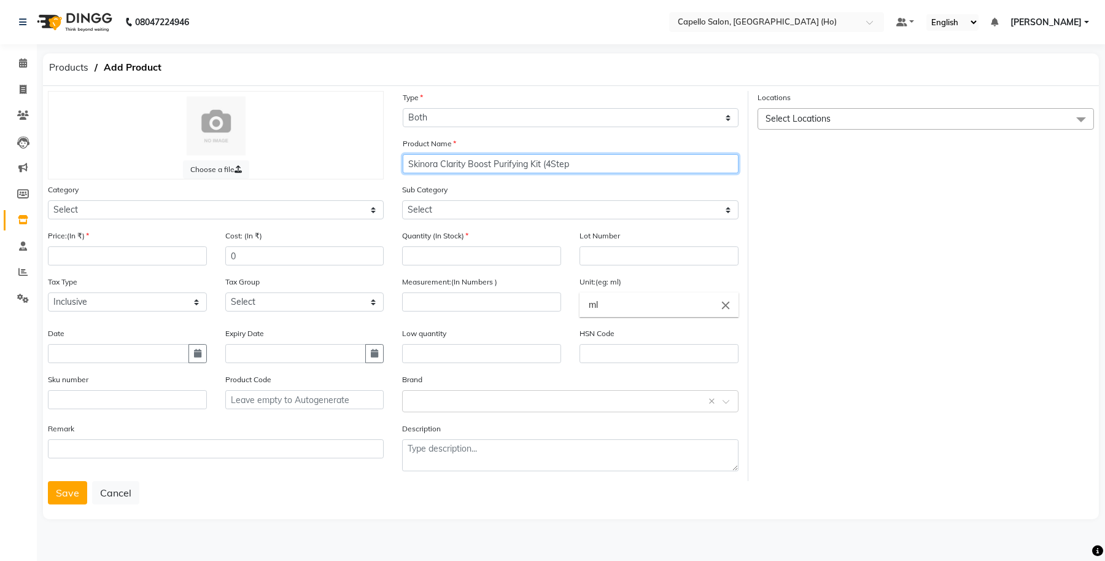
click at [551, 163] on input "Skinora Clarity Boost Purifying Kit (4Step" at bounding box center [571, 163] width 336 height 19
click at [574, 163] on input "Skinora Clarity Boost Purifying Kit (4 Step" at bounding box center [571, 163] width 336 height 19
click at [542, 161] on input "Skinora Clarity Boost Purifying Kit (4 Step)" at bounding box center [571, 163] width 336 height 19
type input "Skinora Clarity Boost Purifying Kit - 2025 (4 Step)"
click at [546, 185] on div "Sub Category Select" at bounding box center [570, 201] width 336 height 36
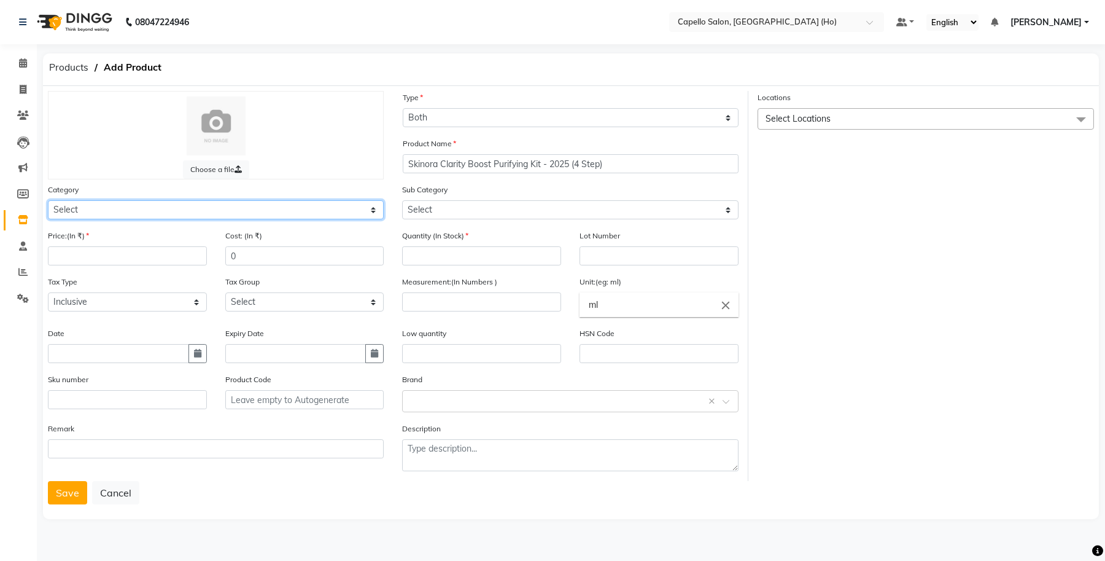
drag, startPoint x: 195, startPoint y: 209, endPoint x: 191, endPoint y: 217, distance: 8.5
click at [195, 211] on select "Select Keramelon Skin Makeup Personal Care Appliances Beard Beauty Planet Botox…" at bounding box center [216, 209] width 336 height 19
select select "332902450"
click at [48, 200] on select "Select Keramelon Skin Makeup Personal Care Appliances Beard Beauty Planet Botox…" at bounding box center [216, 209] width 336 height 19
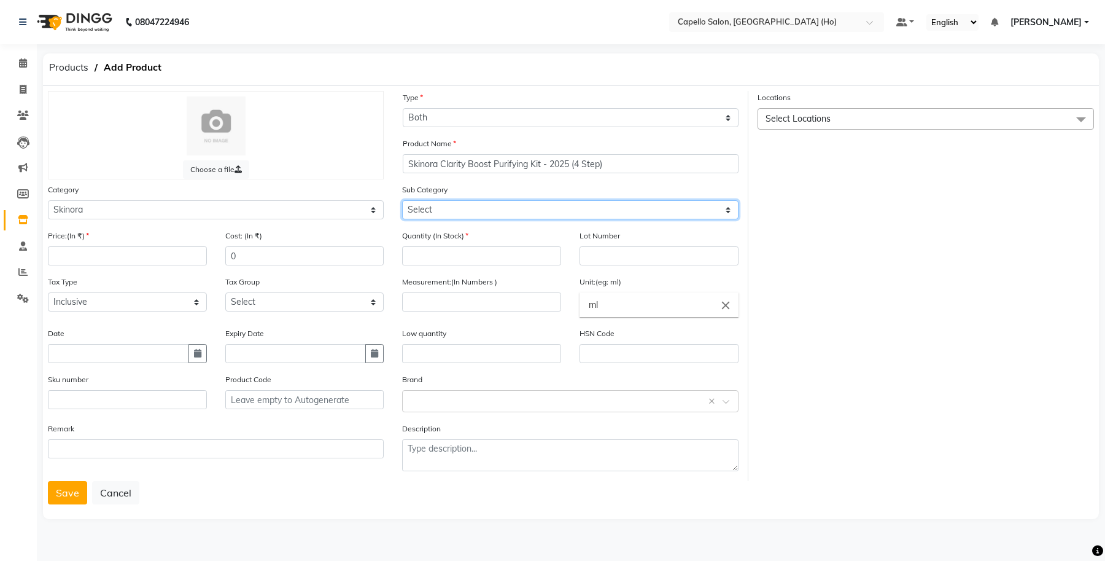
click at [468, 215] on select "Select Skinora Retail Skinora Salon Use" at bounding box center [570, 209] width 336 height 19
select select "3329024502"
click at [402, 200] on select "Select Skinora Retail Skinora Salon Use" at bounding box center [570, 209] width 336 height 19
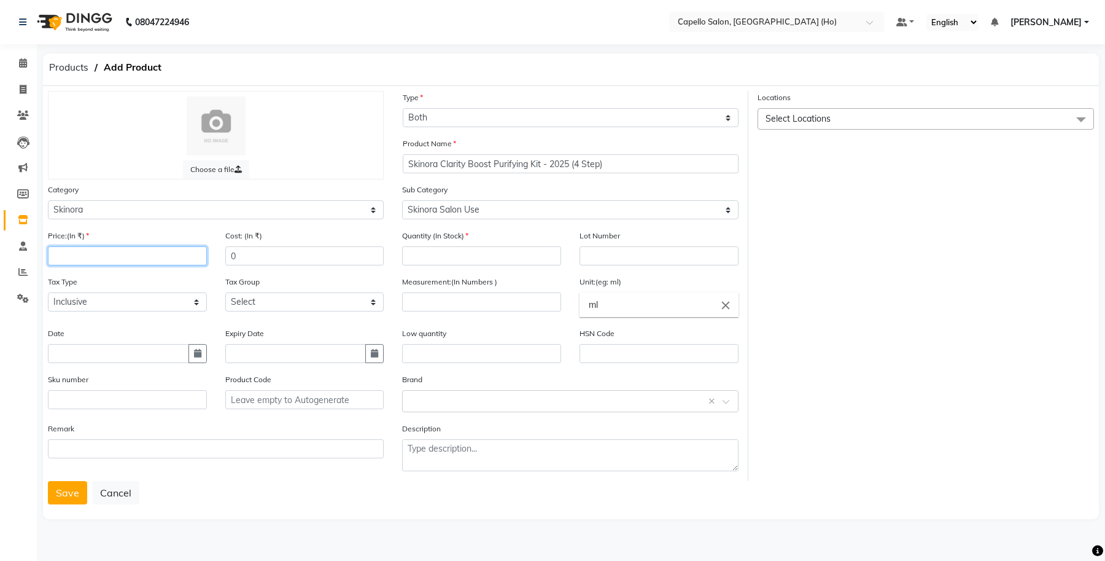
click at [112, 263] on input "number" at bounding box center [127, 255] width 159 height 19
type input "330"
drag, startPoint x: 255, startPoint y: 192, endPoint x: 252, endPoint y: 250, distance: 58.4
click at [255, 195] on div "Category Select Keramelon Skin Makeup Personal Care Appliances Beard Beauty Pla…" at bounding box center [216, 201] width 336 height 36
drag, startPoint x: 252, startPoint y: 251, endPoint x: 211, endPoint y: 257, distance: 42.2
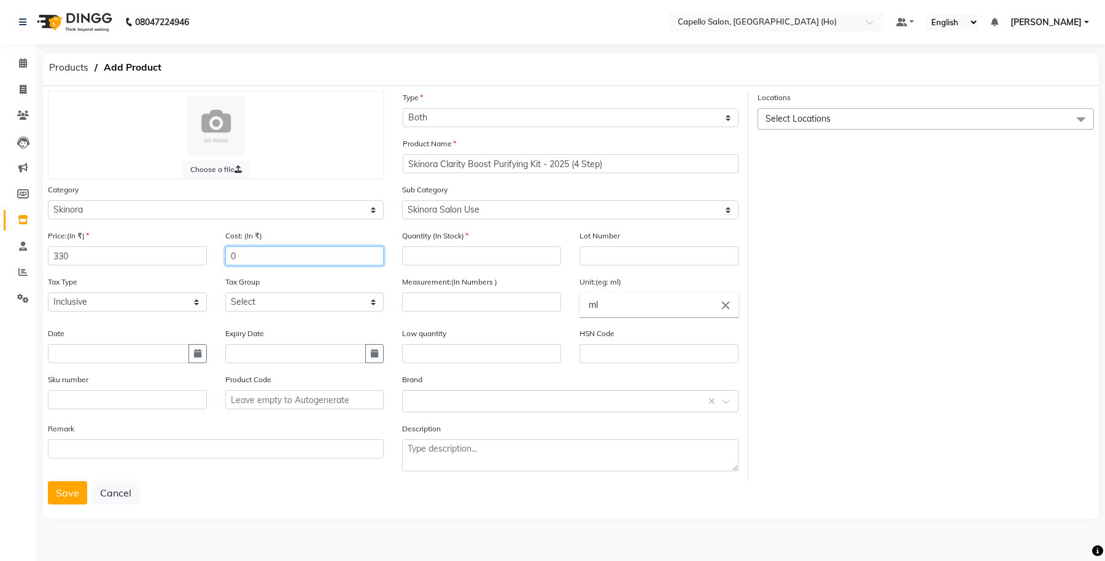
click at [212, 257] on div "Price:(In ₹) 330 Cost: (In ₹) 0" at bounding box center [216, 252] width 354 height 46
type input "165"
click at [523, 255] on input "number" at bounding box center [481, 255] width 159 height 19
type input "0"
click at [440, 299] on input "number" at bounding box center [481, 301] width 159 height 19
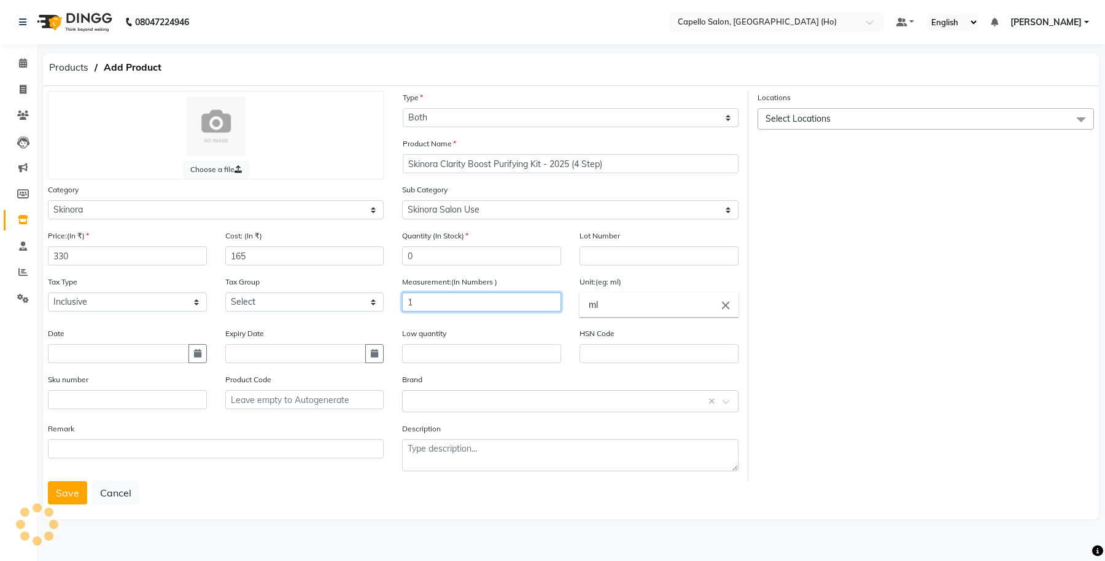
type input "1"
click at [728, 293] on input "ml" at bounding box center [659, 304] width 159 height 25
click at [721, 301] on icon "close" at bounding box center [726, 305] width 14 height 14
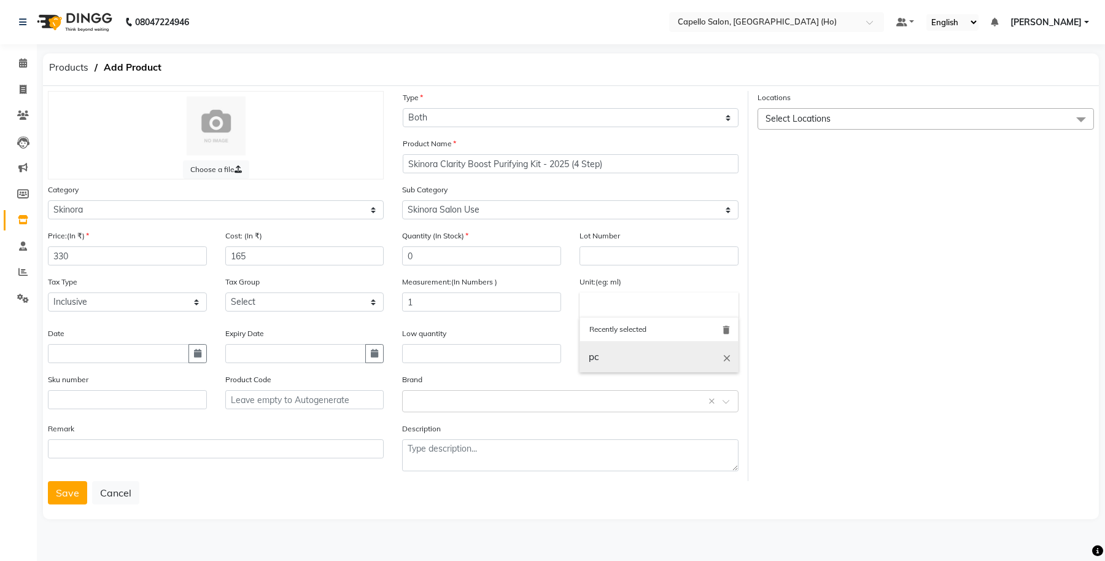
click at [618, 352] on link "pc" at bounding box center [659, 356] width 159 height 31
type input "pc"
click at [602, 345] on input "text" at bounding box center [659, 353] width 159 height 19
type input "33049990"
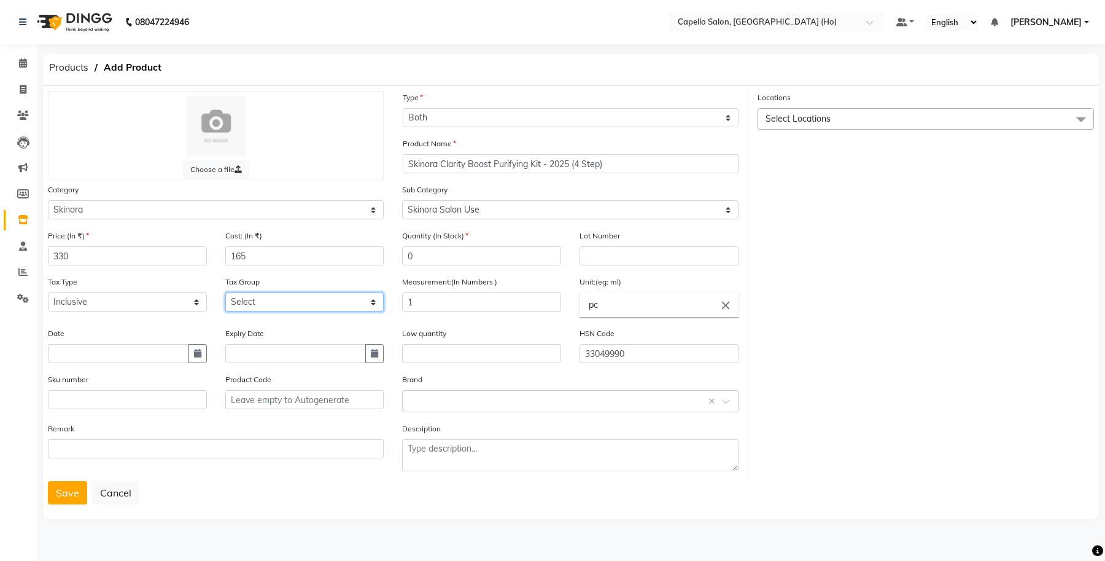
click at [295, 298] on select "Select GST 5% IGST (18%) IGST (5%) IGST (12%) 12% GST 5% GST GST" at bounding box center [304, 301] width 159 height 19
select select "997"
click at [225, 292] on select "Select GST 5% IGST (18%) IGST (5%) IGST (12%) 12% GST 5% GST GST" at bounding box center [304, 301] width 159 height 19
click at [68, 486] on button "Save" at bounding box center [67, 492] width 39 height 23
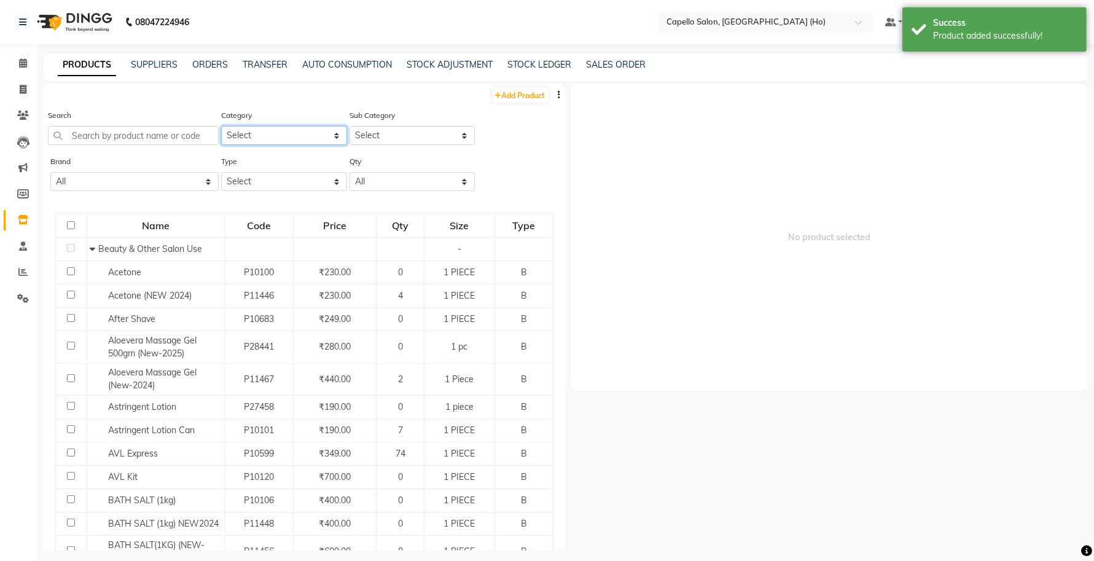
click at [282, 140] on select "Select Keramelon Skin Makeup Personal Care Appliances Beard Beauty Planet Botox…" at bounding box center [284, 135] width 126 height 19
select select "332902450"
click at [221, 126] on select "Select Keramelon Skin Makeup Personal Care Appliances Beard Beauty Planet Botox…" at bounding box center [284, 135] width 126 height 19
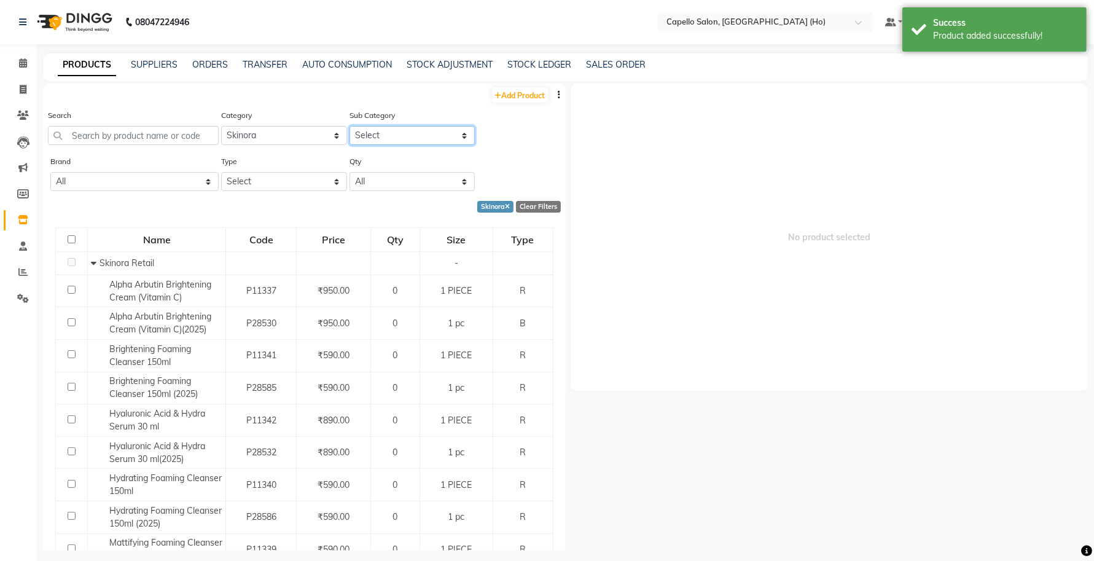
click at [431, 139] on select "Select Skinora Retail Skinora Salon Use" at bounding box center [412, 135] width 126 height 19
select select "3329024502"
click at [349, 126] on select "Select Skinora Retail Skinora Salon Use" at bounding box center [412, 135] width 126 height 19
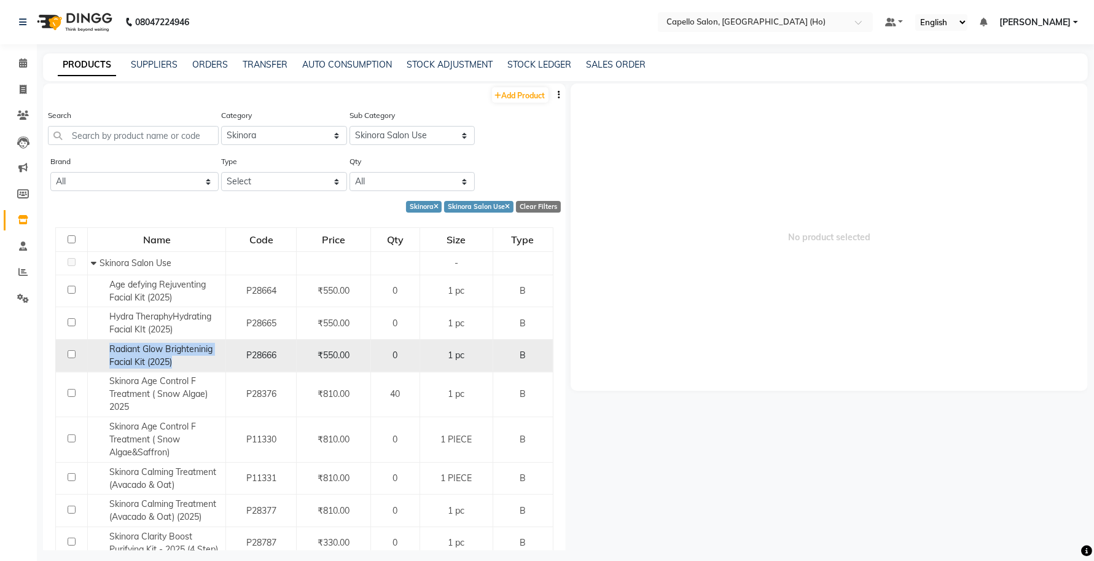
drag, startPoint x: 104, startPoint y: 345, endPoint x: 209, endPoint y: 361, distance: 105.6
click at [209, 361] on div "Radiant Glow Brighteninig Facial Kit (2025)" at bounding box center [156, 356] width 131 height 26
select select
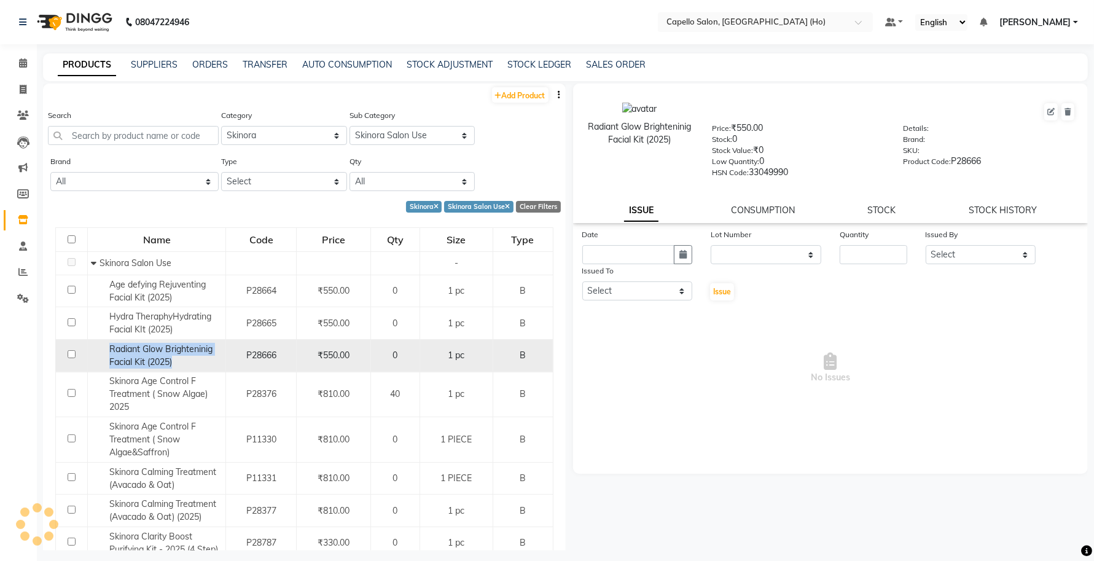
copy span "Radiant Glow Brighteninig Facial Kit (2025)"
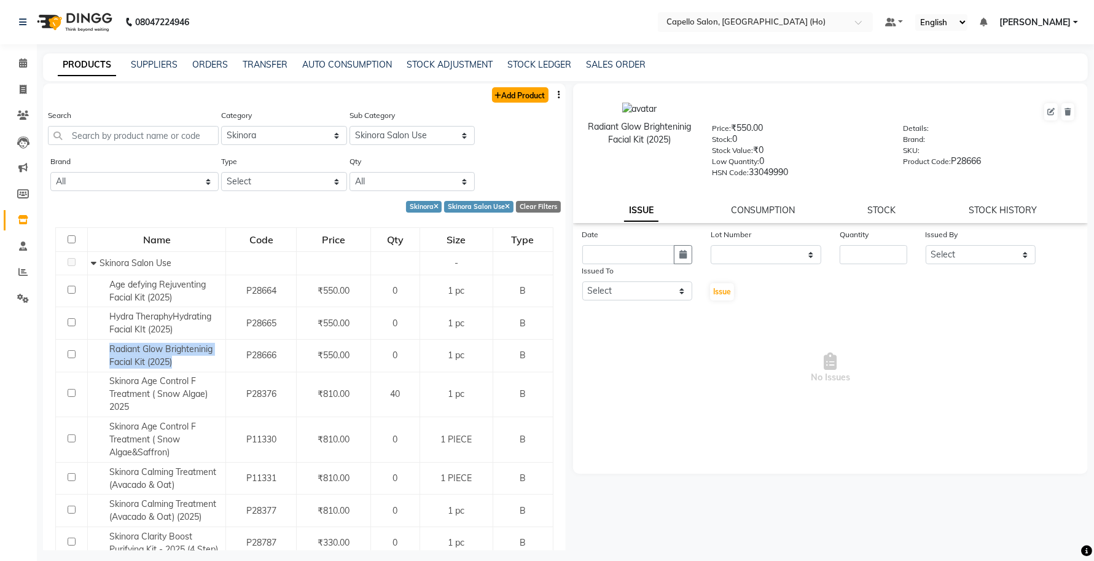
click at [519, 98] on link "Add Product" at bounding box center [520, 94] width 56 height 15
select select "true"
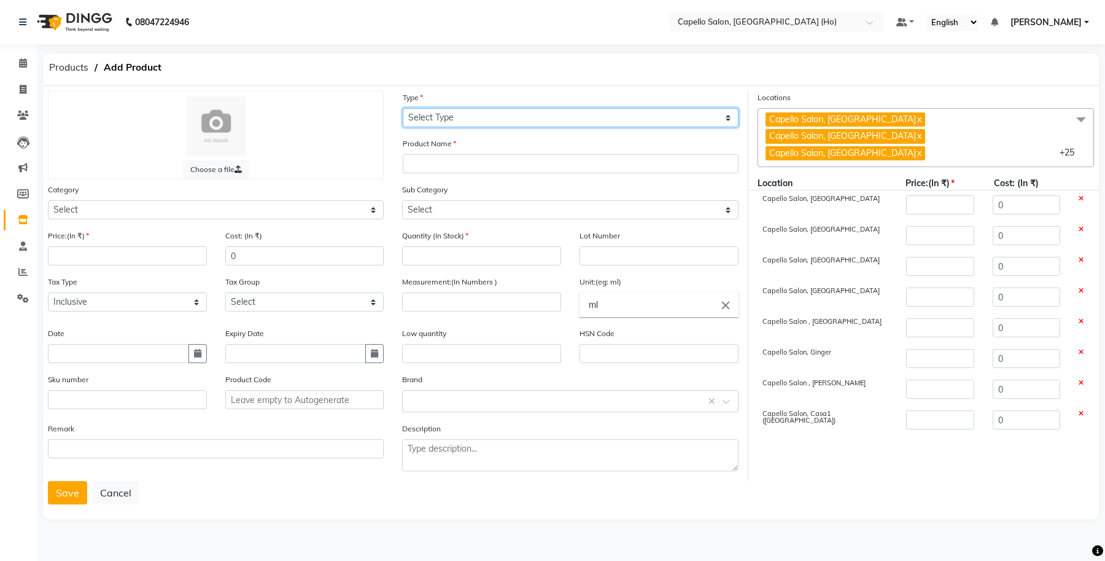
click at [472, 121] on select "Select Type Both Retail Consumable" at bounding box center [571, 117] width 336 height 19
select select "B"
click at [403, 108] on select "Select Type Both Retail Consumable" at bounding box center [571, 117] width 336 height 19
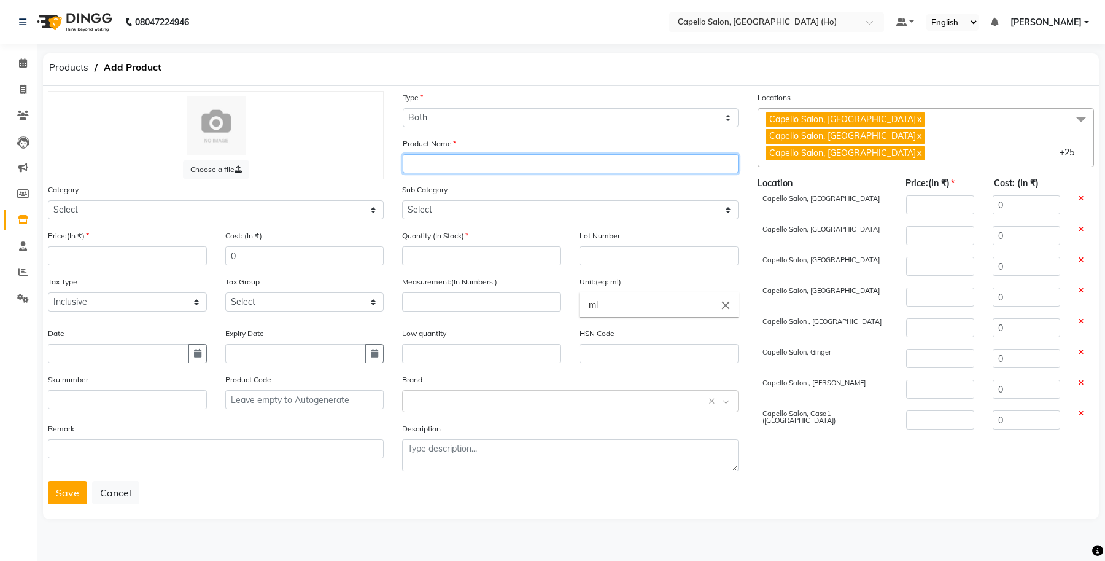
click at [448, 168] on input "text" at bounding box center [571, 163] width 336 height 19
paste input "Radiant Glow Brighteninig Facial Kit (2025)"
type input "Radiant Glow Brighteninig Facial Kit (2025) 4 Step"
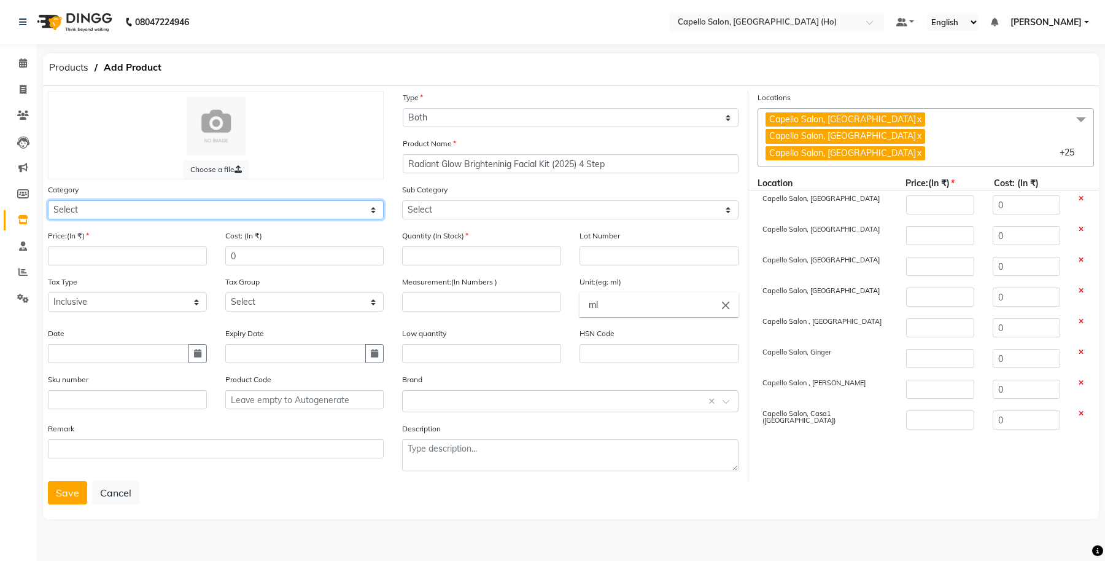
click at [146, 212] on select "Select Keramelon Skin Makeup Personal Care Appliances Beard Beauty Planet Botox…" at bounding box center [216, 209] width 336 height 19
select select "332902450"
click at [48, 200] on select "Select Keramelon Skin Makeup Personal Care Appliances Beard Beauty Planet Botox…" at bounding box center [216, 209] width 336 height 19
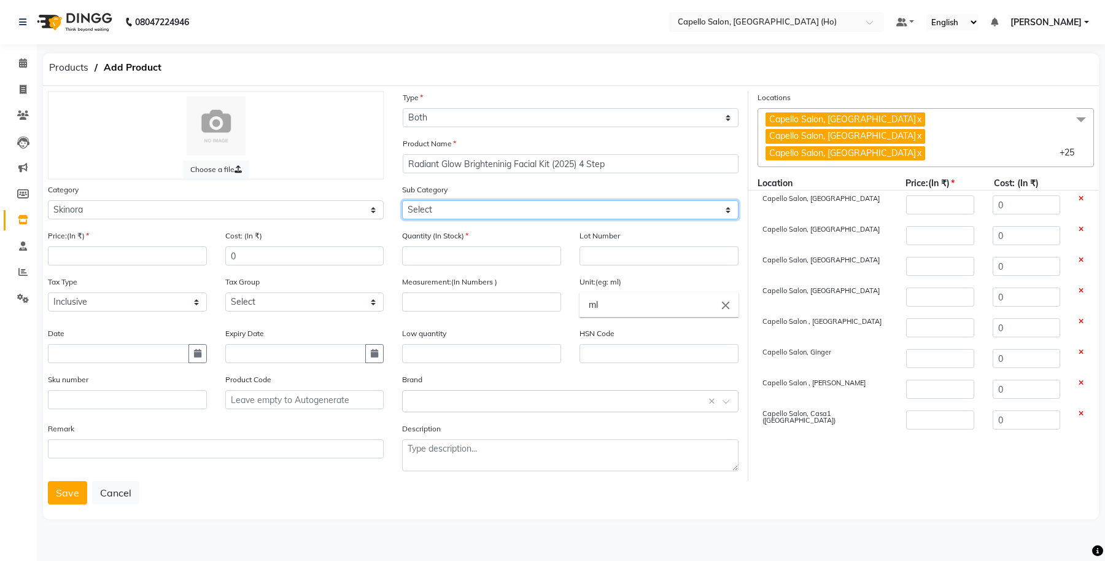
click at [425, 214] on select "Select Skinora Retail Skinora Salon Use" at bounding box center [570, 209] width 336 height 19
click at [402, 200] on select "Select Skinora Retail Skinora Salon Use" at bounding box center [570, 209] width 336 height 19
click at [456, 212] on select "Select Skinora Retail Skinora Salon Use" at bounding box center [570, 209] width 336 height 19
select select "3329024502"
click at [402, 200] on select "Select Skinora Retail Skinora Salon Use" at bounding box center [570, 209] width 336 height 19
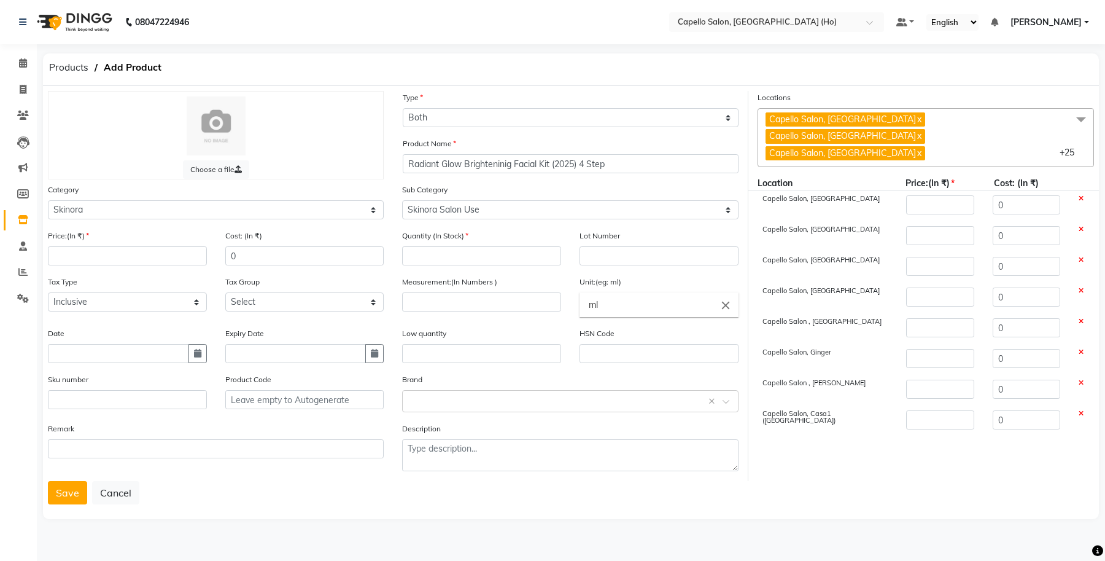
drag, startPoint x: 1076, startPoint y: 126, endPoint x: 1013, endPoint y: 167, distance: 75.4
click at [1078, 126] on span at bounding box center [1081, 119] width 25 height 23
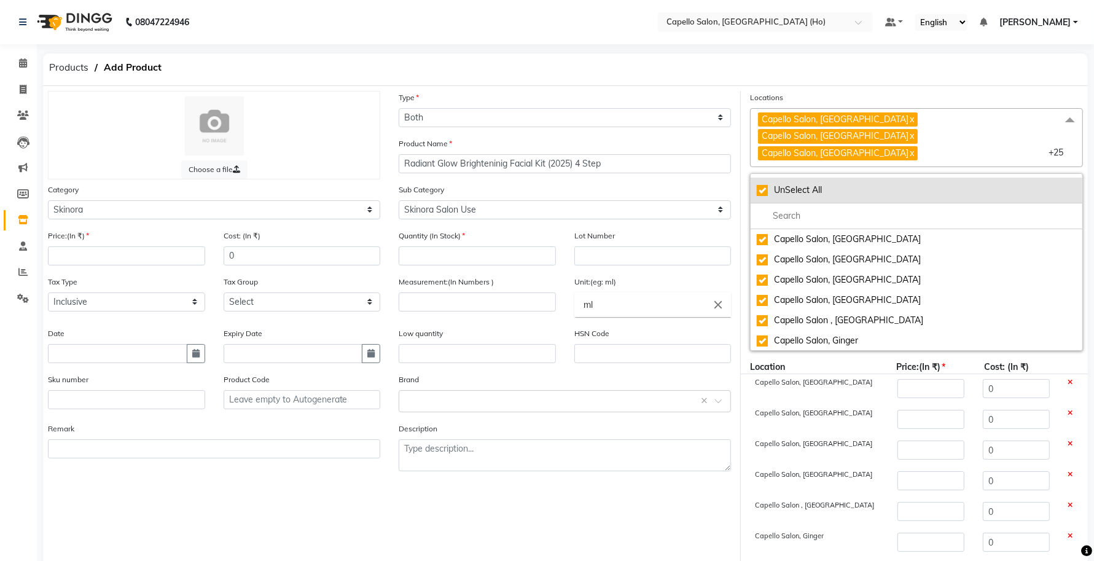
click at [760, 184] on div "UnSelect All" at bounding box center [915, 190] width 319 height 13
checkbox input "false"
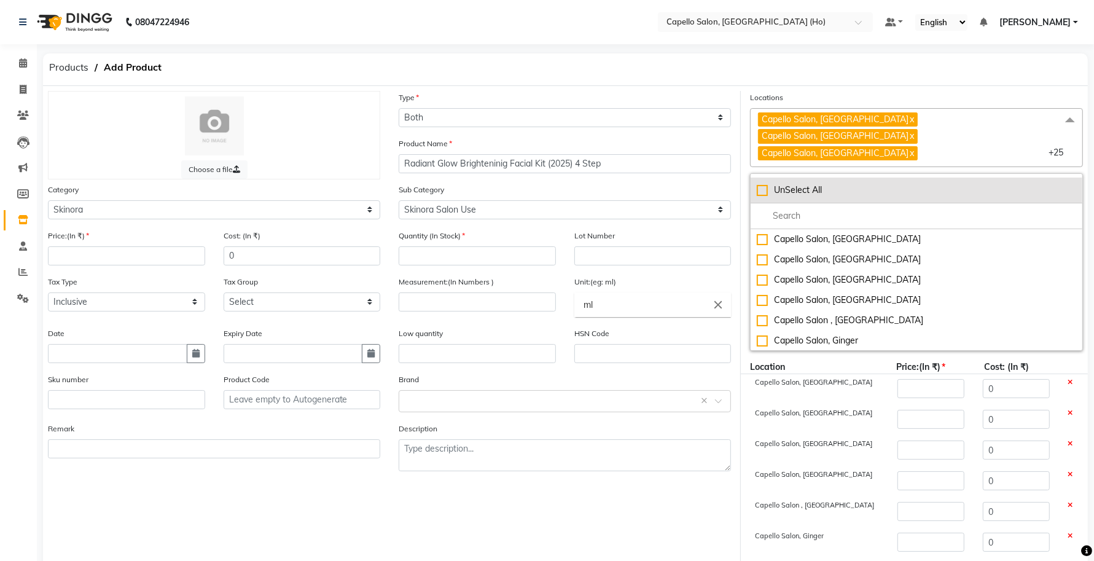
checkbox input "false"
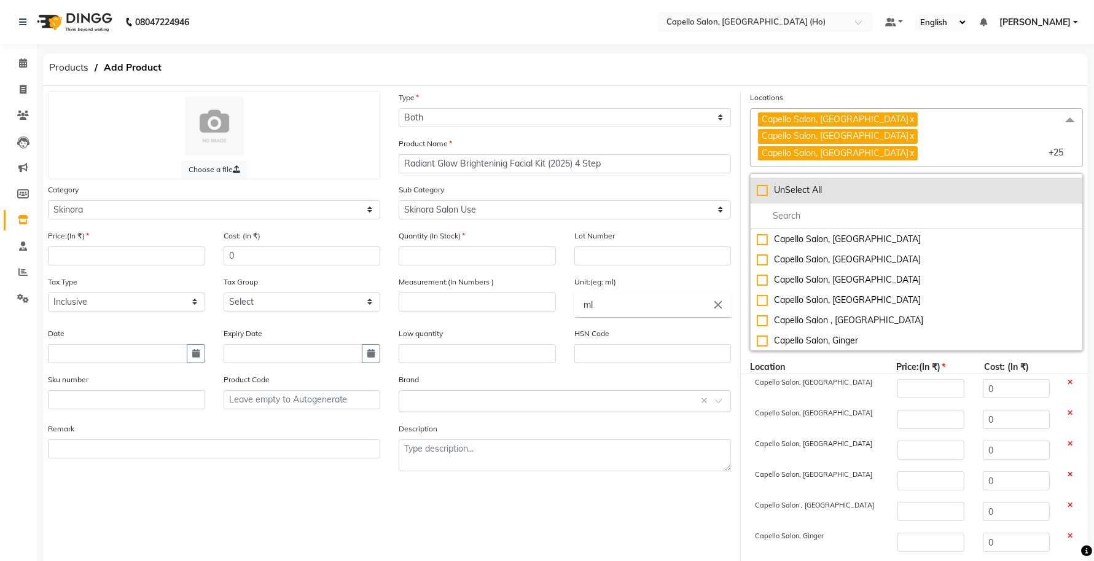
checkbox input "false"
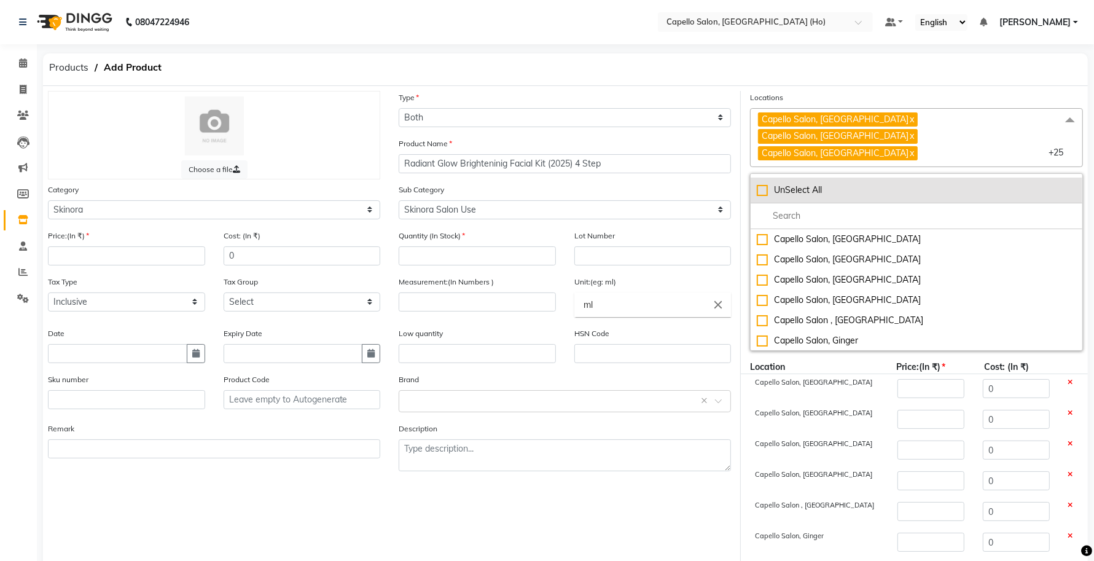
checkbox input "false"
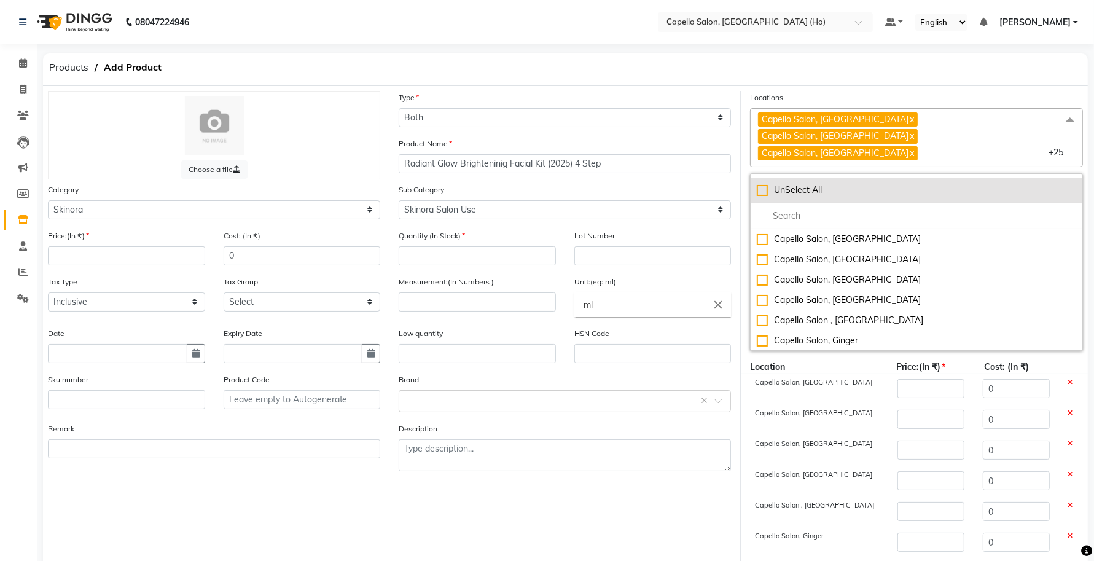
checkbox input "false"
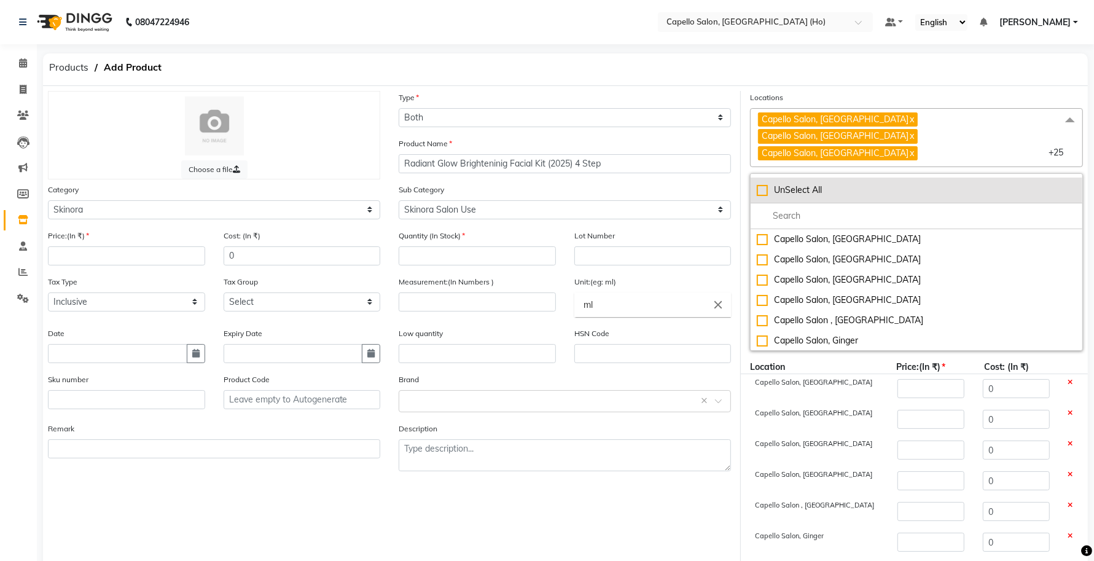
checkbox input "false"
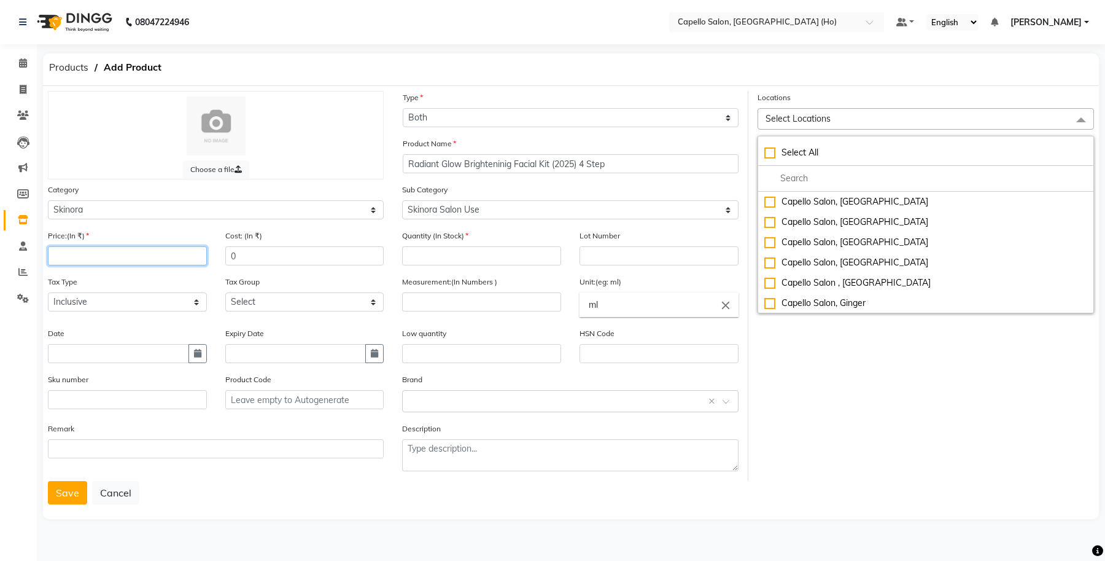
click at [95, 262] on input "number" at bounding box center [127, 255] width 159 height 19
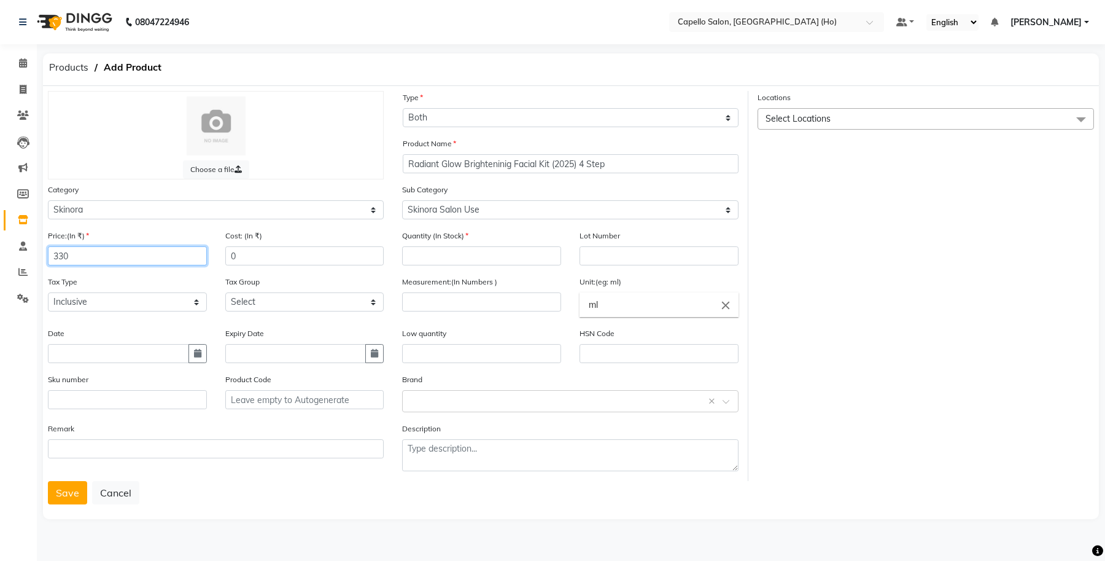
type input "330"
drag, startPoint x: 278, startPoint y: 250, endPoint x: 207, endPoint y: 259, distance: 71.8
click at [207, 259] on div "Price:(In ₹) 330 Cost: (In ₹) 0" at bounding box center [216, 252] width 354 height 46
type input "165"
click at [486, 235] on div "Quantity (In Stock)" at bounding box center [481, 247] width 159 height 36
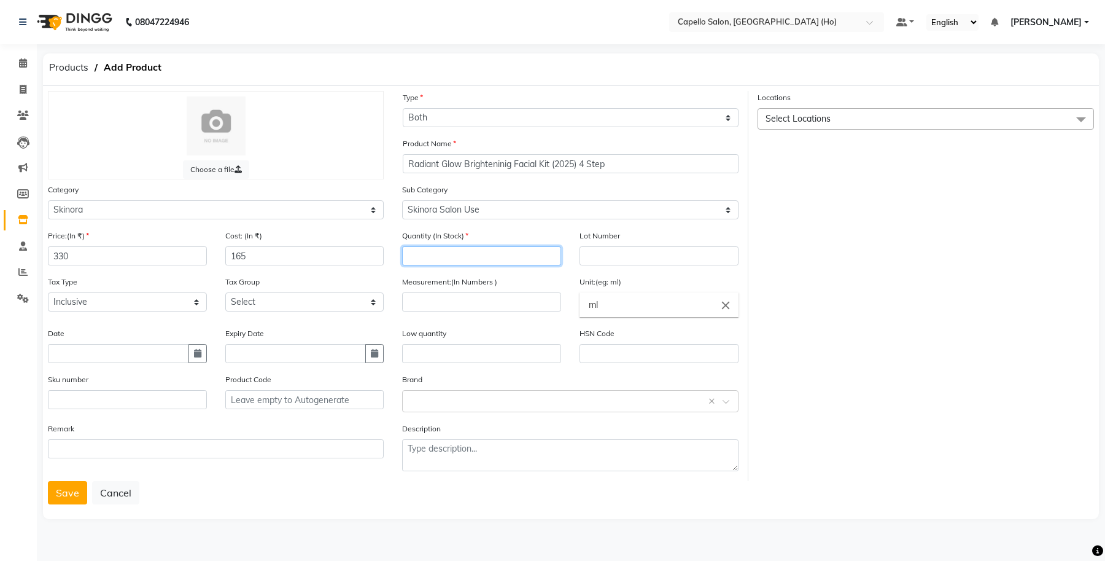
click at [486, 246] on input "number" at bounding box center [481, 255] width 159 height 19
type input "0"
drag, startPoint x: 432, startPoint y: 298, endPoint x: 424, endPoint y: 301, distance: 8.2
click at [421, 297] on input "number" at bounding box center [481, 301] width 159 height 19
type input "1"
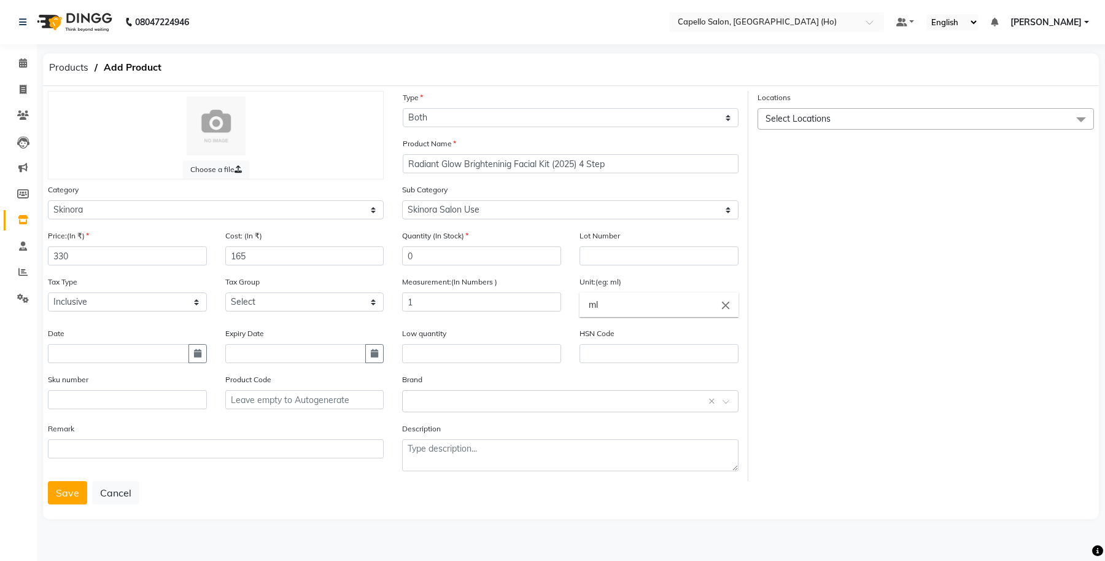
click at [725, 304] on icon "close" at bounding box center [726, 305] width 14 height 14
click at [652, 362] on link "pc" at bounding box center [659, 356] width 159 height 31
type input "pc"
click at [607, 353] on input "text" at bounding box center [659, 353] width 159 height 19
type input "33049990"
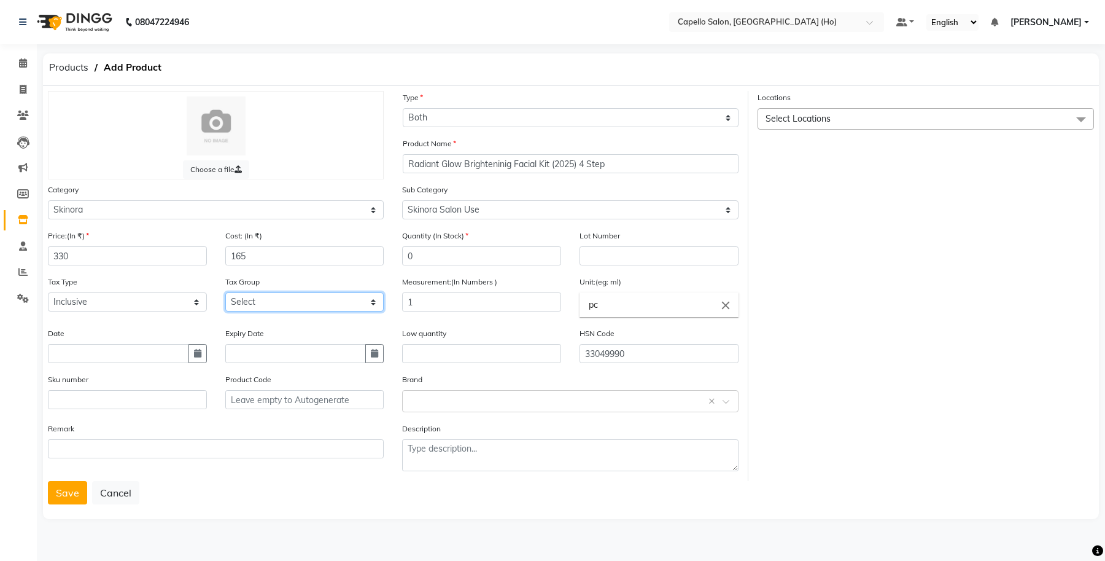
drag, startPoint x: 293, startPoint y: 293, endPoint x: 301, endPoint y: 304, distance: 13.1
click at [295, 295] on select "Select GST 5% IGST (18%) IGST (5%) IGST (12%) 12% GST 5% GST GST" at bounding box center [304, 301] width 159 height 19
select select "997"
click at [225, 292] on select "Select GST 5% IGST (18%) IGST (5%) IGST (12%) 12% GST 5% GST GST" at bounding box center [304, 301] width 159 height 19
click at [56, 486] on button "Save" at bounding box center [67, 492] width 39 height 23
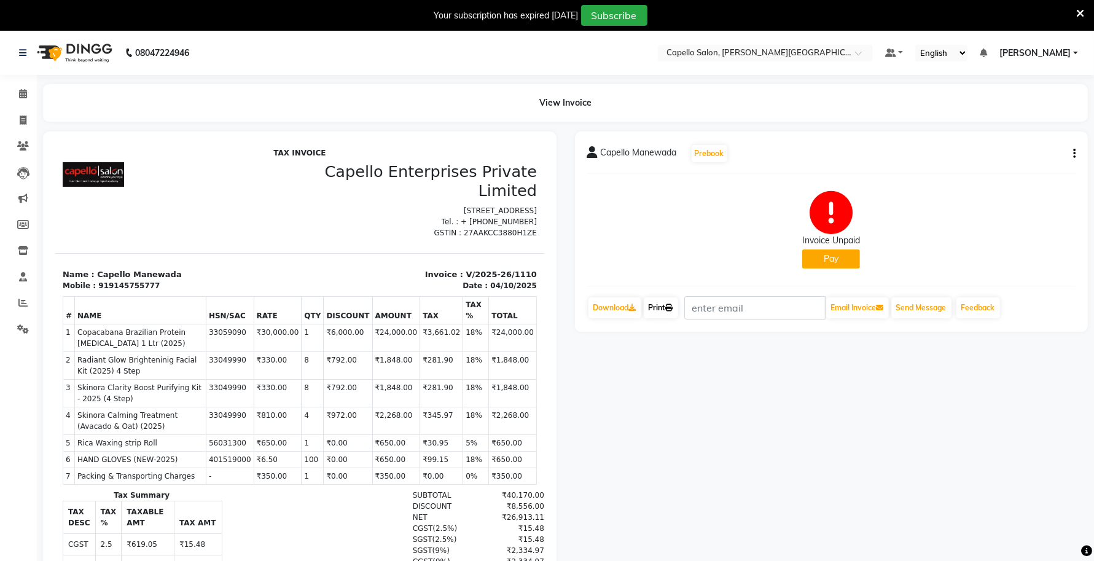
click at [671, 310] on icon at bounding box center [669, 307] width 7 height 7
click at [657, 304] on link "Print" at bounding box center [660, 307] width 34 height 21
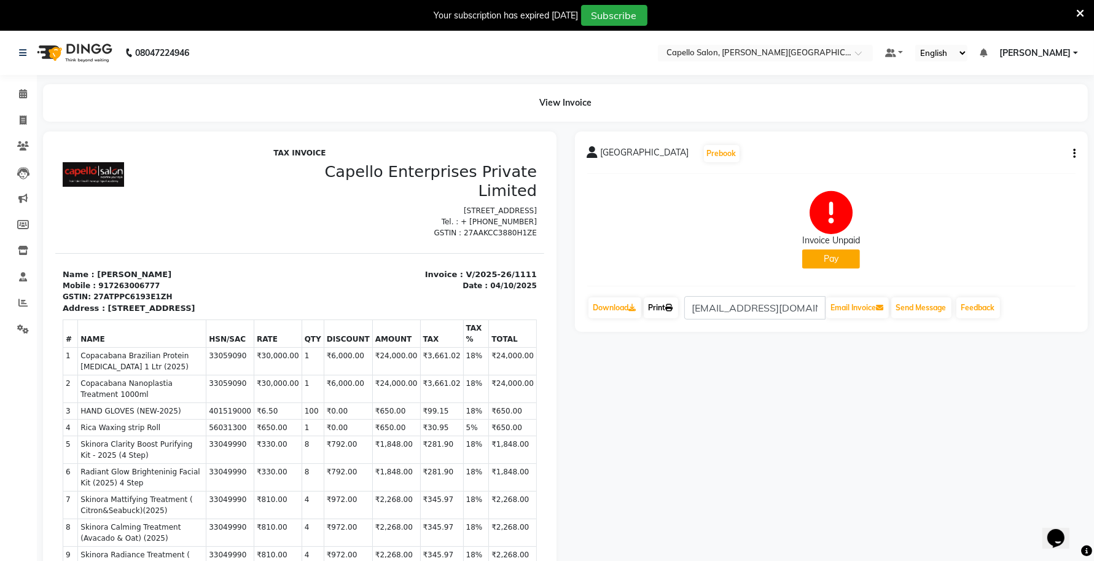
click at [673, 316] on link "Print" at bounding box center [660, 307] width 34 height 21
click at [671, 309] on icon at bounding box center [669, 307] width 7 height 7
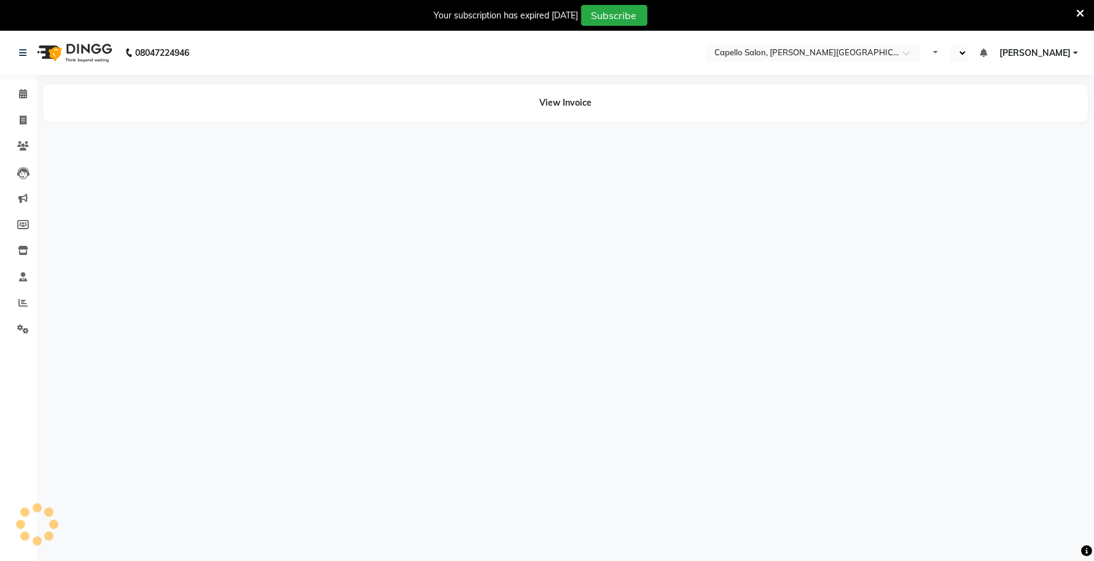
select select "en"
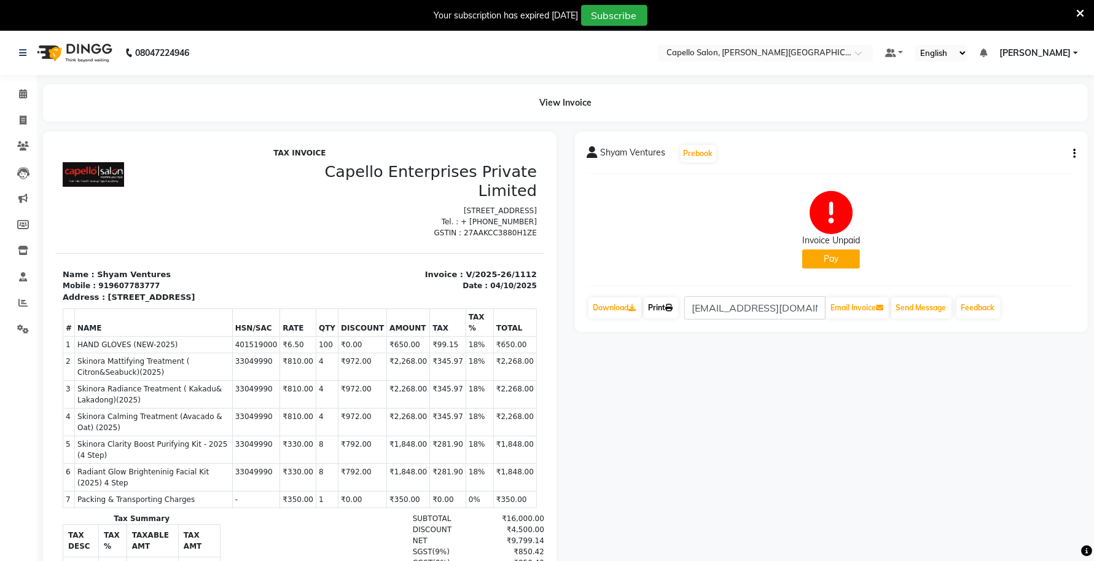
click at [662, 302] on link "Print" at bounding box center [660, 307] width 34 height 21
click at [662, 307] on link "Print" at bounding box center [660, 307] width 34 height 21
click at [664, 305] on link "Print" at bounding box center [660, 307] width 34 height 21
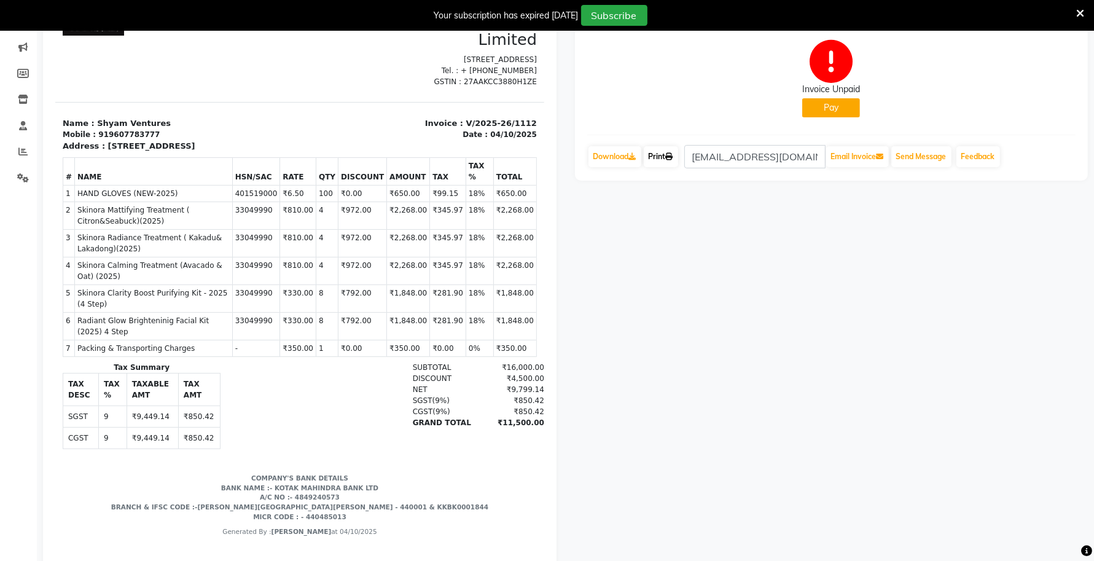
scroll to position [201, 0]
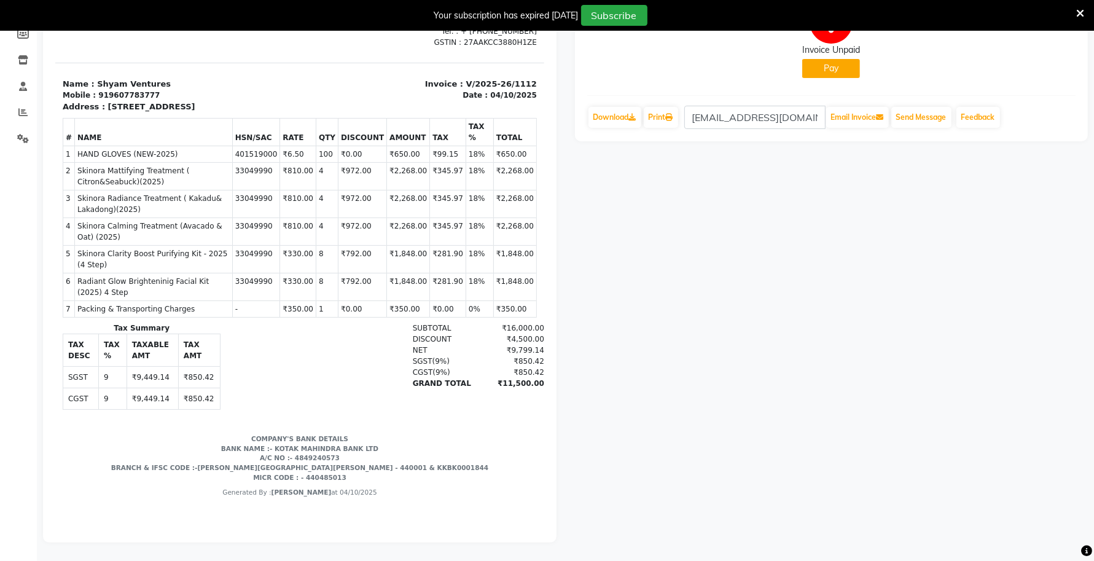
click at [504, 389] on div "₹11,500.00" at bounding box center [508, 383] width 69 height 11
copy div "11,500.00"
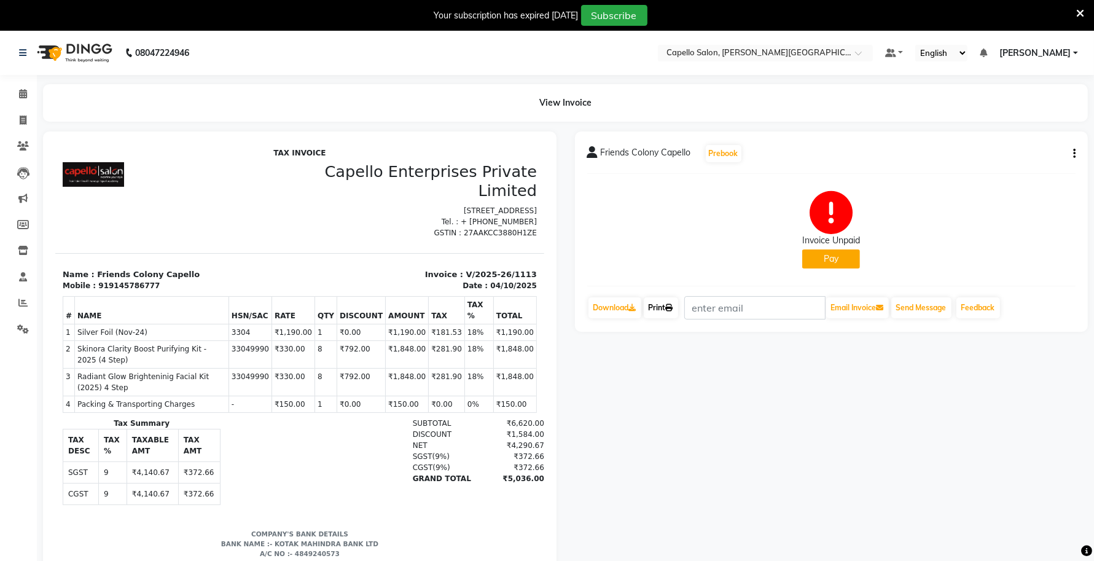
click at [669, 307] on icon at bounding box center [669, 307] width 7 height 7
click at [658, 311] on link "Print" at bounding box center [660, 307] width 34 height 21
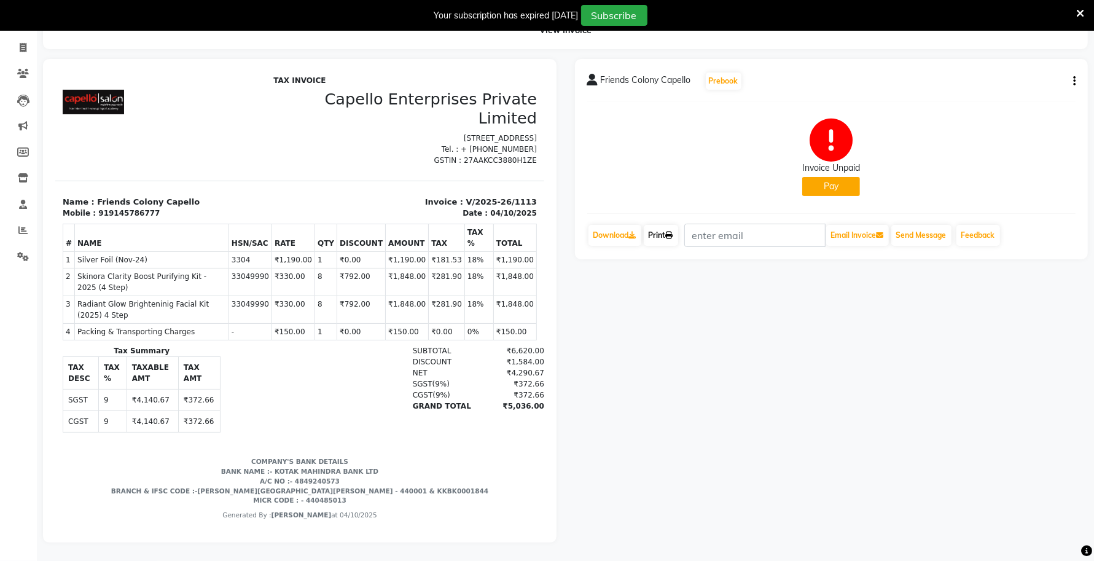
scroll to position [84, 0]
click at [508, 406] on div "₹5,036.00" at bounding box center [508, 405] width 69 height 11
copy div "5,036.00"
